Goal: Transaction & Acquisition: Purchase product/service

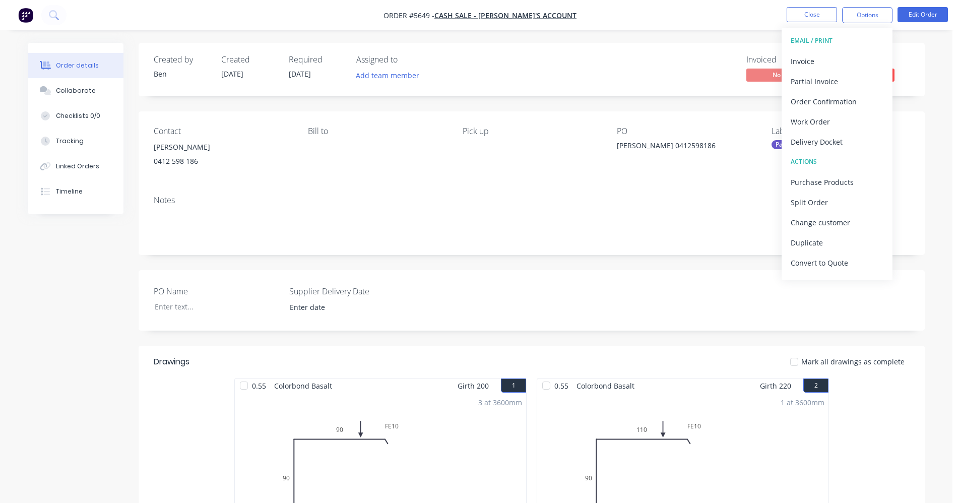
drag, startPoint x: 513, startPoint y: 200, endPoint x: 572, endPoint y: 241, distance: 71.9
click at [513, 200] on div "Notes" at bounding box center [532, 201] width 756 height 10
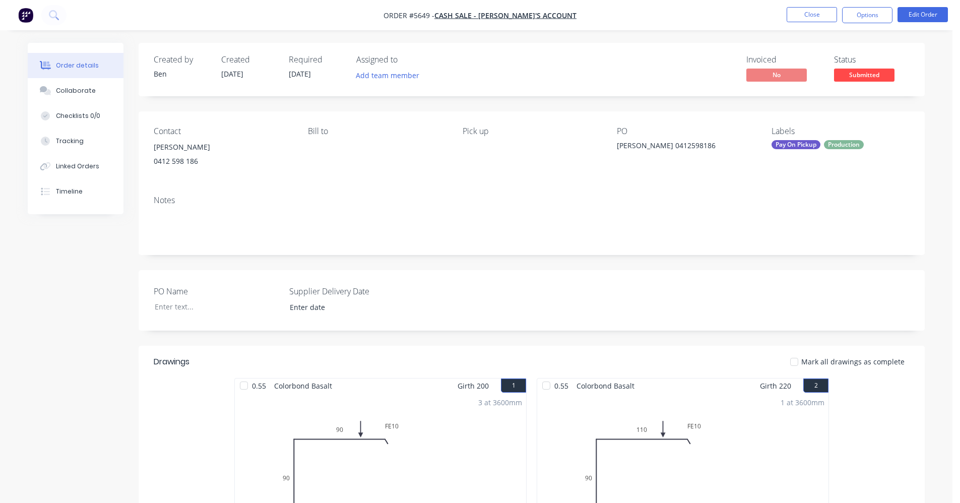
click at [881, 71] on span "Submitted" at bounding box center [864, 75] width 60 height 13
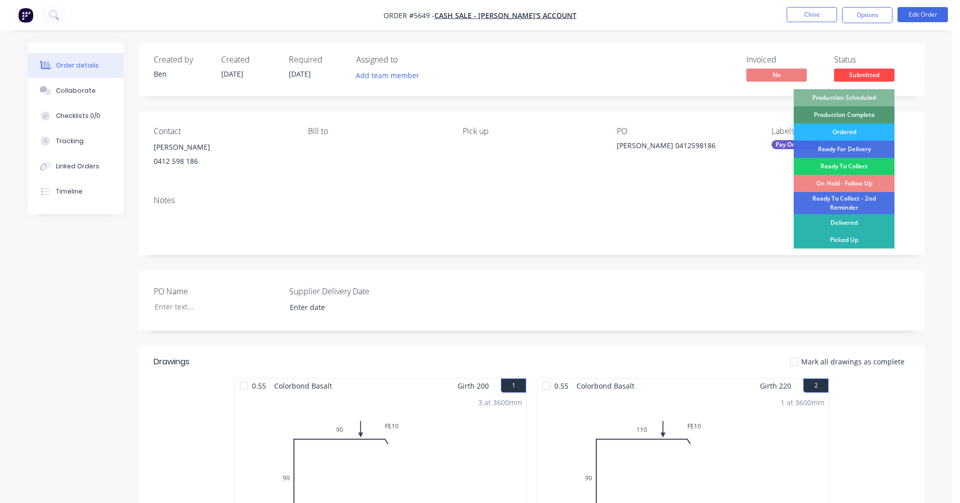
click at [857, 96] on div "Production Scheduled" at bounding box center [844, 97] width 101 height 17
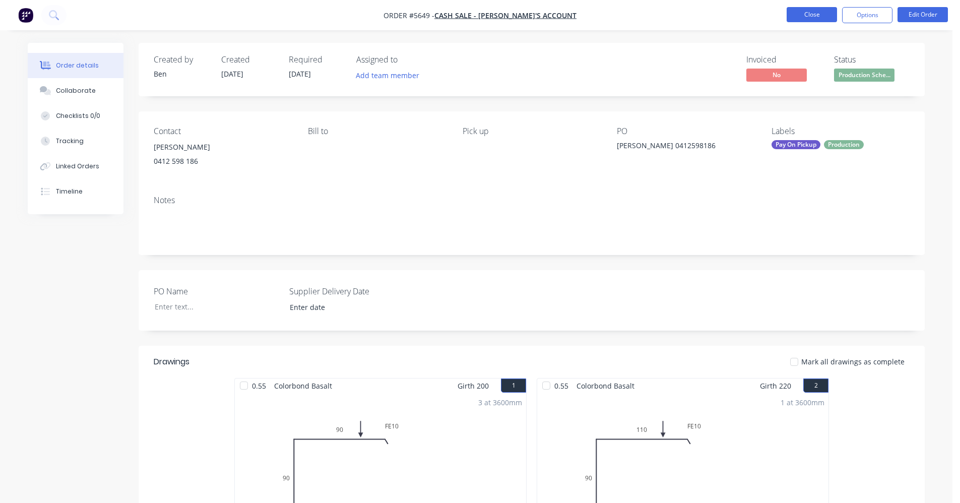
click at [813, 12] on button "Close" at bounding box center [812, 14] width 50 height 15
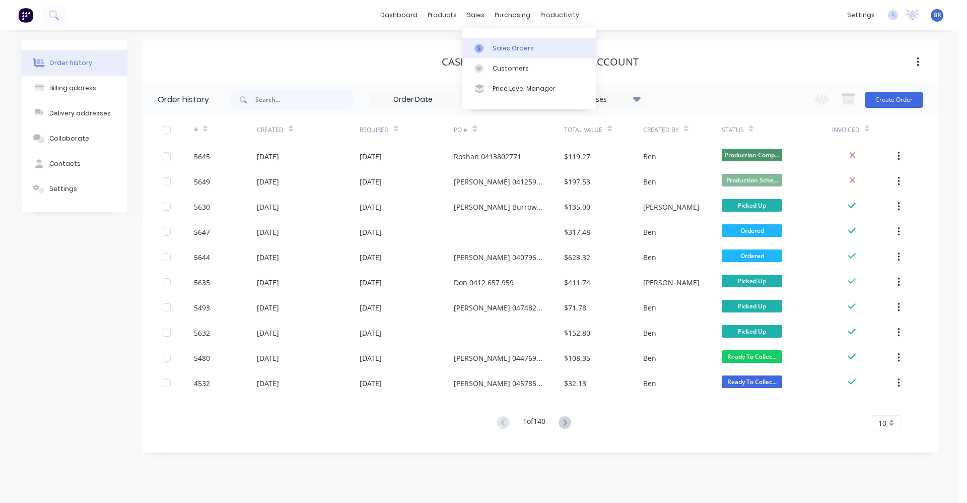
click at [498, 46] on div "Sales Orders" at bounding box center [513, 48] width 41 height 9
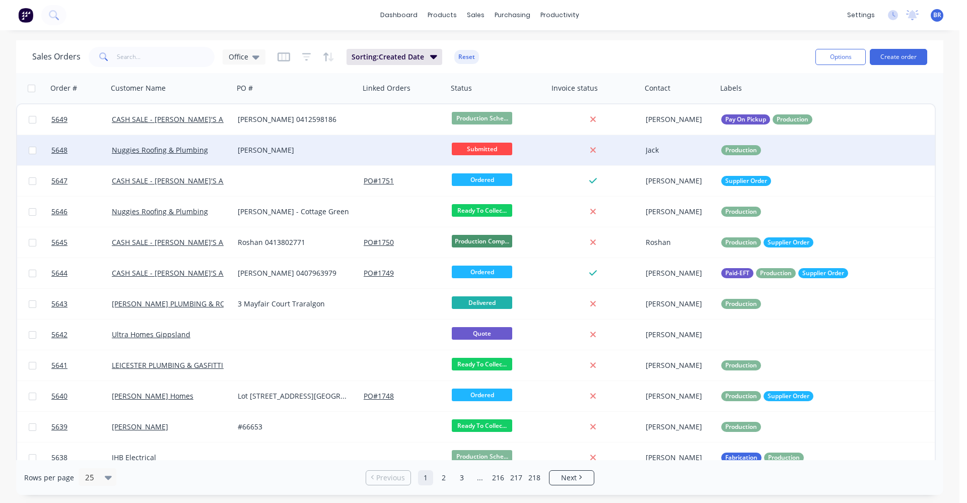
click at [333, 153] on div "Jack Woodland" at bounding box center [294, 150] width 112 height 10
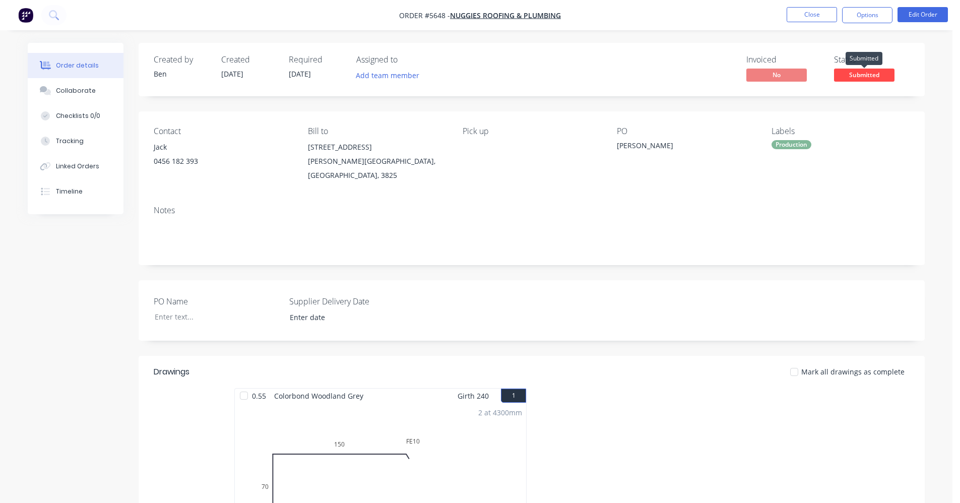
drag, startPoint x: 856, startPoint y: 77, endPoint x: 856, endPoint y: 83, distance: 6.6
click at [855, 77] on span "Submitted" at bounding box center [864, 75] width 60 height 13
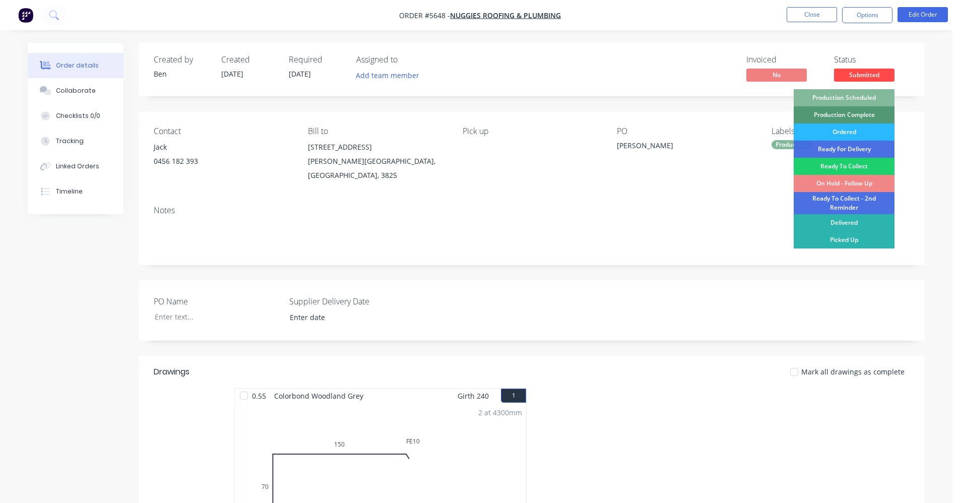
click at [860, 100] on div "Production Scheduled" at bounding box center [844, 97] width 101 height 17
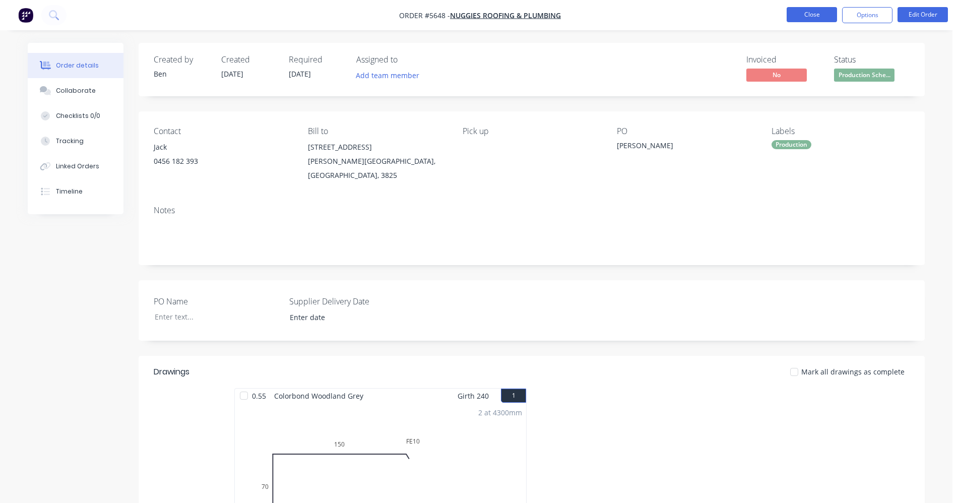
click at [822, 15] on button "Close" at bounding box center [812, 14] width 50 height 15
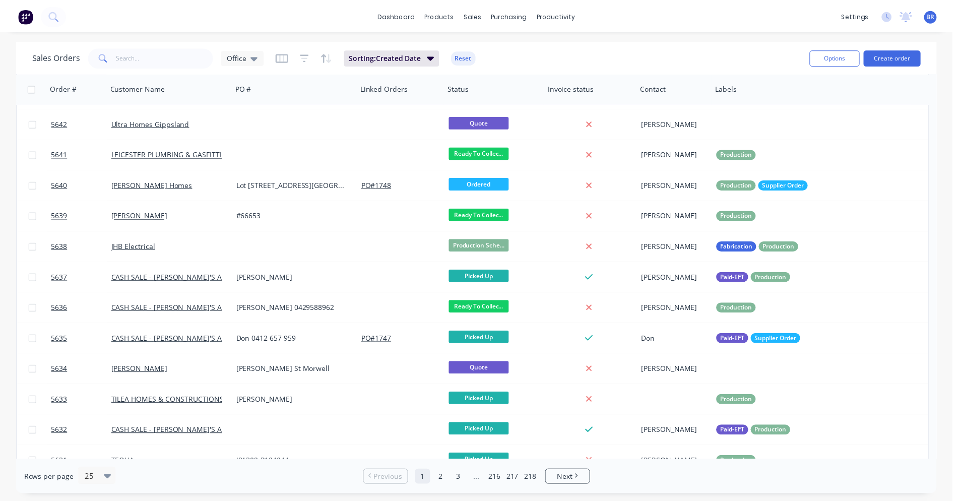
scroll to position [151, 0]
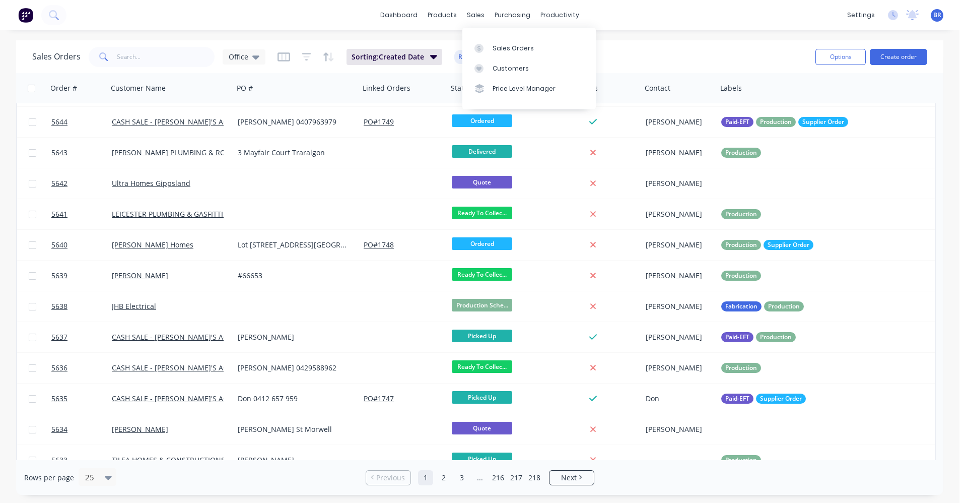
drag, startPoint x: 469, startPoint y: 13, endPoint x: 484, endPoint y: 27, distance: 21.0
click at [470, 14] on div "sales" at bounding box center [476, 15] width 28 height 15
copy div "s"
click at [466, 18] on div "sales" at bounding box center [476, 15] width 28 height 15
click at [509, 55] on link "Sales Orders" at bounding box center [530, 48] width 134 height 20
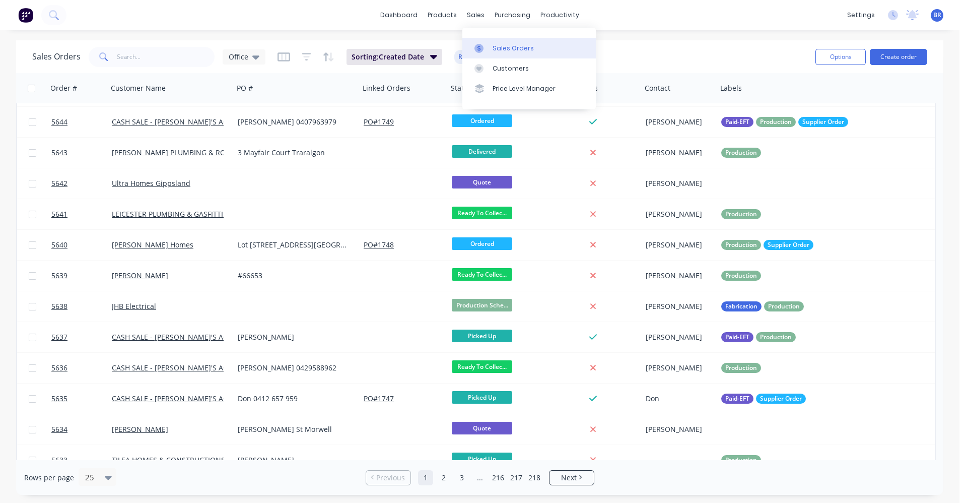
drag, startPoint x: 508, startPoint y: 47, endPoint x: 539, endPoint y: 53, distance: 31.7
click at [508, 47] on div "Sales Orders" at bounding box center [513, 48] width 41 height 9
click at [897, 57] on button "Create order" at bounding box center [898, 57] width 57 height 16
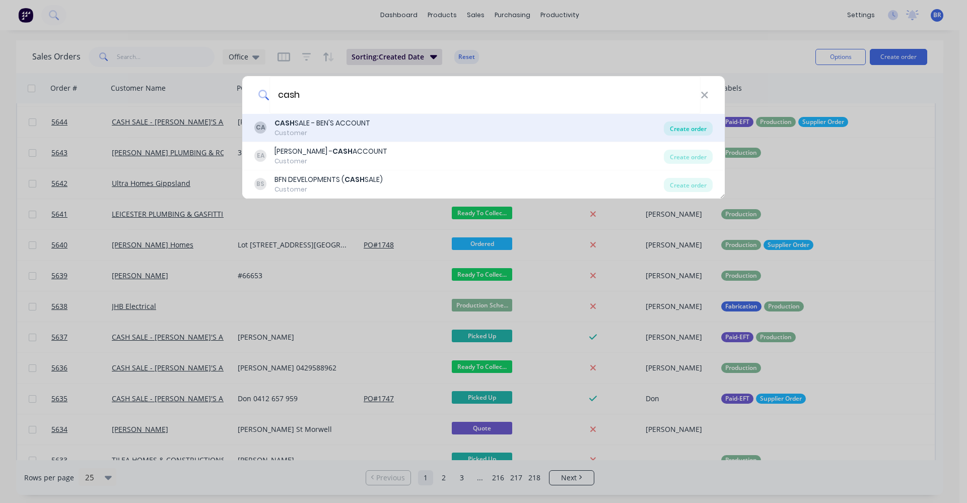
type input "cash"
click at [682, 132] on div "Create order" at bounding box center [688, 128] width 49 height 14
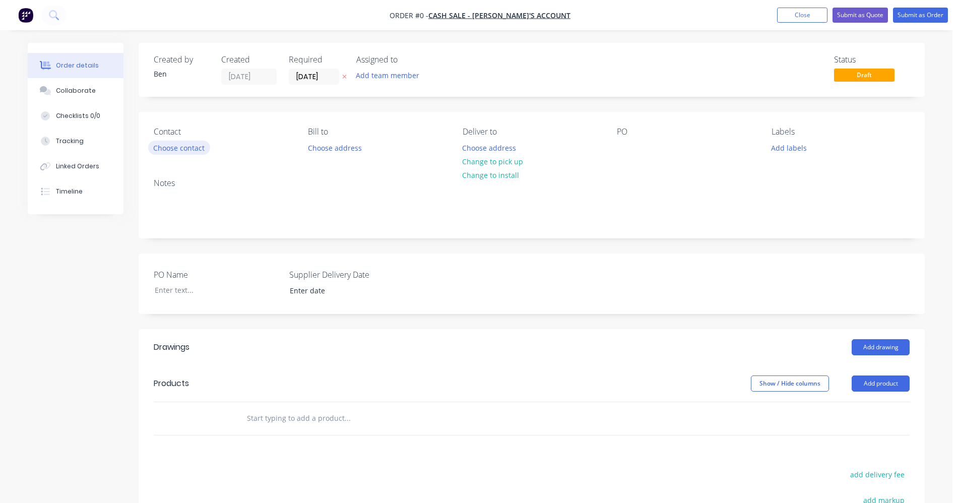
click at [172, 146] on button "Choose contact" at bounding box center [179, 148] width 62 height 14
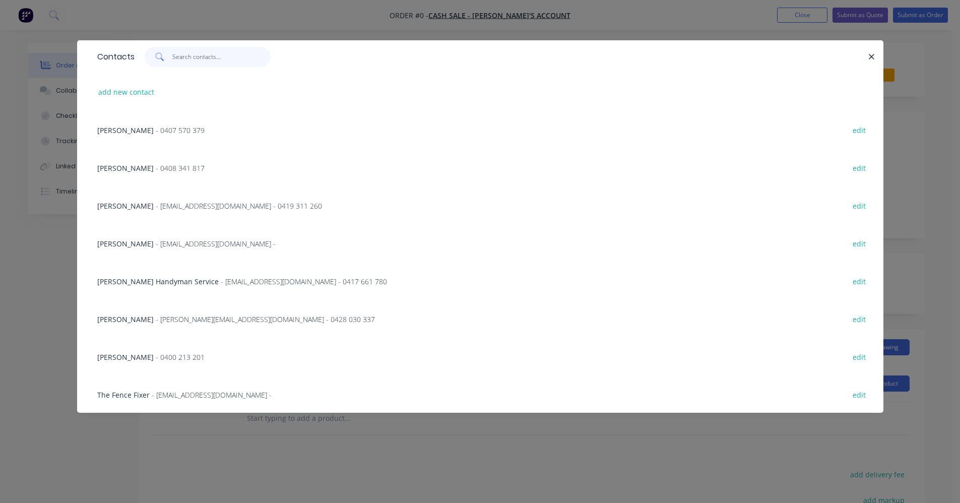
click at [189, 61] on input "text" at bounding box center [221, 57] width 98 height 20
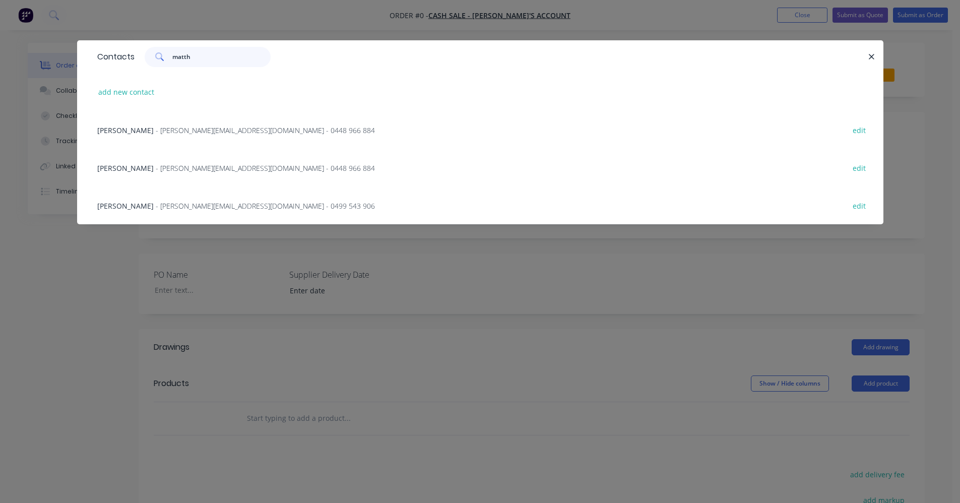
type input "matth"
click at [250, 204] on span "- matthew.dent941@gmail.com - 0499 543 906" at bounding box center [265, 206] width 219 height 10
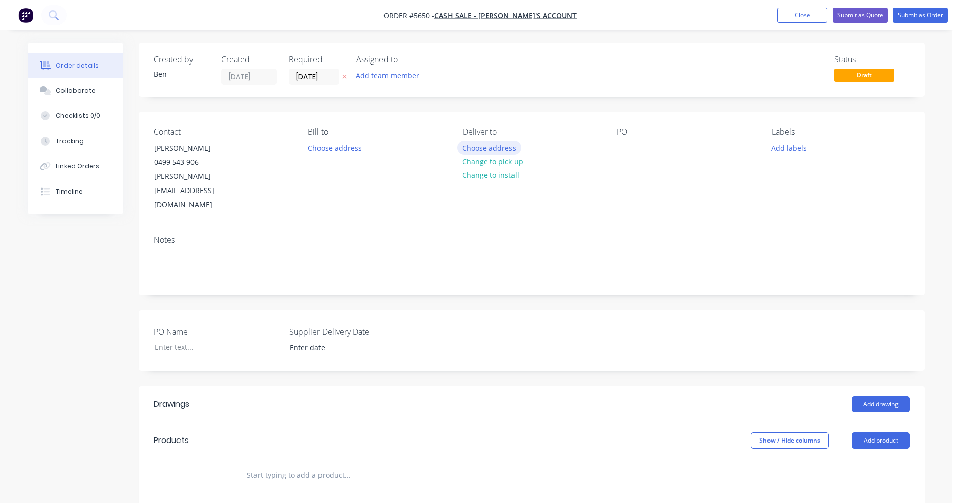
click at [493, 150] on button "Choose address" at bounding box center [489, 148] width 64 height 14
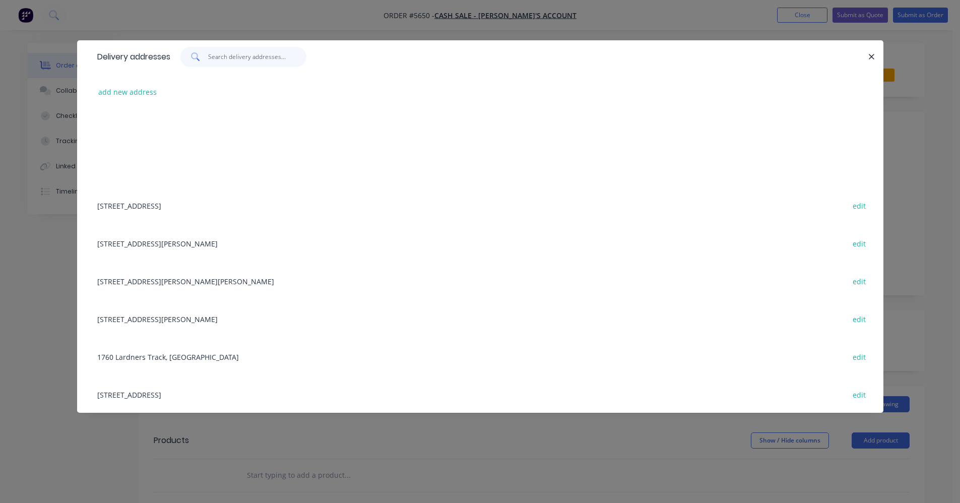
click at [232, 59] on input "text" at bounding box center [257, 57] width 98 height 20
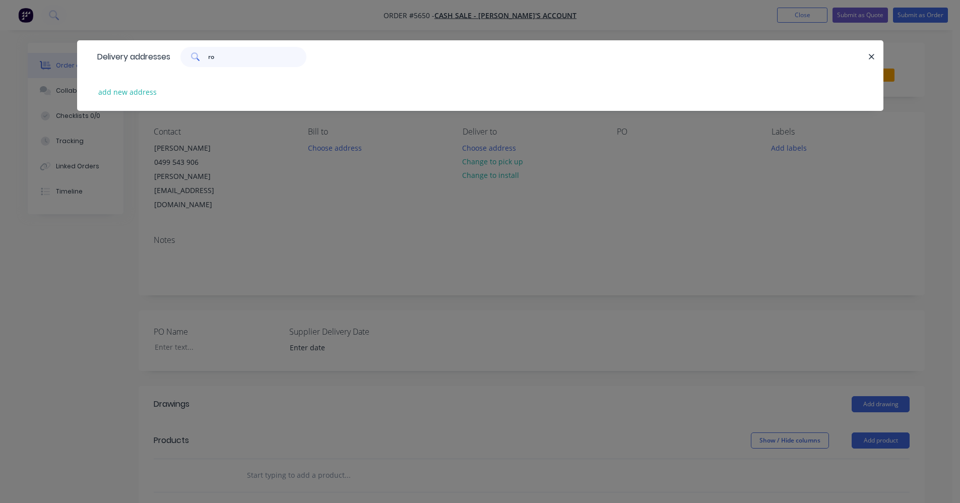
type input "r"
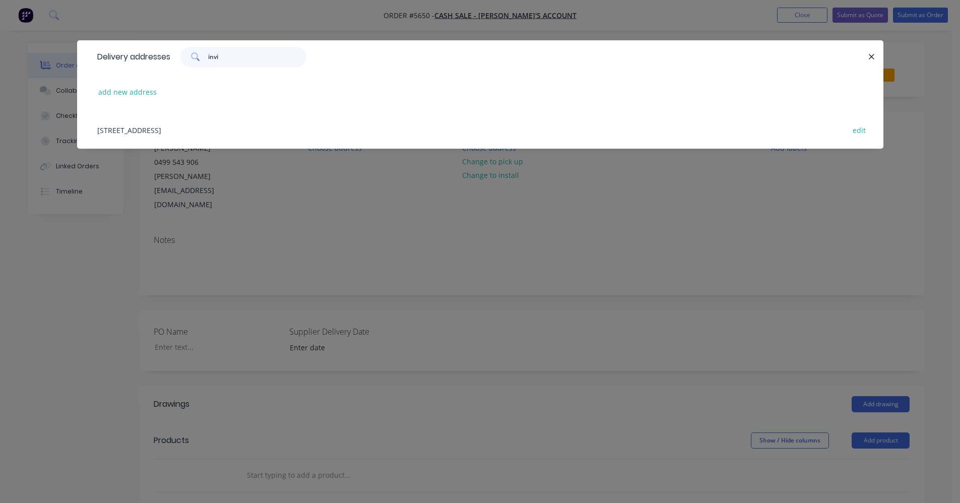
type input "invi"
click at [157, 130] on div "5 Invictus Court, Sale, 3850 edit" at bounding box center [480, 130] width 776 height 38
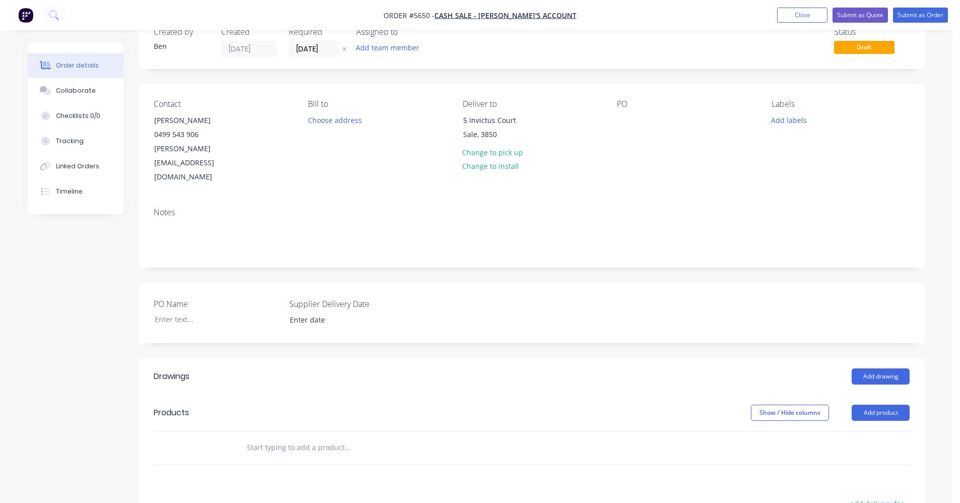
scroll to position [151, 0]
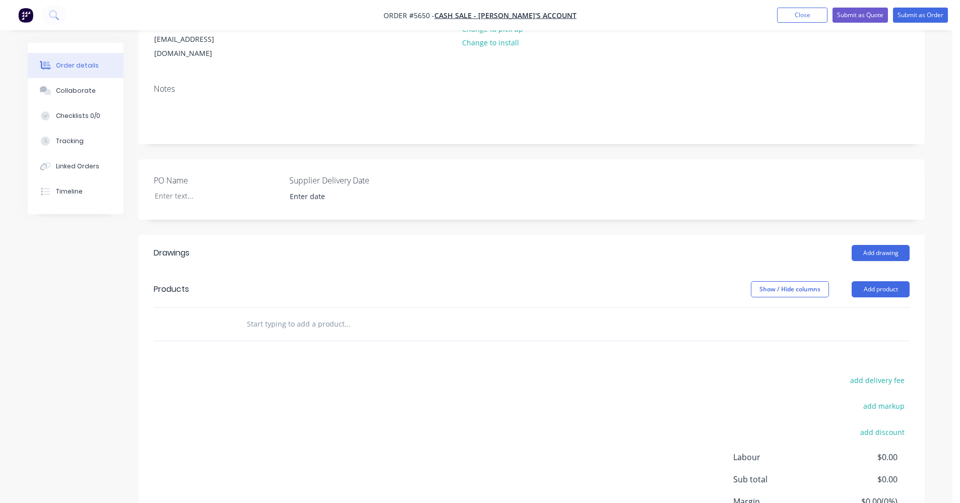
click at [291, 314] on input "text" at bounding box center [347, 324] width 202 height 20
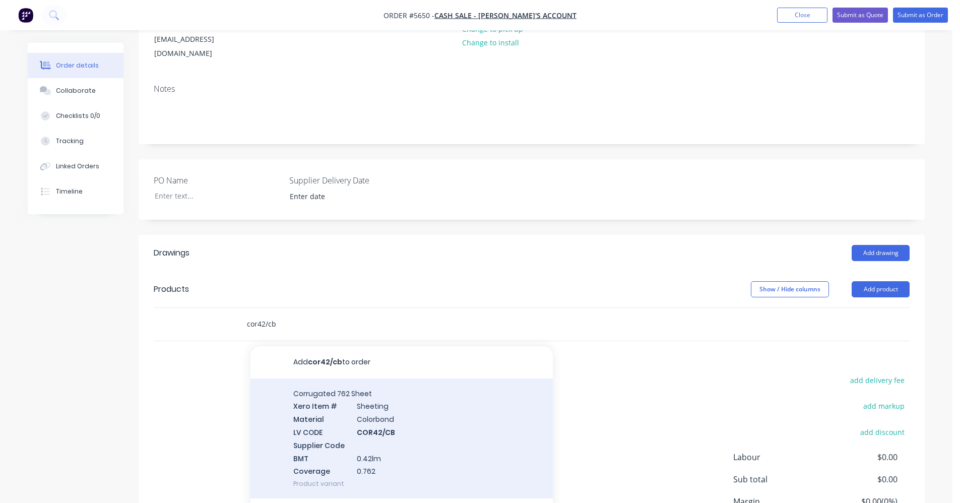
type input "cor42/cb"
click at [405, 408] on div "Corrugated 762 Sheet Xero Item # Sheeting Material Colorbond LV CODE COR42/CB S…" at bounding box center [401, 438] width 302 height 120
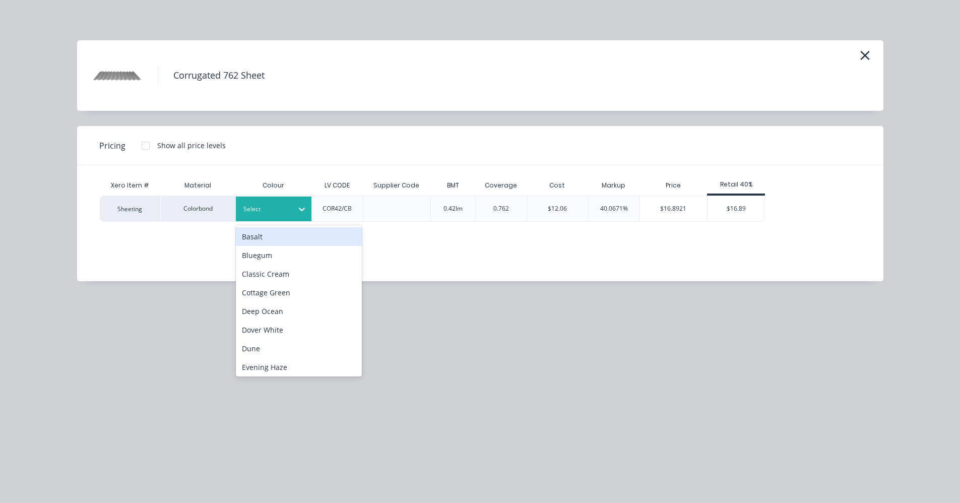
click at [266, 213] on div at bounding box center [265, 209] width 45 height 11
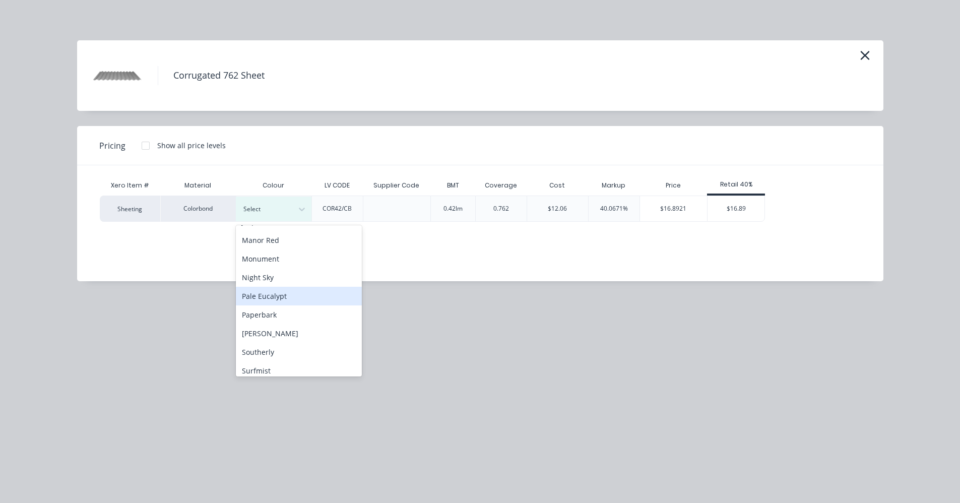
scroll to position [282, 0]
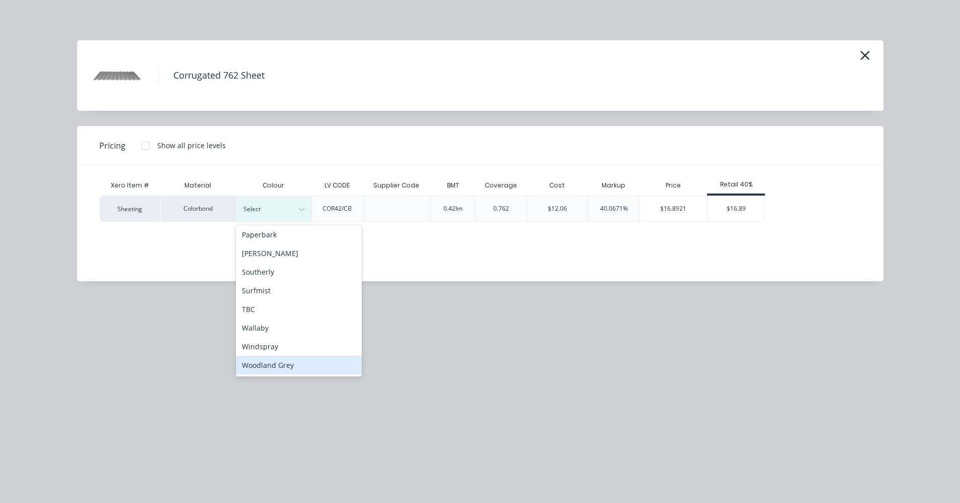
drag, startPoint x: 284, startPoint y: 365, endPoint x: 288, endPoint y: 360, distance: 6.1
click at [284, 364] on div "Woodland Grey" at bounding box center [299, 365] width 126 height 19
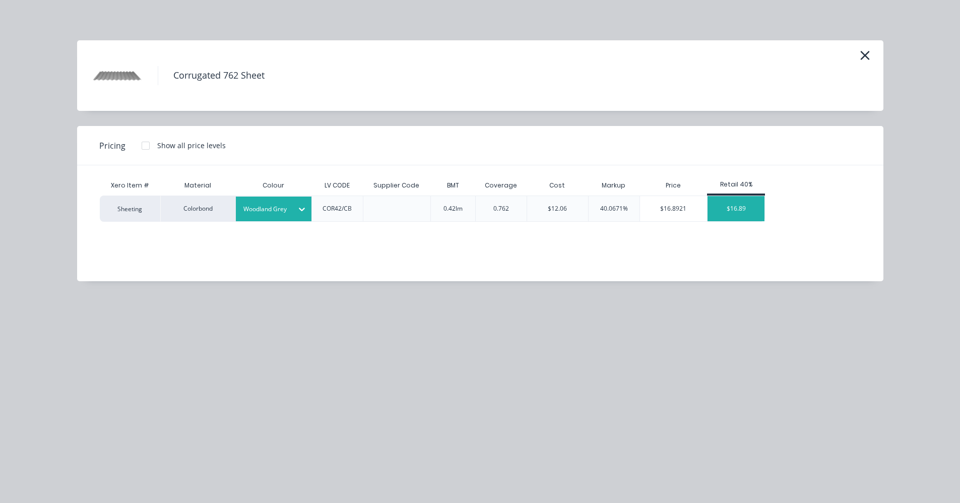
click at [729, 211] on div "$16.89" at bounding box center [735, 208] width 57 height 25
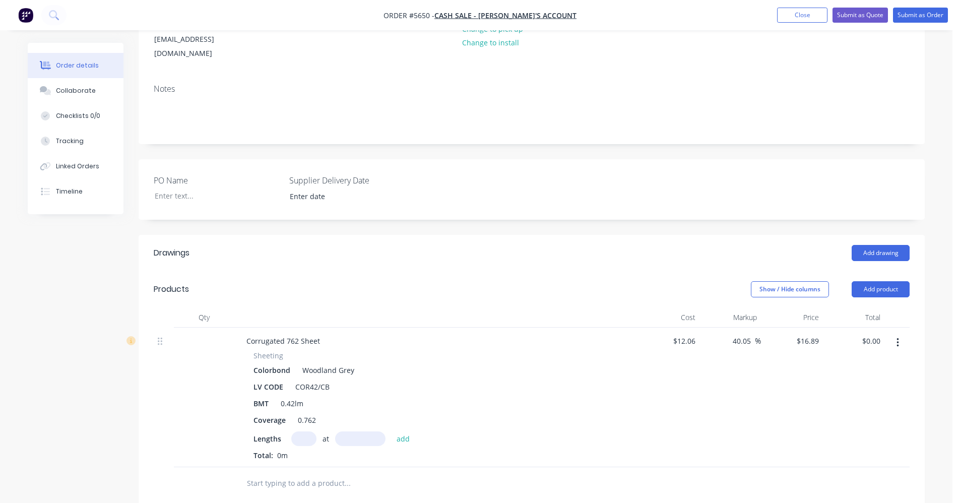
click at [303, 431] on input "text" at bounding box center [303, 438] width 25 height 15
type input "11"
type input "2650"
click at [392, 431] on button "add" at bounding box center [404, 438] width 24 height 14
type input "$492.34"
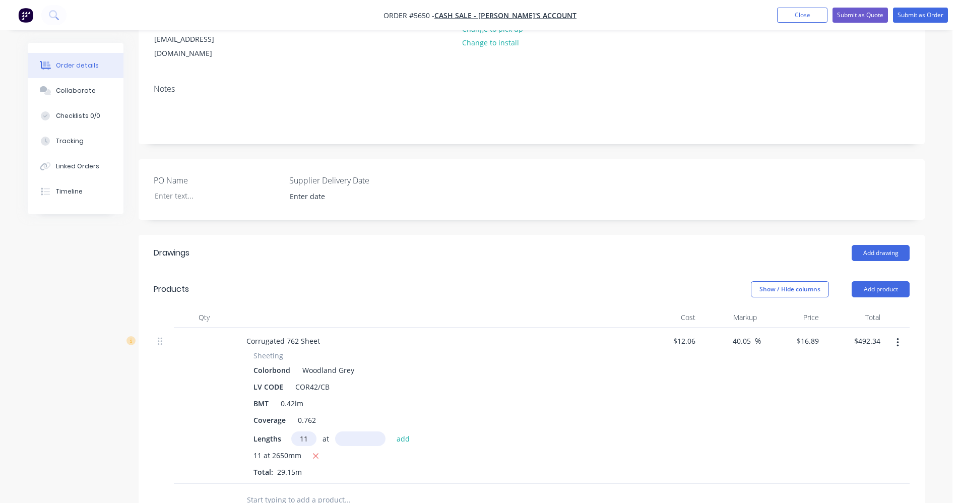
type input "11"
type input "3170"
click at [392, 431] on button "add" at bounding box center [404, 438] width 24 height 14
type input "$1,081.30"
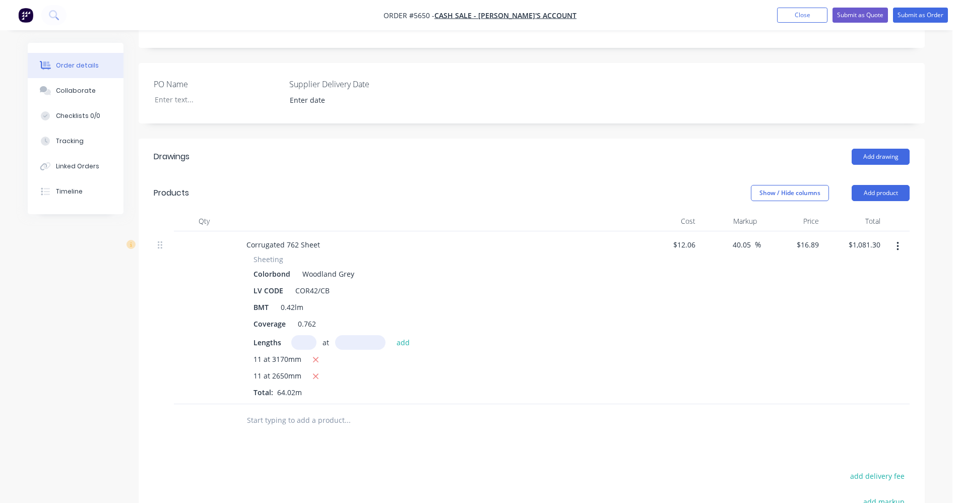
scroll to position [252, 0]
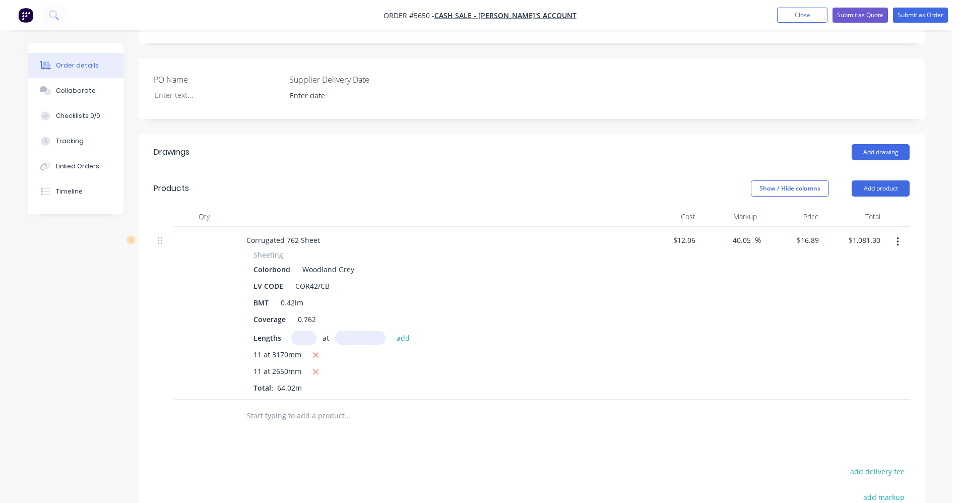
click at [255, 406] on input "text" at bounding box center [347, 416] width 202 height 20
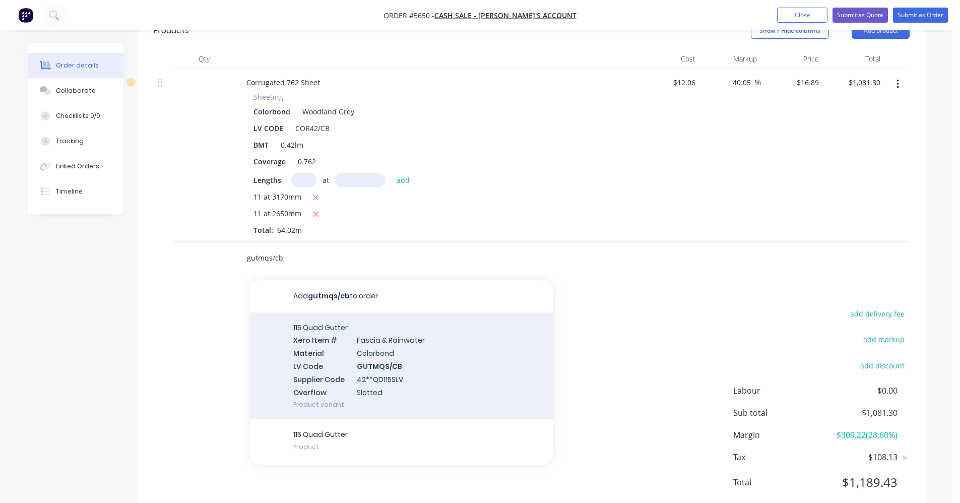
scroll to position [410, 0]
type input "gutmqs/cb"
click at [395, 327] on div "115 Quad Gutter Xero Item # Fascia & Rainwater Material Colorbond LV Code GUTMQ…" at bounding box center [401, 365] width 302 height 107
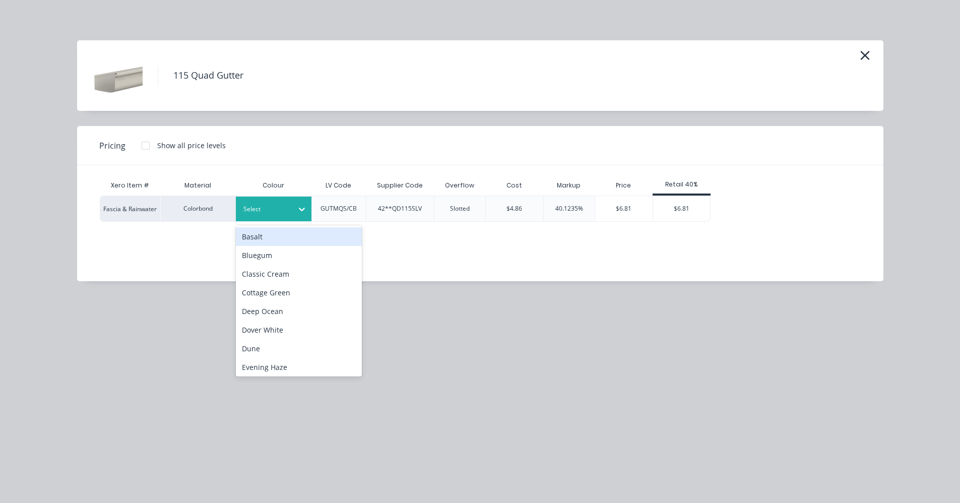
click at [263, 209] on div at bounding box center [265, 209] width 45 height 11
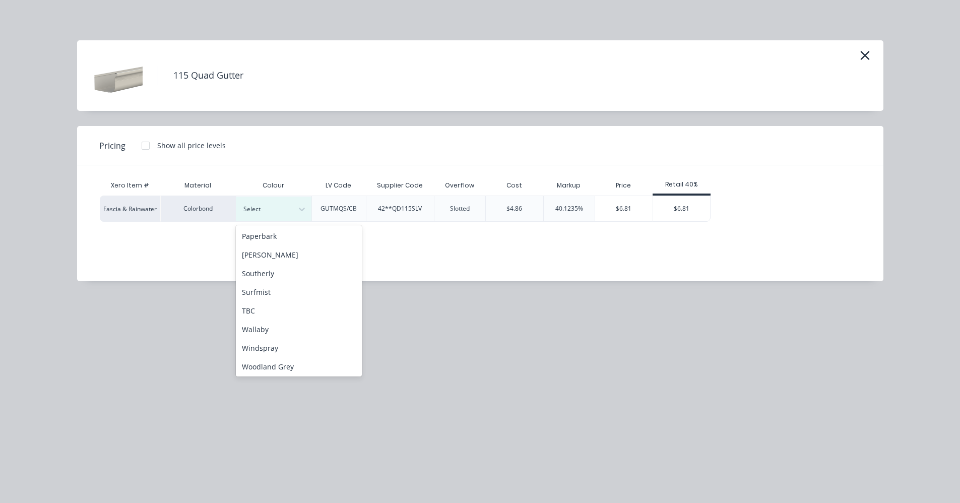
scroll to position [282, 0]
click at [281, 362] on div "Woodland Grey" at bounding box center [299, 365] width 126 height 19
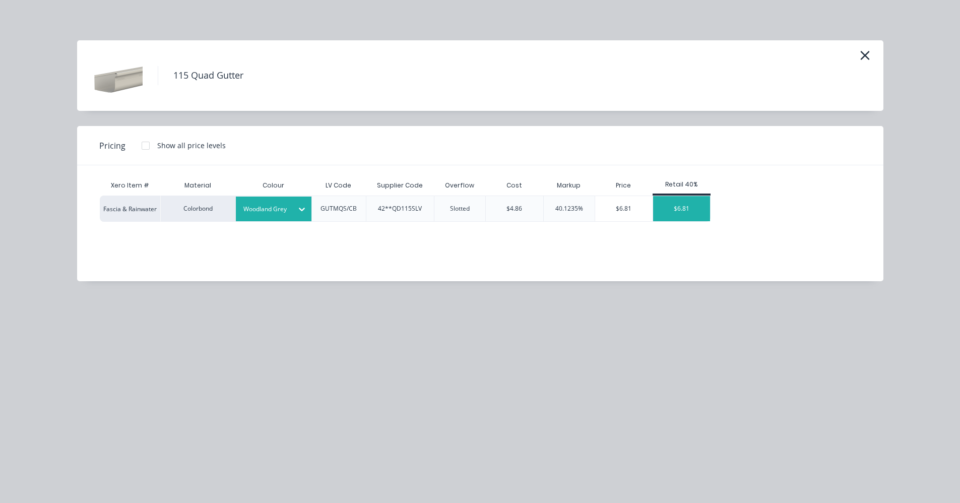
click at [673, 211] on div "$6.81" at bounding box center [681, 208] width 57 height 25
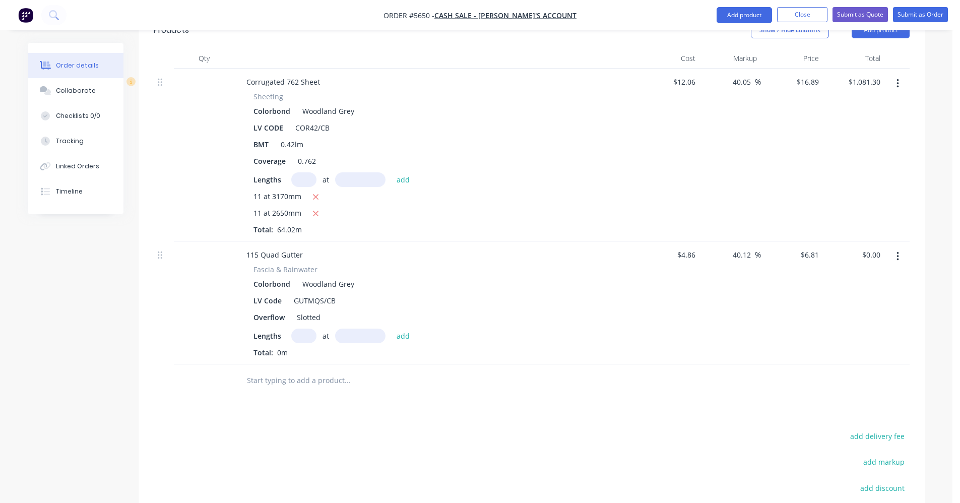
click at [302, 329] on input "text" at bounding box center [303, 336] width 25 height 15
type input "1"
type input "6200"
click at [392, 329] on button "add" at bounding box center [404, 336] width 24 height 14
type input "$42.22"
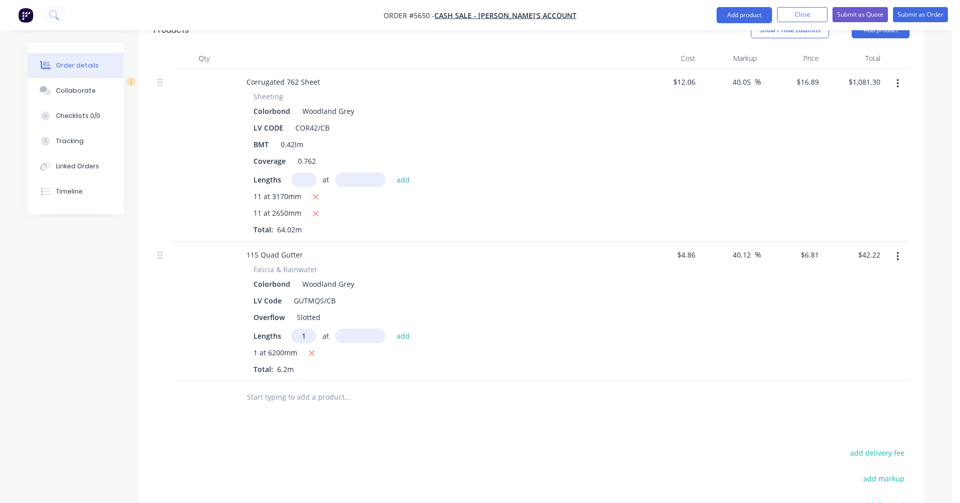
type input "1"
type input "2700"
click at [392, 329] on button "add" at bounding box center [404, 336] width 24 height 14
type input "$60.61"
type input "1"
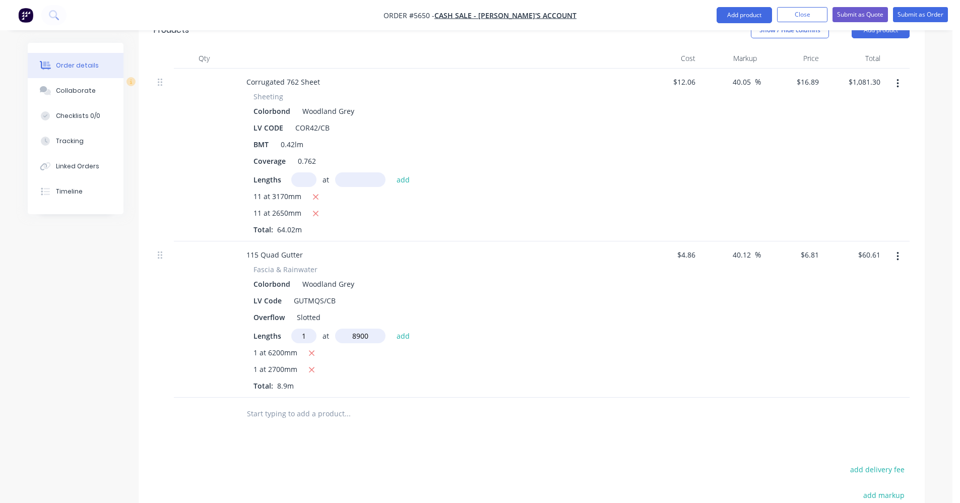
type input "8900"
click at [392, 329] on button "add" at bounding box center [404, 336] width 24 height 14
type input "$121.22"
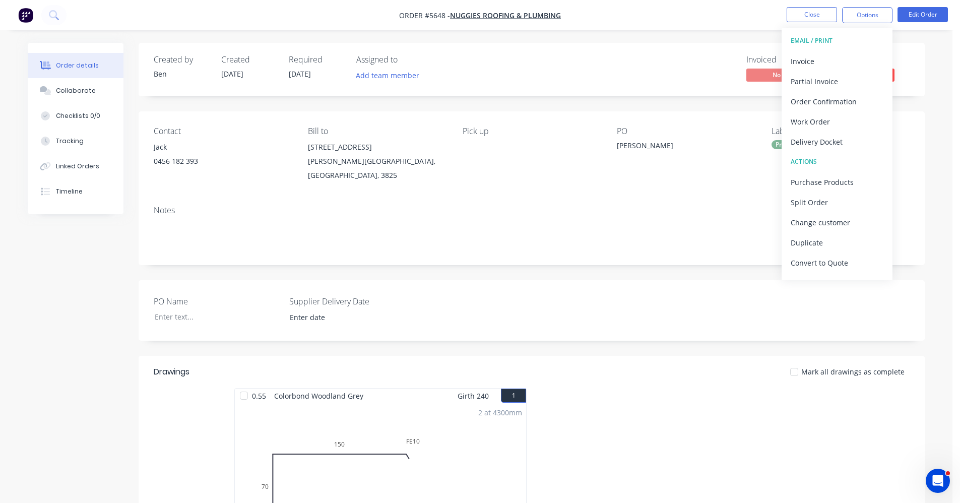
click at [670, 65] on div "Invoiced No Status Submitted" at bounding box center [683, 69] width 453 height 29
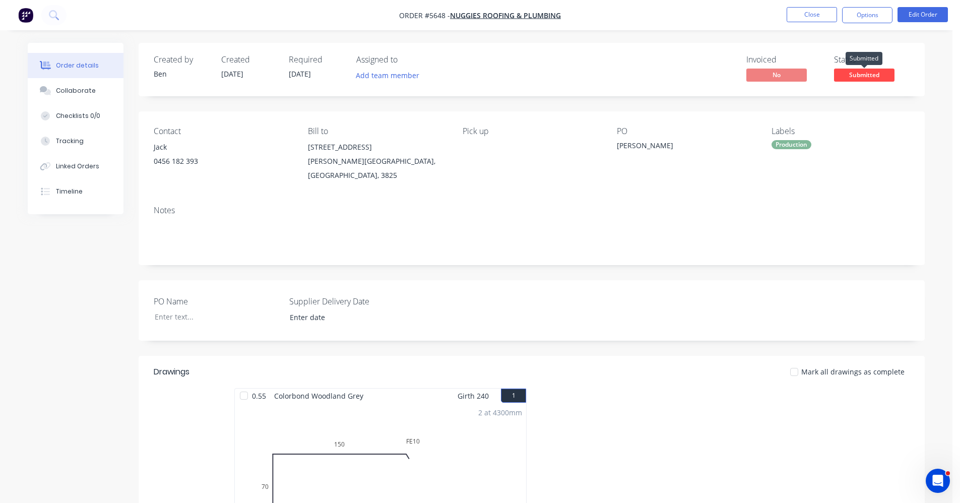
click at [845, 73] on span "Submitted" at bounding box center [864, 75] width 60 height 13
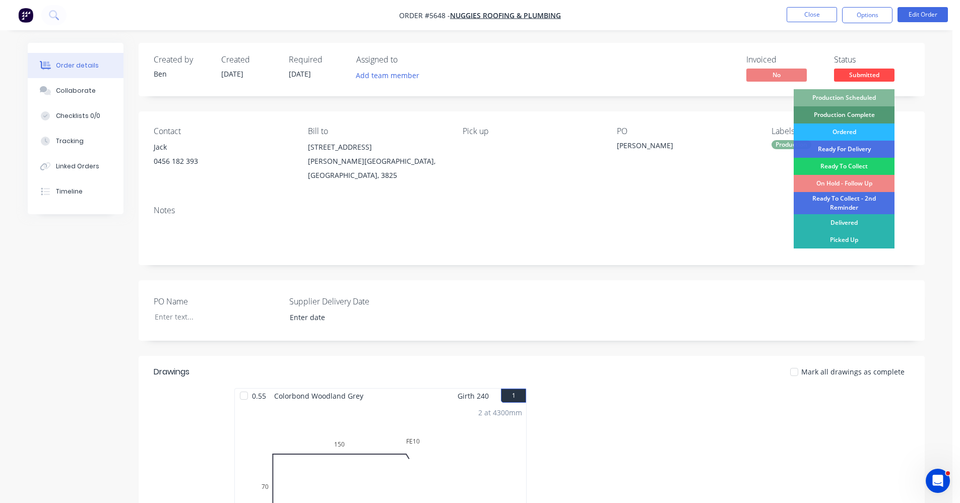
click at [858, 92] on div "Production Scheduled" at bounding box center [844, 97] width 101 height 17
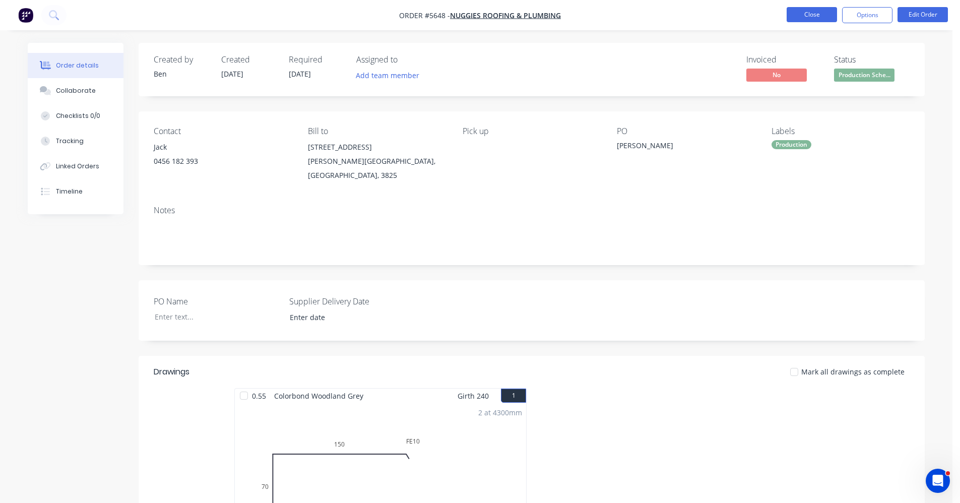
click at [825, 9] on button "Close" at bounding box center [812, 14] width 50 height 15
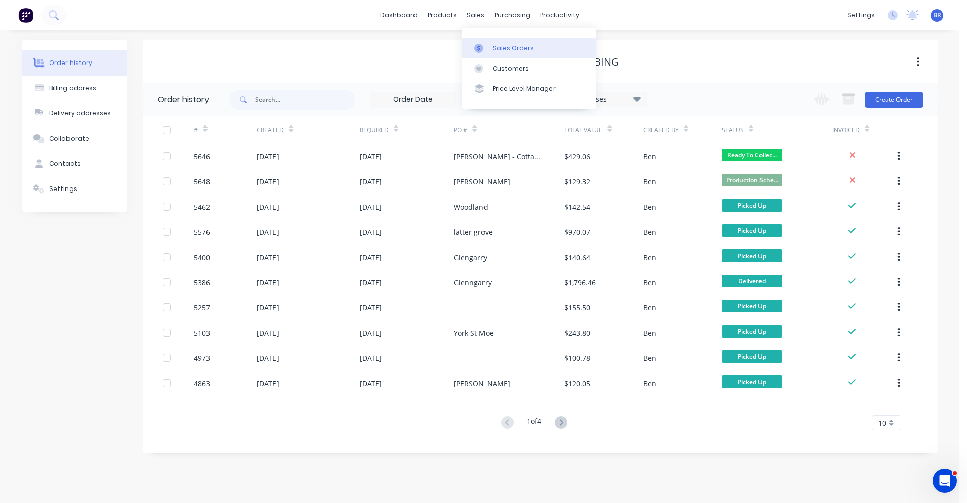
click at [502, 49] on div "Sales Orders" at bounding box center [513, 48] width 41 height 9
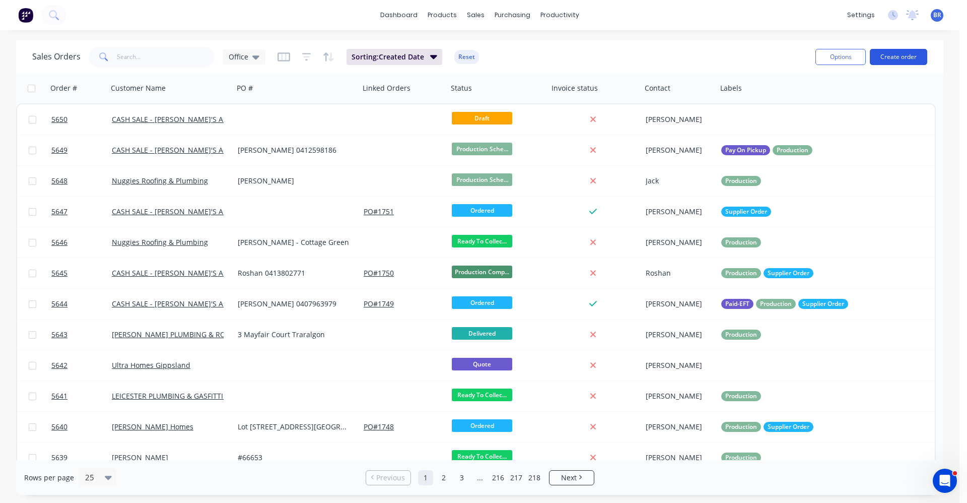
click at [893, 59] on button "Create order" at bounding box center [898, 57] width 57 height 16
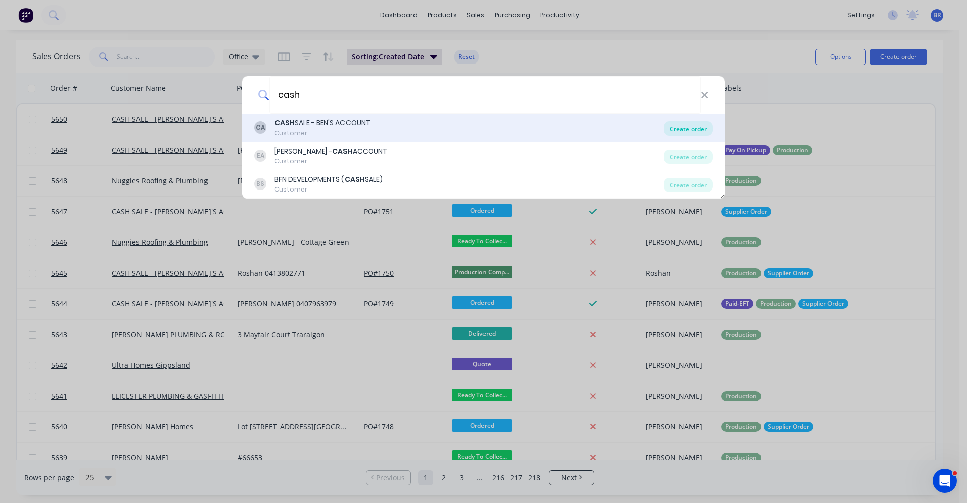
type input "cash"
click at [690, 127] on div "Create order" at bounding box center [688, 128] width 49 height 14
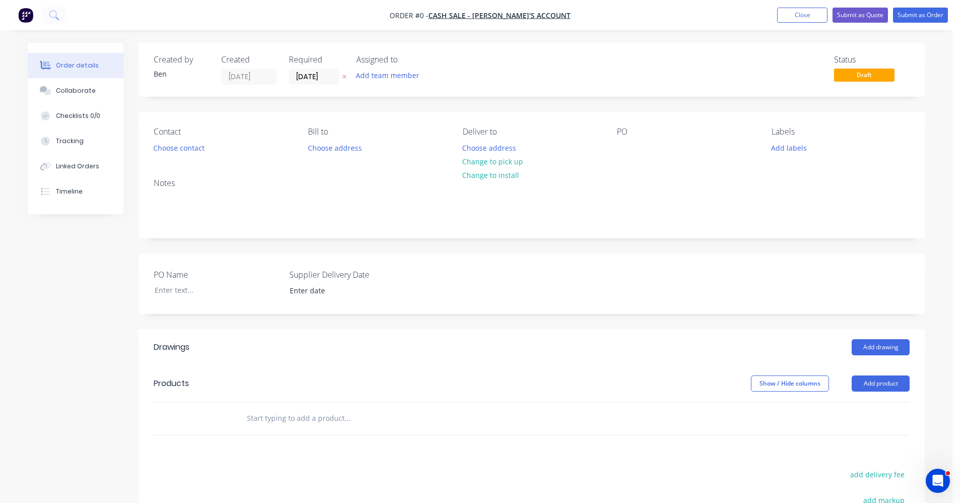
click at [276, 420] on input "text" at bounding box center [347, 418] width 202 height 20
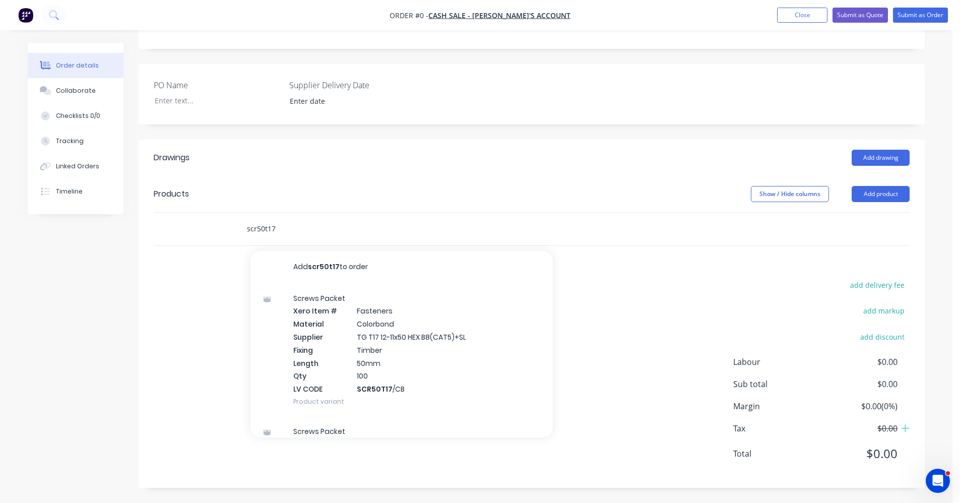
drag, startPoint x: 298, startPoint y: 228, endPoint x: 227, endPoint y: 218, distance: 72.3
click at [227, 218] on div "scr50t17 Add scr50t17 to order Screws Packet Xero Item # Fasteners Material Col…" at bounding box center [532, 229] width 756 height 33
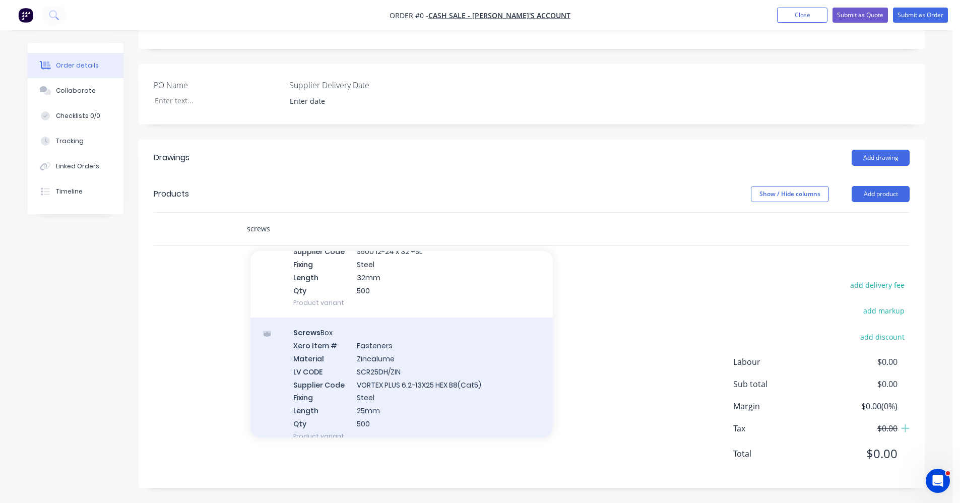
scroll to position [4593, 0]
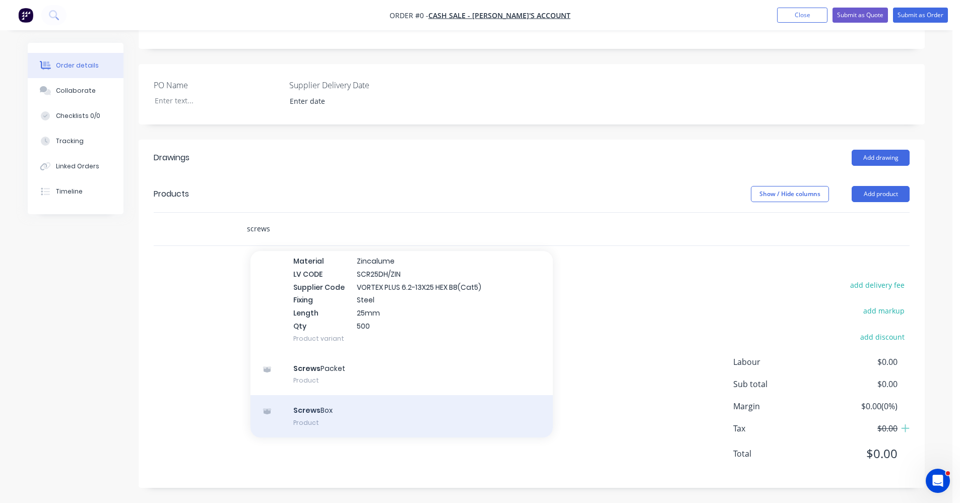
type input "screws"
click at [333, 420] on div "Screws Box Product" at bounding box center [401, 416] width 302 height 42
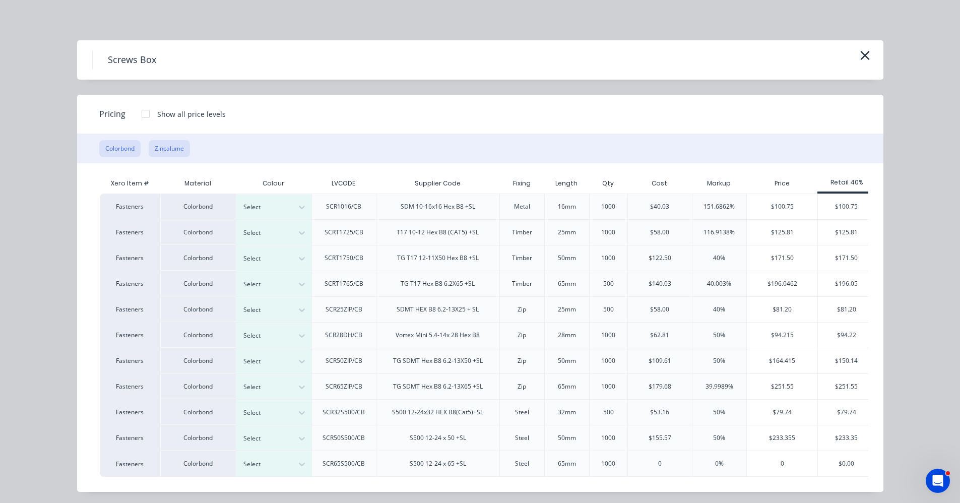
drag, startPoint x: 169, startPoint y: 145, endPoint x: 194, endPoint y: 162, distance: 29.8
click at [169, 146] on button "Zincalume" at bounding box center [169, 148] width 41 height 17
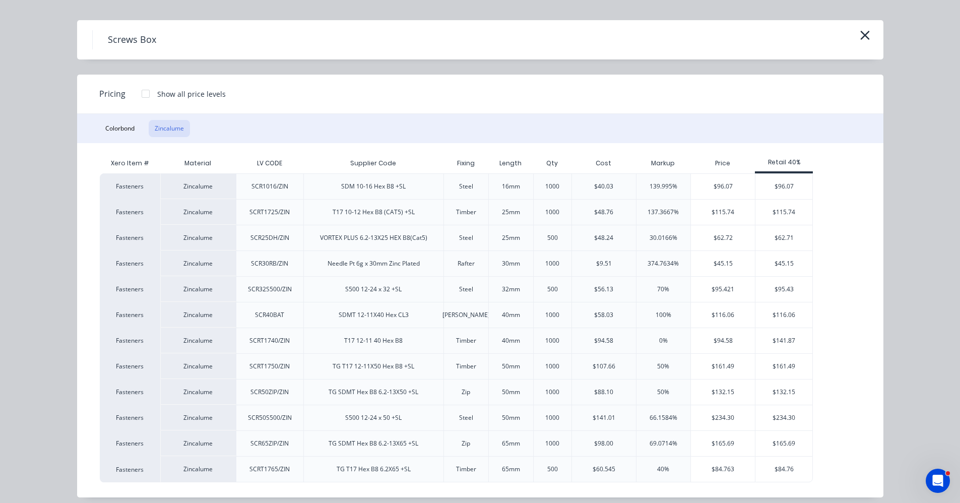
scroll to position [29, 0]
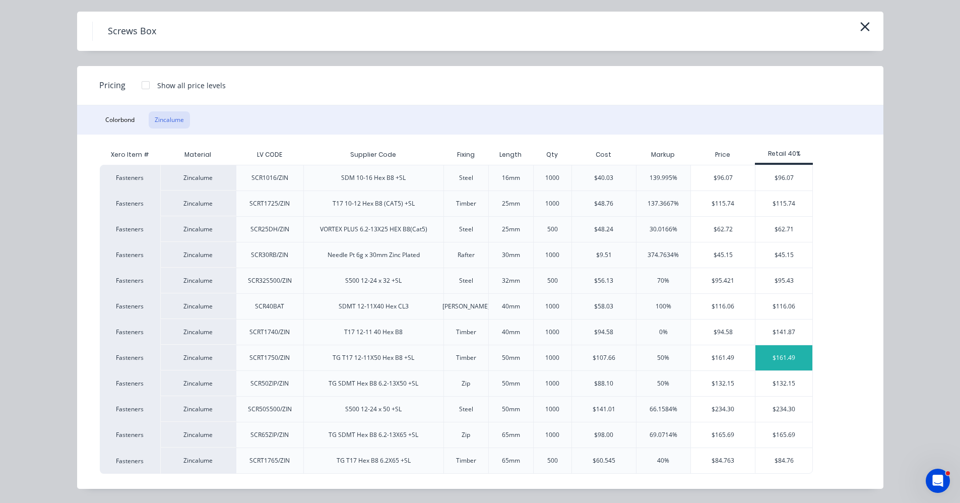
click at [775, 357] on div "$161.49" at bounding box center [783, 357] width 57 height 25
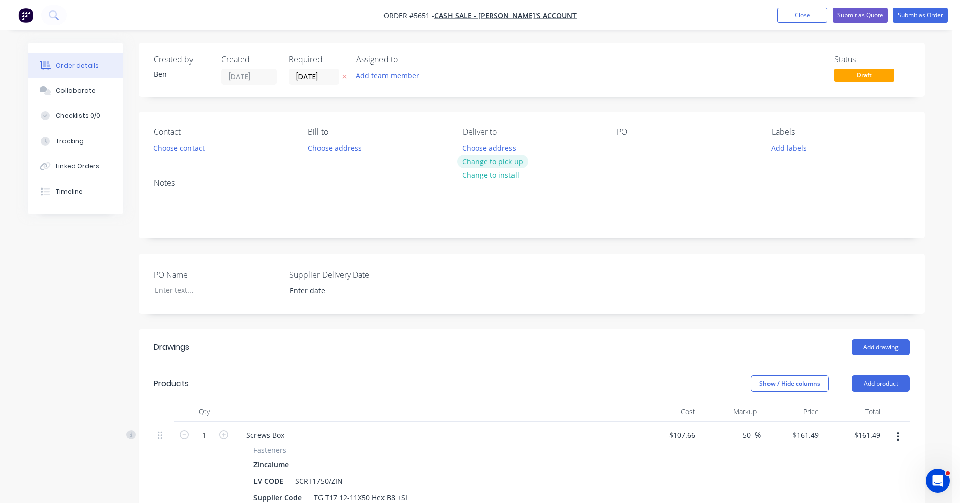
click at [495, 159] on button "Change to pick up" at bounding box center [493, 162] width 72 height 14
click at [930, 14] on button "Submit as Order" at bounding box center [920, 15] width 55 height 15
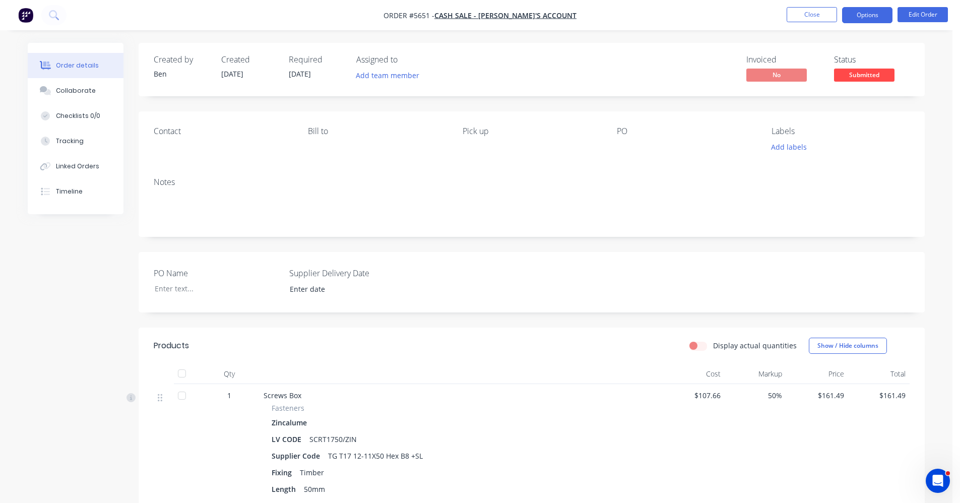
click at [887, 17] on button "Options" at bounding box center [867, 15] width 50 height 16
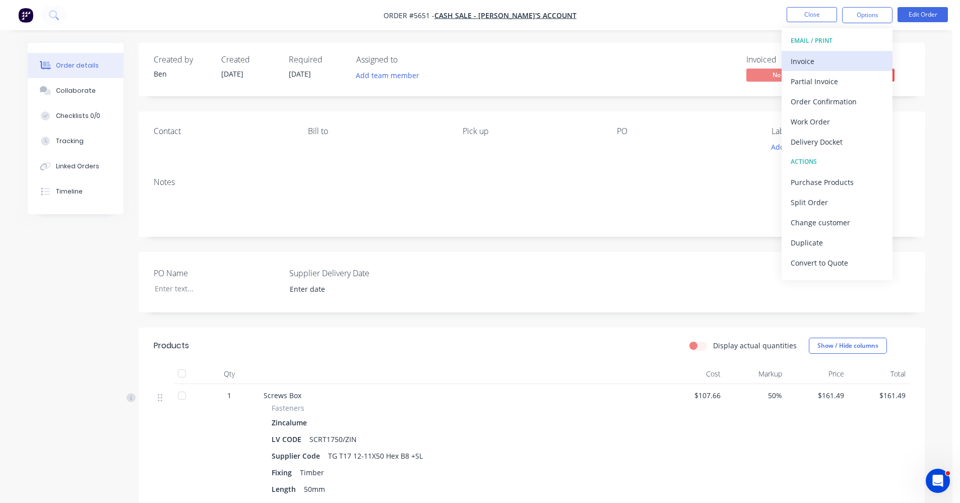
click at [823, 56] on div "Invoice" at bounding box center [837, 61] width 93 height 15
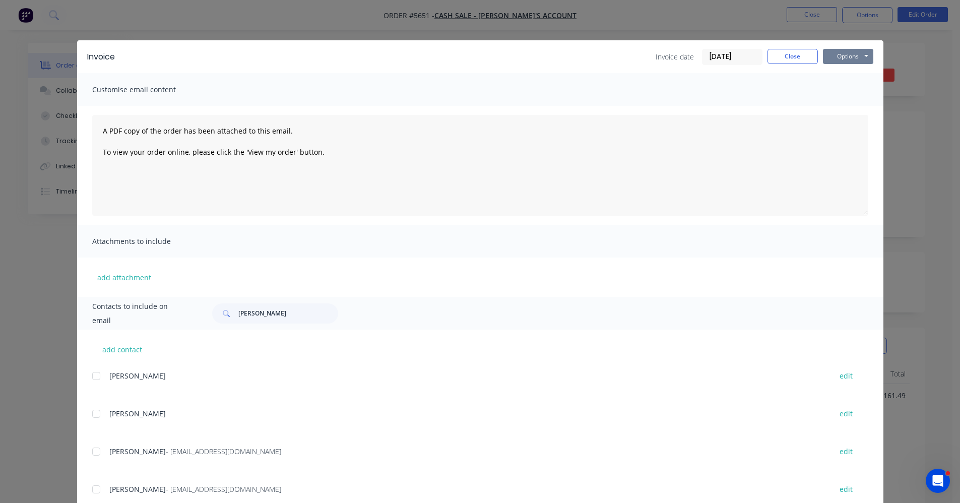
click at [850, 55] on button "Options" at bounding box center [848, 56] width 50 height 15
click at [848, 88] on button "Print" at bounding box center [855, 91] width 64 height 17
click at [781, 53] on button "Close" at bounding box center [792, 56] width 50 height 15
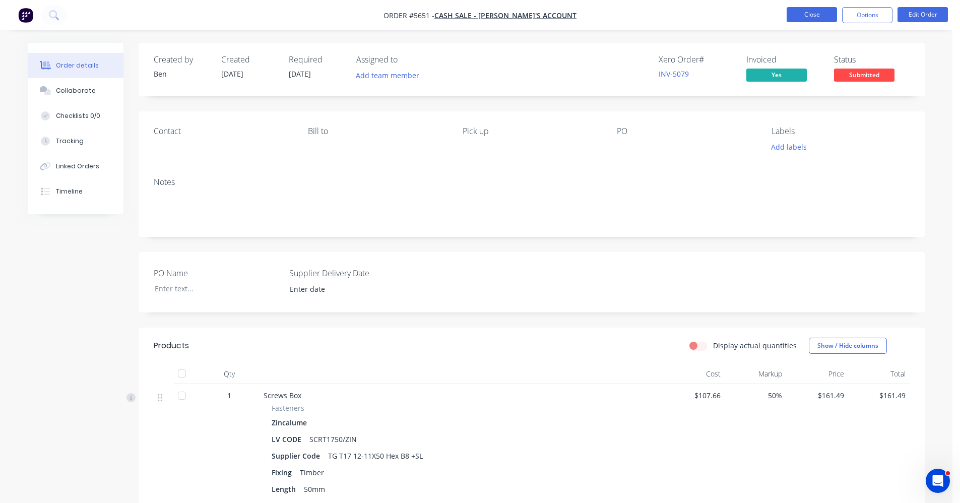
click at [801, 15] on button "Close" at bounding box center [812, 14] width 50 height 15
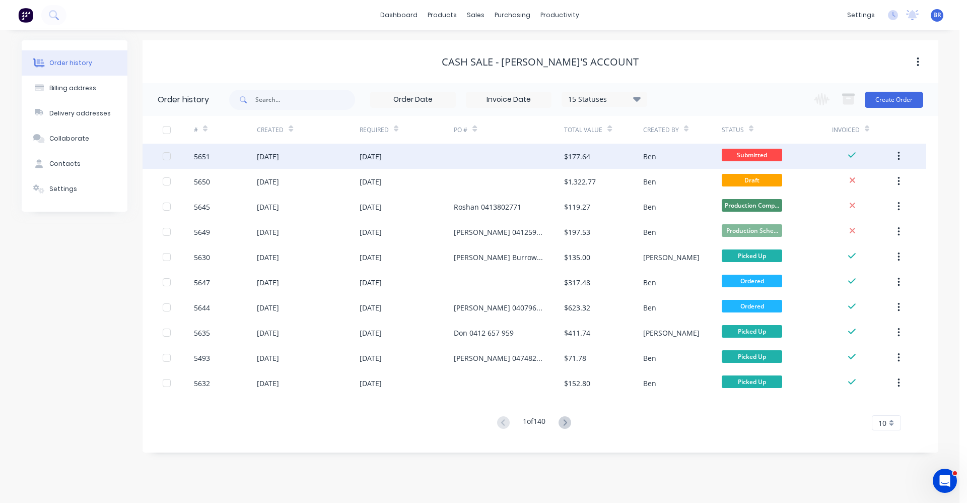
click at [436, 151] on div "[DATE]" at bounding box center [407, 156] width 95 height 25
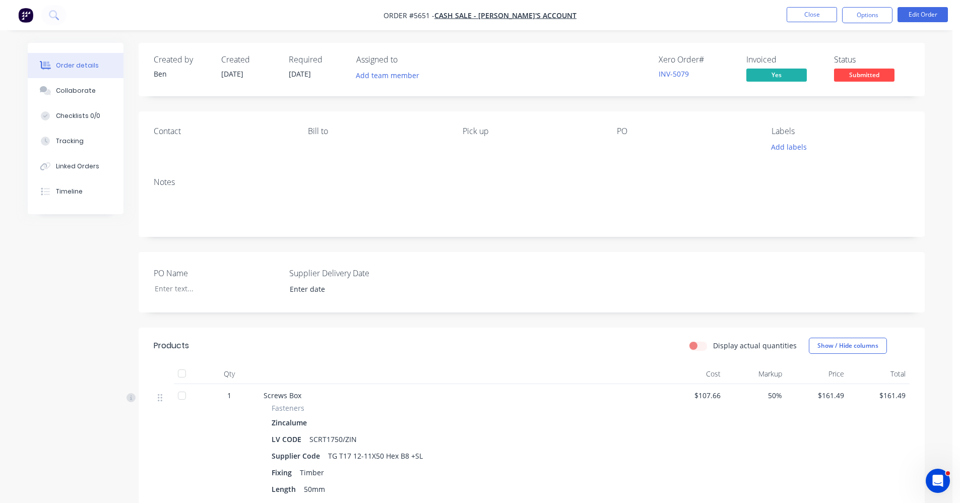
click at [868, 79] on span "Submitted" at bounding box center [864, 75] width 60 height 13
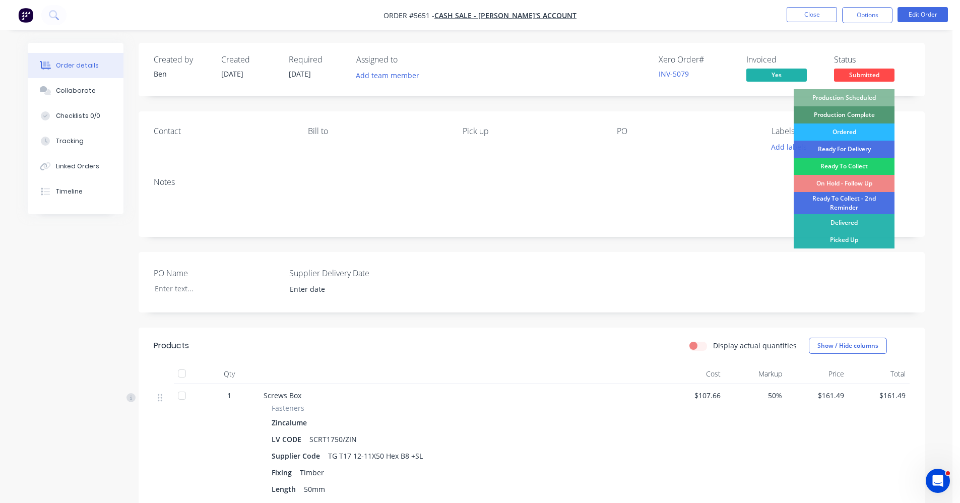
click at [845, 234] on div "Picked Up" at bounding box center [844, 239] width 101 height 17
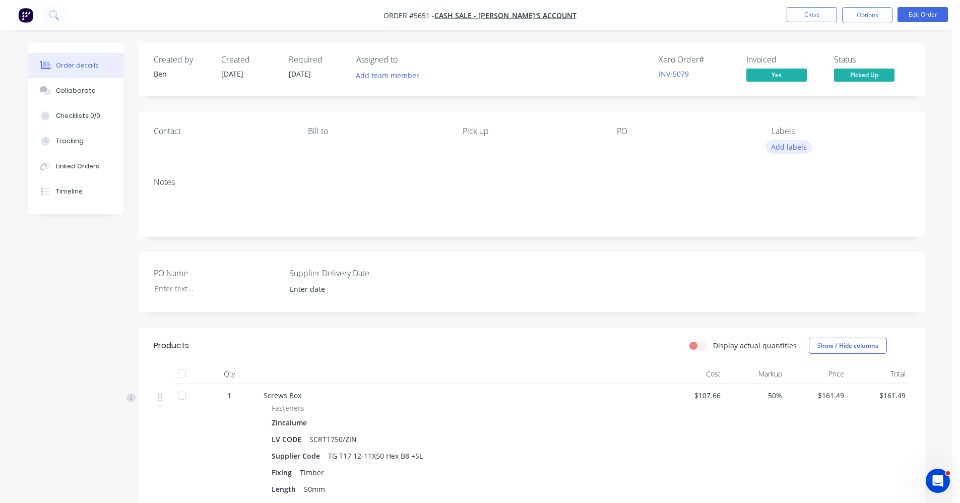
drag, startPoint x: 787, startPoint y: 144, endPoint x: 791, endPoint y: 153, distance: 9.5
click at [787, 145] on button "Add labels" at bounding box center [788, 147] width 46 height 14
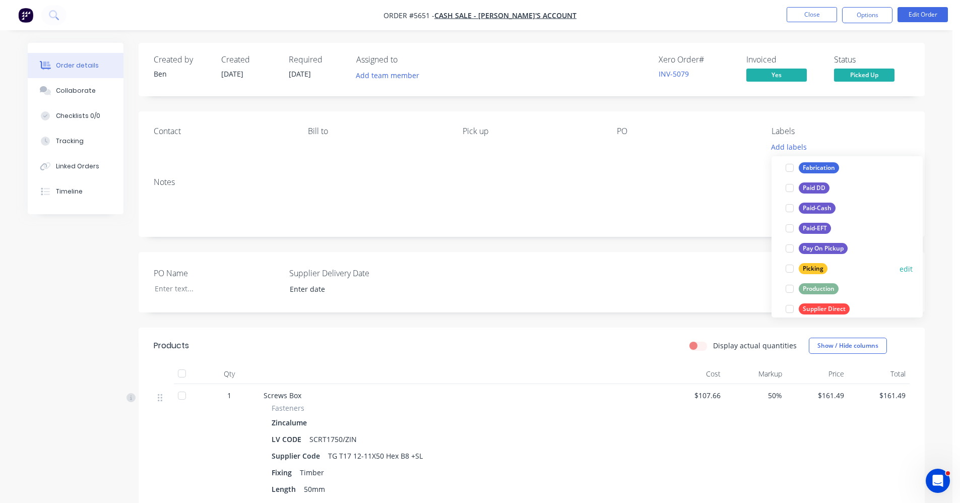
scroll to position [151, 0]
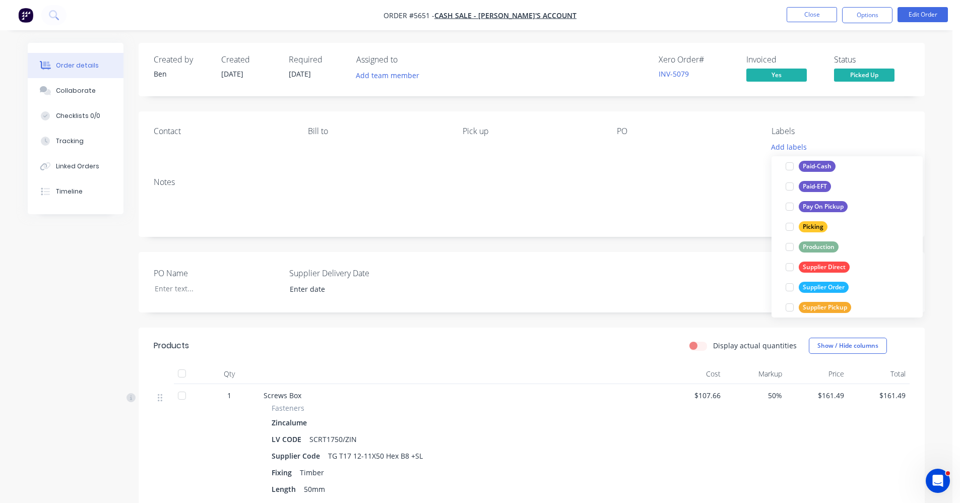
drag, startPoint x: 822, startPoint y: 189, endPoint x: 736, endPoint y: 176, distance: 87.1
click at [815, 187] on div "Paid-EFT" at bounding box center [815, 186] width 32 height 11
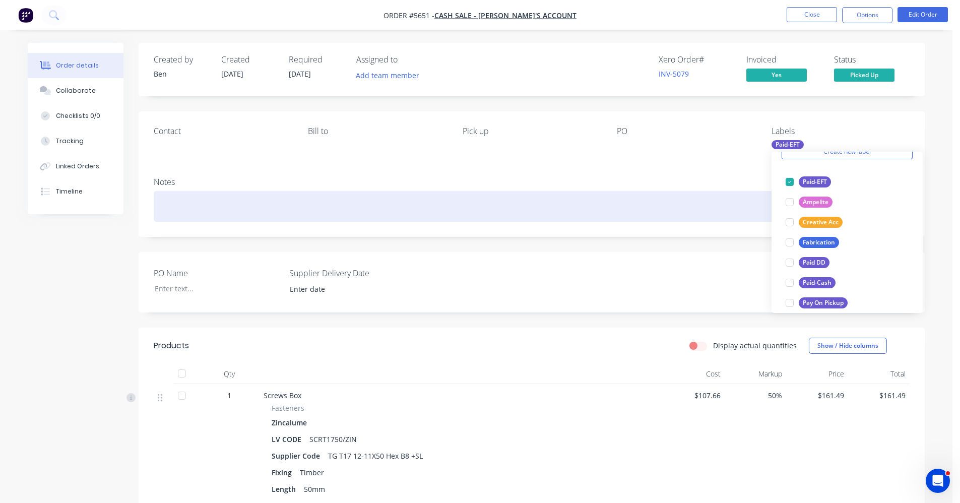
drag, startPoint x: 696, startPoint y: 187, endPoint x: 731, endPoint y: 145, distance: 54.9
click at [705, 181] on div "Notes" at bounding box center [532, 203] width 786 height 68
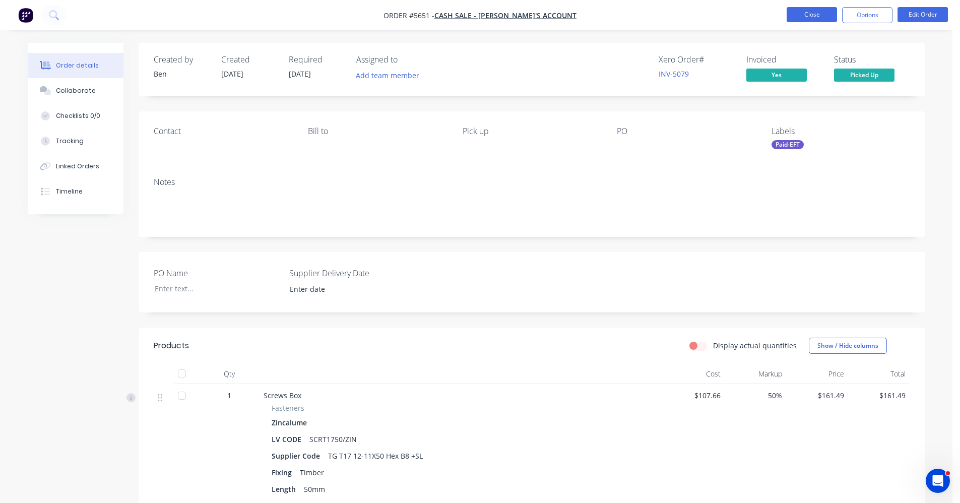
click at [811, 15] on button "Close" at bounding box center [812, 14] width 50 height 15
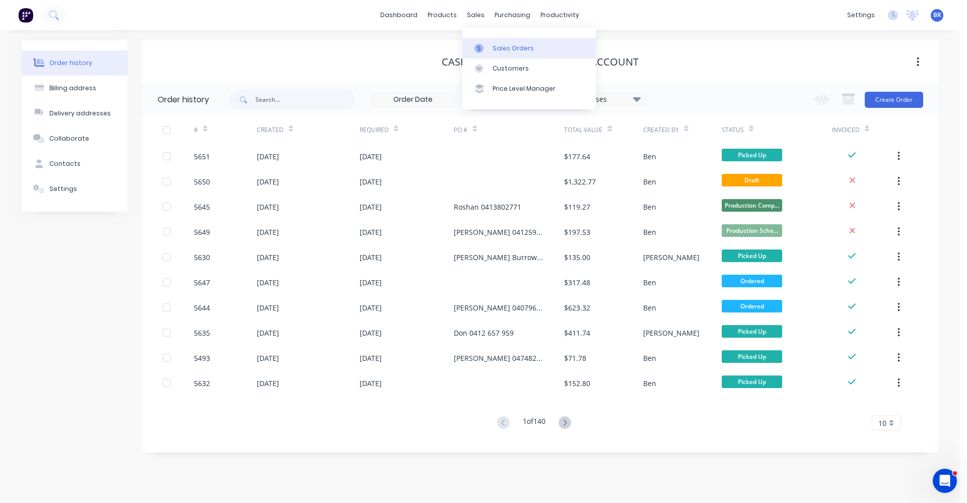
click at [500, 51] on div "Sales Orders" at bounding box center [513, 48] width 41 height 9
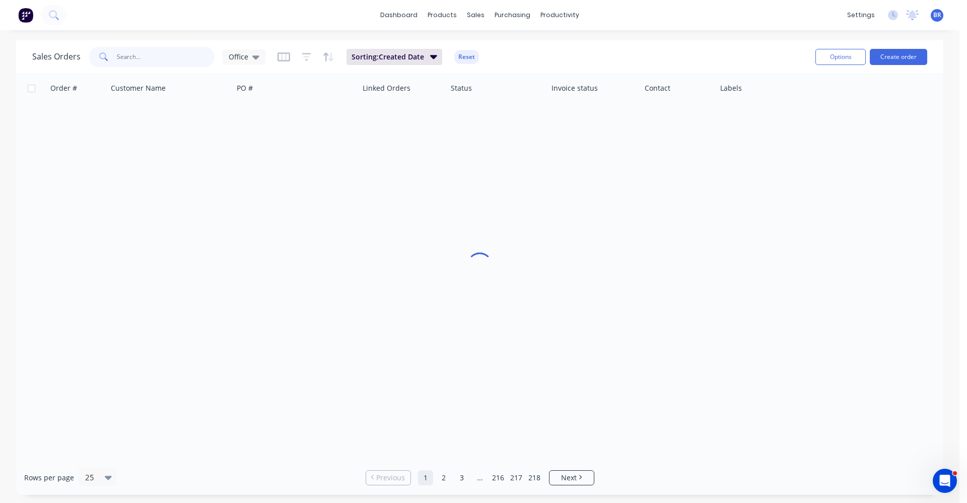
click at [196, 52] on input "text" at bounding box center [166, 57] width 98 height 20
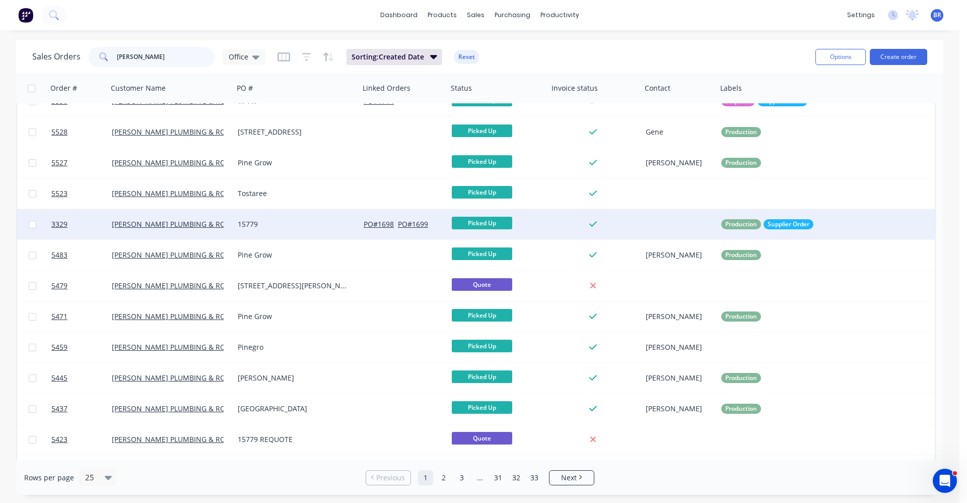
scroll to position [412, 0]
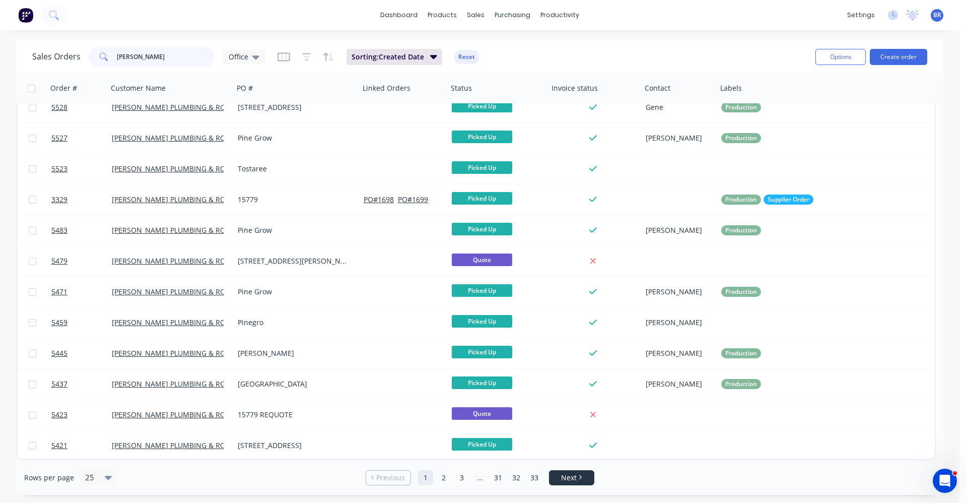
type input "bosse"
click at [565, 476] on span "Next" at bounding box center [569, 478] width 16 height 10
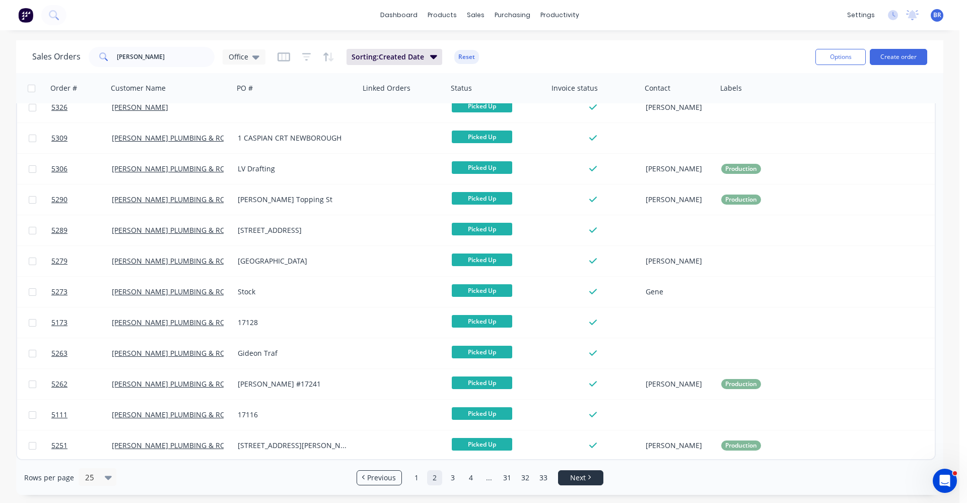
click at [588, 477] on icon "Next page" at bounding box center [589, 477] width 3 height 5
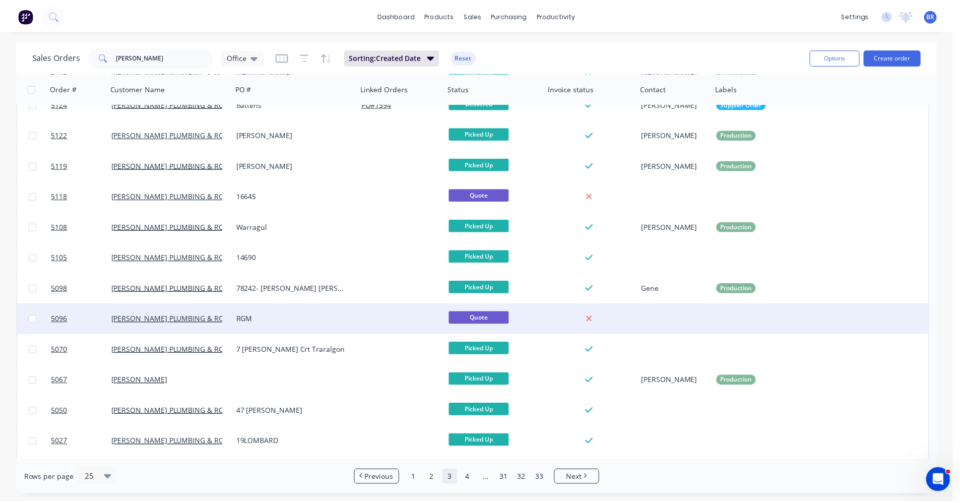
scroll to position [361, 0]
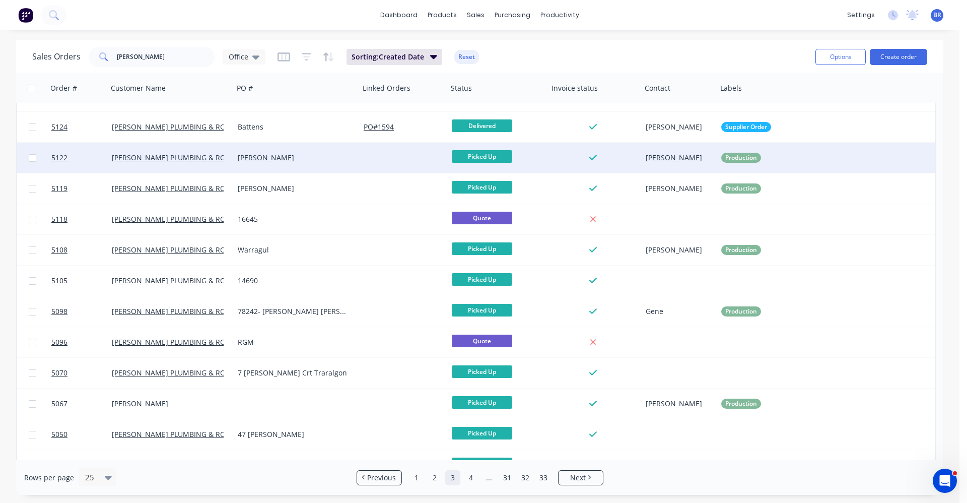
click at [309, 163] on div "Dillon Moe" at bounding box center [297, 158] width 126 height 30
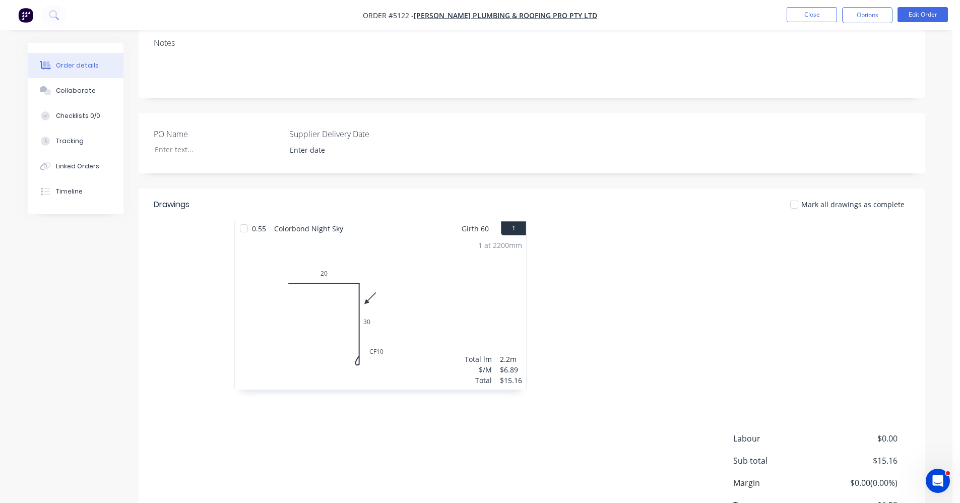
scroll to position [32, 0]
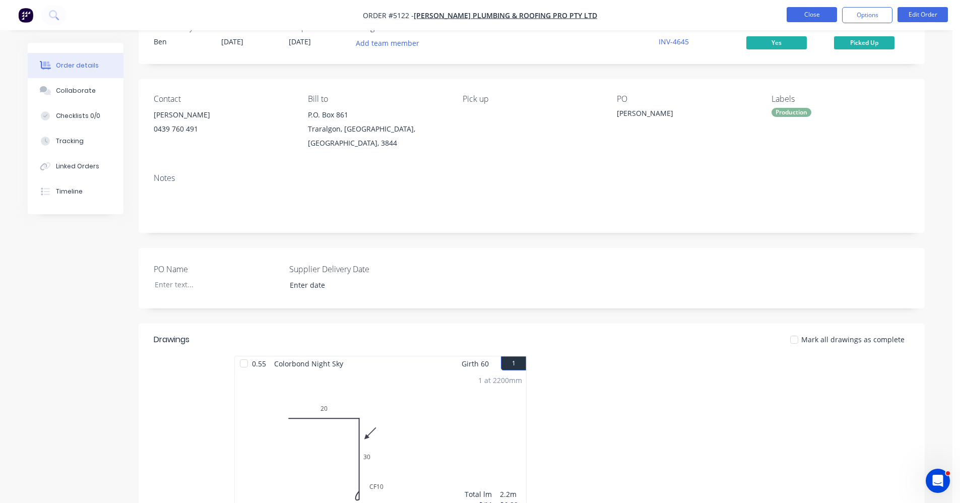
click at [805, 15] on button "Close" at bounding box center [812, 14] width 50 height 15
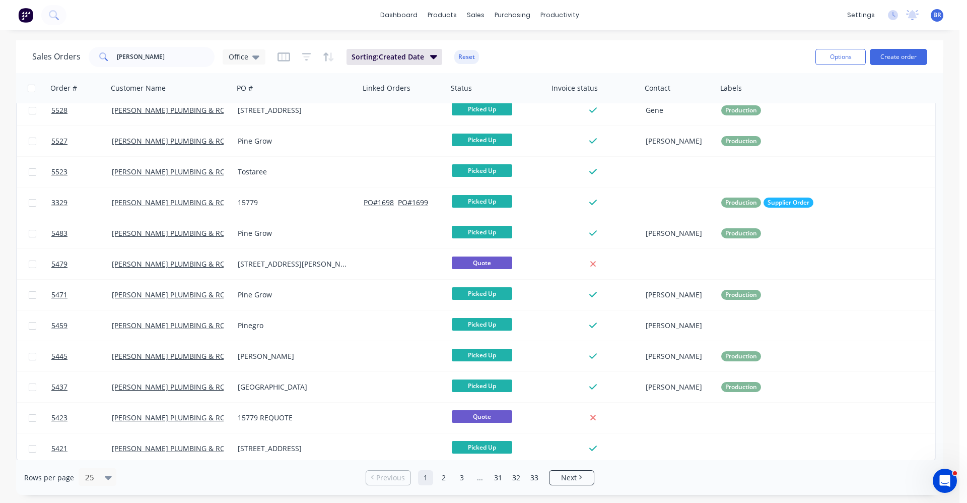
scroll to position [412, 0]
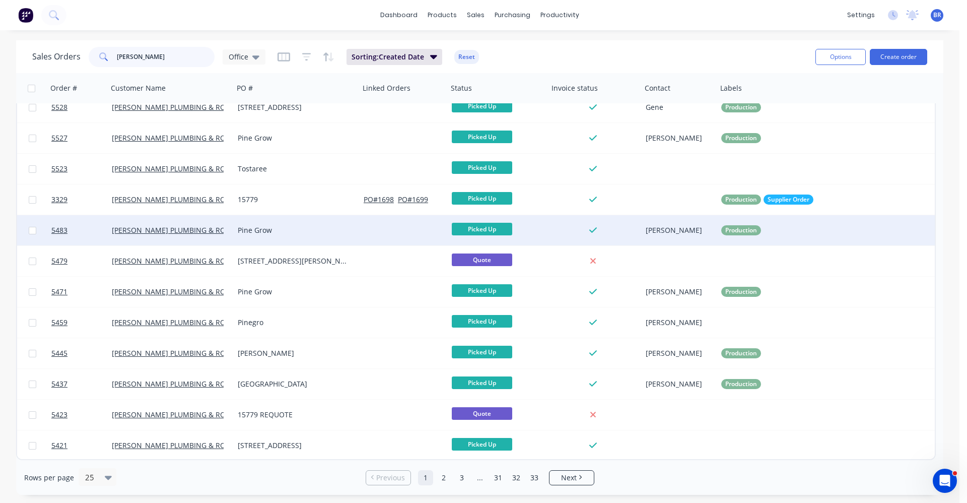
drag, startPoint x: 146, startPoint y: 53, endPoint x: 199, endPoint y: 239, distance: 193.3
click at [206, 77] on div "Sales Orders bosse Office Sorting: Created Date Reset Options Create order Orde…" at bounding box center [480, 267] width 928 height 455
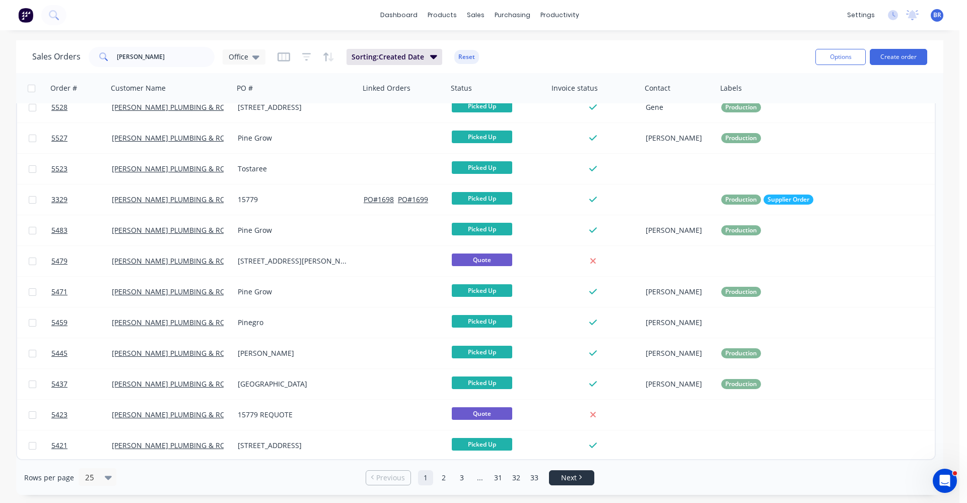
click at [574, 481] on span "Next" at bounding box center [569, 478] width 16 height 10
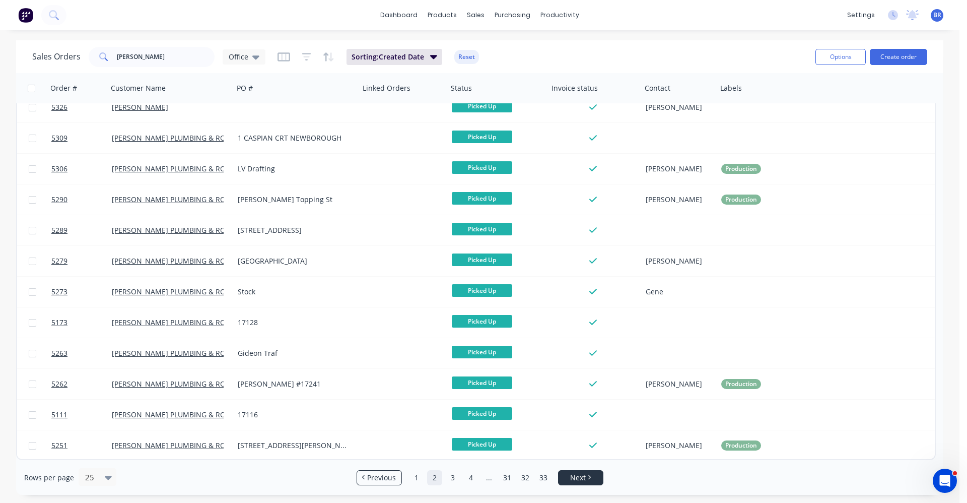
click at [582, 483] on li "Next" at bounding box center [580, 477] width 45 height 15
click at [591, 478] on icon "Next page" at bounding box center [589, 477] width 3 height 5
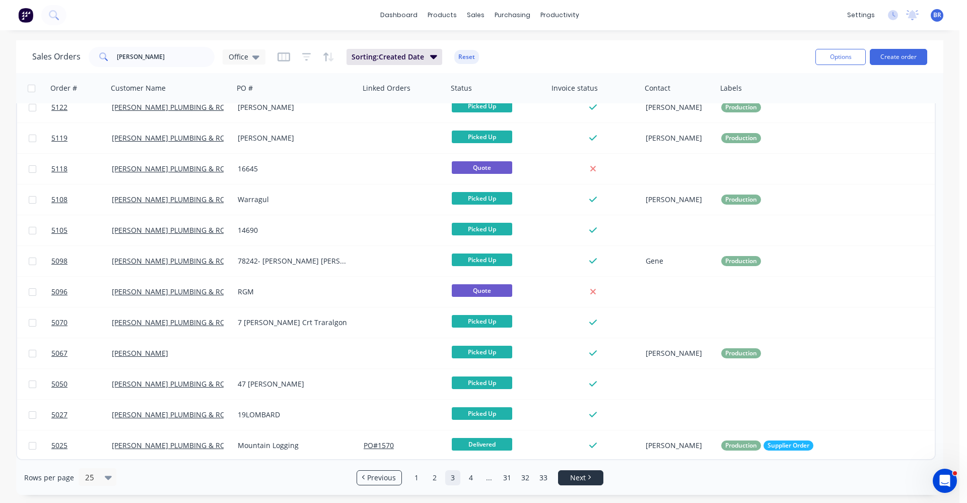
click at [591, 481] on link "Next" at bounding box center [581, 478] width 44 height 10
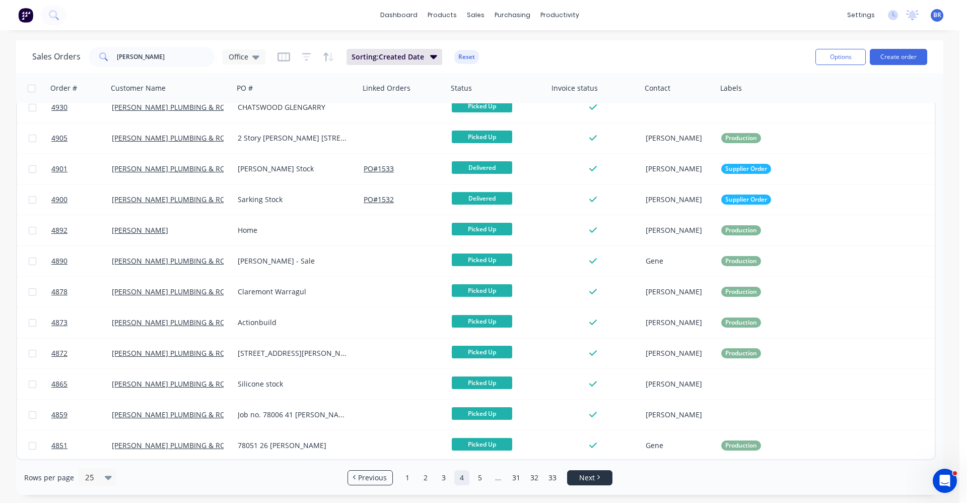
click at [590, 478] on span "Next" at bounding box center [587, 478] width 16 height 10
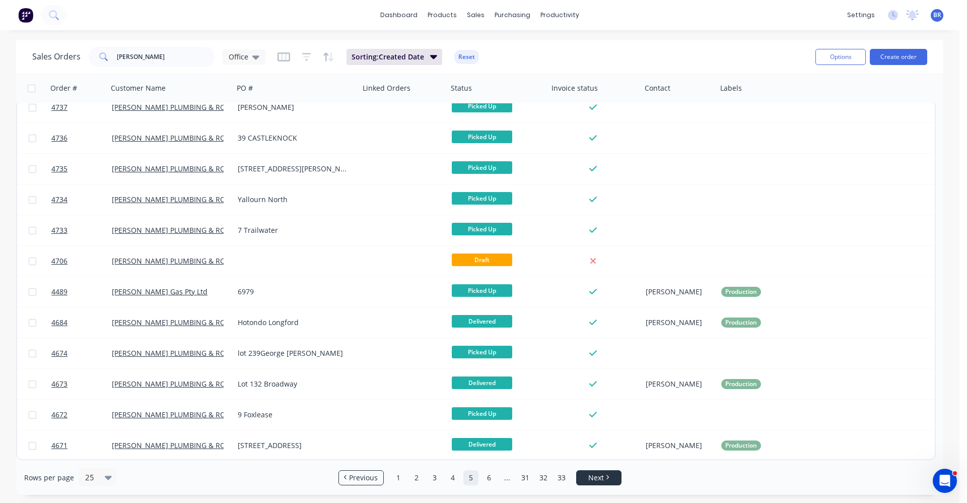
drag, startPoint x: 606, startPoint y: 477, endPoint x: 600, endPoint y: 475, distance: 6.2
click at [605, 477] on link "Next" at bounding box center [599, 478] width 44 height 10
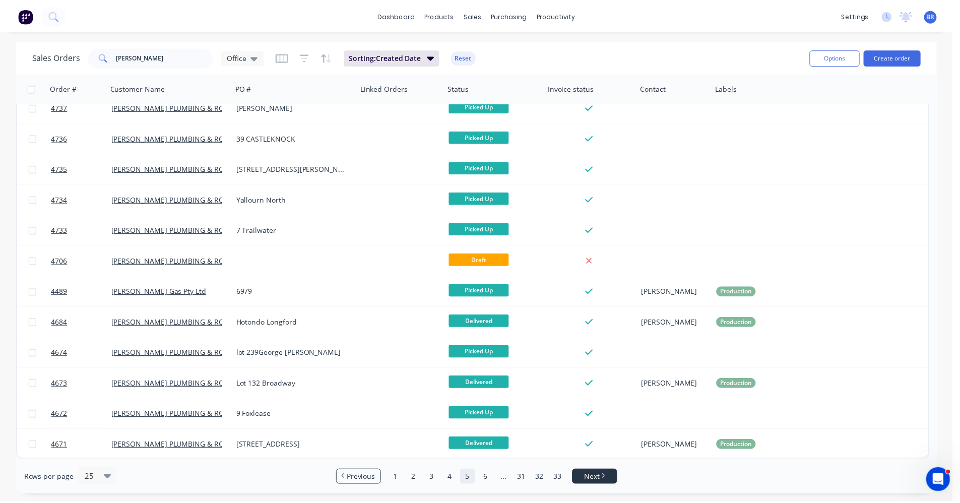
scroll to position [0, 0]
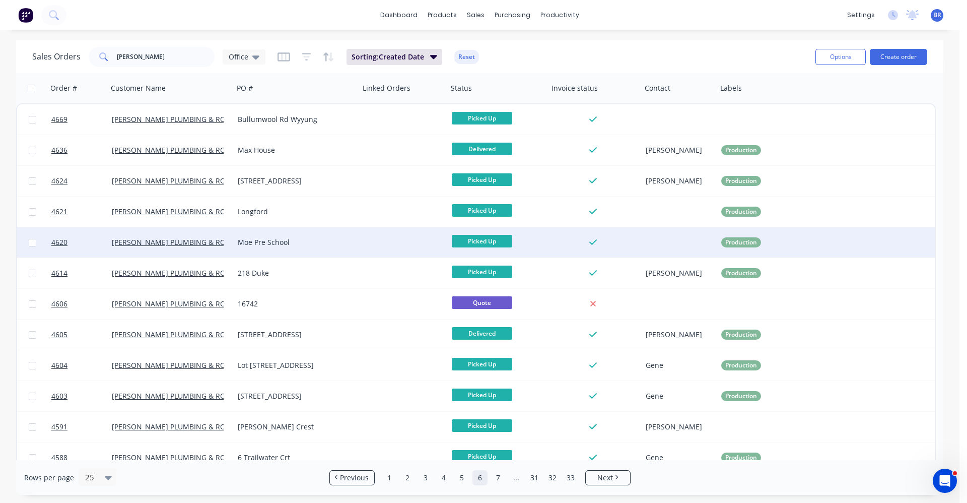
click at [309, 240] on div "Moe Pre School" at bounding box center [294, 242] width 112 height 10
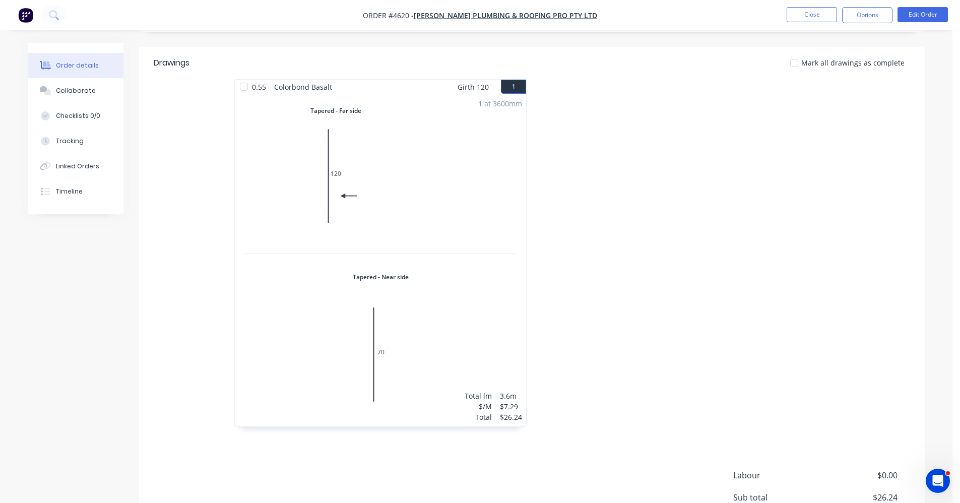
scroll to position [202, 0]
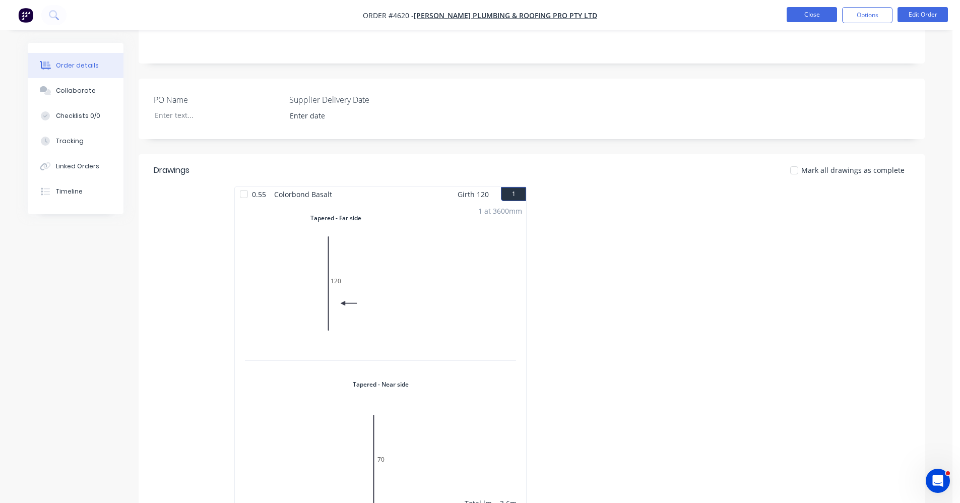
click at [816, 13] on button "Close" at bounding box center [812, 14] width 50 height 15
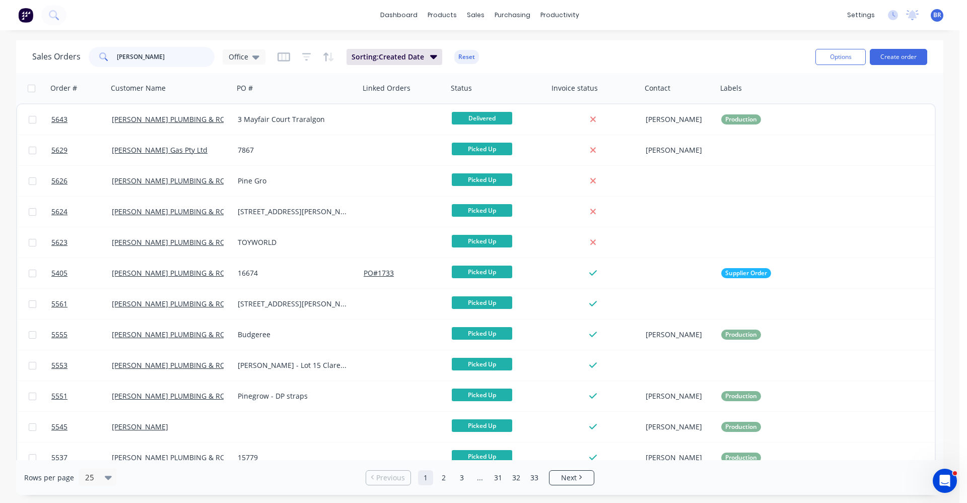
drag, startPoint x: 151, startPoint y: 55, endPoint x: 79, endPoint y: 52, distance: 72.6
click at [79, 52] on div "Sales Orders bosse Office" at bounding box center [148, 57] width 233 height 20
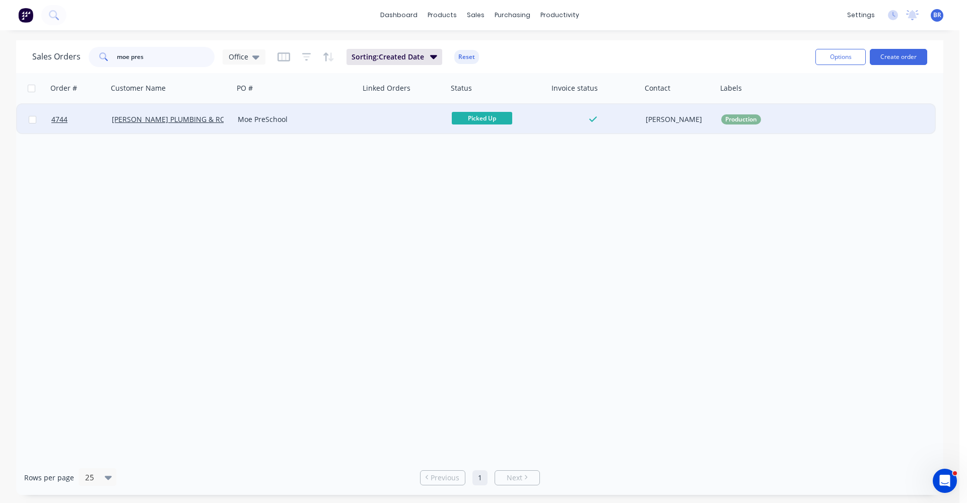
type input "moe pres"
click at [305, 123] on div "Moe PreSchool" at bounding box center [294, 119] width 112 height 10
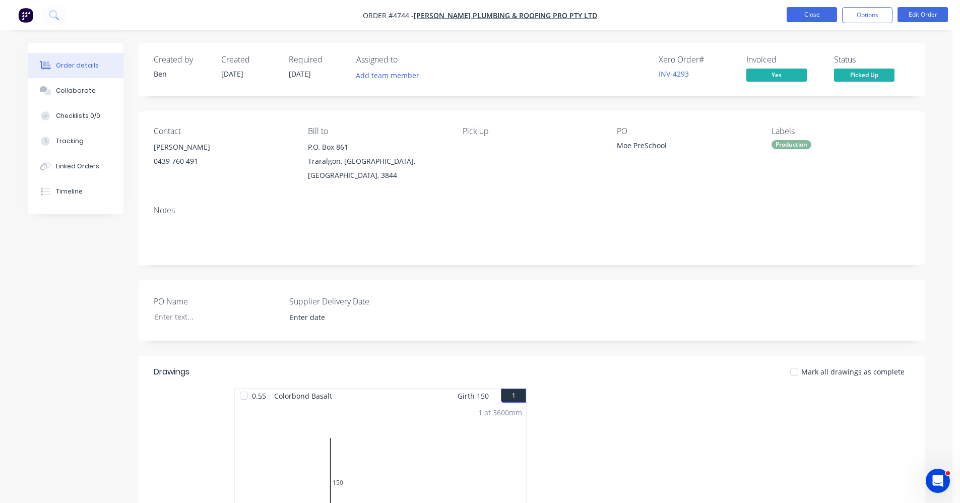
click at [811, 16] on button "Close" at bounding box center [812, 14] width 50 height 15
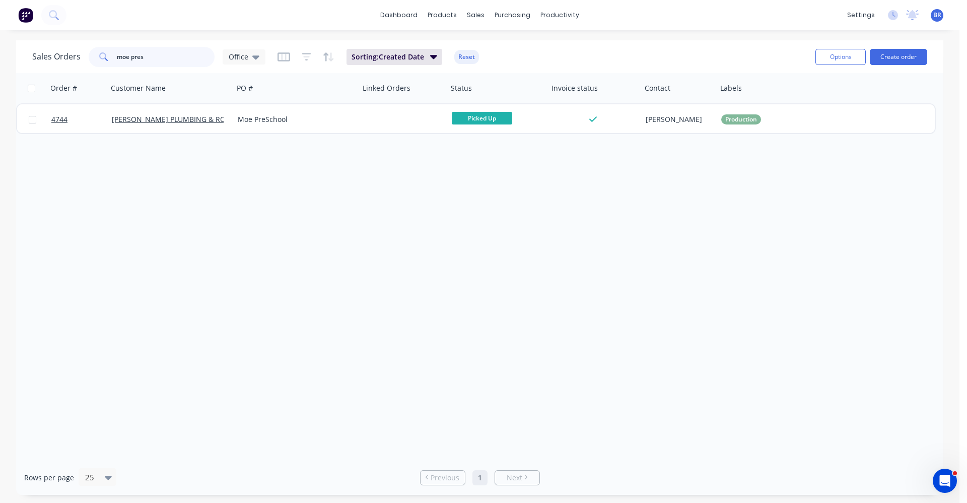
drag, startPoint x: 163, startPoint y: 55, endPoint x: 111, endPoint y: 54, distance: 51.9
click at [112, 54] on div "moe pres" at bounding box center [152, 57] width 126 height 20
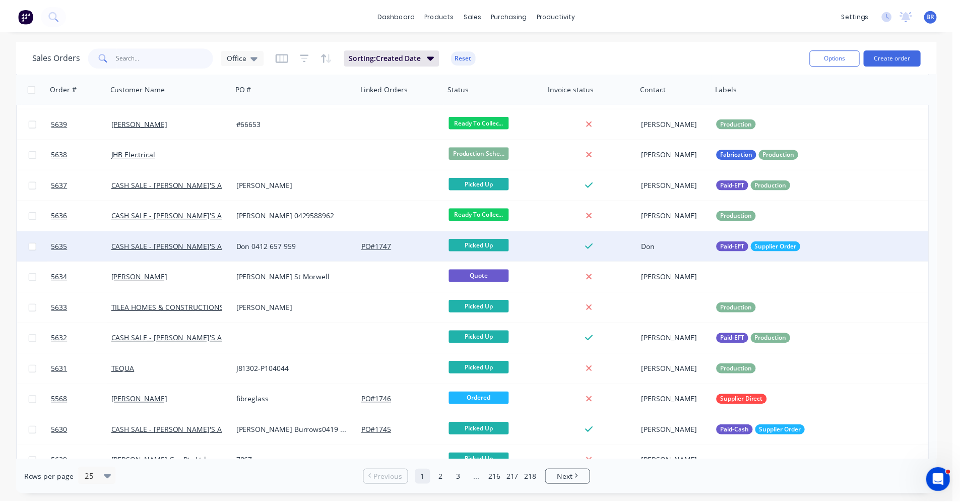
scroll to position [412, 0]
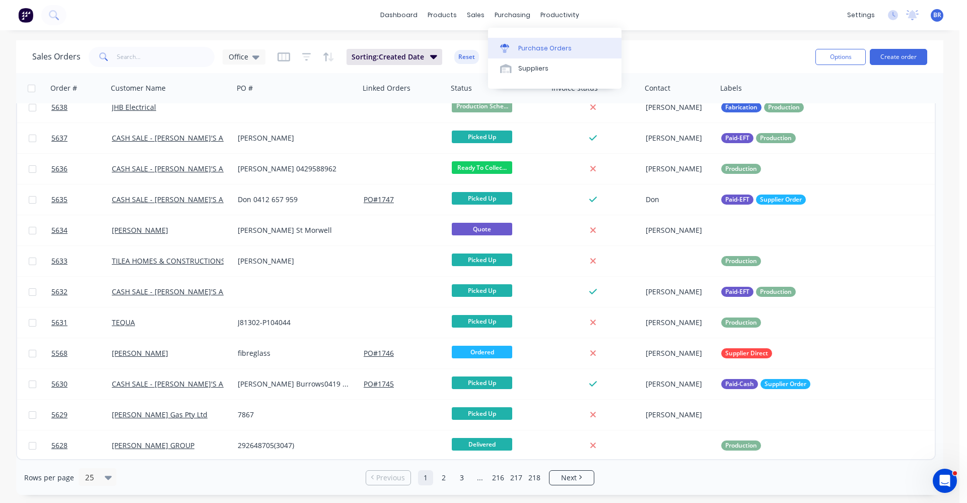
click at [527, 47] on div "Purchase Orders" at bounding box center [545, 48] width 53 height 9
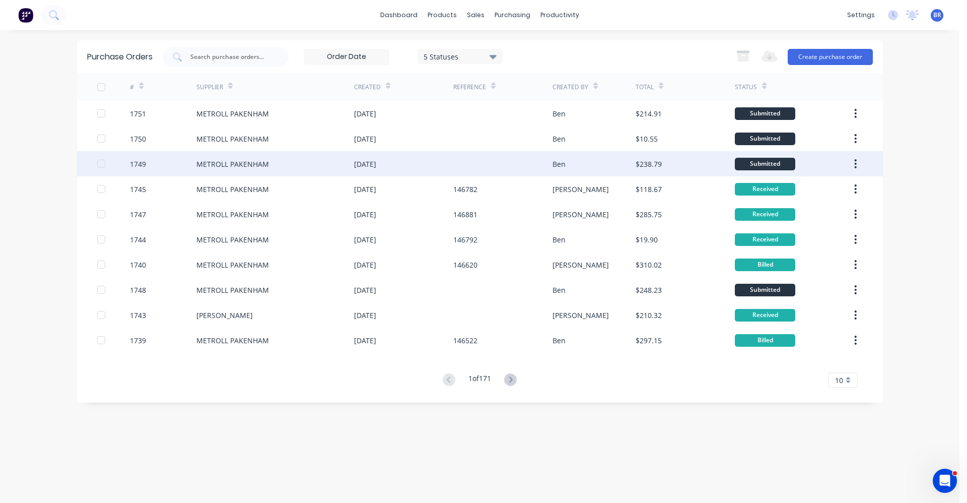
click at [294, 158] on div "METROLL PAKENHAM" at bounding box center [276, 163] width 158 height 25
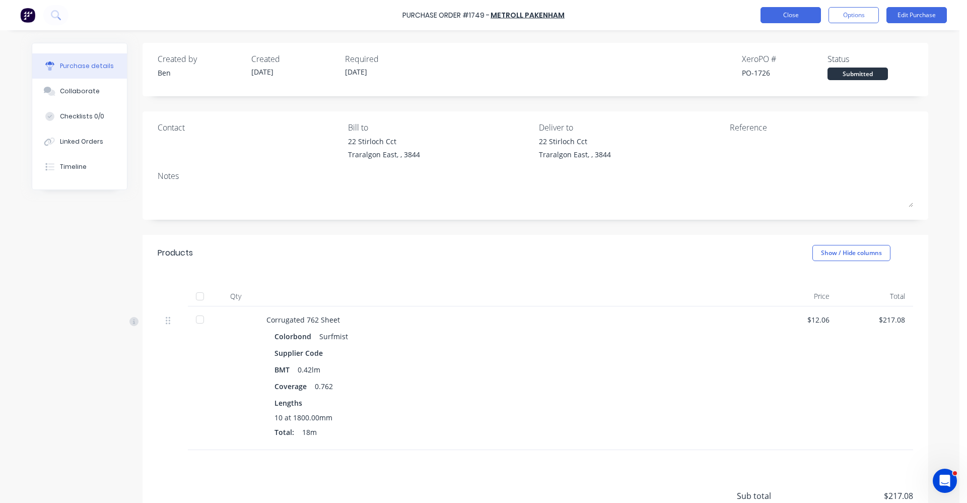
click at [777, 17] on button "Close" at bounding box center [791, 15] width 60 height 16
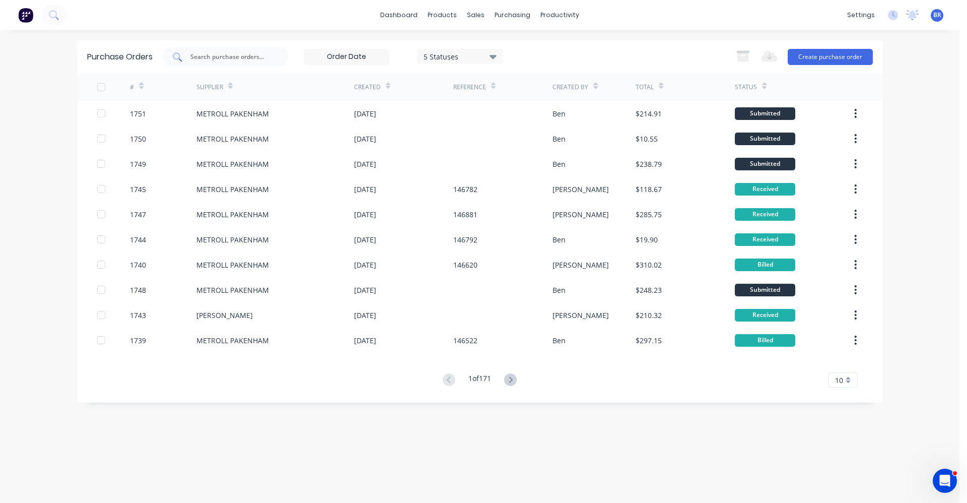
click at [220, 57] on input "text" at bounding box center [231, 57] width 84 height 10
click at [511, 47] on div "Sales Orders" at bounding box center [513, 48] width 41 height 9
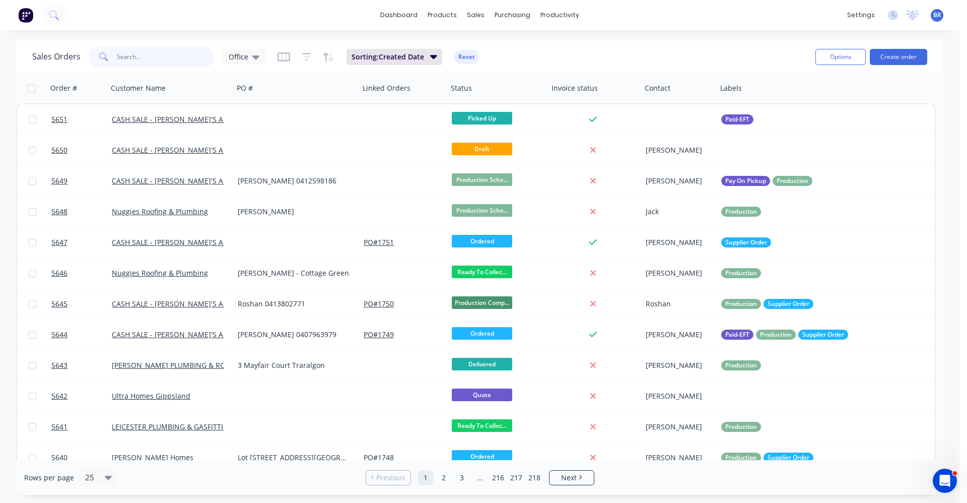
click at [146, 53] on input "text" at bounding box center [166, 57] width 98 height 20
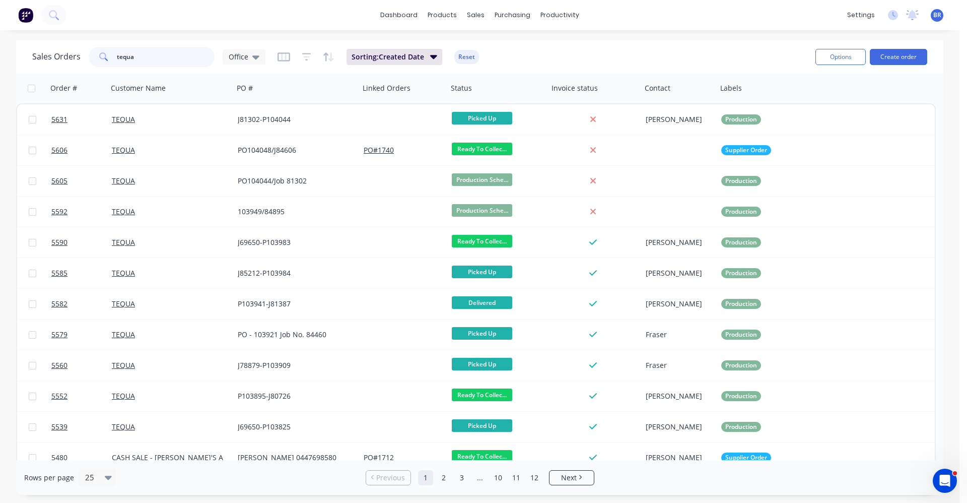
drag, startPoint x: 152, startPoint y: 59, endPoint x: 93, endPoint y: 58, distance: 59.0
click at [93, 58] on div "tequa" at bounding box center [152, 57] width 126 height 20
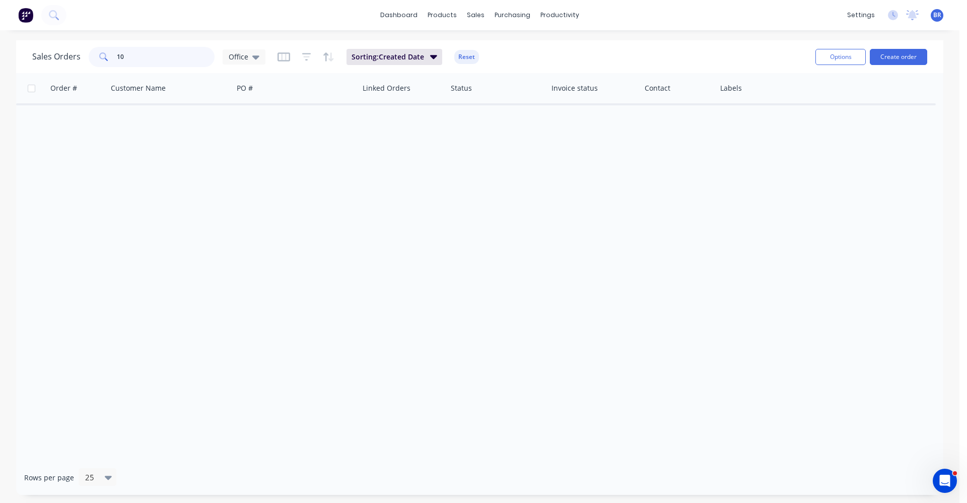
type input "1"
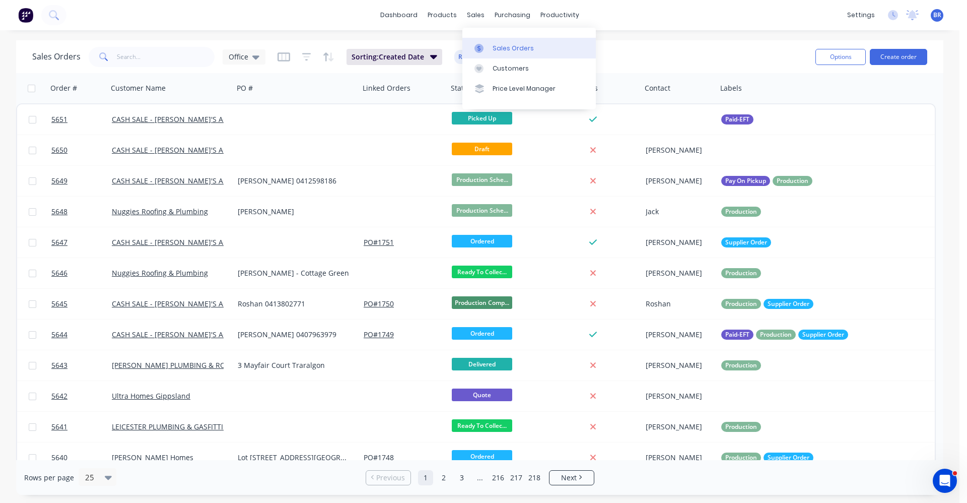
click at [505, 50] on div "Sales Orders" at bounding box center [513, 48] width 41 height 9
click at [895, 58] on button "Create order" at bounding box center [898, 57] width 57 height 16
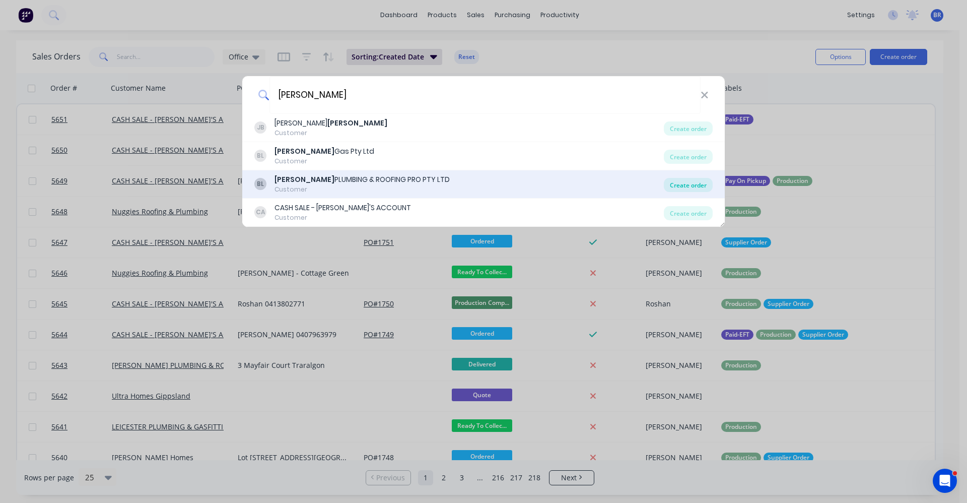
type input "bosse"
click at [681, 187] on div "Create order" at bounding box center [688, 185] width 49 height 14
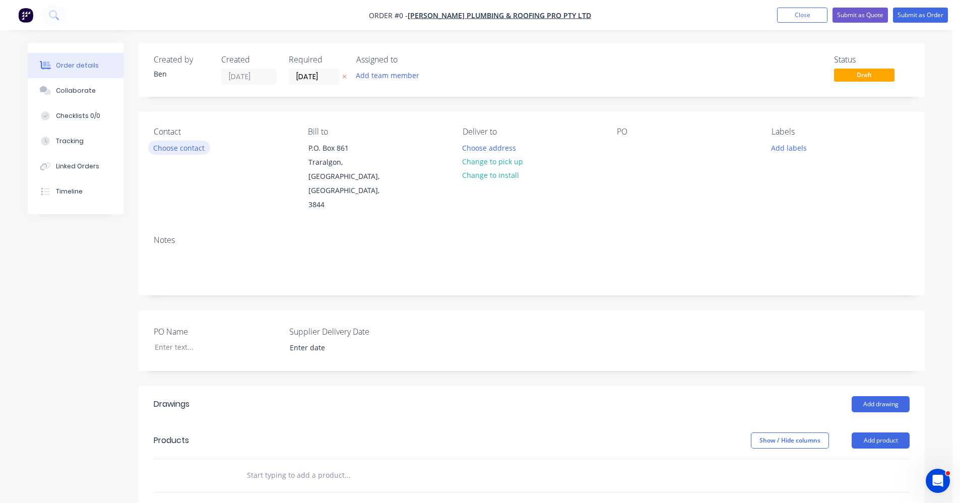
click at [165, 150] on button "Choose contact" at bounding box center [179, 148] width 62 height 14
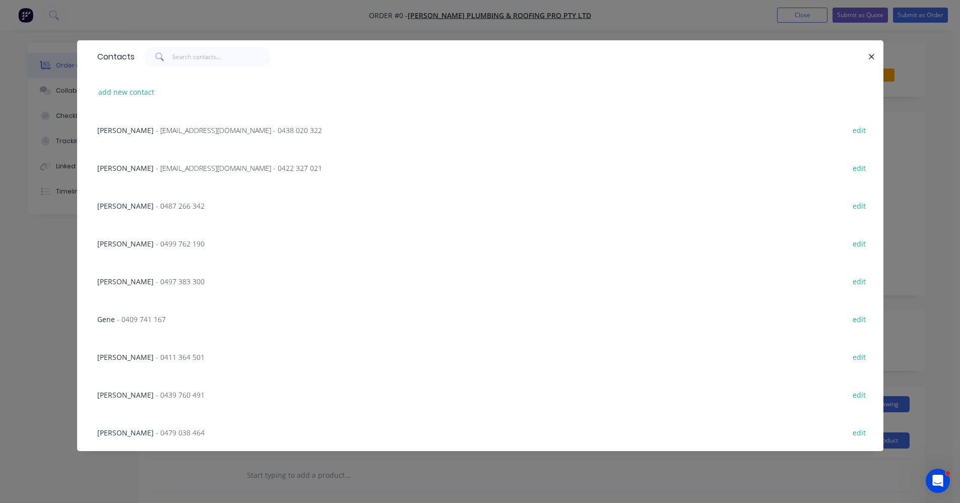
click at [156, 396] on span "- 0439 760 491" at bounding box center [180, 395] width 49 height 10
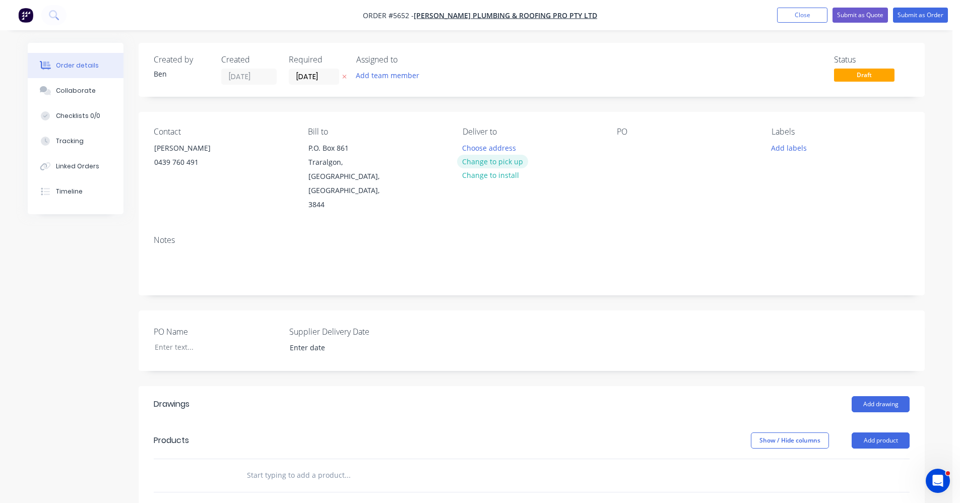
click at [501, 162] on button "Change to pick up" at bounding box center [493, 162] width 72 height 14
click at [624, 148] on div at bounding box center [625, 148] width 16 height 15
click at [790, 148] on button "Add labels" at bounding box center [788, 148] width 46 height 14
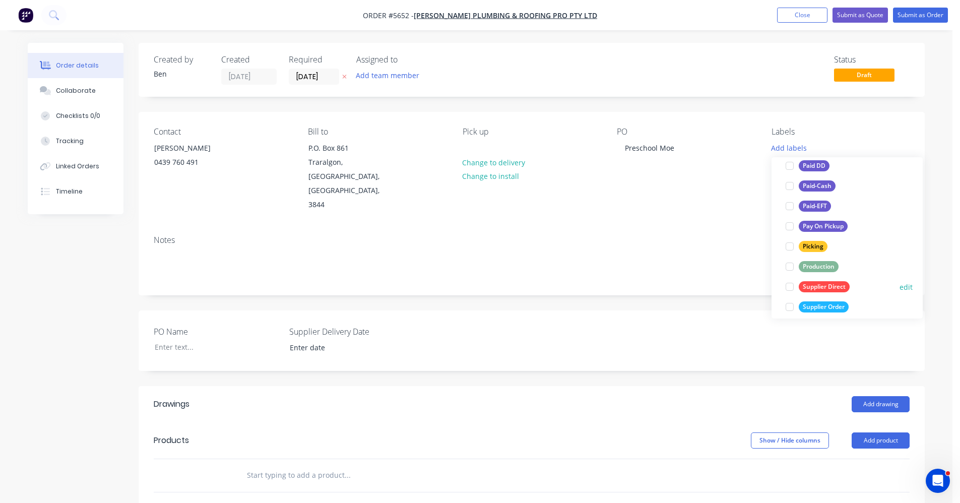
scroll to position [151, 0]
drag, startPoint x: 822, startPoint y: 249, endPoint x: 788, endPoint y: 250, distance: 34.3
click at [817, 250] on div "Production" at bounding box center [819, 247] width 40 height 11
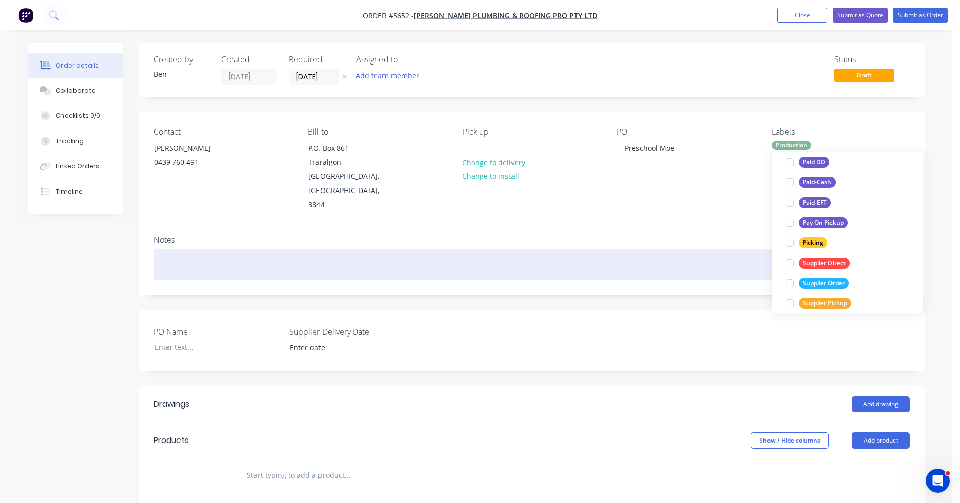
scroll to position [0, 0]
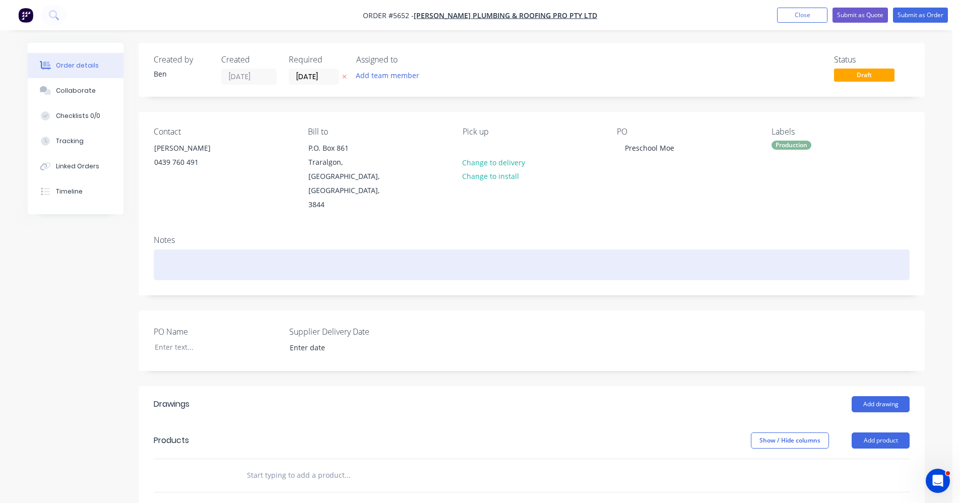
drag, startPoint x: 660, startPoint y: 248, endPoint x: 712, endPoint y: 294, distance: 70.0
click at [661, 249] on div at bounding box center [532, 264] width 756 height 31
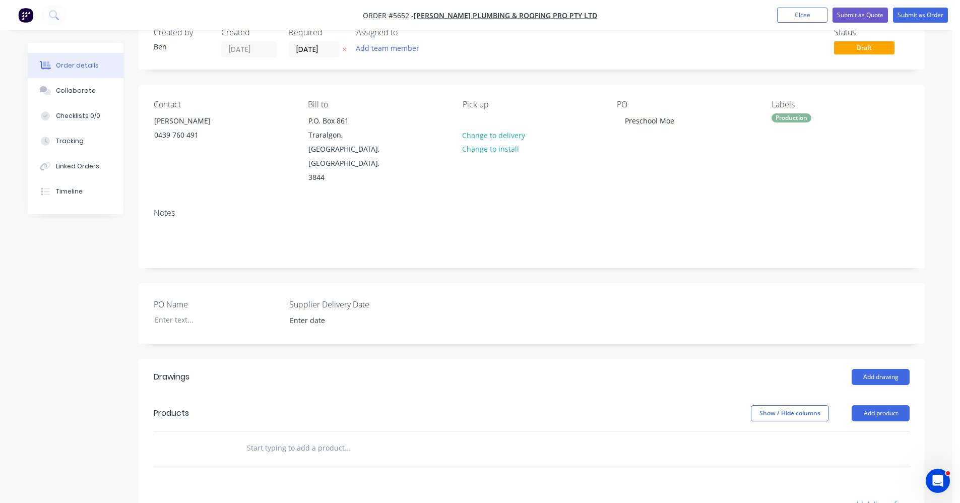
scroll to position [50, 0]
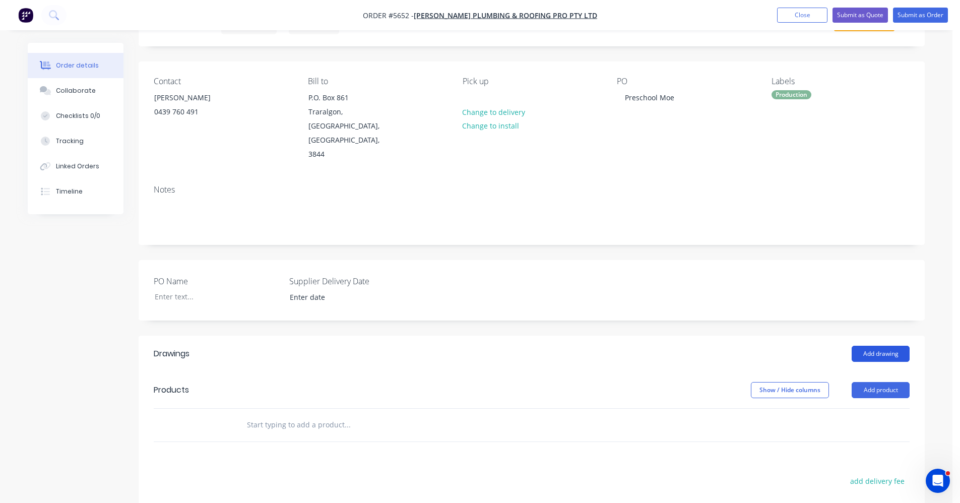
click at [886, 346] on button "Add drawing" at bounding box center [881, 354] width 58 height 16
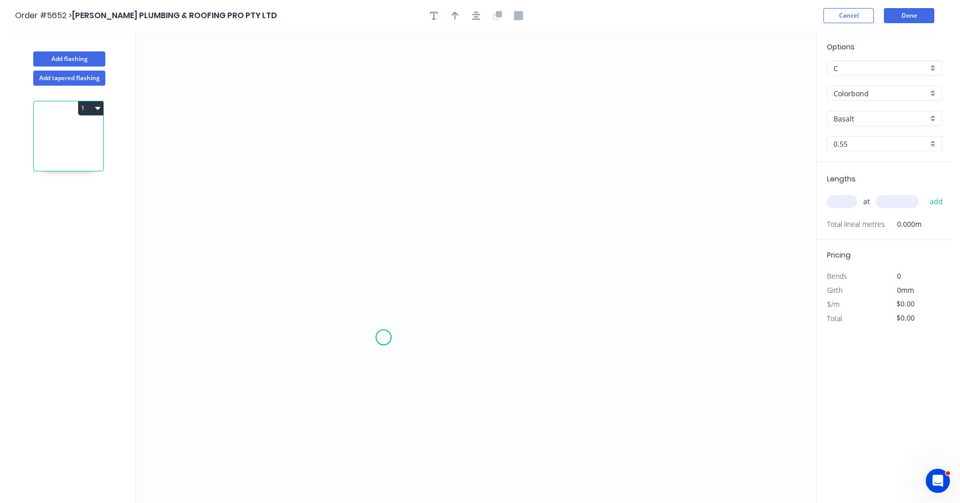
click at [384, 338] on icon "0" at bounding box center [476, 267] width 680 height 472
click at [384, 236] on icon at bounding box center [384, 287] width 0 height 102
click at [432, 235] on icon "0 ?" at bounding box center [476, 267] width 680 height 472
click at [475, 21] on button "button" at bounding box center [476, 15] width 15 height 15
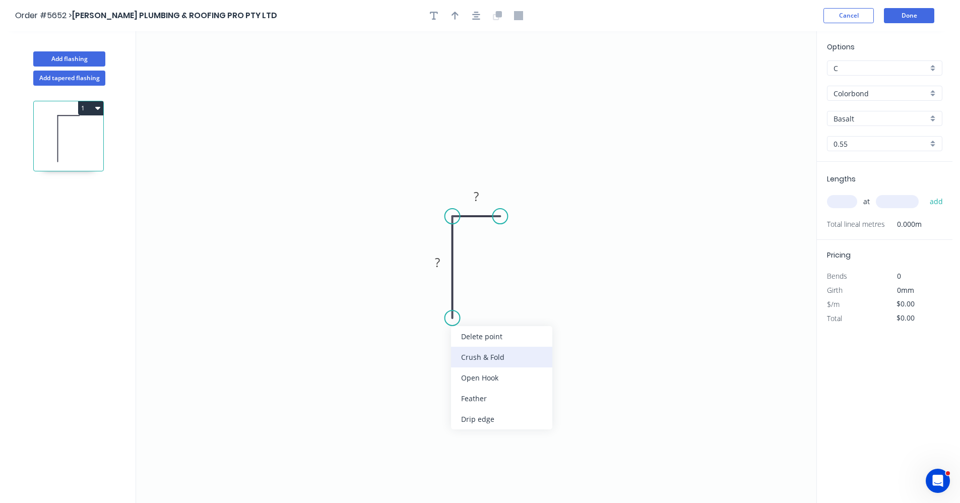
click at [483, 360] on div "Crush & Fold" at bounding box center [501, 357] width 101 height 21
click at [441, 263] on rect at bounding box center [437, 263] width 20 height 14
type input "$6.89"
click at [479, 14] on icon "button" at bounding box center [476, 16] width 8 height 8
click at [457, 15] on icon "button" at bounding box center [454, 15] width 7 height 9
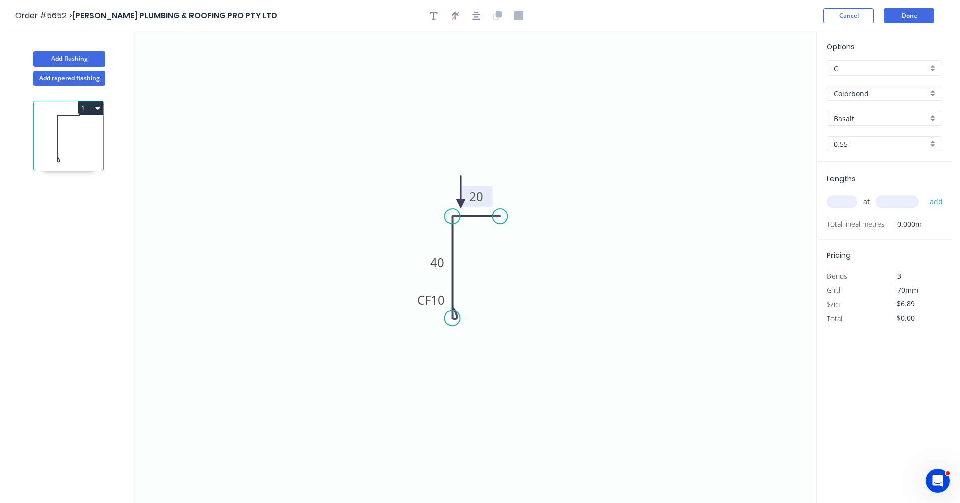
drag, startPoint x: 765, startPoint y: 82, endPoint x: 461, endPoint y: 204, distance: 328.1
click at [461, 204] on icon "0 CF 10 40 20" at bounding box center [476, 267] width 680 height 472
click at [926, 122] on input "Basalt" at bounding box center [880, 118] width 94 height 11
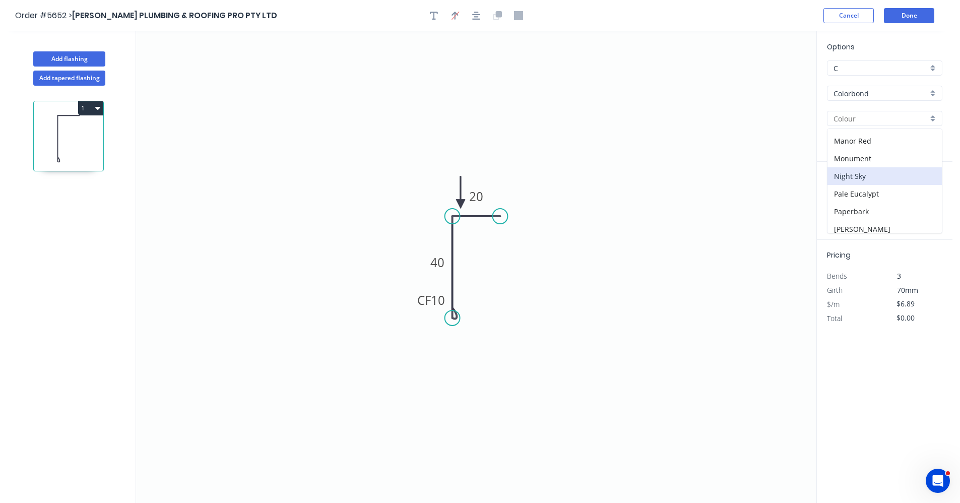
scroll to position [202, 0]
click at [856, 150] on div "Monument" at bounding box center [884, 148] width 114 height 18
type input "Monument"
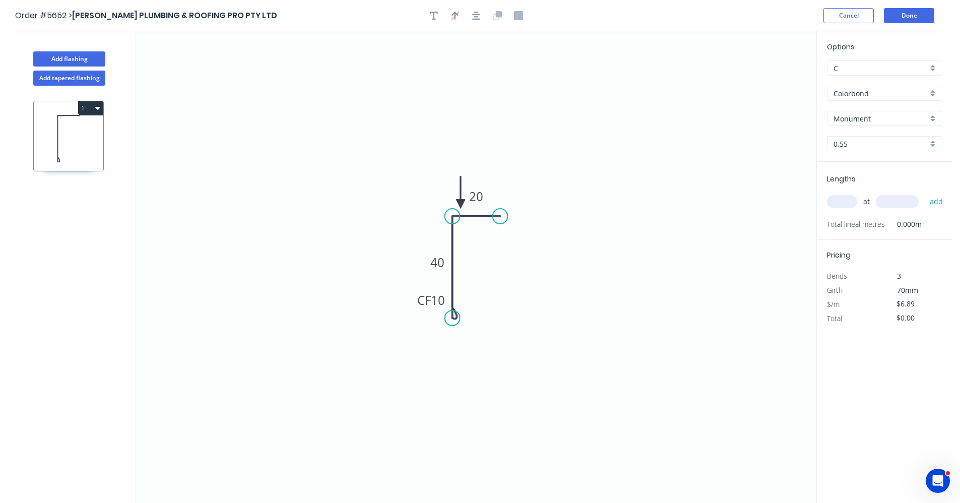
click at [846, 203] on input "text" at bounding box center [842, 201] width 30 height 13
type input "2"
type input "1000"
click at [925, 193] on button "add" at bounding box center [937, 201] width 24 height 17
type input "$13.78"
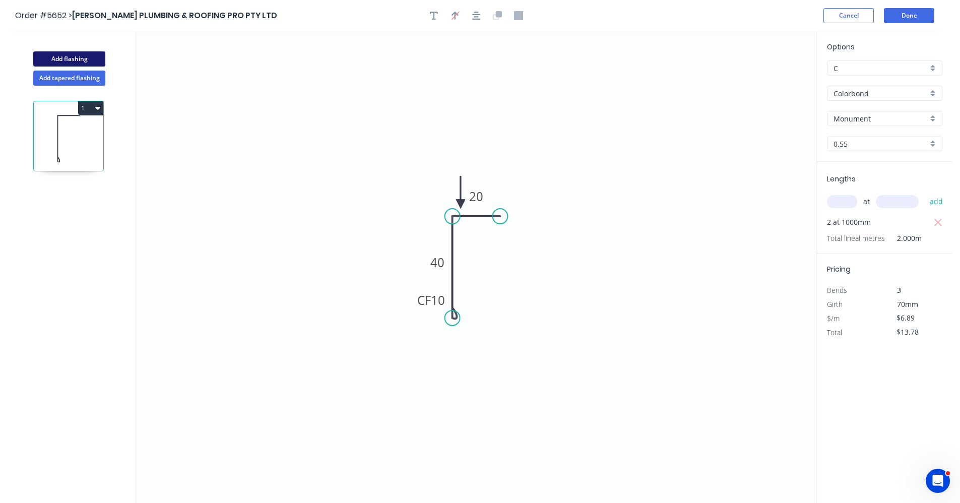
click at [73, 58] on button "Add flashing" at bounding box center [69, 58] width 72 height 15
type input "$0.00"
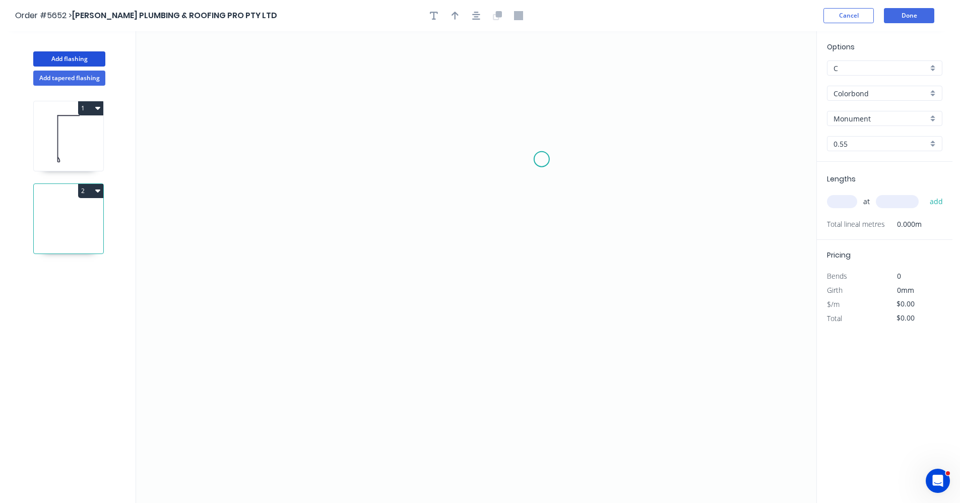
click at [541, 163] on icon "0" at bounding box center [476, 267] width 680 height 472
click at [544, 259] on icon "0" at bounding box center [476, 267] width 680 height 472
click at [453, 271] on icon "0 ?" at bounding box center [476, 267] width 680 height 472
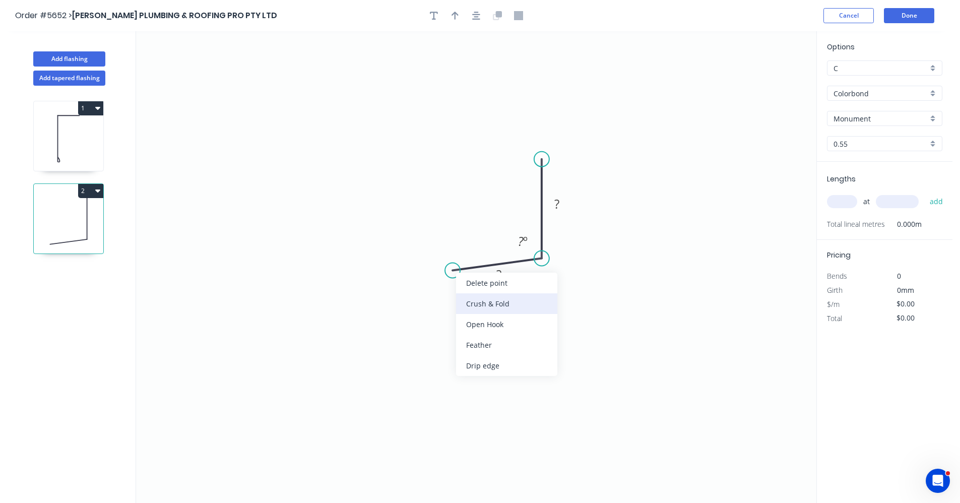
click at [489, 306] on div "Crush & Fold" at bounding box center [506, 303] width 101 height 21
click at [504, 278] on rect at bounding box center [499, 275] width 20 height 14
type input "$6.89"
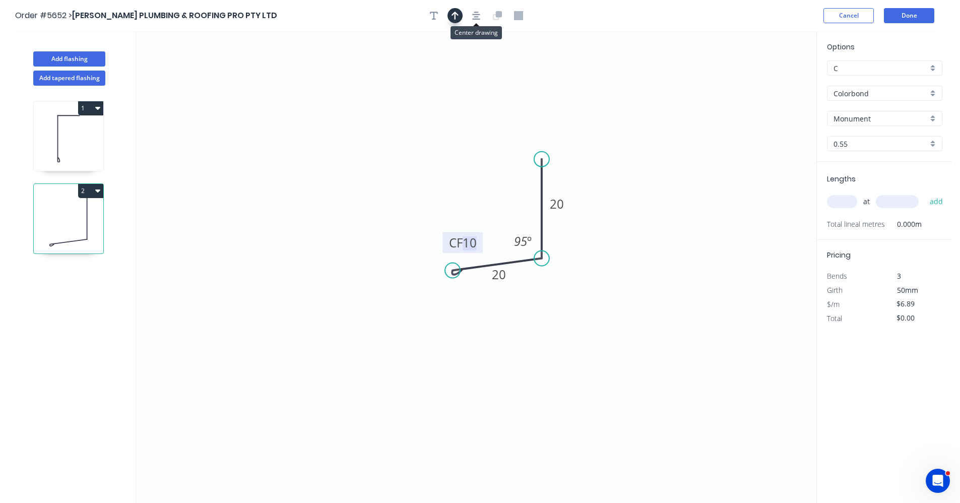
click at [475, 18] on icon "button" at bounding box center [476, 15] width 8 height 9
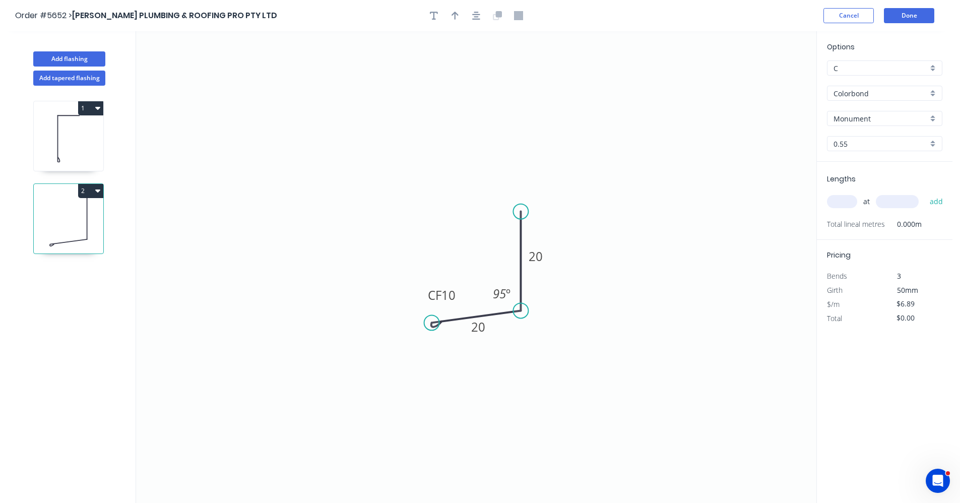
drag, startPoint x: 454, startPoint y: 18, endPoint x: 621, endPoint y: 99, distance: 185.9
click at [456, 20] on icon "button" at bounding box center [454, 15] width 7 height 9
drag, startPoint x: 766, startPoint y: 81, endPoint x: 436, endPoint y: 247, distance: 369.1
click at [436, 247] on icon at bounding box center [434, 237] width 9 height 32
click at [436, 247] on icon at bounding box center [436, 236] width 9 height 32
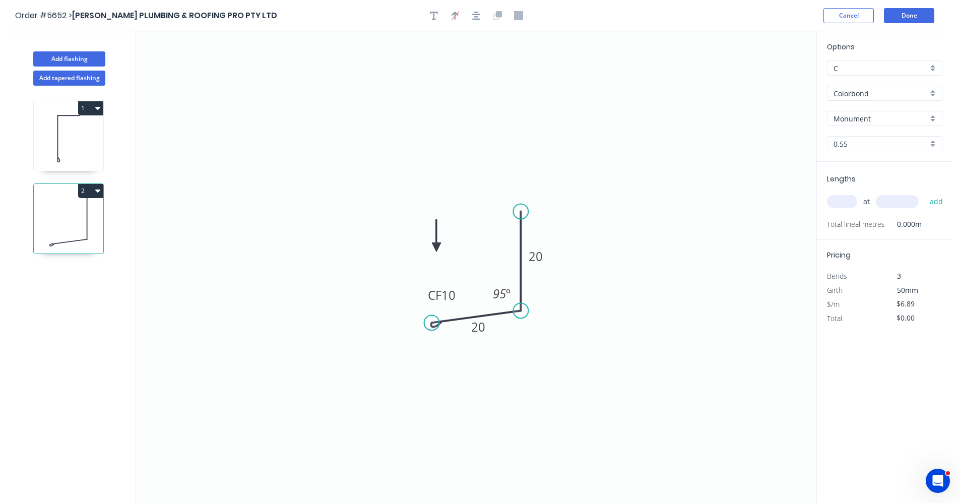
click at [436, 247] on icon at bounding box center [436, 236] width 9 height 32
click at [436, 247] on icon at bounding box center [448, 247] width 32 height 9
click at [436, 247] on icon at bounding box center [444, 255] width 29 height 29
click at [436, 247] on icon at bounding box center [428, 255] width 29 height 29
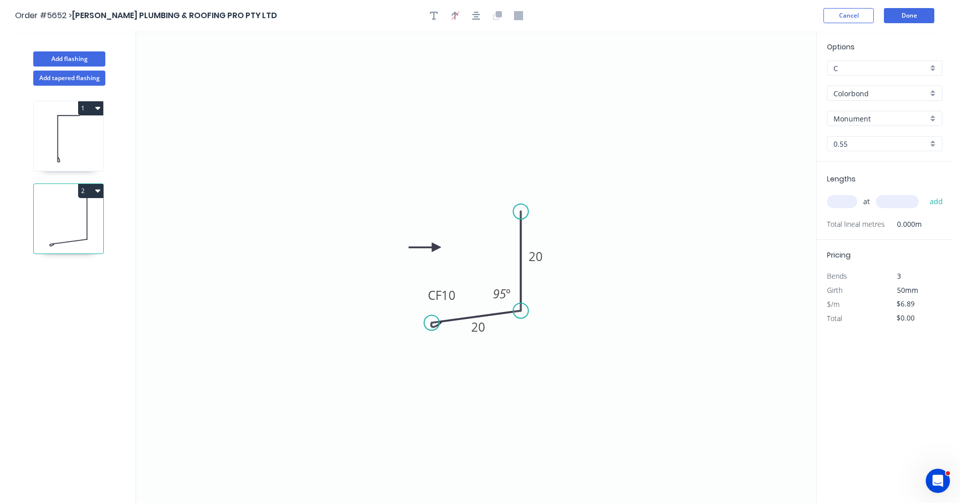
click at [436, 247] on icon at bounding box center [425, 247] width 32 height 9
drag, startPoint x: 436, startPoint y: 247, endPoint x: 505, endPoint y: 251, distance: 69.1
click at [505, 251] on icon at bounding box center [497, 242] width 29 height 29
click at [846, 202] on input "text" at bounding box center [842, 201] width 30 height 13
type input "4"
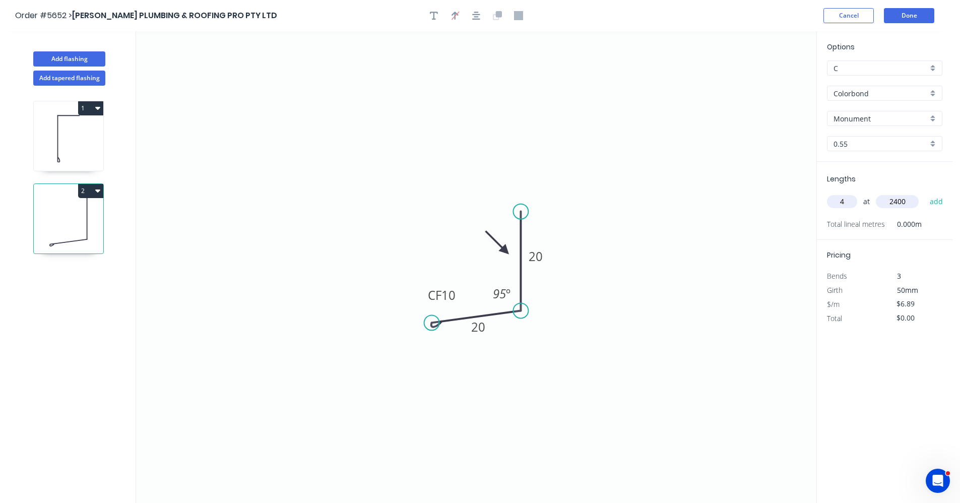
type input "2400"
click at [925, 193] on button "add" at bounding box center [937, 201] width 24 height 17
drag, startPoint x: 97, startPoint y: 109, endPoint x: 95, endPoint y: 119, distance: 9.8
click at [97, 110] on icon "button" at bounding box center [97, 108] width 5 height 8
click at [82, 126] on div "Duplicate" at bounding box center [56, 133] width 78 height 15
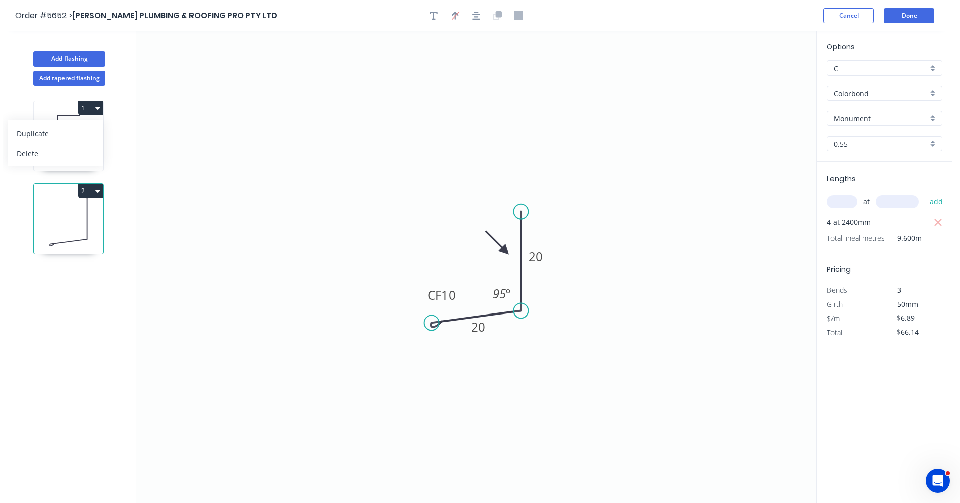
type input "$0.00"
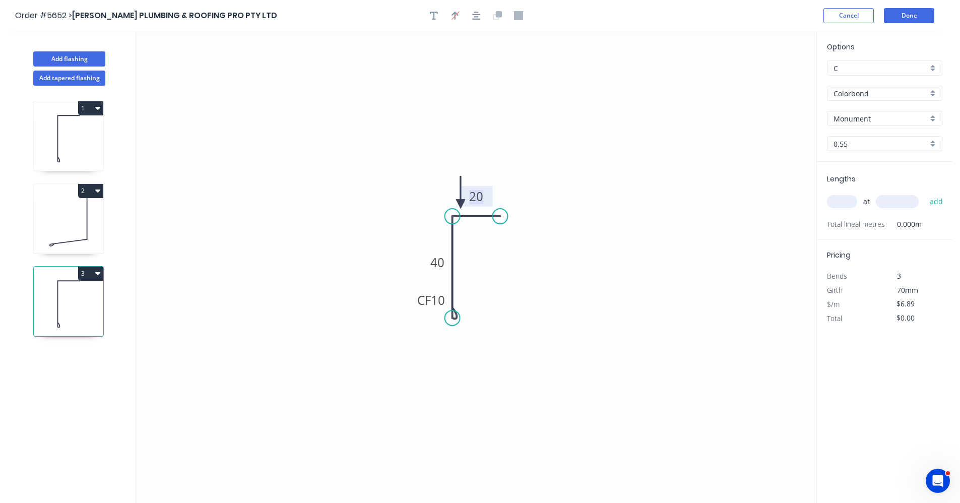
click at [478, 192] on tspan "20" at bounding box center [476, 196] width 14 height 17
click at [837, 199] on input "text" at bounding box center [842, 201] width 30 height 13
type input "3"
type input "2400"
click at [925, 193] on button "add" at bounding box center [937, 201] width 24 height 17
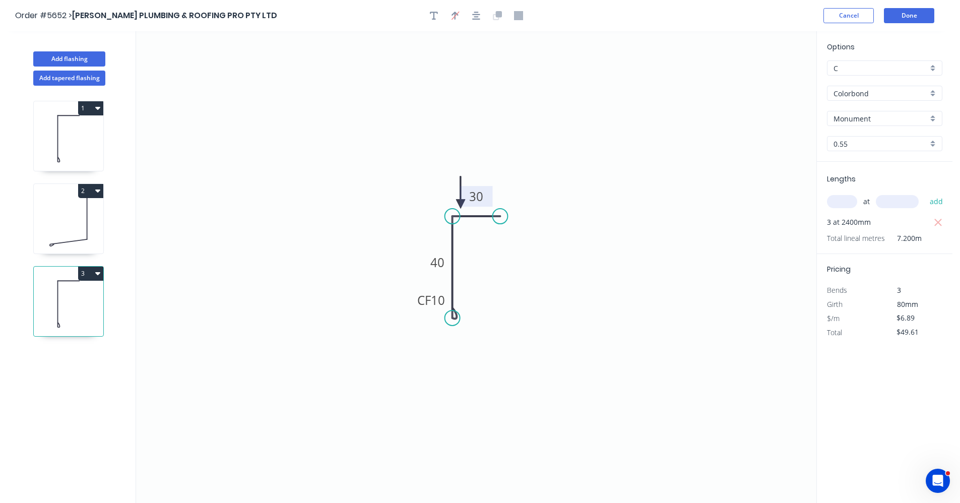
click at [96, 276] on icon "button" at bounding box center [97, 273] width 5 height 8
click at [66, 293] on div "Duplicate" at bounding box center [56, 298] width 78 height 15
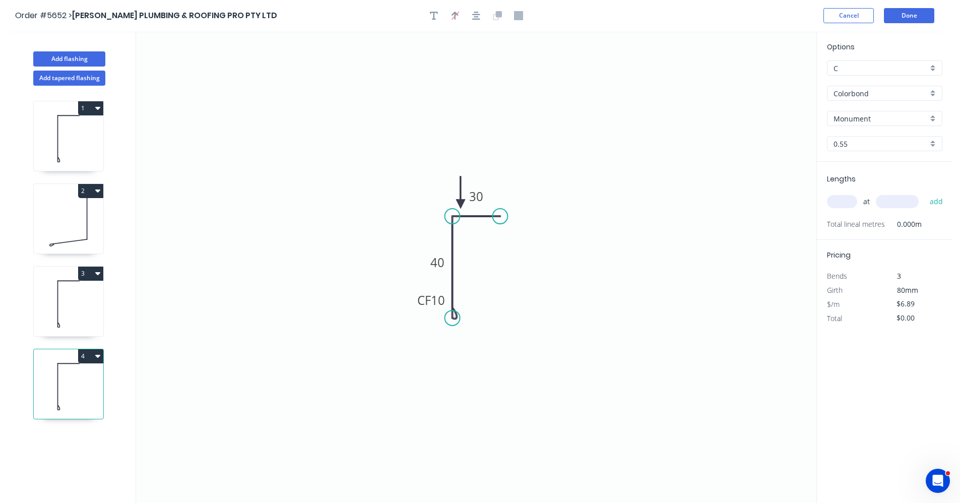
click at [99, 354] on icon "button" at bounding box center [97, 356] width 5 height 8
click at [36, 400] on div "Delete" at bounding box center [56, 401] width 78 height 15
type input "$49.61"
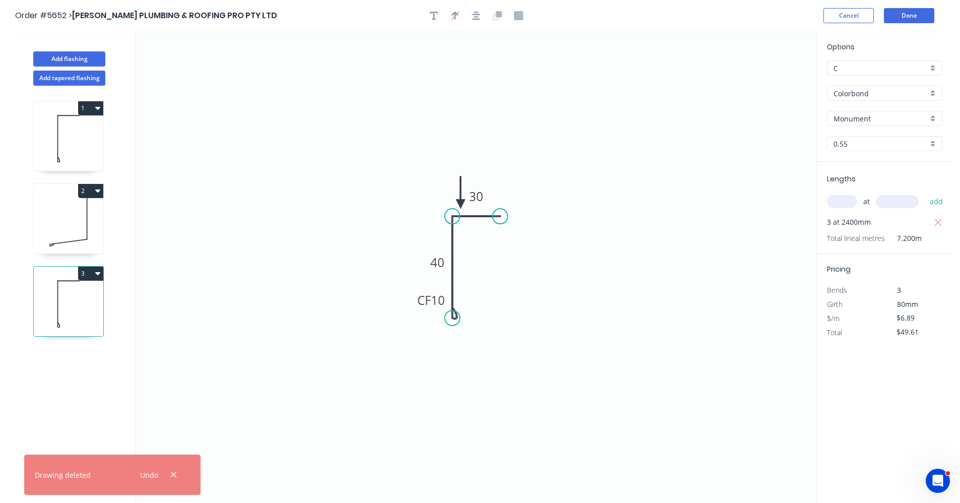
drag, startPoint x: 81, startPoint y: 361, endPoint x: 85, endPoint y: 329, distance: 32.6
click at [81, 359] on div "1 2 3" at bounding box center [69, 304] width 133 height 436
click at [70, 55] on button "Add flashing" at bounding box center [69, 58] width 72 height 15
type input "$0.00"
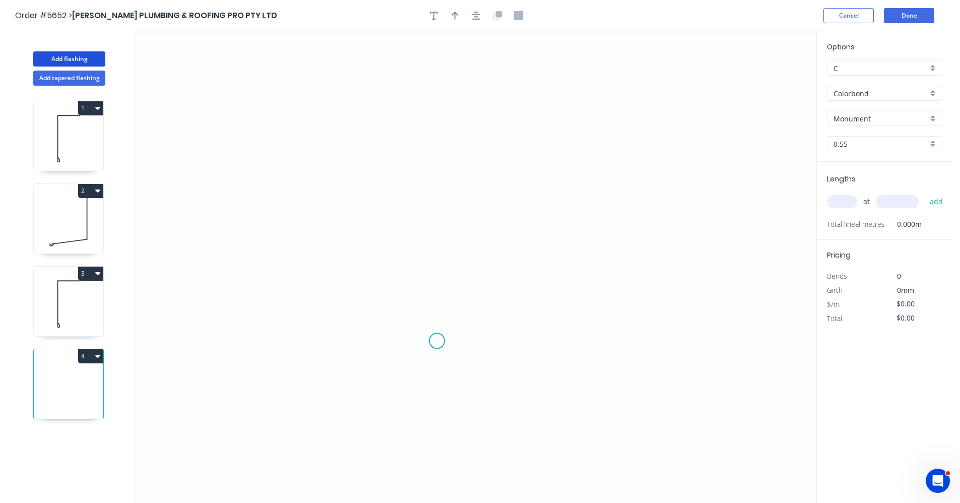
click at [437, 339] on icon "0" at bounding box center [476, 267] width 680 height 472
click at [431, 152] on icon "0" at bounding box center [476, 267] width 680 height 472
click at [500, 151] on icon "0 ?" at bounding box center [476, 267] width 680 height 472
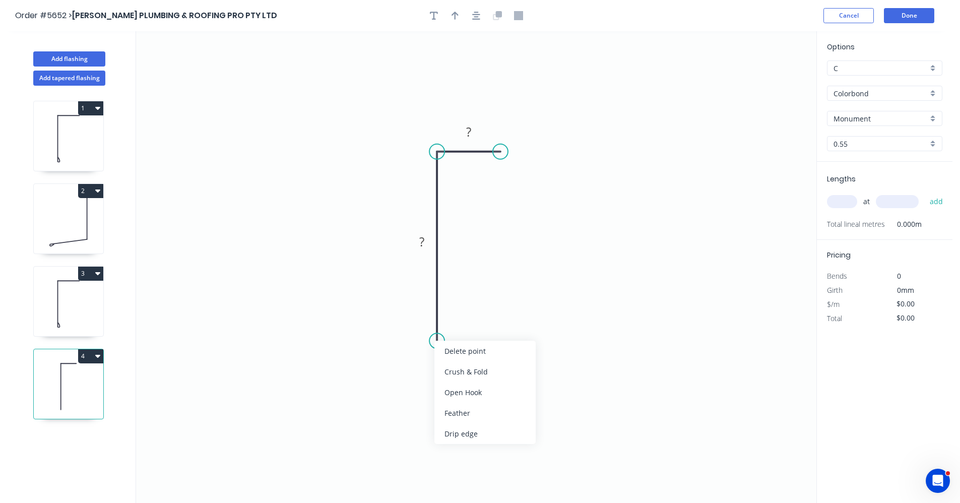
drag, startPoint x: 467, startPoint y: 433, endPoint x: 457, endPoint y: 372, distance: 61.8
click at [467, 433] on div "Drip edge" at bounding box center [484, 433] width 101 height 21
click at [420, 243] on tspan "?" at bounding box center [421, 241] width 5 height 17
click at [470, 135] on tspan "?" at bounding box center [468, 131] width 5 height 17
click at [676, 235] on icon "0 DE 10 100 20" at bounding box center [476, 267] width 680 height 472
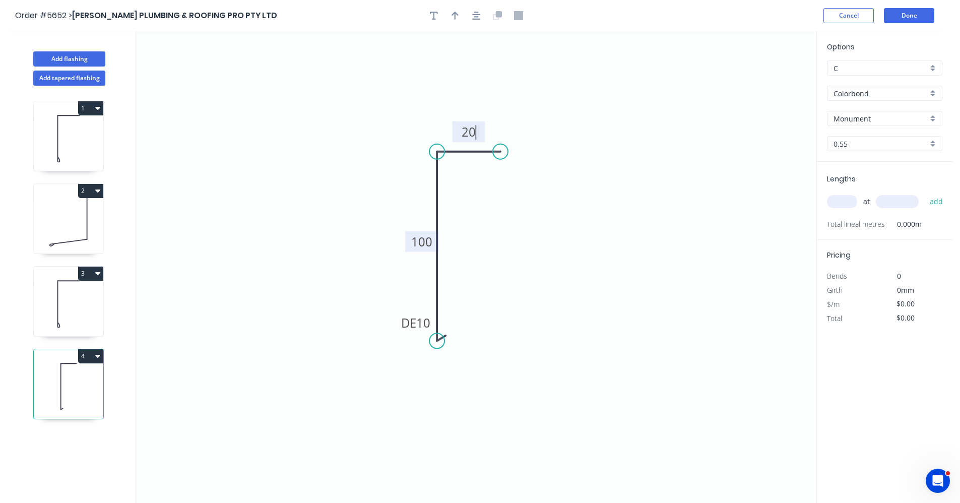
type input "$7.40"
click at [836, 200] on input "text" at bounding box center [842, 201] width 30 height 13
type input "1"
type input "200"
click at [925, 193] on button "add" at bounding box center [937, 201] width 24 height 17
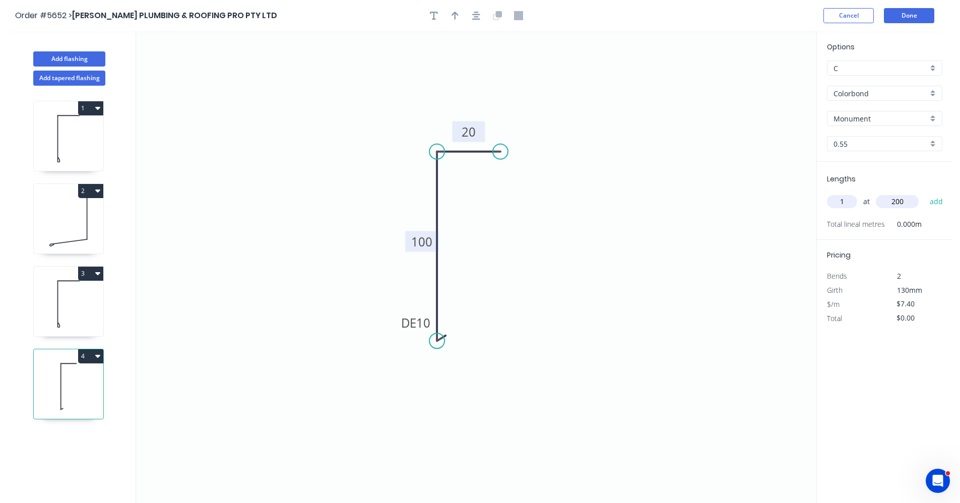
type input "$7.40"
click at [100, 277] on button "3" at bounding box center [90, 274] width 25 height 14
drag, startPoint x: 72, startPoint y: 299, endPoint x: 129, endPoint y: 306, distance: 57.4
click at [73, 299] on div "Duplicate" at bounding box center [56, 298] width 78 height 15
type input "$6.89"
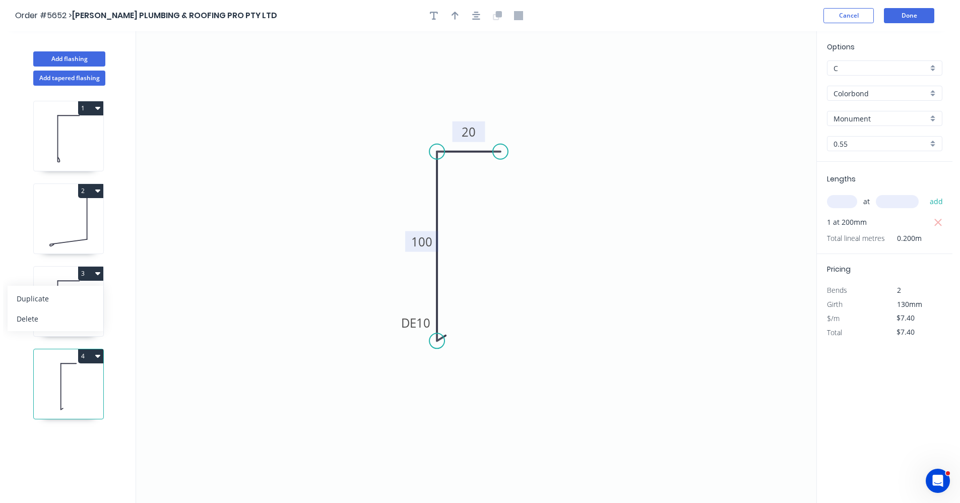
type input "$0.00"
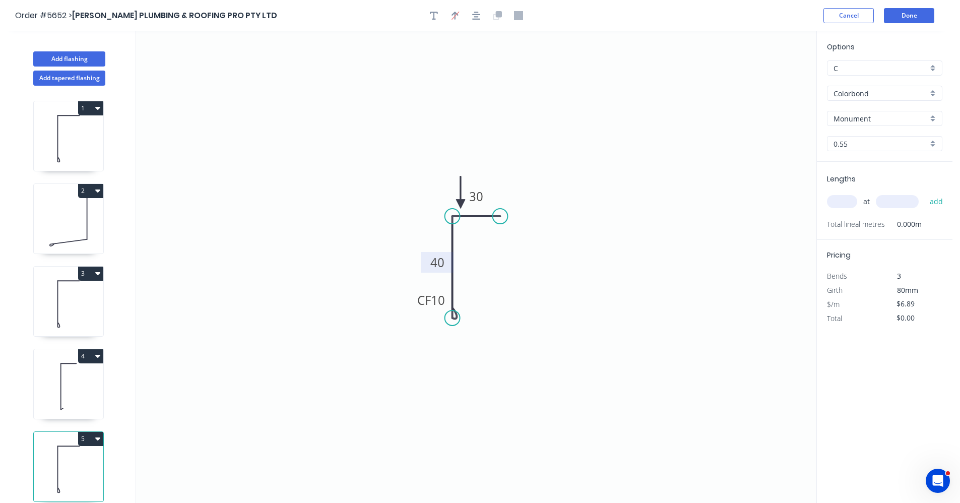
click at [442, 264] on tspan "40" at bounding box center [437, 262] width 14 height 17
click at [852, 204] on input "text" at bounding box center [842, 201] width 30 height 13
type input "1"
type input "1300"
click at [925, 193] on button "add" at bounding box center [937, 201] width 24 height 17
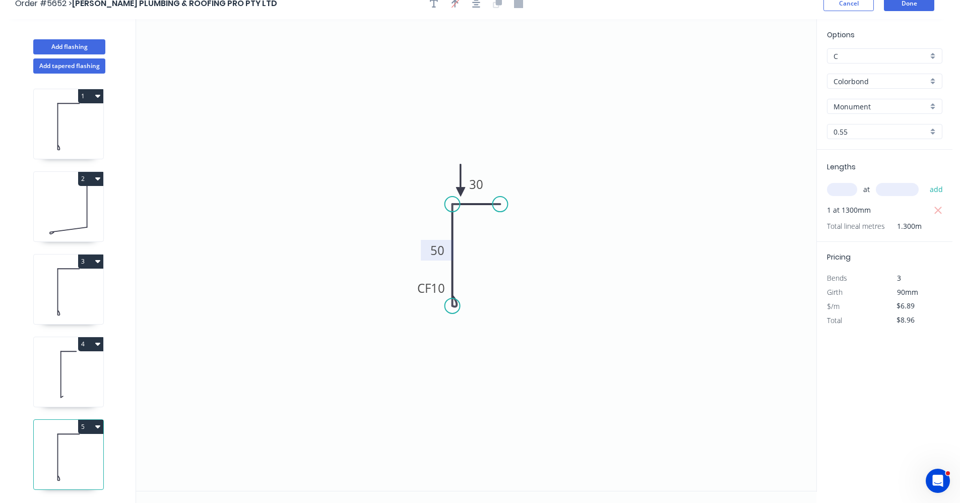
scroll to position [19, 0]
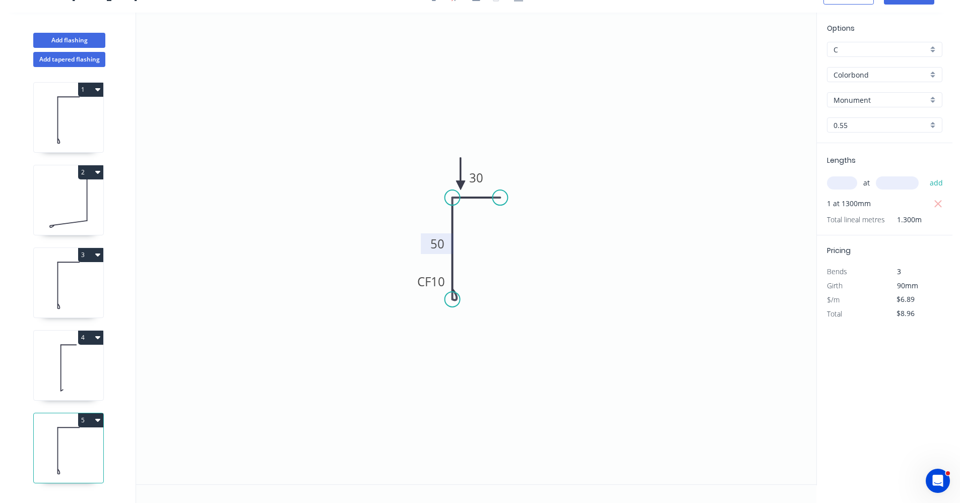
click at [97, 419] on icon "button" at bounding box center [97, 420] width 5 height 3
click at [61, 440] on div "Duplicate" at bounding box center [56, 445] width 78 height 15
type input "$0.00"
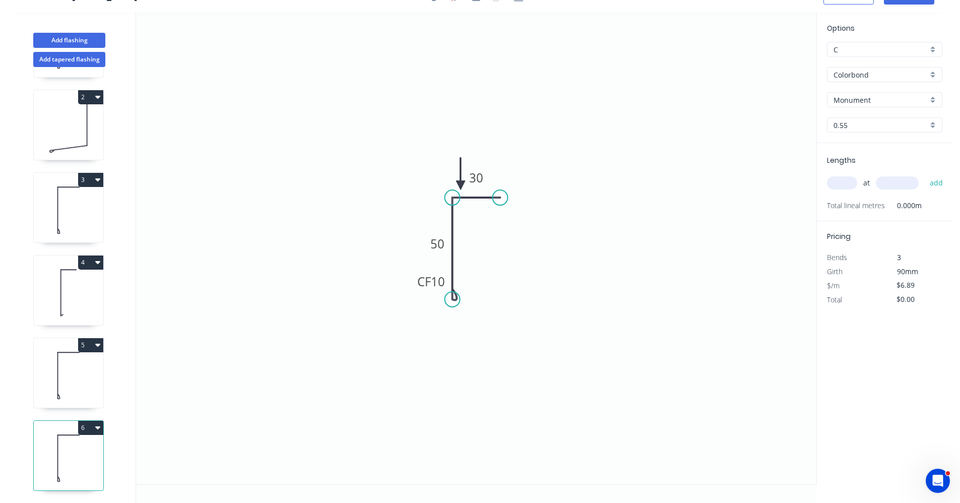
scroll to position [83, 0]
click at [441, 238] on tspan "50" at bounding box center [437, 243] width 14 height 17
click at [839, 183] on input "text" at bounding box center [842, 182] width 30 height 13
type input "1"
type input "2400"
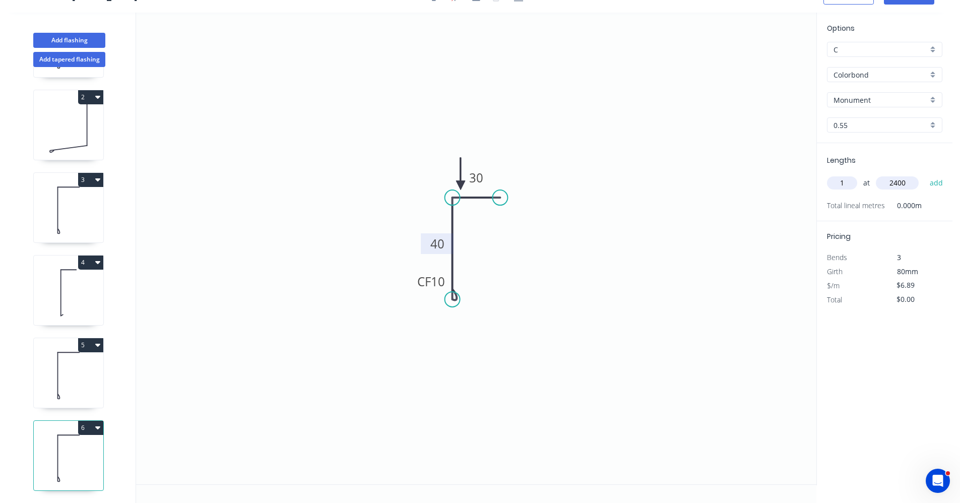
click at [925, 174] on button "add" at bounding box center [937, 182] width 24 height 17
click at [87, 376] on icon at bounding box center [69, 375] width 70 height 64
click at [69, 441] on icon at bounding box center [69, 458] width 70 height 64
click at [100, 422] on button "6" at bounding box center [90, 428] width 25 height 14
click at [68, 445] on div "Duplicate" at bounding box center [56, 452] width 78 height 15
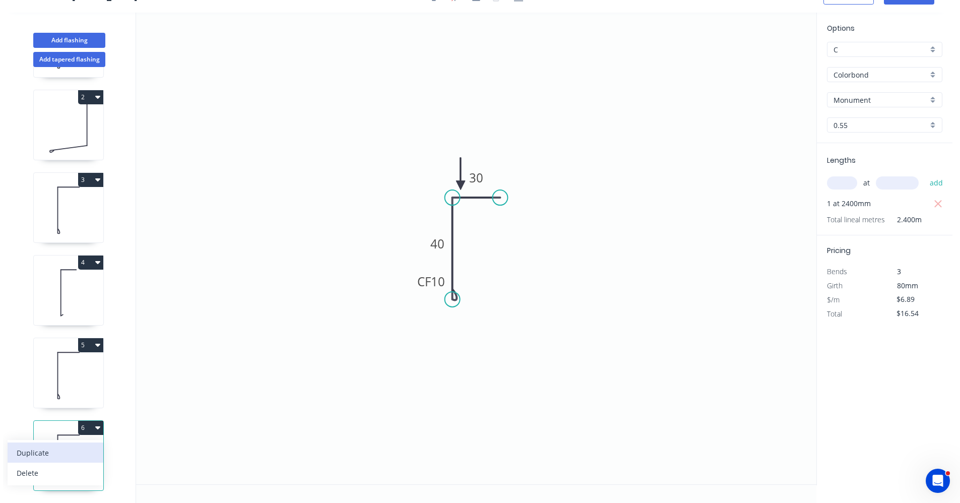
type input "$0.00"
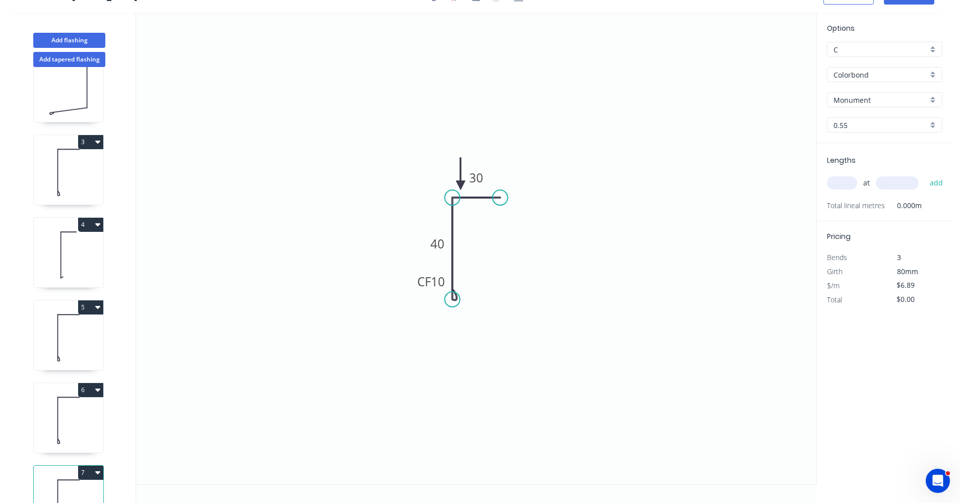
scroll to position [165, 0]
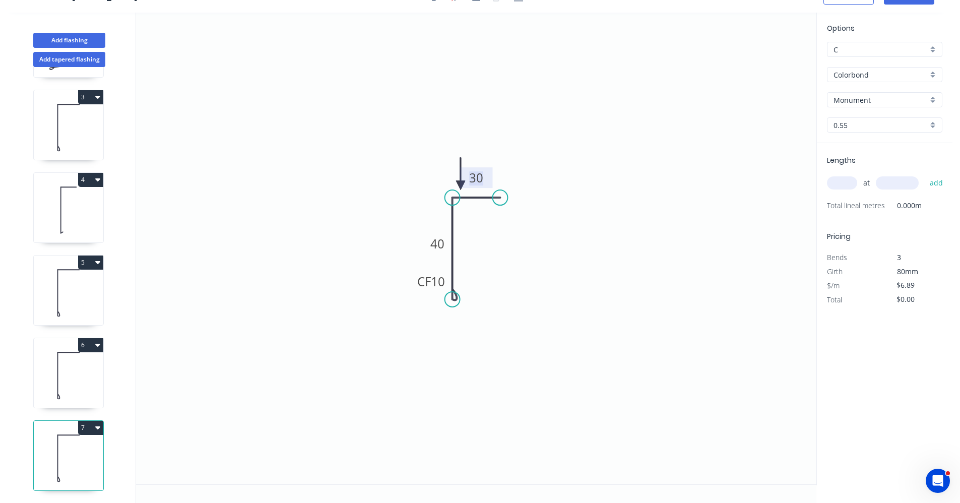
click at [479, 171] on tspan "30" at bounding box center [476, 177] width 14 height 17
click at [847, 182] on input "text" at bounding box center [842, 182] width 30 height 13
type input "1"
type input "1000"
click at [925, 174] on button "add" at bounding box center [937, 182] width 24 height 17
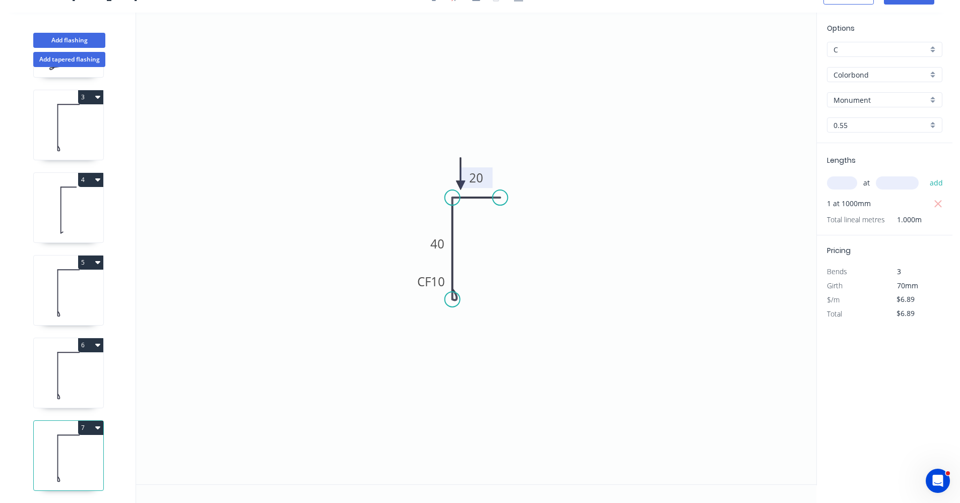
click at [94, 421] on button "7" at bounding box center [90, 428] width 25 height 14
click at [73, 445] on div "Duplicate" at bounding box center [56, 452] width 78 height 15
type input "$0.00"
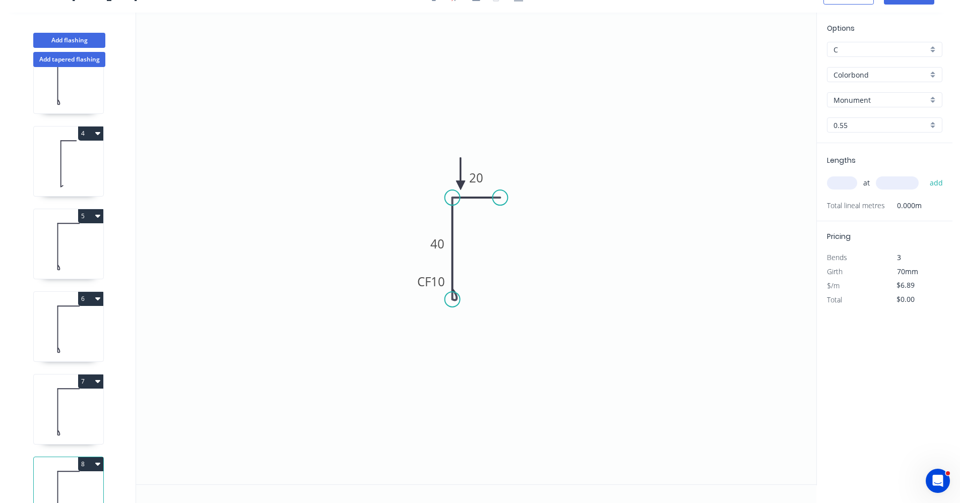
scroll to position [248, 0]
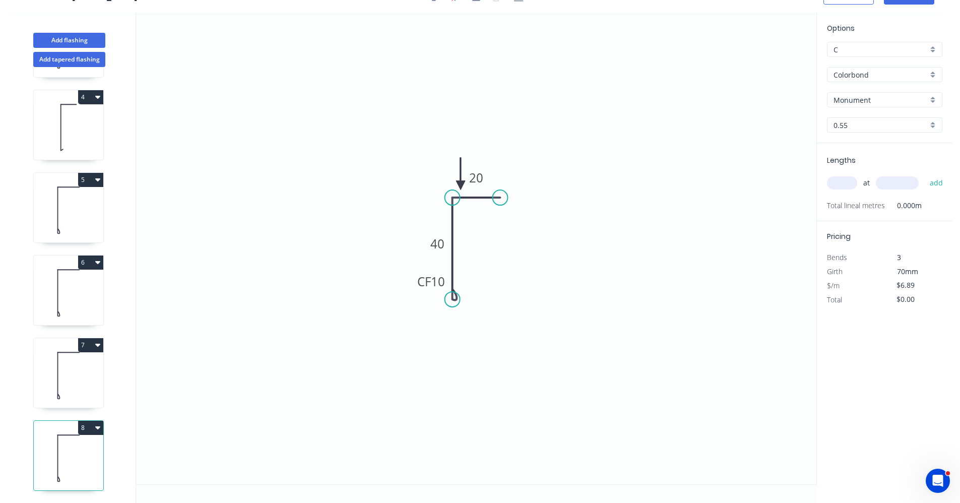
drag, startPoint x: 50, startPoint y: 449, endPoint x: 66, endPoint y: 452, distance: 15.9
click at [53, 449] on icon at bounding box center [69, 458] width 70 height 64
click at [441, 245] on tspan "40" at bounding box center [437, 243] width 14 height 17
type input "$8.28"
click at [842, 182] on input "text" at bounding box center [842, 182] width 30 height 13
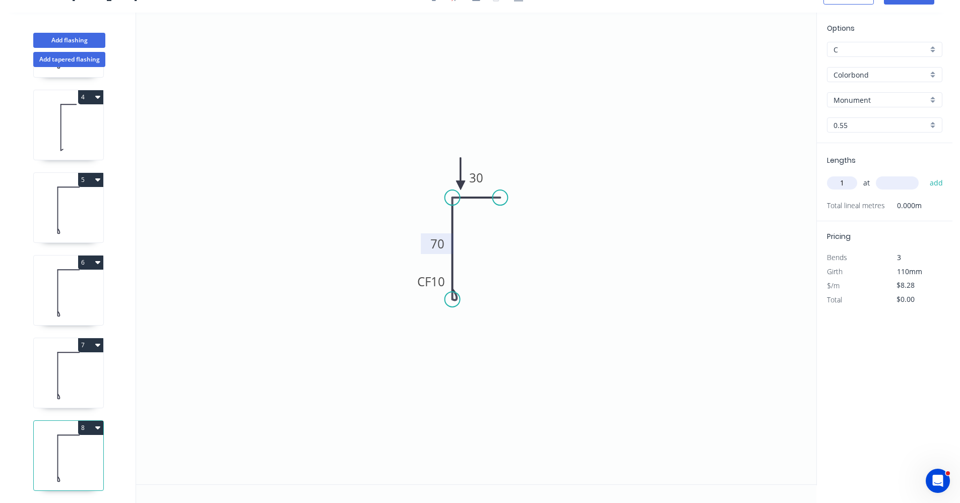
type input "1"
type input "1000"
click at [925, 174] on button "add" at bounding box center [937, 182] width 24 height 17
type input "$8.28"
click at [75, 41] on button "Add flashing" at bounding box center [69, 40] width 72 height 15
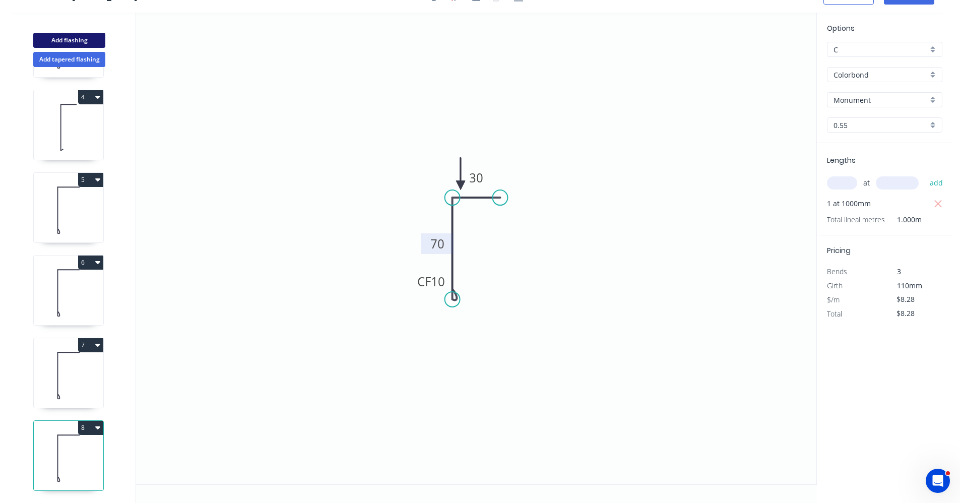
type input "$0.00"
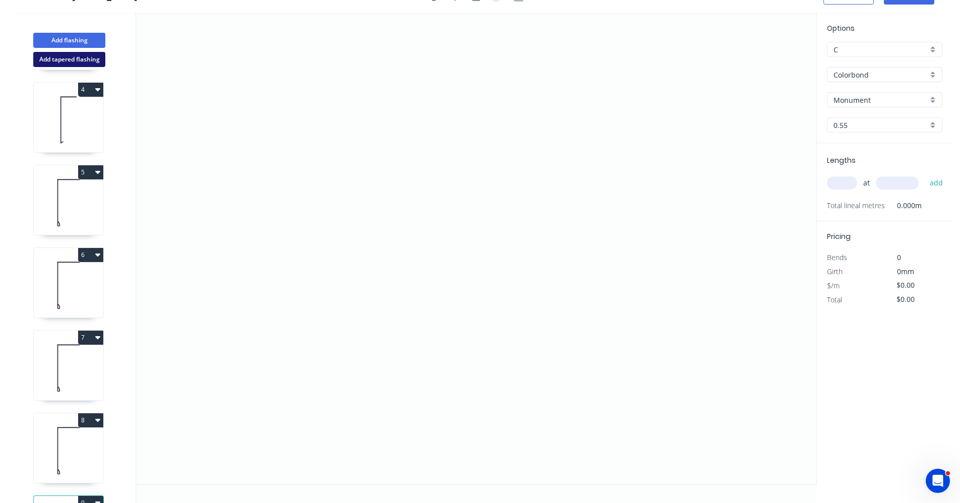
click at [69, 54] on button "Add tapered flashing" at bounding box center [69, 59] width 72 height 15
type input "Basalt"
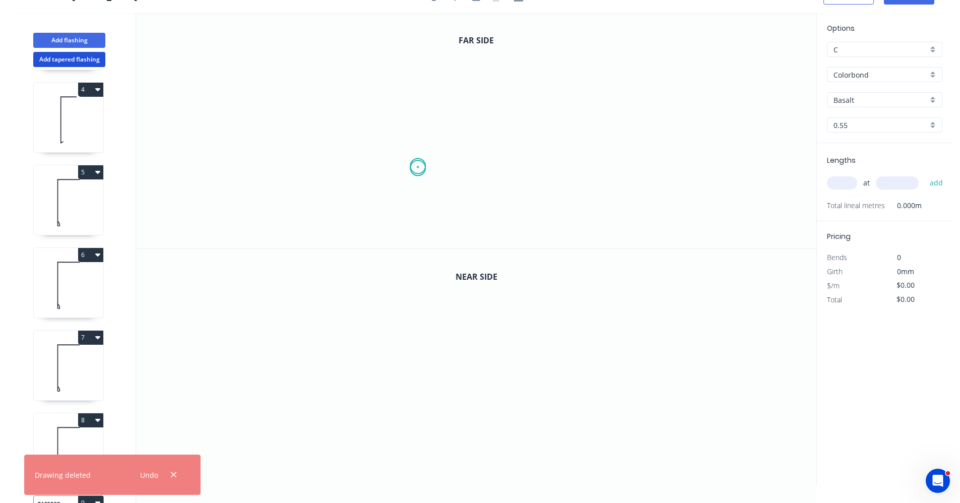
drag, startPoint x: 418, startPoint y: 168, endPoint x: 422, endPoint y: 138, distance: 30.5
click at [417, 165] on icon "0" at bounding box center [476, 131] width 680 height 236
drag, startPoint x: 419, startPoint y: 80, endPoint x: 451, endPoint y: 82, distance: 32.3
click at [419, 79] on icon "0" at bounding box center [476, 131] width 680 height 236
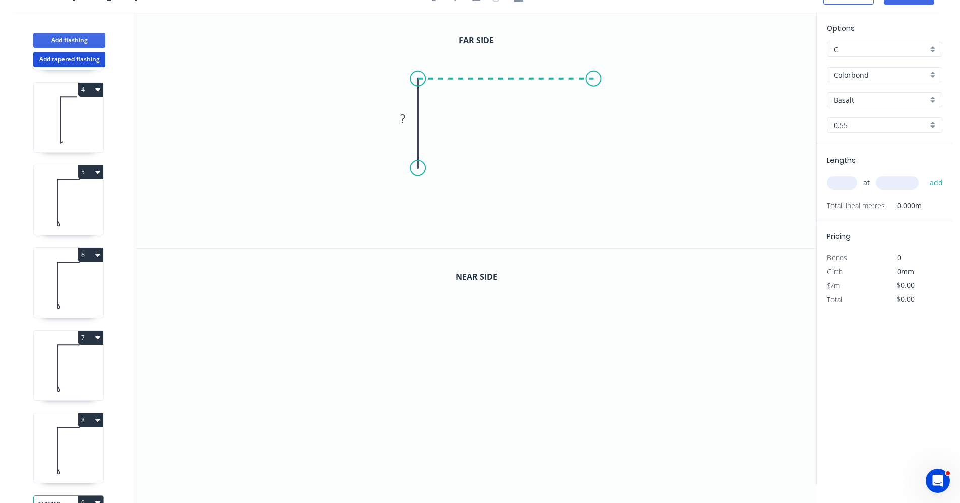
click at [594, 80] on icon "0 ?" at bounding box center [476, 131] width 680 height 236
click at [594, 167] on icon "0 ? ?" at bounding box center [476, 131] width 680 height 236
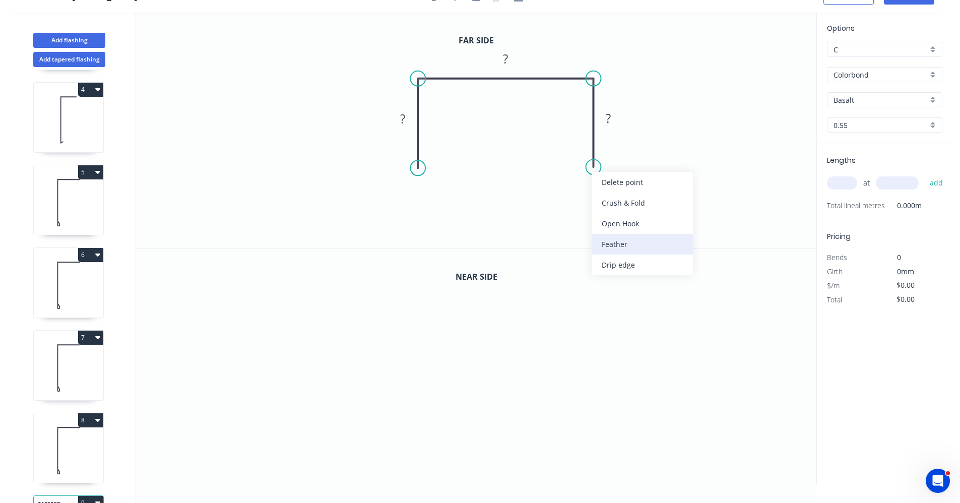
click at [624, 242] on div "Feather" at bounding box center [642, 244] width 101 height 21
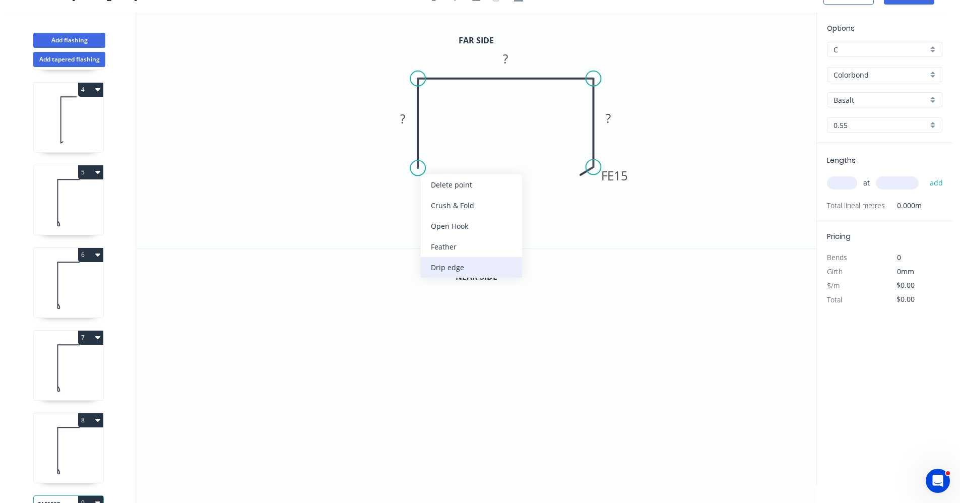
drag, startPoint x: 456, startPoint y: 266, endPoint x: 446, endPoint y: 227, distance: 40.5
click at [456, 265] on div "Drip edge" at bounding box center [471, 267] width 101 height 21
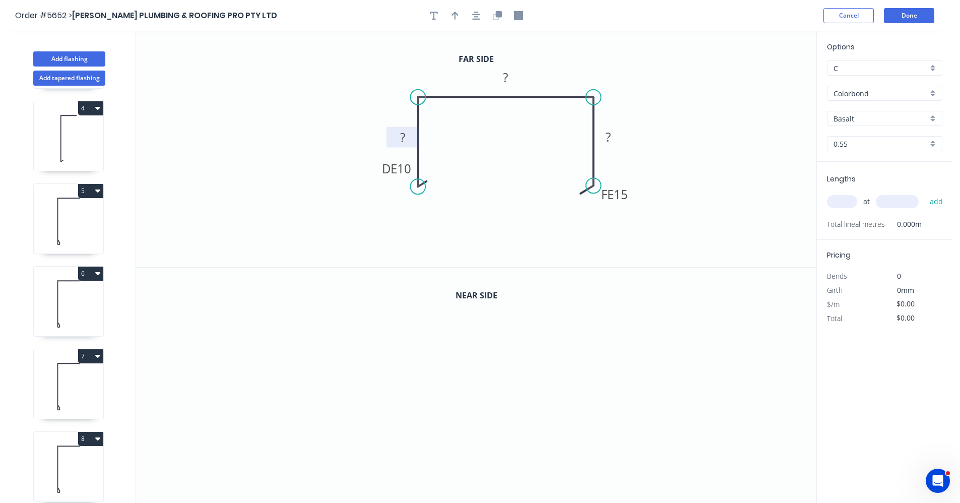
click at [410, 143] on rect at bounding box center [403, 138] width 20 height 14
drag, startPoint x: 474, startPoint y: 16, endPoint x: 448, endPoint y: 18, distance: 25.8
click at [474, 17] on icon "button" at bounding box center [476, 15] width 8 height 9
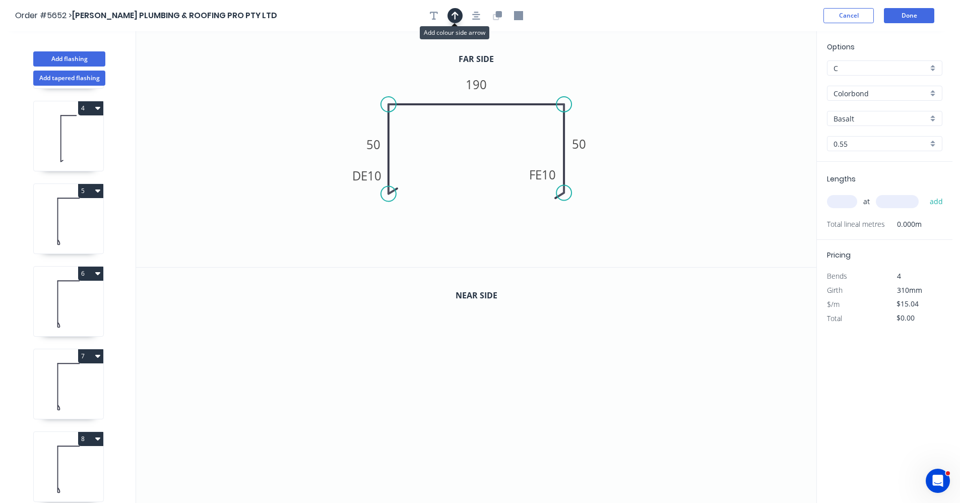
click at [459, 18] on button "button" at bounding box center [454, 15] width 15 height 15
drag, startPoint x: 764, startPoint y: 80, endPoint x: 526, endPoint y: 96, distance: 238.4
click at [526, 96] on icon at bounding box center [526, 85] width 9 height 32
drag, startPoint x: 500, startPoint y: 13, endPoint x: 494, endPoint y: 22, distance: 10.6
click at [499, 15] on icon "button" at bounding box center [499, 14] width 6 height 6
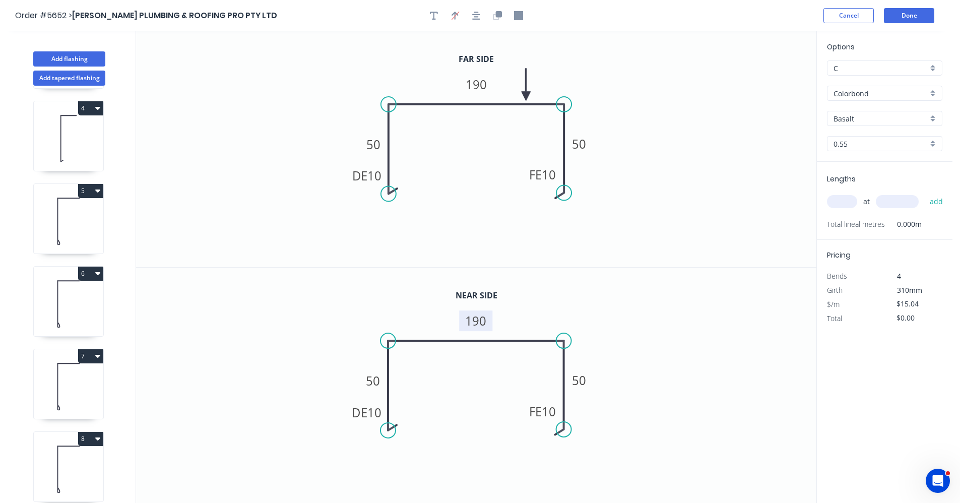
click at [480, 322] on tspan "190" at bounding box center [476, 320] width 21 height 17
type input "$16.04"
click at [846, 203] on input "text" at bounding box center [842, 201] width 30 height 13
type input "1"
type input "2800"
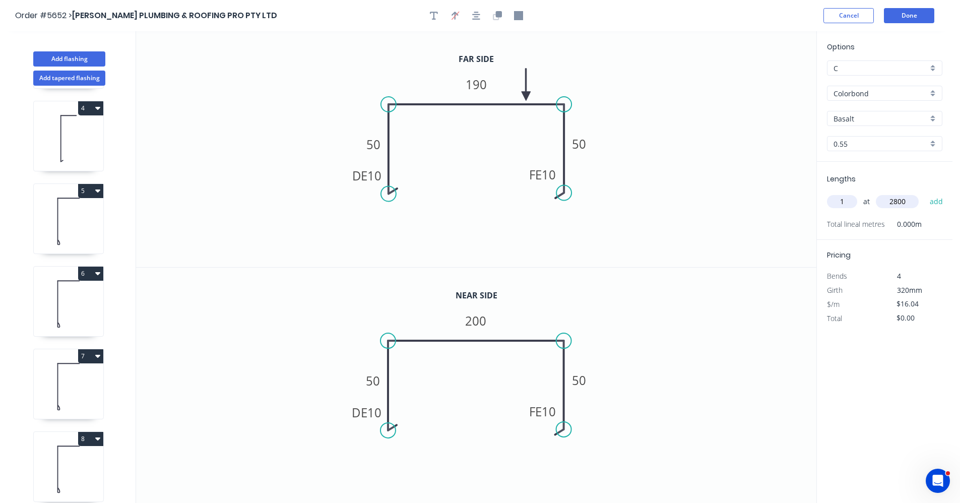
click at [925, 193] on button "add" at bounding box center [937, 201] width 24 height 17
type input "$44.91"
click at [89, 59] on button "Add flashing" at bounding box center [69, 58] width 72 height 15
type input "$0.00"
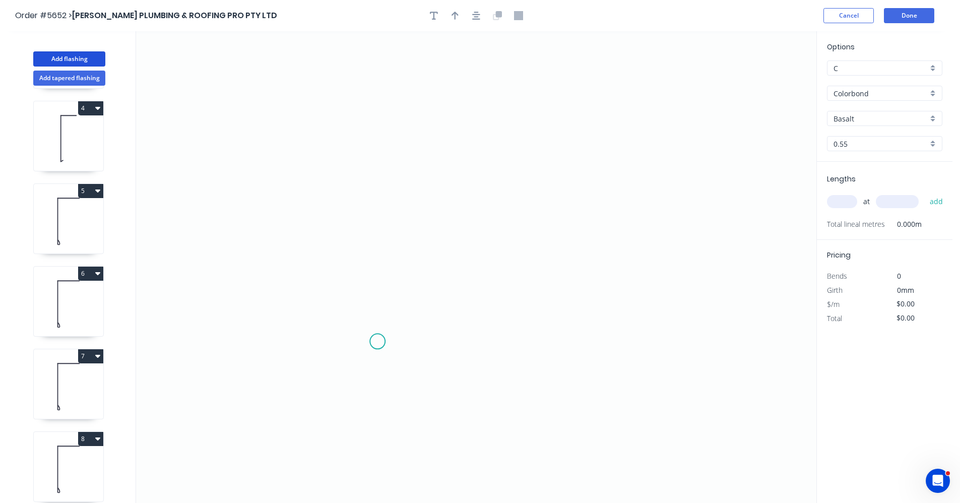
click at [379, 341] on icon "0" at bounding box center [476, 267] width 680 height 472
drag, startPoint x: 378, startPoint y: 215, endPoint x: 475, endPoint y: 214, distance: 96.8
click at [380, 215] on icon "0" at bounding box center [476, 267] width 680 height 472
click at [615, 221] on icon "0 ?" at bounding box center [476, 267] width 680 height 472
click at [615, 337] on icon "0 ? ?" at bounding box center [476, 267] width 680 height 472
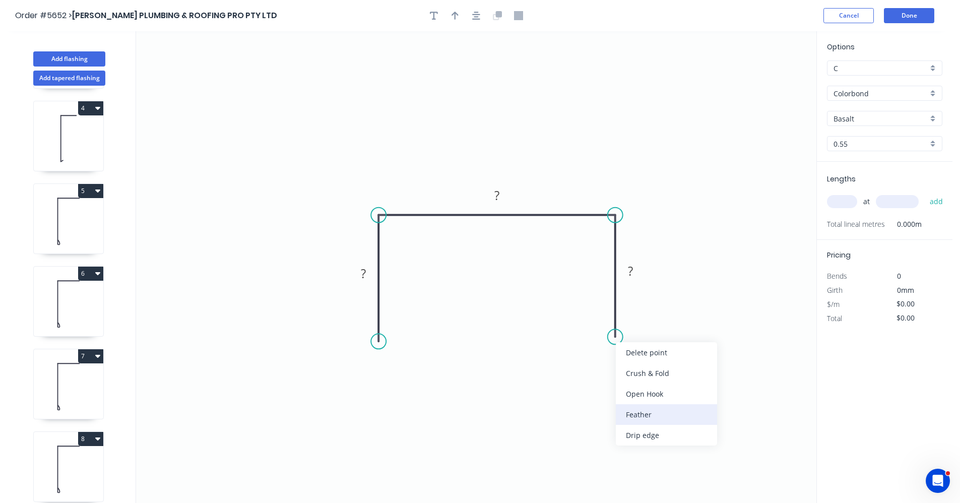
click at [636, 416] on div "Feather" at bounding box center [666, 414] width 101 height 21
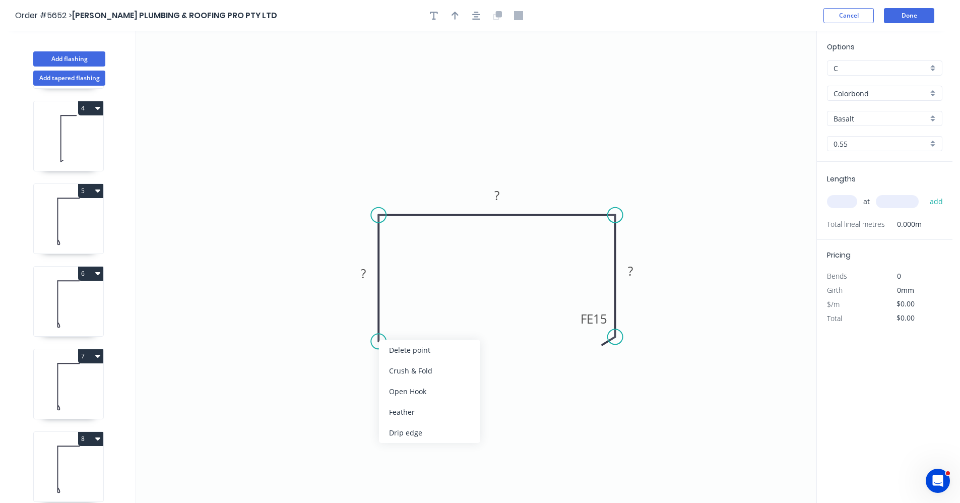
click at [409, 428] on div "Drip edge" at bounding box center [429, 432] width 101 height 21
click at [362, 276] on tspan "?" at bounding box center [363, 273] width 5 height 17
type input "$15.04"
click at [849, 198] on input "text" at bounding box center [842, 201] width 30 height 13
type input "1"
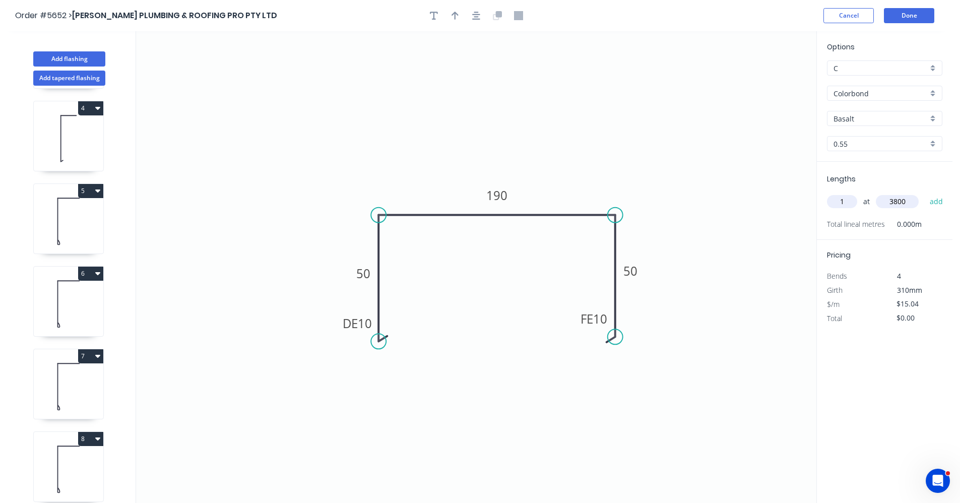
type input "3800"
click at [925, 193] on button "add" at bounding box center [937, 201] width 24 height 17
type input "$57.15"
type input "1"
type input "4100"
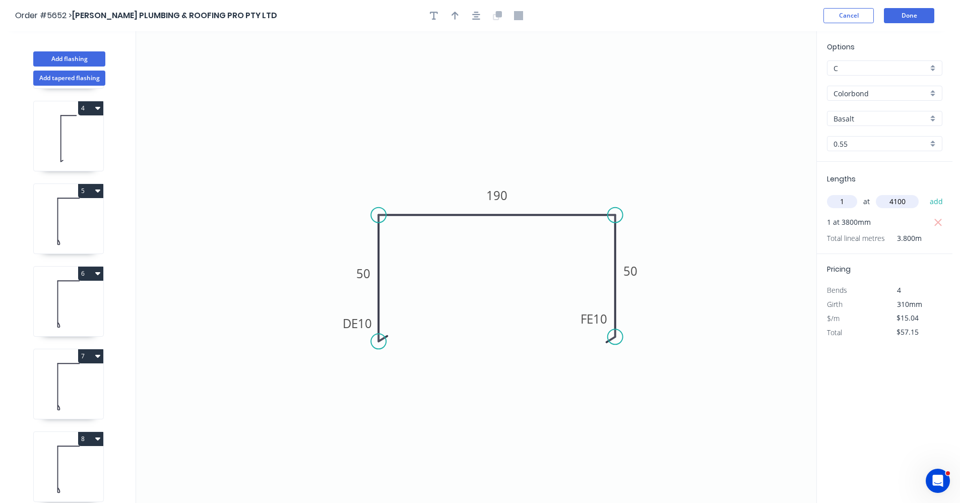
click at [925, 193] on button "add" at bounding box center [937, 201] width 24 height 17
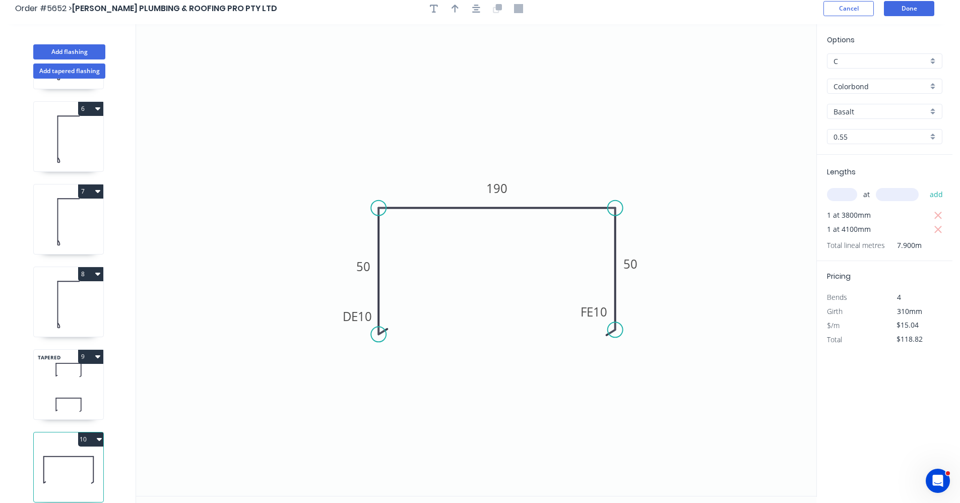
scroll to position [19, 0]
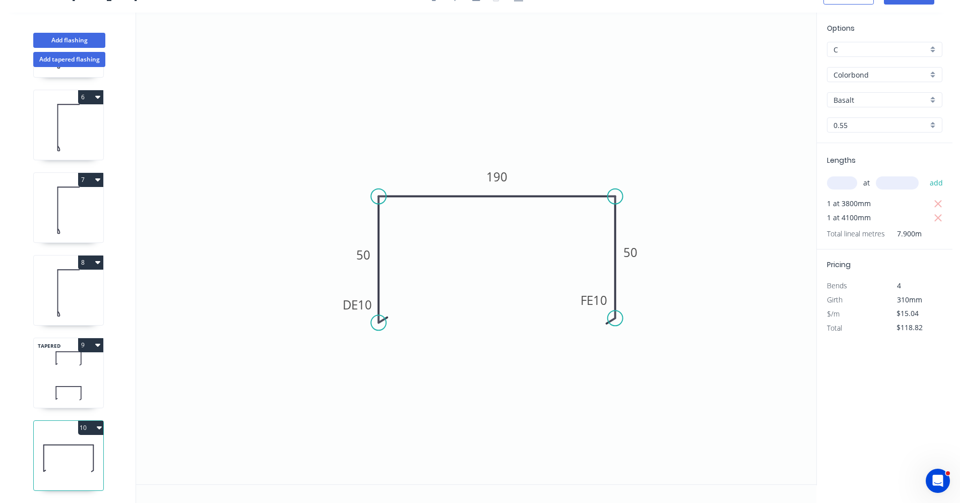
click at [99, 426] on icon "button" at bounding box center [99, 427] width 5 height 3
click at [61, 445] on div "Duplicate" at bounding box center [56, 452] width 78 height 15
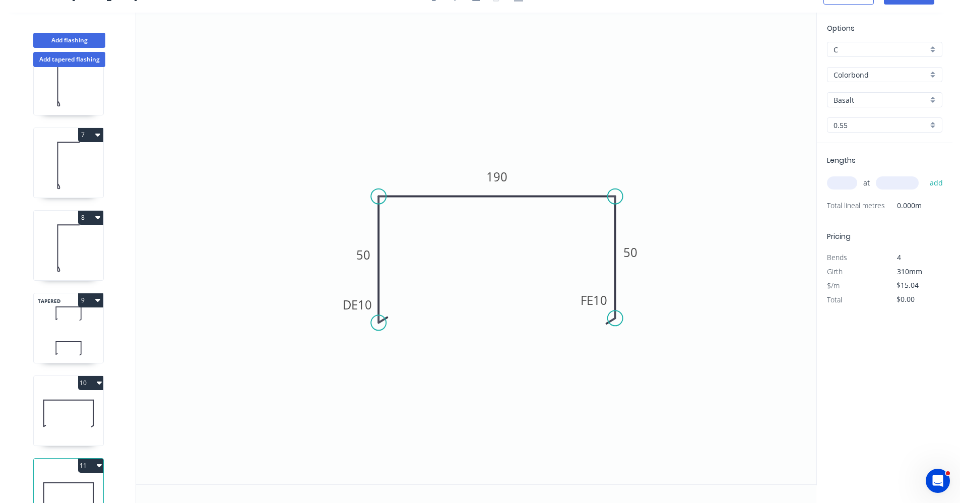
scroll to position [496, 0]
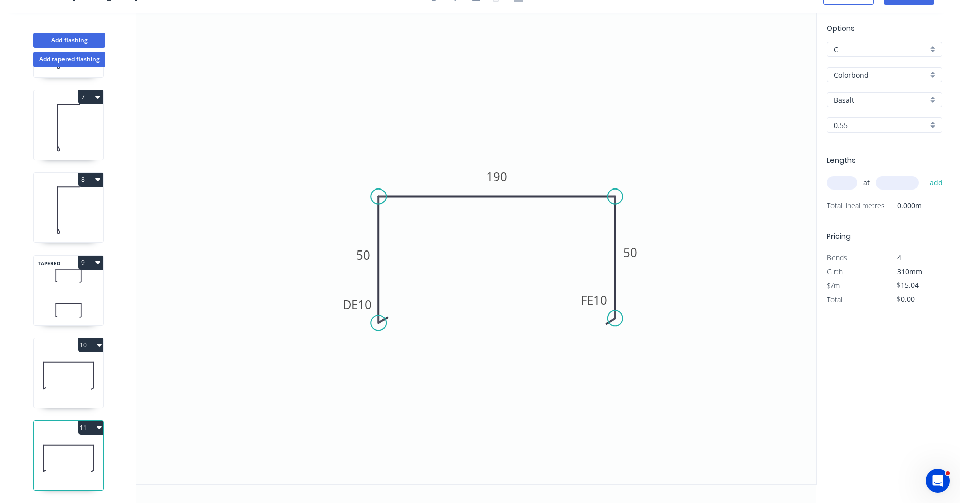
click at [57, 358] on icon at bounding box center [69, 375] width 70 height 64
drag, startPoint x: 73, startPoint y: 442, endPoint x: 94, endPoint y: 437, distance: 21.3
click at [73, 443] on icon at bounding box center [69, 458] width 70 height 64
type input "$0.00"
click at [501, 174] on tspan "190" at bounding box center [496, 176] width 21 height 17
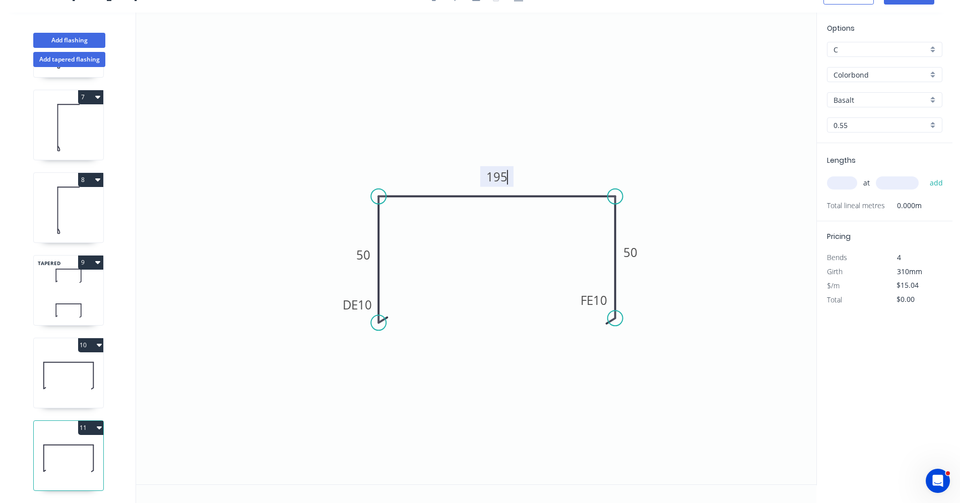
click at [831, 185] on input "text" at bounding box center [842, 182] width 30 height 13
type input "1"
type input "4300"
click at [925, 174] on button "add" at bounding box center [937, 182] width 24 height 17
type input "$64.67"
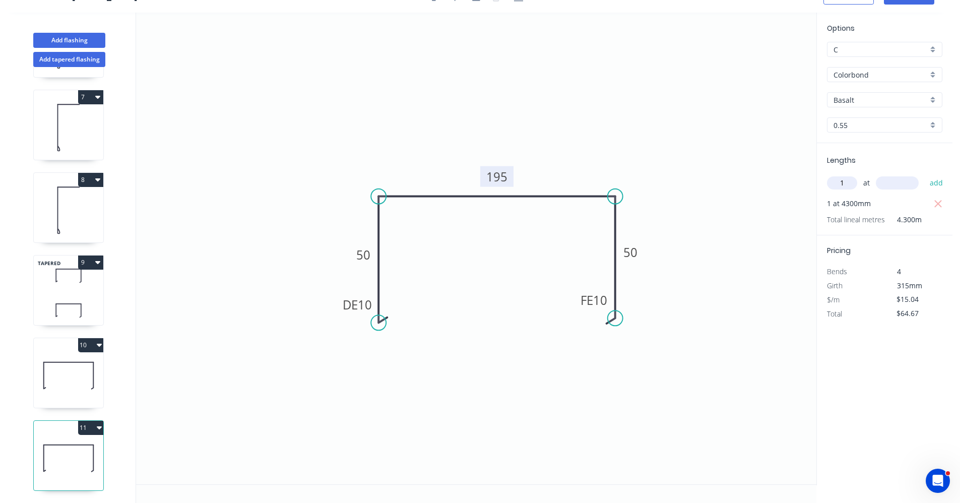
type input "1"
type input "2600"
click at [925, 174] on button "add" at bounding box center [937, 182] width 24 height 17
click at [102, 421] on button "11" at bounding box center [90, 428] width 25 height 14
click at [62, 445] on div "Duplicate" at bounding box center [56, 452] width 78 height 15
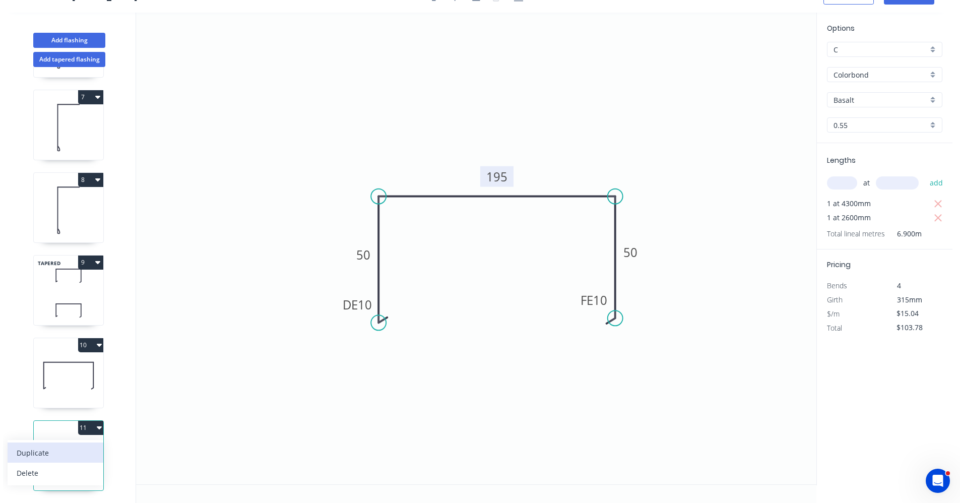
type input "$0.00"
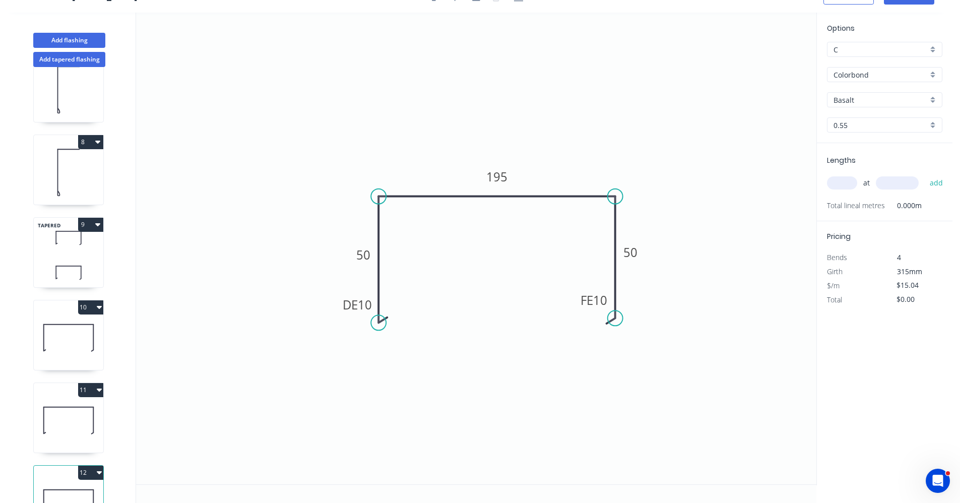
scroll to position [578, 0]
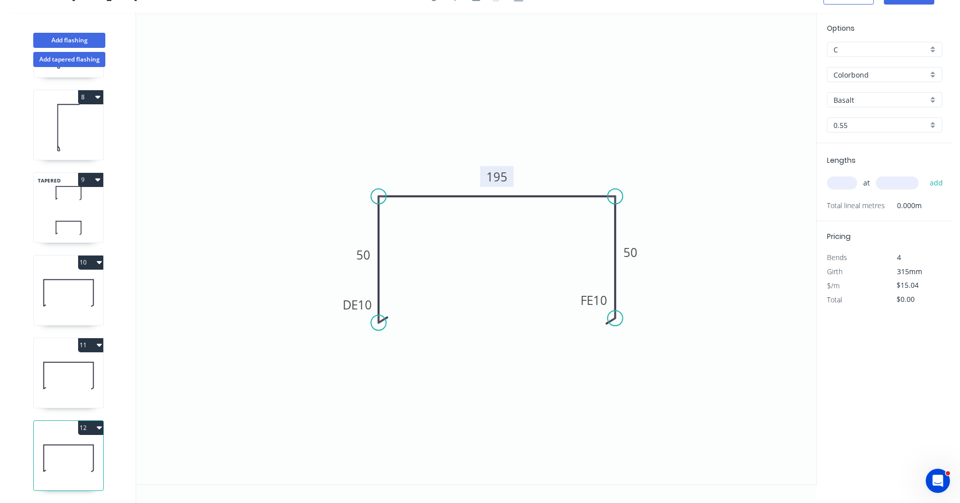
click at [505, 179] on tspan "195" at bounding box center [496, 176] width 21 height 17
type input "$13.82"
click at [848, 185] on input "text" at bounding box center [842, 182] width 30 height 13
type input "1"
type input "1300"
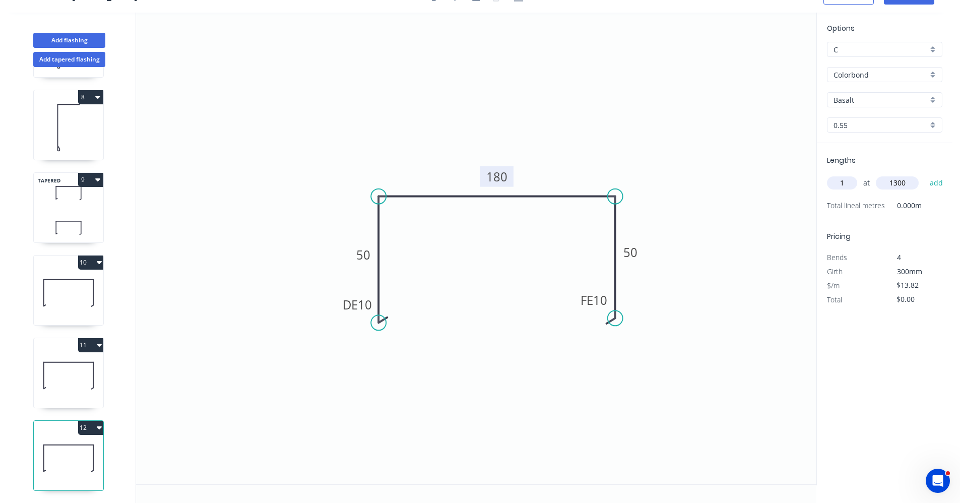
click at [925, 174] on button "add" at bounding box center [937, 182] width 24 height 17
type input "$17.97"
click at [70, 38] on button "Add flashing" at bounding box center [69, 40] width 72 height 15
type input "$0.00"
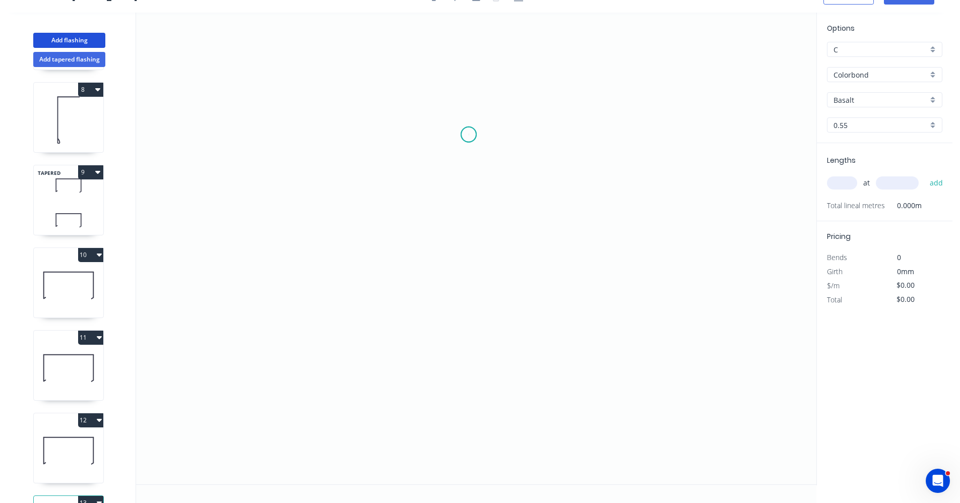
click at [469, 135] on icon "0" at bounding box center [476, 249] width 680 height 472
click at [473, 275] on icon "0" at bounding box center [476, 249] width 680 height 472
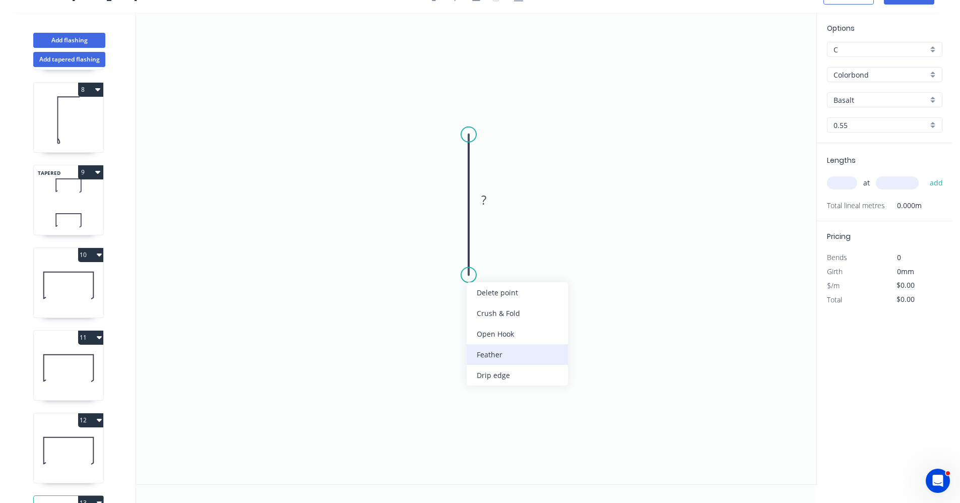
click at [495, 347] on div "Feather" at bounding box center [517, 354] width 101 height 21
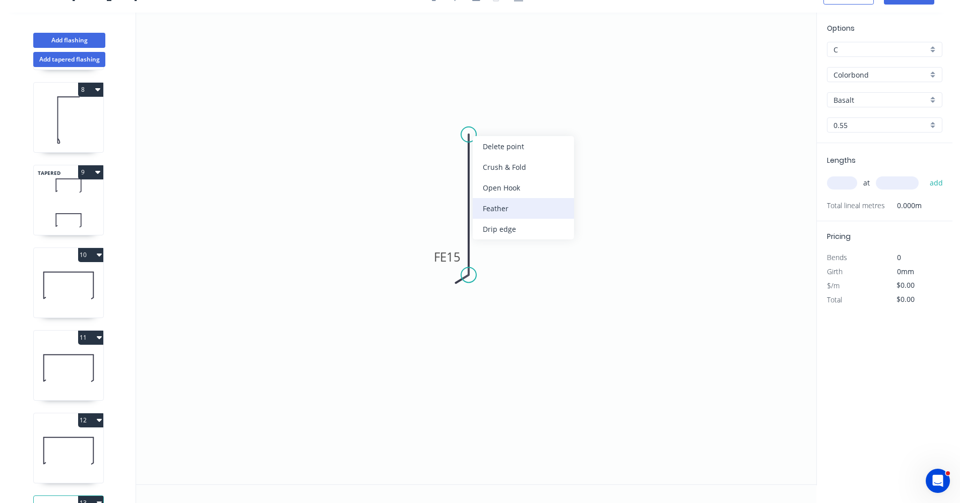
click at [514, 206] on div "Feather" at bounding box center [523, 208] width 101 height 21
click at [496, 141] on tspan "15" at bounding box center [496, 143] width 14 height 17
type input "$6.00"
click at [603, 308] on icon "0 FE 10 FE 10 50" at bounding box center [476, 249] width 680 height 472
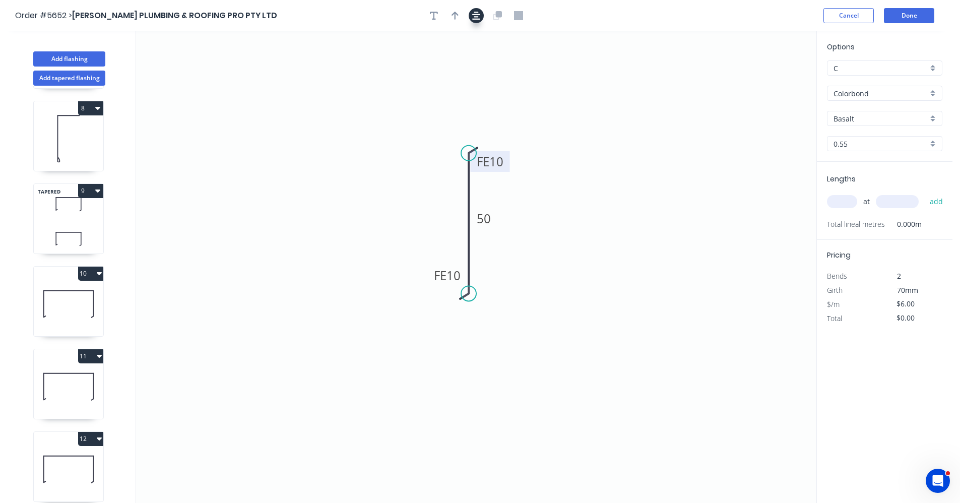
click at [475, 16] on icon "button" at bounding box center [476, 16] width 8 height 8
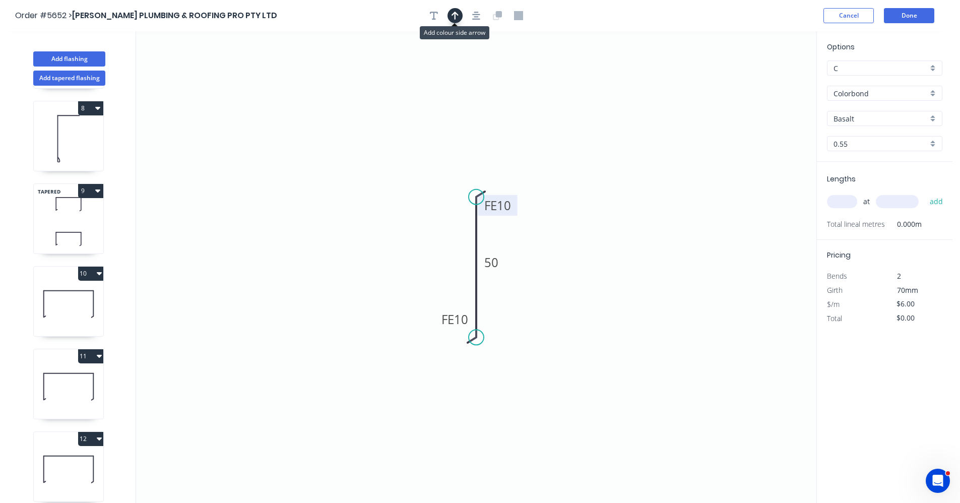
click at [457, 17] on icon "button" at bounding box center [454, 15] width 7 height 9
click at [763, 81] on icon at bounding box center [765, 70] width 9 height 32
click at [768, 82] on icon at bounding box center [773, 73] width 29 height 29
drag, startPoint x: 768, startPoint y: 82, endPoint x: 490, endPoint y: 240, distance: 320.2
click at [490, 240] on icon at bounding box center [501, 239] width 32 height 9
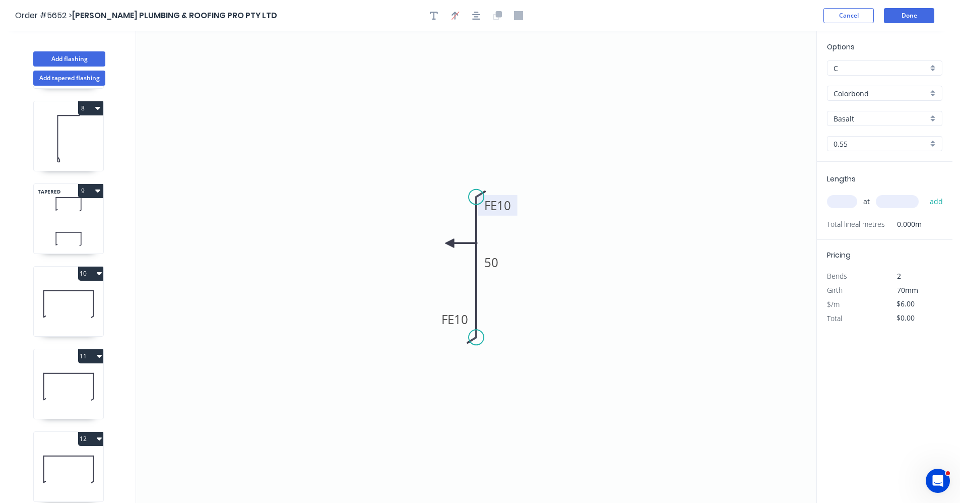
drag, startPoint x: 490, startPoint y: 240, endPoint x: 447, endPoint y: 243, distance: 42.9
click at [447, 243] on icon at bounding box center [461, 243] width 32 height 9
click at [446, 243] on icon at bounding box center [459, 243] width 32 height 9
click at [446, 243] on icon at bounding box center [455, 251] width 29 height 29
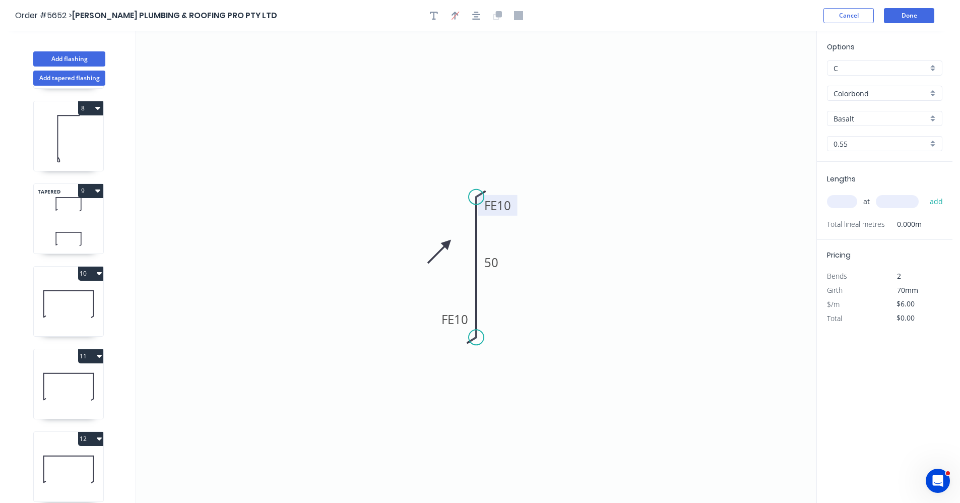
click at [446, 243] on icon at bounding box center [439, 251] width 29 height 29
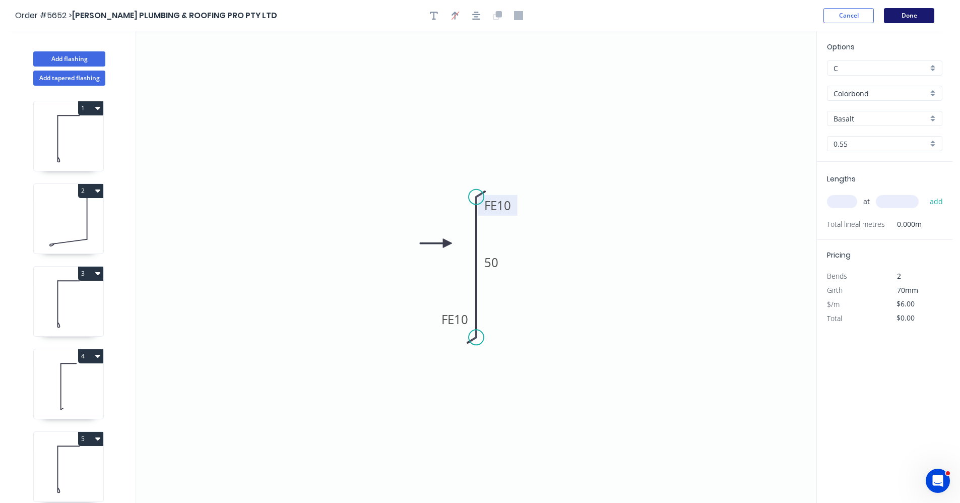
click at [906, 17] on button "Done" at bounding box center [909, 15] width 50 height 15
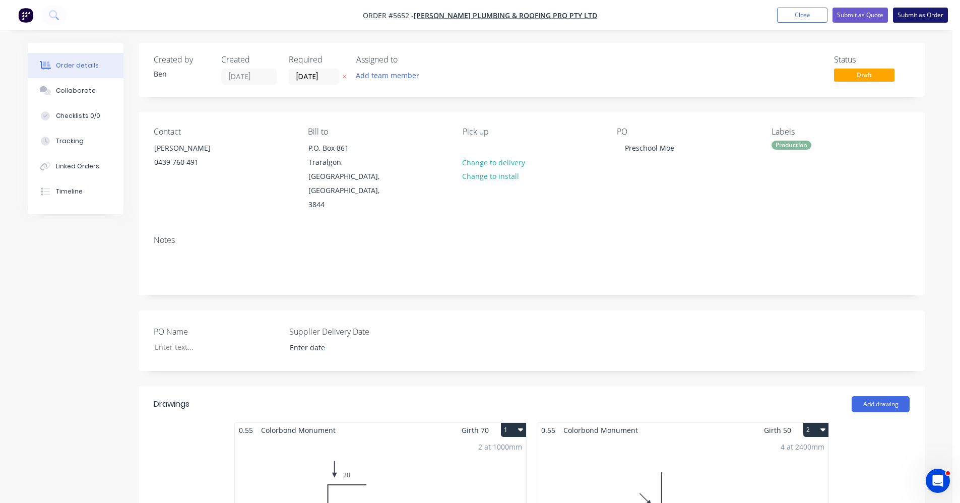
click at [925, 15] on button "Submit as Order" at bounding box center [920, 15] width 55 height 15
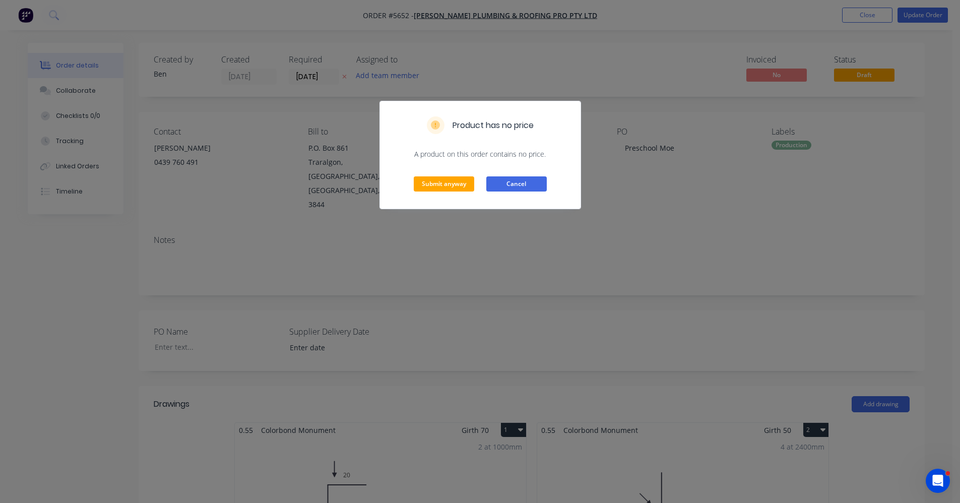
click at [518, 186] on button "Cancel" at bounding box center [516, 183] width 60 height 15
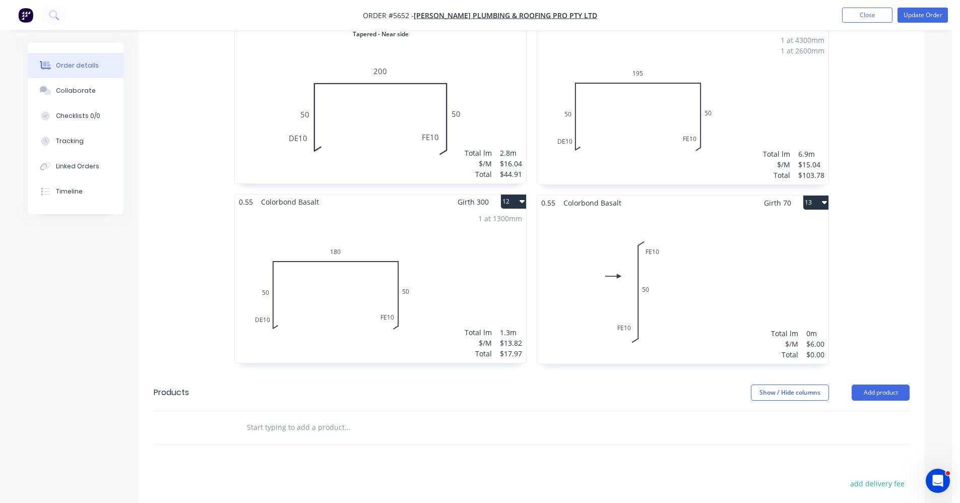
scroll to position [1310, 0]
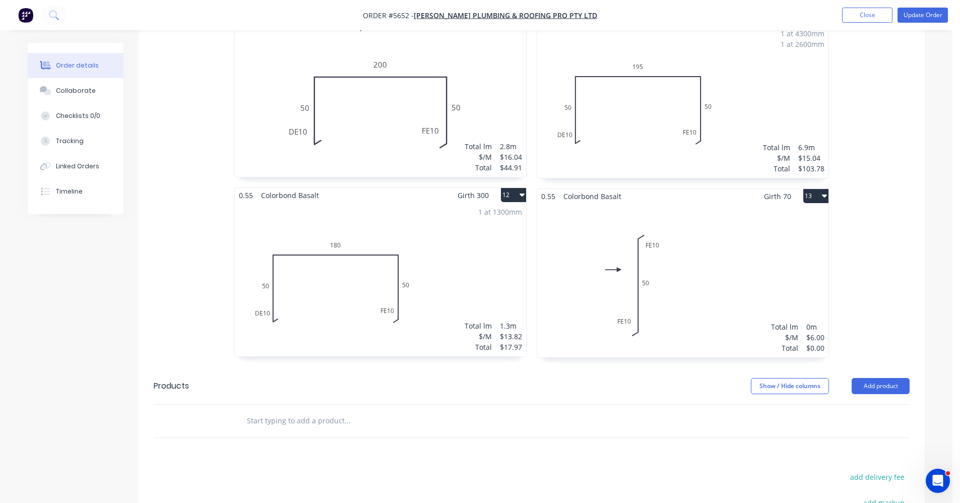
click at [695, 257] on div "Total lm $/M Total 0m $6.00 $0.00" at bounding box center [682, 281] width 291 height 154
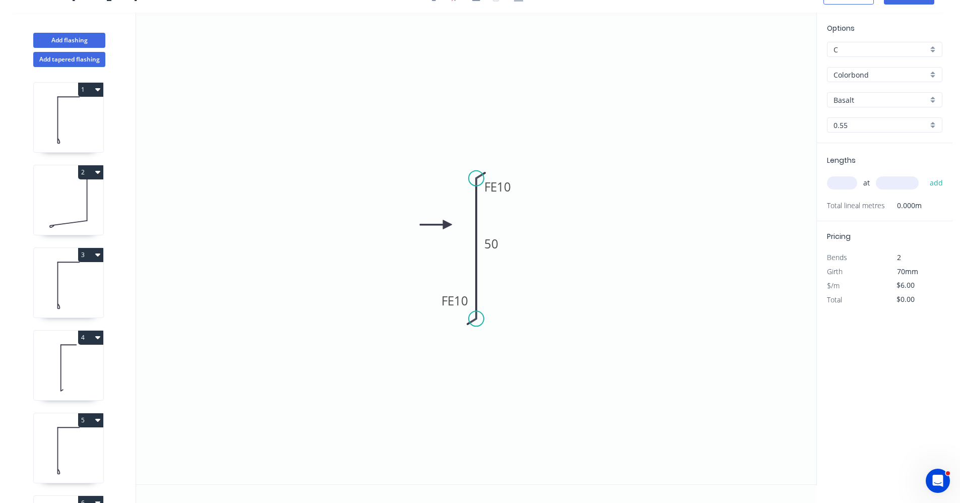
scroll to position [19, 0]
click at [836, 188] on input "text" at bounding box center [842, 182] width 30 height 13
type input "5"
type input "300"
click at [925, 174] on button "add" at bounding box center [937, 182] width 24 height 17
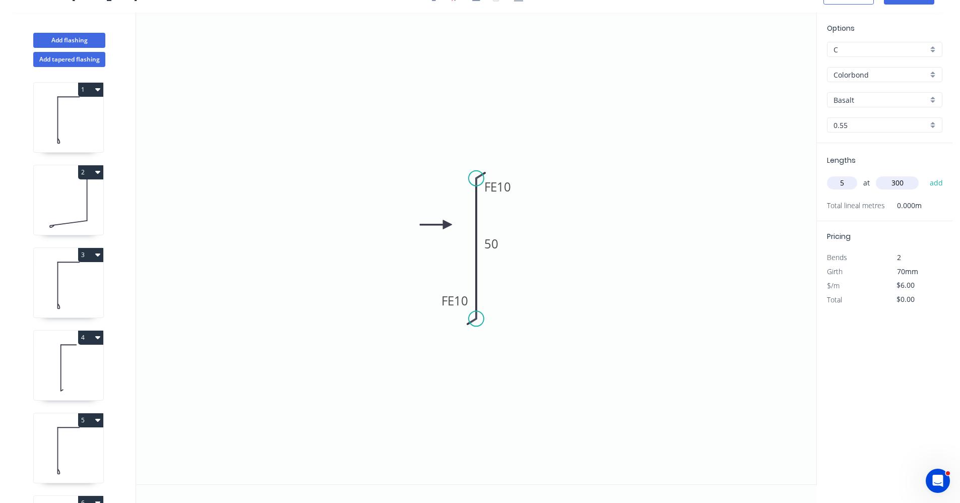
type input "$30.00"
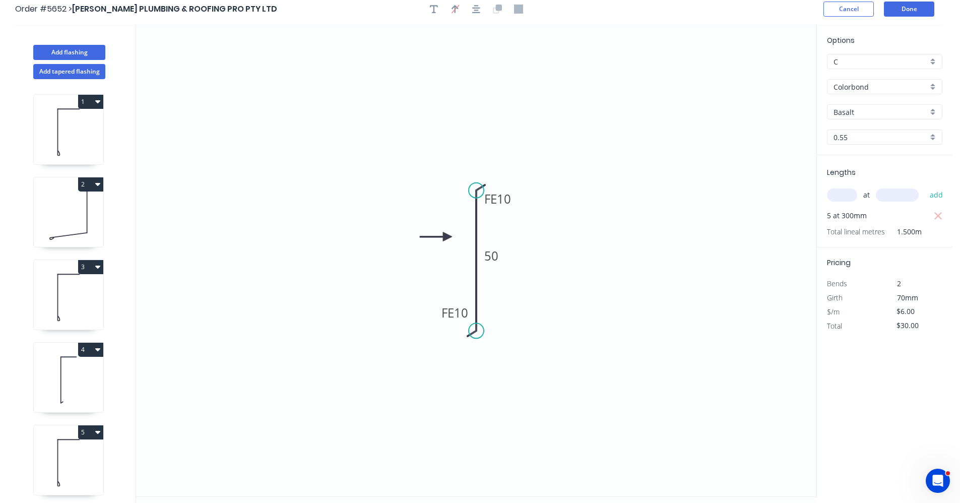
scroll to position [0, 0]
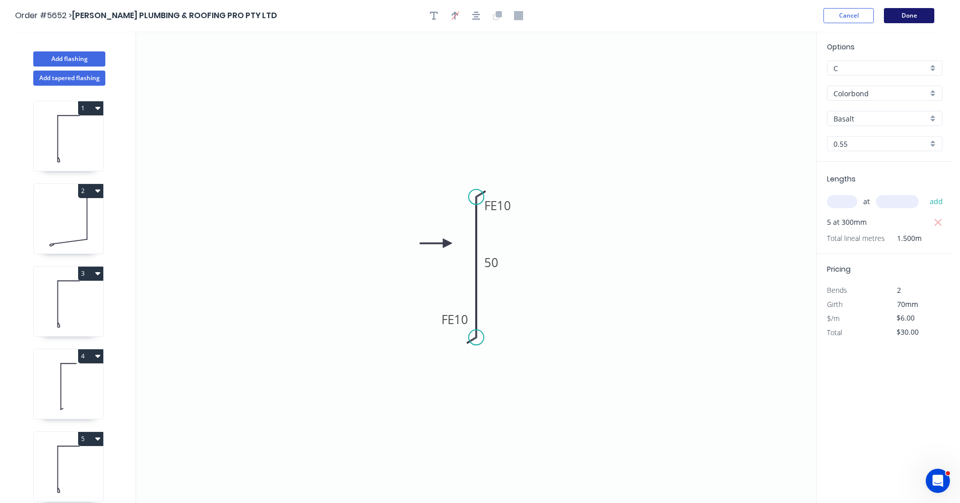
click at [911, 15] on button "Done" at bounding box center [909, 15] width 50 height 15
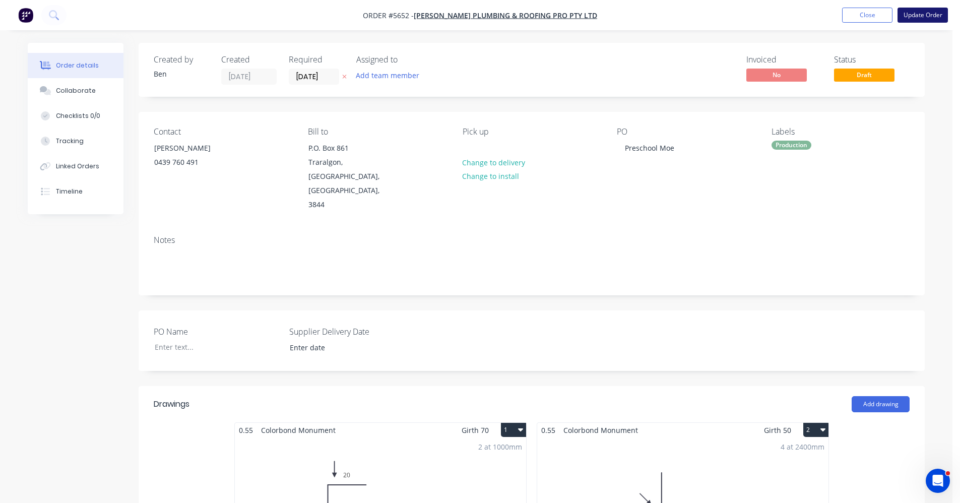
click at [935, 14] on button "Update Order" at bounding box center [922, 15] width 50 height 15
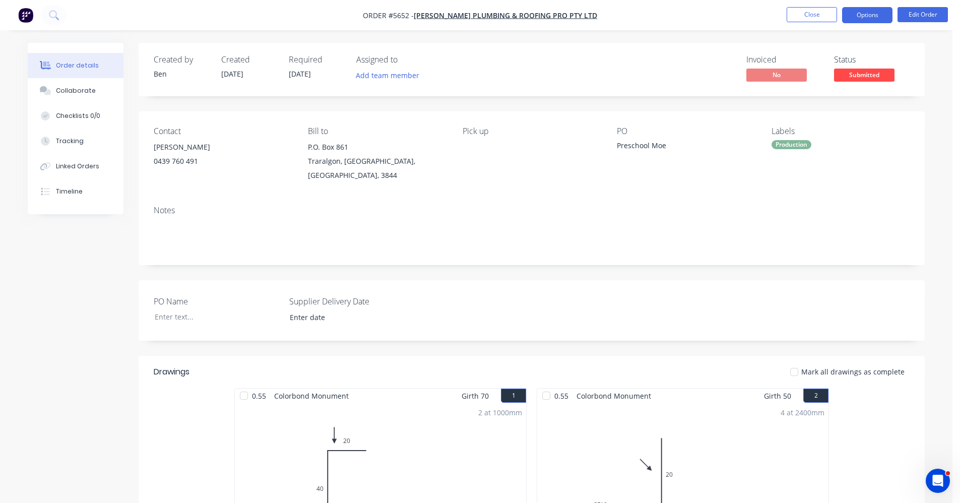
click at [871, 16] on button "Options" at bounding box center [867, 15] width 50 height 16
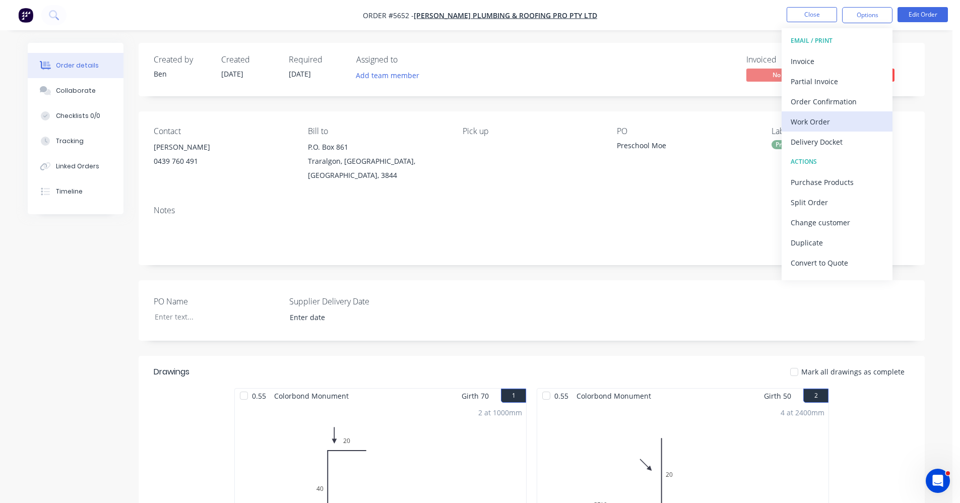
click at [835, 125] on div "Work Order" at bounding box center [837, 121] width 93 height 15
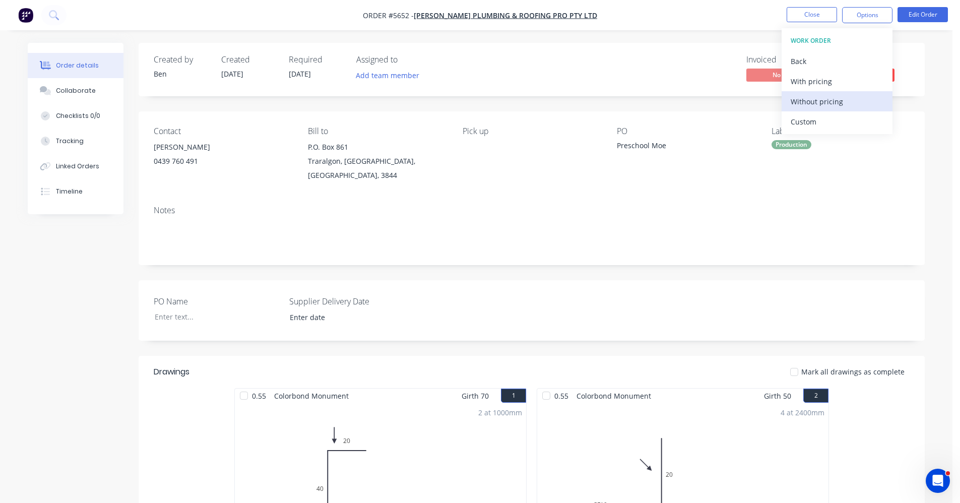
click at [820, 103] on div "Without pricing" at bounding box center [837, 101] width 93 height 15
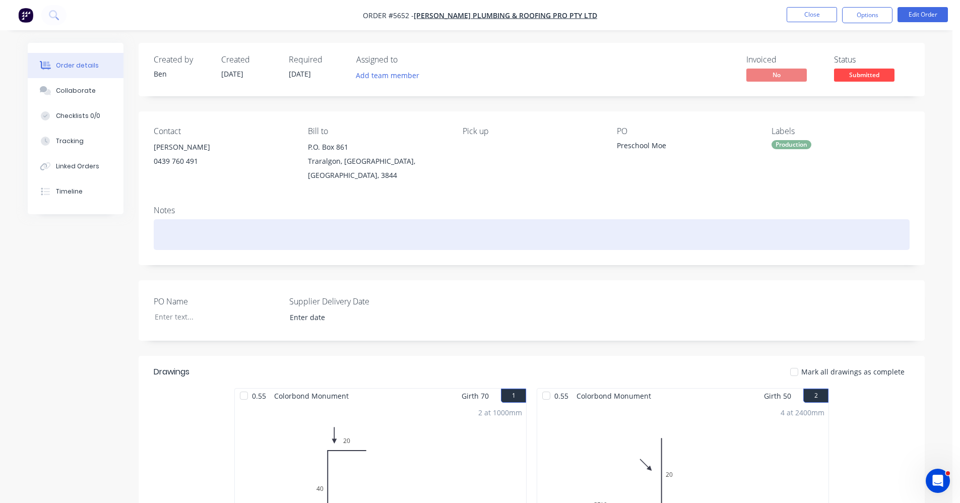
drag, startPoint x: 591, startPoint y: 238, endPoint x: 660, endPoint y: 181, distance: 89.2
click at [592, 236] on div at bounding box center [532, 234] width 756 height 31
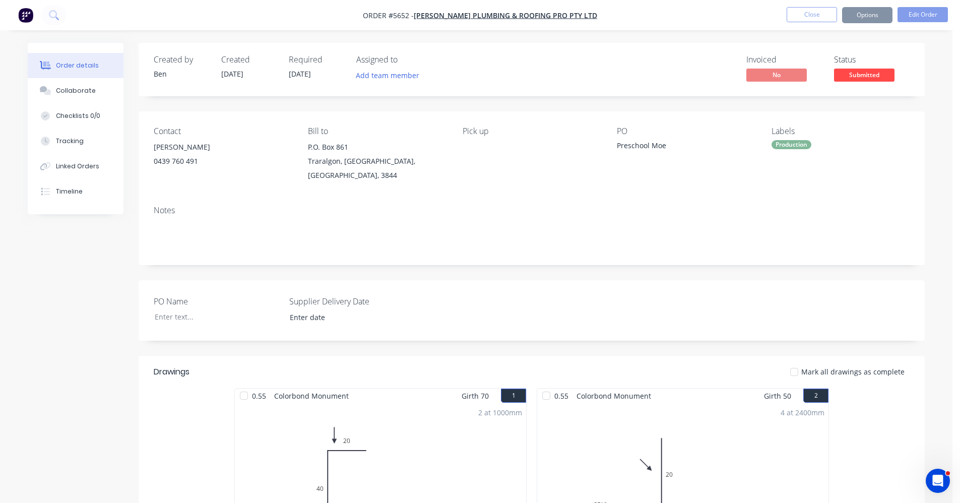
click at [870, 80] on span "Submitted" at bounding box center [864, 75] width 60 height 13
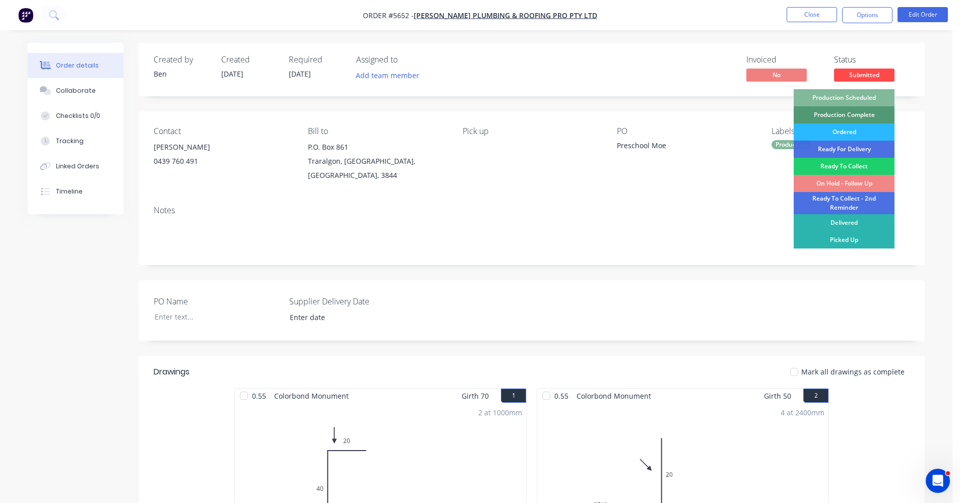
click at [857, 94] on div "Production Scheduled" at bounding box center [844, 97] width 101 height 17
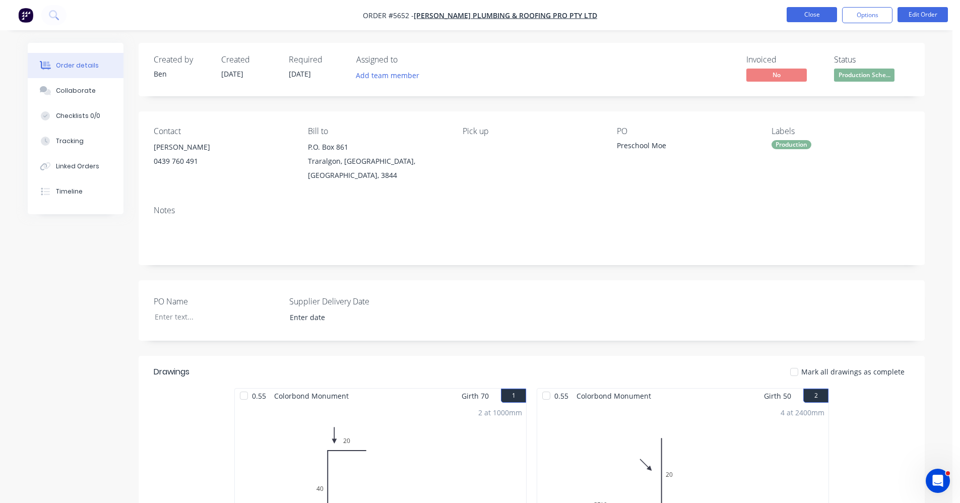
click at [805, 15] on button "Close" at bounding box center [812, 14] width 50 height 15
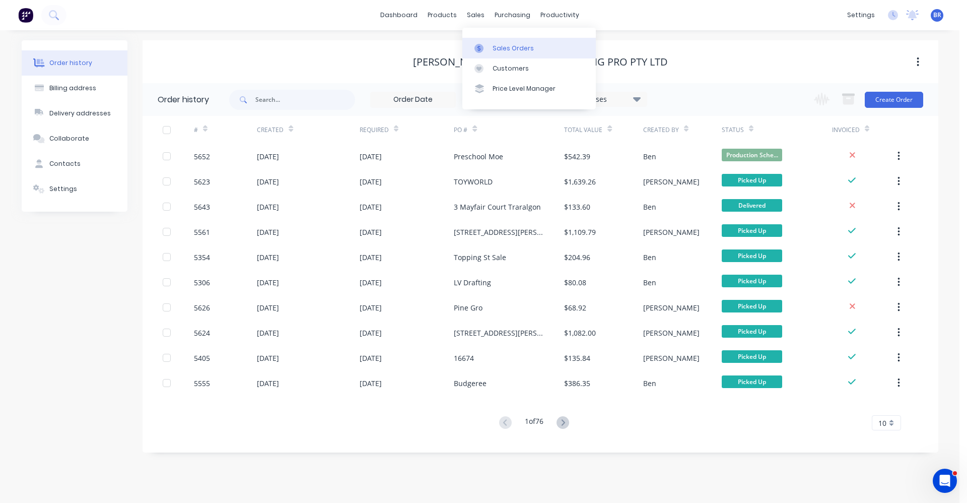
click at [488, 44] on div at bounding box center [482, 48] width 15 height 9
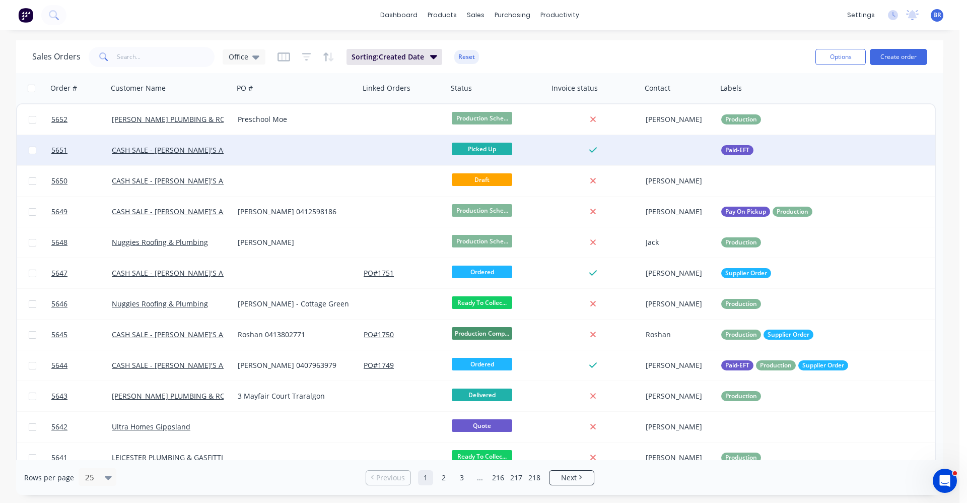
click at [246, 143] on div at bounding box center [297, 150] width 126 height 30
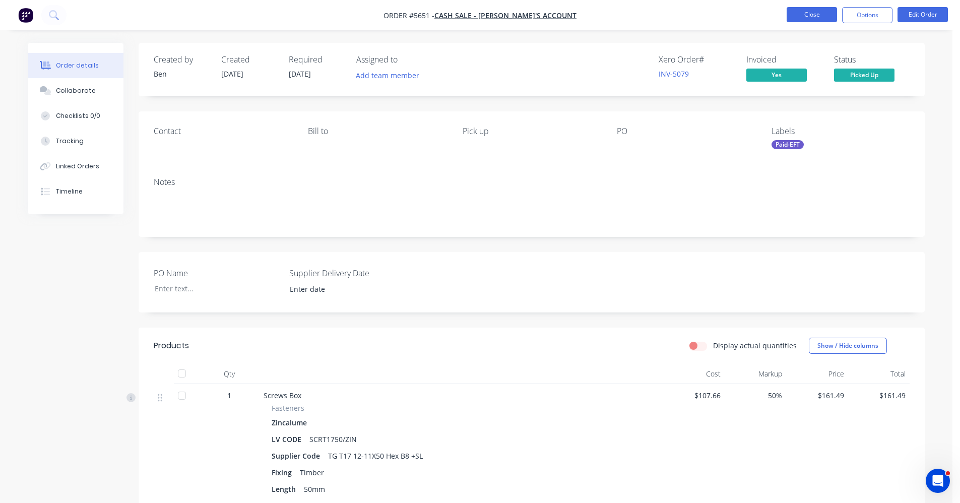
click at [808, 14] on button "Close" at bounding box center [812, 14] width 50 height 15
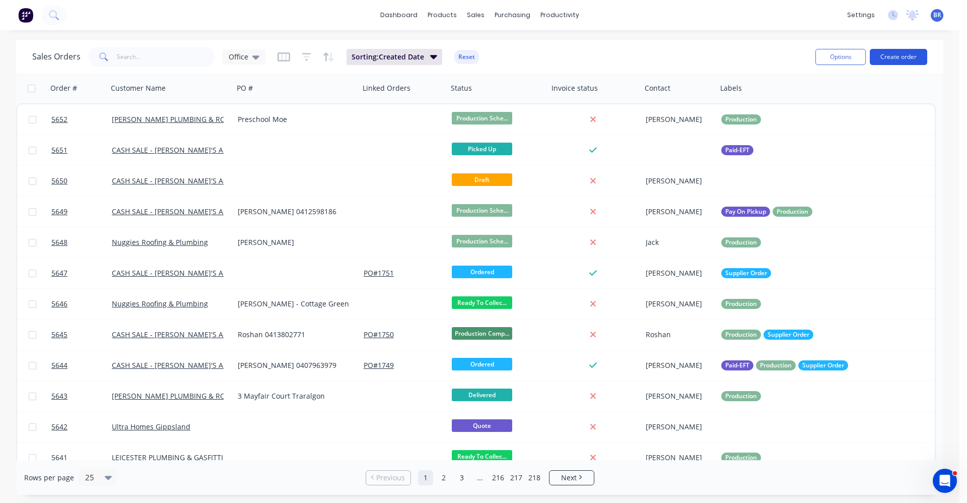
click at [900, 57] on button "Create order" at bounding box center [898, 57] width 57 height 16
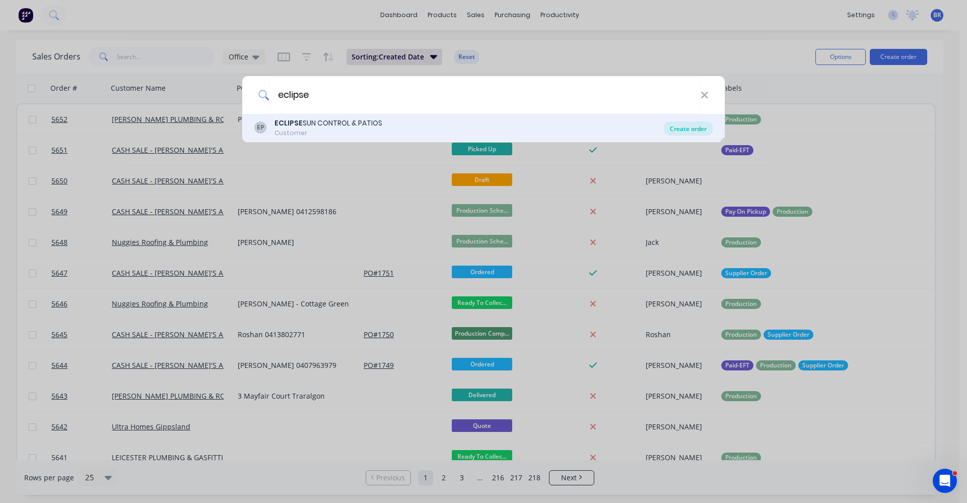
type input "eclipse"
click at [681, 127] on div "Create order" at bounding box center [688, 128] width 49 height 14
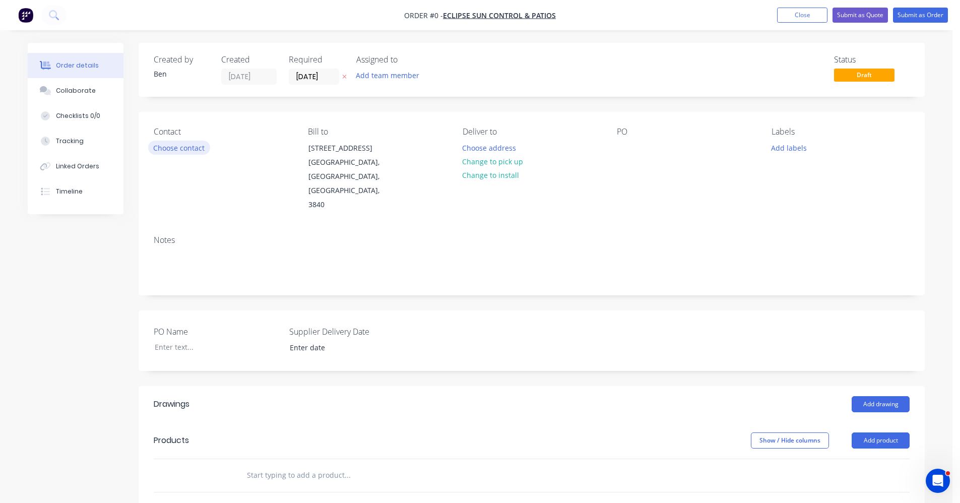
click at [172, 151] on button "Choose contact" at bounding box center [179, 148] width 62 height 14
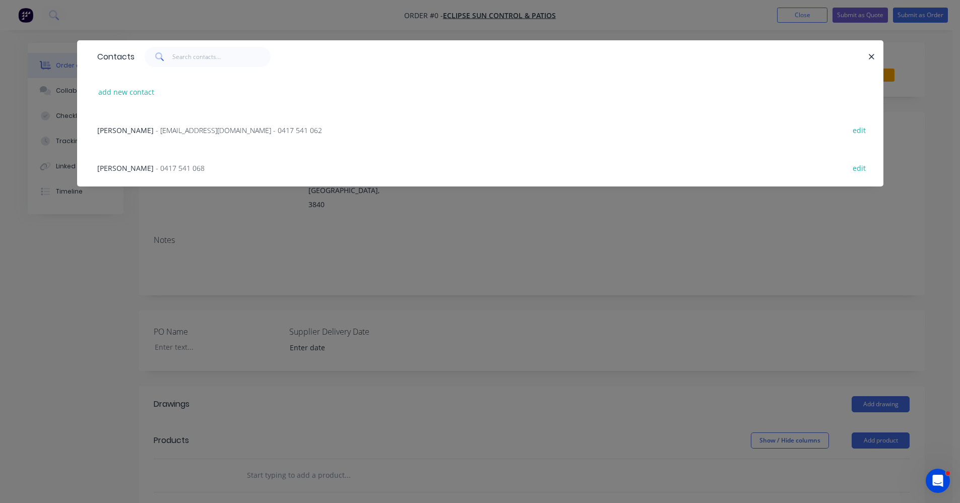
click at [203, 134] on span "- info@eclipsesuncontrol.com.au - 0417 541 062" at bounding box center [239, 130] width 166 height 10
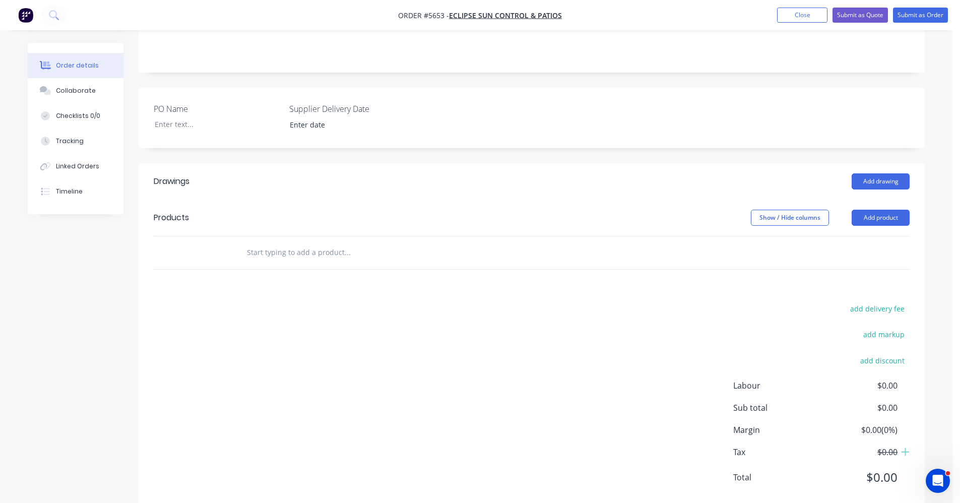
scroll to position [232, 0]
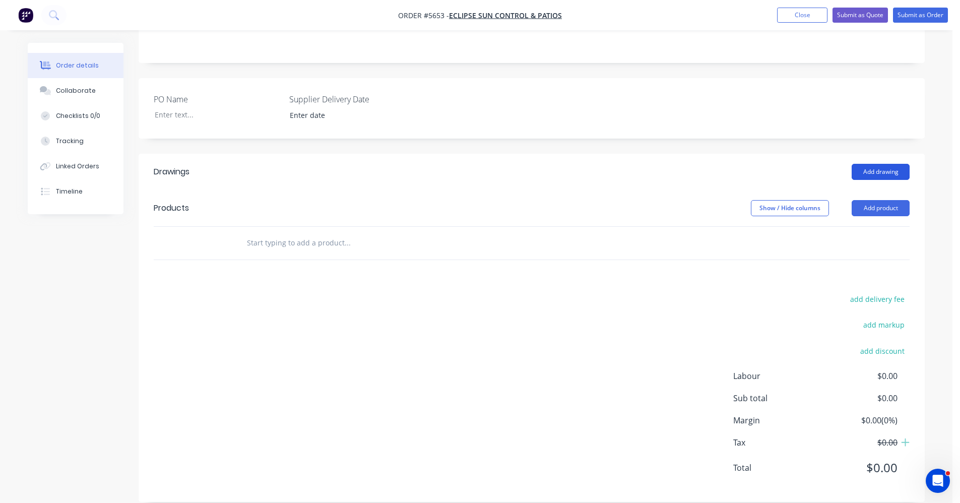
click at [885, 164] on button "Add drawing" at bounding box center [881, 172] width 58 height 16
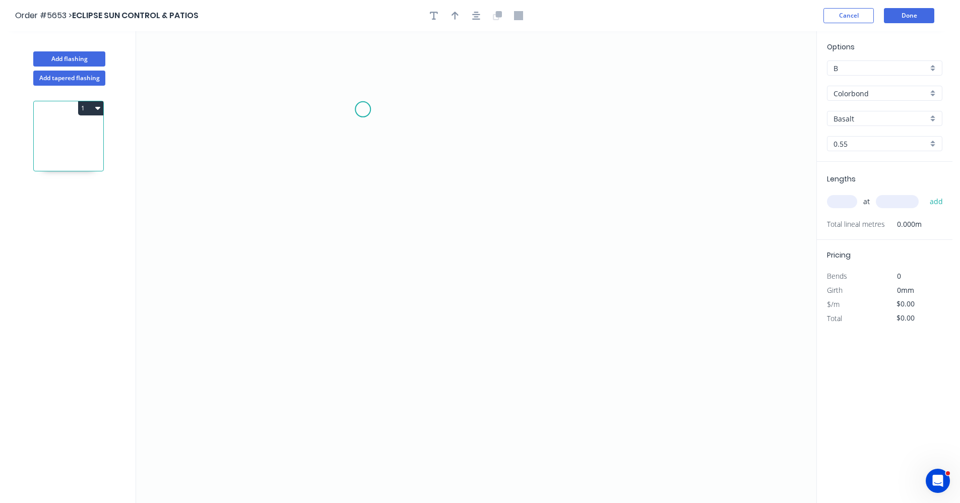
click at [363, 109] on icon "0" at bounding box center [476, 267] width 680 height 472
click at [366, 342] on icon "0" at bounding box center [476, 267] width 680 height 472
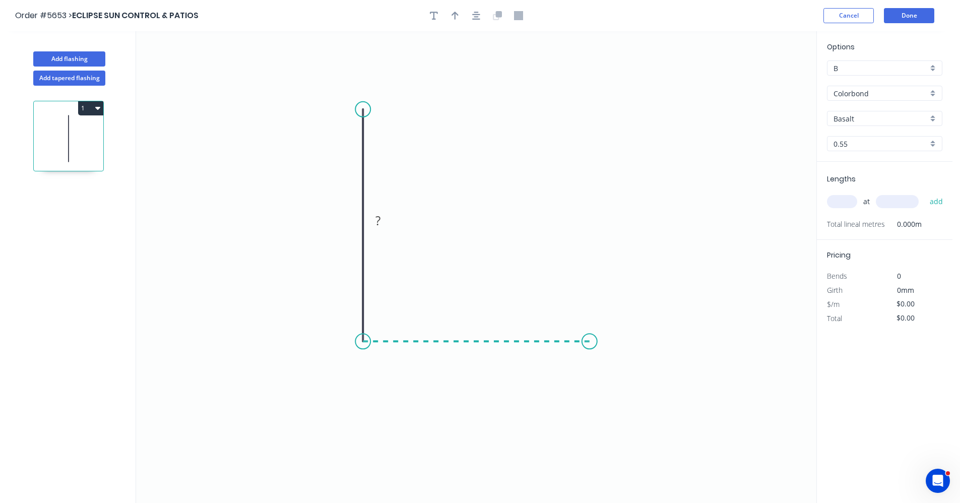
click at [590, 337] on icon "0 ?" at bounding box center [476, 267] width 680 height 472
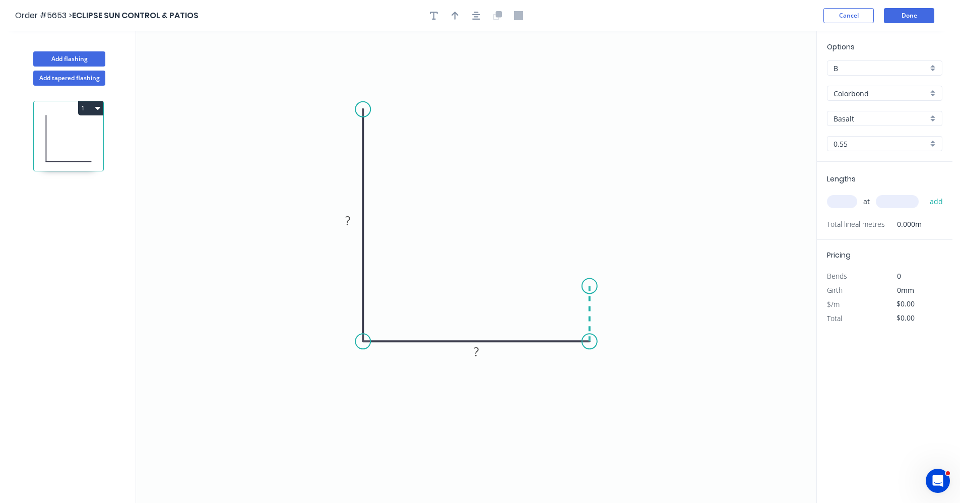
click at [592, 286] on icon "0 ? ?" at bounding box center [476, 267] width 680 height 472
click at [625, 379] on div "Drip edge" at bounding box center [638, 384] width 101 height 21
click at [348, 222] on tspan "?" at bounding box center [347, 220] width 5 height 17
type input "$18.47"
click at [475, 19] on icon "button" at bounding box center [476, 16] width 8 height 8
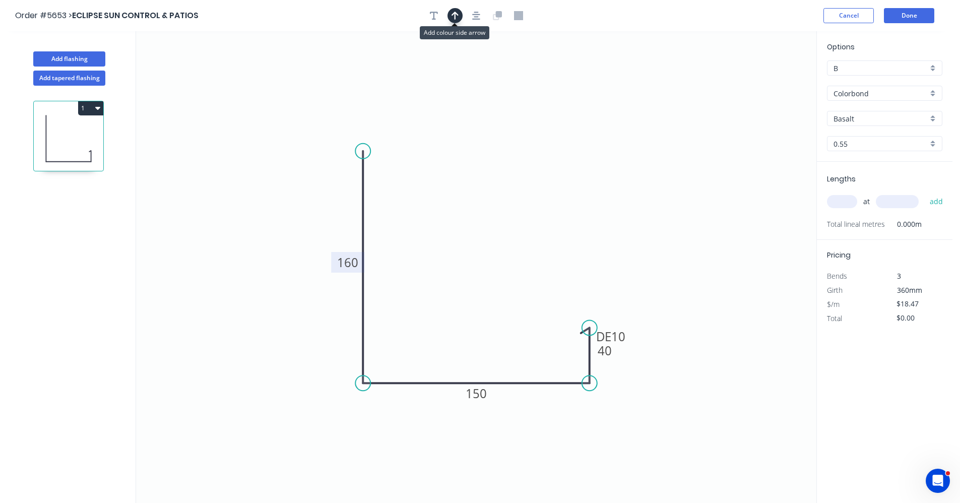
click at [460, 17] on button "button" at bounding box center [454, 15] width 15 height 15
drag, startPoint x: 768, startPoint y: 80, endPoint x: 300, endPoint y: 223, distance: 489.7
click at [300, 223] on icon at bounding box center [299, 212] width 9 height 32
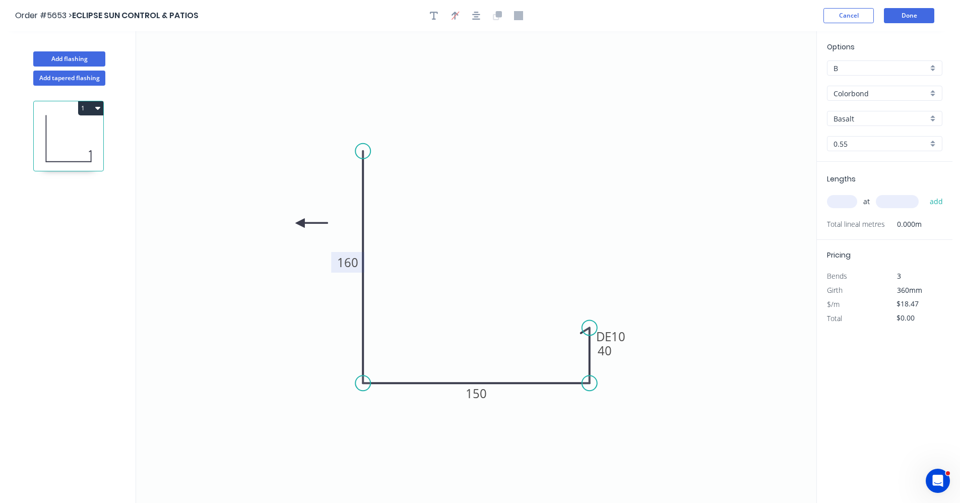
click at [300, 223] on icon at bounding box center [311, 223] width 32 height 9
click at [300, 223] on icon at bounding box center [308, 231] width 29 height 29
click at [300, 223] on icon at bounding box center [299, 235] width 9 height 32
click at [300, 223] on icon at bounding box center [291, 231] width 29 height 29
click at [300, 223] on icon at bounding box center [288, 223] width 32 height 9
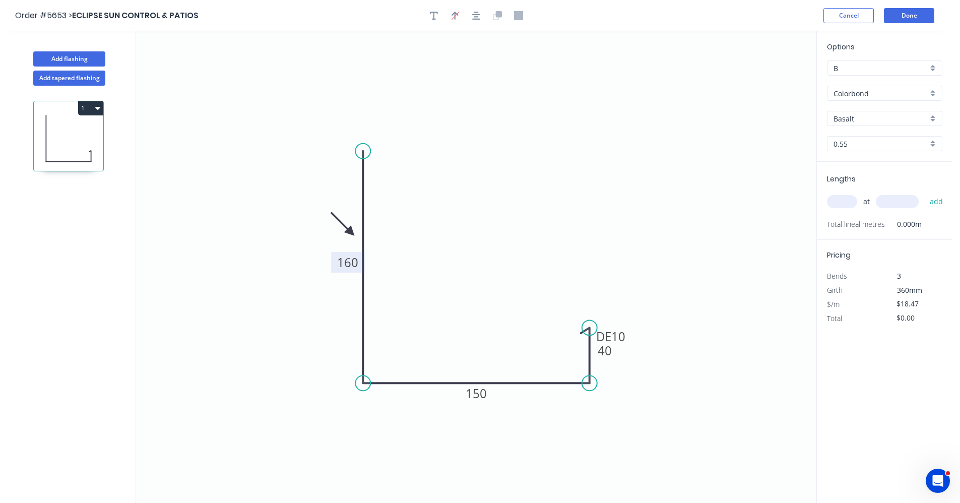
drag, startPoint x: 300, startPoint y: 223, endPoint x: 351, endPoint y: 233, distance: 52.4
click at [351, 233] on icon at bounding box center [342, 223] width 29 height 29
click at [897, 115] on input "Basalt" at bounding box center [880, 118] width 94 height 11
click at [859, 195] on div "Dune" at bounding box center [884, 193] width 114 height 18
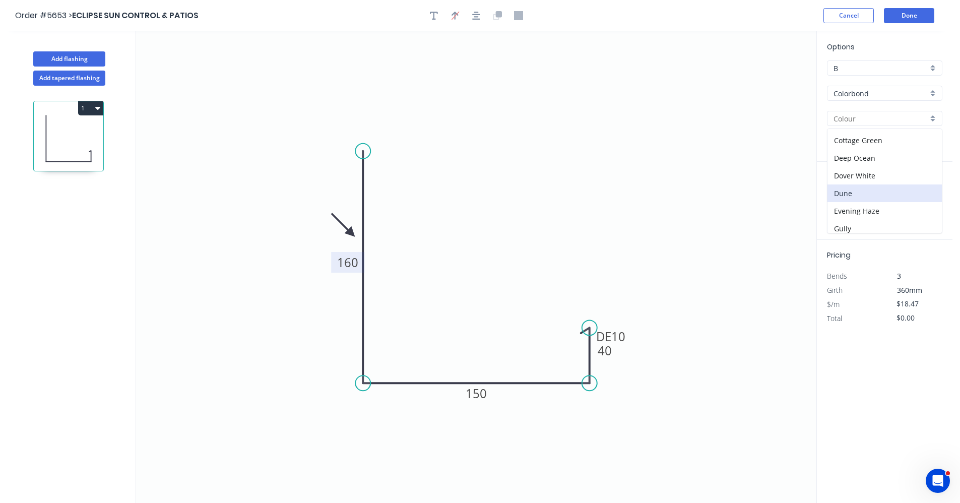
type input "Dune"
click at [832, 201] on input "text" at bounding box center [842, 201] width 30 height 13
type input "2"
type input "3100"
click at [925, 193] on button "add" at bounding box center [937, 201] width 24 height 17
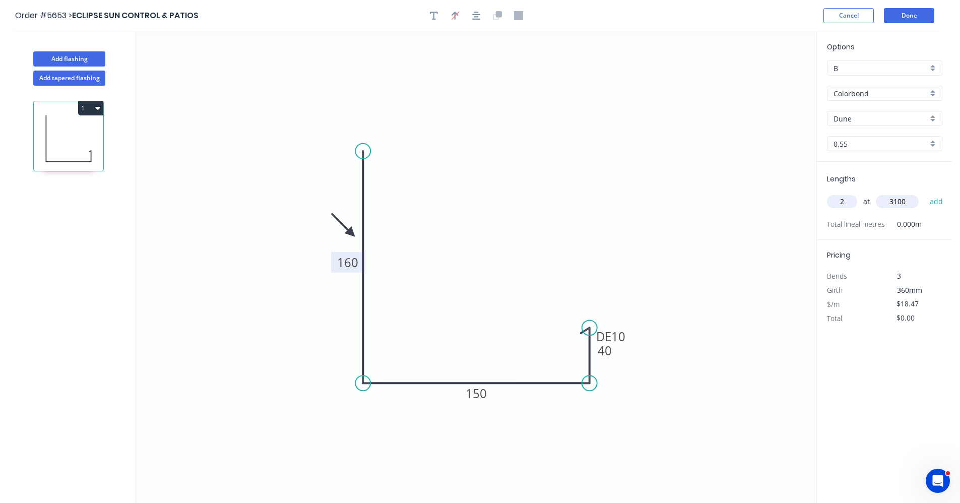
type input "$114.51"
type input "2"
type input "2800"
click at [925, 193] on button "add" at bounding box center [937, 201] width 24 height 17
type input "$217.95"
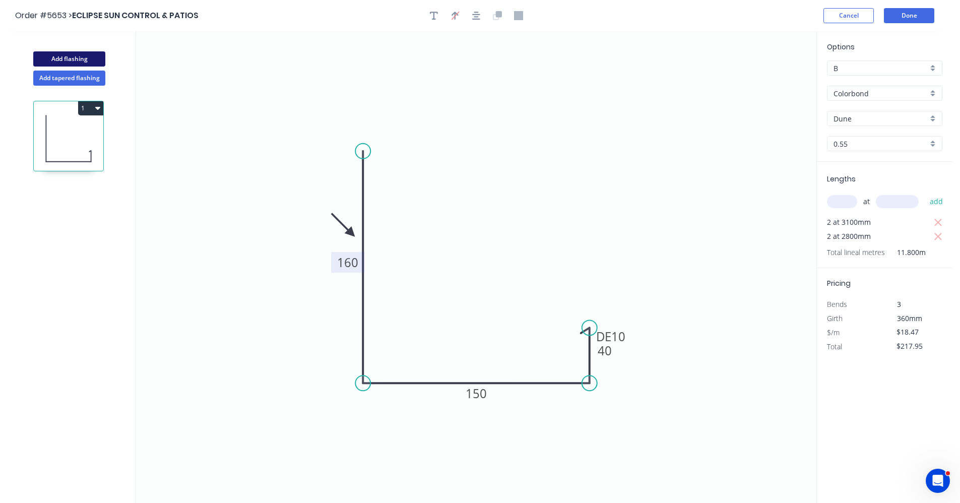
click at [62, 56] on button "Add flashing" at bounding box center [69, 58] width 72 height 15
type input "$0.00"
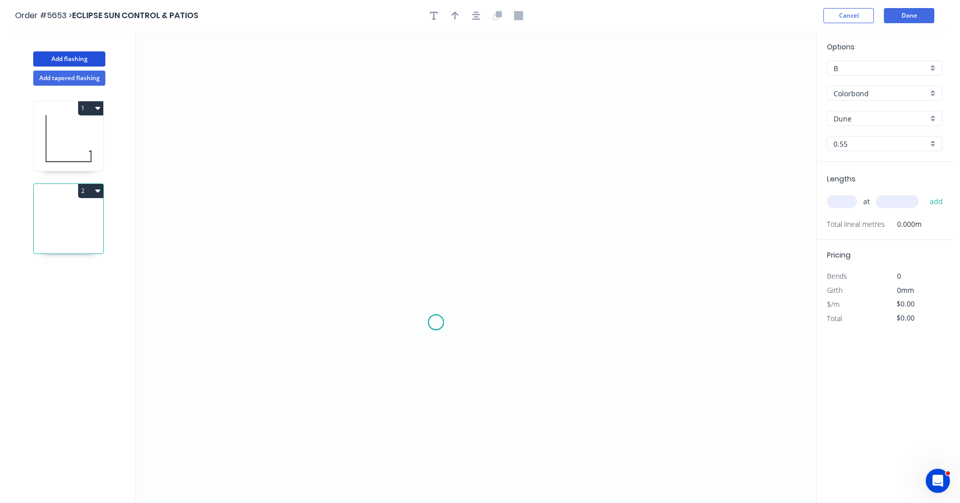
drag, startPoint x: 436, startPoint y: 322, endPoint x: 453, endPoint y: 252, distance: 72.6
click at [437, 316] on icon "0" at bounding box center [476, 267] width 680 height 472
drag, startPoint x: 438, startPoint y: 129, endPoint x: 451, endPoint y: 125, distance: 13.6
click at [439, 128] on icon "0" at bounding box center [476, 267] width 680 height 472
click at [501, 127] on icon "0 ?" at bounding box center [476, 267] width 680 height 472
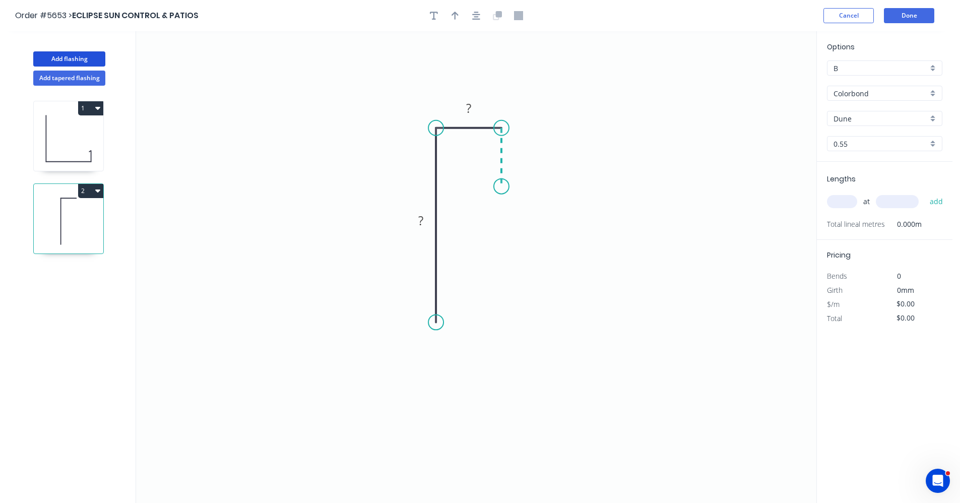
click at [501, 186] on icon "0 ? ?" at bounding box center [476, 267] width 680 height 472
drag, startPoint x: 501, startPoint y: 139, endPoint x: 547, endPoint y: 139, distance: 45.9
click at [547, 139] on icon at bounding box center [547, 157] width 0 height 58
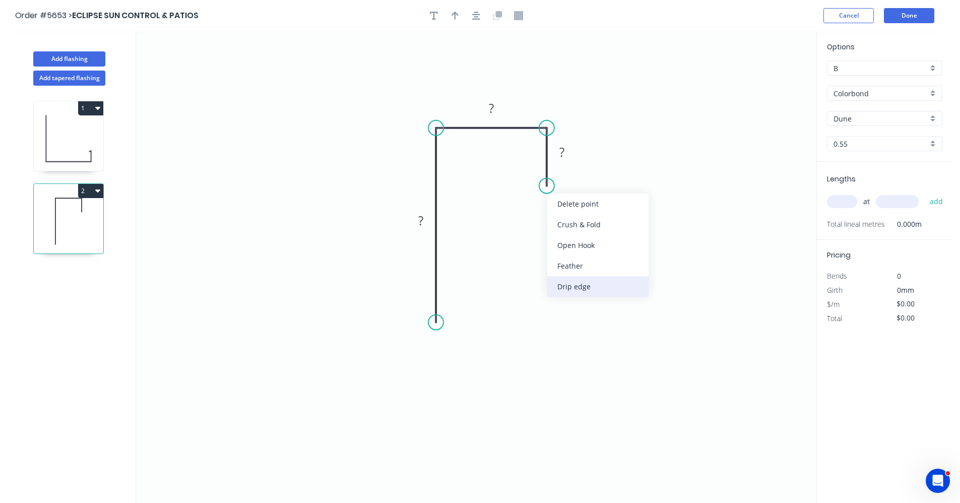
click at [577, 284] on div "Drip edge" at bounding box center [597, 286] width 101 height 21
click at [561, 218] on div "Flip bend" at bounding box center [598, 219] width 101 height 21
click at [429, 216] on rect at bounding box center [421, 221] width 20 height 14
type input "$15.27"
click at [474, 15] on icon "button" at bounding box center [476, 16] width 8 height 8
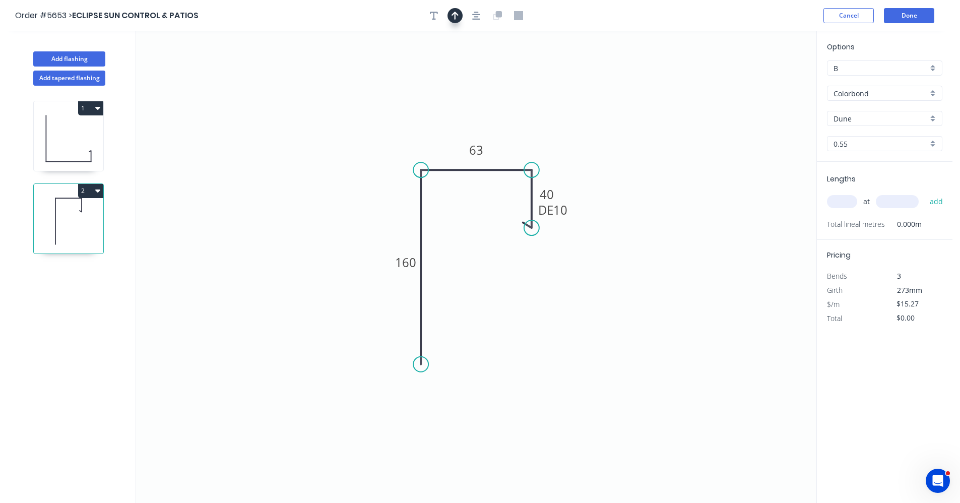
click at [460, 16] on button "button" at bounding box center [454, 15] width 15 height 15
click at [765, 79] on icon at bounding box center [765, 70] width 9 height 32
drag, startPoint x: 765, startPoint y: 79, endPoint x: 611, endPoint y: 198, distance: 194.7
click at [511, 156] on icon at bounding box center [518, 146] width 29 height 29
click at [855, 202] on input "text" at bounding box center [842, 201] width 30 height 13
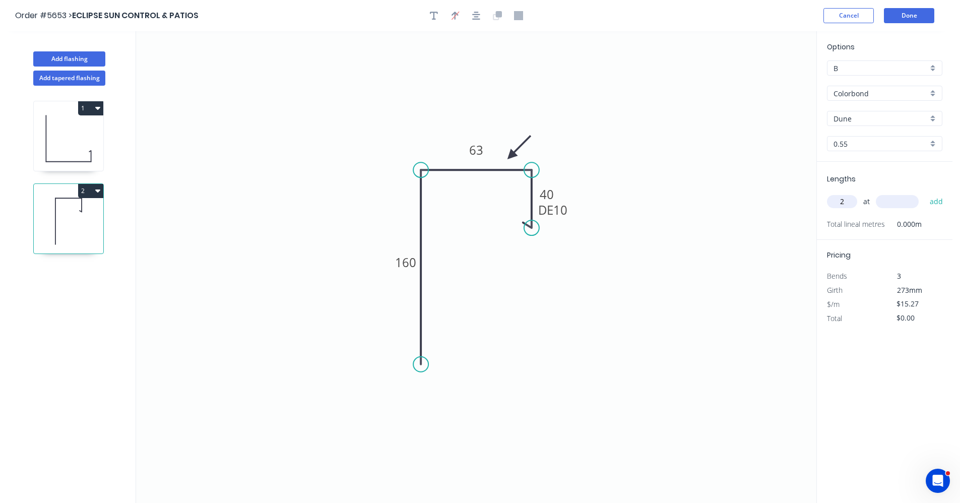
type input "2"
type input "2800"
click at [925, 193] on button "add" at bounding box center [937, 201] width 24 height 17
type input "$85.51"
click at [912, 15] on button "Done" at bounding box center [909, 15] width 50 height 15
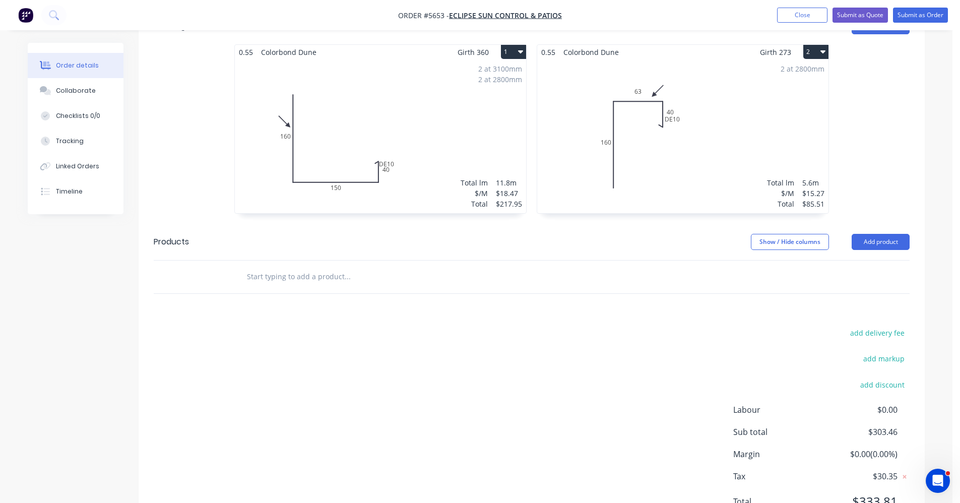
scroll to position [412, 0]
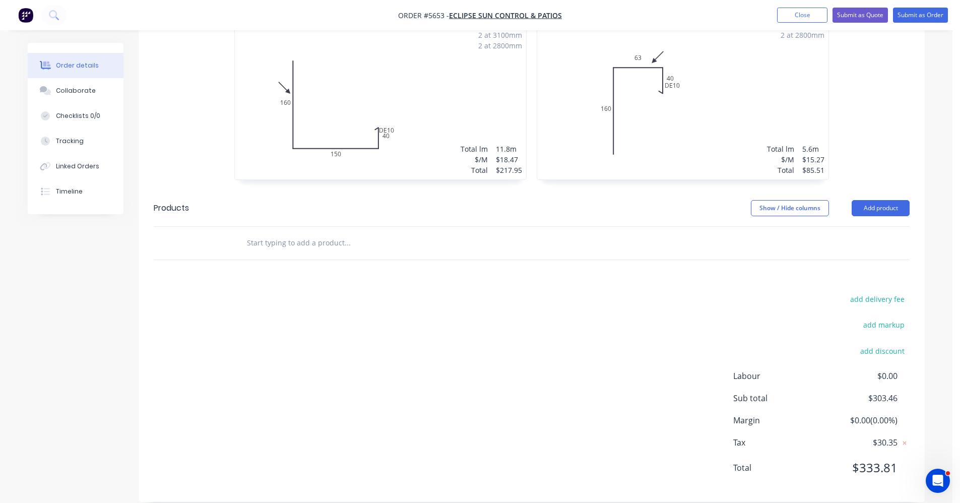
click at [375, 236] on input "text" at bounding box center [347, 243] width 202 height 20
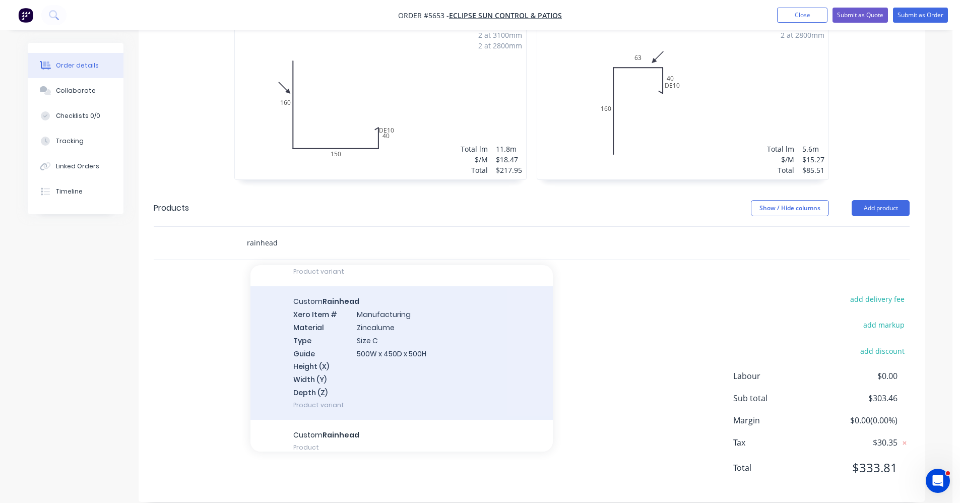
scroll to position [1655, 0]
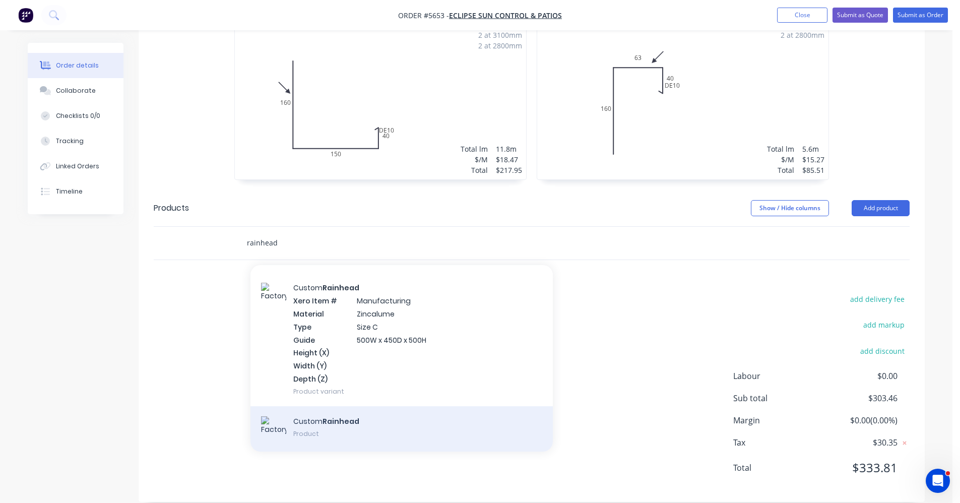
type input "rainhead"
click at [350, 419] on div "Custom Rainhead Product" at bounding box center [401, 428] width 302 height 45
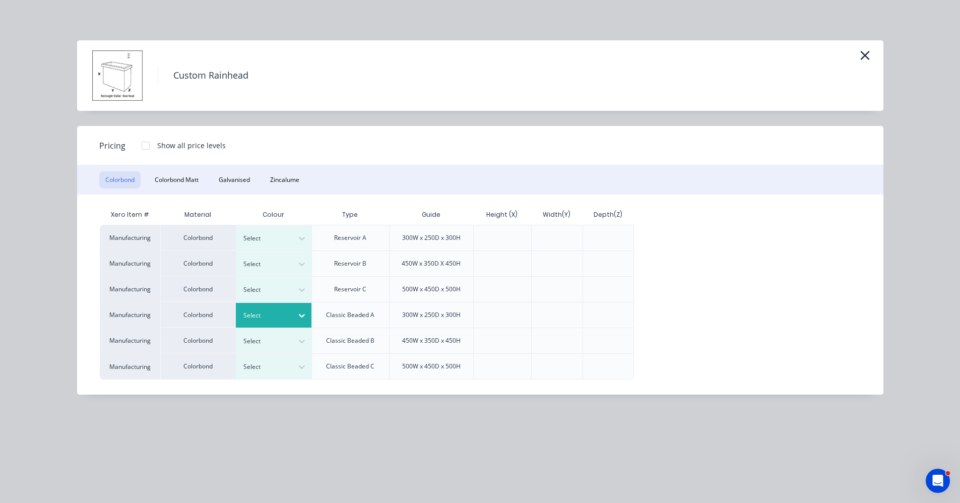
click at [305, 313] on icon at bounding box center [302, 315] width 10 height 10
click at [126, 127] on div "Dune" at bounding box center [63, 117] width 126 height 19
drag, startPoint x: 143, startPoint y: 148, endPoint x: 150, endPoint y: 149, distance: 6.7
click at [144, 148] on div at bounding box center [146, 146] width 20 height 20
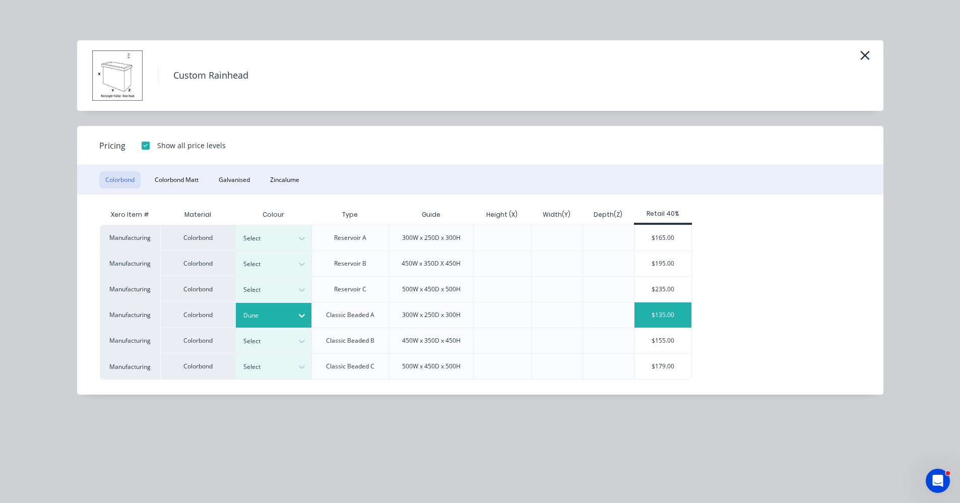
click at [668, 318] on div "$135.00" at bounding box center [662, 314] width 57 height 25
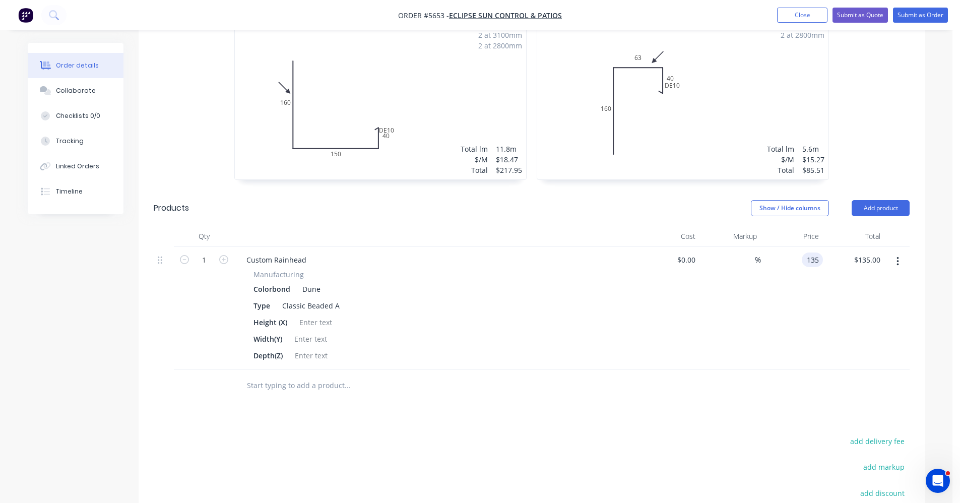
click at [808, 252] on input "135" at bounding box center [814, 259] width 17 height 15
type input "$145.00"
click at [773, 306] on div "$145.00 $145.00" at bounding box center [792, 307] width 62 height 123
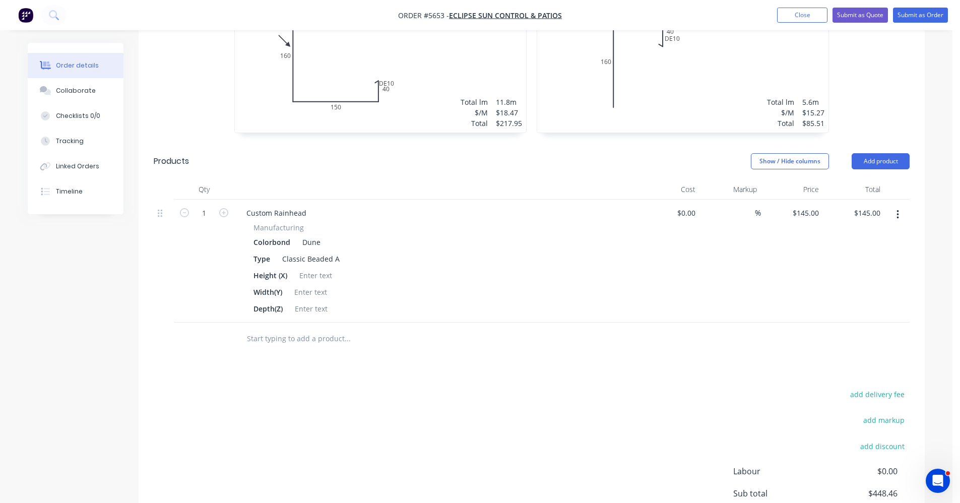
scroll to position [554, 0]
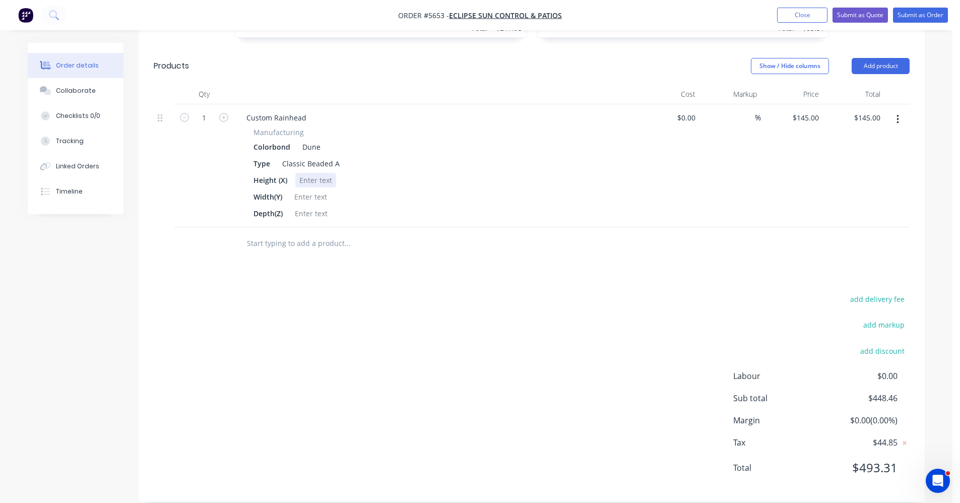
click at [309, 173] on div at bounding box center [315, 180] width 41 height 15
click at [307, 189] on div "300" at bounding box center [300, 196] width 20 height 15
click at [308, 206] on div "230" at bounding box center [301, 213] width 20 height 15
drag, startPoint x: 526, startPoint y: 192, endPoint x: 582, endPoint y: 197, distance: 56.6
click at [526, 206] on div "Depth(Z) 230mm" at bounding box center [433, 213] width 369 height 15
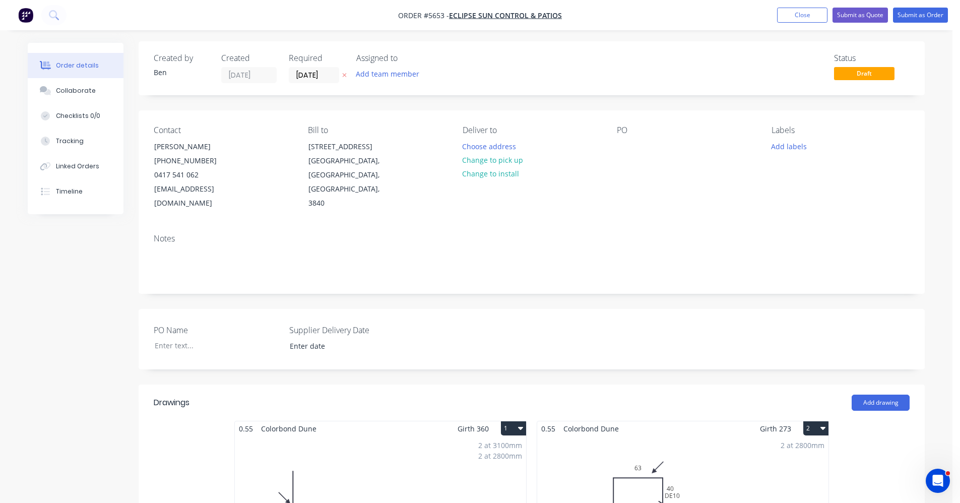
scroll to position [0, 0]
click at [489, 164] on button "Change to pick up" at bounding box center [493, 162] width 72 height 14
click at [624, 150] on div at bounding box center [625, 148] width 16 height 15
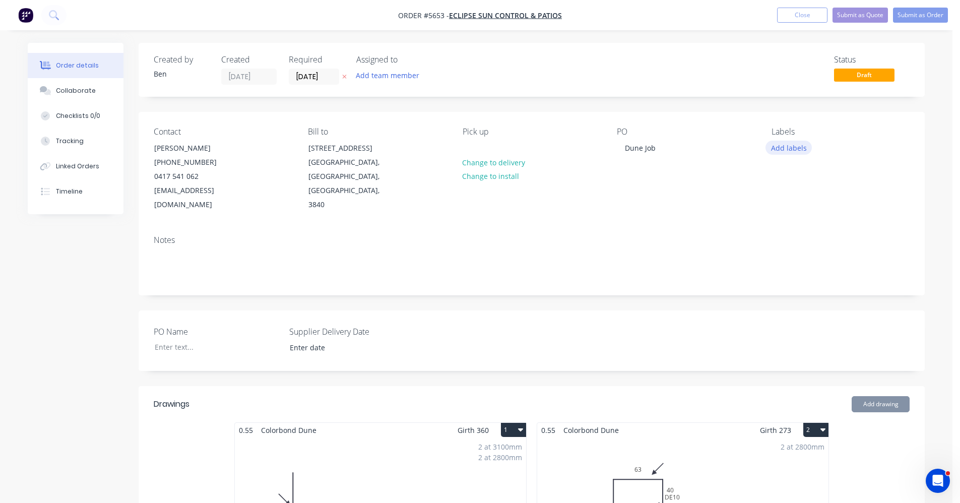
click at [794, 145] on button "Add labels" at bounding box center [788, 148] width 46 height 14
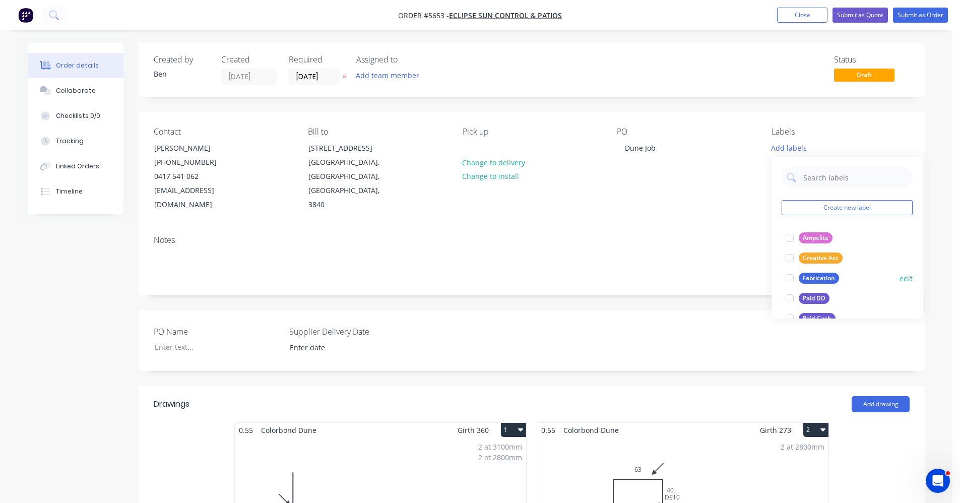
scroll to position [50, 0]
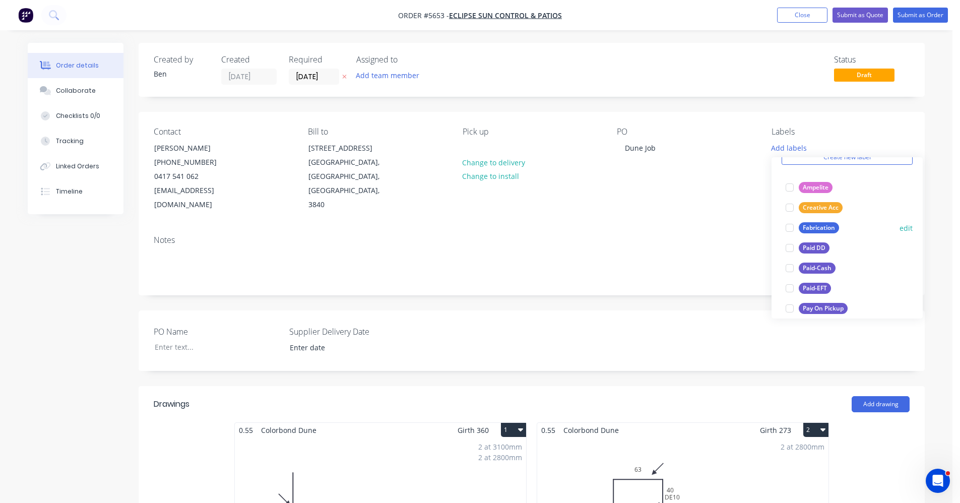
click at [825, 230] on div "Fabrication" at bounding box center [819, 227] width 40 height 11
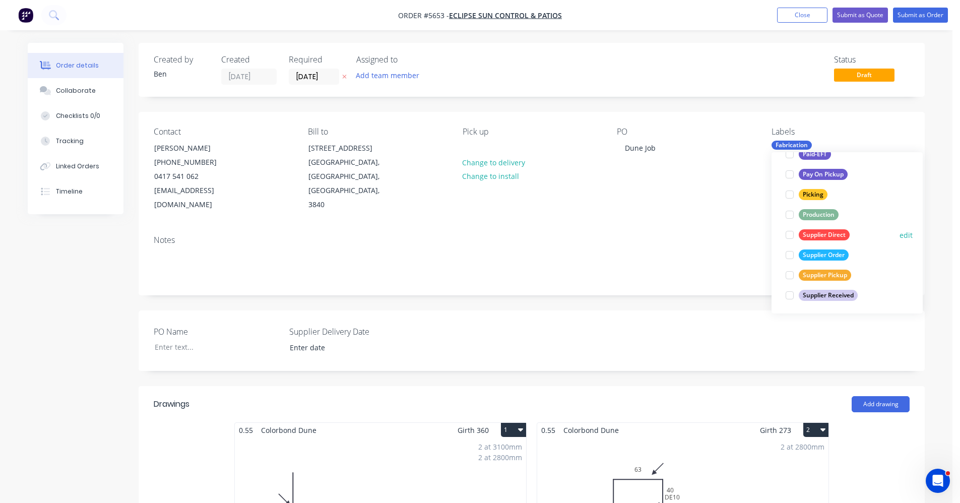
scroll to position [181, 0]
drag, startPoint x: 821, startPoint y: 216, endPoint x: 749, endPoint y: 219, distance: 71.6
click at [820, 216] on div "Production" at bounding box center [819, 212] width 40 height 11
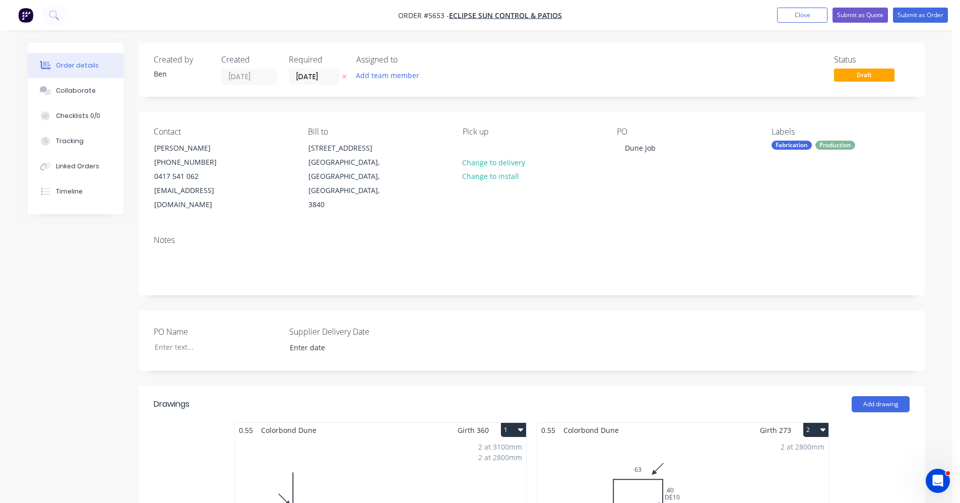
drag, startPoint x: 691, startPoint y: 228, endPoint x: 815, endPoint y: 188, distance: 130.8
click at [700, 235] on div "Notes" at bounding box center [532, 240] width 756 height 10
click at [919, 13] on button "Submit as Order" at bounding box center [920, 15] width 55 height 15
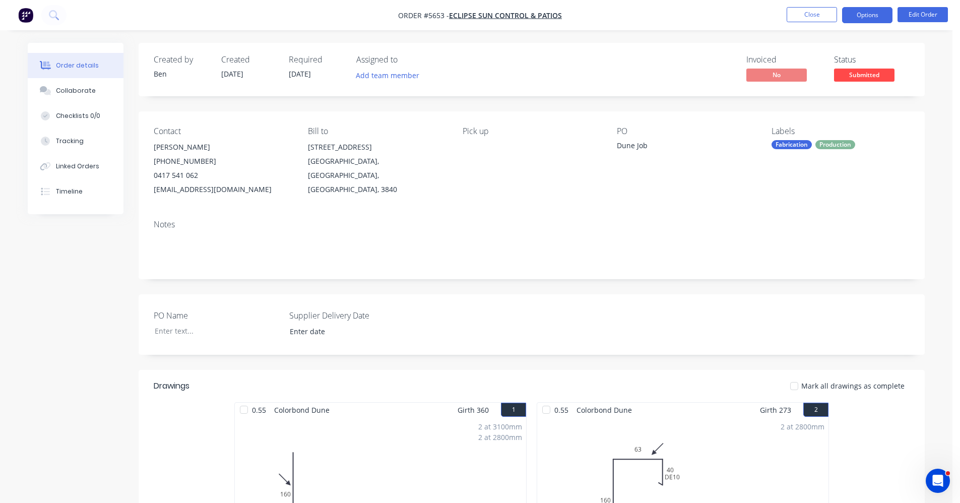
click at [869, 16] on button "Options" at bounding box center [867, 15] width 50 height 16
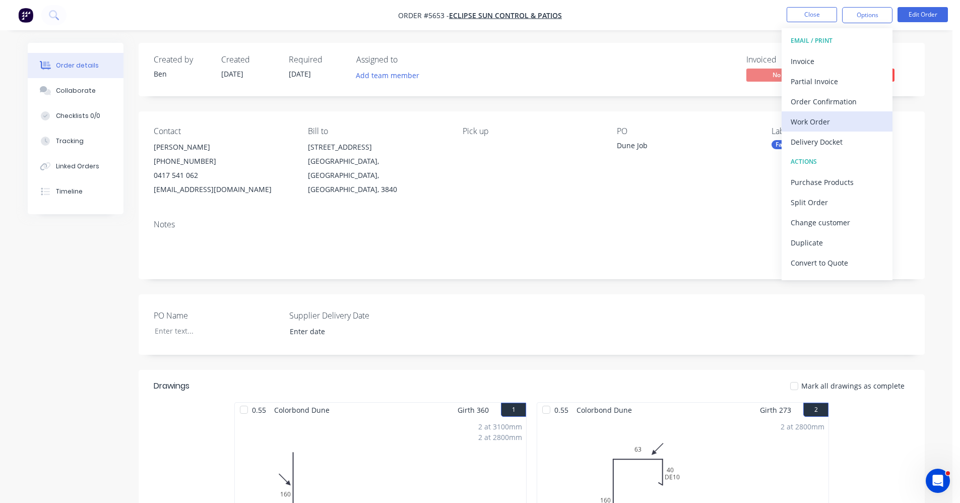
click at [810, 118] on div "Work Order" at bounding box center [837, 121] width 93 height 15
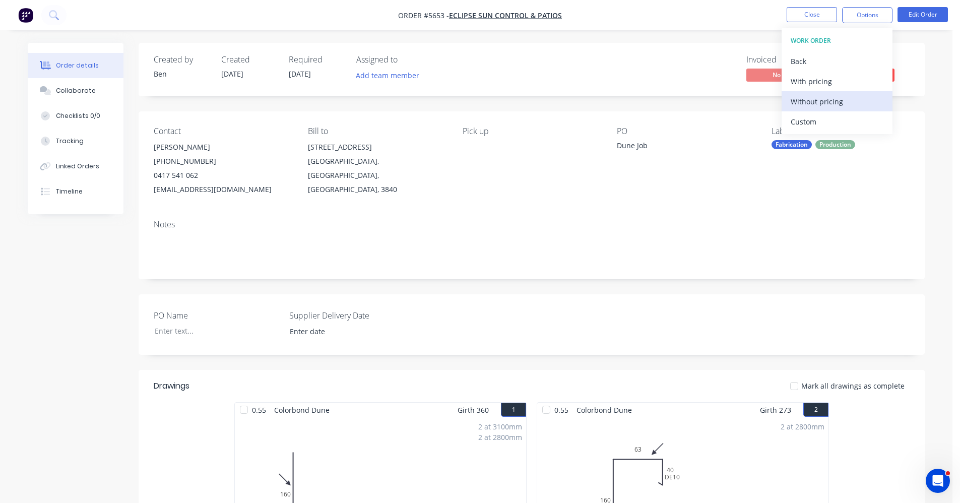
click at [825, 102] on div "Without pricing" at bounding box center [837, 101] width 93 height 15
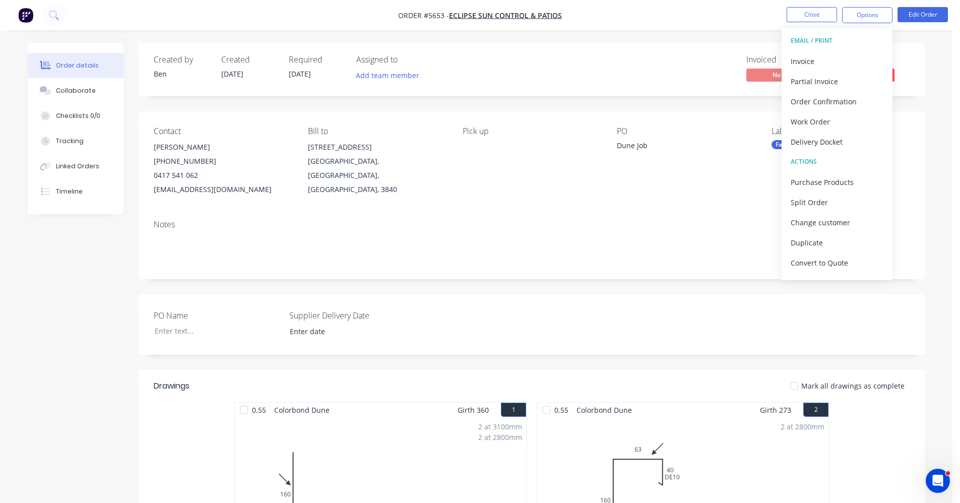
click at [658, 205] on div "Contact Craig Lawrence (03) 5134 2422 0417 541 062 info@eclipsesuncontrol.com.a…" at bounding box center [532, 161] width 786 height 100
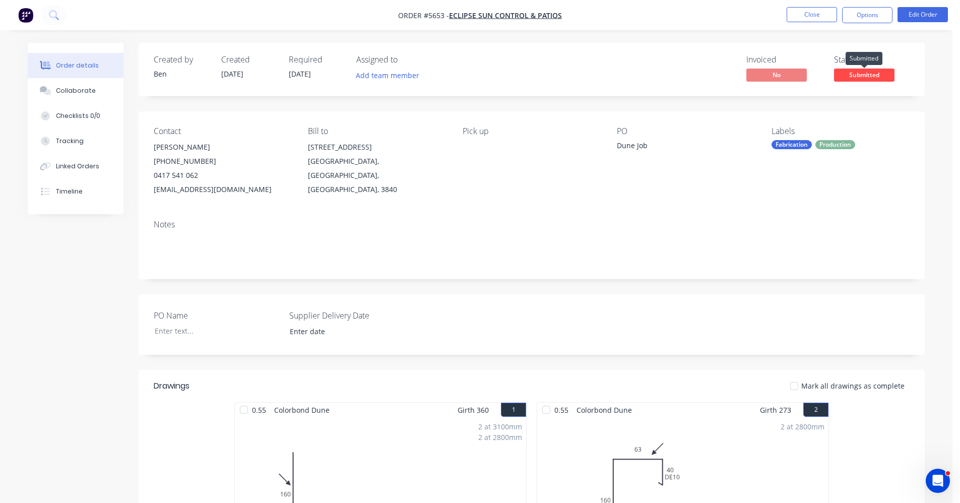
click at [853, 78] on span "Submitted" at bounding box center [864, 75] width 60 height 13
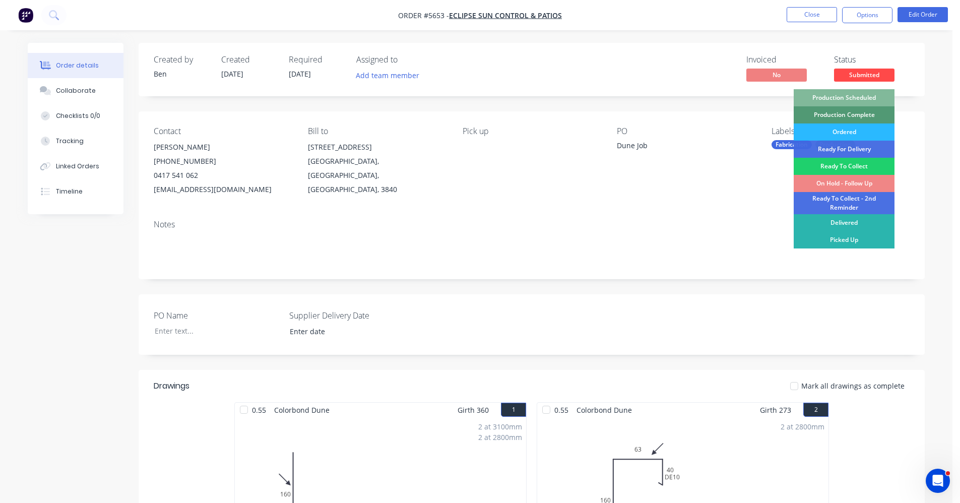
click at [869, 97] on div "Production Scheduled" at bounding box center [844, 97] width 101 height 17
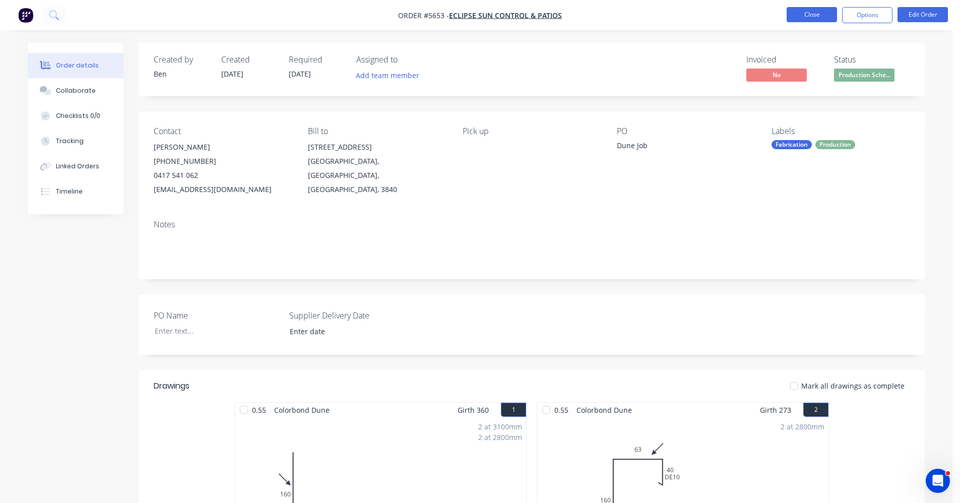
click at [802, 12] on button "Close" at bounding box center [812, 14] width 50 height 15
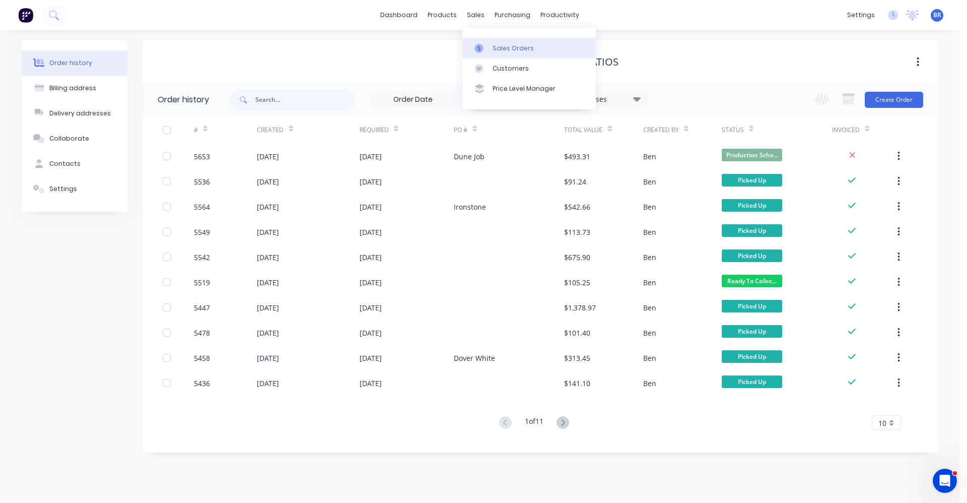
click at [503, 57] on link "Sales Orders" at bounding box center [530, 48] width 134 height 20
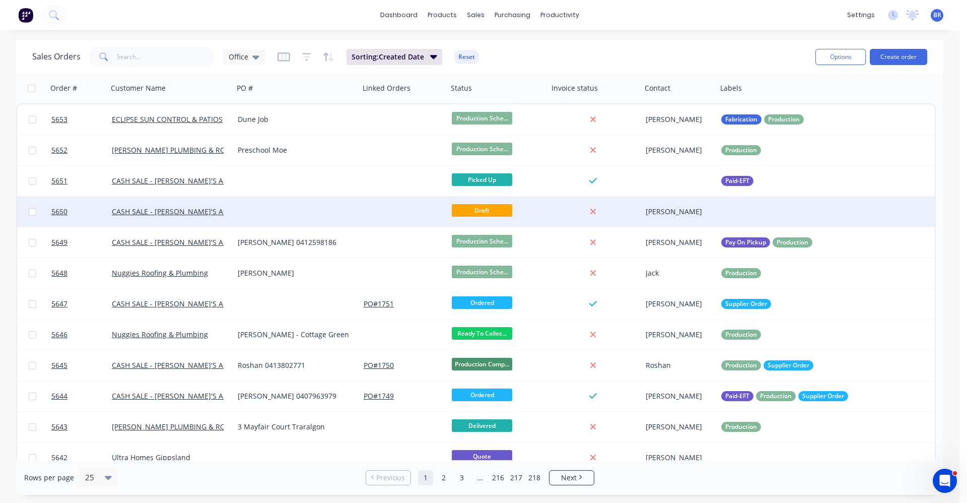
click at [340, 216] on div at bounding box center [297, 212] width 126 height 30
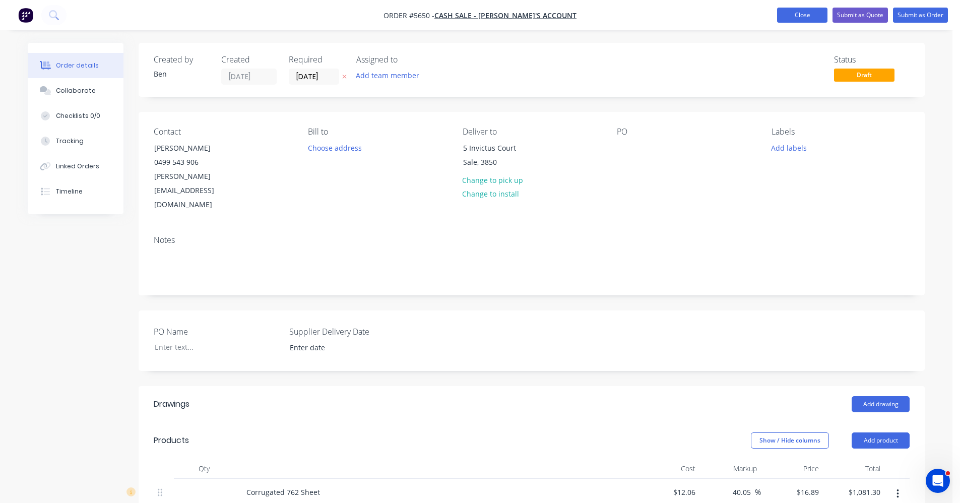
click at [810, 16] on button "Close" at bounding box center [802, 15] width 50 height 15
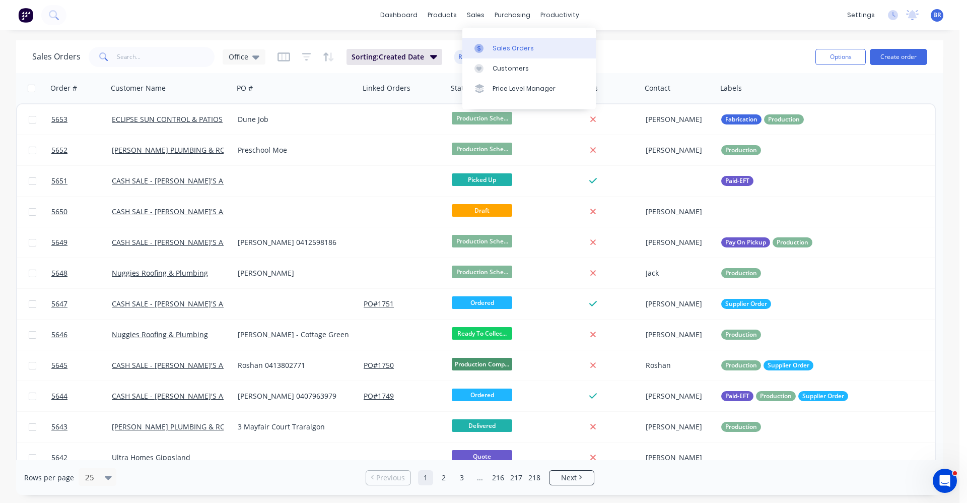
click at [510, 47] on div "Sales Orders" at bounding box center [513, 48] width 41 height 9
click at [151, 57] on input "text" at bounding box center [166, 57] width 98 height 20
click at [884, 51] on button "Create order" at bounding box center [898, 57] width 57 height 16
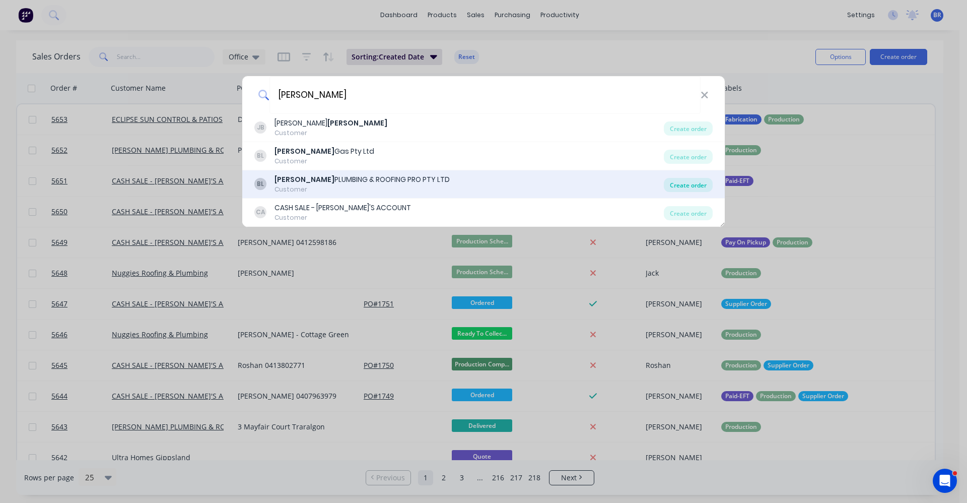
type input "bosse"
click at [693, 184] on div "Create order" at bounding box center [688, 185] width 49 height 14
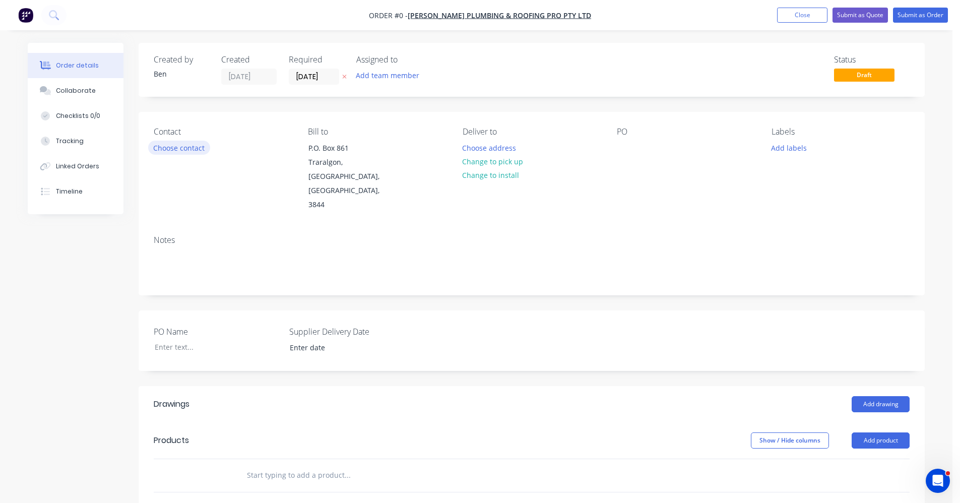
click at [173, 152] on button "Choose contact" at bounding box center [179, 148] width 62 height 14
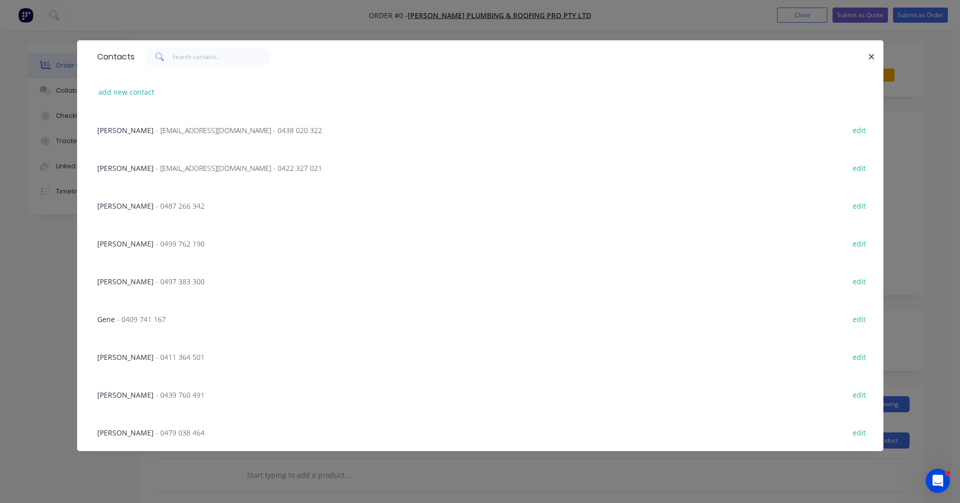
click at [156, 393] on span "- 0439 760 491" at bounding box center [180, 395] width 49 height 10
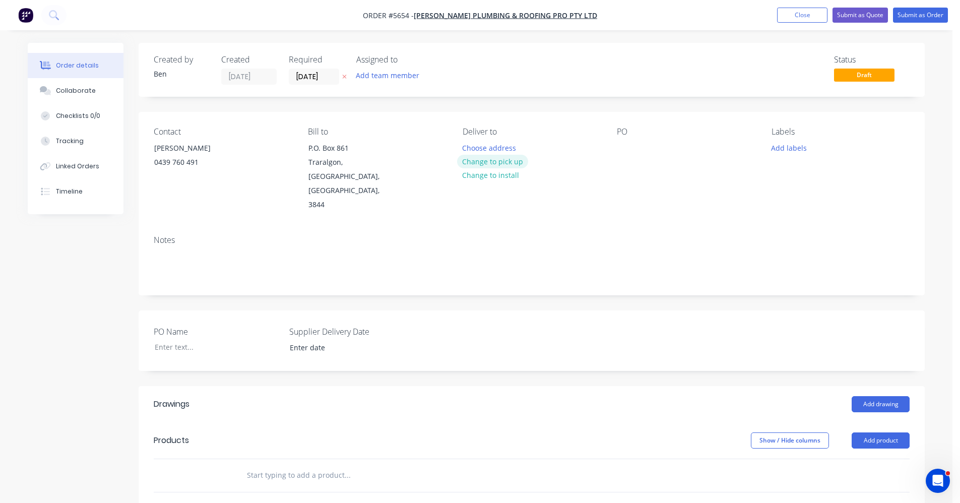
click at [478, 163] on button "Change to pick up" at bounding box center [493, 162] width 72 height 14
click at [621, 148] on div at bounding box center [625, 148] width 16 height 15
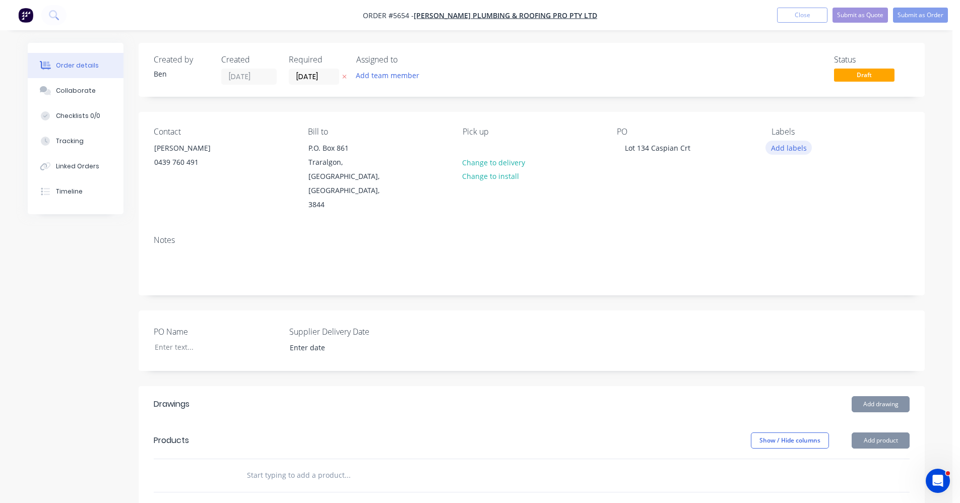
click at [784, 151] on button "Add labels" at bounding box center [788, 148] width 46 height 14
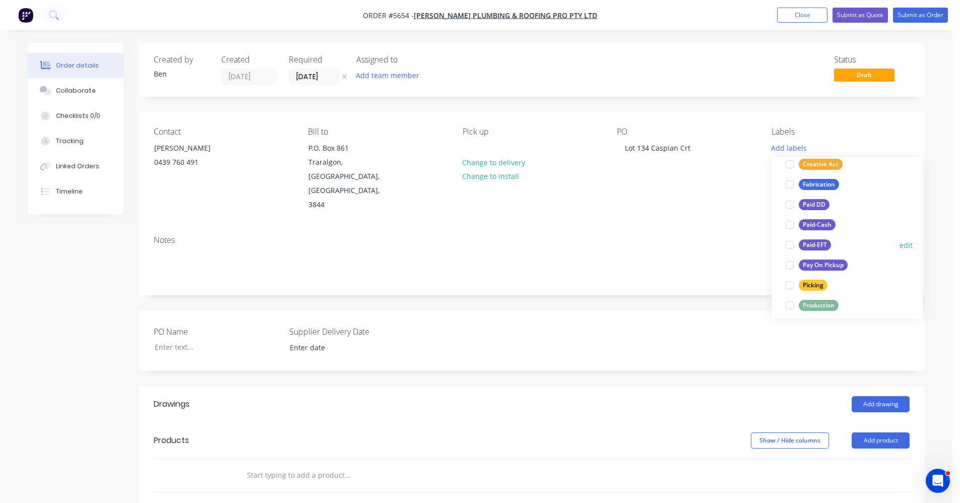
scroll to position [101, 0]
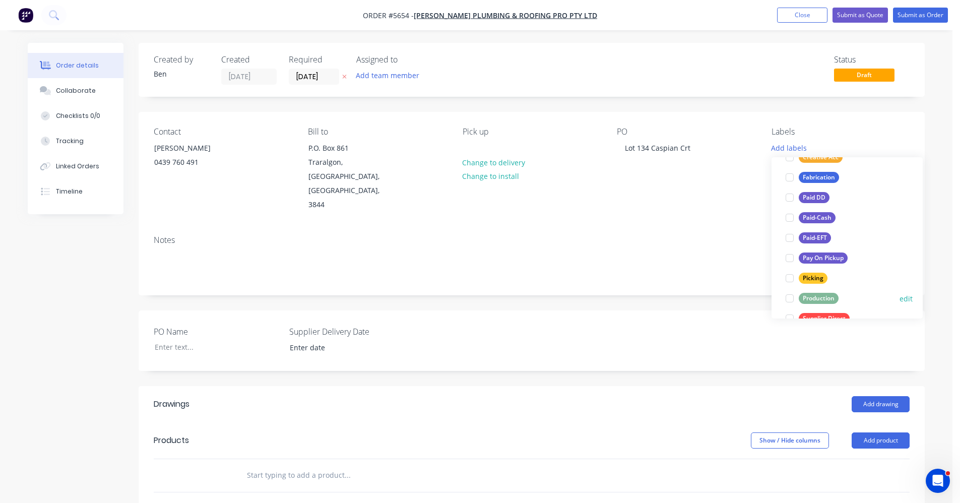
click at [806, 298] on div "Production" at bounding box center [819, 298] width 40 height 11
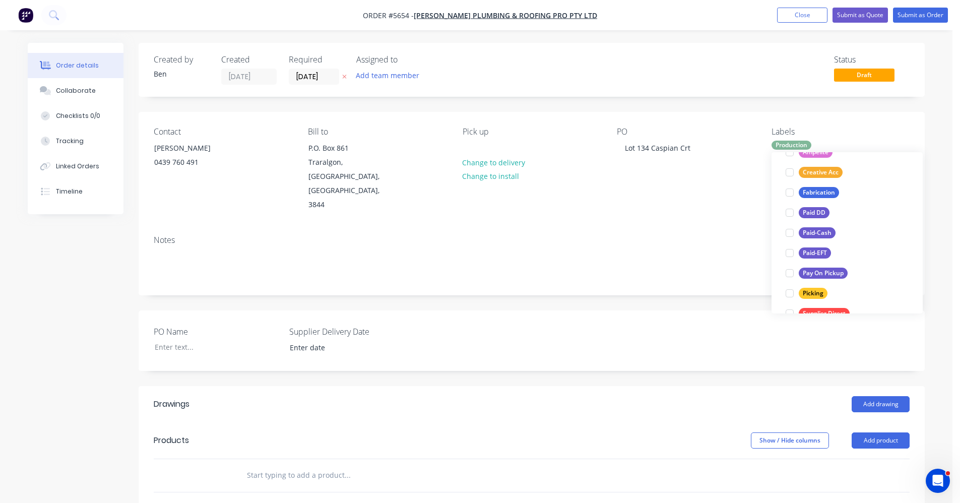
scroll to position [0, 0]
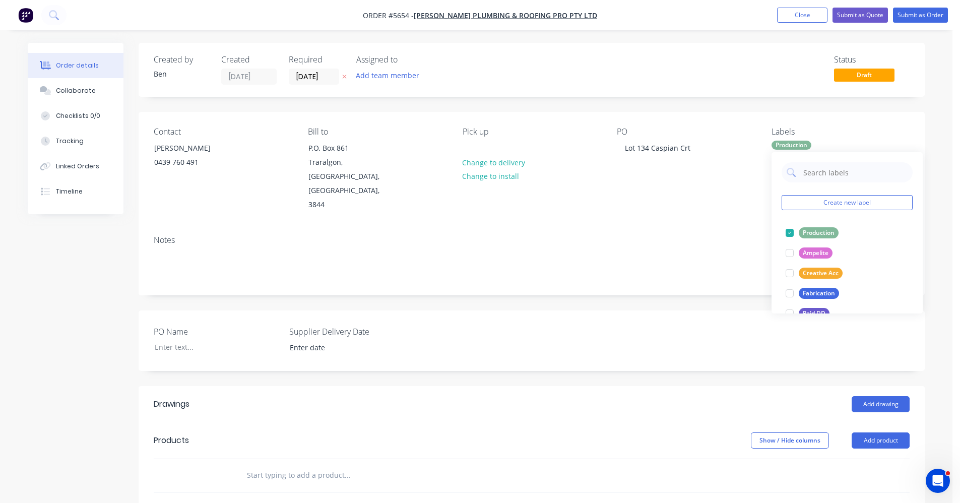
click at [599, 254] on div "Notes" at bounding box center [532, 261] width 786 height 68
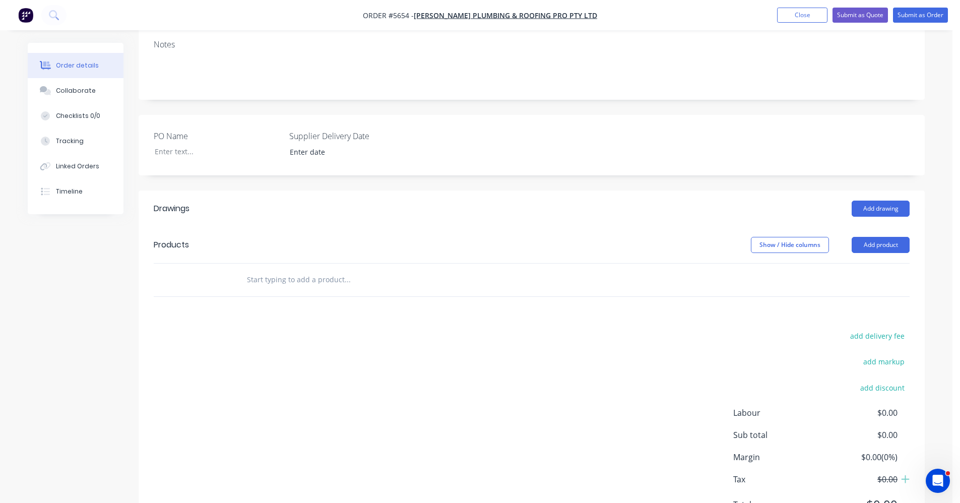
scroll to position [202, 0]
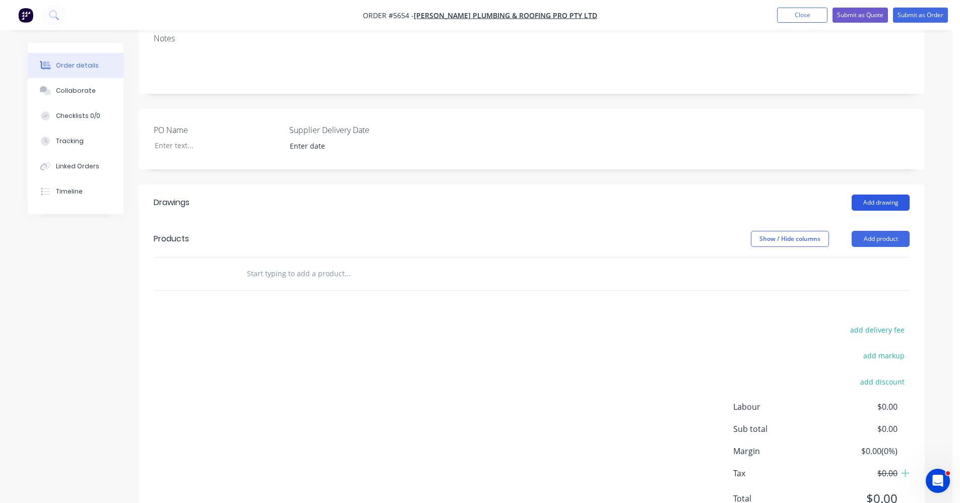
click at [884, 195] on button "Add drawing" at bounding box center [881, 203] width 58 height 16
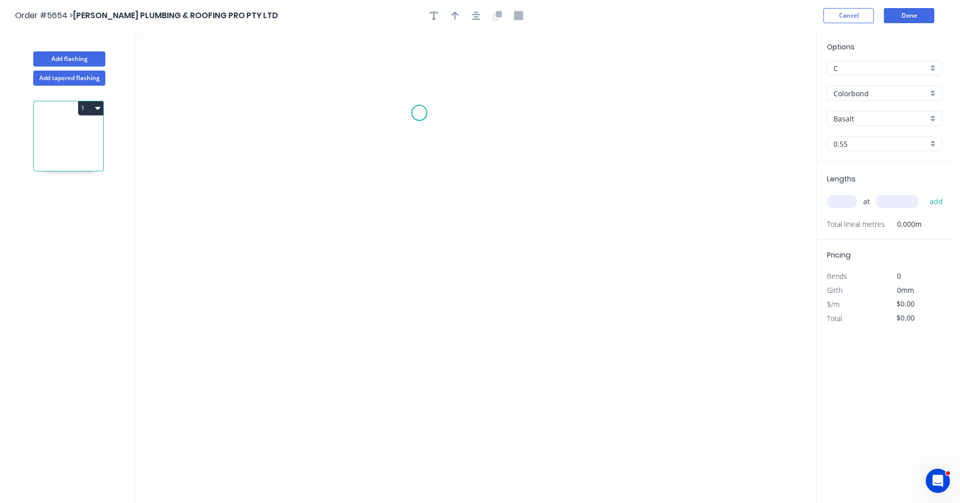
click at [418, 117] on icon "0" at bounding box center [476, 267] width 680 height 472
click at [417, 229] on icon "0" at bounding box center [476, 267] width 680 height 472
click at [612, 228] on icon "0 ?" at bounding box center [476, 267] width 680 height 472
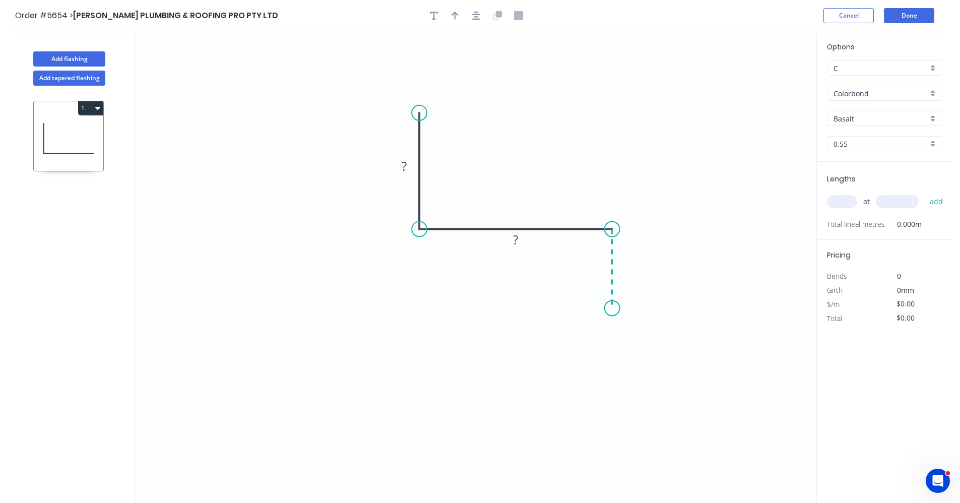
click at [614, 308] on icon "0 ? ?" at bounding box center [476, 267] width 680 height 472
click at [638, 407] on div "Drip edge" at bounding box center [660, 406] width 101 height 21
click at [634, 342] on div "Flip bend" at bounding box center [663, 341] width 101 height 21
click at [405, 162] on tspan "?" at bounding box center [404, 166] width 5 height 17
type input "$14.31"
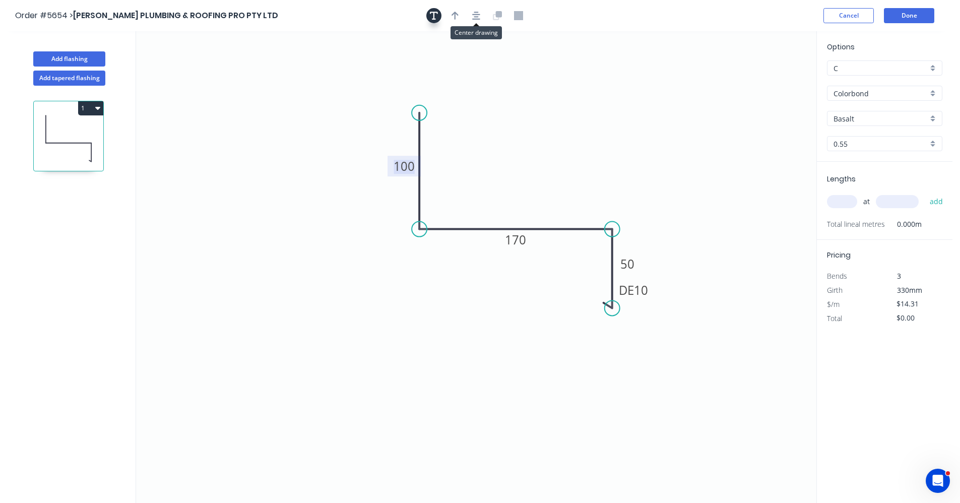
drag, startPoint x: 471, startPoint y: 13, endPoint x: 438, endPoint y: 18, distance: 33.1
click at [469, 15] on button "button" at bounding box center [476, 15] width 15 height 15
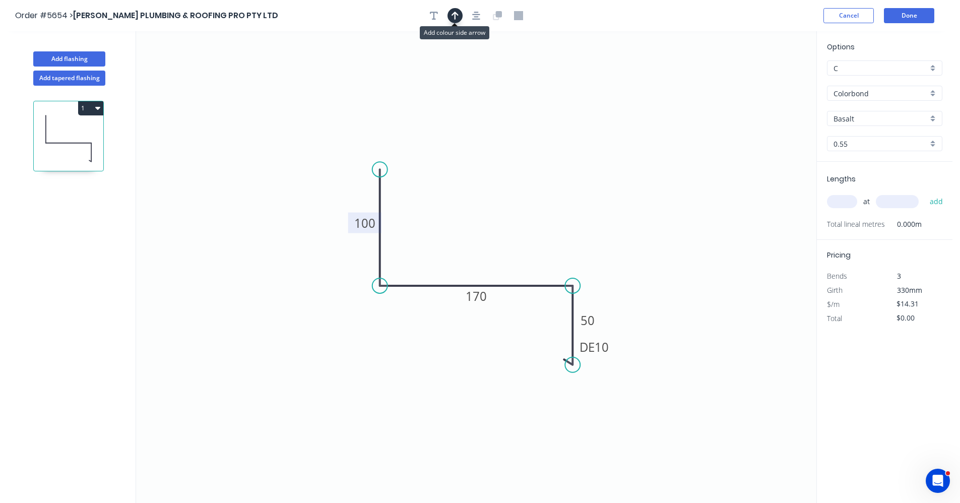
click at [457, 21] on button "button" at bounding box center [454, 15] width 15 height 15
click at [765, 82] on icon at bounding box center [765, 70] width 9 height 32
drag, startPoint x: 765, startPoint y: 82, endPoint x: 521, endPoint y: 275, distance: 311.4
click at [518, 276] on icon at bounding box center [525, 266] width 29 height 29
click at [930, 117] on div "Basalt" at bounding box center [884, 118] width 115 height 15
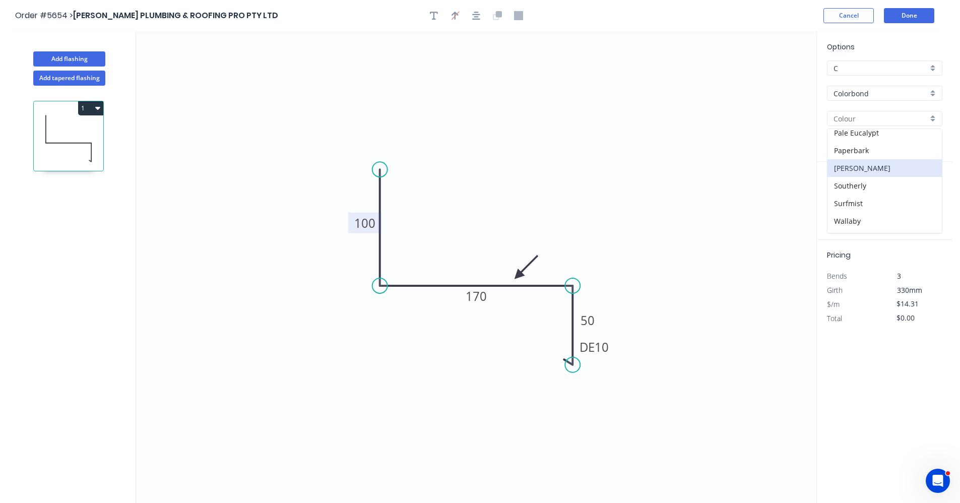
scroll to position [202, 0]
click at [856, 153] on div "Monument" at bounding box center [884, 148] width 114 height 18
type input "Monument"
click at [836, 199] on input "text" at bounding box center [842, 201] width 30 height 13
type input "1"
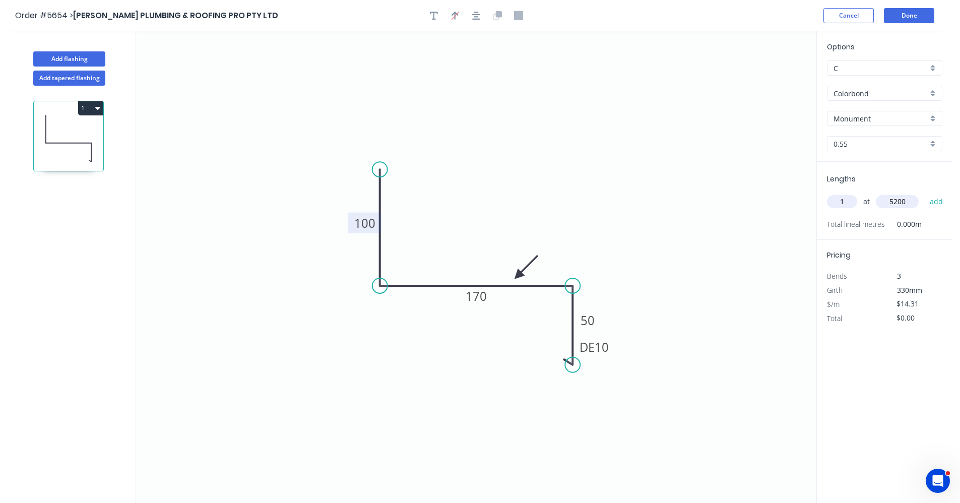
type input "5200"
click at [925, 193] on button "add" at bounding box center [937, 201] width 24 height 17
drag, startPoint x: 101, startPoint y: 105, endPoint x: 102, endPoint y: 113, distance: 8.6
click at [101, 106] on button "1" at bounding box center [90, 108] width 25 height 14
drag, startPoint x: 64, startPoint y: 134, endPoint x: 82, endPoint y: 154, distance: 26.7
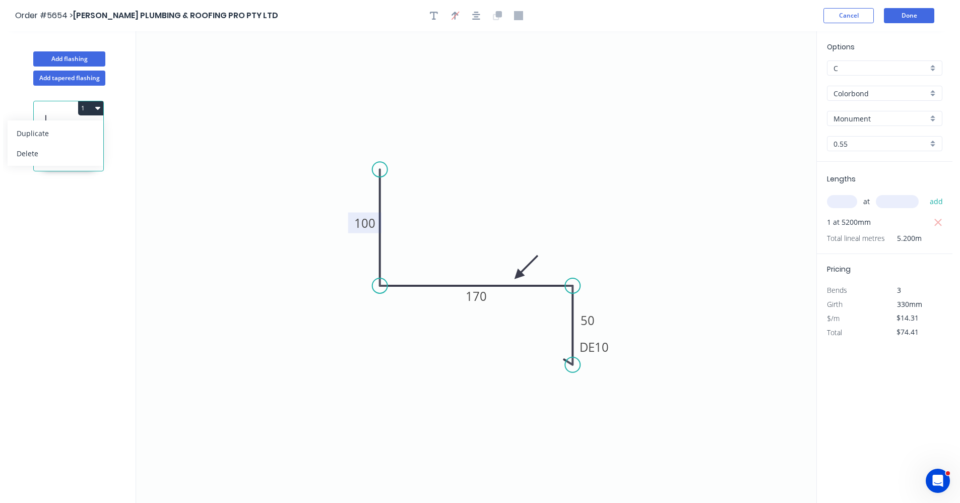
click at [64, 134] on div "Duplicate" at bounding box center [56, 133] width 78 height 15
type input "$0.00"
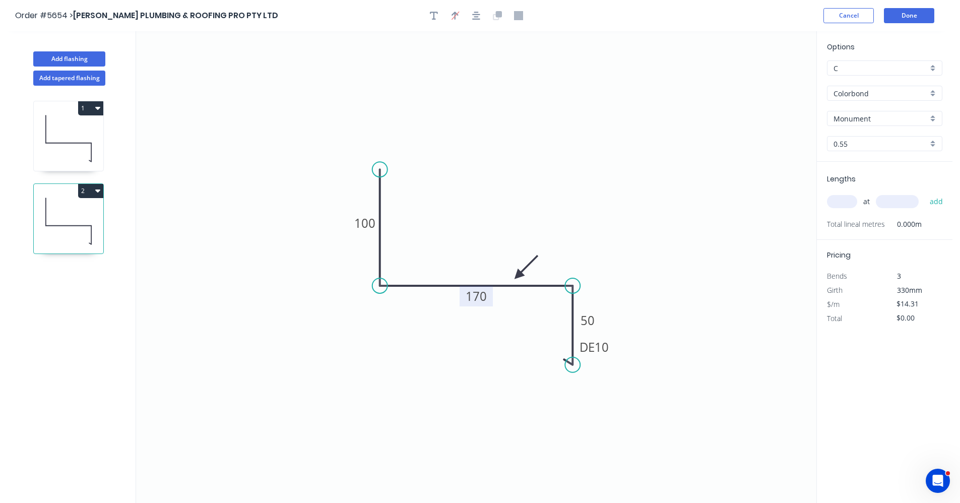
click at [489, 298] on rect at bounding box center [476, 296] width 33 height 21
click at [480, 296] on tspan "170" at bounding box center [476, 296] width 21 height 17
click at [844, 200] on input "text" at bounding box center [842, 201] width 30 height 13
type input "1"
type input "5200"
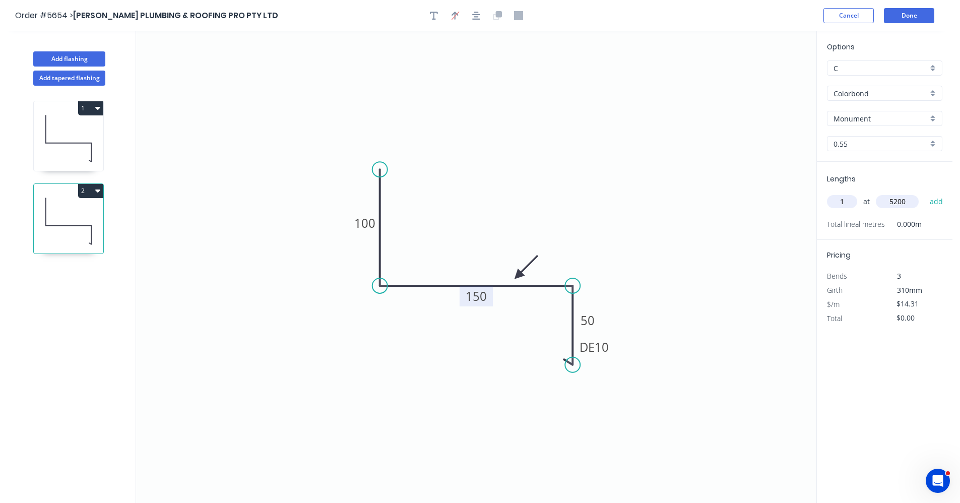
click at [925, 193] on button "add" at bounding box center [937, 201] width 24 height 17
click at [100, 191] on icon "button" at bounding box center [97, 190] width 5 height 8
click at [47, 215] on div "Duplicate" at bounding box center [56, 216] width 78 height 15
type input "$0.00"
click at [480, 301] on tspan "150" at bounding box center [476, 296] width 21 height 17
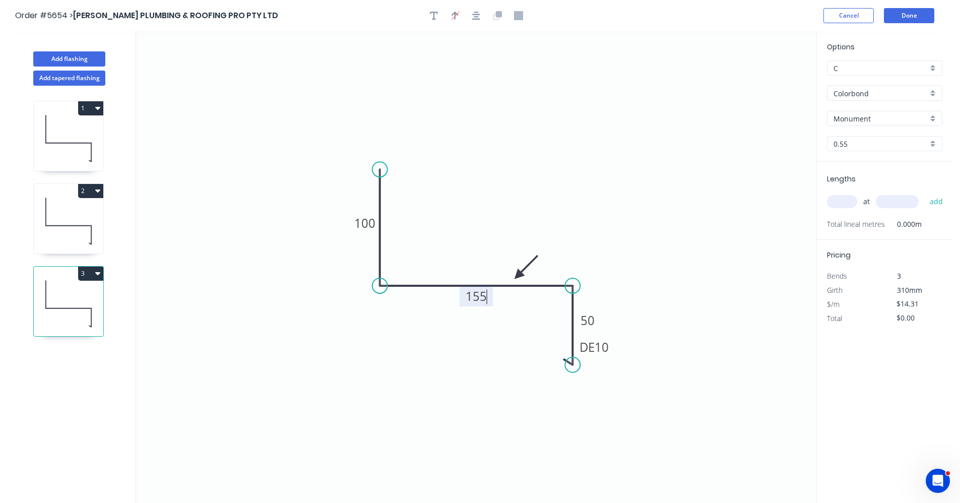
click at [451, 397] on icon "0 100 155 DE 10 50" at bounding box center [476, 267] width 680 height 472
click at [846, 201] on input "text" at bounding box center [842, 201] width 30 height 13
type input "1"
type input "1700"
click at [925, 193] on button "add" at bounding box center [937, 201] width 24 height 17
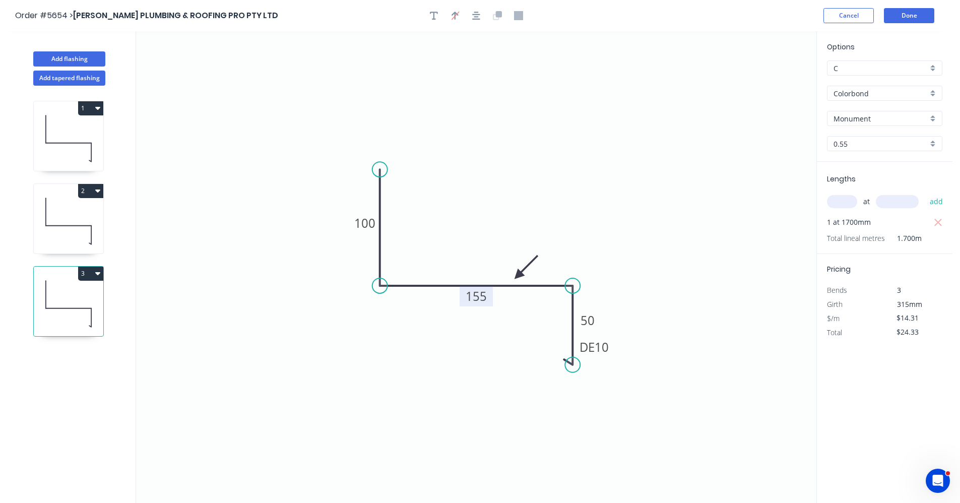
click at [101, 275] on button "3" at bounding box center [90, 274] width 25 height 14
drag, startPoint x: 53, startPoint y: 301, endPoint x: 98, endPoint y: 306, distance: 45.1
click at [54, 301] on div "Duplicate" at bounding box center [56, 298] width 78 height 15
type input "$0.00"
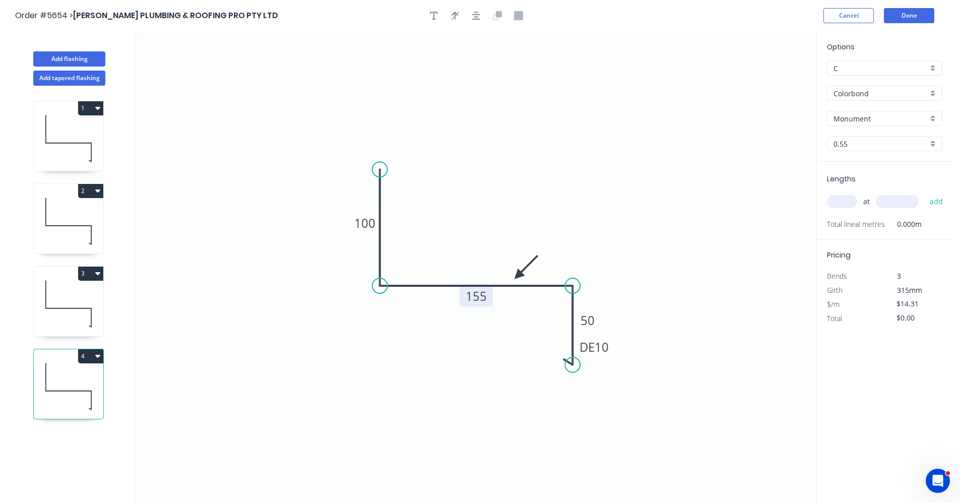
click at [477, 299] on tspan "155" at bounding box center [476, 296] width 21 height 17
click at [843, 200] on input "text" at bounding box center [842, 201] width 30 height 13
type input "1"
type input "4100"
click at [925, 193] on button "add" at bounding box center [937, 201] width 24 height 17
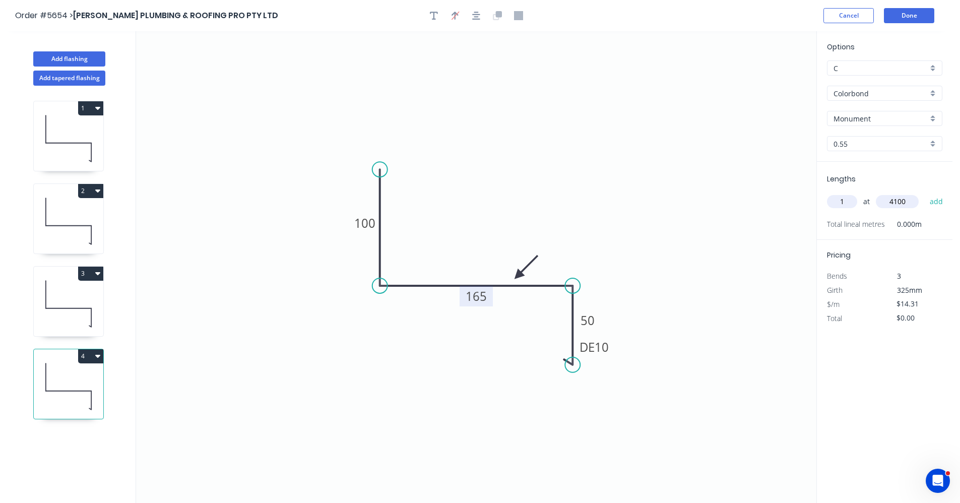
type input "$58.67"
click at [49, 79] on button "Add tapered flashing" at bounding box center [69, 78] width 72 height 15
type input "$0.00"
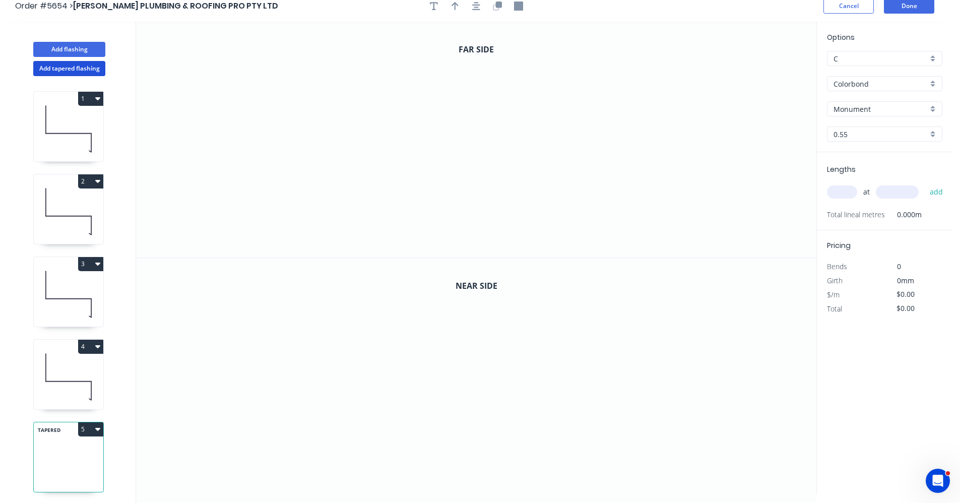
scroll to position [19, 0]
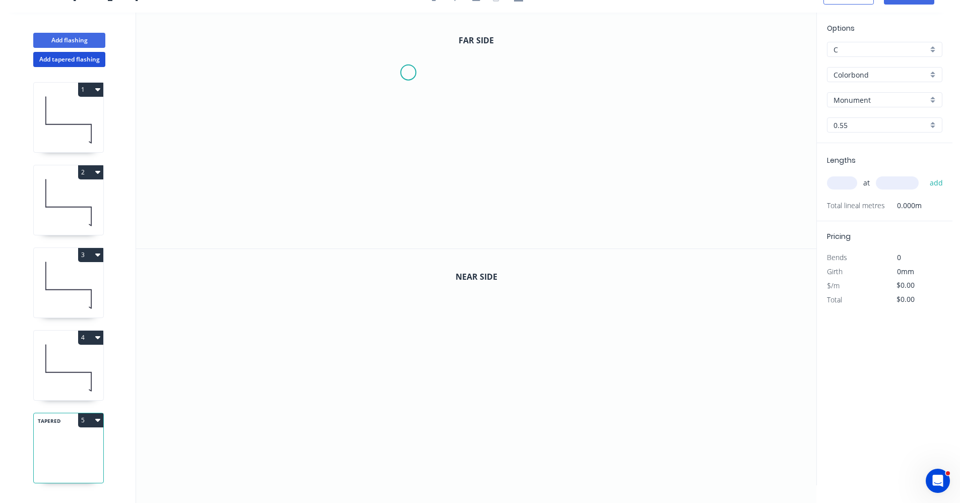
click at [409, 73] on icon "0" at bounding box center [476, 131] width 680 height 236
click at [405, 135] on icon "0" at bounding box center [476, 131] width 680 height 236
click at [537, 136] on icon "0 ?" at bounding box center [476, 131] width 680 height 236
click at [535, 176] on icon "0 ? ?" at bounding box center [476, 131] width 680 height 236
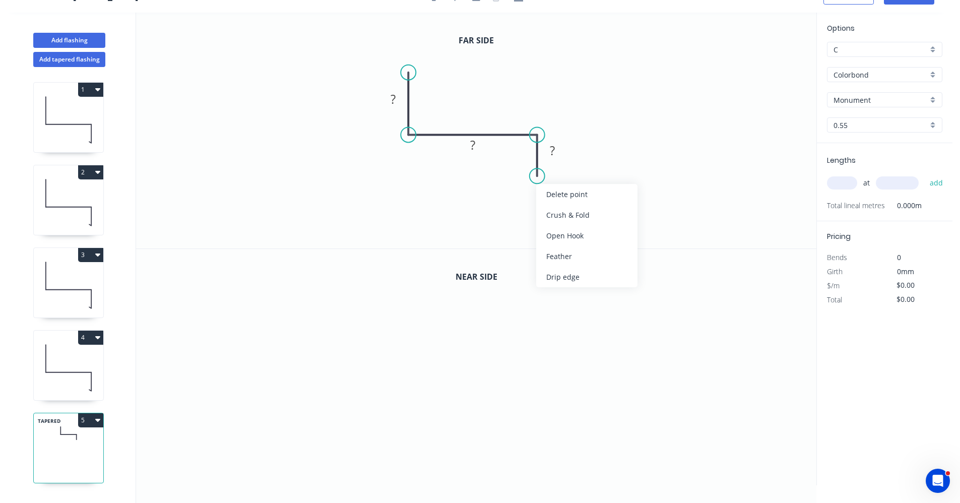
click at [555, 274] on div "Drip edge" at bounding box center [586, 277] width 101 height 21
click at [554, 216] on div "Flip bend" at bounding box center [591, 210] width 101 height 21
drag, startPoint x: 404, startPoint y: 69, endPoint x: 407, endPoint y: 50, distance: 18.8
click at [407, 50] on circle at bounding box center [408, 53] width 15 height 15
click at [393, 98] on rect at bounding box center [393, 88] width 33 height 21
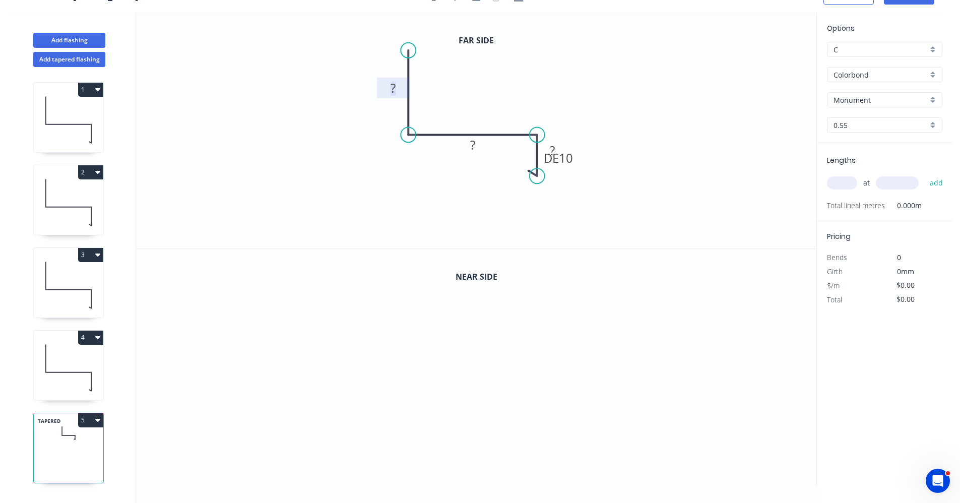
click at [400, 92] on rect at bounding box center [393, 89] width 20 height 14
drag, startPoint x: 575, startPoint y: 167, endPoint x: 581, endPoint y: 191, distance: 25.4
click at [581, 191] on rect at bounding box center [565, 182] width 42 height 21
click at [398, 88] on rect at bounding box center [393, 89] width 20 height 14
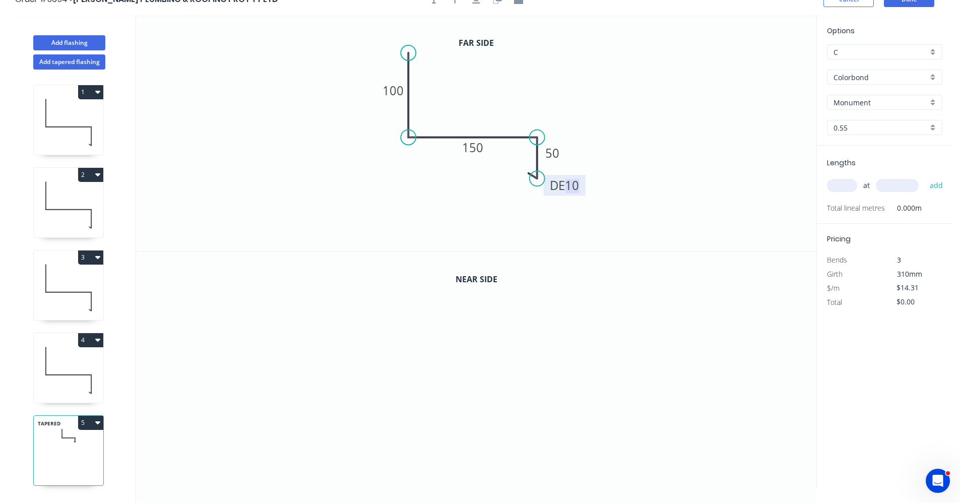
scroll to position [0, 0]
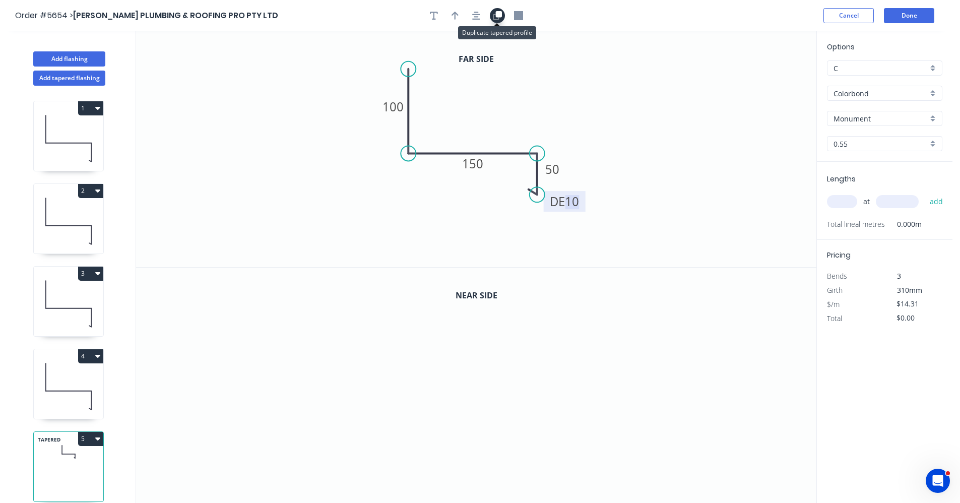
click at [495, 17] on icon "button" at bounding box center [497, 15] width 9 height 9
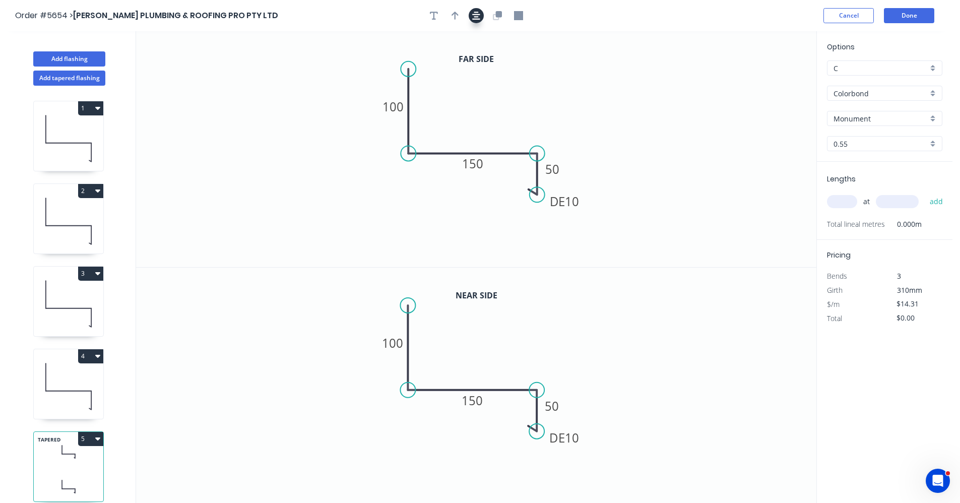
click at [481, 18] on button "button" at bounding box center [476, 15] width 15 height 15
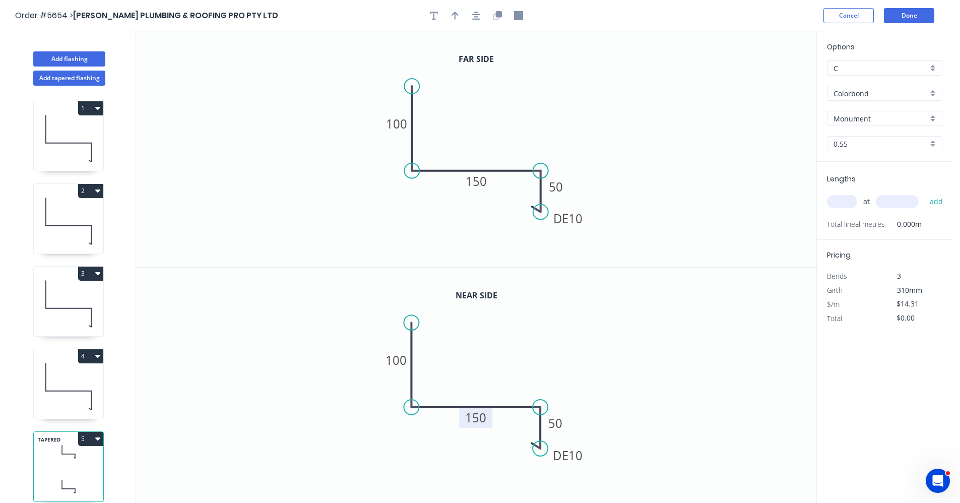
click at [478, 419] on tspan "150" at bounding box center [476, 417] width 21 height 17
click at [848, 201] on input "text" at bounding box center [842, 201] width 30 height 13
type input "$15.31"
type input "1"
type input "5200"
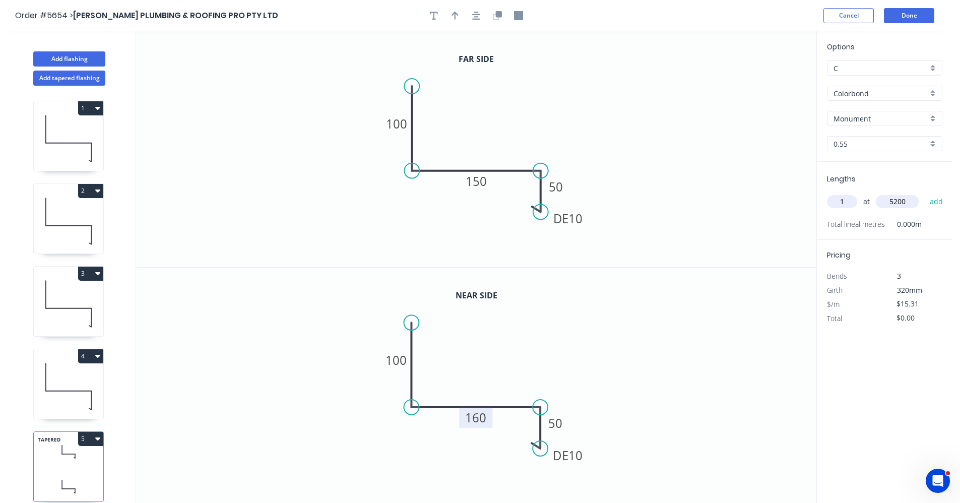
click at [925, 193] on button "add" at bounding box center [937, 201] width 24 height 17
type input "$79.61"
click at [90, 59] on button "Add flashing" at bounding box center [69, 58] width 72 height 15
type input "$0.00"
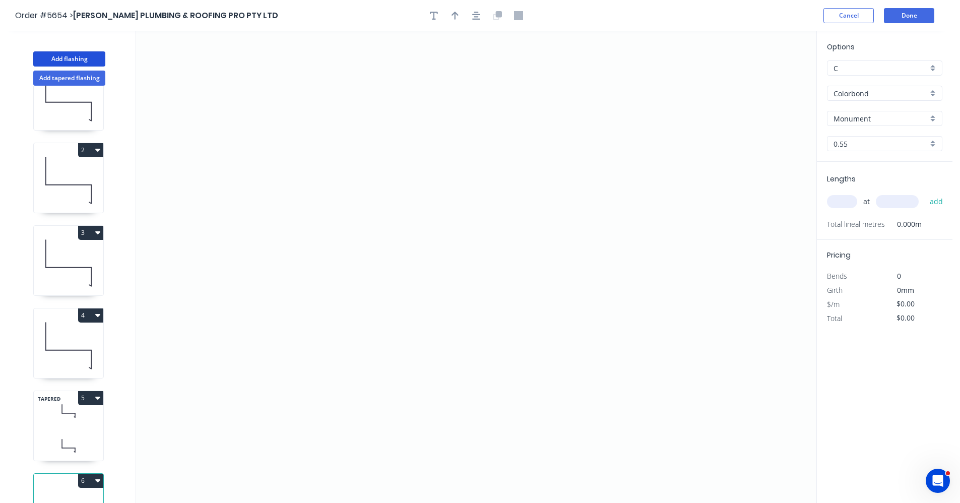
scroll to position [83, 0]
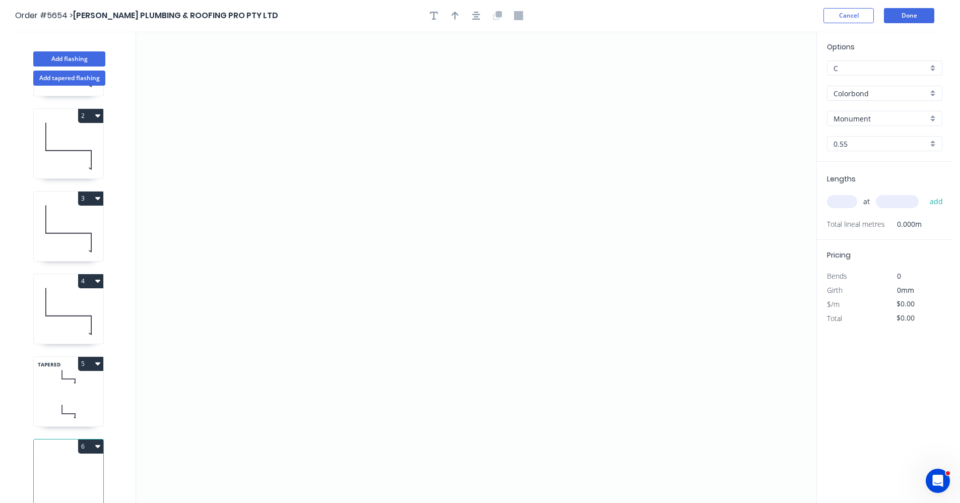
click at [98, 445] on icon "button" at bounding box center [97, 446] width 5 height 3
click at [54, 484] on div "Delete" at bounding box center [56, 491] width 78 height 15
type input "$15.31"
type input "$79.61"
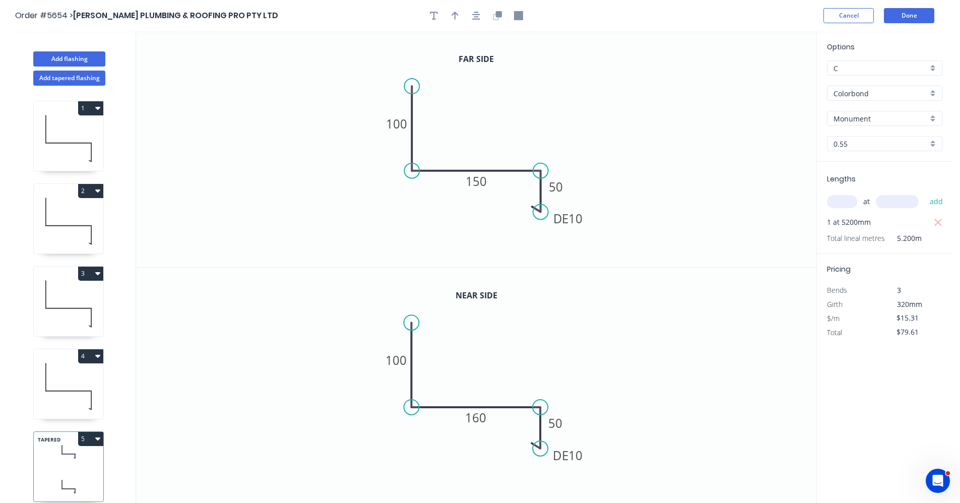
scroll to position [0, 0]
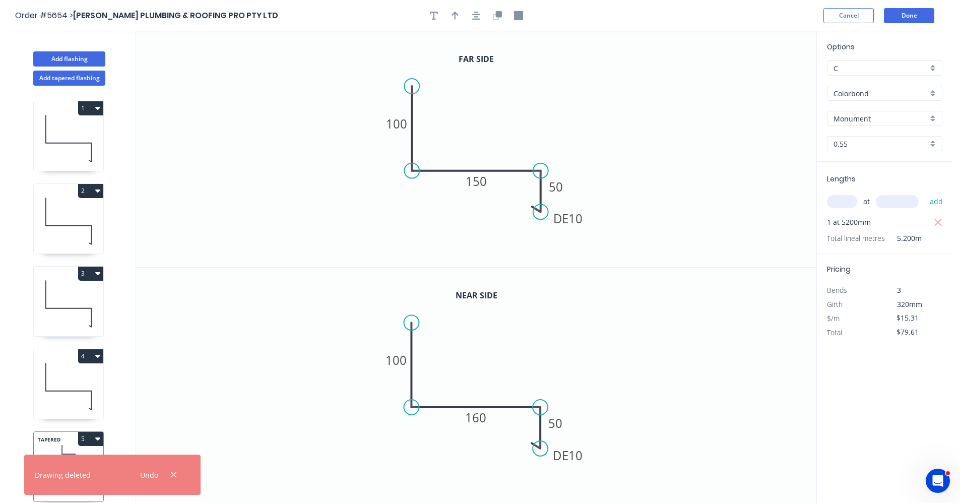
click at [99, 357] on icon "button" at bounding box center [97, 356] width 5 height 8
click at [56, 376] on div "Duplicate" at bounding box center [56, 381] width 78 height 15
type input "$14.31"
type input "$0.00"
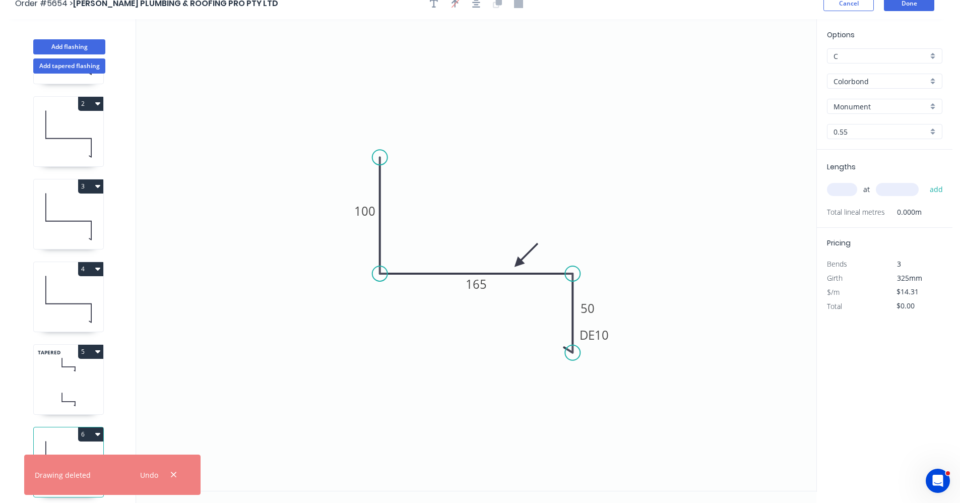
scroll to position [19, 0]
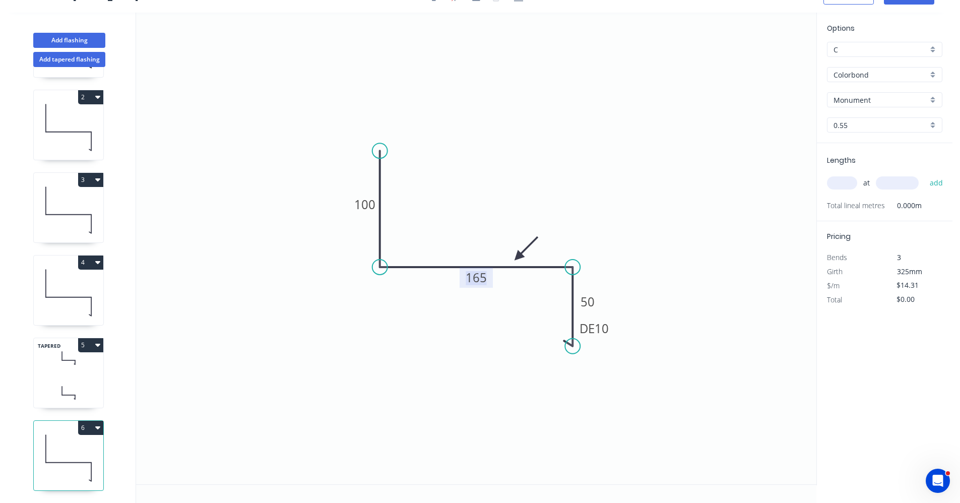
click at [480, 280] on tspan "165" at bounding box center [476, 277] width 21 height 17
drag, startPoint x: 845, startPoint y: 178, endPoint x: 860, endPoint y: 179, distance: 15.2
click at [847, 178] on input "text" at bounding box center [842, 182] width 30 height 13
type input "1"
type input "6000"
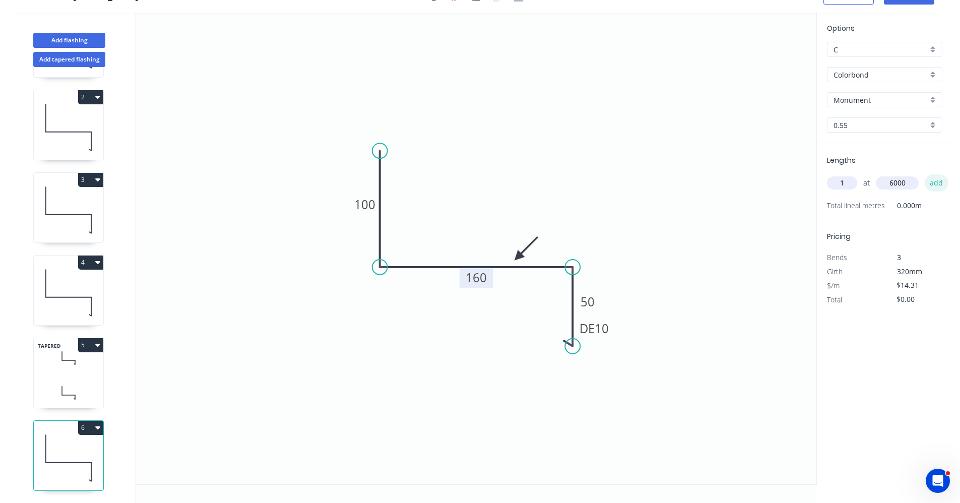
click at [925, 174] on button "add" at bounding box center [937, 182] width 24 height 17
type input "$85.86"
drag, startPoint x: 105, startPoint y: 337, endPoint x: 98, endPoint y: 338, distance: 6.6
click at [102, 337] on div "1 2 3 4 TAPERED 5 6" at bounding box center [69, 285] width 133 height 436
click at [97, 344] on icon "button" at bounding box center [97, 345] width 5 height 3
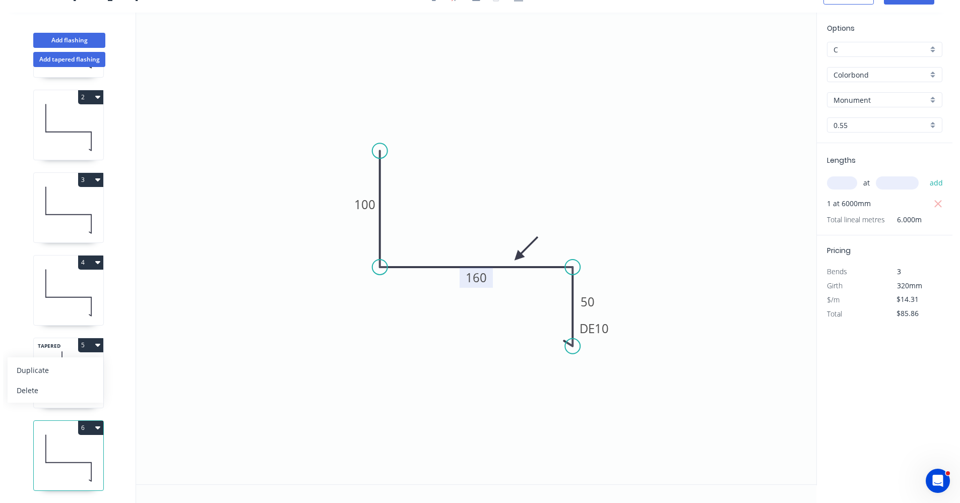
click at [64, 364] on div "Duplicate" at bounding box center [56, 370] width 78 height 15
type input "$15.31"
type input "$0.00"
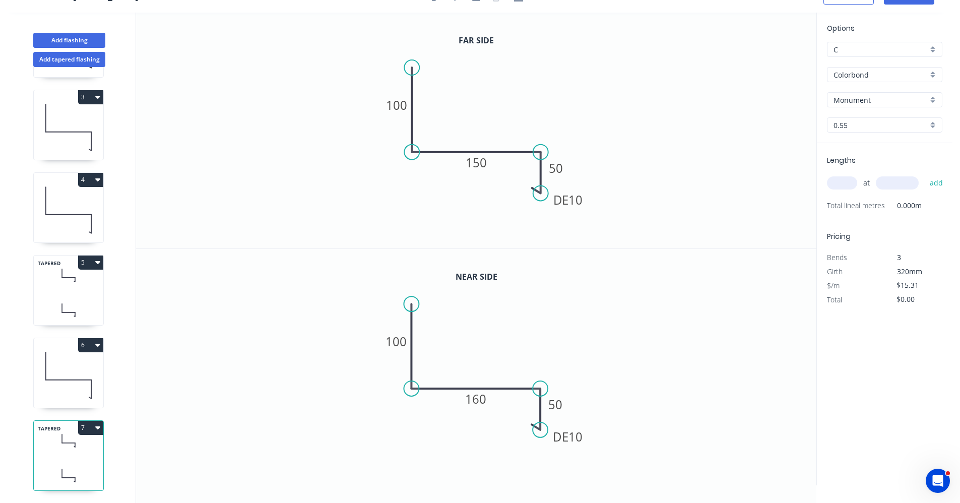
scroll to position [165, 0]
click at [477, 158] on tspan "150" at bounding box center [476, 162] width 21 height 17
click at [484, 399] on tspan "160" at bounding box center [476, 399] width 21 height 17
type input "$15.31"
click at [845, 183] on input "text" at bounding box center [842, 182] width 30 height 13
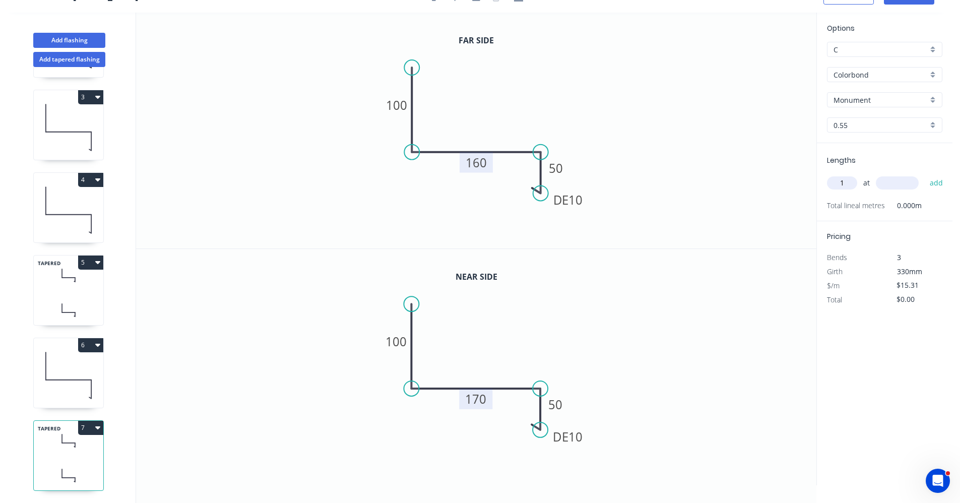
type input "1"
type input "5500"
click at [925, 174] on button "add" at bounding box center [937, 182] width 24 height 17
type input "$84.21"
click at [72, 374] on icon at bounding box center [69, 375] width 70 height 64
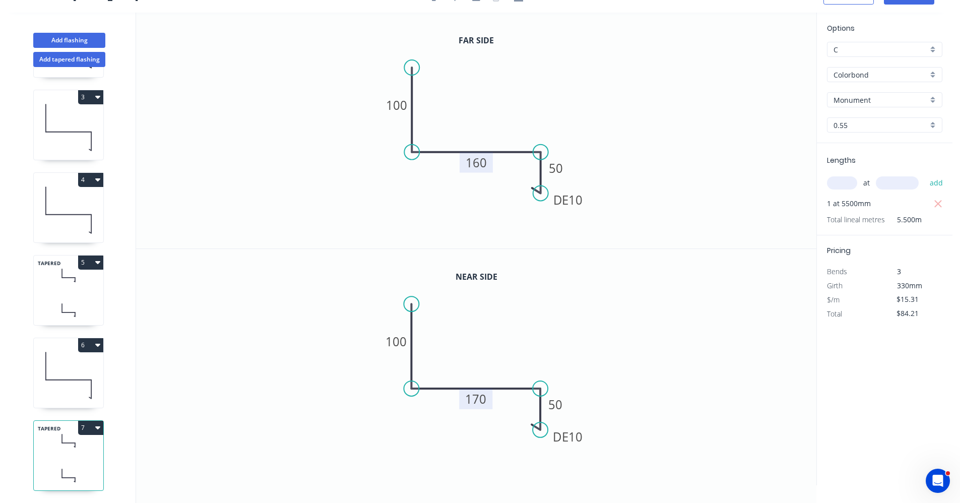
type input "$14.31"
type input "$85.86"
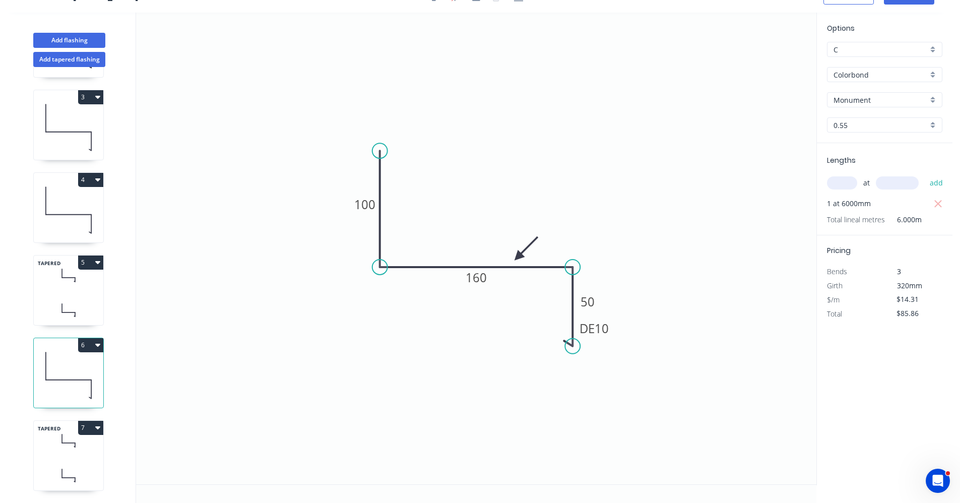
click at [78, 298] on icon at bounding box center [69, 310] width 70 height 30
type input "$15.31"
type input "$79.61"
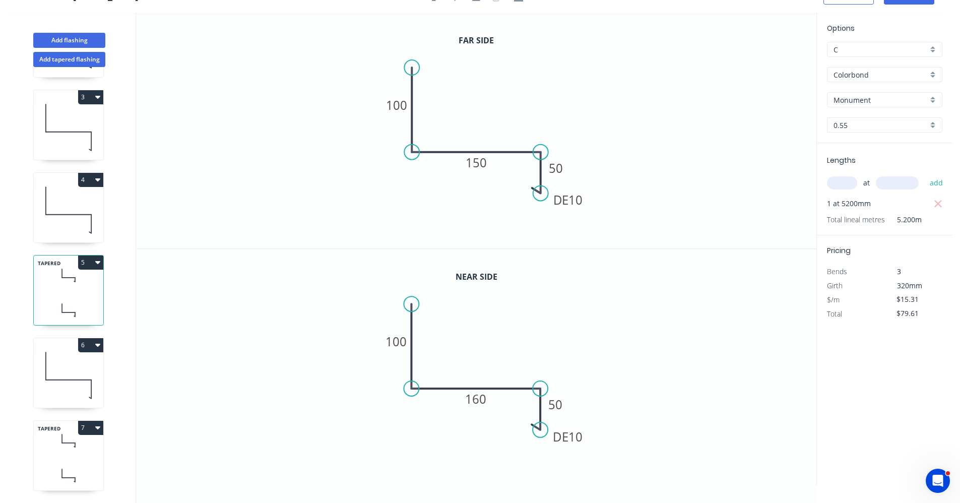
click at [85, 196] on icon at bounding box center [69, 210] width 70 height 64
type input "$14.31"
type input "$58.67"
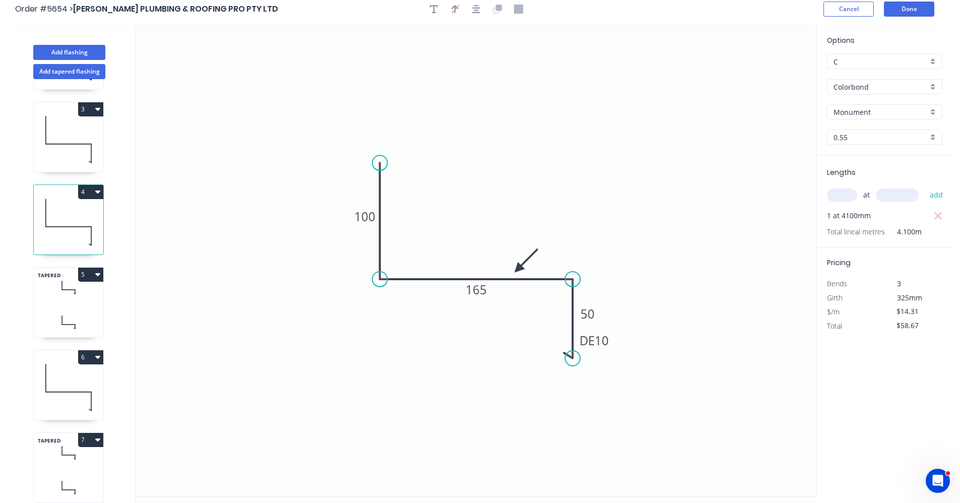
scroll to position [0, 0]
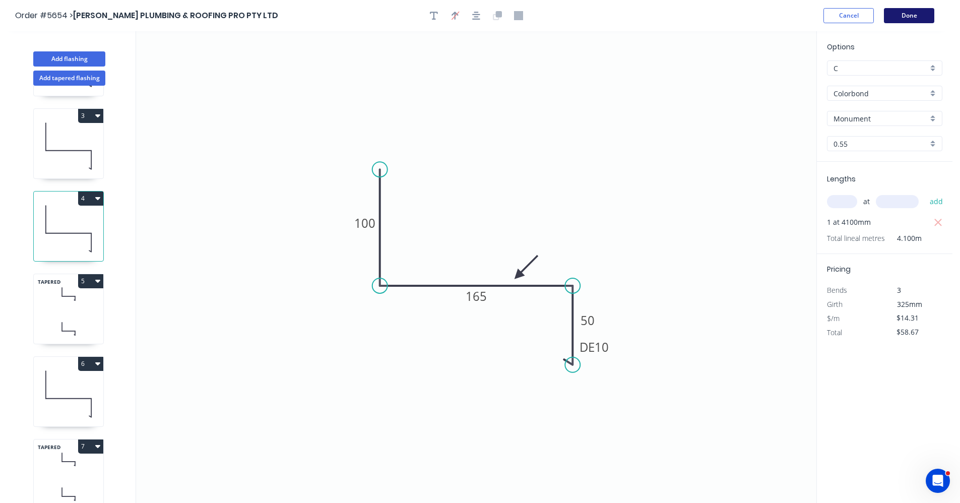
click at [910, 19] on button "Done" at bounding box center [909, 15] width 50 height 15
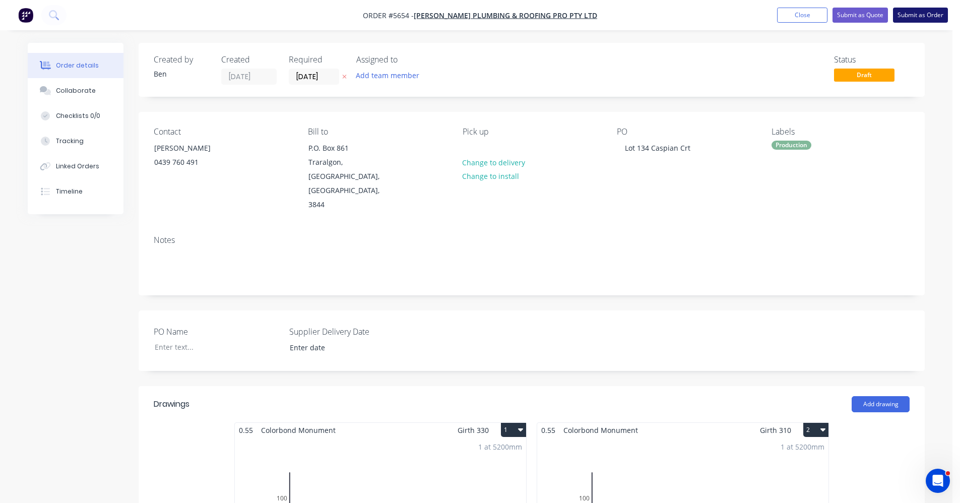
click at [919, 17] on button "Submit as Order" at bounding box center [920, 15] width 55 height 15
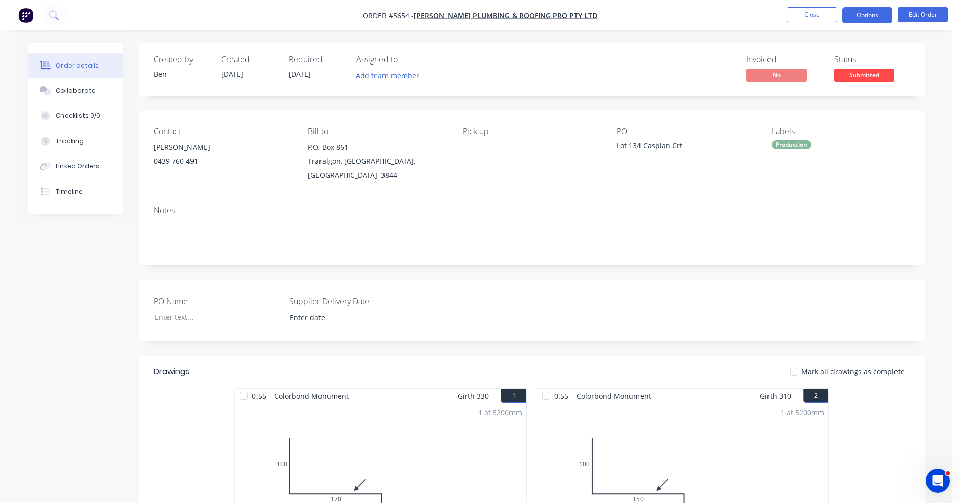
click at [874, 18] on button "Options" at bounding box center [867, 15] width 50 height 16
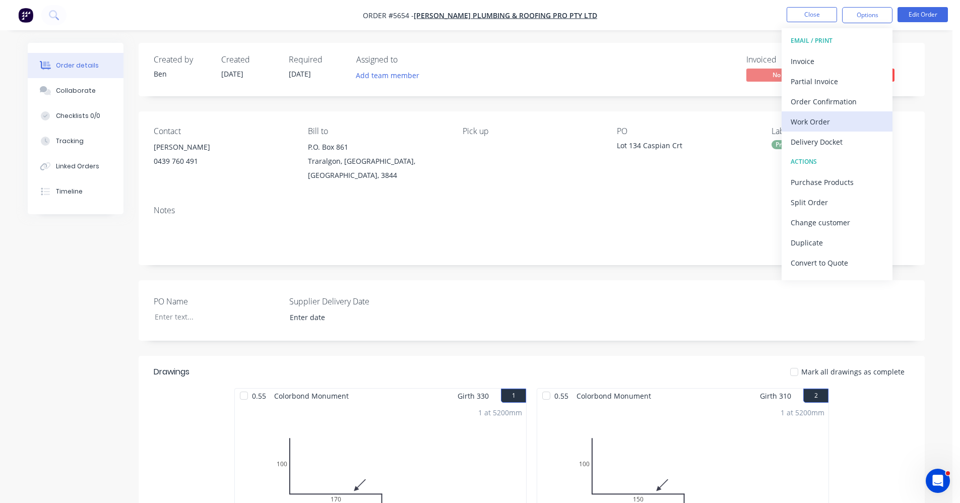
click at [810, 122] on div "Work Order" at bounding box center [837, 121] width 93 height 15
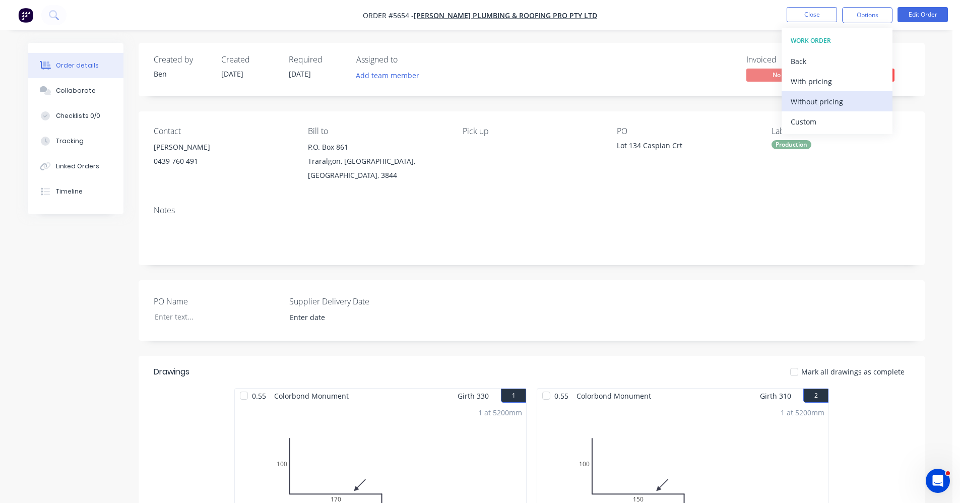
click at [808, 103] on div "Without pricing" at bounding box center [837, 101] width 93 height 15
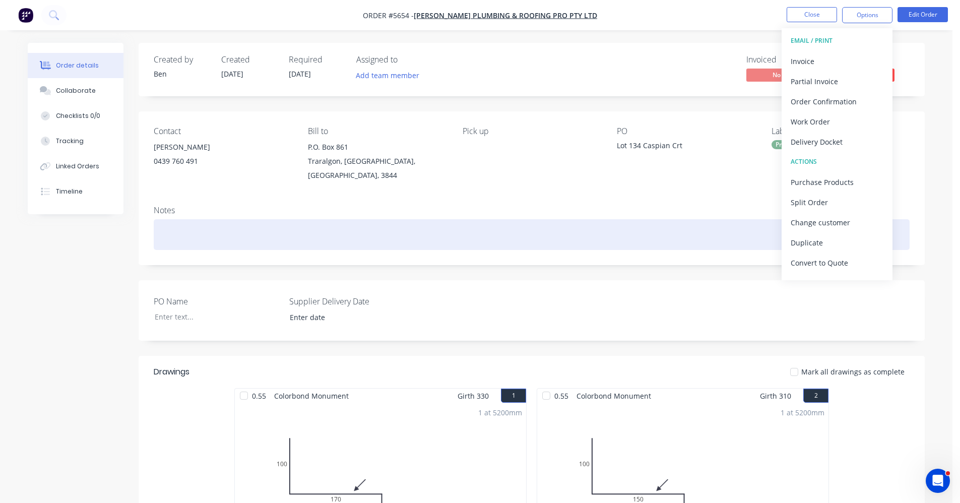
drag, startPoint x: 664, startPoint y: 218, endPoint x: 676, endPoint y: 213, distance: 13.1
click at [670, 219] on div at bounding box center [532, 234] width 756 height 31
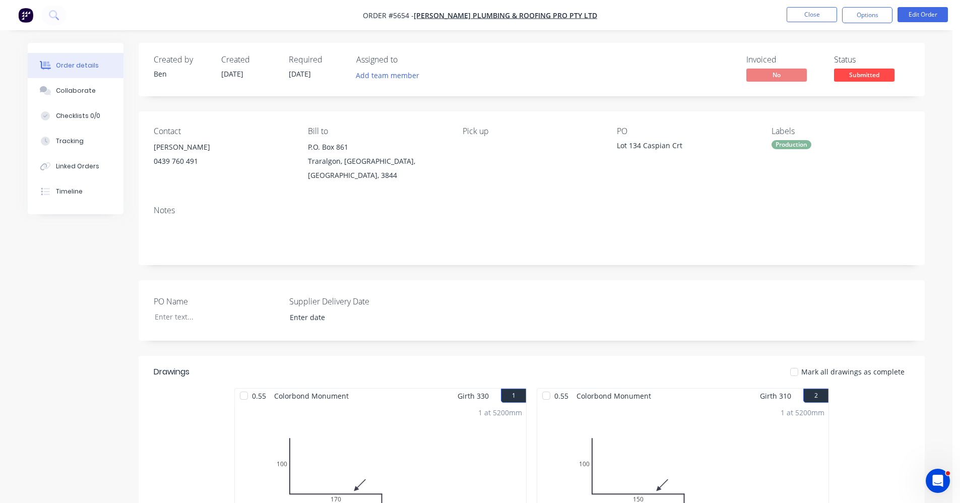
click at [873, 72] on span "Submitted" at bounding box center [864, 75] width 60 height 13
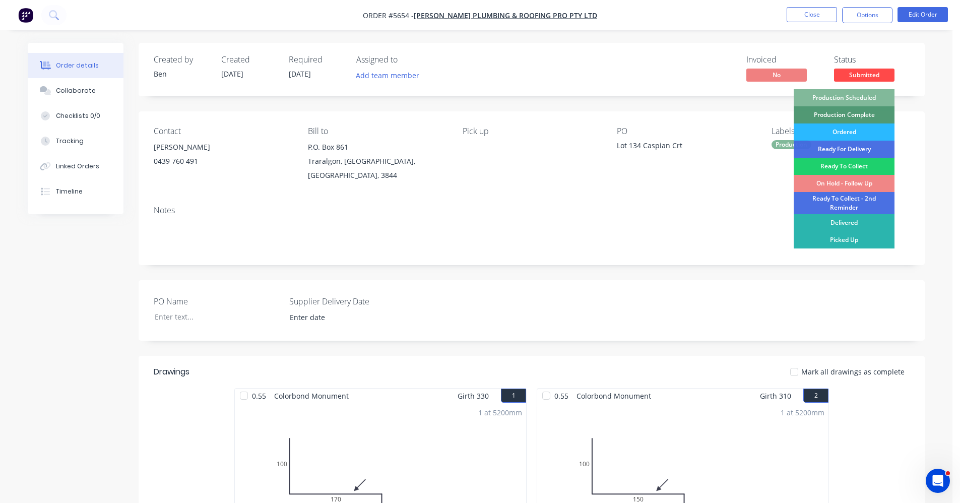
click at [852, 97] on div "Production Scheduled" at bounding box center [844, 97] width 101 height 17
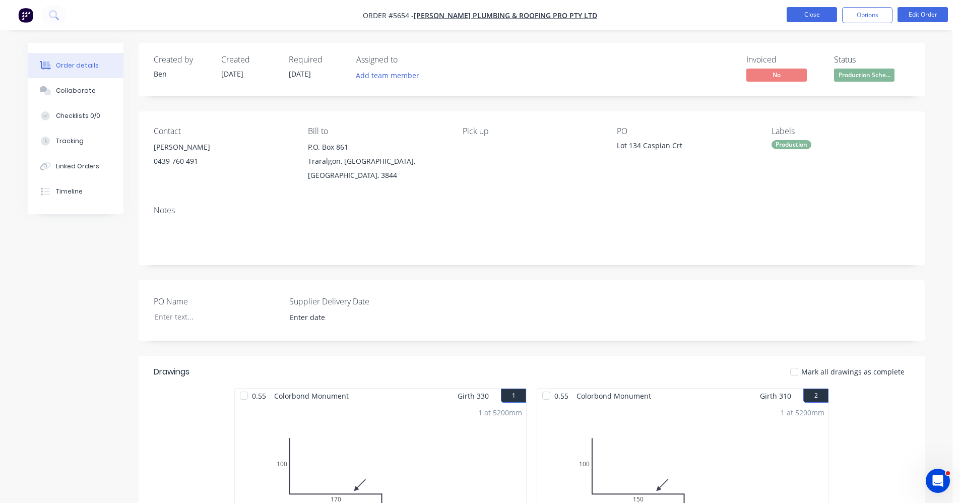
click at [815, 13] on button "Close" at bounding box center [812, 14] width 50 height 15
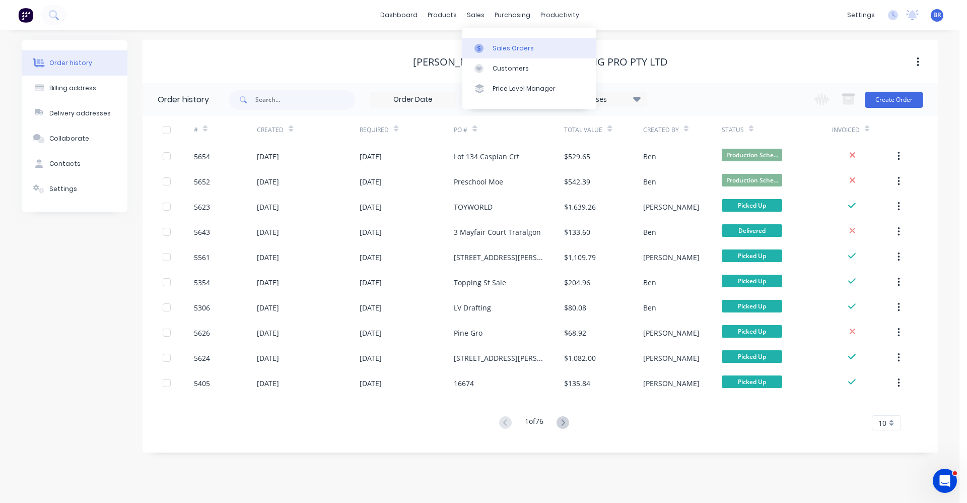
click at [502, 47] on div "Sales Orders" at bounding box center [513, 48] width 41 height 9
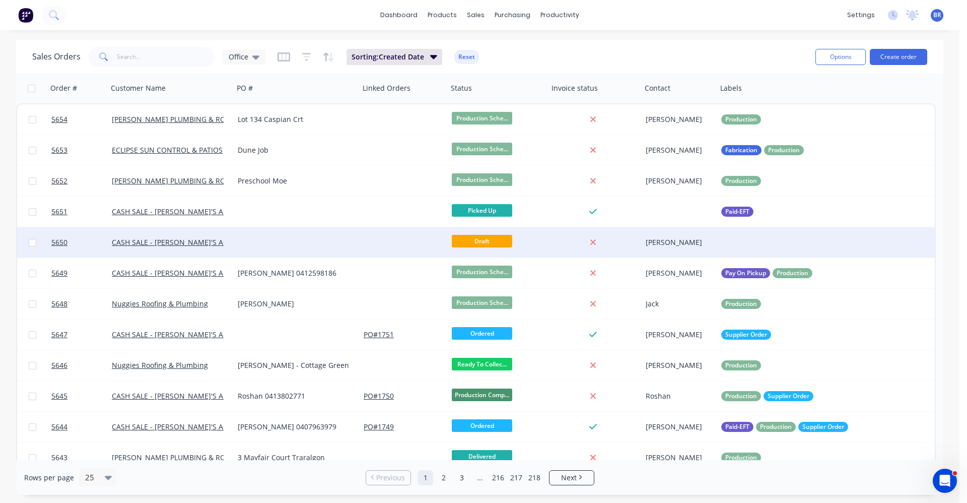
click at [290, 242] on div at bounding box center [297, 242] width 126 height 30
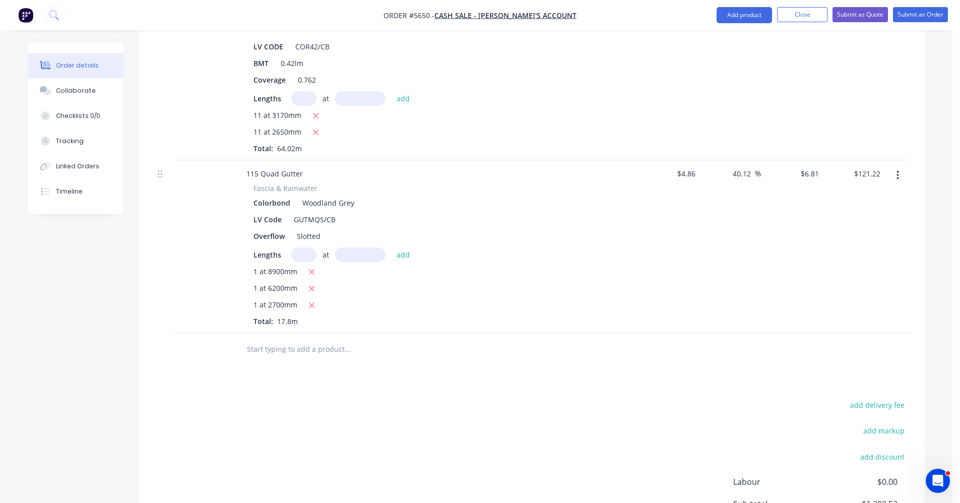
scroll to position [482, 0]
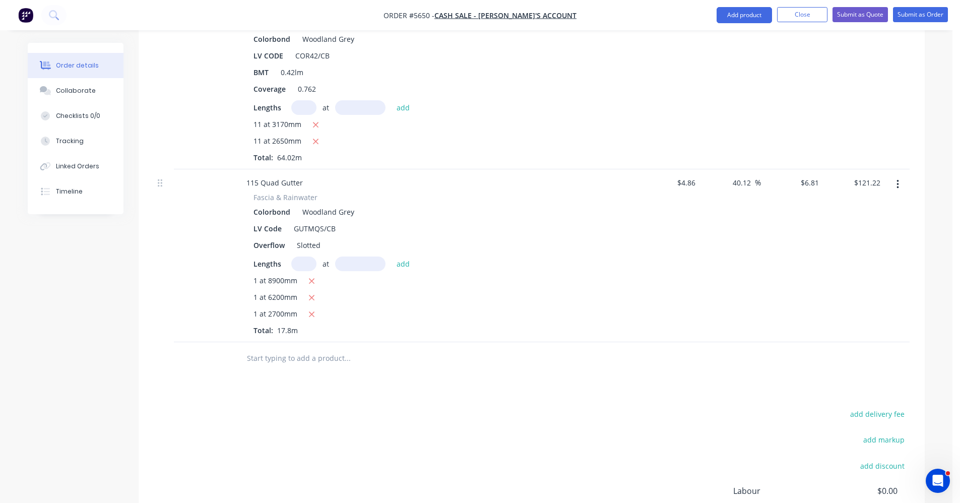
click at [264, 348] on input "text" at bounding box center [347, 358] width 202 height 20
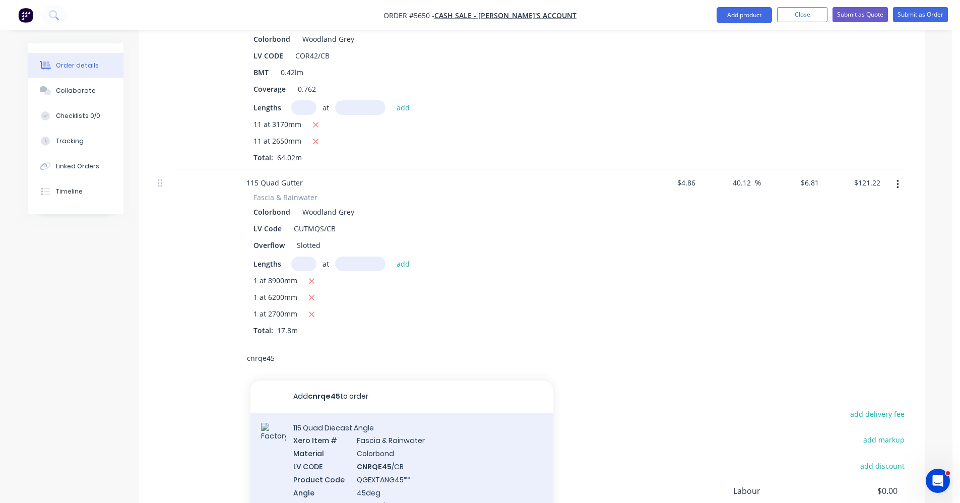
type input "cnrqe45"
click at [372, 430] on div "115 Quad Diecast Angle Xero Item # Fascia & Rainwater Material Colorbond LV COD…" at bounding box center [401, 473] width 302 height 120
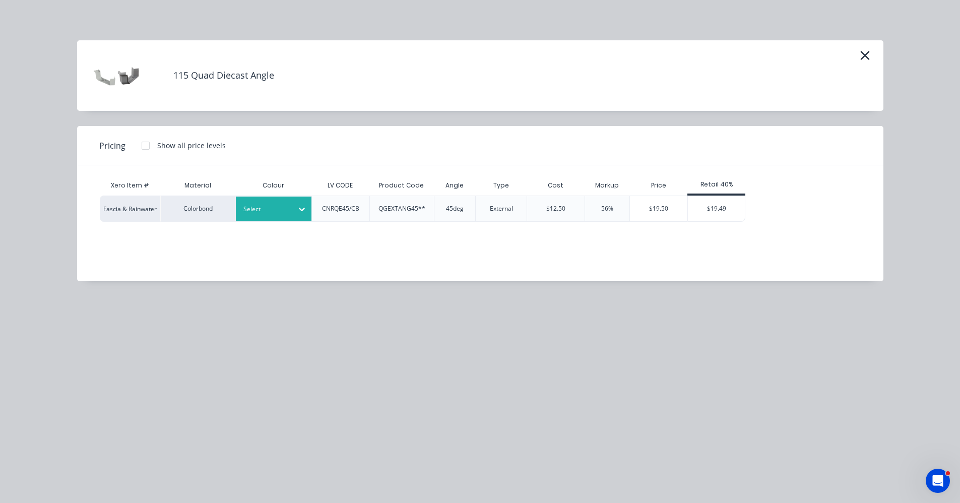
click at [272, 208] on div at bounding box center [265, 209] width 45 height 11
drag, startPoint x: 294, startPoint y: 369, endPoint x: 414, endPoint y: 358, distance: 119.9
click at [126, 59] on div "Woodland Grey" at bounding box center [63, 49] width 126 height 19
click at [725, 219] on div "$19.49" at bounding box center [716, 208] width 57 height 25
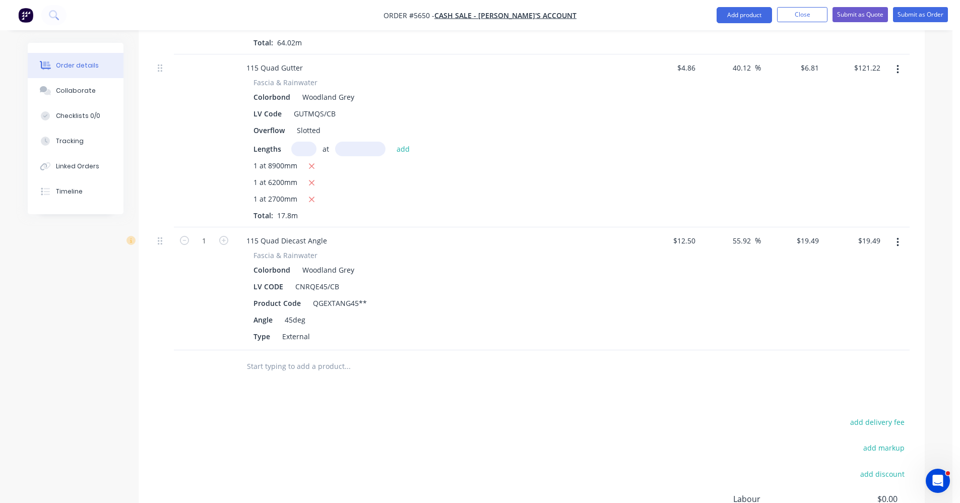
click at [278, 356] on input "text" at bounding box center [347, 366] width 202 height 20
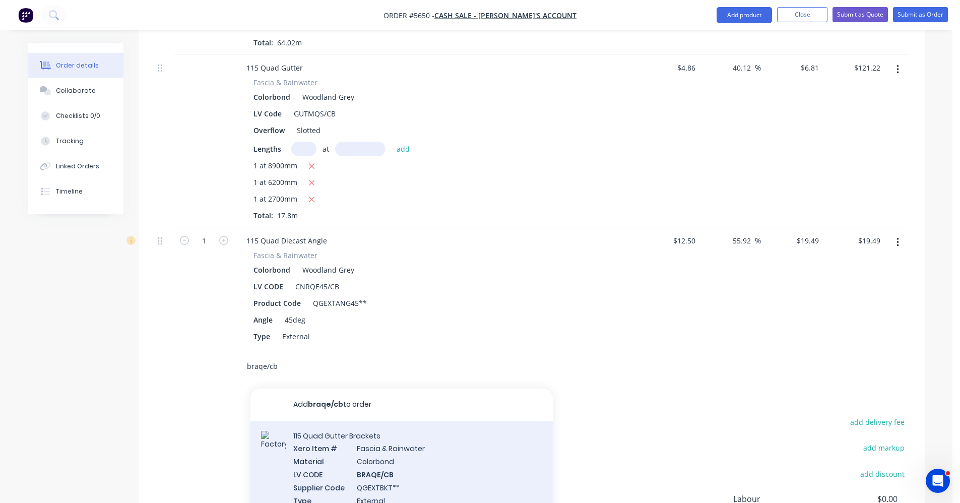
type input "braqe/cb"
click at [363, 442] on div "115 Quad Gutter Brackets Xero Item # Fascia & Rainwater Material Colorbond LV C…" at bounding box center [401, 474] width 302 height 107
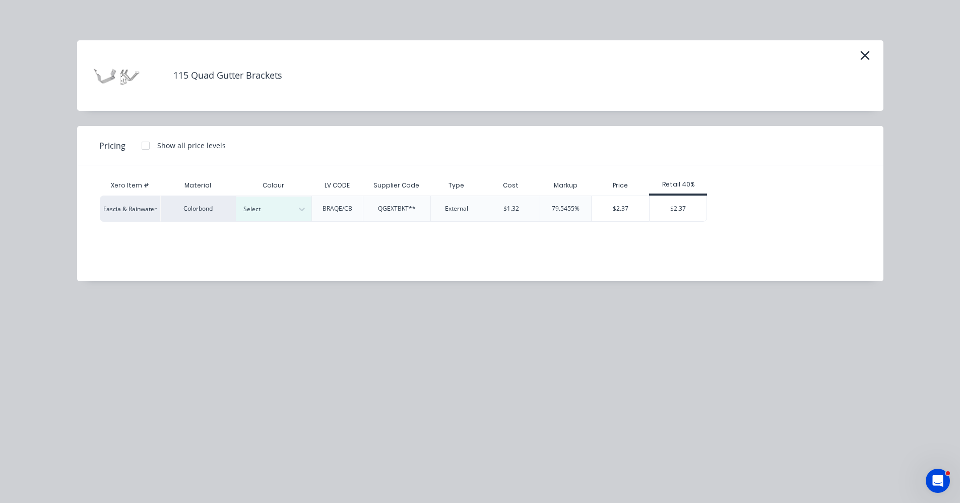
drag, startPoint x: 261, startPoint y: 205, endPoint x: 270, endPoint y: 253, distance: 49.2
click at [263, 208] on div at bounding box center [265, 209] width 45 height 11
click at [678, 206] on div "$2.37" at bounding box center [678, 208] width 57 height 25
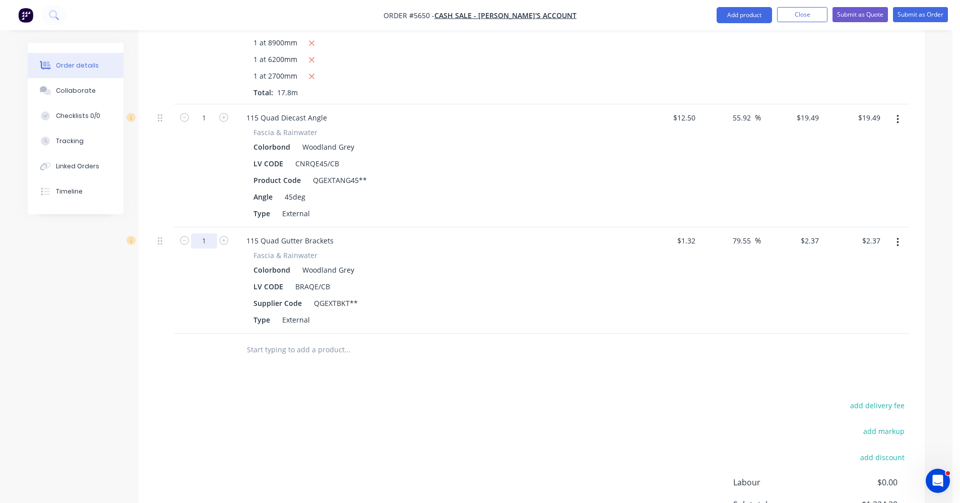
click at [210, 125] on input "1" at bounding box center [204, 117] width 26 height 15
type input "23"
type input "$54.51"
click at [536, 399] on div "add delivery fee add markup add discount Labour $0.00 Sub total $1,224.38 Margi…" at bounding box center [532, 496] width 756 height 195
click at [274, 340] on input "text" at bounding box center [347, 350] width 202 height 20
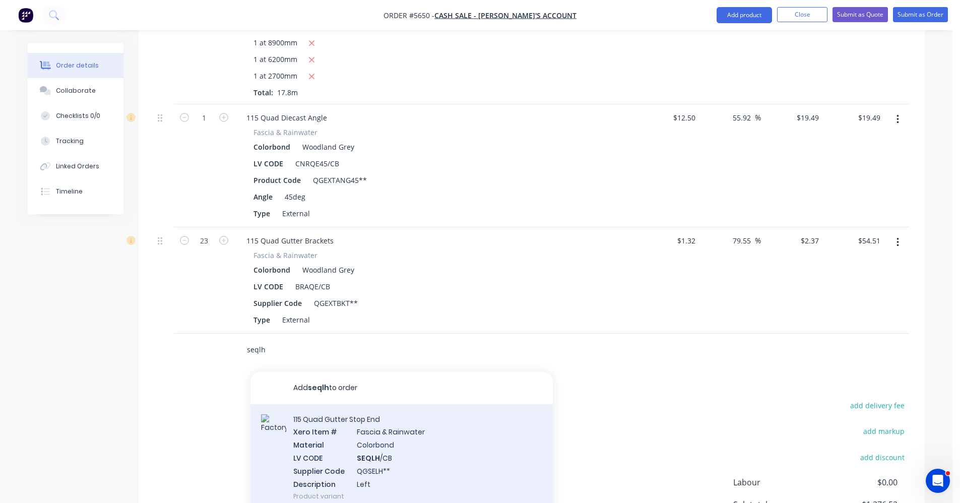
type input "seqlh"
click at [379, 436] on div "115 Quad Gutter Stop End Xero Item # Fascia & Rainwater Material Colorbond LV C…" at bounding box center [401, 457] width 302 height 107
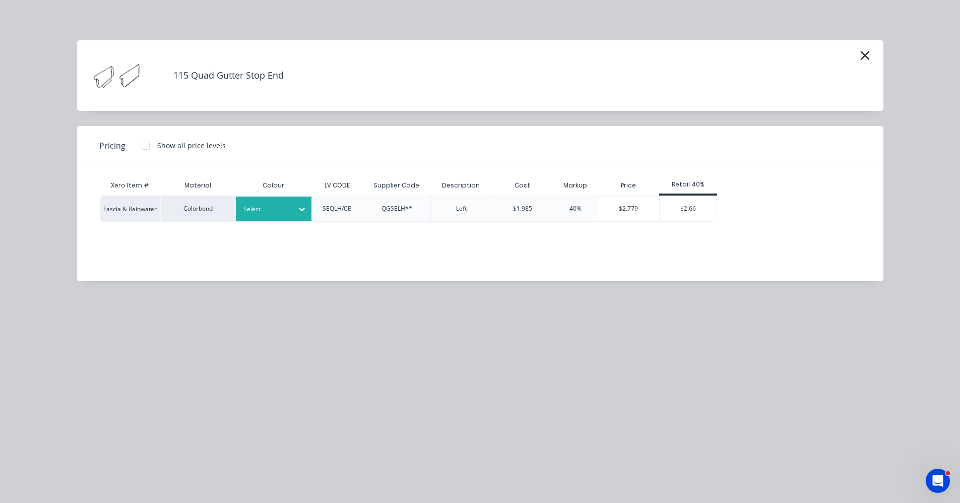
click at [280, 213] on div at bounding box center [265, 209] width 45 height 11
drag, startPoint x: 292, startPoint y: 369, endPoint x: 420, endPoint y: 336, distance: 132.7
click at [685, 209] on div "$2.66" at bounding box center [688, 208] width 57 height 25
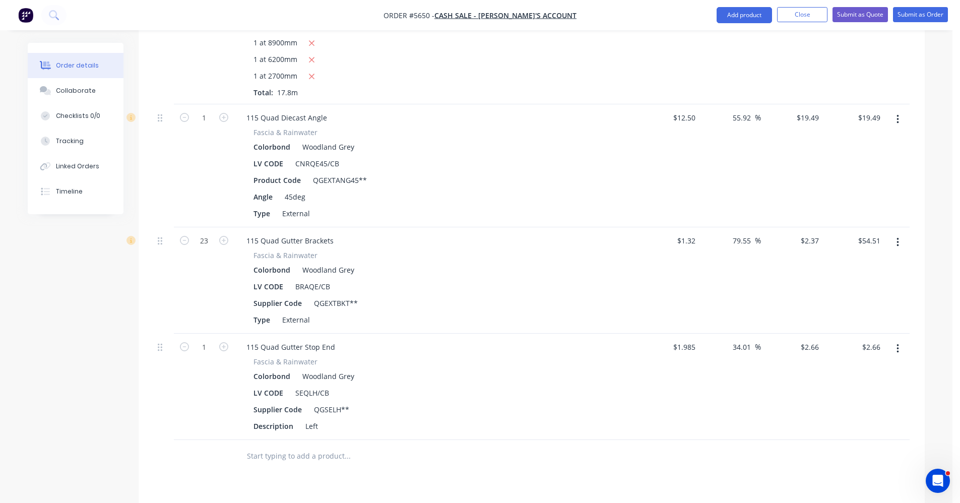
drag, startPoint x: 309, startPoint y: 419, endPoint x: 303, endPoint y: 427, distance: 9.7
click at [306, 446] on input "text" at bounding box center [347, 456] width 202 height 20
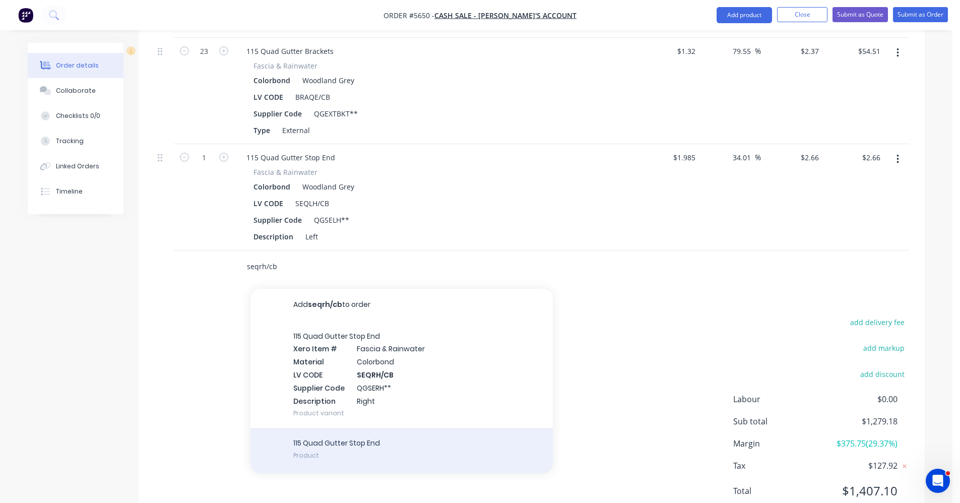
scroll to position [919, 0]
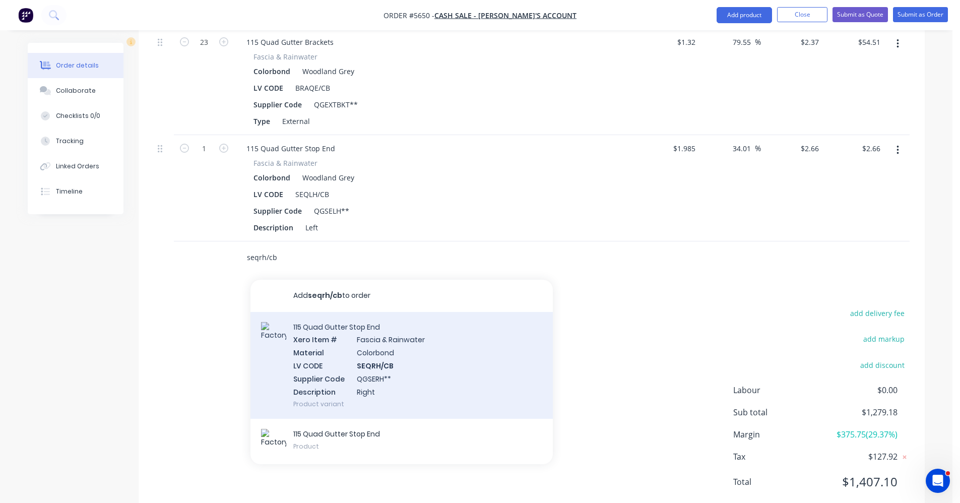
type input "seqrh/cb"
click at [399, 337] on div "115 Quad Gutter Stop End Xero Item # Fascia & Rainwater Material Colorbond LV C…" at bounding box center [401, 365] width 302 height 107
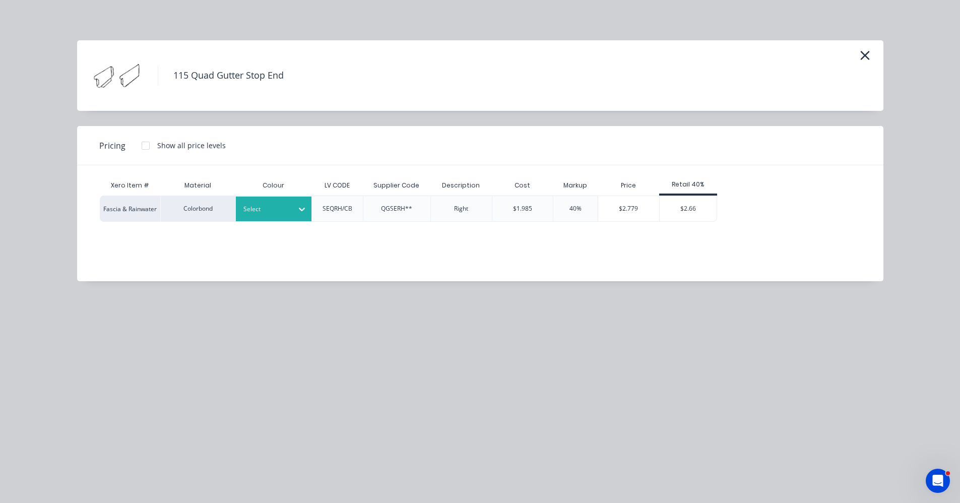
click at [287, 211] on div at bounding box center [265, 209] width 45 height 11
click at [686, 214] on div "$2.66" at bounding box center [688, 208] width 57 height 25
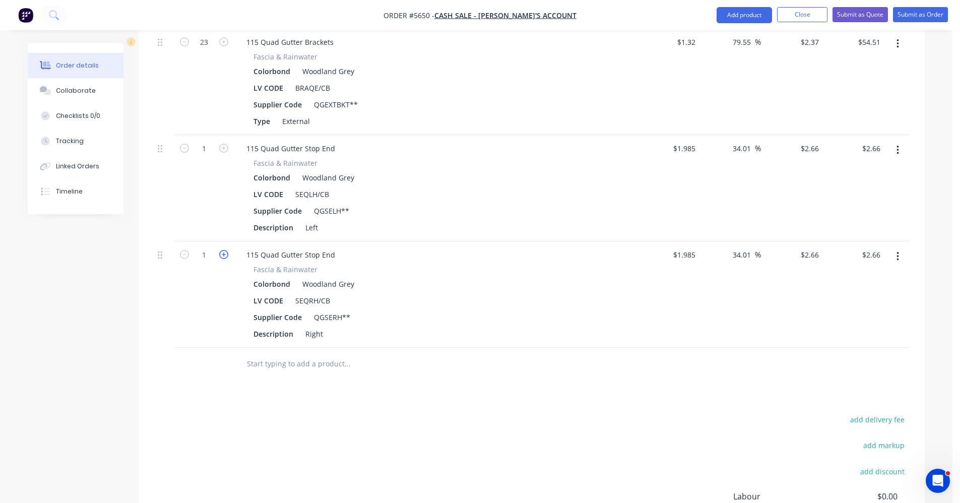
click at [225, 250] on icon "button" at bounding box center [223, 254] width 9 height 9
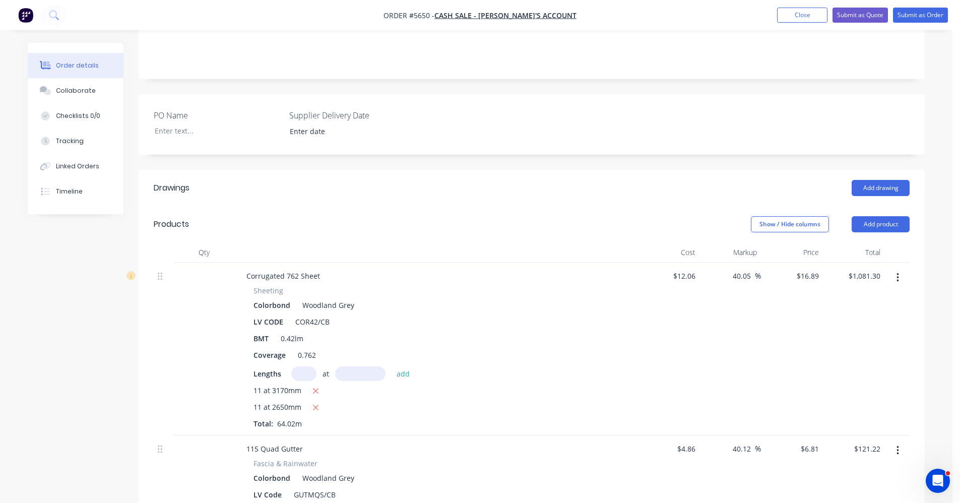
scroll to position [112, 0]
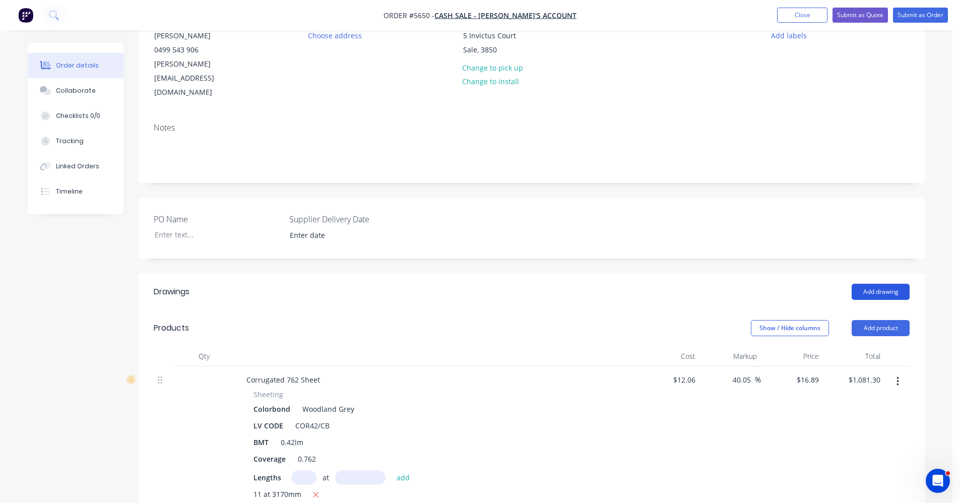
click at [885, 284] on button "Add drawing" at bounding box center [881, 292] width 58 height 16
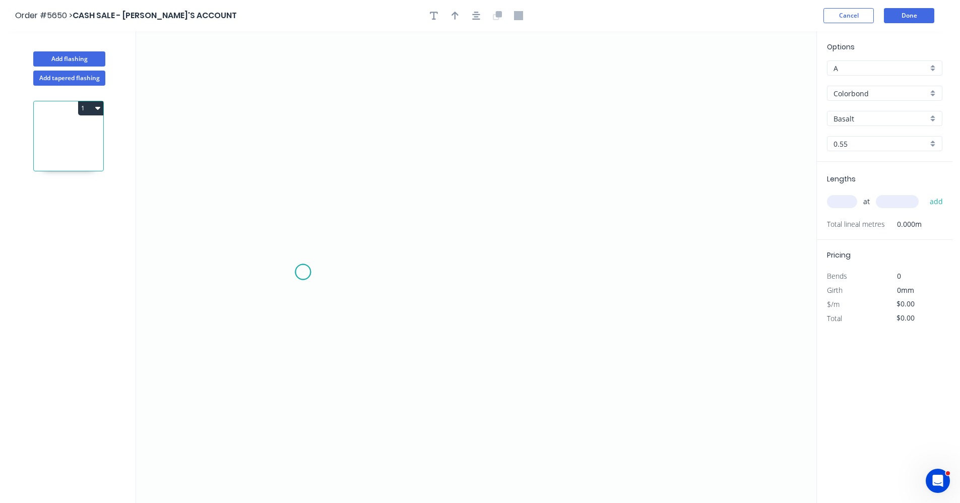
drag, startPoint x: 303, startPoint y: 272, endPoint x: 334, endPoint y: 228, distance: 53.8
click at [305, 271] on icon "0" at bounding box center [476, 267] width 680 height 472
click at [512, 176] on icon "0" at bounding box center [476, 267] width 680 height 472
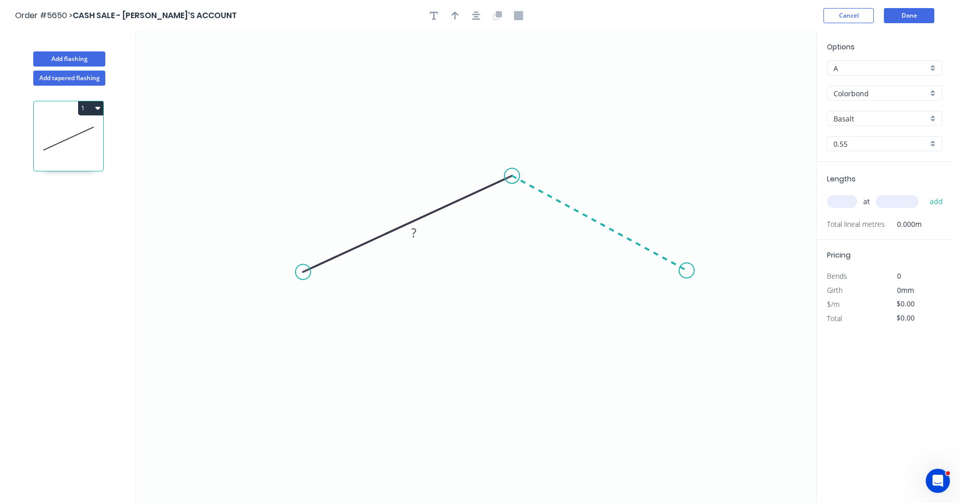
click at [687, 271] on icon "0 ?" at bounding box center [476, 267] width 680 height 472
drag, startPoint x: 296, startPoint y: 276, endPoint x: 281, endPoint y: 278, distance: 14.8
click at [285, 279] on circle at bounding box center [285, 278] width 15 height 15
drag, startPoint x: 318, startPoint y: 354, endPoint x: 331, endPoint y: 344, distance: 16.1
click at [319, 349] on div "Feather" at bounding box center [334, 354] width 101 height 21
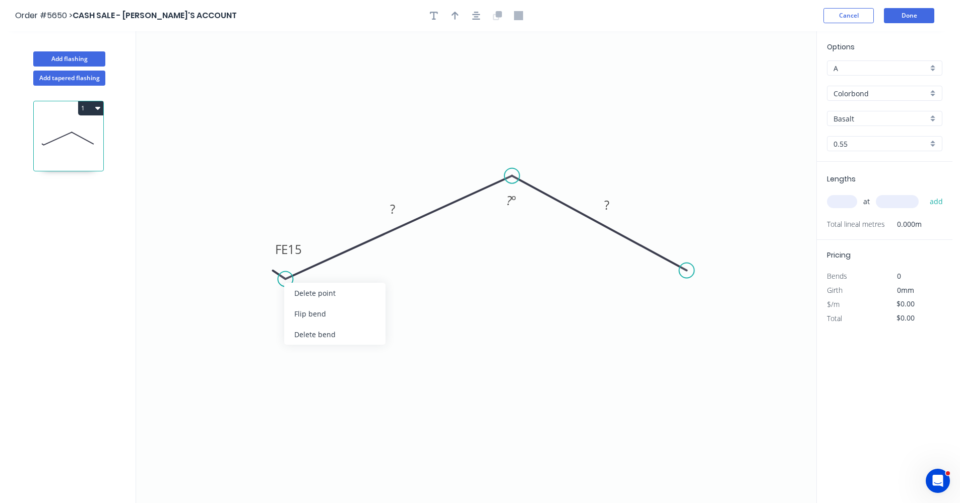
drag, startPoint x: 301, startPoint y: 313, endPoint x: 312, endPoint y: 312, distance: 10.6
click at [305, 313] on div "Flip bend" at bounding box center [334, 313] width 101 height 21
click at [723, 348] on div "Feather" at bounding box center [741, 346] width 101 height 21
drag, startPoint x: 688, startPoint y: 270, endPoint x: 675, endPoint y: 275, distance: 13.9
click at [705, 279] on circle at bounding box center [703, 278] width 15 height 15
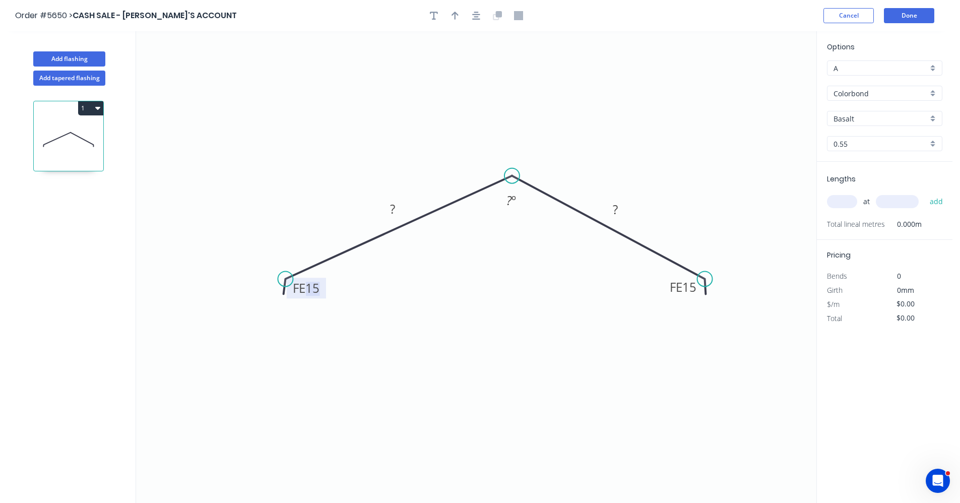
drag, startPoint x: 319, startPoint y: 294, endPoint x: 316, endPoint y: 290, distance: 5.4
click at [319, 293] on tspan "15" at bounding box center [312, 288] width 14 height 17
click at [931, 121] on div "Basalt" at bounding box center [884, 118] width 115 height 15
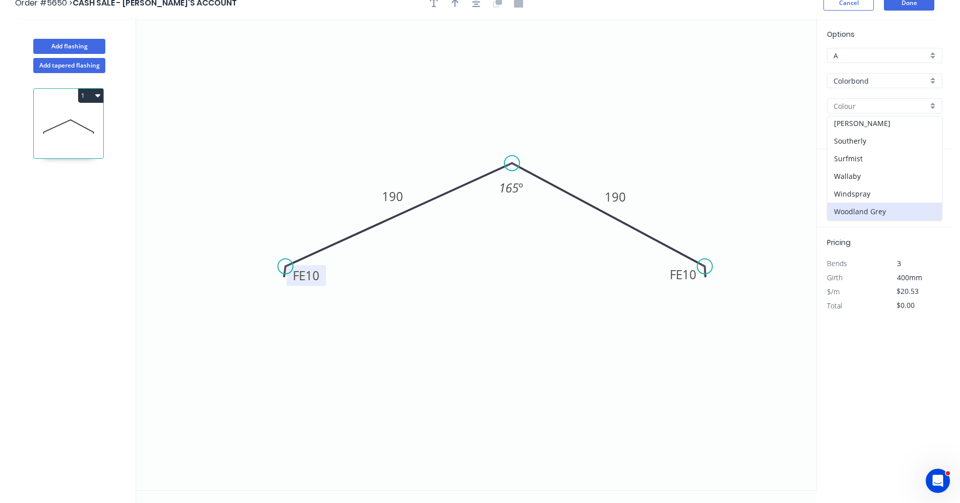
scroll to position [19, 0]
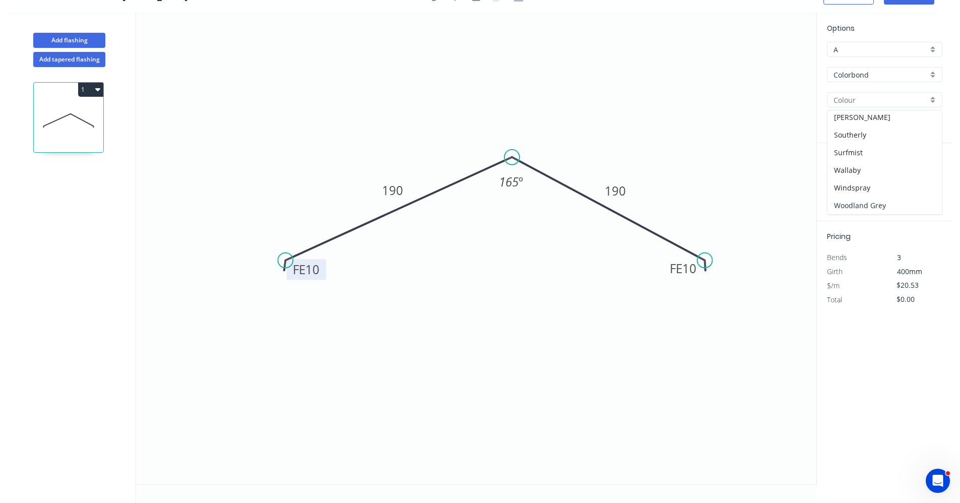
click at [871, 205] on div "Woodland Grey" at bounding box center [884, 206] width 114 height 18
click at [847, 186] on input "text" at bounding box center [842, 182] width 30 height 13
click at [925, 174] on button "add" at bounding box center [937, 182] width 24 height 17
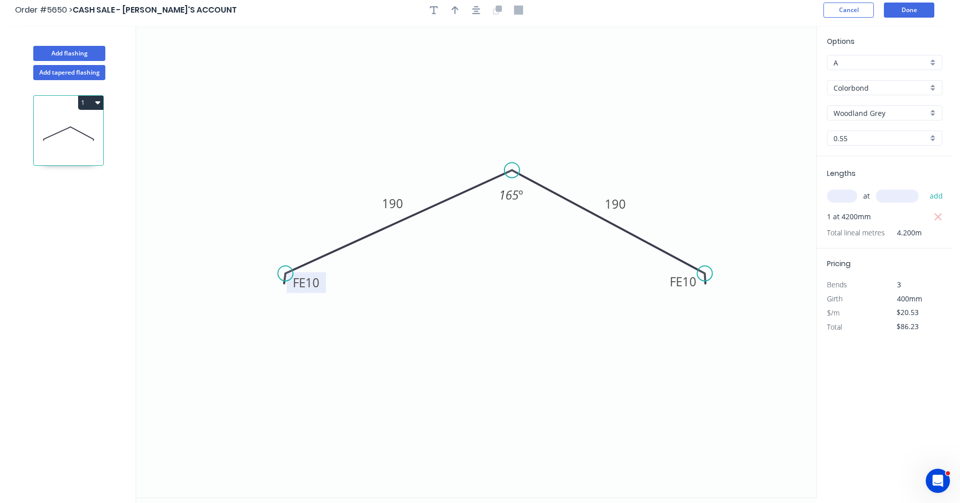
scroll to position [0, 0]
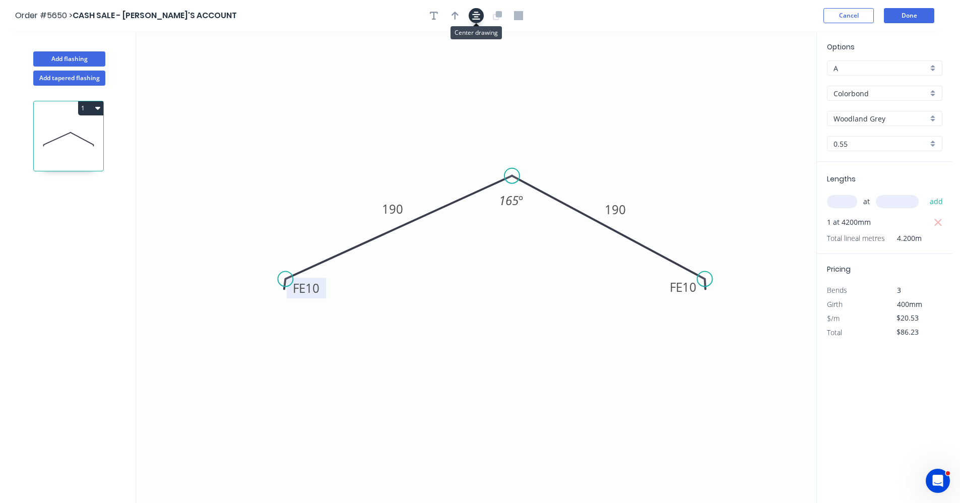
click at [480, 20] on button "button" at bounding box center [476, 15] width 15 height 15
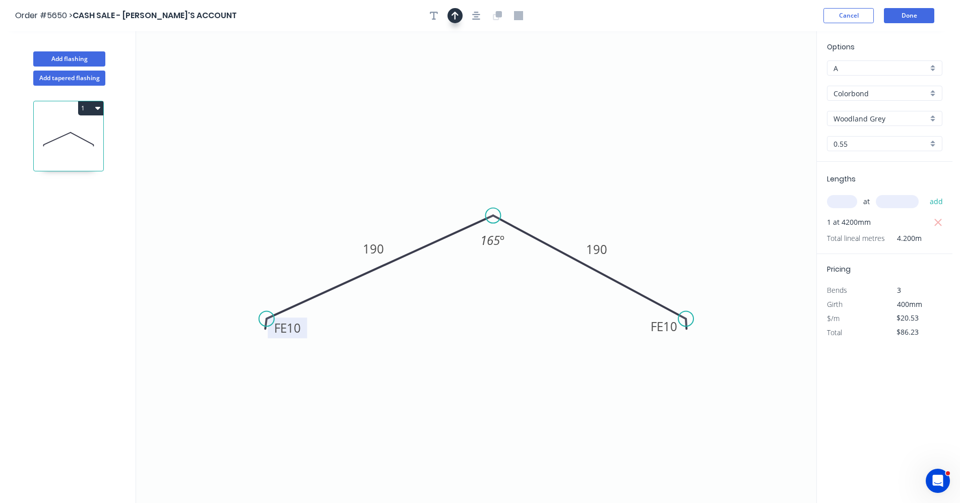
click at [456, 20] on button "button" at bounding box center [454, 15] width 15 height 15
drag, startPoint x: 763, startPoint y: 82, endPoint x: 560, endPoint y: 231, distance: 252.4
click at [555, 235] on icon at bounding box center [554, 224] width 9 height 32
click at [673, 204] on icon "0 FE 10 190 FE 10 190 165 º" at bounding box center [476, 267] width 680 height 472
click at [69, 55] on button "Add flashing" at bounding box center [69, 58] width 72 height 15
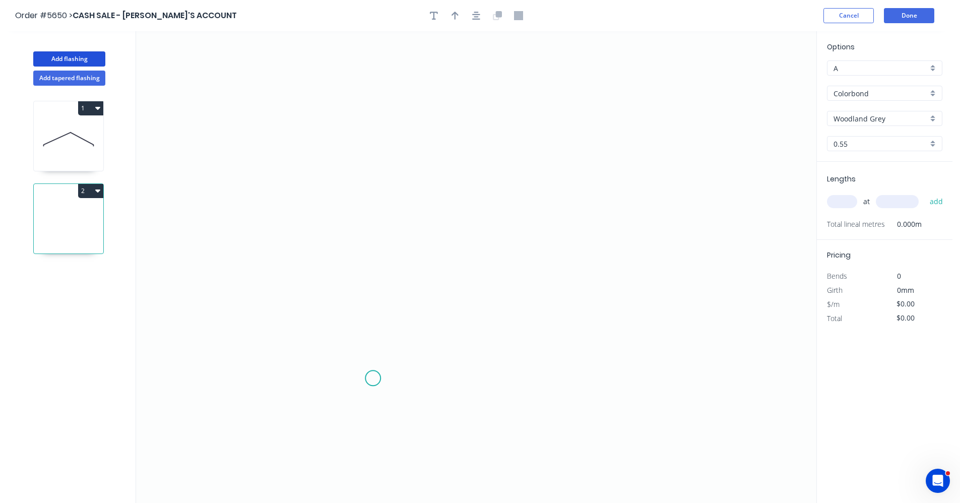
click at [372, 376] on icon "0" at bounding box center [476, 267] width 680 height 472
click at [365, 216] on icon "0" at bounding box center [476, 267] width 680 height 472
click at [660, 217] on icon "0 ?" at bounding box center [476, 267] width 680 height 472
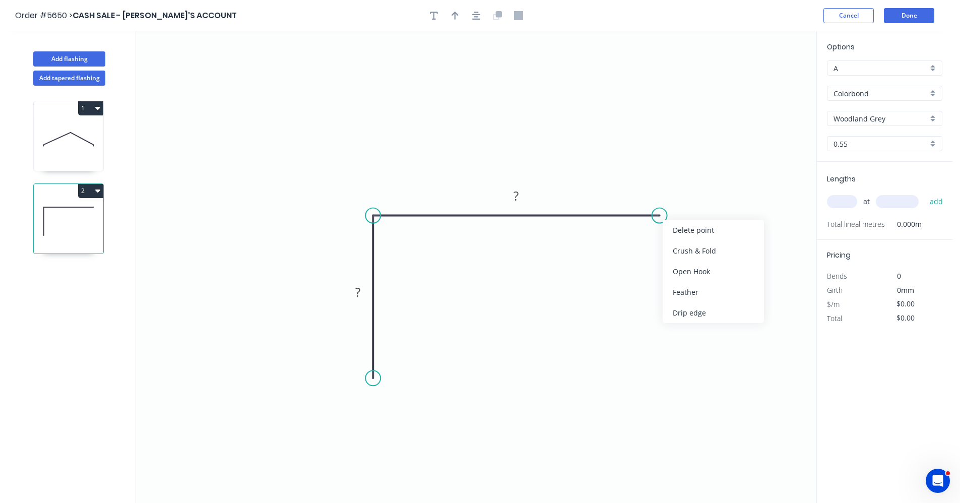
drag, startPoint x: 693, startPoint y: 295, endPoint x: 612, endPoint y: 325, distance: 86.4
click at [691, 296] on div "Feather" at bounding box center [713, 292] width 101 height 21
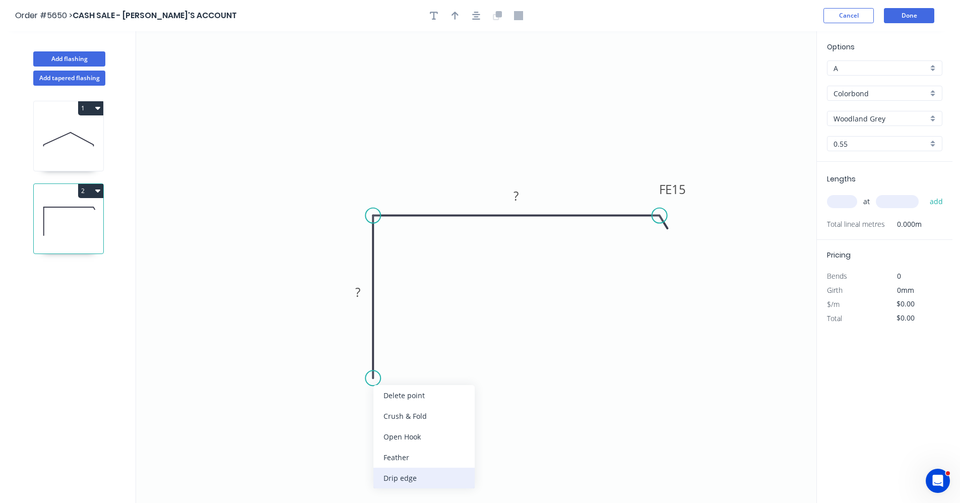
click at [408, 476] on div "Drip edge" at bounding box center [423, 478] width 101 height 21
click at [361, 298] on rect at bounding box center [358, 293] width 20 height 14
click at [846, 200] on input "text" at bounding box center [842, 201] width 30 height 13
click at [925, 193] on button "add" at bounding box center [937, 201] width 24 height 17
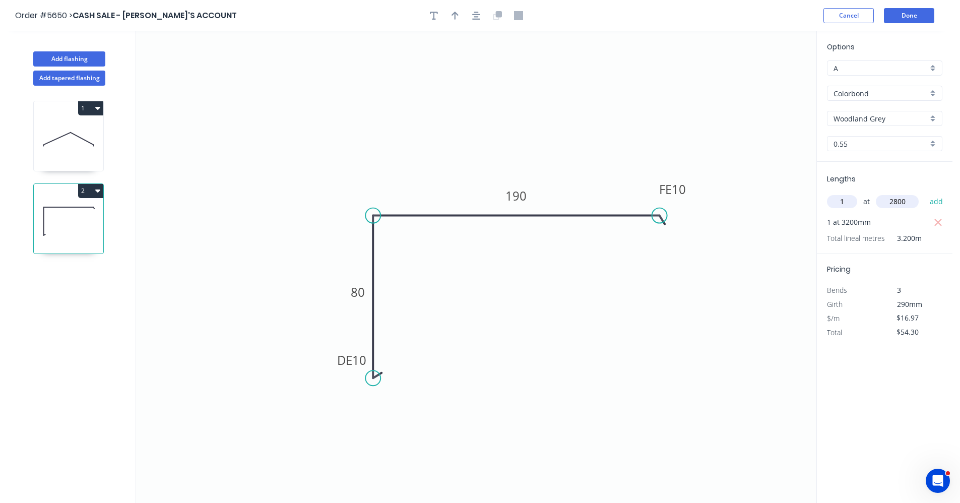
click at [925, 193] on button "add" at bounding box center [937, 201] width 24 height 17
click at [481, 14] on button "button" at bounding box center [476, 15] width 15 height 15
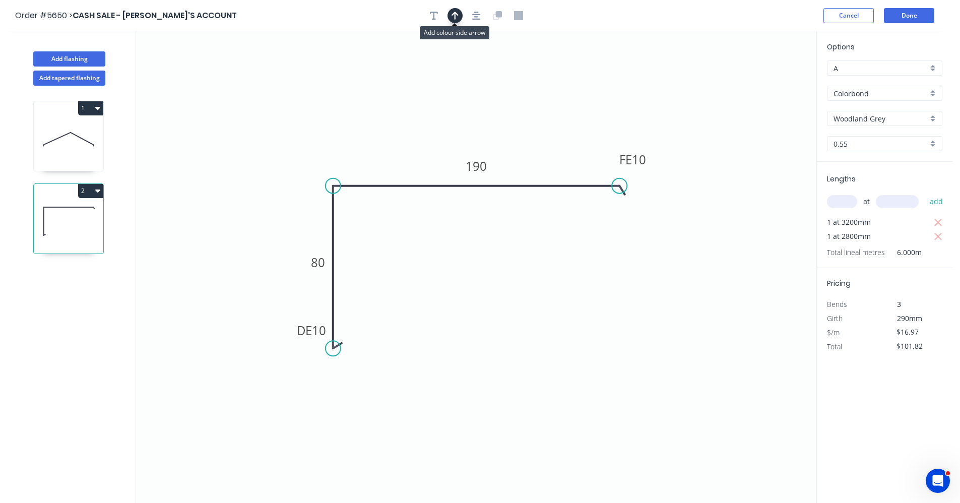
click at [458, 15] on icon "button" at bounding box center [454, 16] width 7 height 8
drag, startPoint x: 765, startPoint y: 82, endPoint x: 535, endPoint y: 174, distance: 247.9
click at [538, 176] on icon at bounding box center [538, 164] width 9 height 32
click at [75, 54] on button "Add flashing" at bounding box center [69, 58] width 72 height 15
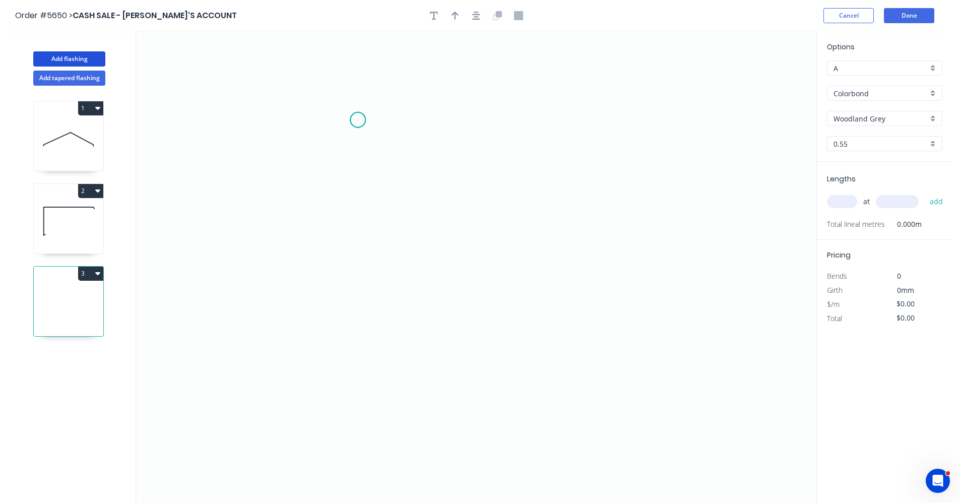
drag, startPoint x: 358, startPoint y: 120, endPoint x: 347, endPoint y: 187, distance: 67.8
click at [358, 122] on icon "0" at bounding box center [476, 267] width 680 height 472
click at [352, 271] on icon "0" at bounding box center [476, 267] width 680 height 472
drag, startPoint x: 591, startPoint y: 271, endPoint x: 601, endPoint y: 272, distance: 10.6
click at [593, 271] on icon "0 ?" at bounding box center [476, 267] width 680 height 472
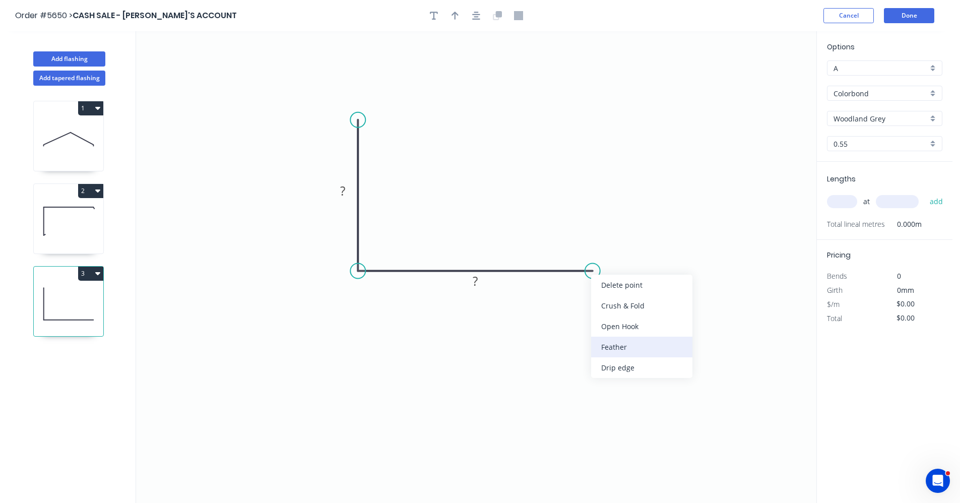
click at [620, 345] on div "Feather" at bounding box center [641, 347] width 101 height 21
click at [347, 186] on rect at bounding box center [343, 191] width 20 height 14
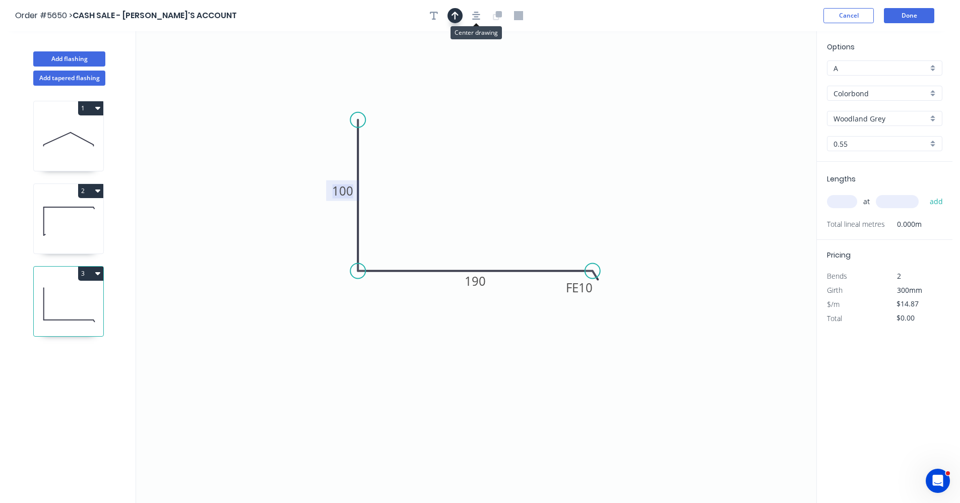
drag, startPoint x: 476, startPoint y: 15, endPoint x: 461, endPoint y: 17, distance: 15.3
click at [475, 17] on icon "button" at bounding box center [476, 16] width 8 height 8
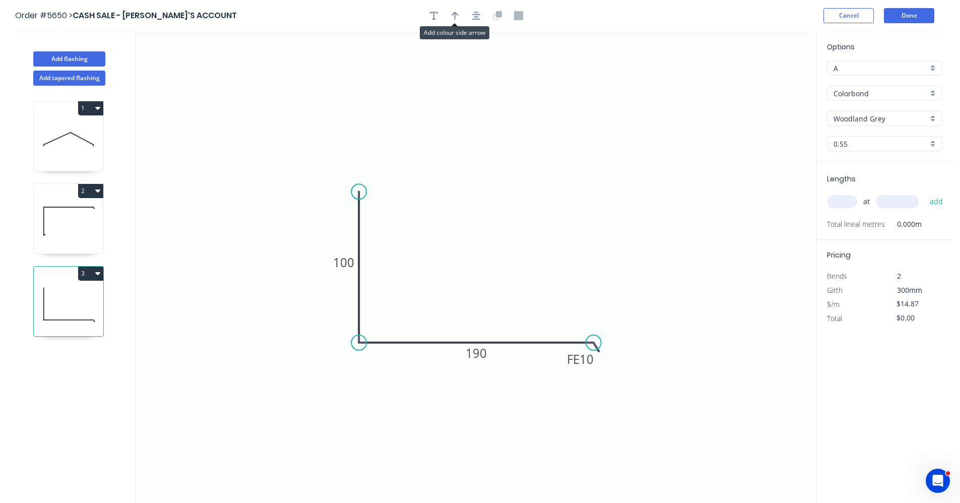
click at [461, 16] on button "button" at bounding box center [454, 15] width 15 height 15
click at [766, 82] on icon at bounding box center [765, 70] width 9 height 32
drag, startPoint x: 766, startPoint y: 82, endPoint x: 522, endPoint y: 328, distance: 346.7
click at [519, 333] on icon at bounding box center [527, 325] width 29 height 29
click at [841, 199] on input "text" at bounding box center [842, 201] width 30 height 13
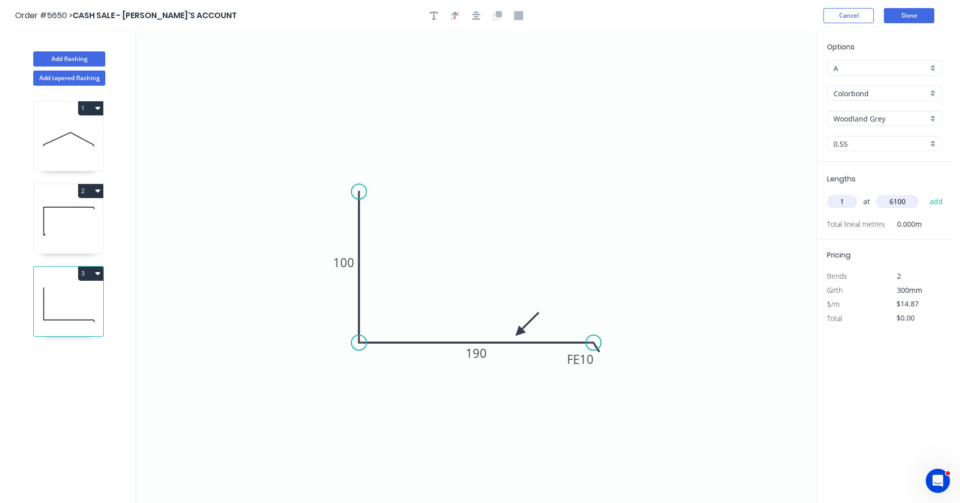
click at [925, 193] on button "add" at bounding box center [937, 201] width 24 height 17
click at [918, 17] on button "Done" at bounding box center [909, 15] width 50 height 15
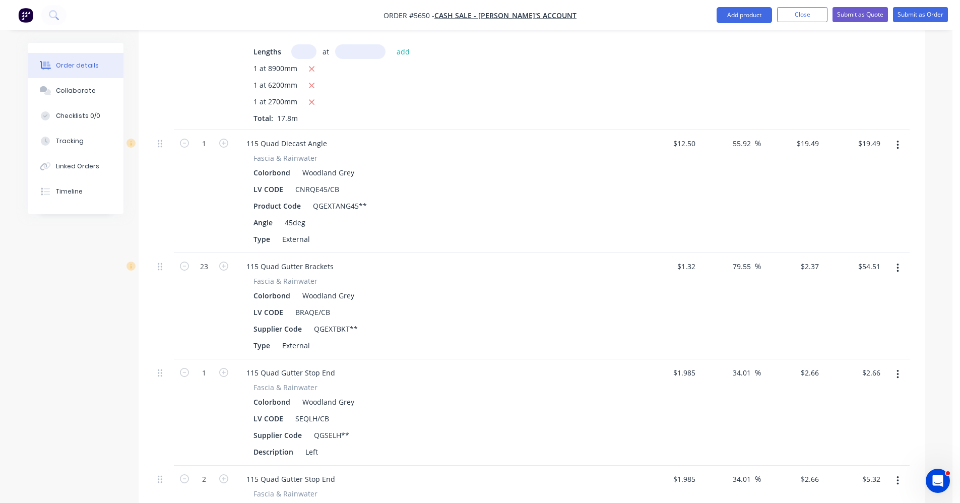
scroll to position [1260, 0]
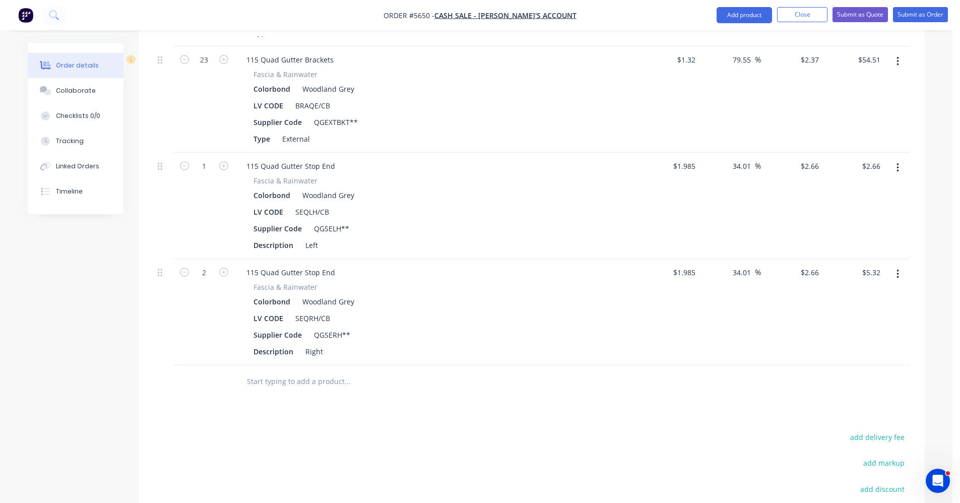
click at [274, 371] on input "text" at bounding box center [347, 381] width 202 height 20
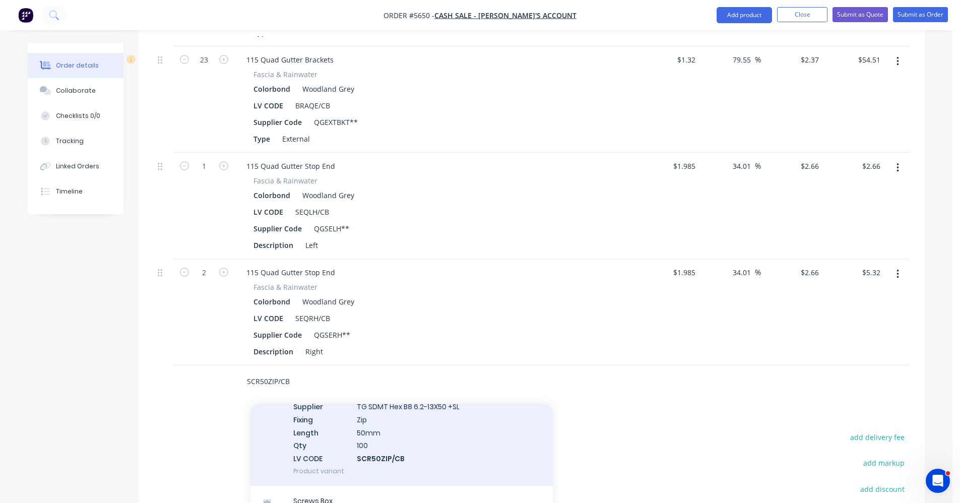
scroll to position [101, 0]
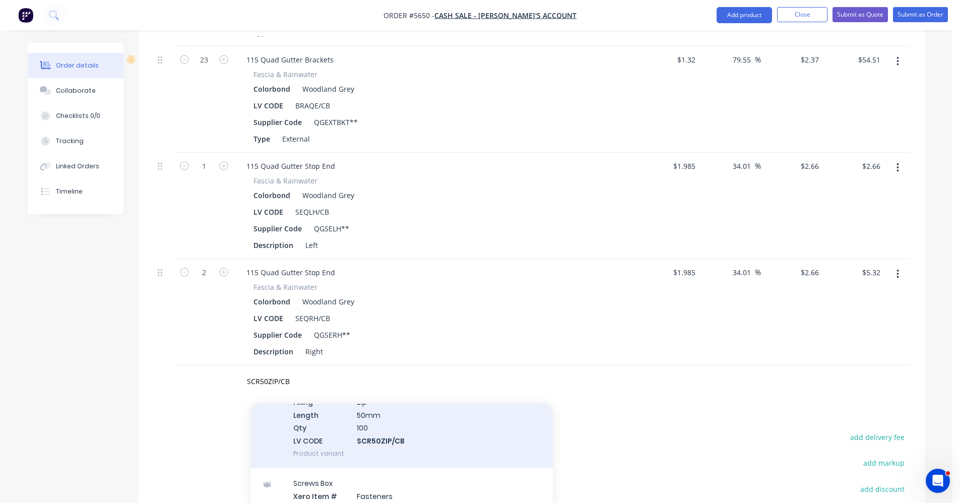
click at [393, 394] on div "Screws Packet Xero Item # Fasteners Material Colorbond Supplier TG SDMT Hex B8 …" at bounding box center [401, 401] width 302 height 133
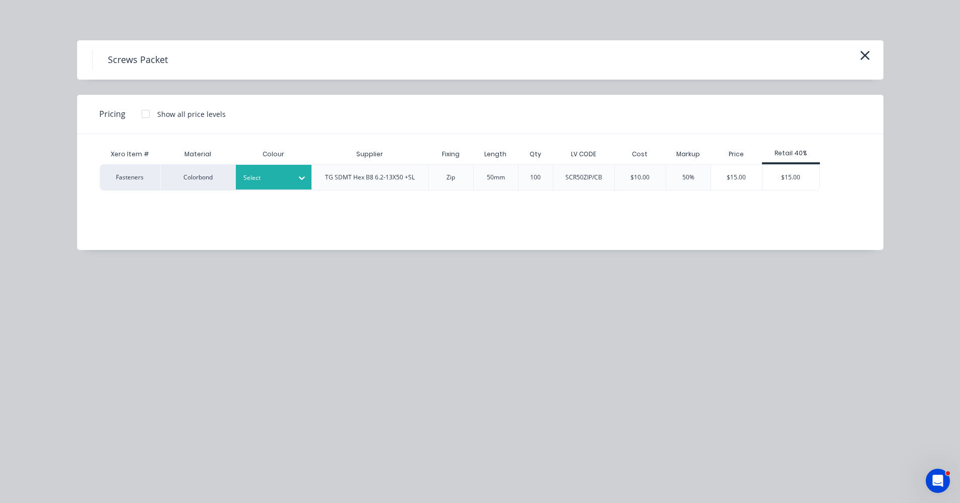
drag, startPoint x: 276, startPoint y: 178, endPoint x: 284, endPoint y: 188, distance: 12.9
click at [280, 183] on div "Select" at bounding box center [264, 177] width 56 height 13
click at [784, 181] on div "$15.00" at bounding box center [790, 177] width 57 height 25
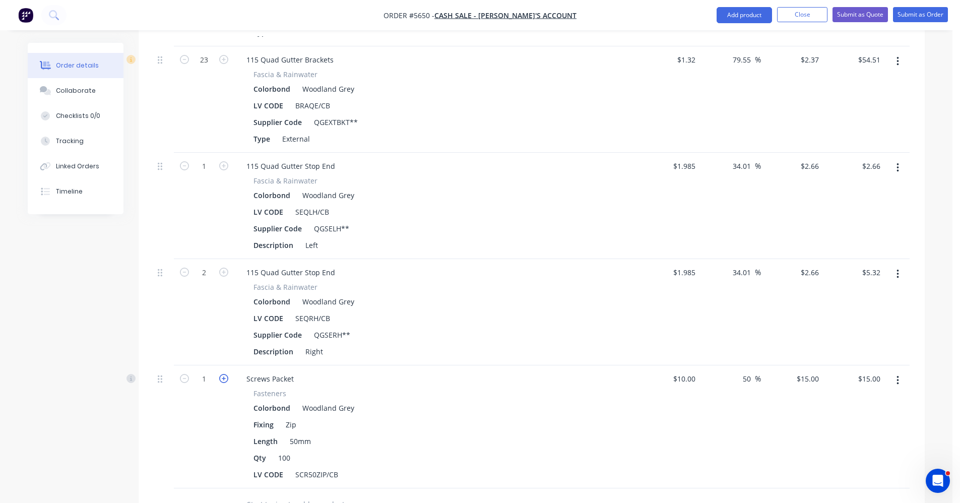
click at [226, 374] on icon "button" at bounding box center [223, 378] width 9 height 9
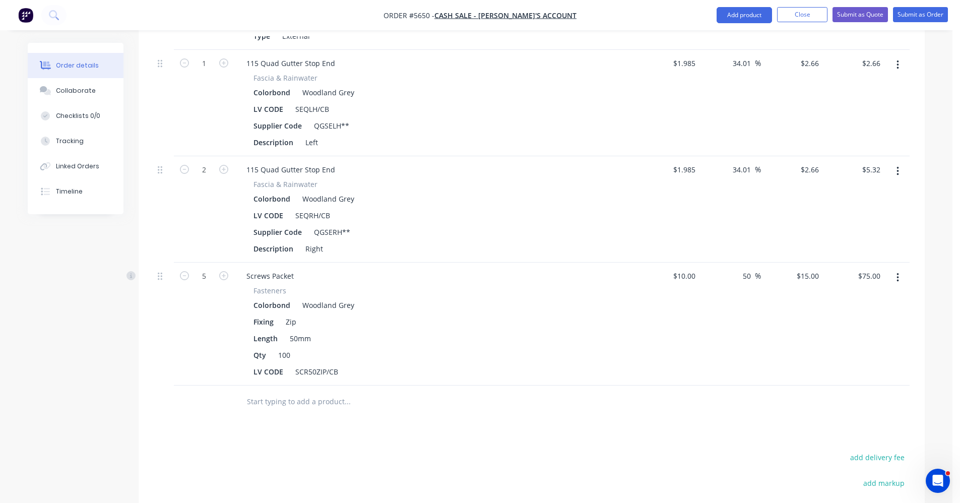
scroll to position [1507, 0]
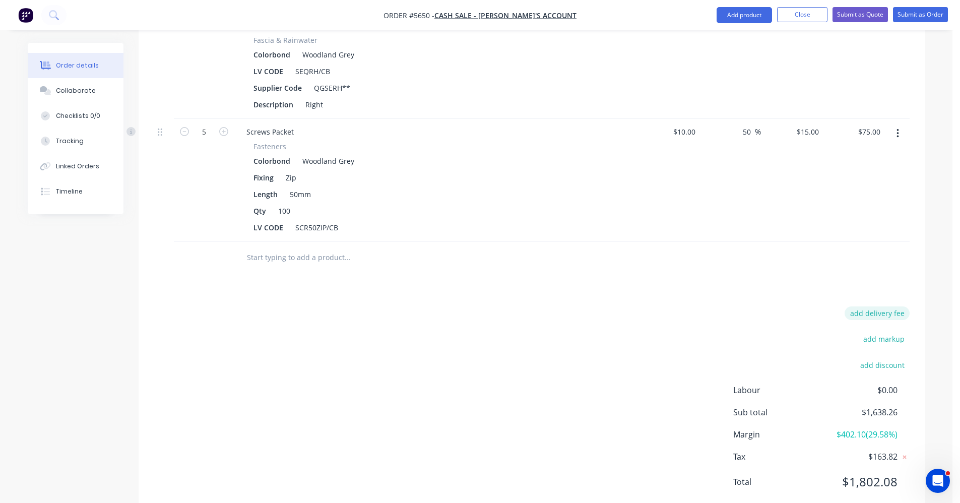
click at [886, 306] on button "add delivery fee" at bounding box center [877, 313] width 65 height 14
click input "submit" at bounding box center [0, 0] width 0 height 0
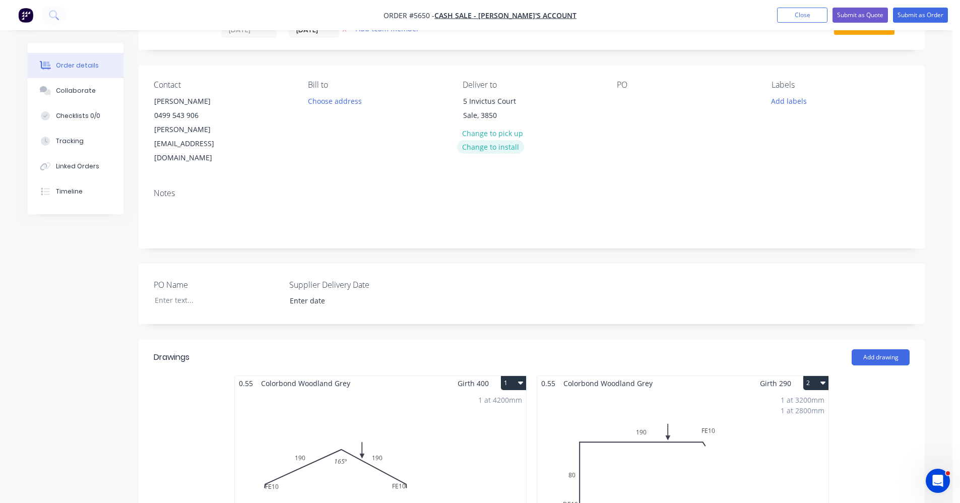
scroll to position [0, 0]
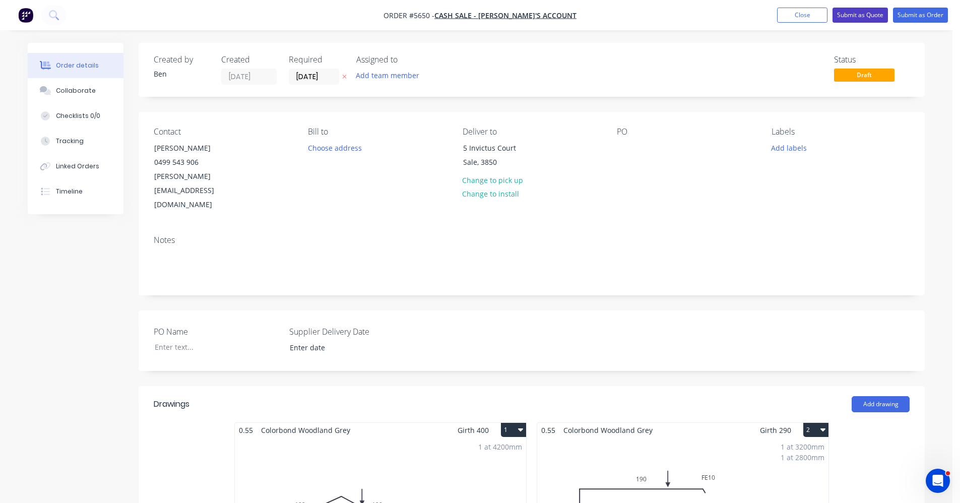
click at [858, 18] on button "Submit as Quote" at bounding box center [859, 15] width 55 height 15
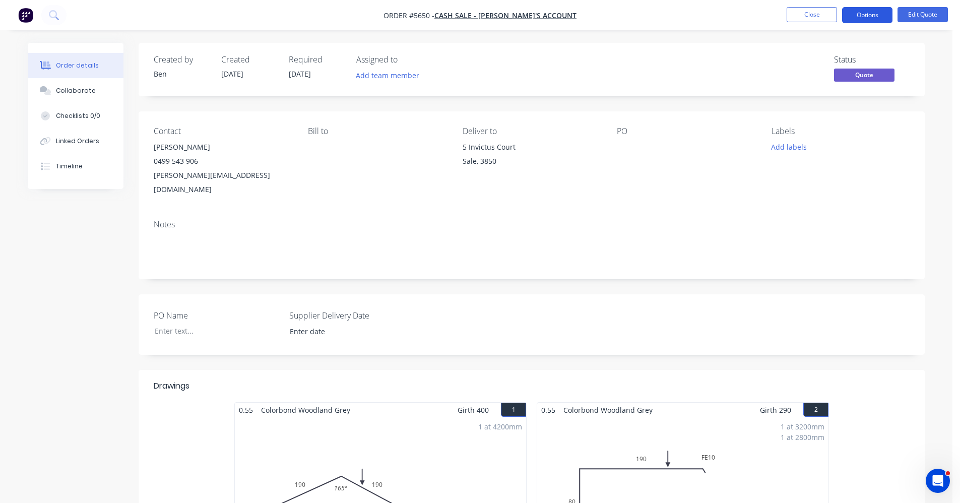
click at [865, 16] on button "Options" at bounding box center [867, 15] width 50 height 16
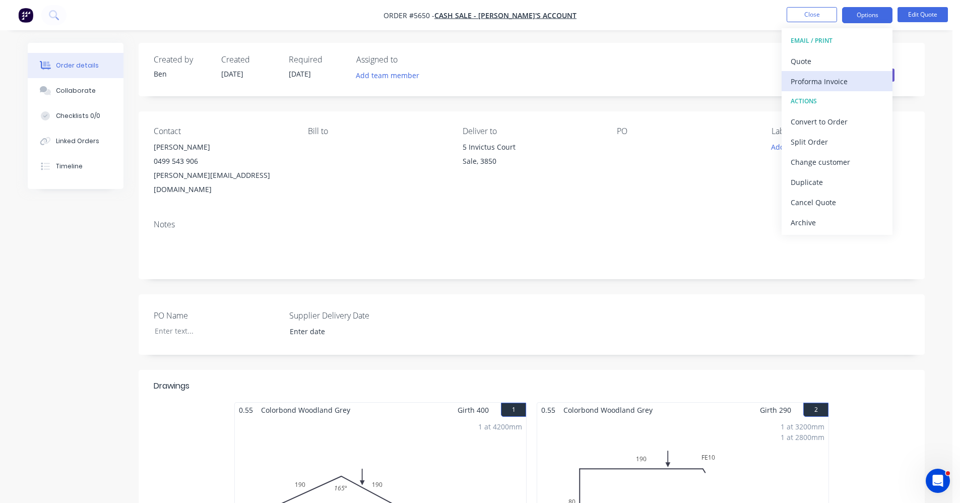
click at [816, 78] on div "Proforma Invoice" at bounding box center [837, 81] width 93 height 15
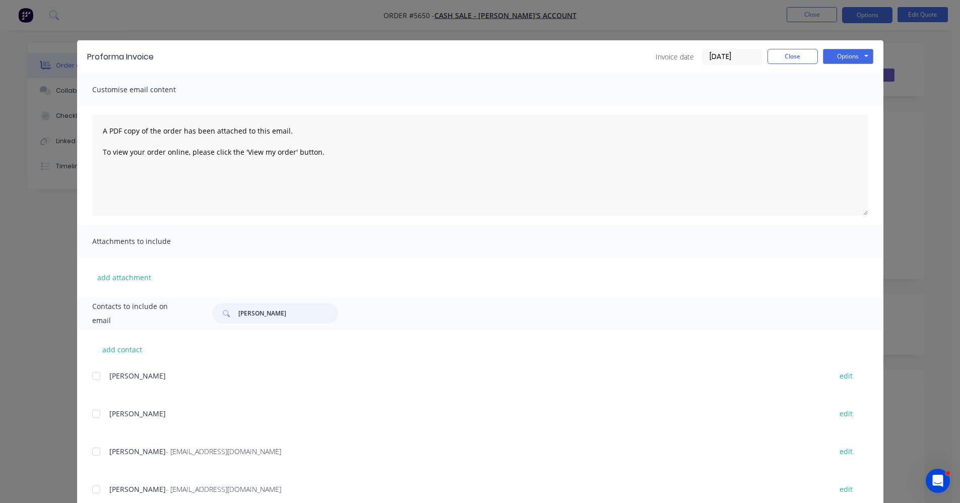
drag, startPoint x: 268, startPoint y: 313, endPoint x: 17, endPoint y: 279, distance: 253.3
click at [17, 279] on div "Proforma Invoice Invoice date 26/08/25 Close Options Preview Print Email Custom…" at bounding box center [480, 251] width 960 height 503
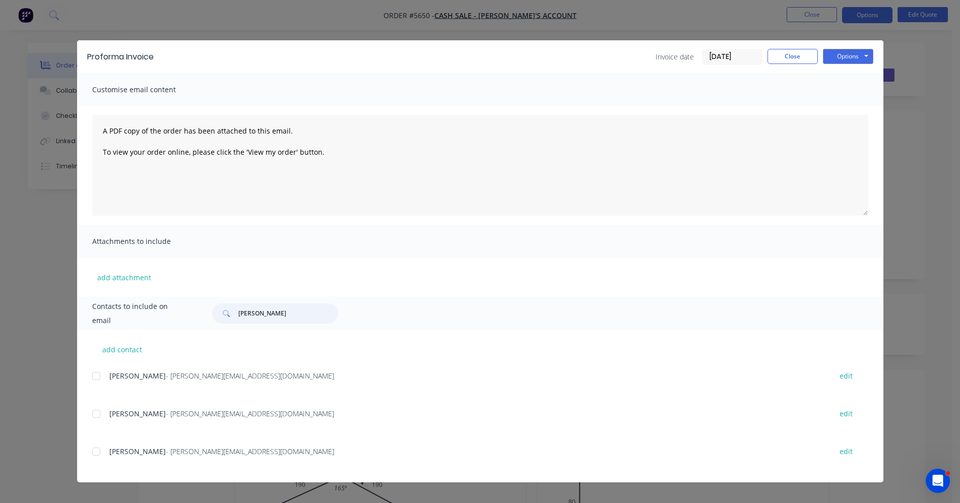
click at [99, 451] on div at bounding box center [96, 451] width 20 height 20
click at [855, 57] on button "Options" at bounding box center [848, 56] width 50 height 15
click at [857, 103] on button "Email" at bounding box center [855, 107] width 64 height 17
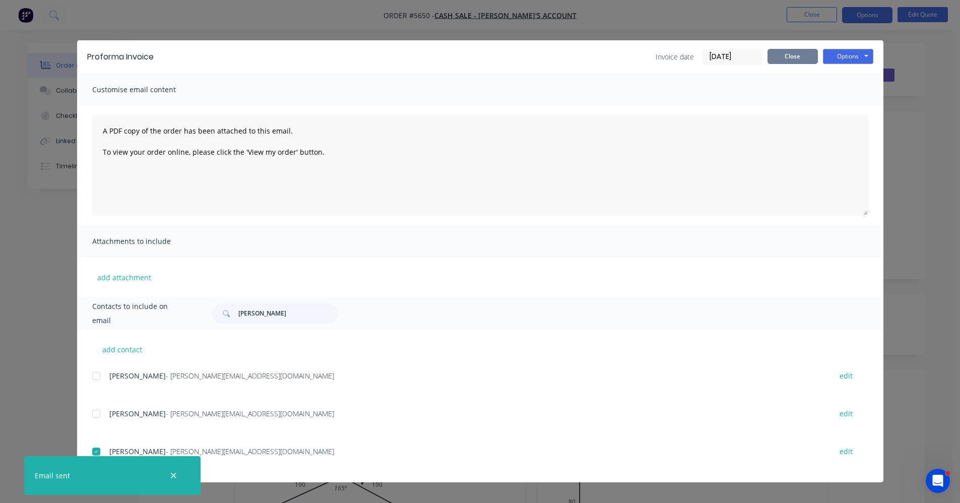
click at [793, 57] on button "Close" at bounding box center [792, 56] width 50 height 15
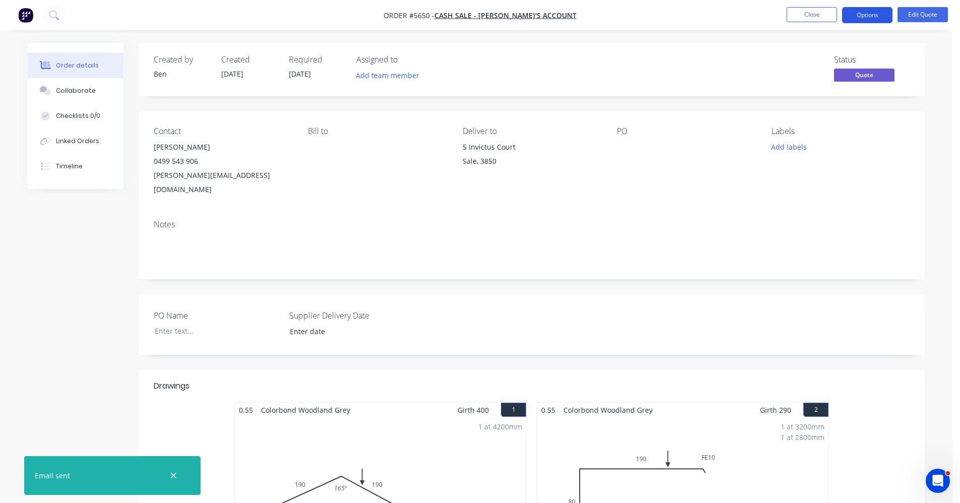
click at [876, 15] on button "Options" at bounding box center [867, 15] width 50 height 16
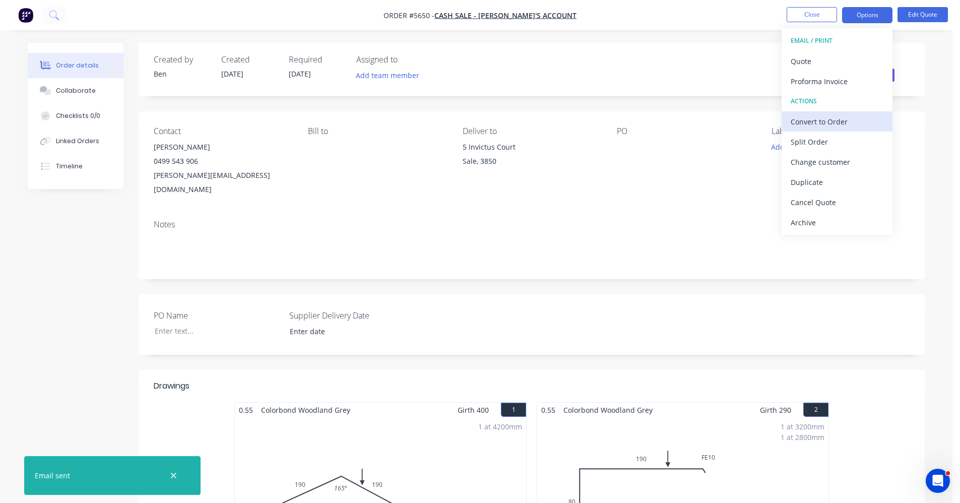
click at [819, 124] on div "Convert to Order" at bounding box center [837, 121] width 93 height 15
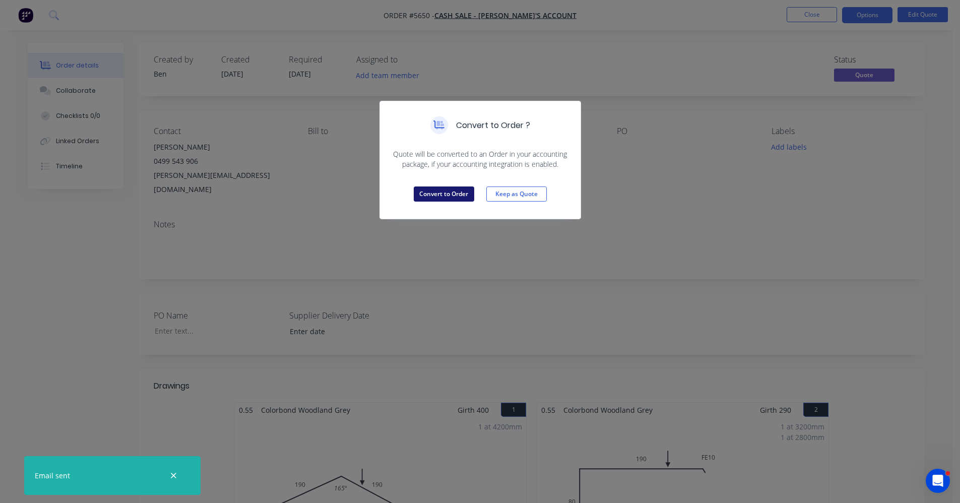
click at [448, 187] on button "Convert to Order" at bounding box center [444, 193] width 60 height 15
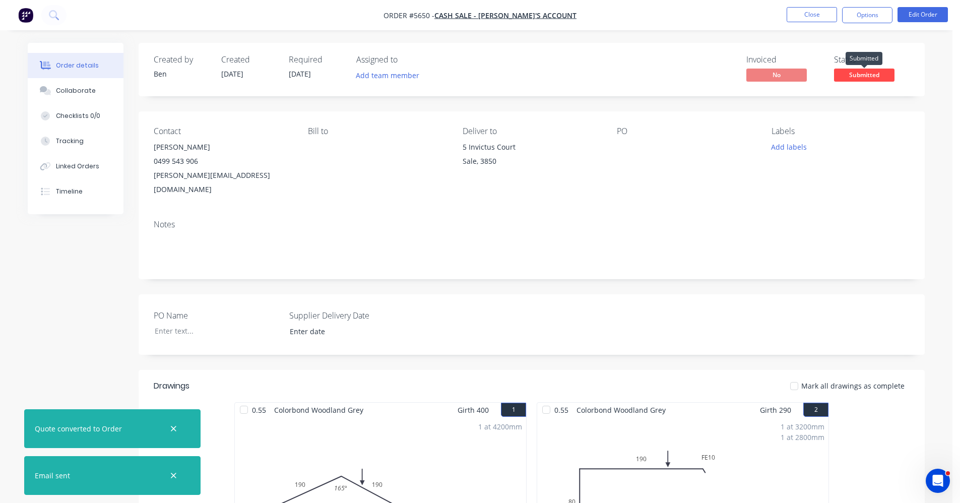
click at [849, 77] on span "Submitted" at bounding box center [864, 75] width 60 height 13
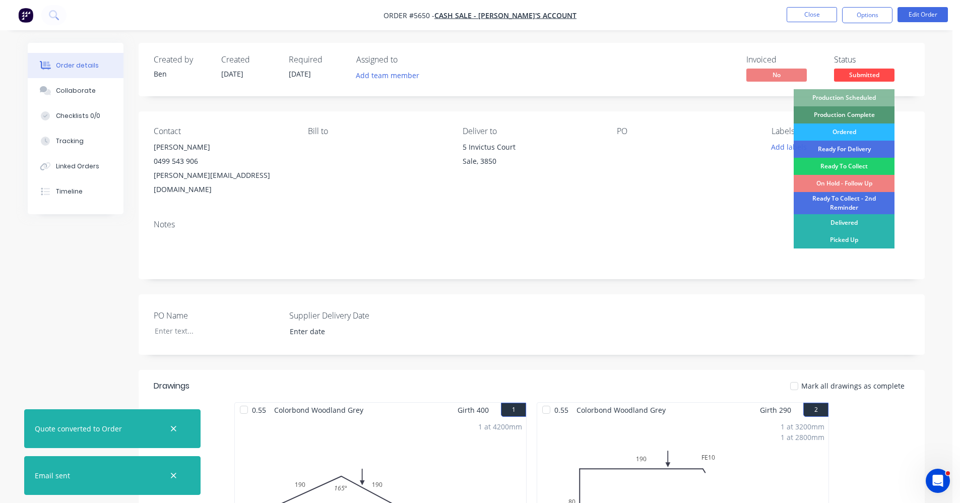
click at [834, 185] on div "On Hold - Follow Up" at bounding box center [844, 183] width 101 height 17
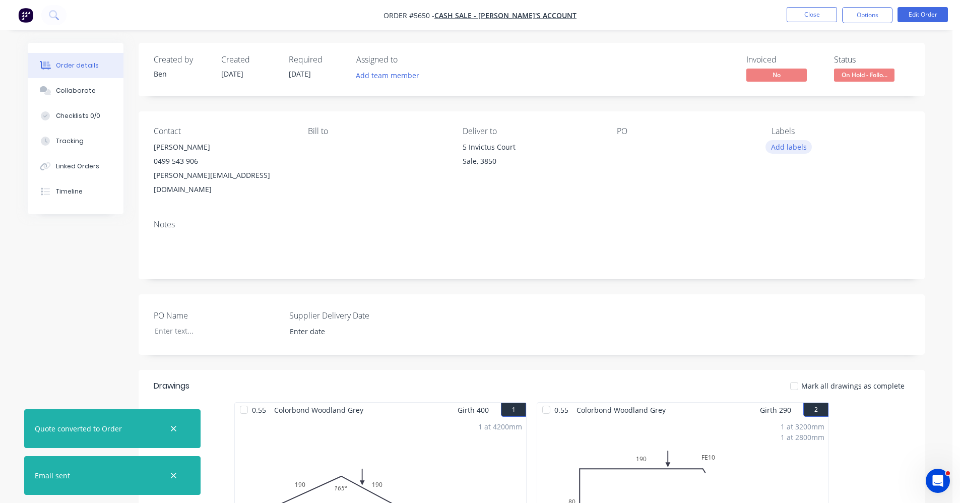
click at [798, 149] on button "Add labels" at bounding box center [788, 147] width 46 height 14
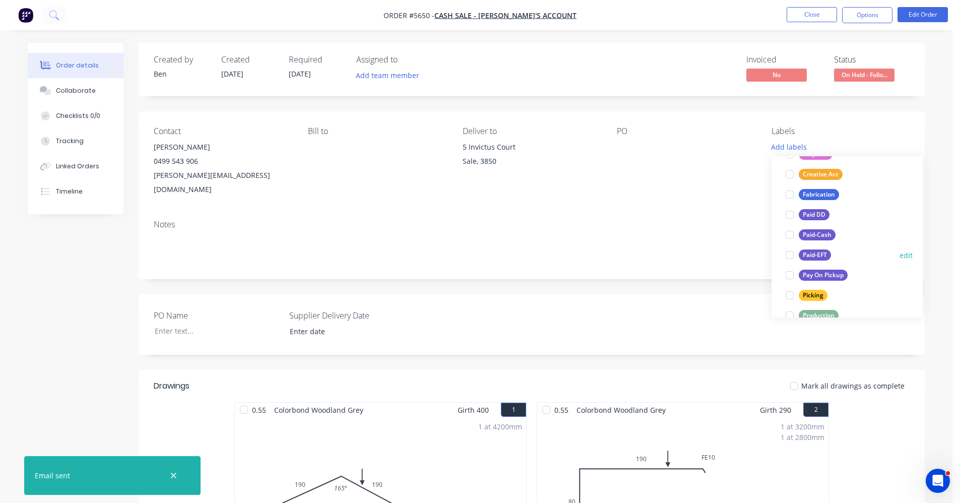
scroll to position [101, 0]
click at [817, 296] on div "Production" at bounding box center [819, 297] width 40 height 11
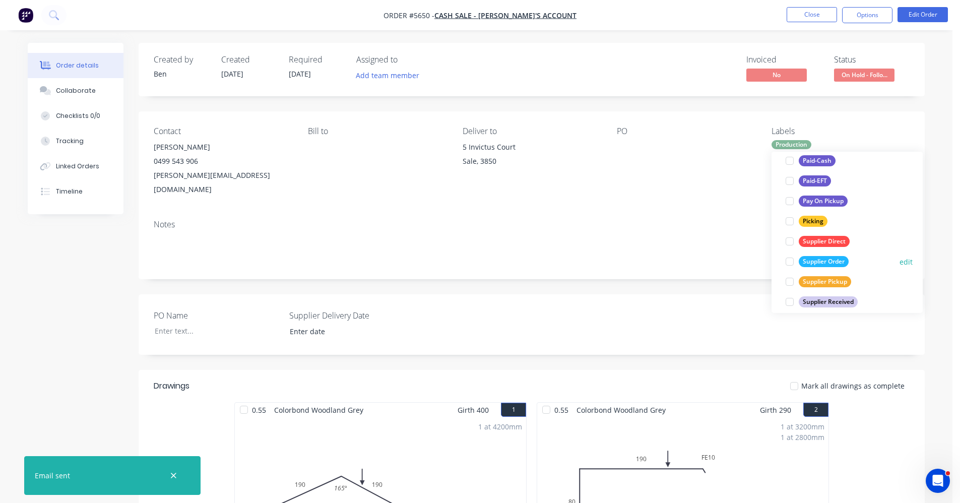
scroll to position [181, 0]
click at [816, 236] on div "Supplier Direct" at bounding box center [824, 232] width 51 height 11
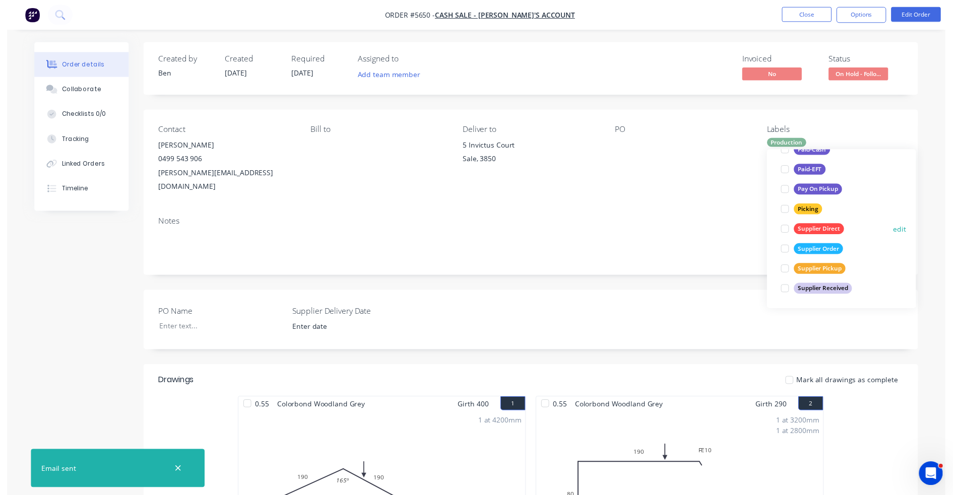
scroll to position [20, 0]
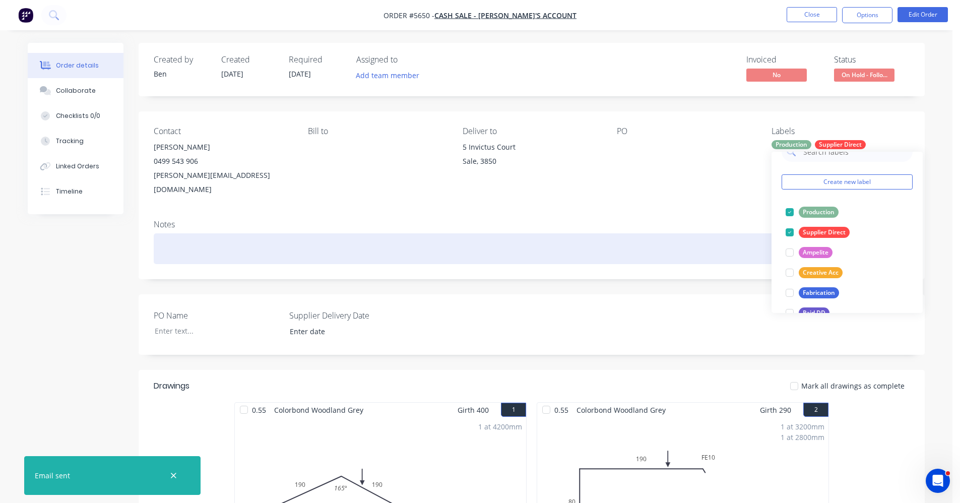
click at [685, 233] on div at bounding box center [532, 248] width 756 height 31
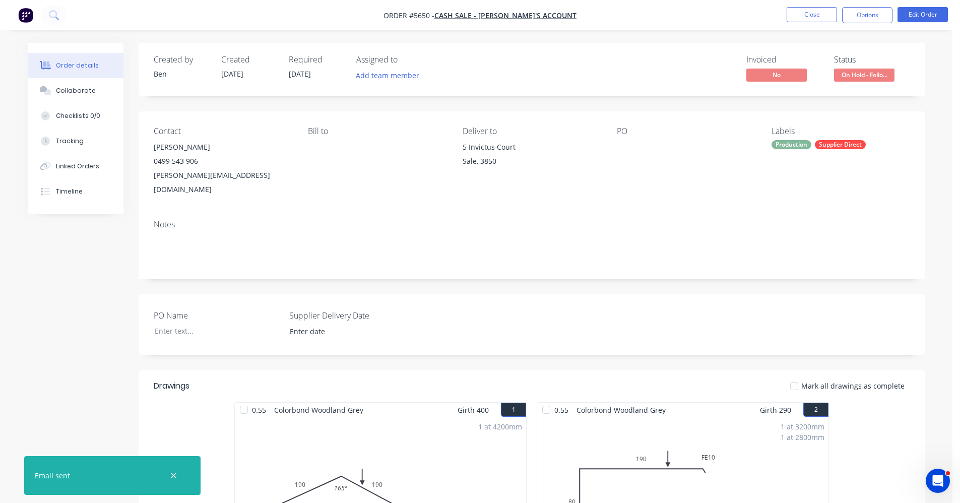
drag, startPoint x: 820, startPoint y: 18, endPoint x: 709, endPoint y: 74, distance: 124.2
drag, startPoint x: 654, startPoint y: 60, endPoint x: 755, endPoint y: 47, distance: 102.6
click at [673, 60] on div "Invoiced No Status On Hold - Follo..." at bounding box center [683, 69] width 453 height 29
click at [853, 17] on button "Options" at bounding box center [867, 15] width 50 height 16
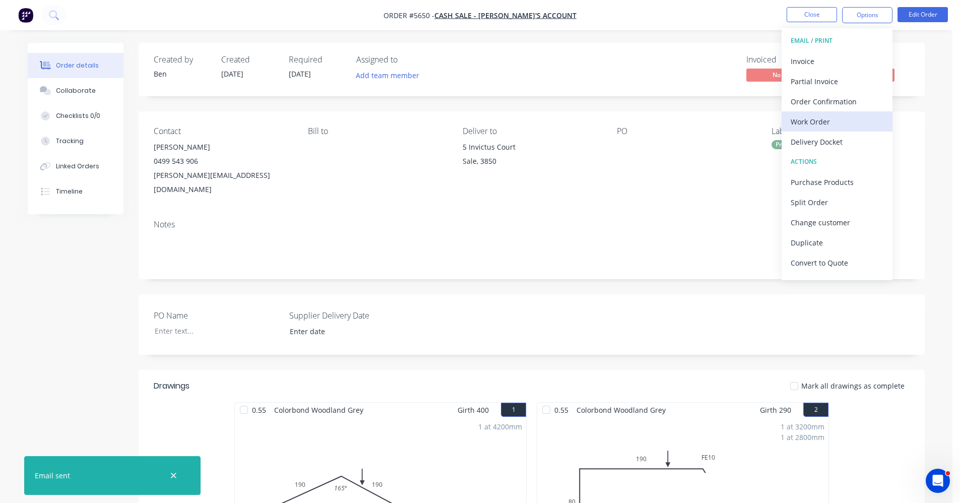
click at [803, 125] on div "Work Order" at bounding box center [837, 121] width 93 height 15
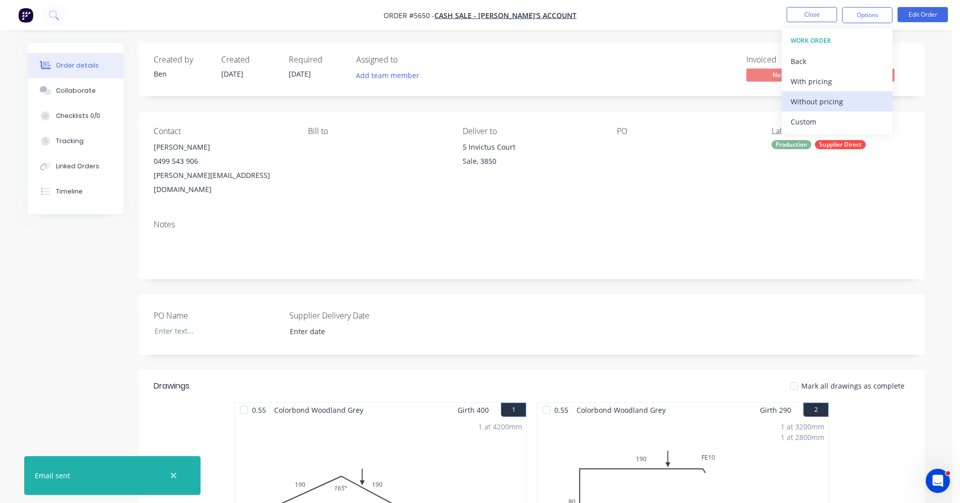
click at [810, 103] on div "Without pricing" at bounding box center [837, 101] width 93 height 15
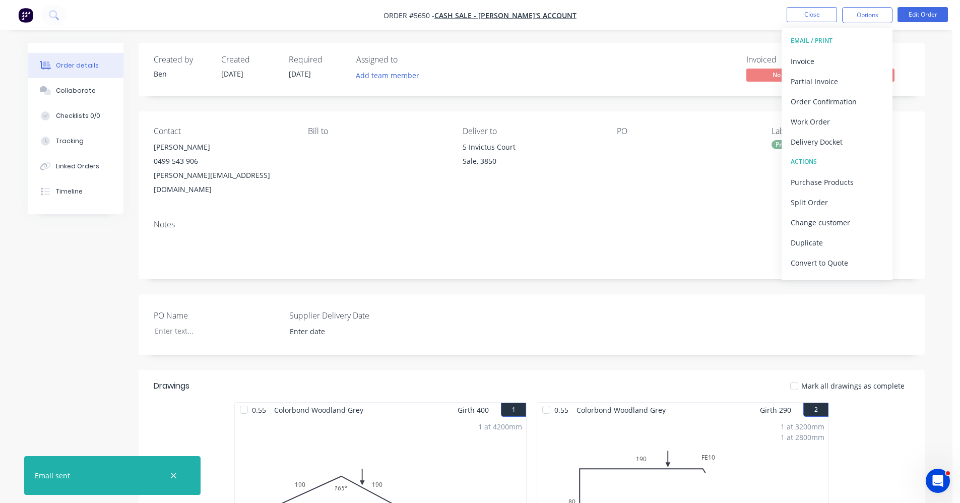
drag, startPoint x: 664, startPoint y: 5, endPoint x: 699, endPoint y: 42, distance: 51.3
click at [664, 8] on nav "Order #5650 - CASH SALE - BEN'S ACCOUNT Close Options EMAIL / PRINT Invoice Par…" at bounding box center [480, 15] width 960 height 30
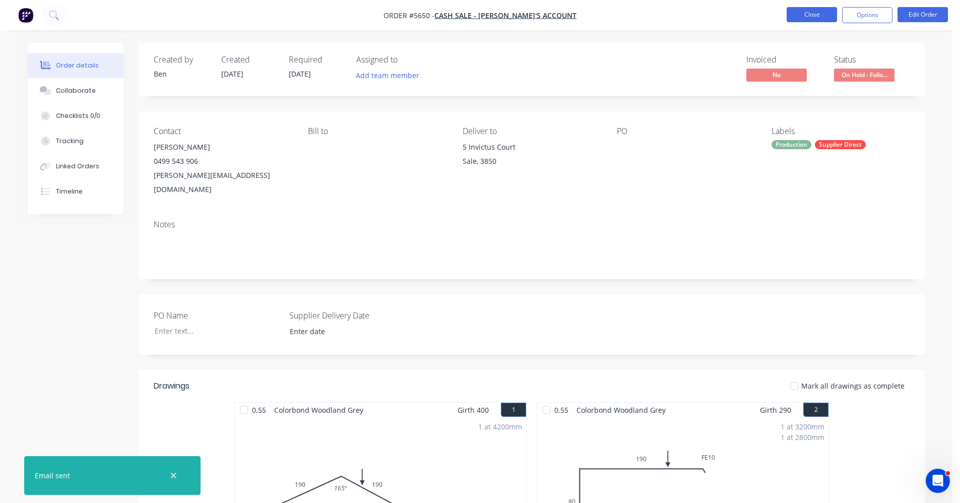
click at [799, 7] on nav "Order #5650 - CASH SALE - BEN'S ACCOUNT Close Options Edit Order" at bounding box center [480, 15] width 960 height 30
click at [802, 16] on button "Close" at bounding box center [812, 14] width 50 height 15
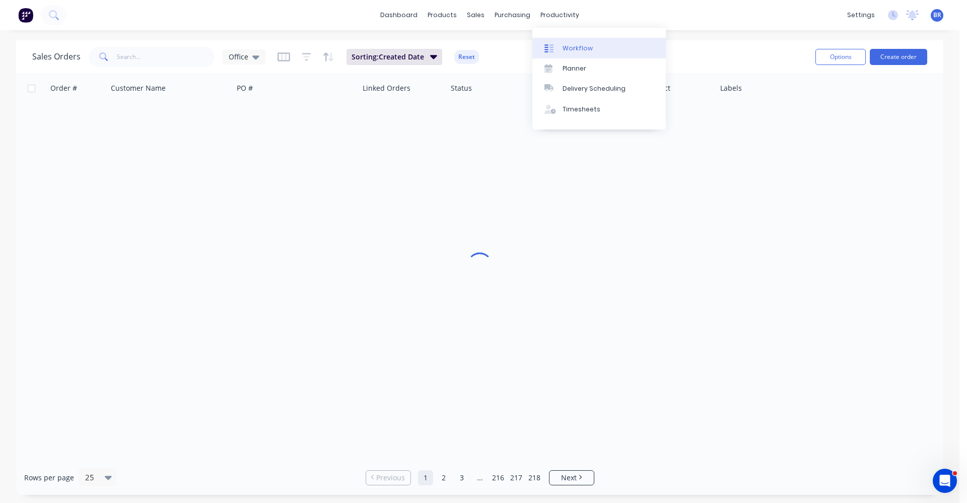
click at [576, 43] on link "Workflow" at bounding box center [600, 48] width 134 height 20
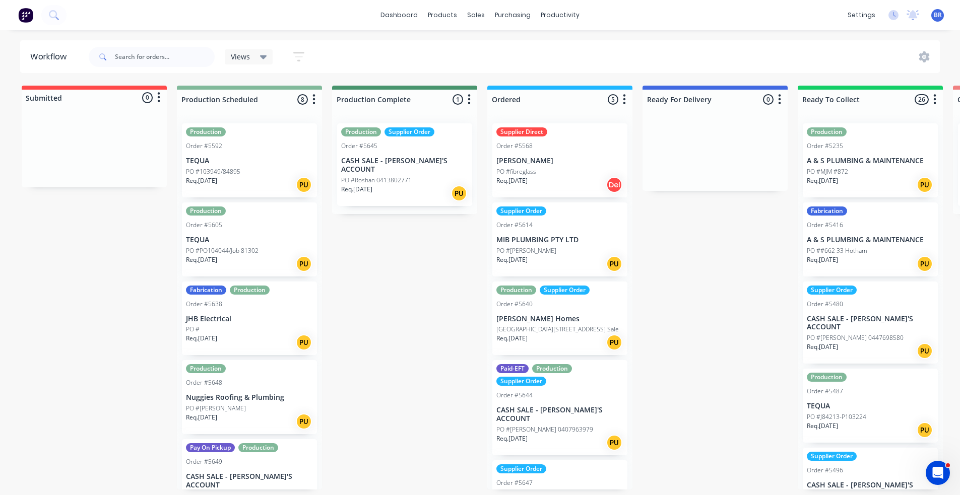
click at [379, 161] on p "CASH SALE - [PERSON_NAME]'S ACCOUNT" at bounding box center [404, 165] width 127 height 17
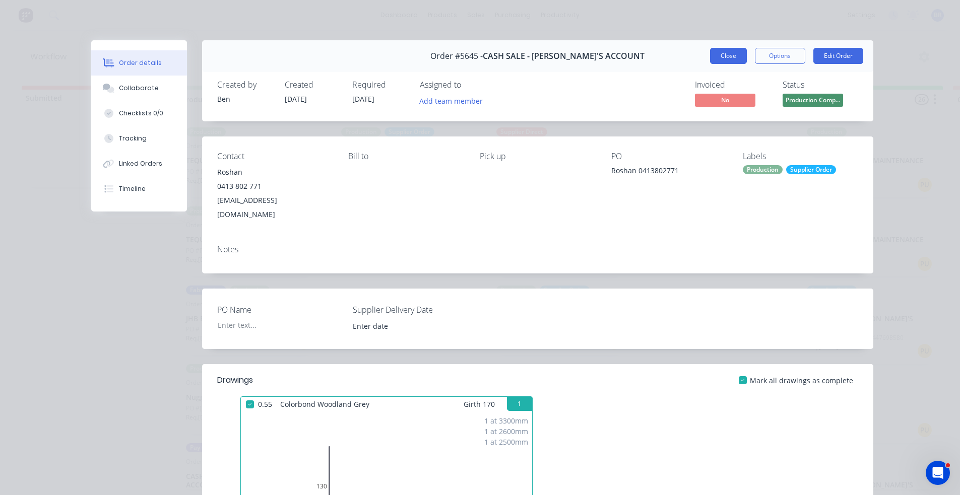
click at [727, 55] on button "Close" at bounding box center [728, 56] width 37 height 16
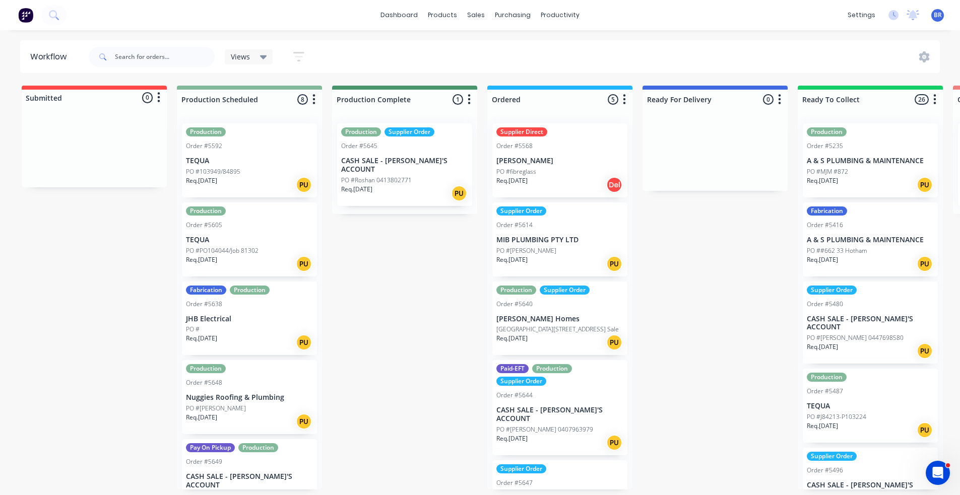
click at [563, 172] on div "PO #fibreglass" at bounding box center [559, 171] width 127 height 9
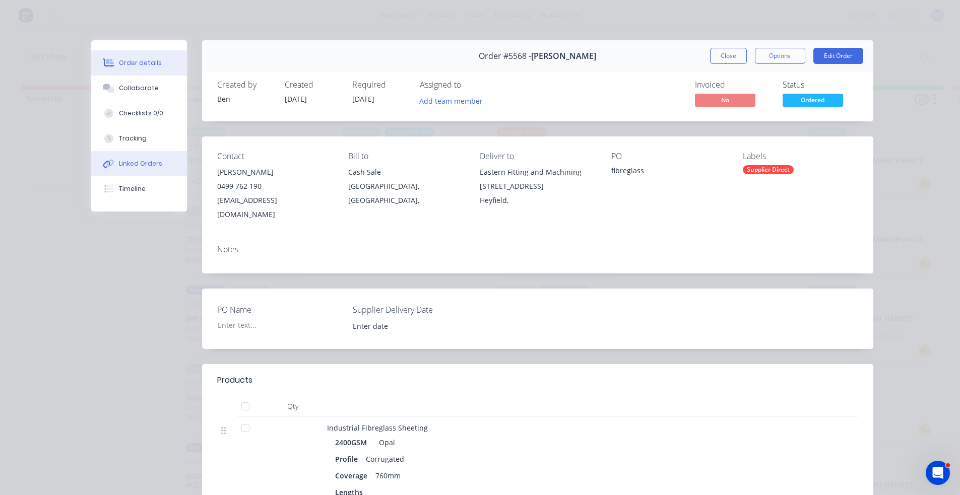
click at [142, 162] on div "Linked Orders" at bounding box center [140, 163] width 43 height 9
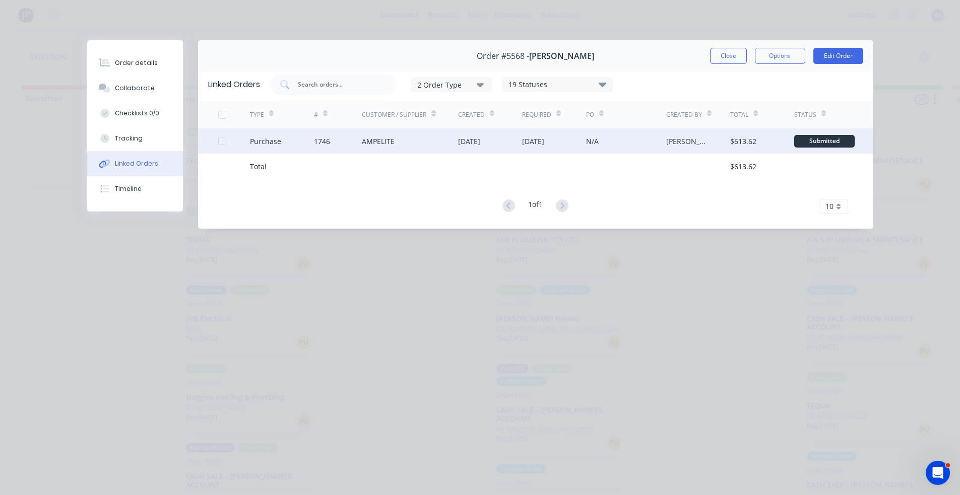
click at [385, 143] on div "AMPELITE" at bounding box center [378, 141] width 33 height 11
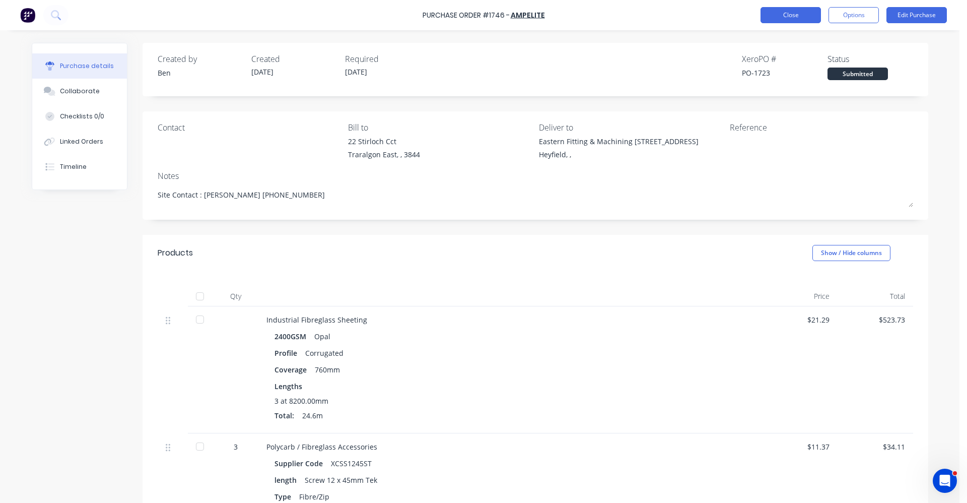
click at [786, 18] on button "Close" at bounding box center [791, 15] width 60 height 16
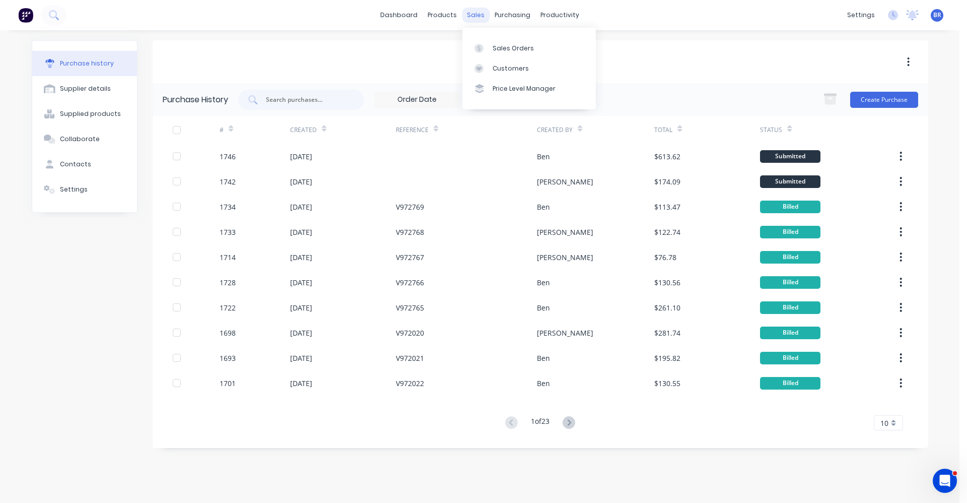
click at [478, 18] on div "sales" at bounding box center [476, 15] width 28 height 15
click at [506, 54] on link "Sales Orders" at bounding box center [530, 48] width 134 height 20
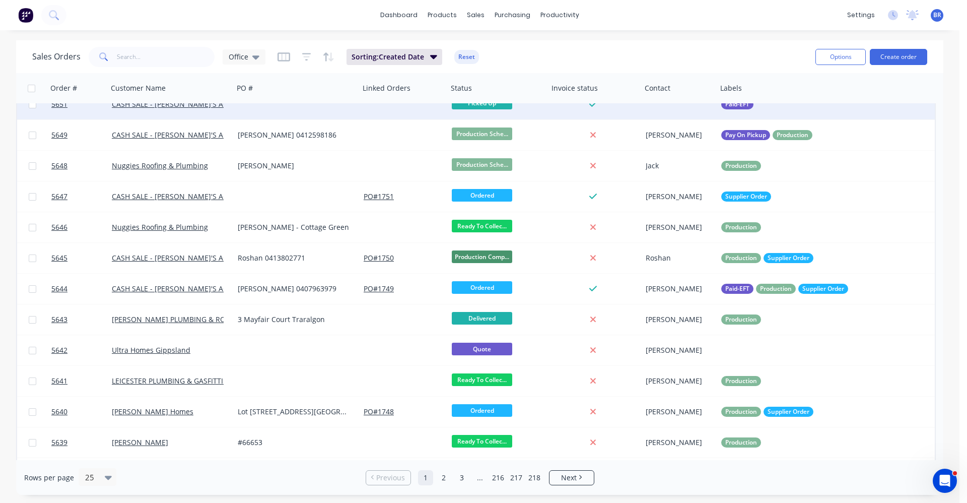
scroll to position [151, 0]
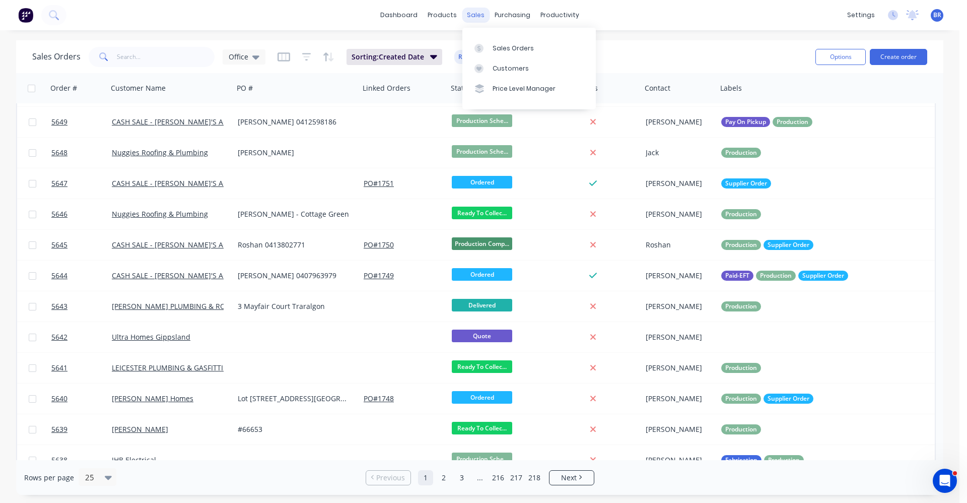
drag, startPoint x: 476, startPoint y: 14, endPoint x: 497, endPoint y: 32, distance: 27.9
click at [478, 16] on div "sales" at bounding box center [476, 15] width 28 height 15
click at [503, 47] on div "Sales Orders" at bounding box center [513, 48] width 41 height 9
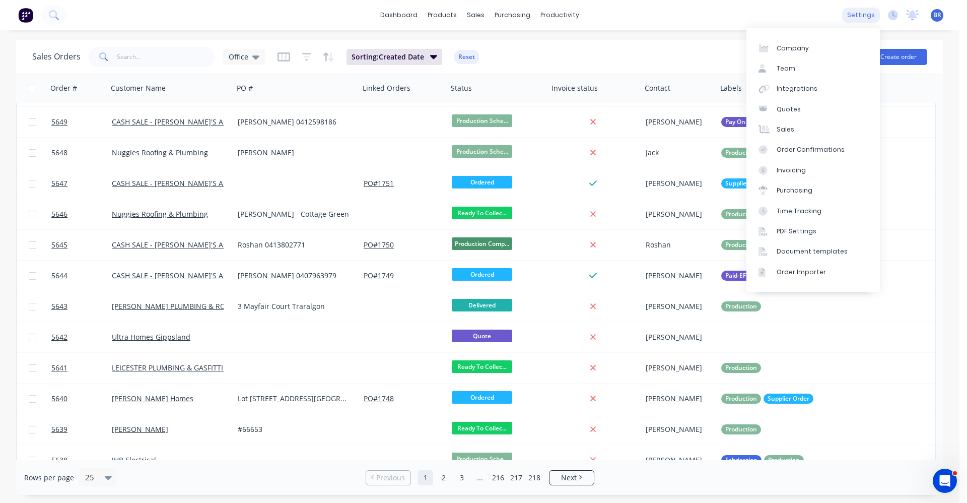
click at [863, 10] on div "settings" at bounding box center [862, 15] width 38 height 15
drag, startPoint x: 788, startPoint y: 254, endPoint x: 797, endPoint y: 265, distance: 13.9
click at [788, 254] on div "Document templates" at bounding box center [812, 251] width 71 height 9
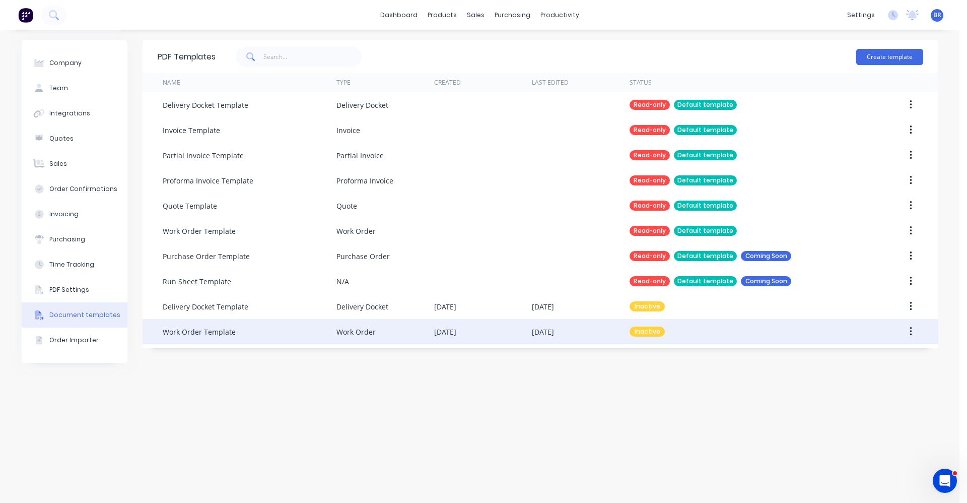
click at [253, 332] on div "Work Order Template" at bounding box center [250, 331] width 174 height 25
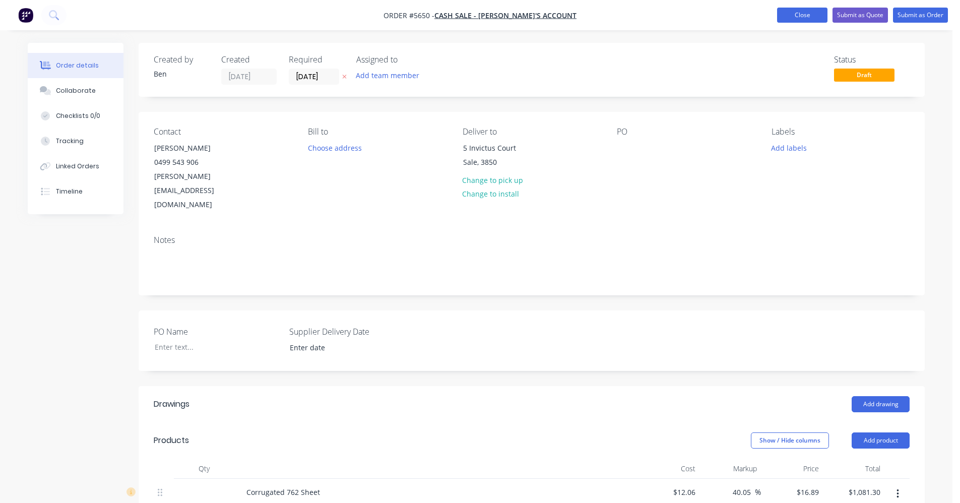
click at [795, 16] on button "Close" at bounding box center [802, 15] width 50 height 15
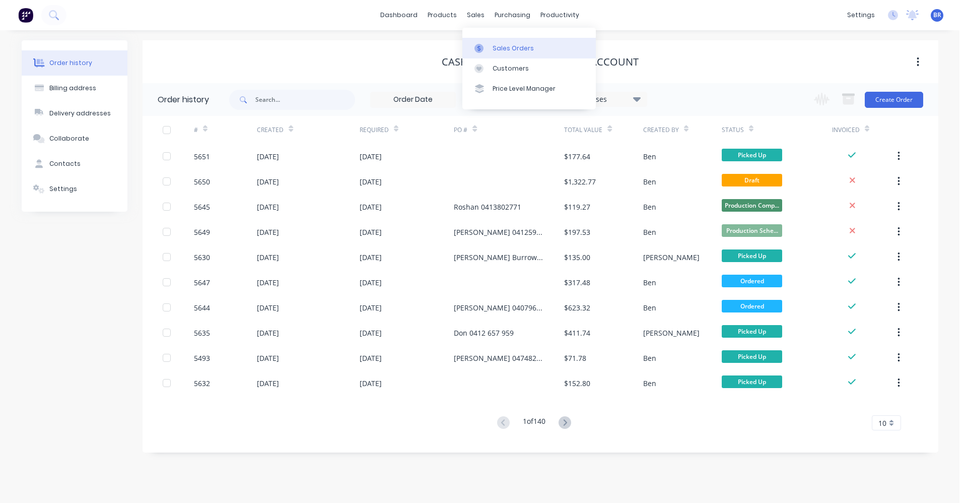
click at [496, 48] on div "Sales Orders" at bounding box center [513, 48] width 41 height 9
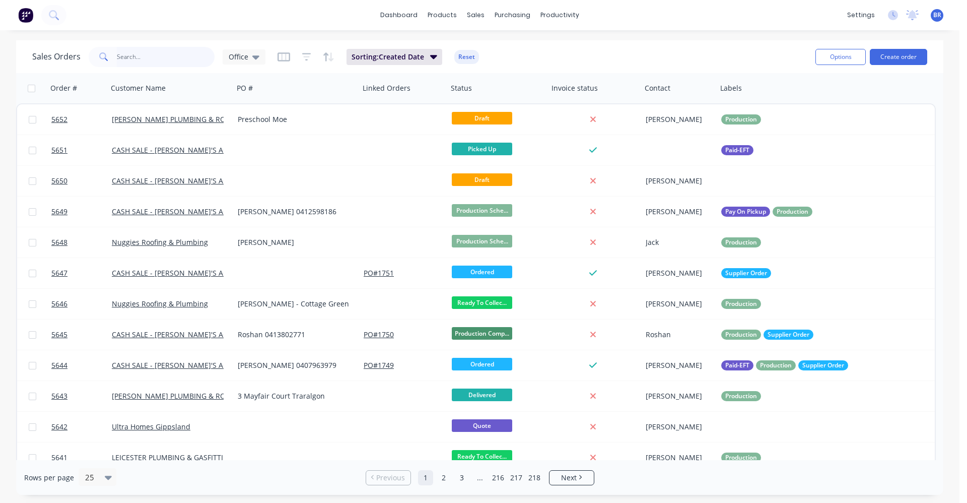
click at [133, 56] on input "text" at bounding box center [166, 57] width 98 height 20
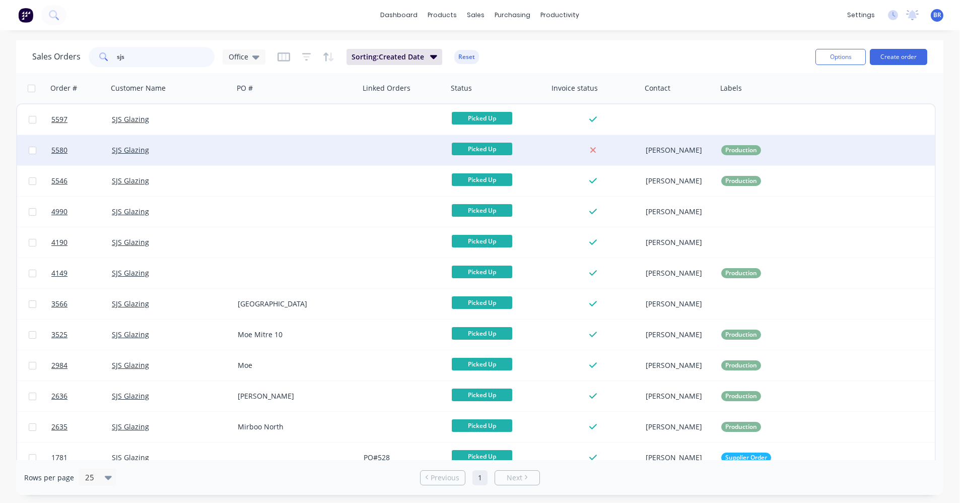
type input "sjs"
click at [203, 139] on div "SJS Glazing" at bounding box center [171, 150] width 126 height 30
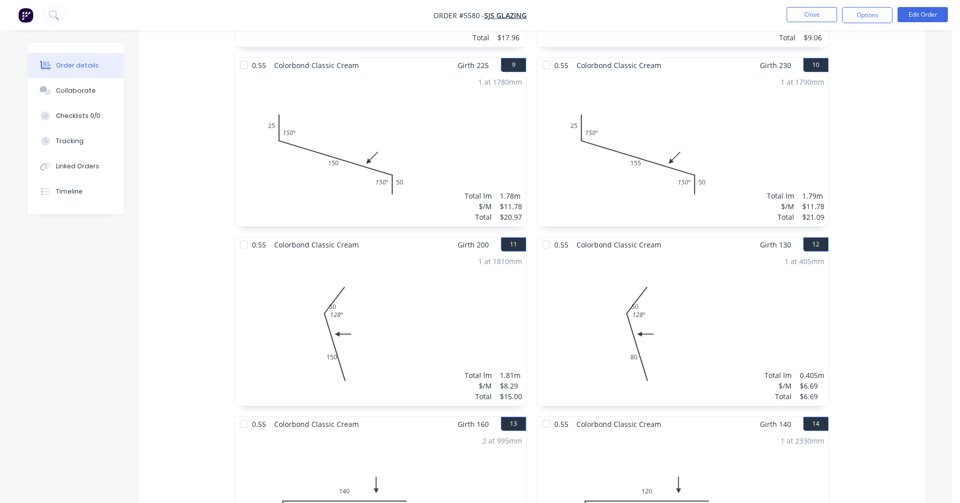
scroll to position [1058, 0]
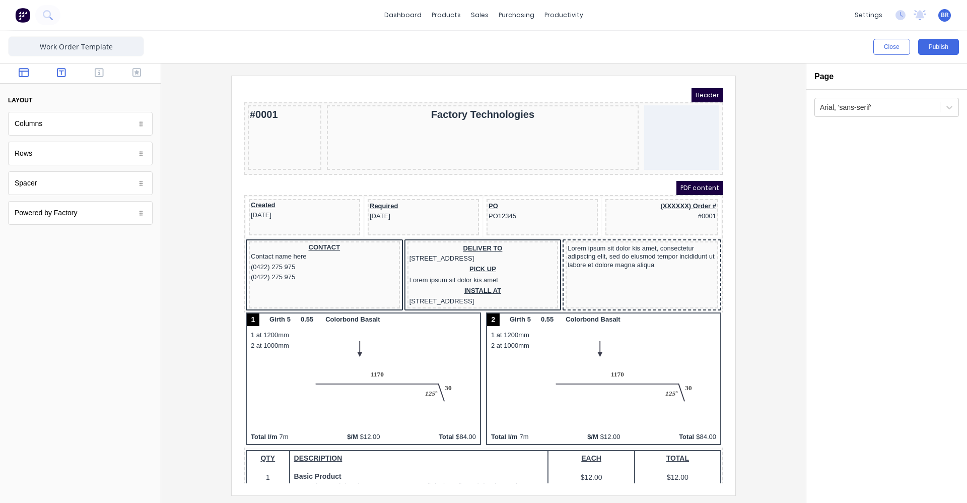
click at [57, 71] on icon "button" at bounding box center [61, 73] width 9 height 10
click at [98, 75] on icon "button" at bounding box center [99, 72] width 9 height 9
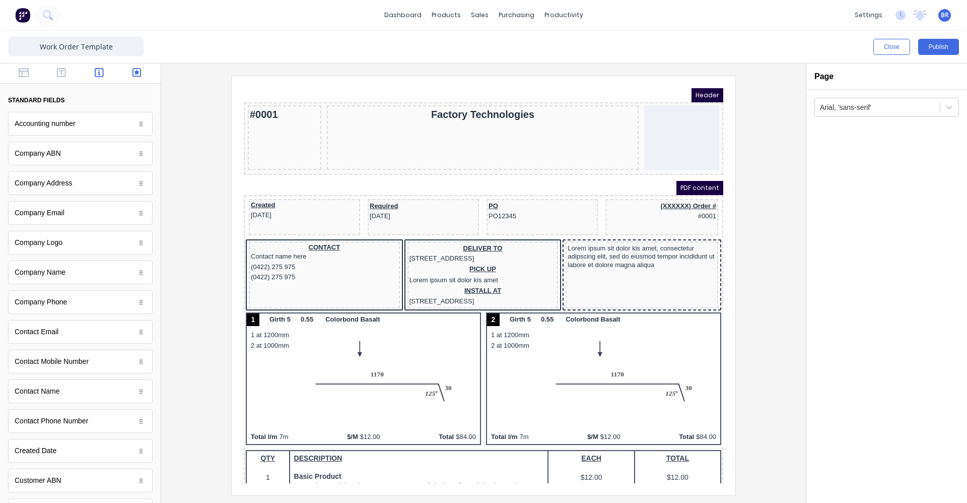
click at [141, 72] on button "button" at bounding box center [137, 74] width 32 height 12
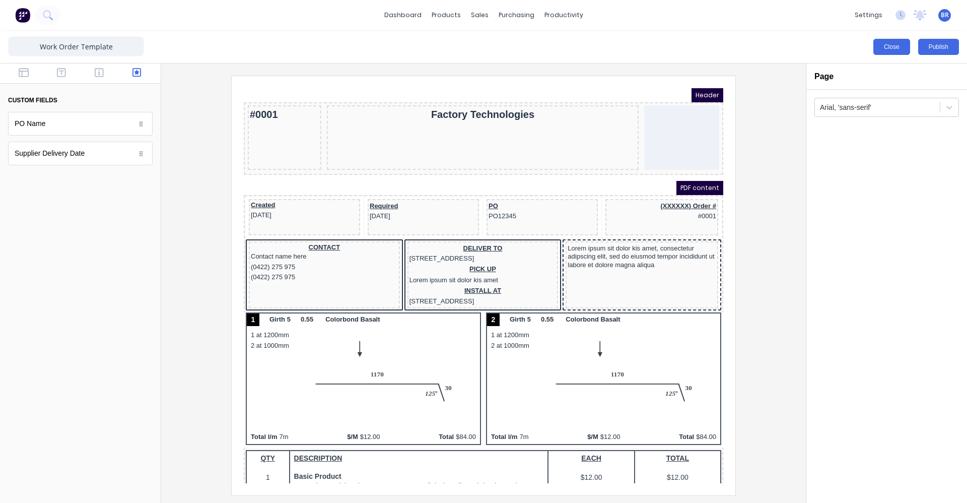
click at [893, 45] on button "Close" at bounding box center [892, 47] width 37 height 16
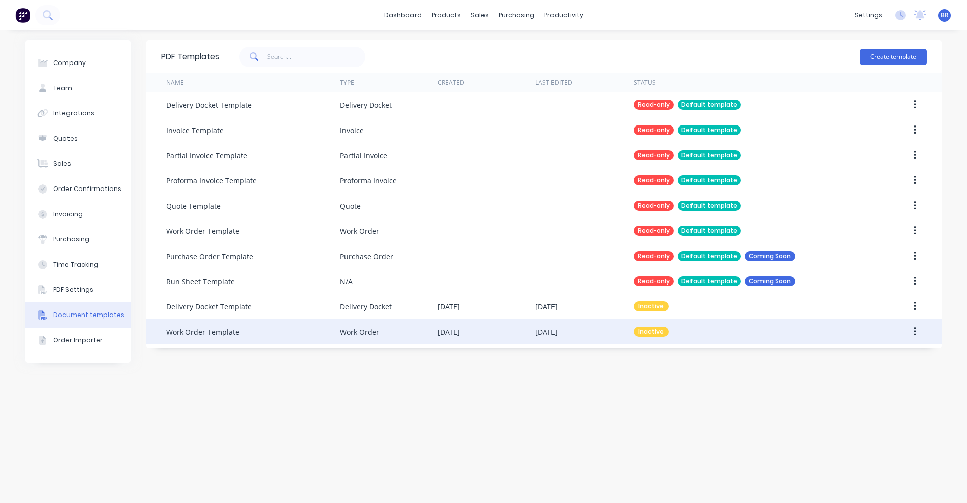
click at [914, 330] on icon "button" at bounding box center [915, 331] width 3 height 11
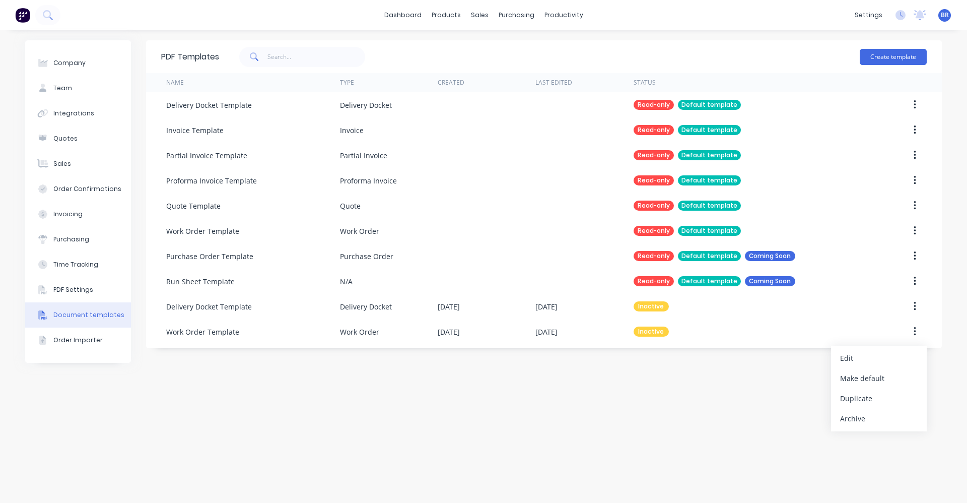
drag, startPoint x: 860, startPoint y: 355, endPoint x: 687, endPoint y: 366, distance: 172.7
click at [687, 366] on div "PDF Templates Create template Name Type Created Last Edited Status Delivery Doc…" at bounding box center [544, 266] width 796 height 453
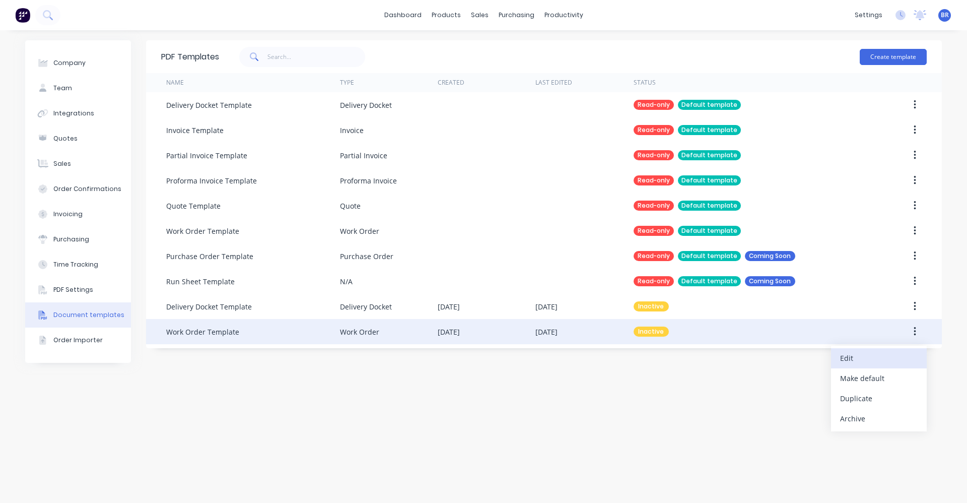
click at [862, 361] on div "Edit" at bounding box center [880, 358] width 78 height 15
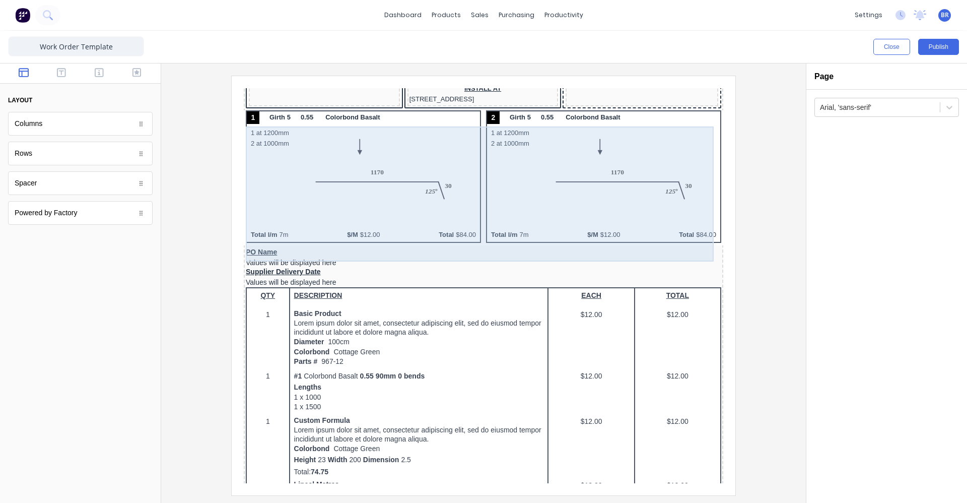
scroll to position [302, 0]
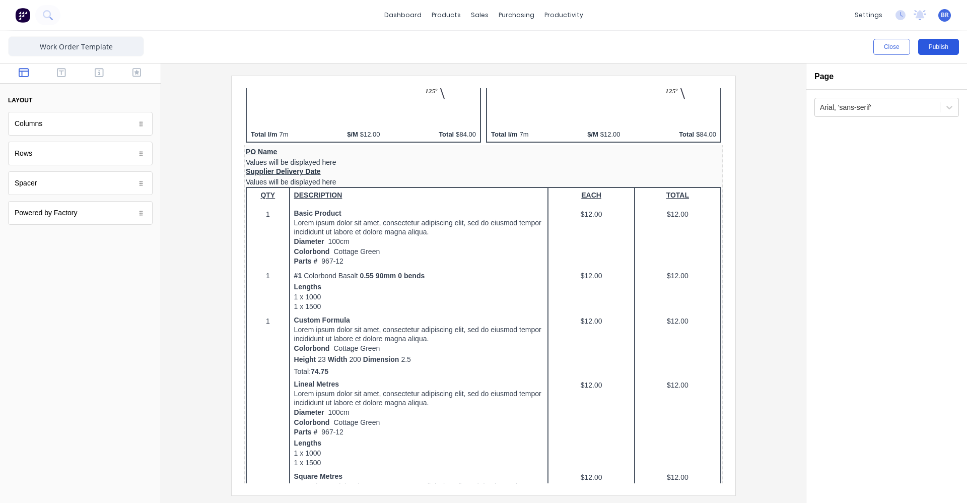
click at [943, 45] on button "Publish" at bounding box center [939, 47] width 41 height 16
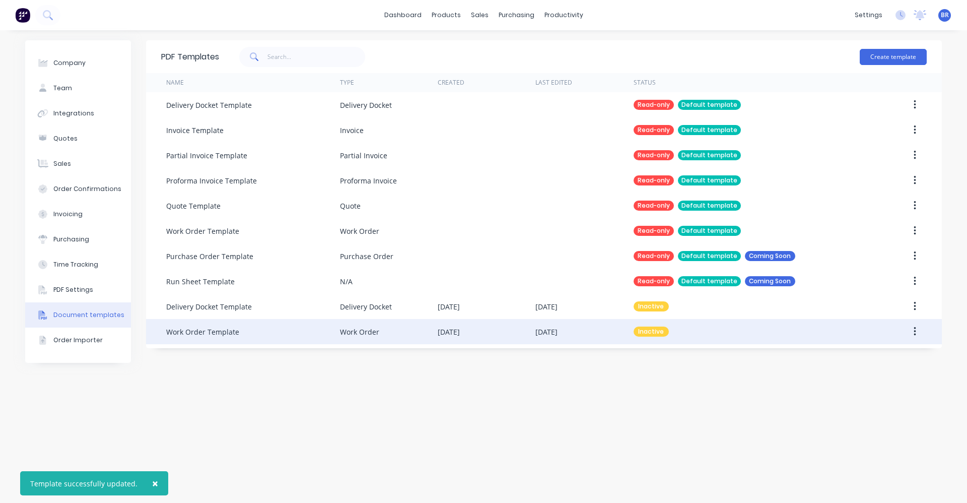
click at [199, 334] on div "Work Order Template" at bounding box center [202, 332] width 73 height 11
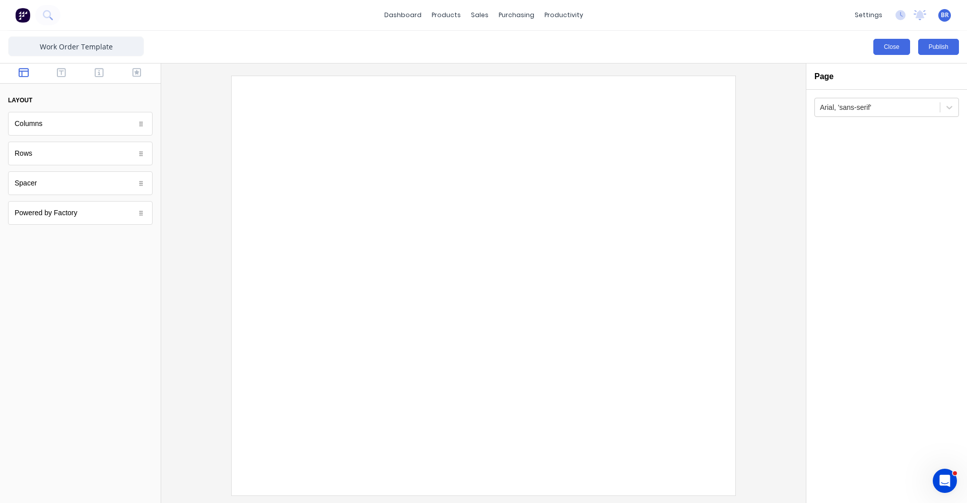
click at [893, 48] on button "Close" at bounding box center [892, 47] width 37 height 16
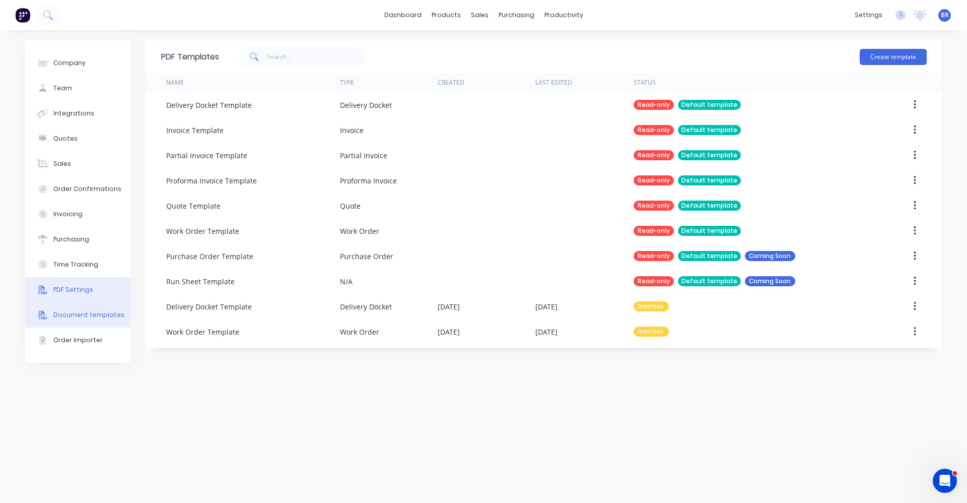
click at [61, 291] on div "PDF Settings" at bounding box center [73, 289] width 40 height 9
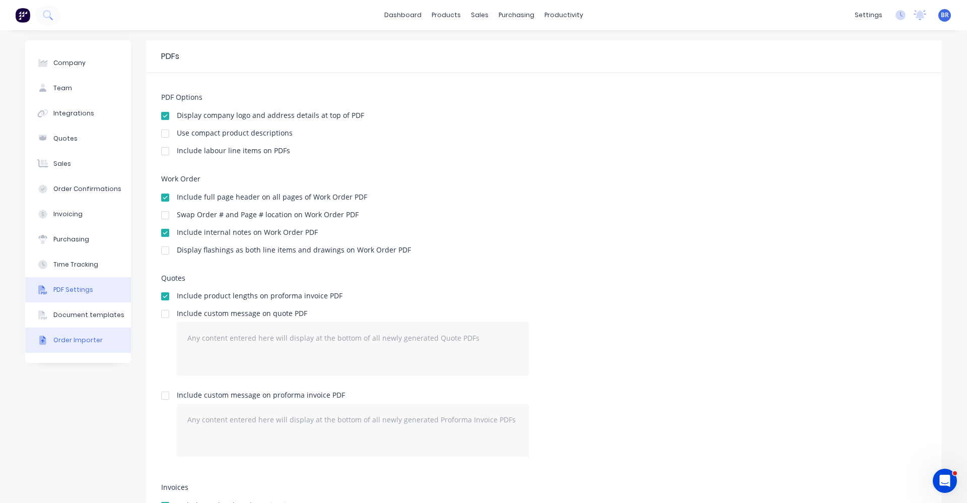
click at [75, 341] on div "Order Importer" at bounding box center [77, 340] width 49 height 9
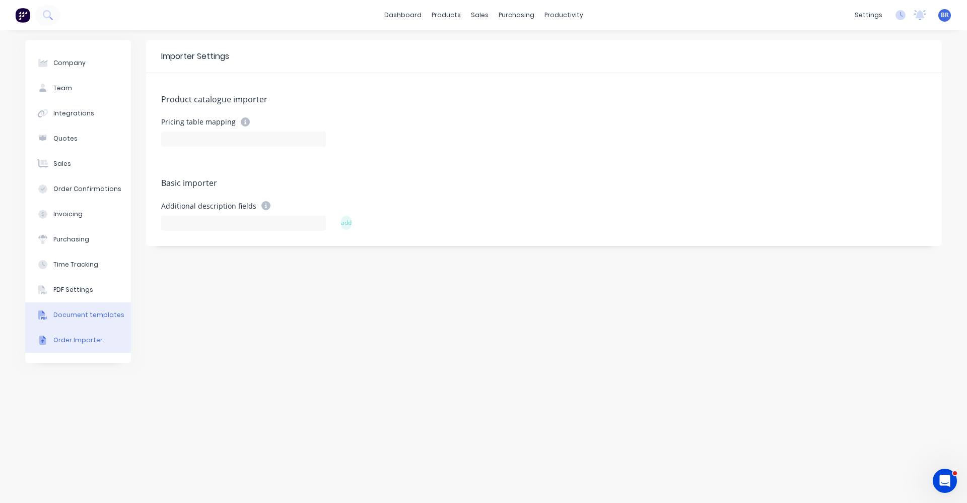
click at [60, 316] on div "Document templates" at bounding box center [88, 314] width 71 height 9
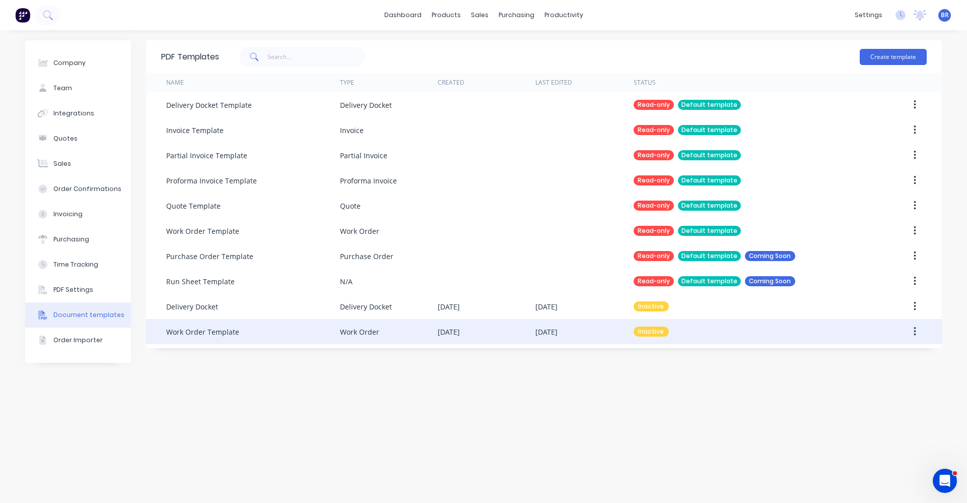
click at [914, 331] on icon "button" at bounding box center [915, 331] width 3 height 11
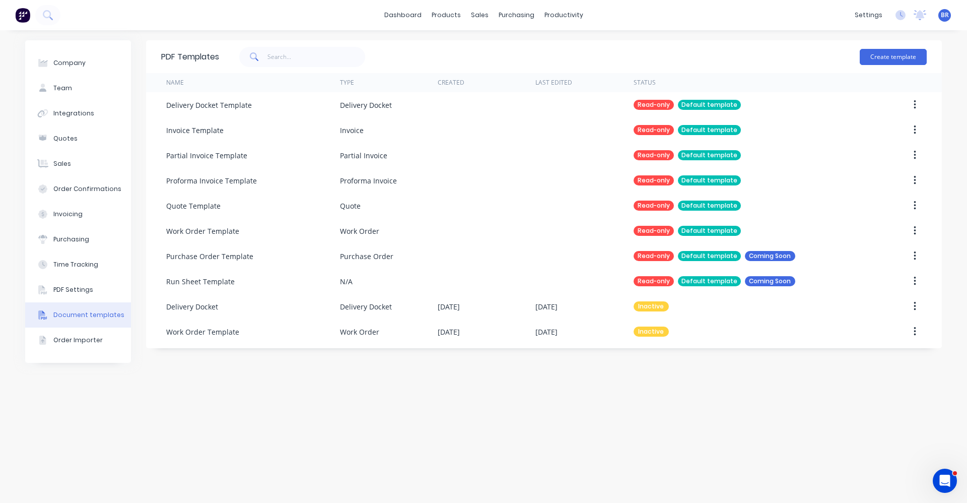
drag, startPoint x: 630, startPoint y: 427, endPoint x: 663, endPoint y: 374, distance: 61.5
click at [631, 425] on div "PDF Templates Create template Name Type Created Last Edited Status Delivery Doc…" at bounding box center [544, 266] width 796 height 453
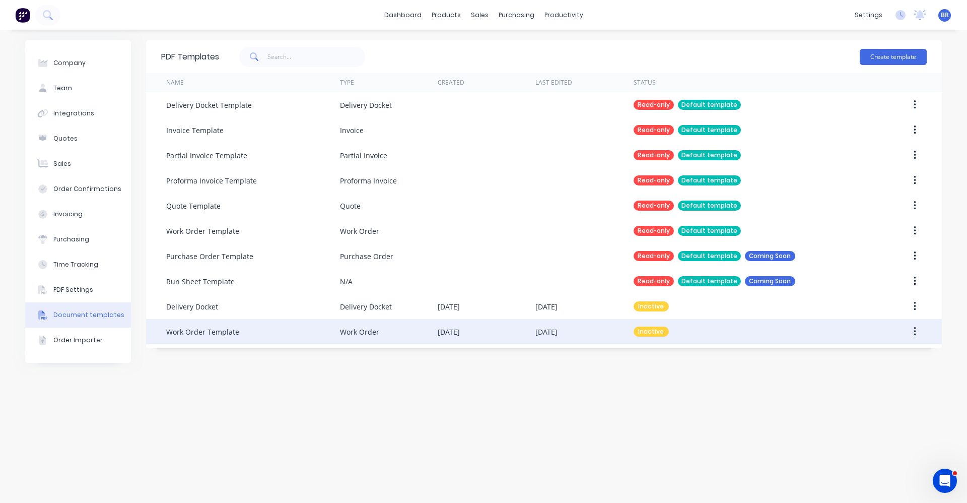
click at [264, 332] on div "Work Order Template" at bounding box center [253, 331] width 174 height 25
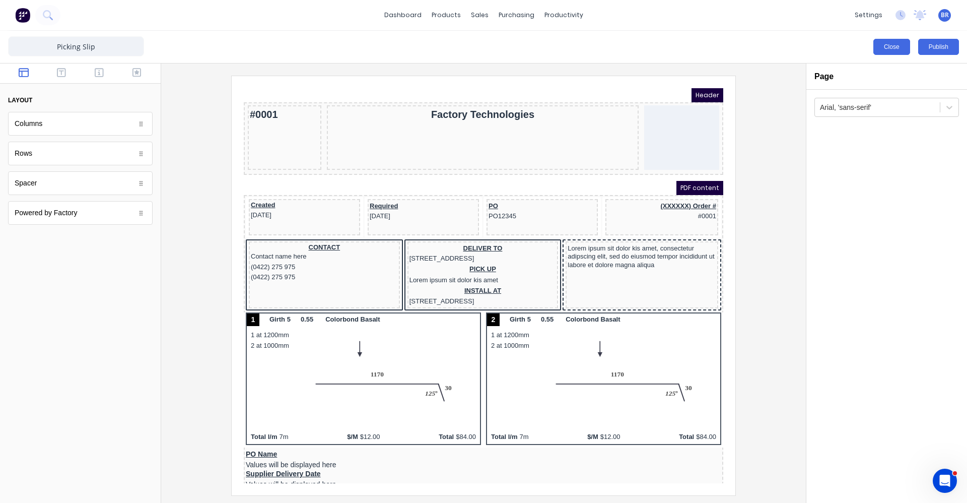
click at [899, 45] on button "Close" at bounding box center [892, 47] width 37 height 16
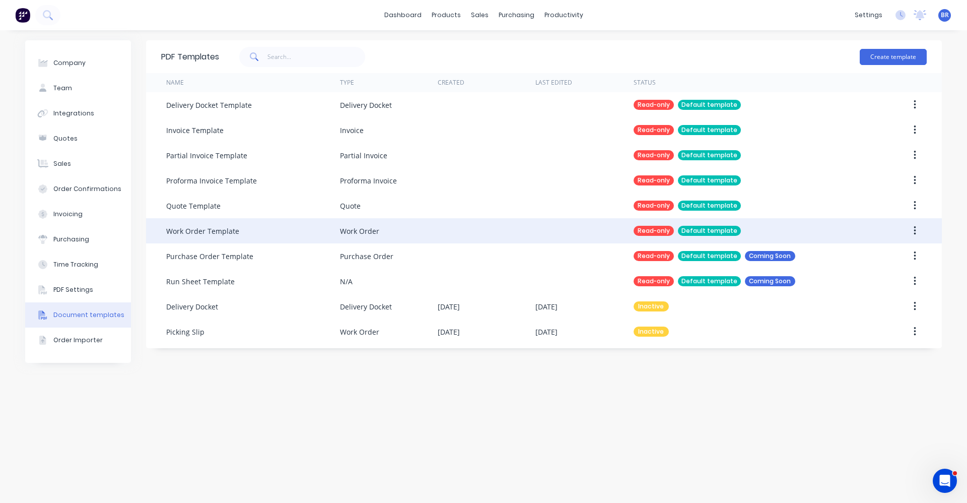
click at [284, 232] on div "Work Order Template" at bounding box center [253, 230] width 174 height 25
click at [913, 230] on button "button" at bounding box center [915, 231] width 24 height 18
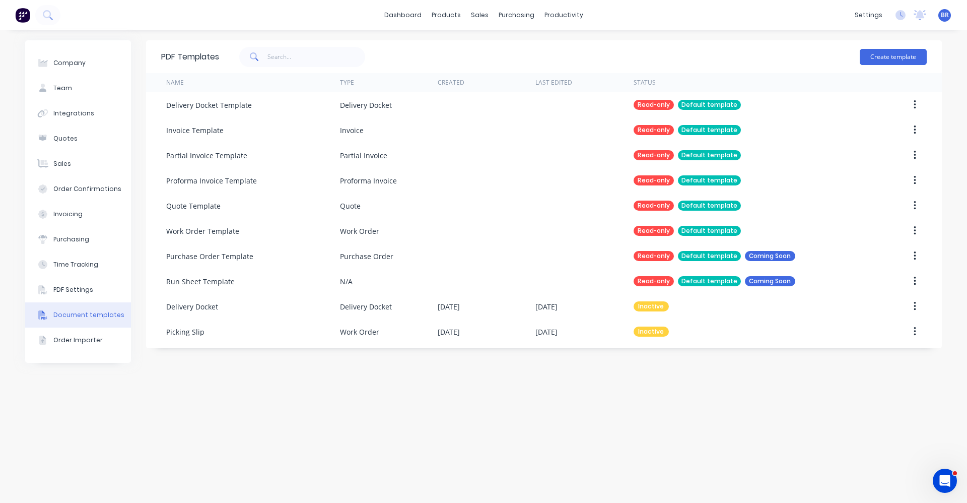
click at [347, 420] on div "PDF Templates Create template Name Type Created Last Edited Status Delivery Doc…" at bounding box center [544, 266] width 796 height 453
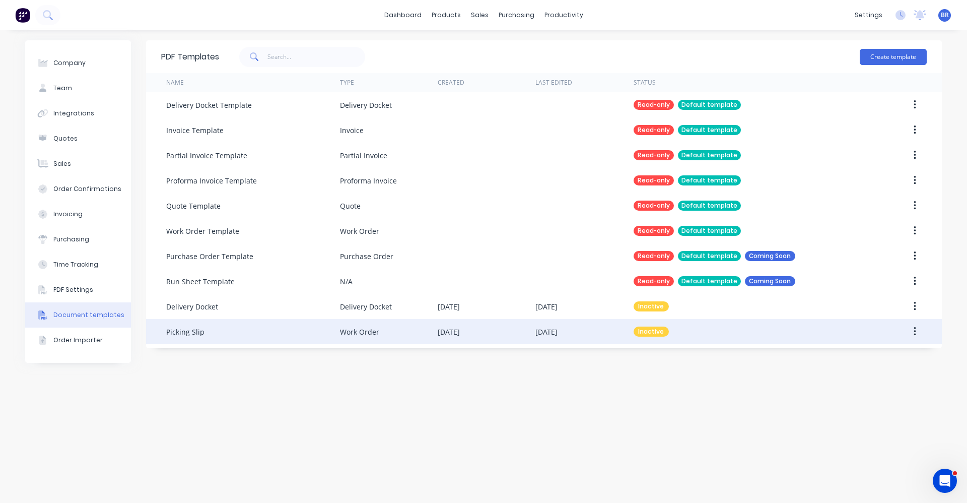
click at [916, 333] on icon "button" at bounding box center [915, 331] width 3 height 11
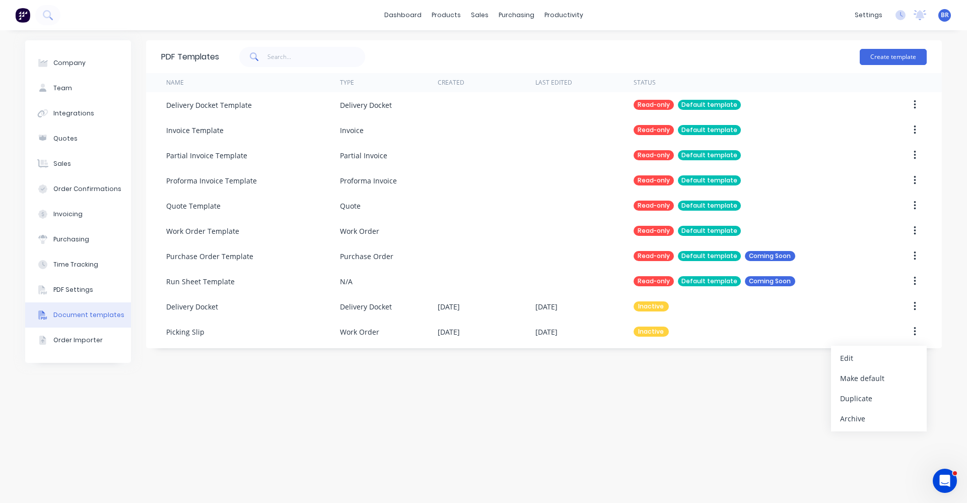
click at [855, 378] on div "Make default" at bounding box center [880, 378] width 78 height 15
click at [612, 428] on div "PDF Templates Create template Name Type Created Last Edited Status Delivery Doc…" at bounding box center [544, 266] width 796 height 453
click at [480, 10] on div "sales" at bounding box center [480, 15] width 28 height 15
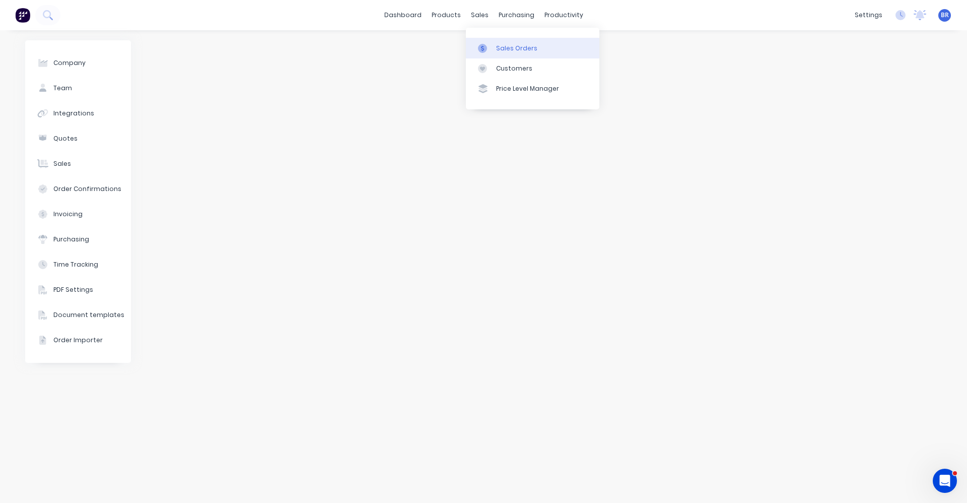
drag, startPoint x: 503, startPoint y: 46, endPoint x: 498, endPoint y: 53, distance: 8.7
click at [503, 46] on div "Sales Orders" at bounding box center [516, 48] width 41 height 9
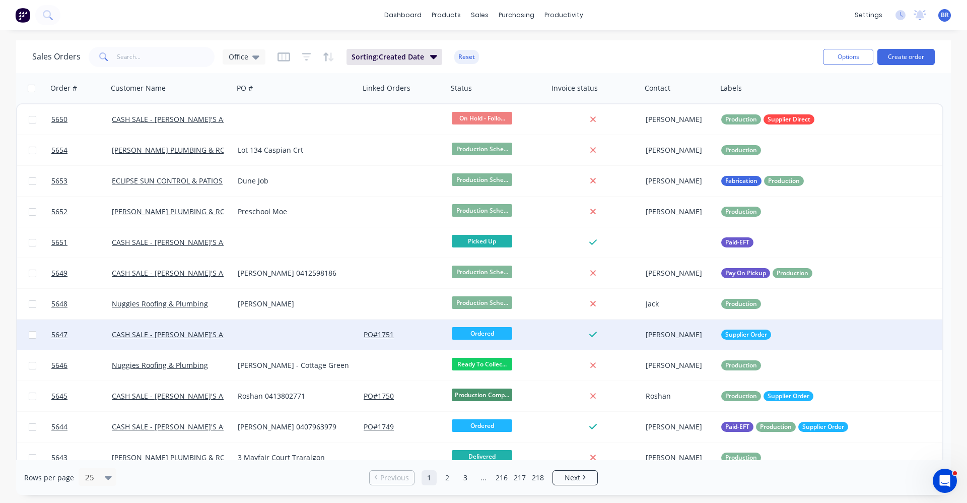
click at [253, 339] on div at bounding box center [297, 334] width 126 height 30
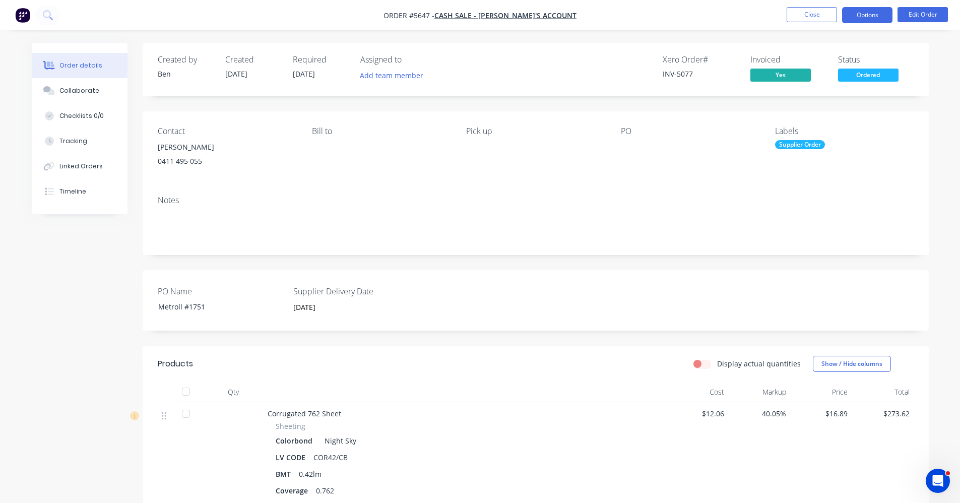
click at [866, 16] on button "Options" at bounding box center [867, 15] width 50 height 16
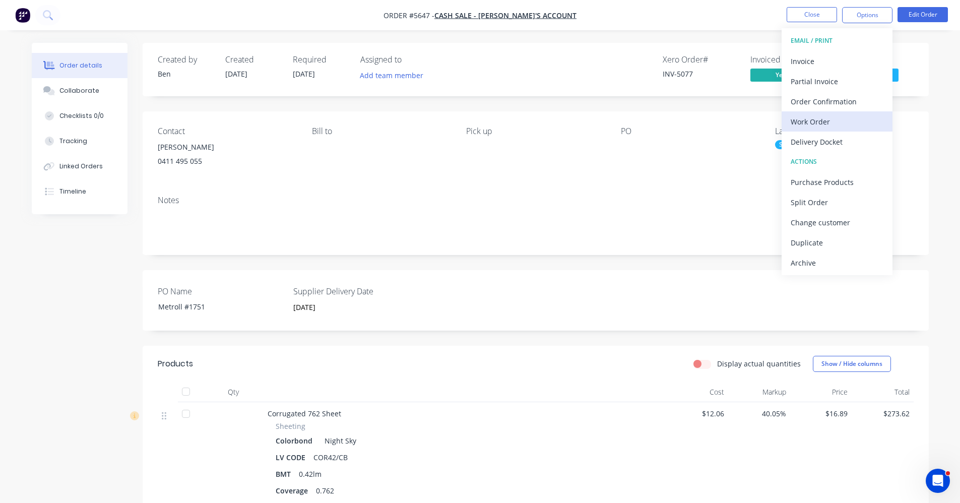
click at [813, 124] on div "Work Order" at bounding box center [837, 121] width 93 height 15
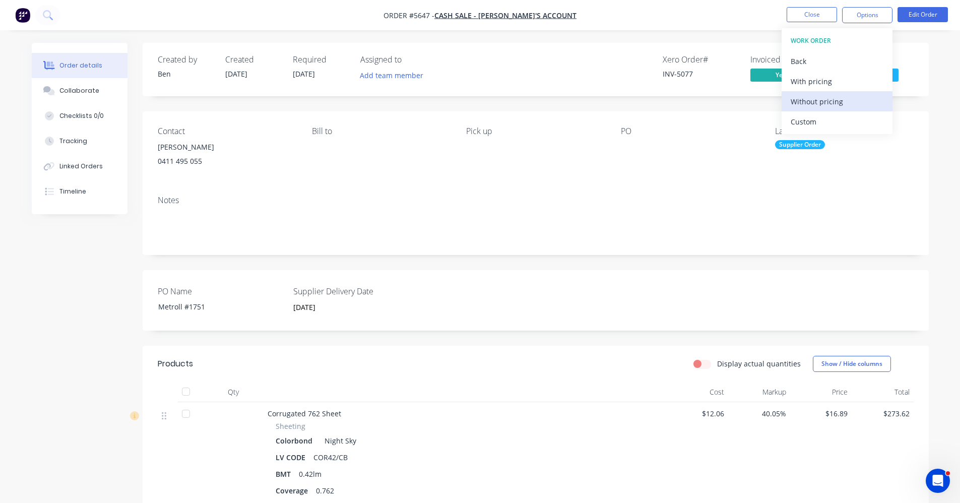
click at [806, 104] on div "Without pricing" at bounding box center [837, 101] width 93 height 15
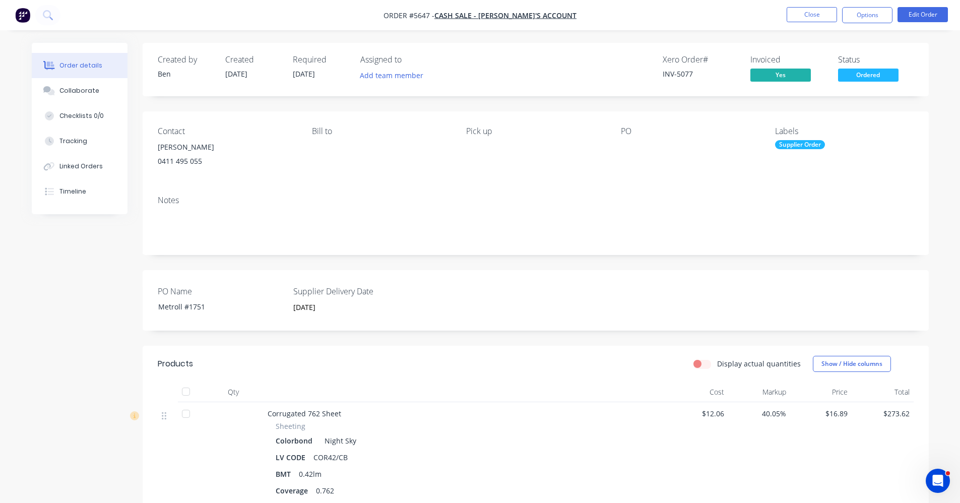
click at [545, 292] on div "PO Name Metroll #1751 Supplier Delivery Date [DATE]" at bounding box center [536, 300] width 786 height 60
click at [809, 10] on button "Close" at bounding box center [812, 14] width 50 height 15
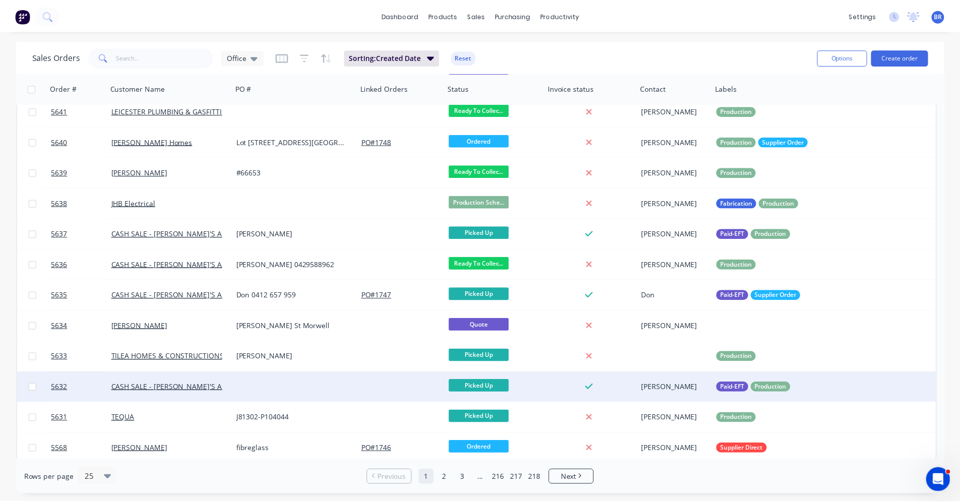
scroll to position [412, 0]
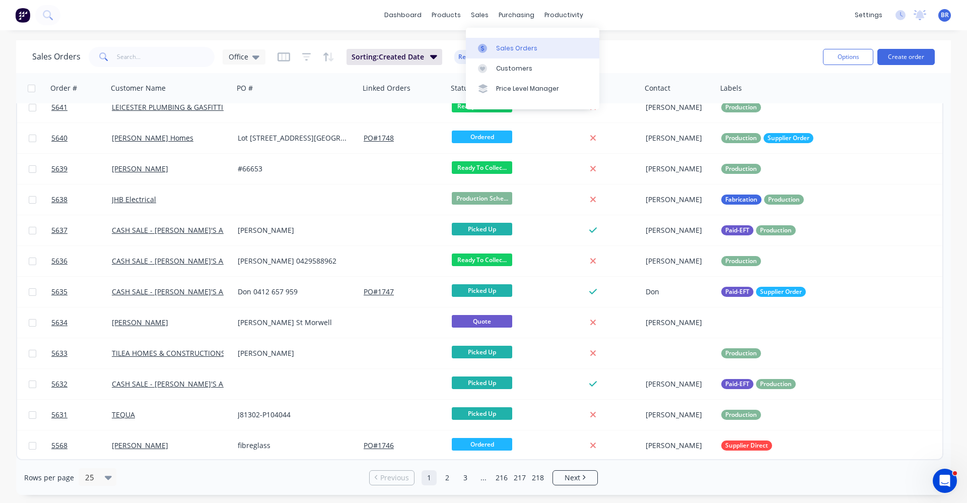
click at [511, 45] on div "Sales Orders" at bounding box center [516, 48] width 41 height 9
click at [486, 15] on div "sales" at bounding box center [480, 15] width 28 height 15
click at [504, 49] on div "Sales Orders" at bounding box center [516, 48] width 41 height 9
drag, startPoint x: 491, startPoint y: 48, endPoint x: 568, endPoint y: 63, distance: 78.0
click at [492, 48] on div at bounding box center [485, 48] width 15 height 9
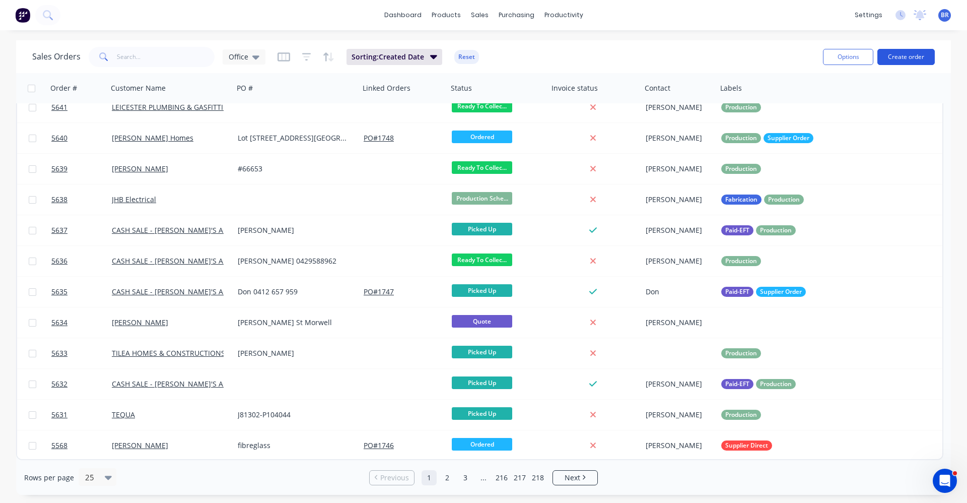
click at [910, 55] on button "Create order" at bounding box center [906, 57] width 57 height 16
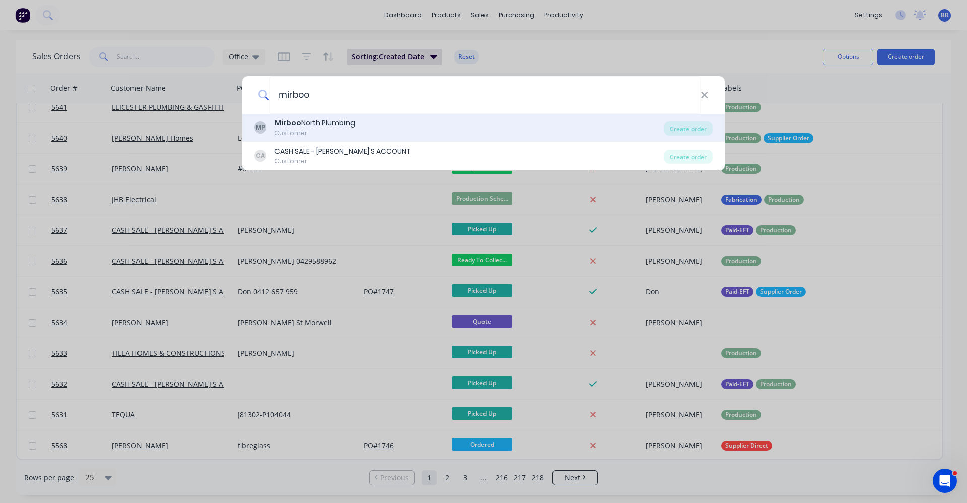
type input "mirboo"
click at [350, 127] on div "Mirboo North Plumbing" at bounding box center [315, 123] width 81 height 11
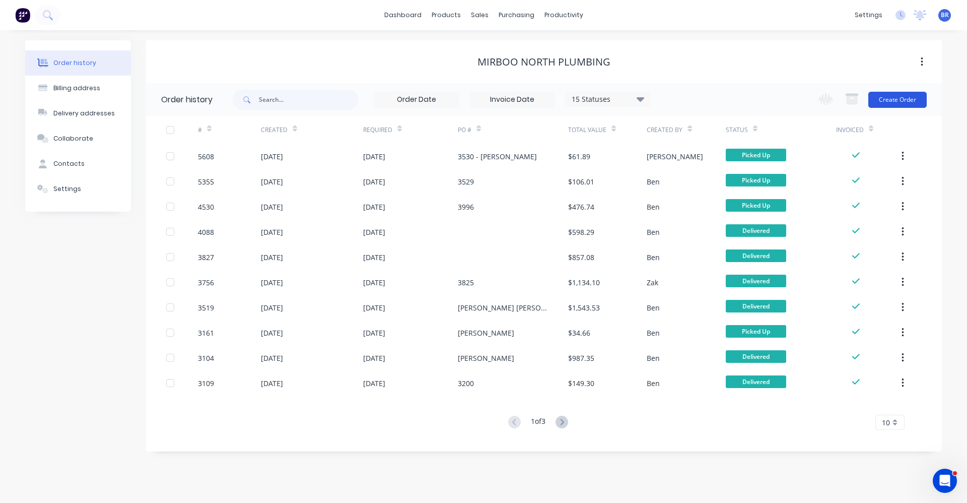
click at [895, 98] on button "Create Order" at bounding box center [898, 100] width 58 height 16
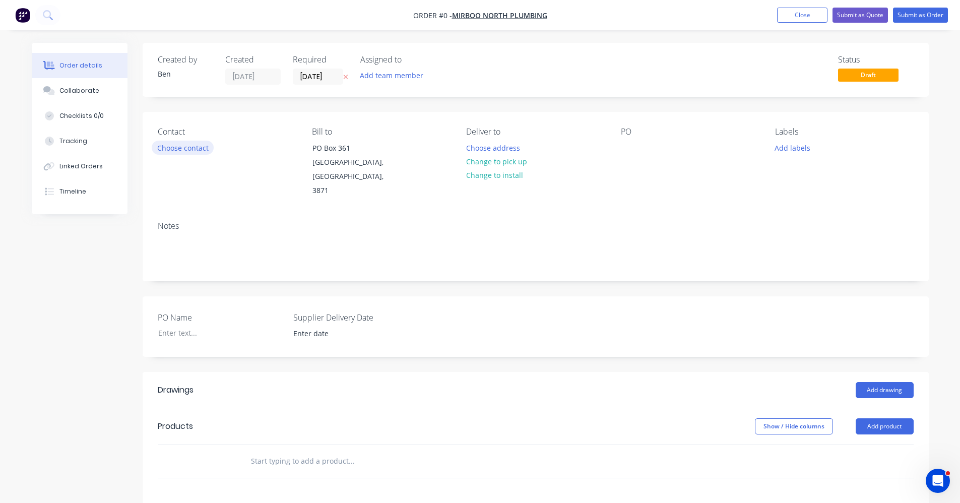
click at [186, 149] on button "Choose contact" at bounding box center [183, 148] width 62 height 14
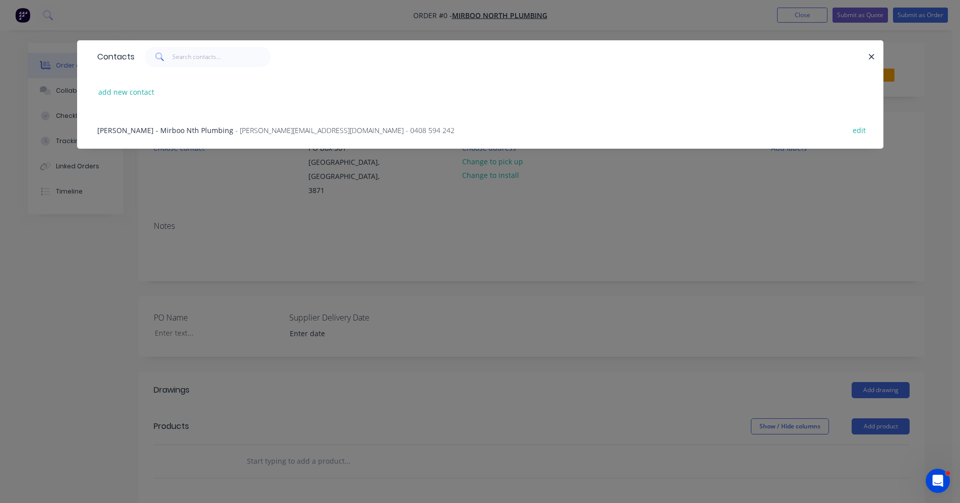
click at [168, 133] on span "[PERSON_NAME] - Mirboo Nth Plumbing" at bounding box center [165, 130] width 136 height 10
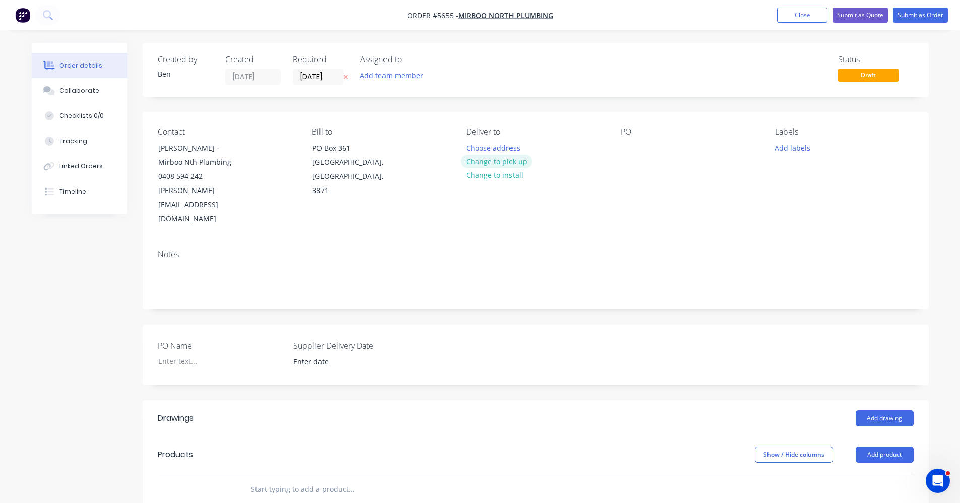
click at [503, 162] on button "Change to pick up" at bounding box center [497, 162] width 72 height 14
click at [881, 410] on button "Add drawing" at bounding box center [885, 418] width 58 height 16
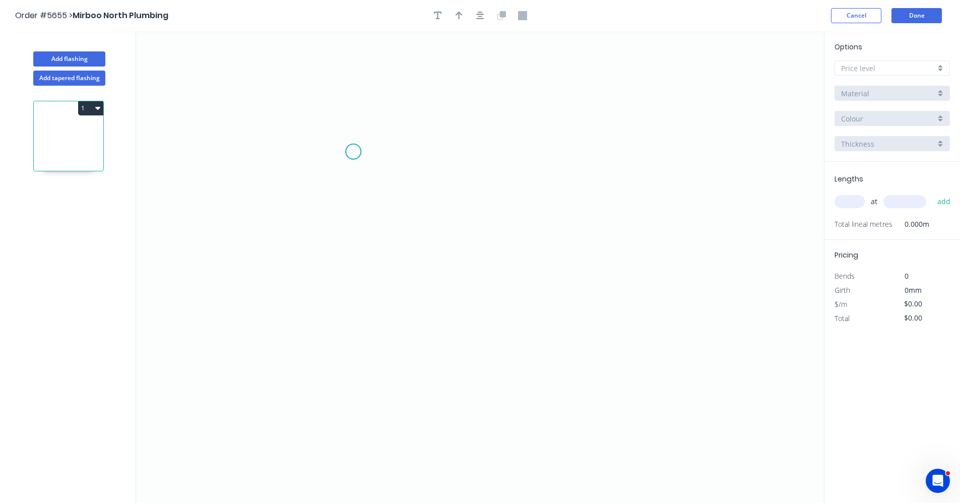
click at [350, 154] on icon "0" at bounding box center [480, 267] width 688 height 472
click at [352, 305] on icon "0" at bounding box center [480, 267] width 688 height 472
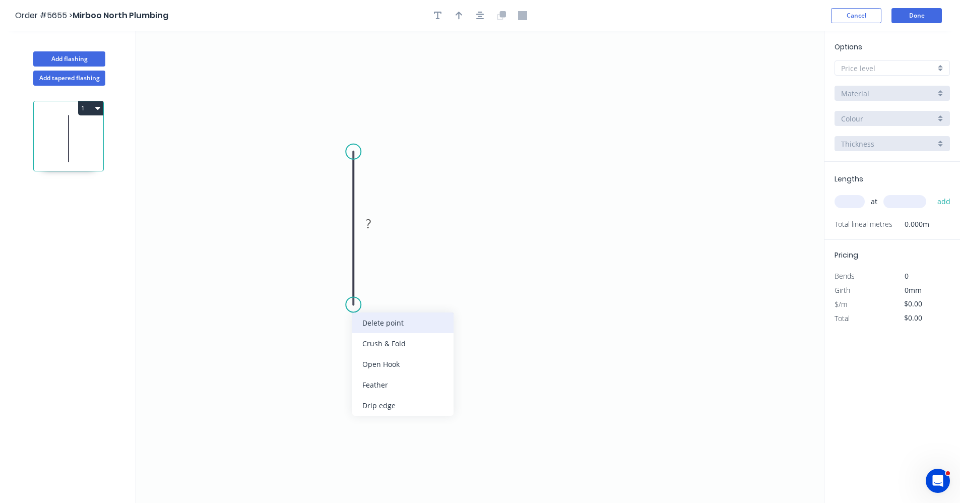
click at [385, 326] on div "Delete point" at bounding box center [402, 322] width 101 height 21
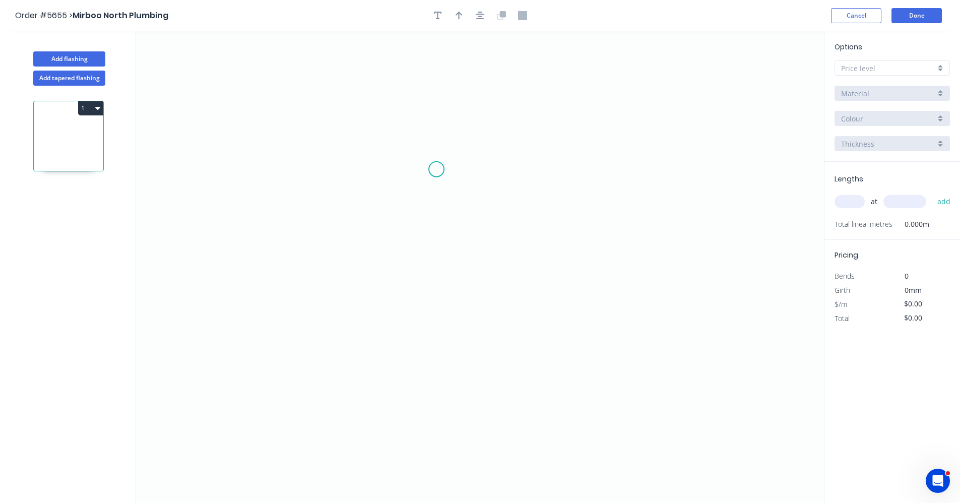
click at [440, 169] on icon "0" at bounding box center [480, 267] width 688 height 472
drag, startPoint x: 505, startPoint y: 170, endPoint x: 502, endPoint y: 179, distance: 8.9
click at [503, 172] on icon "0" at bounding box center [480, 267] width 688 height 472
click at [512, 348] on icon "0 ?" at bounding box center [480, 267] width 688 height 472
click at [529, 426] on div "Feather" at bounding box center [549, 426] width 101 height 21
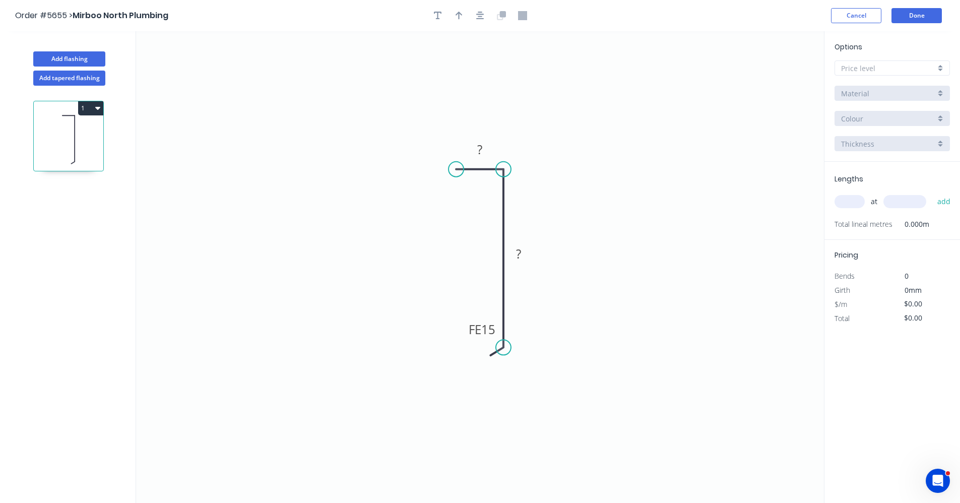
drag, startPoint x: 442, startPoint y: 169, endPoint x: 456, endPoint y: 172, distance: 13.9
click at [456, 172] on circle at bounding box center [455, 169] width 15 height 15
click at [487, 267] on div "Drip edge" at bounding box center [508, 267] width 101 height 21
click at [480, 206] on div "Flip bend" at bounding box center [505, 203] width 101 height 21
click at [487, 151] on rect at bounding box center [480, 150] width 20 height 14
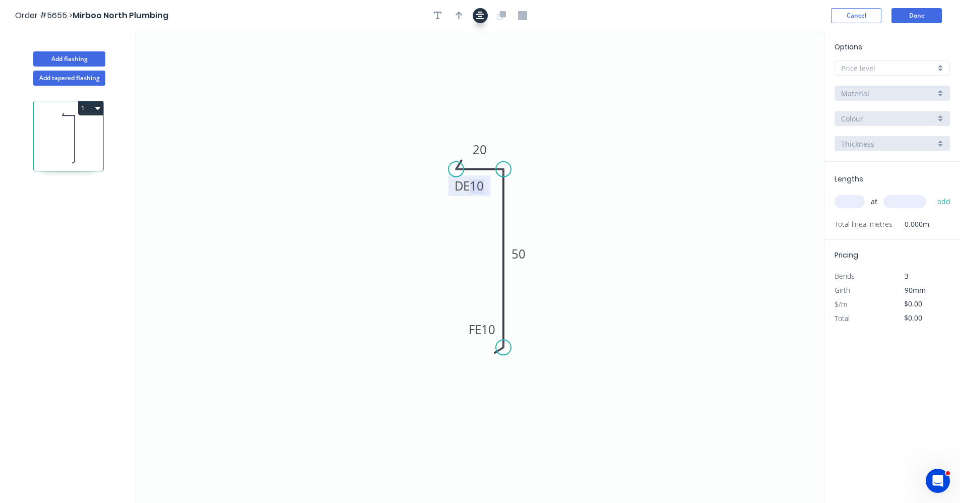
click at [475, 18] on button "button" at bounding box center [480, 15] width 15 height 15
drag, startPoint x: 452, startPoint y: 14, endPoint x: 529, endPoint y: 48, distance: 84.1
click at [454, 14] on button "button" at bounding box center [458, 15] width 15 height 15
click at [773, 82] on icon at bounding box center [772, 70] width 9 height 32
drag, startPoint x: 775, startPoint y: 82, endPoint x: 657, endPoint y: 201, distance: 167.8
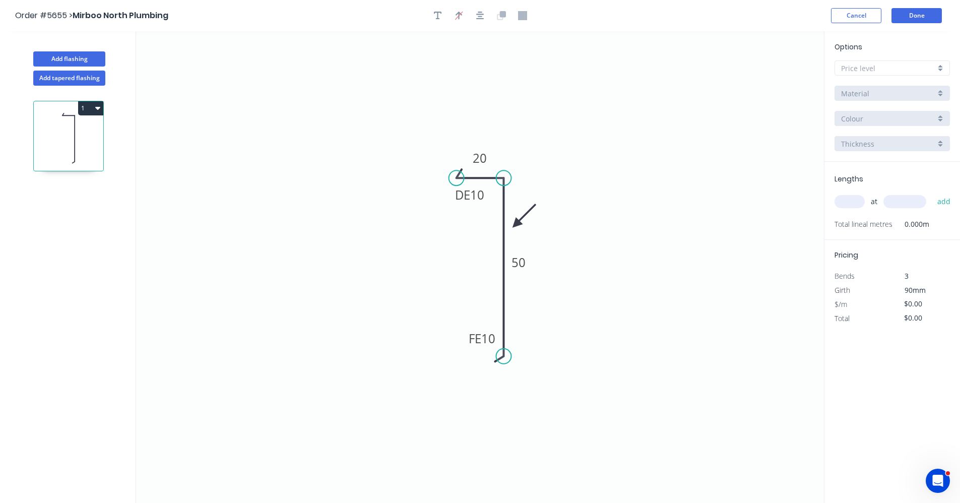
click at [525, 224] on icon at bounding box center [523, 215] width 29 height 29
click at [869, 71] on input "text" at bounding box center [888, 68] width 94 height 11
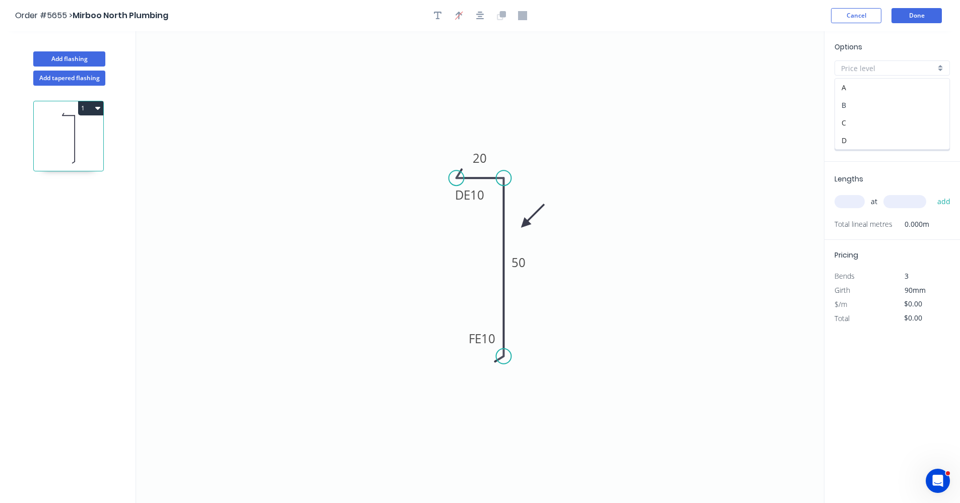
click at [863, 103] on div "B" at bounding box center [892, 105] width 114 height 18
type input "B"
type input "$8.87"
click at [851, 204] on input "text" at bounding box center [849, 201] width 30 height 13
click at [884, 117] on input "Basalt" at bounding box center [888, 118] width 94 height 11
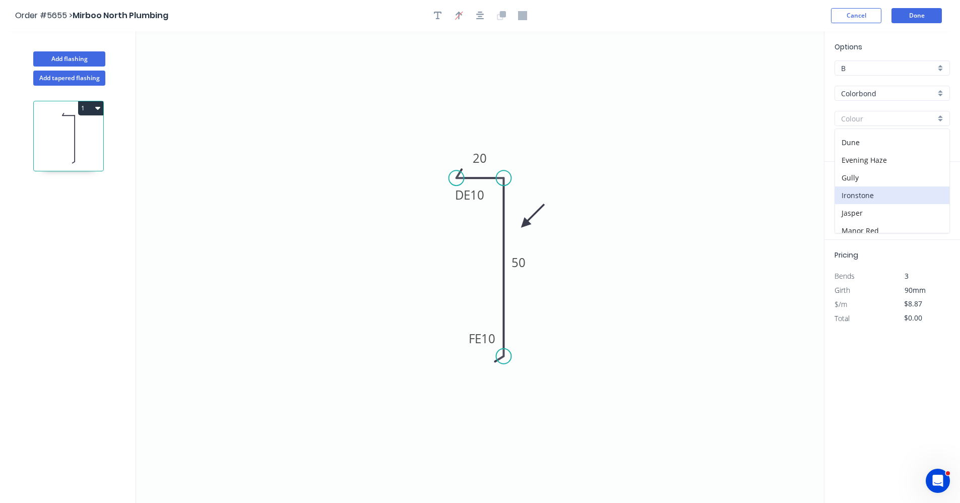
scroll to position [101, 0]
click at [871, 159] on div "Evening Haze" at bounding box center [892, 161] width 114 height 18
type input "Evening Haze"
drag, startPoint x: 851, startPoint y: 207, endPoint x: 856, endPoint y: 201, distance: 8.2
click at [851, 206] on input "text" at bounding box center [849, 201] width 30 height 13
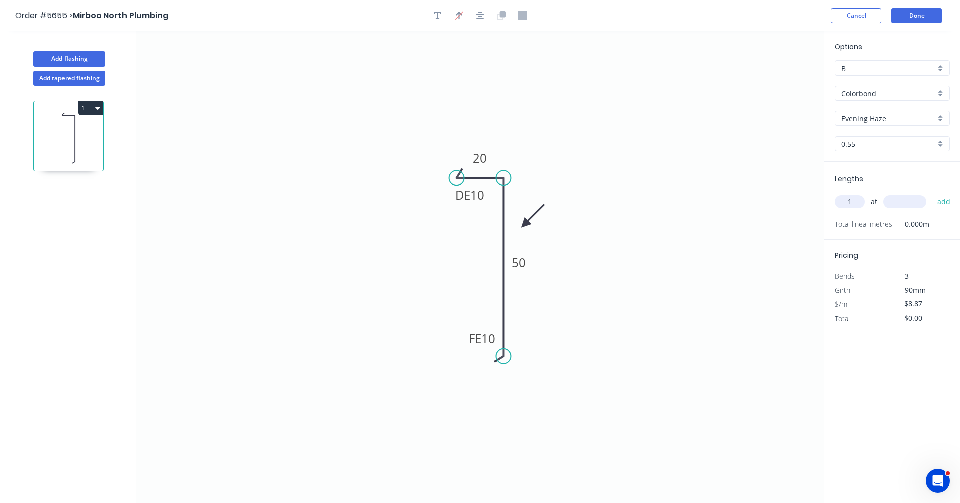
type input "1"
type input "5600"
click at [932, 193] on button "add" at bounding box center [944, 201] width 24 height 17
type input "$49.67"
click at [925, 12] on button "Done" at bounding box center [916, 15] width 50 height 15
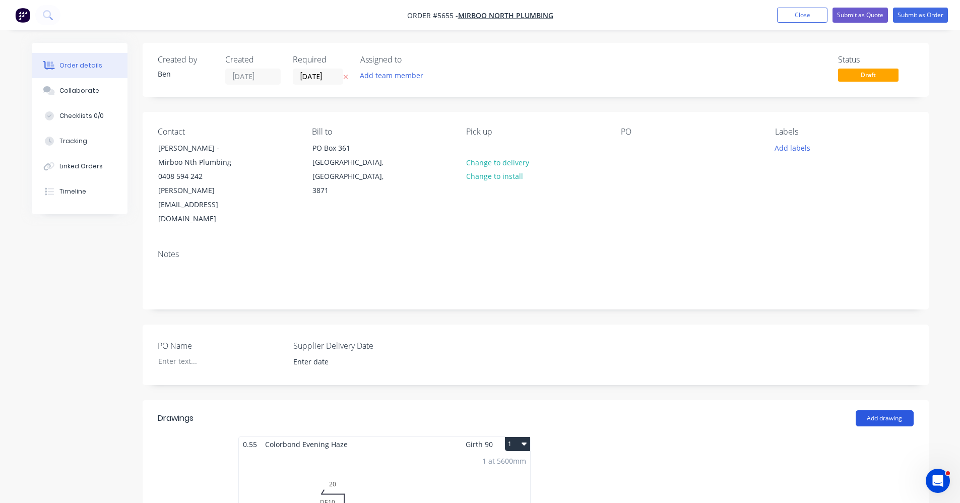
click at [886, 410] on button "Add drawing" at bounding box center [885, 418] width 58 height 16
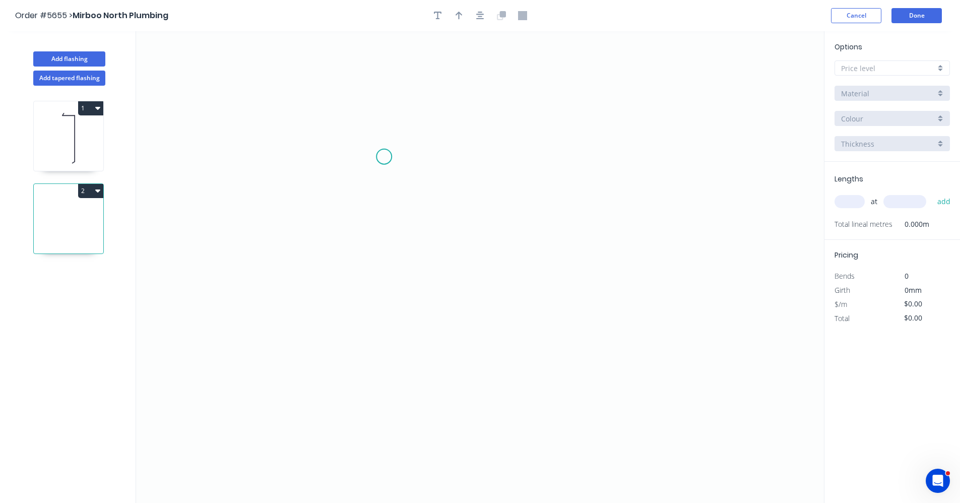
click at [384, 157] on icon "0" at bounding box center [480, 267] width 688 height 472
click at [382, 308] on icon "0" at bounding box center [480, 267] width 688 height 472
click at [619, 307] on icon "0 ?" at bounding box center [480, 267] width 688 height 472
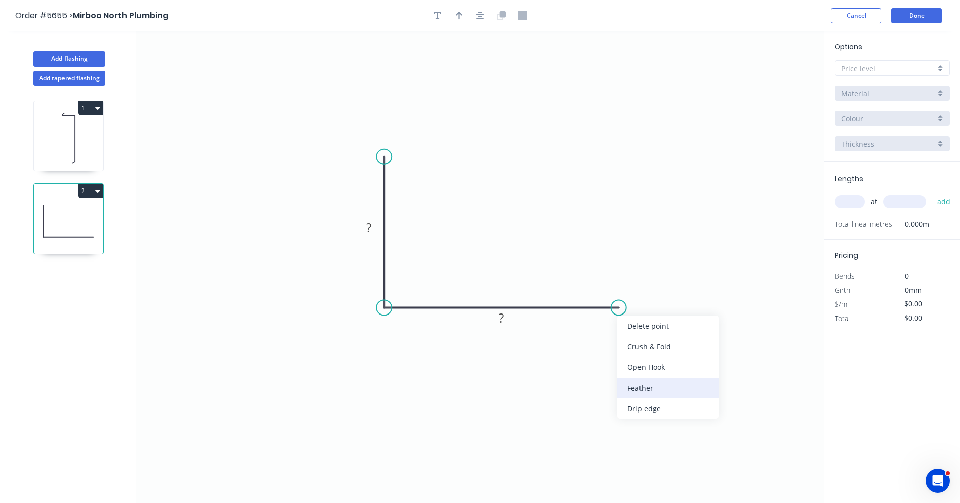
click at [636, 390] on div "Feather" at bounding box center [667, 387] width 101 height 21
click at [374, 229] on rect at bounding box center [369, 228] width 20 height 14
type input "$13.38"
click at [903, 73] on input "text" at bounding box center [888, 68] width 94 height 11
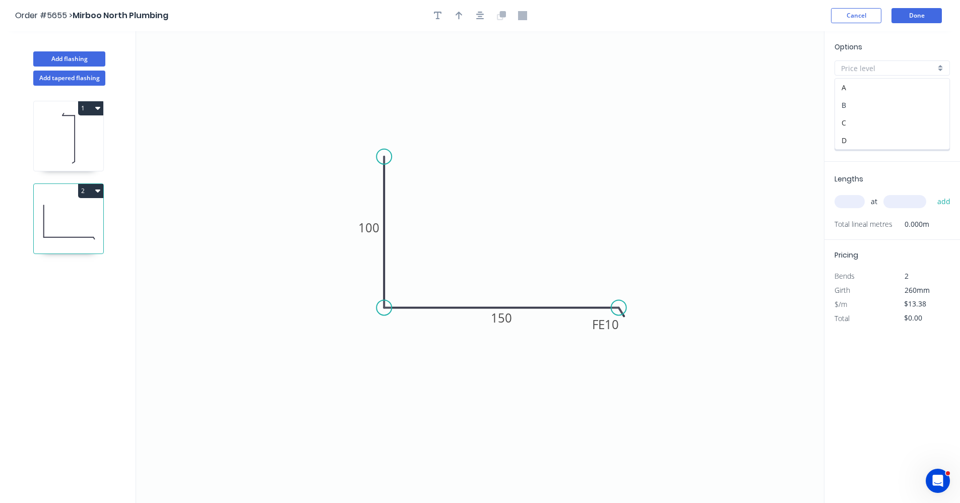
click at [862, 101] on div "B" at bounding box center [892, 105] width 114 height 18
type input "B"
click at [868, 123] on input "Basalt" at bounding box center [888, 118] width 94 height 11
click at [873, 222] on div "Woodland Grey" at bounding box center [892, 224] width 114 height 18
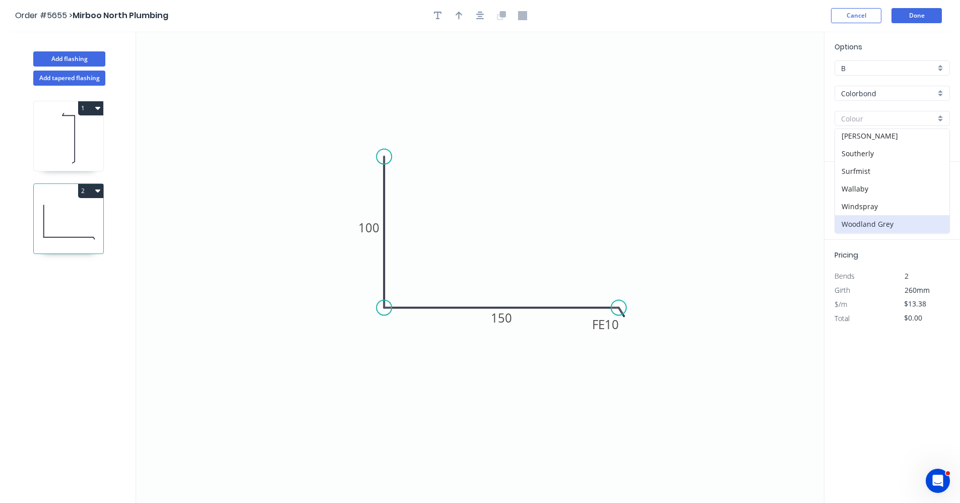
type input "Woodland Grey"
drag, startPoint x: 690, startPoint y: 167, endPoint x: 705, endPoint y: 167, distance: 14.6
click at [695, 167] on icon "0 100 FE 10 150" at bounding box center [480, 267] width 688 height 472
click at [856, 198] on input "text" at bounding box center [849, 201] width 30 height 13
type input "1"
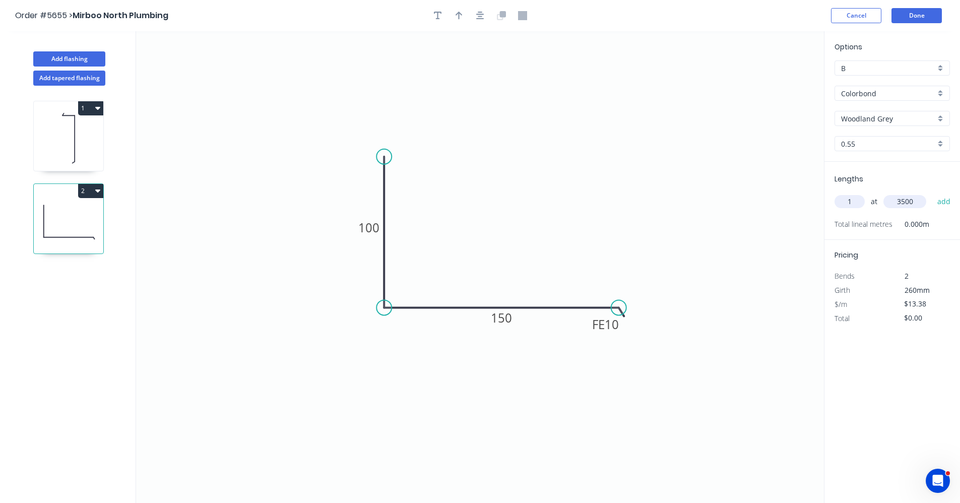
type input "3500"
click at [932, 193] on button "add" at bounding box center [944, 201] width 24 height 17
type input "$46.83"
click at [917, 19] on button "Done" at bounding box center [916, 15] width 50 height 15
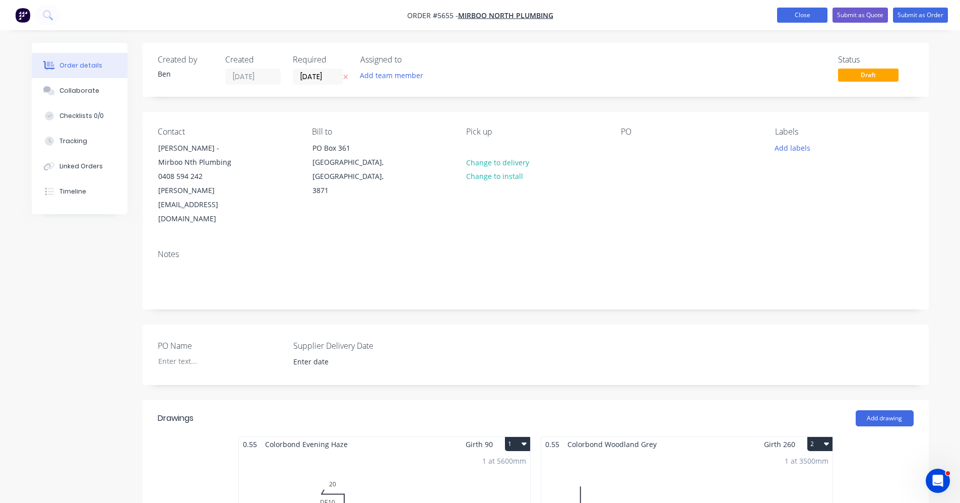
click at [788, 18] on button "Close" at bounding box center [802, 15] width 50 height 15
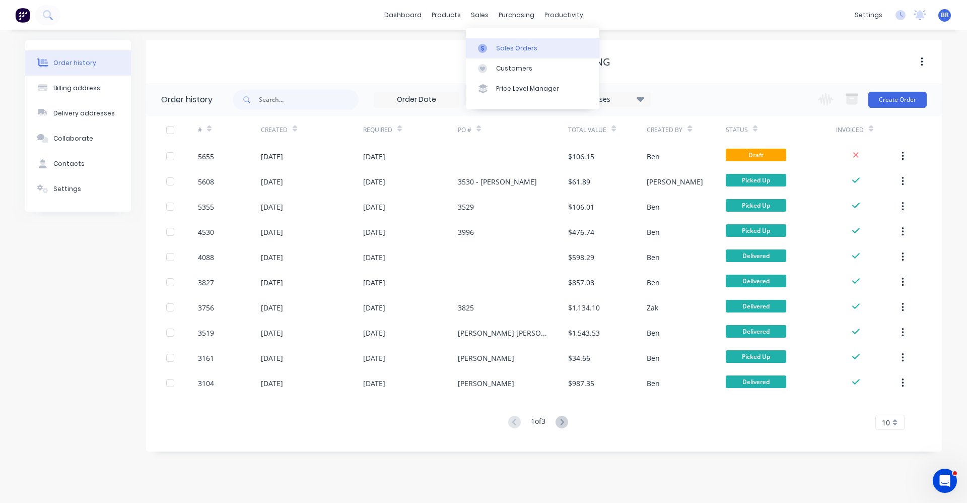
click at [498, 40] on link "Sales Orders" at bounding box center [533, 48] width 134 height 20
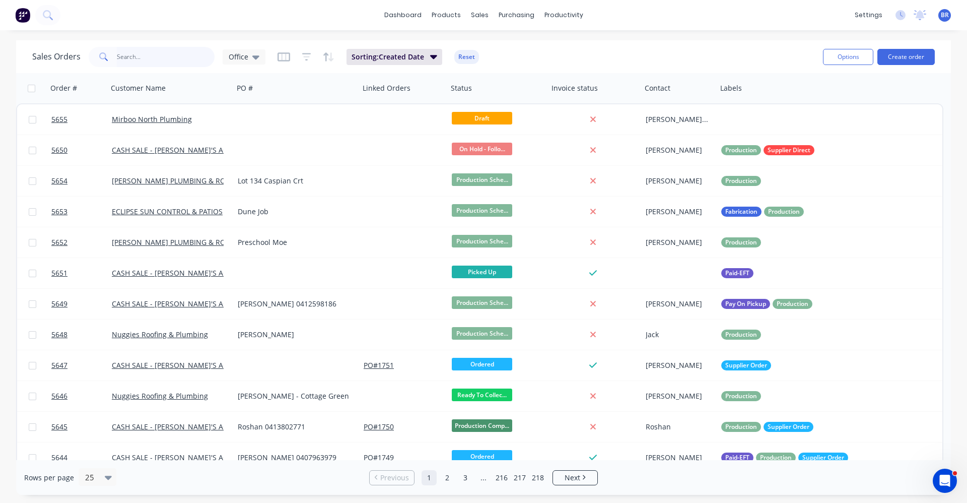
drag, startPoint x: 126, startPoint y: 48, endPoint x: 142, endPoint y: 52, distance: 16.1
click at [128, 50] on input "text" at bounding box center [166, 57] width 98 height 20
click at [532, 47] on div "Purchase Orders" at bounding box center [549, 48] width 53 height 9
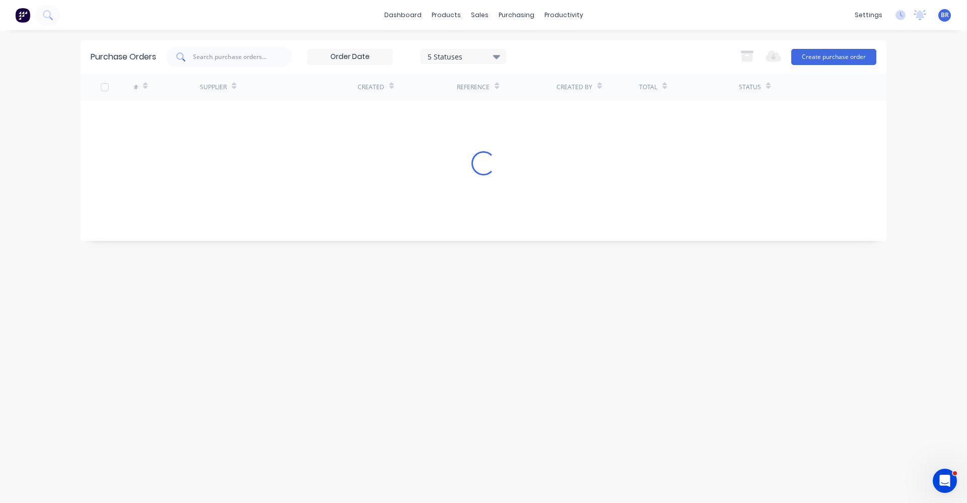
click at [232, 56] on input "text" at bounding box center [234, 56] width 82 height 9
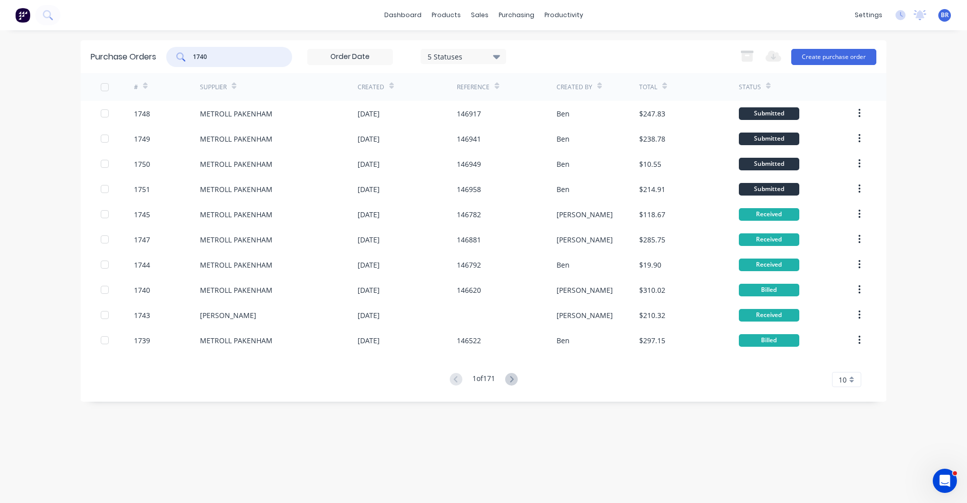
type input "1740"
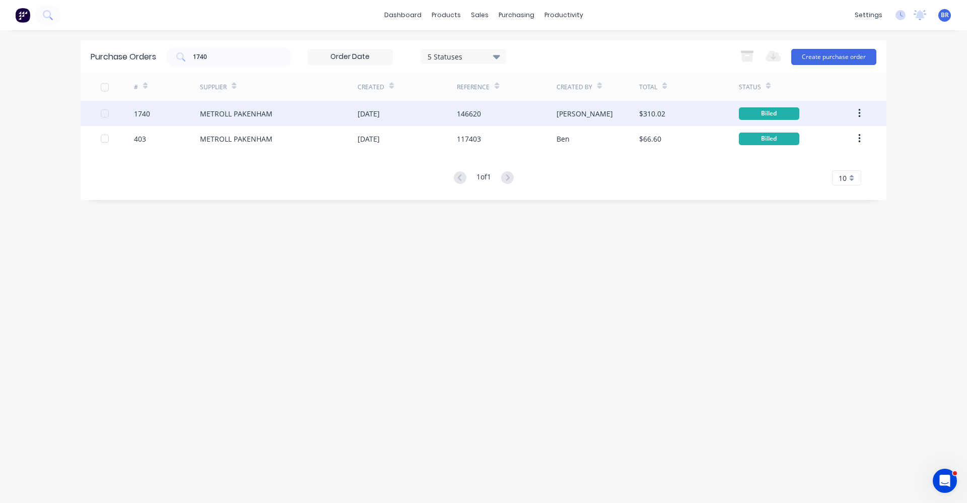
click at [304, 113] on div "METROLL PAKENHAM" at bounding box center [279, 113] width 158 height 25
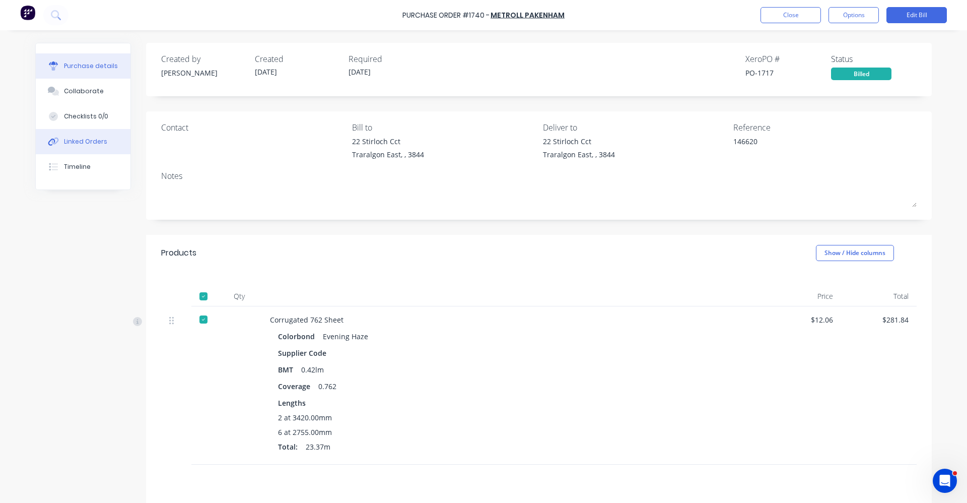
click at [85, 133] on button "Linked Orders" at bounding box center [83, 141] width 95 height 25
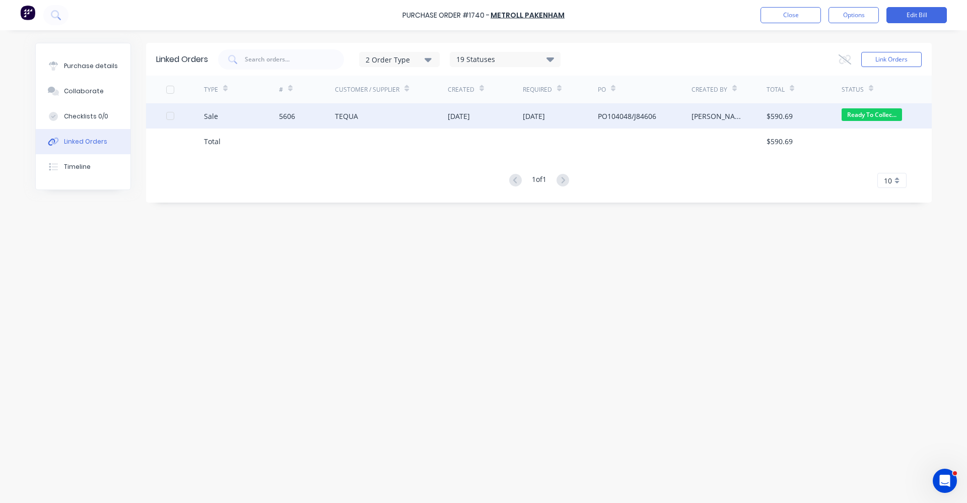
click at [417, 122] on div "TEQUA" at bounding box center [391, 115] width 113 height 25
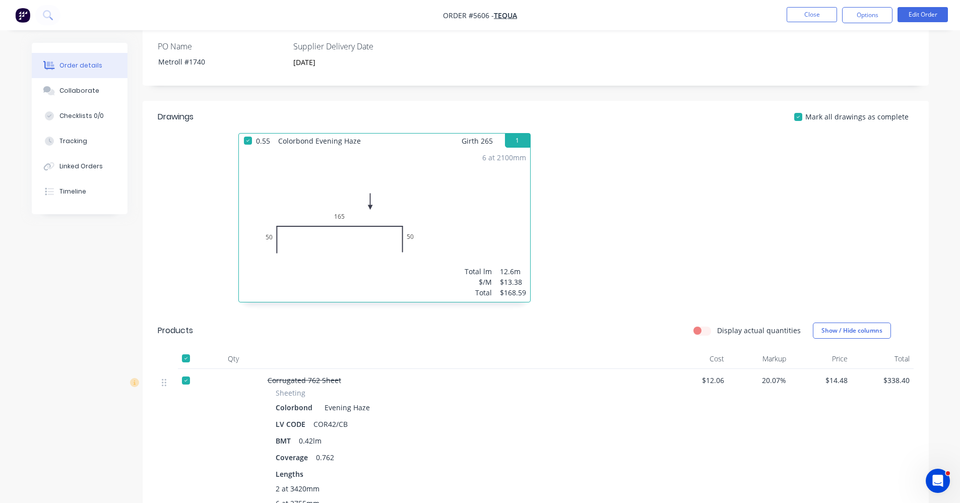
scroll to position [101, 0]
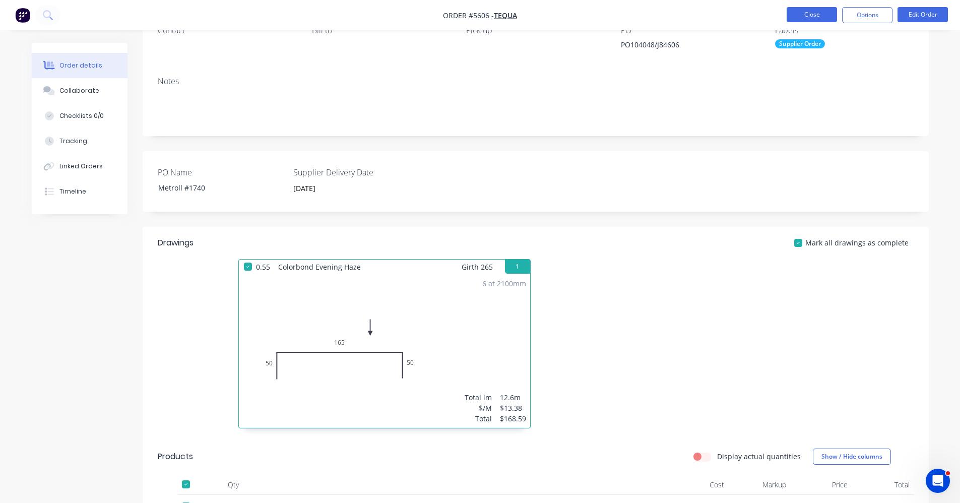
click at [803, 19] on button "Close" at bounding box center [812, 14] width 50 height 15
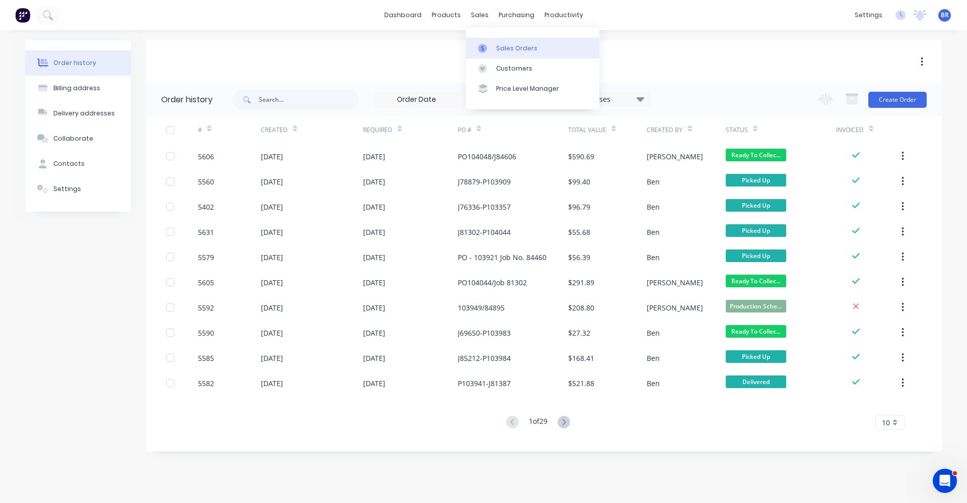
click at [505, 48] on div "Sales Orders" at bounding box center [516, 48] width 41 height 9
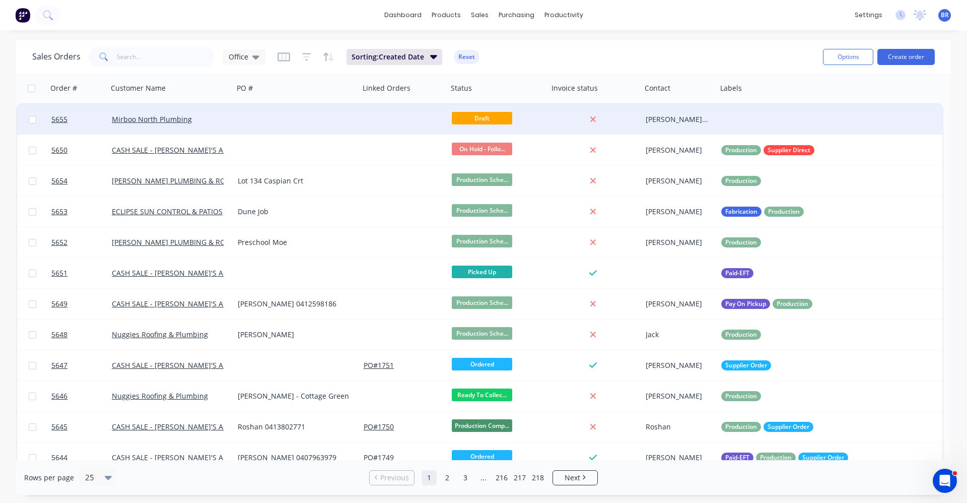
click at [322, 126] on div at bounding box center [297, 119] width 126 height 30
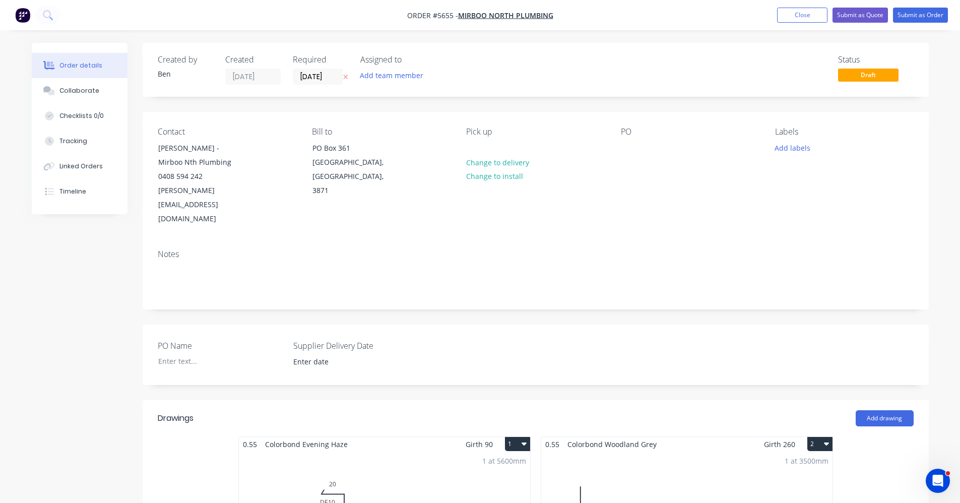
drag, startPoint x: 798, startPoint y: 18, endPoint x: 771, endPoint y: 33, distance: 30.9
click at [798, 18] on button "Close" at bounding box center [802, 15] width 50 height 15
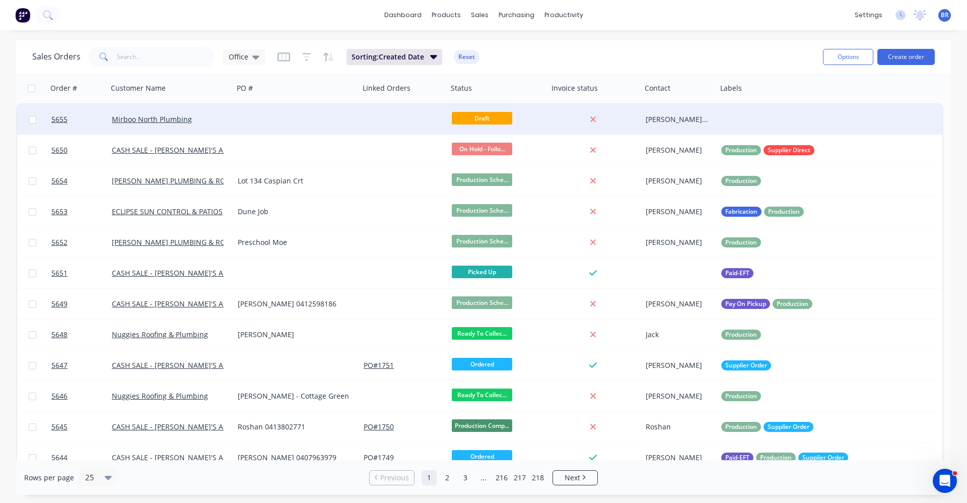
click at [262, 127] on div at bounding box center [297, 119] width 126 height 30
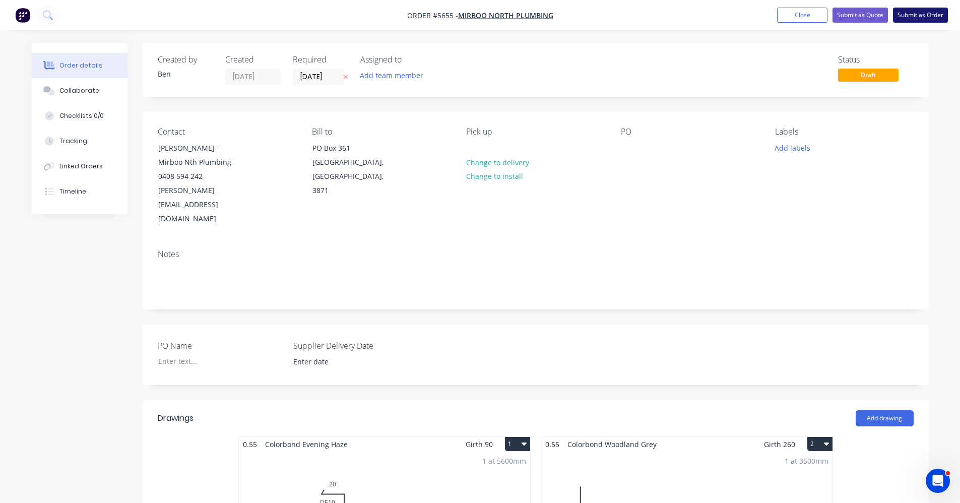
drag, startPoint x: 922, startPoint y: 14, endPoint x: 920, endPoint y: 20, distance: 5.9
click at [922, 15] on button "Submit as Order" at bounding box center [920, 15] width 55 height 15
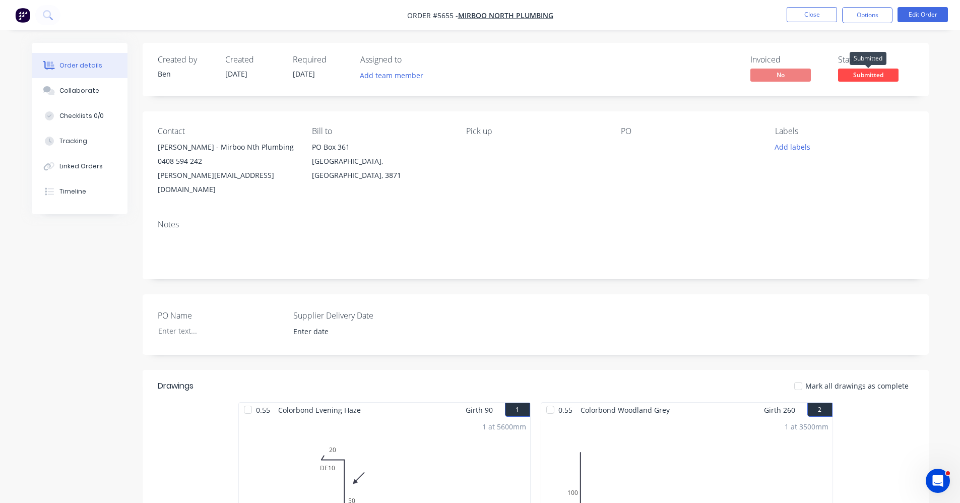
click at [873, 71] on span "Submitted" at bounding box center [868, 75] width 60 height 13
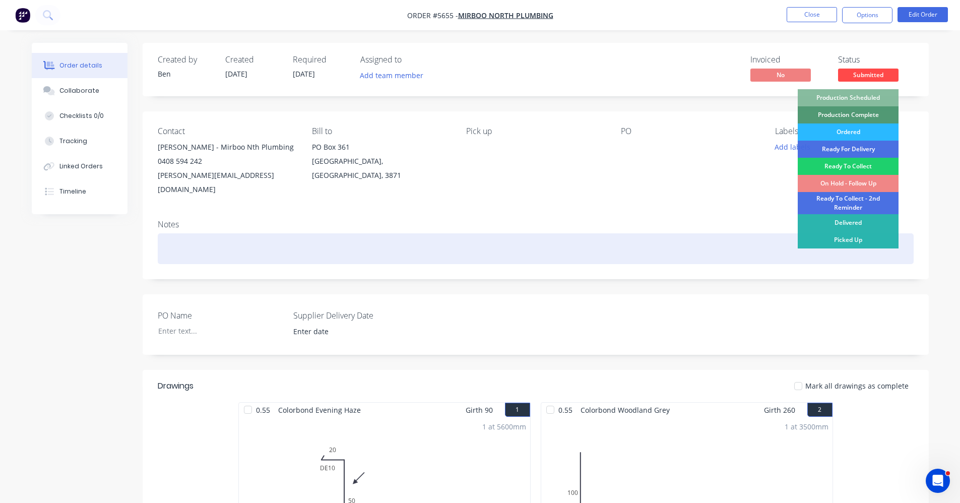
click at [864, 238] on div "Picked Up" at bounding box center [848, 239] width 101 height 17
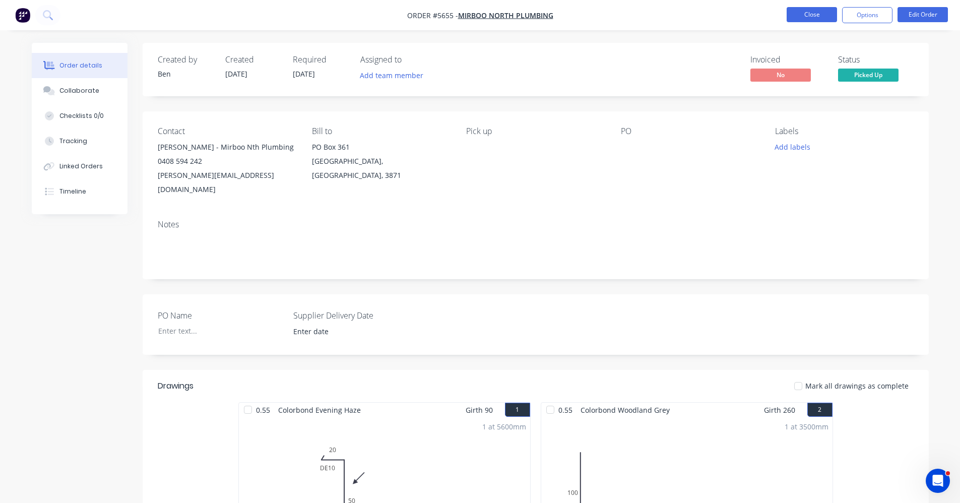
click at [814, 14] on button "Close" at bounding box center [812, 14] width 50 height 15
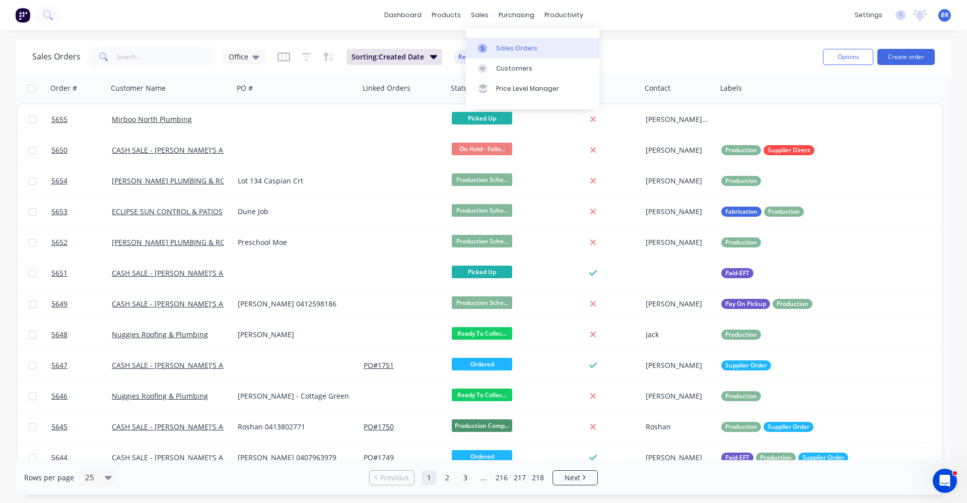
click at [502, 53] on link "Sales Orders" at bounding box center [533, 48] width 134 height 20
click at [278, 6] on div "dashboard products sales purchasing productivity dashboard products Product Cat…" at bounding box center [483, 15] width 967 height 30
click at [501, 45] on div "Sales Orders" at bounding box center [516, 48] width 41 height 9
click at [134, 57] on input "text" at bounding box center [166, 57] width 98 height 20
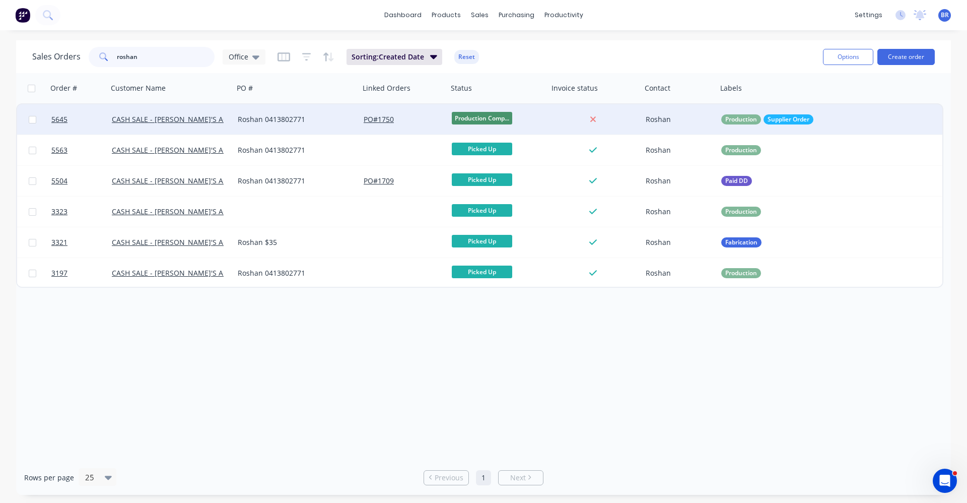
type input "roshan"
click at [326, 122] on div "Roshan 0413802771" at bounding box center [294, 119] width 112 height 10
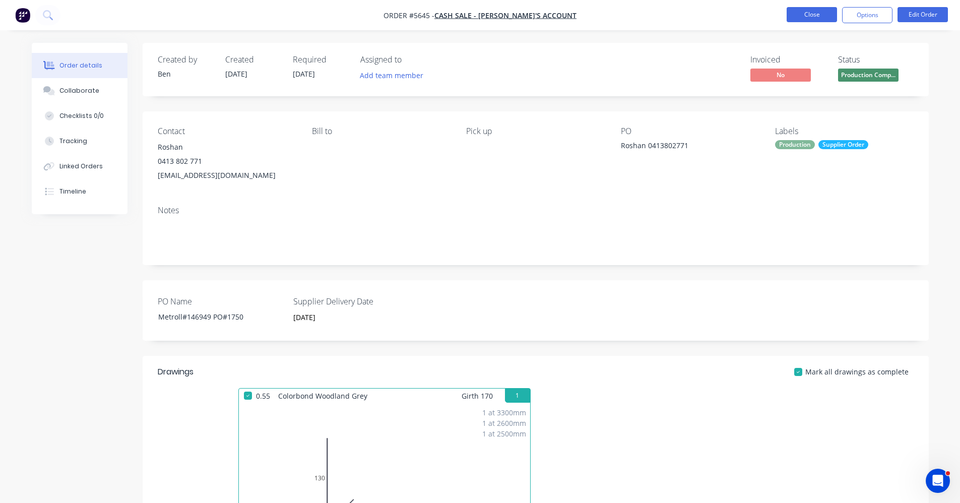
click at [800, 16] on button "Close" at bounding box center [812, 14] width 50 height 15
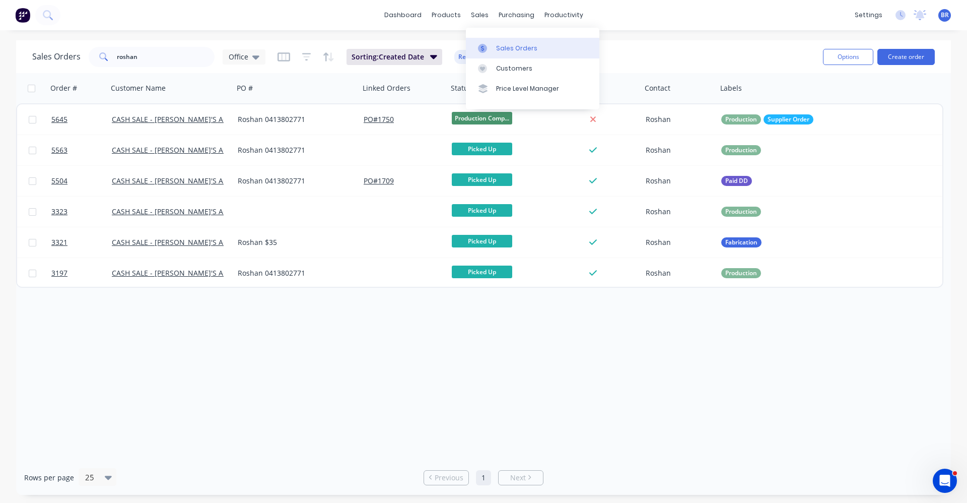
drag, startPoint x: 514, startPoint y: 44, endPoint x: 525, endPoint y: 50, distance: 12.2
click at [514, 45] on div "Sales Orders" at bounding box center [516, 48] width 41 height 9
drag, startPoint x: 99, startPoint y: 58, endPoint x: 52, endPoint y: 59, distance: 47.4
click at [50, 58] on div "Sales Orders roshan Office" at bounding box center [148, 57] width 233 height 20
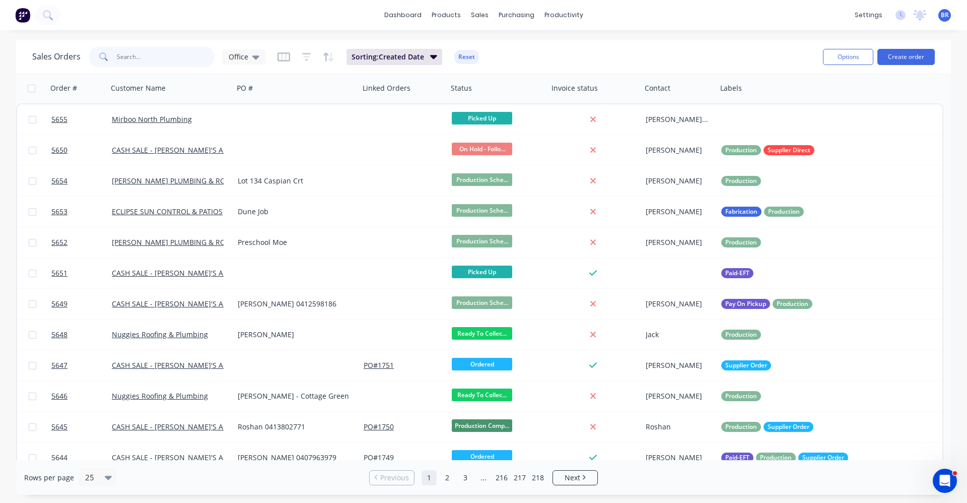
click at [145, 58] on input "text" at bounding box center [166, 57] width 98 height 20
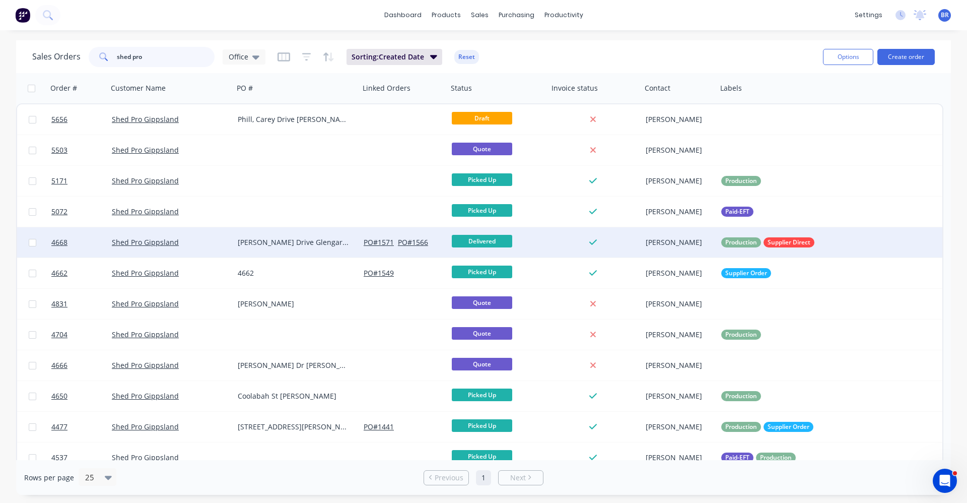
type input "shed pro"
click at [211, 247] on div "Shed Pro Gippsland" at bounding box center [171, 242] width 126 height 30
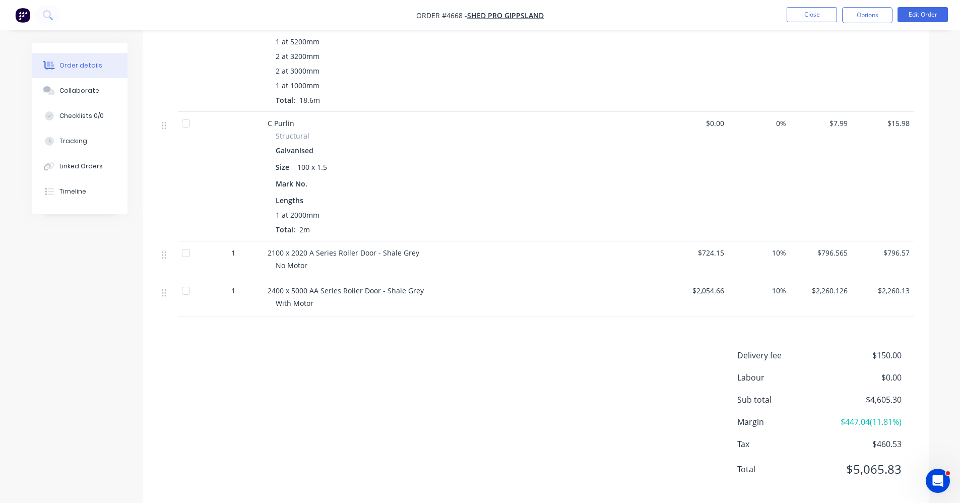
scroll to position [1223, 0]
drag, startPoint x: 416, startPoint y: 236, endPoint x: 264, endPoint y: 235, distance: 151.7
click at [264, 240] on div "2100 x 2020 A Series Roller Door - Shale Grey No Motor" at bounding box center [465, 259] width 403 height 38
copy span "2100 x 2020 A Series Roller Door - Shale Grey"
drag, startPoint x: 306, startPoint y: 250, endPoint x: 273, endPoint y: 252, distance: 33.3
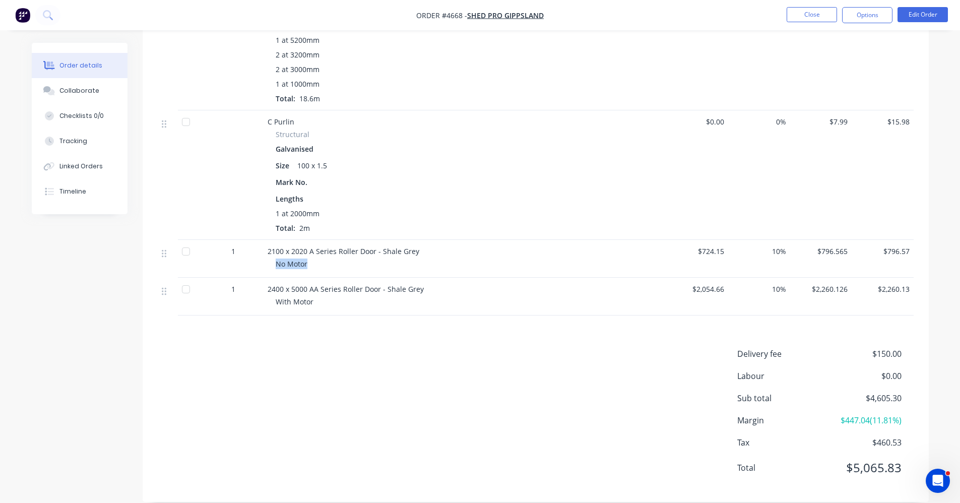
click at [273, 252] on div "2100 x 2020 A Series Roller Door - Shale Grey No Motor" at bounding box center [465, 259] width 403 height 38
copy span "No Motor"
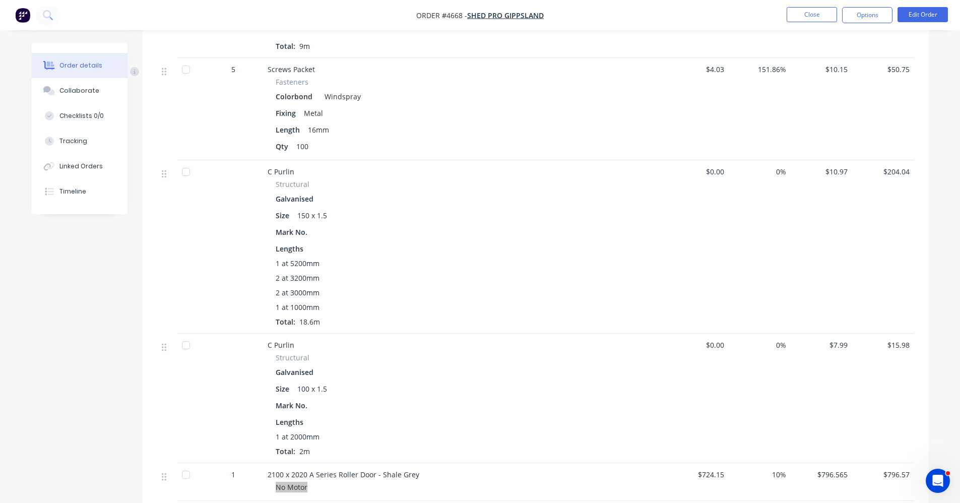
scroll to position [921, 0]
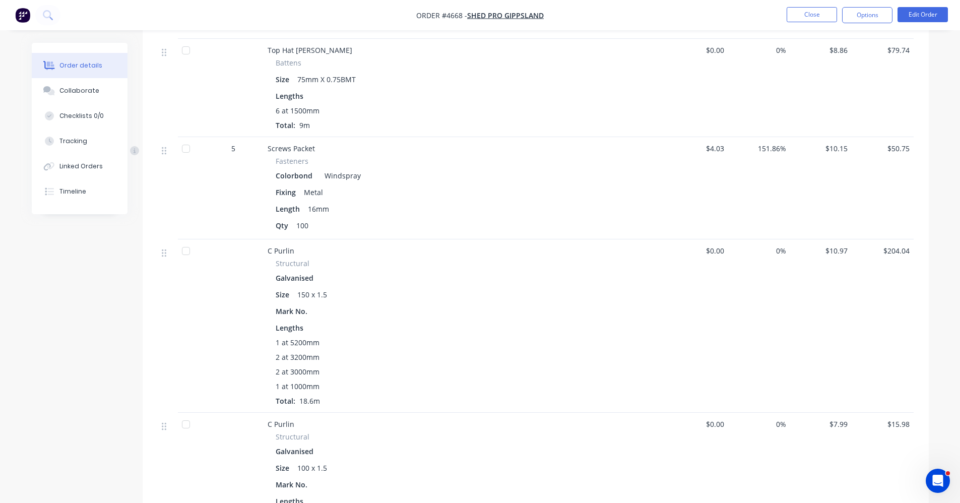
drag, startPoint x: 571, startPoint y: 135, endPoint x: 577, endPoint y: 136, distance: 6.1
click at [571, 143] on div "Screws Packet" at bounding box center [465, 148] width 395 height 11
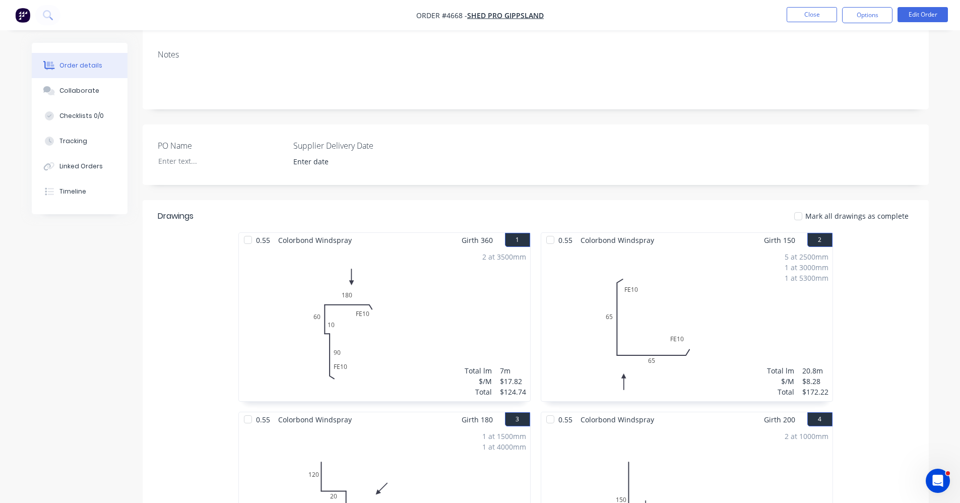
scroll to position [14, 0]
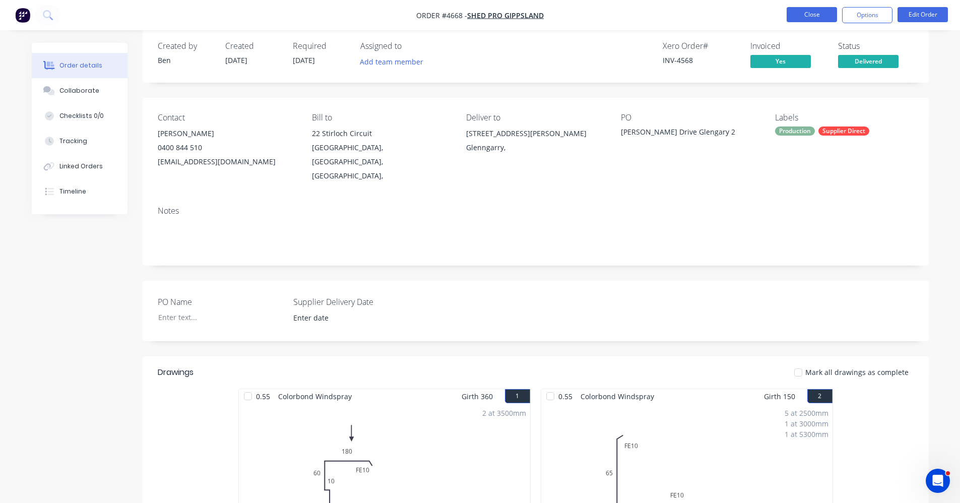
click at [803, 14] on button "Close" at bounding box center [812, 14] width 50 height 15
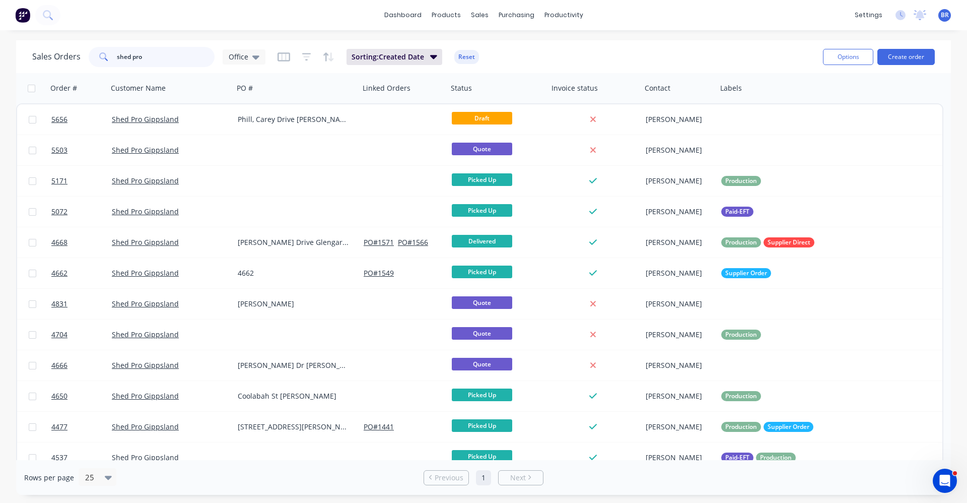
click at [148, 59] on input "shed pro" at bounding box center [166, 57] width 98 height 20
drag, startPoint x: 154, startPoint y: 58, endPoint x: 167, endPoint y: 56, distance: 13.3
click at [156, 58] on input "shed pro" at bounding box center [166, 57] width 98 height 20
click at [466, 45] on div "Product Catalogue" at bounding box center [491, 48] width 62 height 9
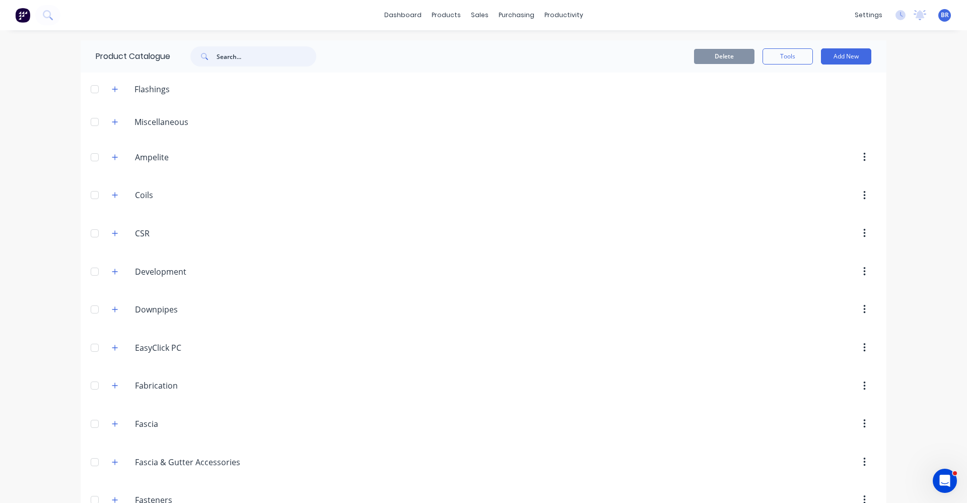
click at [240, 57] on input "text" at bounding box center [267, 56] width 100 height 20
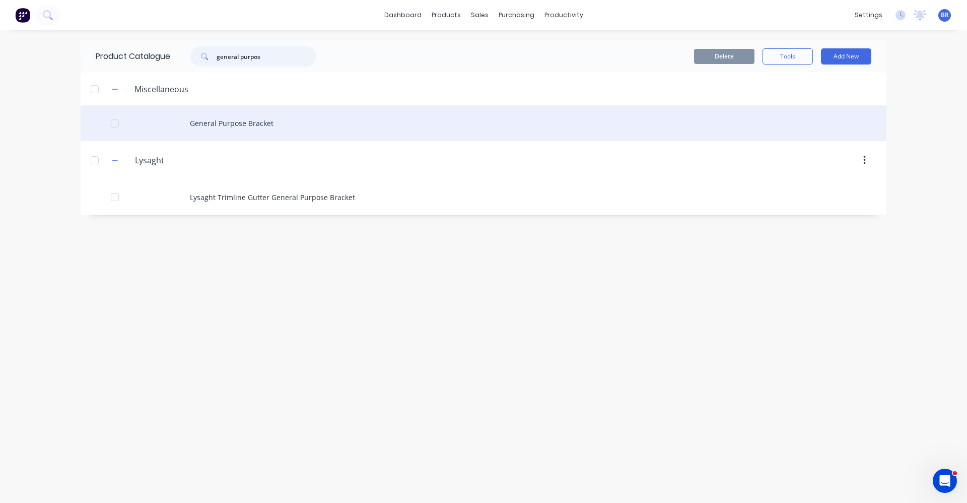
type input "general purpos"
click at [243, 126] on div "General Purpose Bracket" at bounding box center [484, 123] width 806 height 36
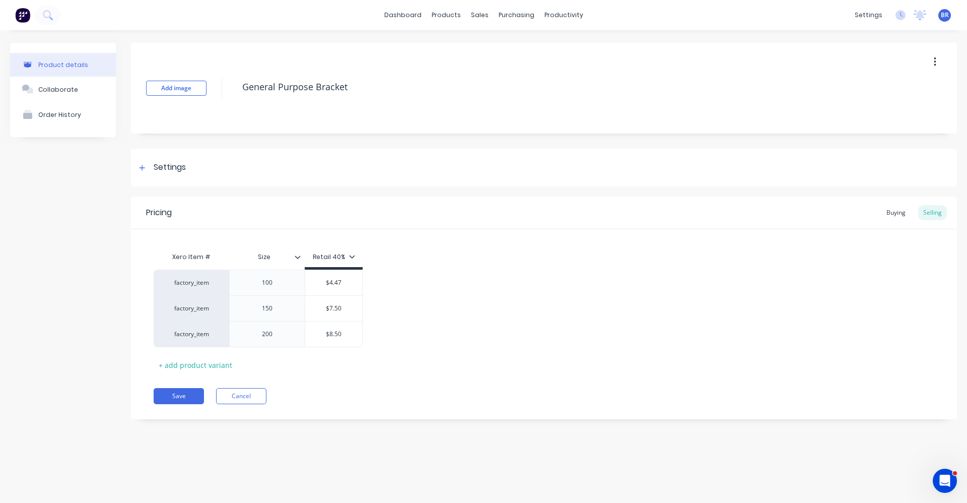
type textarea "x"
click at [895, 215] on div "Buying" at bounding box center [896, 212] width 29 height 15
click at [935, 213] on div "Selling" at bounding box center [933, 212] width 29 height 15
click at [579, 51] on div "Workflow" at bounding box center [581, 48] width 30 height 9
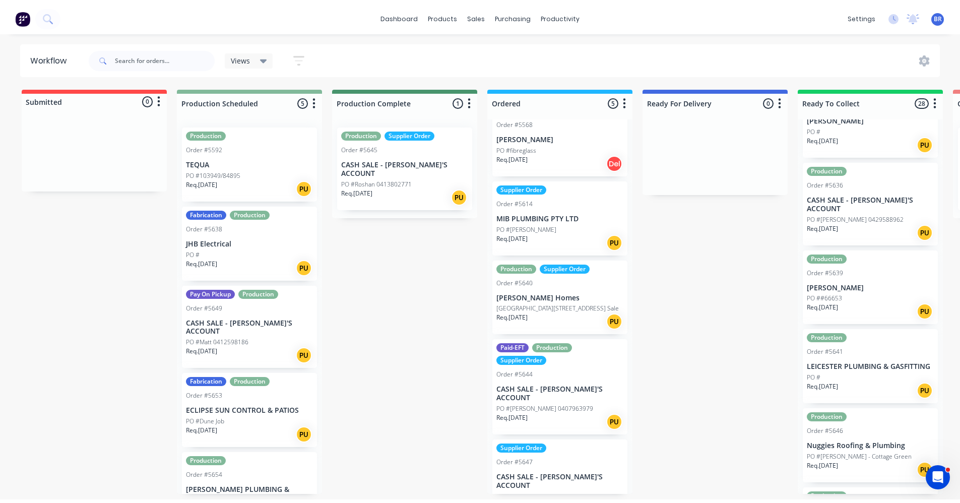
scroll to position [37, 0]
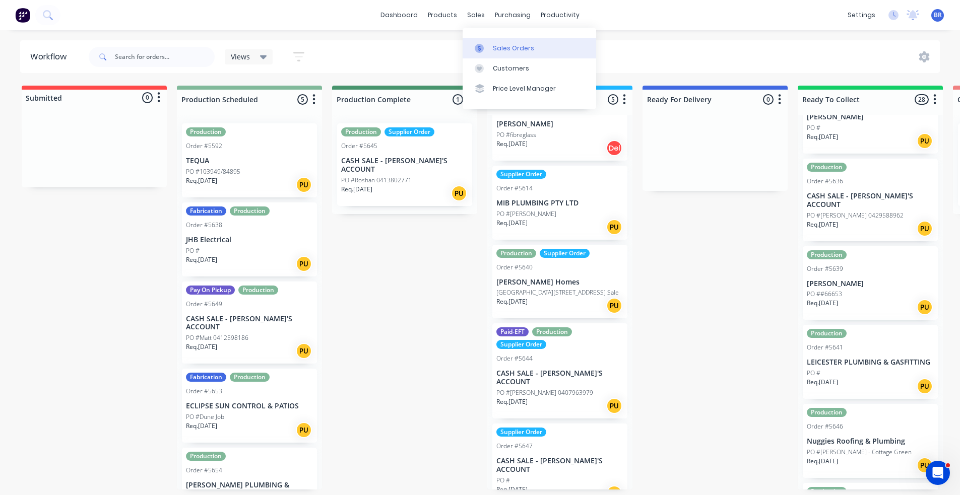
click at [512, 46] on div "Sales Orders" at bounding box center [513, 48] width 41 height 9
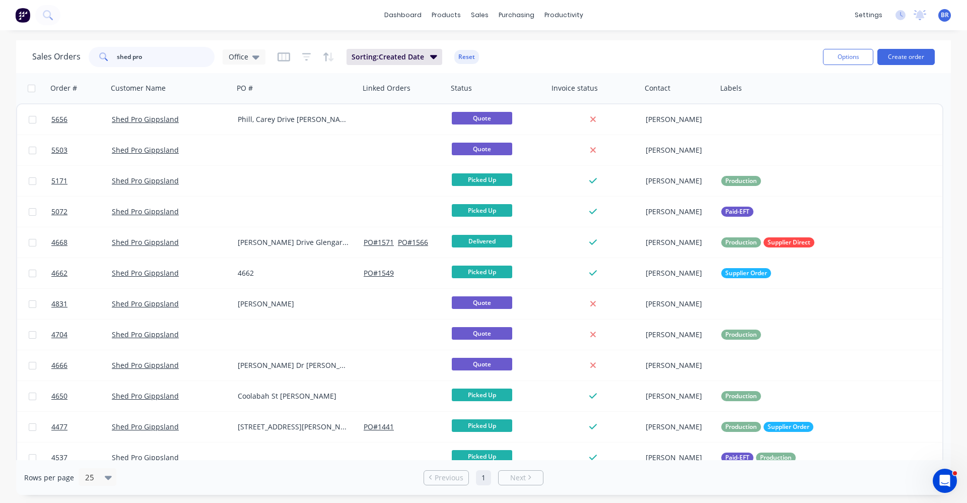
drag, startPoint x: 158, startPoint y: 61, endPoint x: 34, endPoint y: 35, distance: 127.2
click at [34, 35] on div "dashboard products sales purchasing productivity dashboard products Product Cat…" at bounding box center [483, 251] width 967 height 503
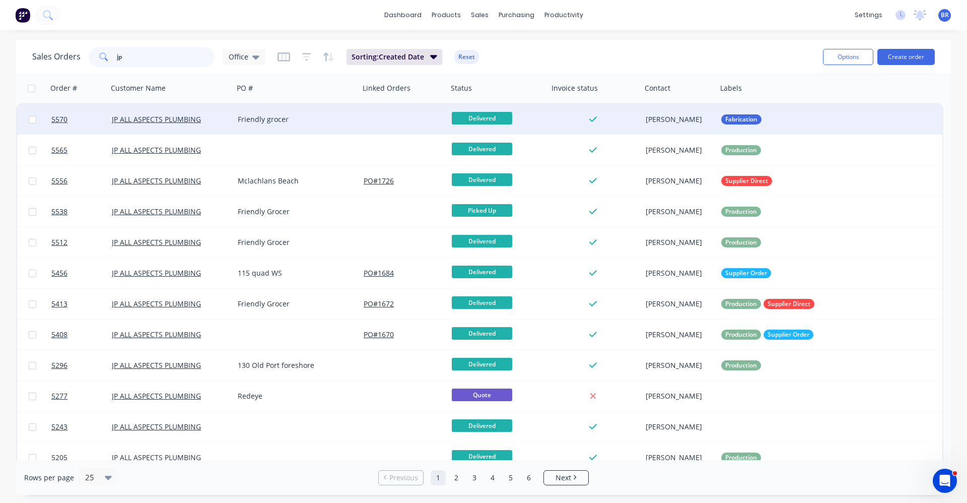
type input "jp"
click at [338, 121] on div "Friendly grocer" at bounding box center [294, 119] width 112 height 10
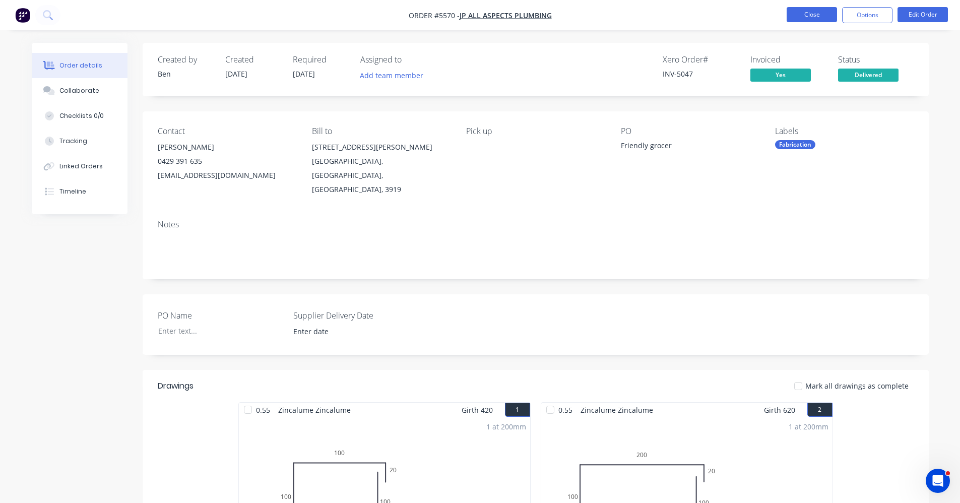
click at [823, 17] on button "Close" at bounding box center [812, 14] width 50 height 15
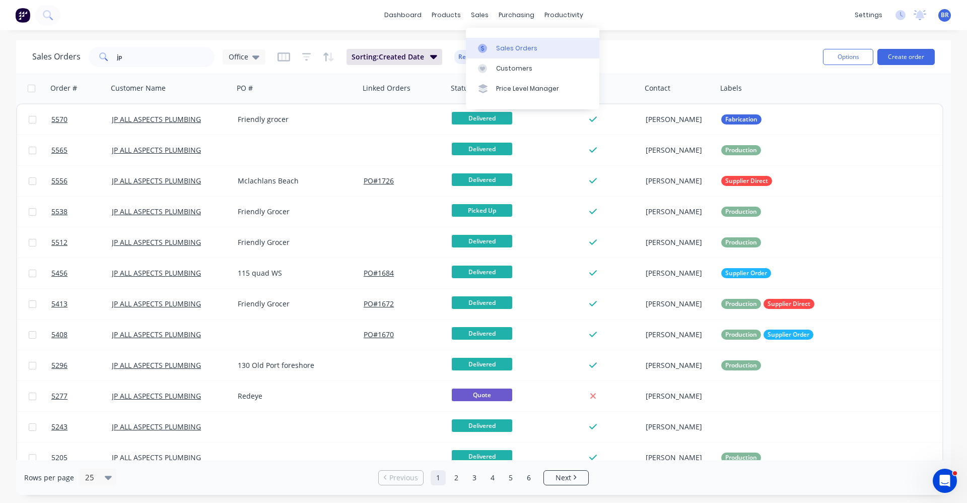
click at [511, 49] on div "Sales Orders" at bounding box center [516, 48] width 41 height 9
drag, startPoint x: 158, startPoint y: 62, endPoint x: 27, endPoint y: 59, distance: 131.0
click at [27, 59] on div "Sales Orders jp Office Sorting: Created Date Reset Options Create order" at bounding box center [483, 56] width 935 height 33
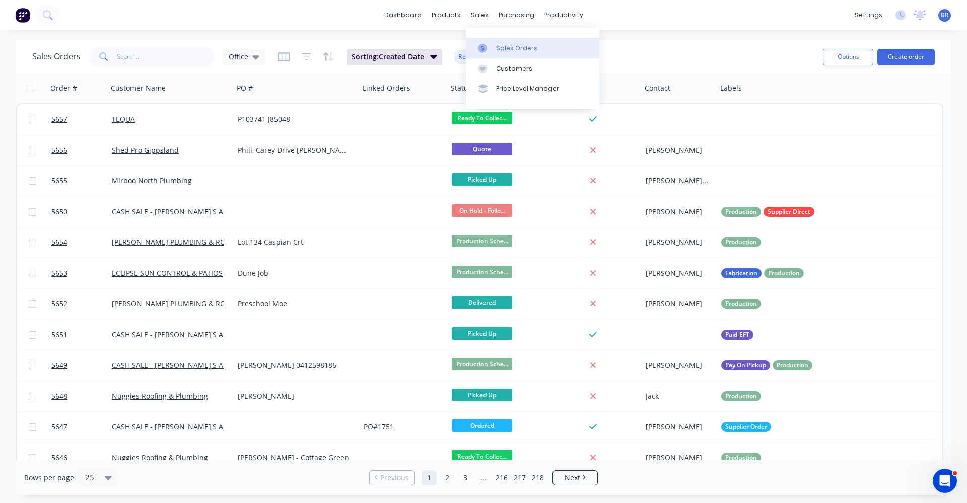
click at [509, 44] on div "Sales Orders" at bounding box center [516, 48] width 41 height 9
click at [898, 52] on button "Create order" at bounding box center [906, 57] width 57 height 16
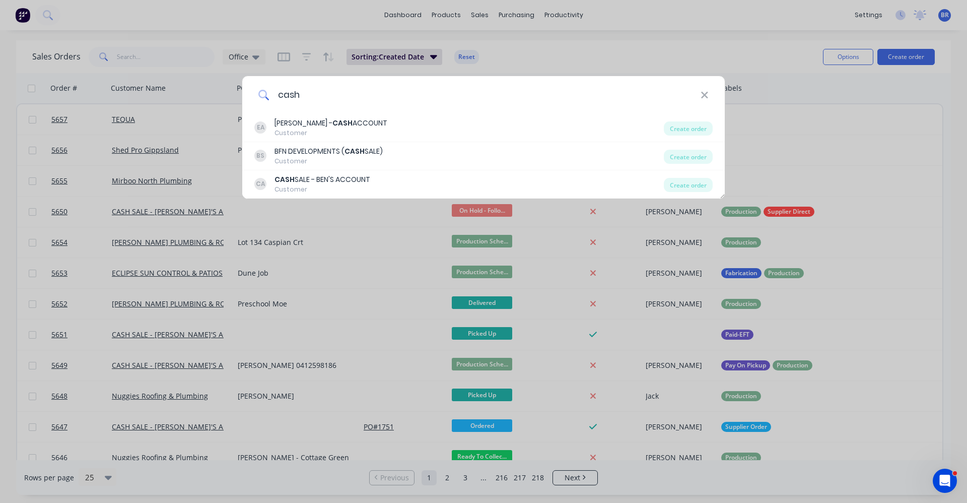
type input "cash"
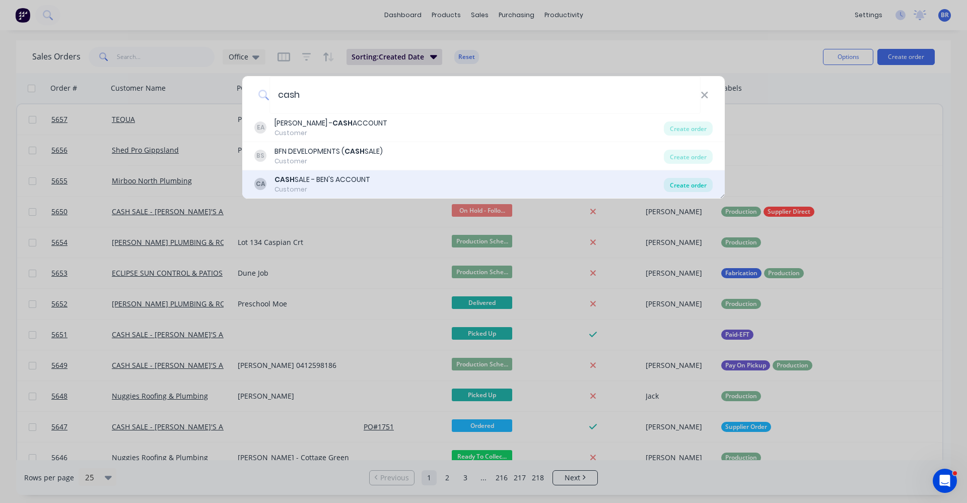
click at [689, 186] on div "Create order" at bounding box center [688, 185] width 49 height 14
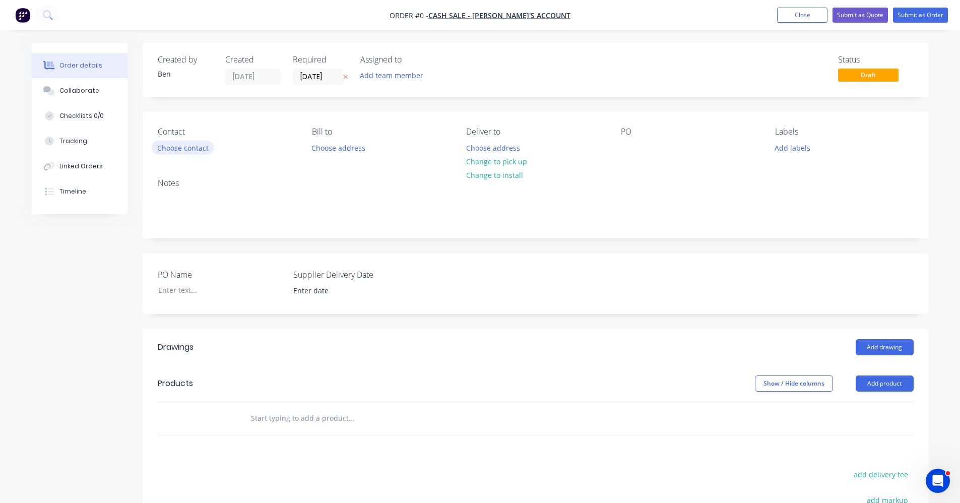
click at [178, 146] on button "Choose contact" at bounding box center [183, 148] width 62 height 14
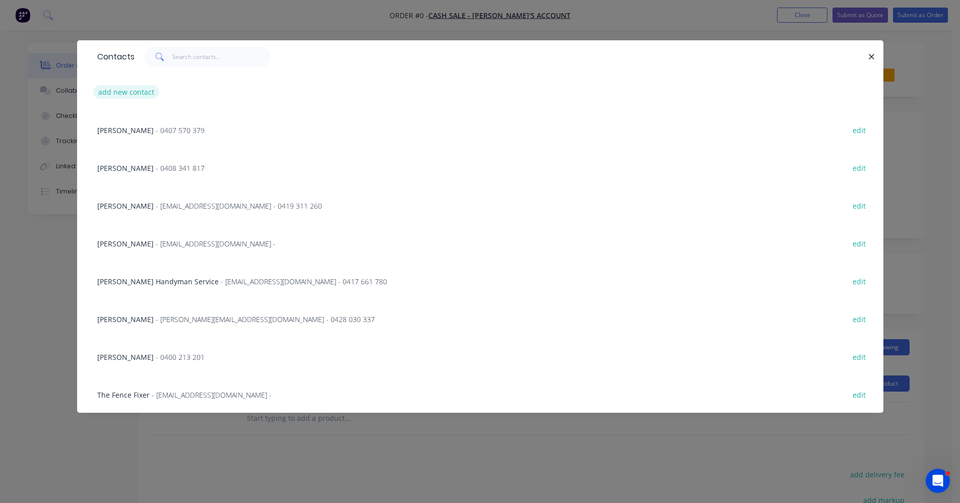
click at [137, 94] on button "add new contact" at bounding box center [126, 92] width 67 height 14
select select "AU"
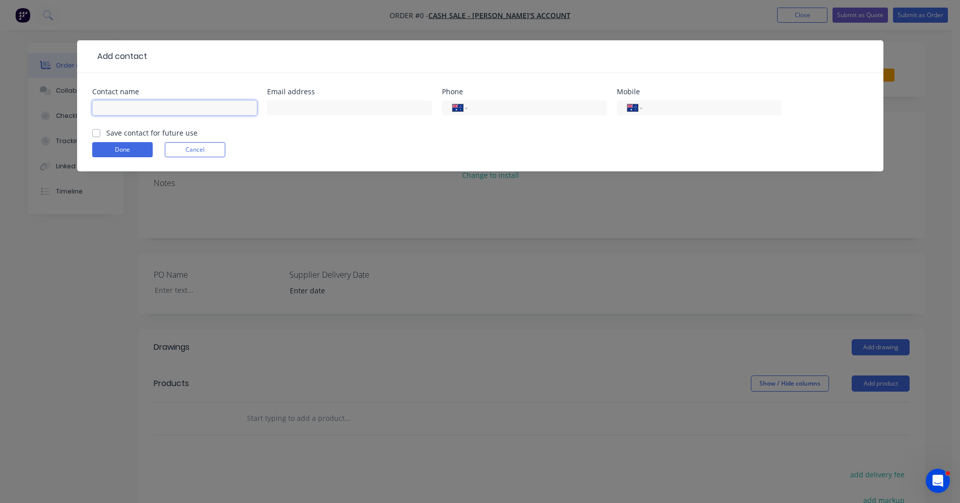
click at [140, 107] on input "text" at bounding box center [174, 107] width 165 height 15
type input "[PERSON_NAME]"
type input "mgsmowing@gmail.com"
click at [665, 109] on input "tel" at bounding box center [710, 108] width 121 height 11
type input "0455 450 319"
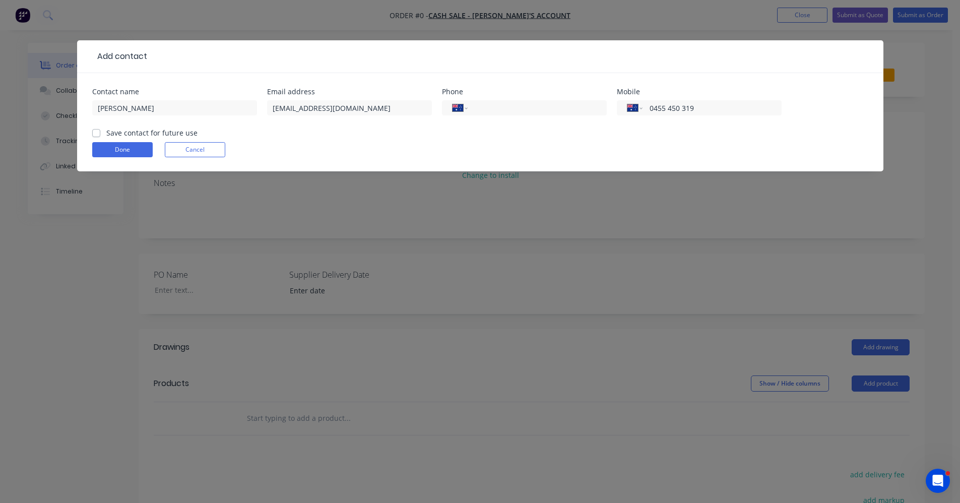
click at [106, 135] on label "Save contact for future use" at bounding box center [151, 132] width 91 height 11
click at [98, 135] on input "Save contact for future use" at bounding box center [96, 132] width 8 height 10
checkbox input "true"
click at [111, 148] on button "Done" at bounding box center [122, 149] width 60 height 15
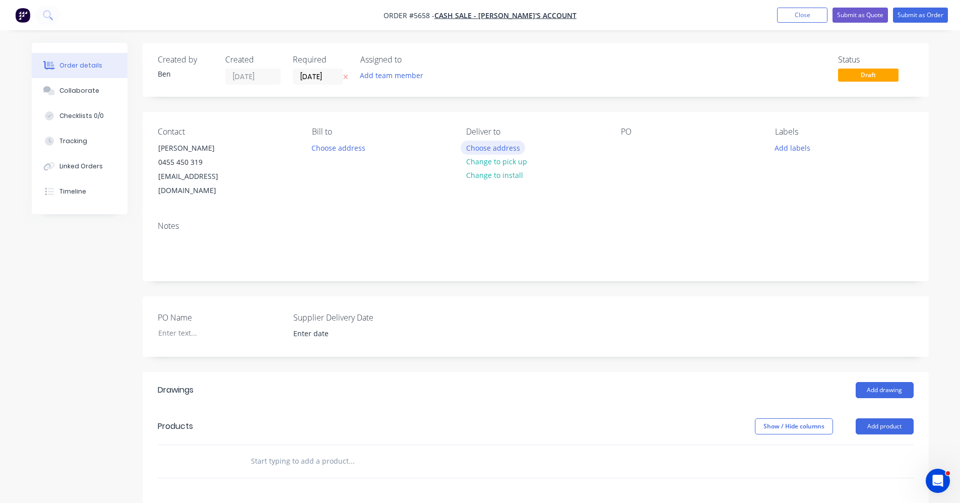
click at [495, 149] on button "Choose address" at bounding box center [493, 148] width 64 height 14
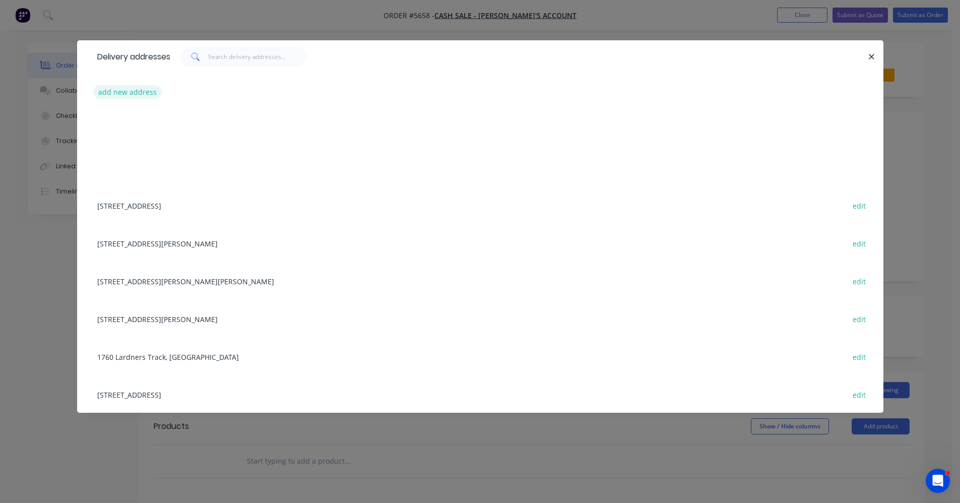
click at [126, 92] on button "add new address" at bounding box center [127, 92] width 69 height 14
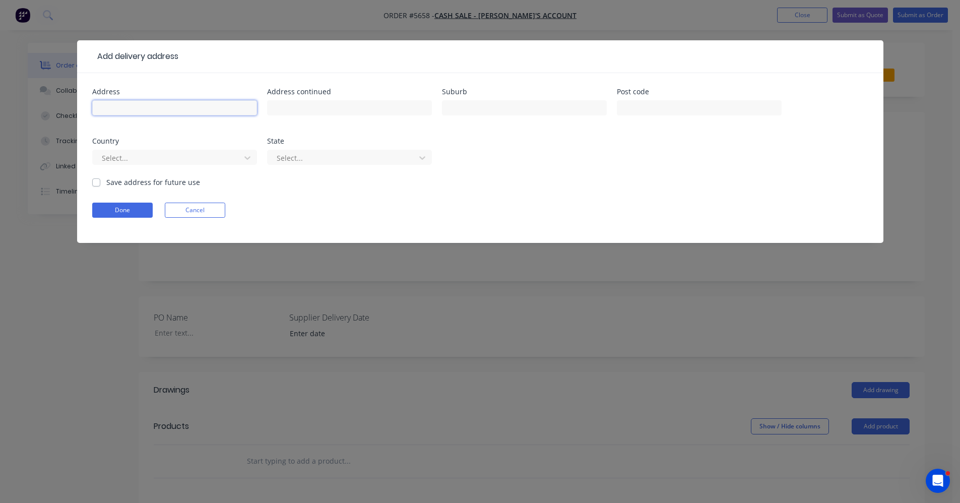
click at [169, 110] on input "text" at bounding box center [174, 107] width 165 height 15
type input "18 Austin Ave"
type input "Moe"
click at [106, 182] on label "Save address for future use" at bounding box center [153, 182] width 94 height 11
click at [97, 182] on input "Save address for future use" at bounding box center [96, 182] width 8 height 10
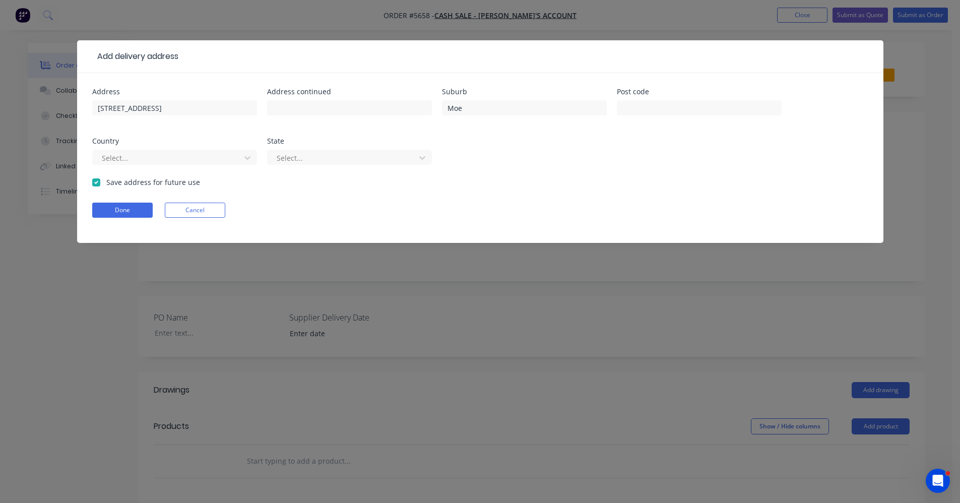
checkbox input "true"
click at [114, 208] on button "Done" at bounding box center [122, 210] width 60 height 15
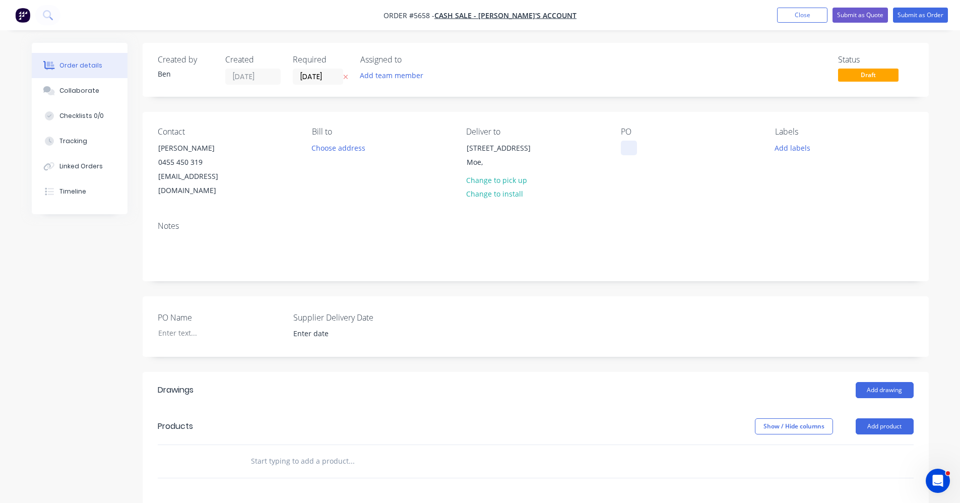
click at [626, 150] on div at bounding box center [629, 148] width 16 height 15
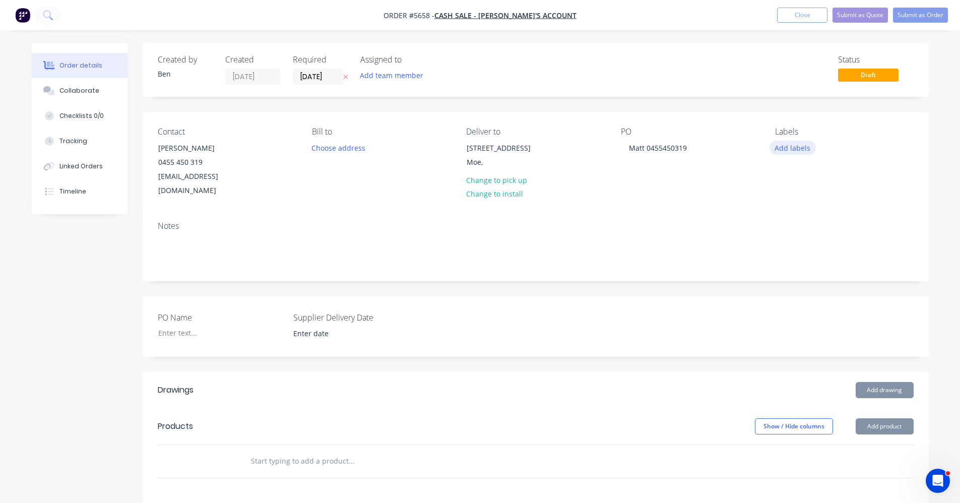
click at [790, 147] on button "Add labels" at bounding box center [792, 148] width 46 height 14
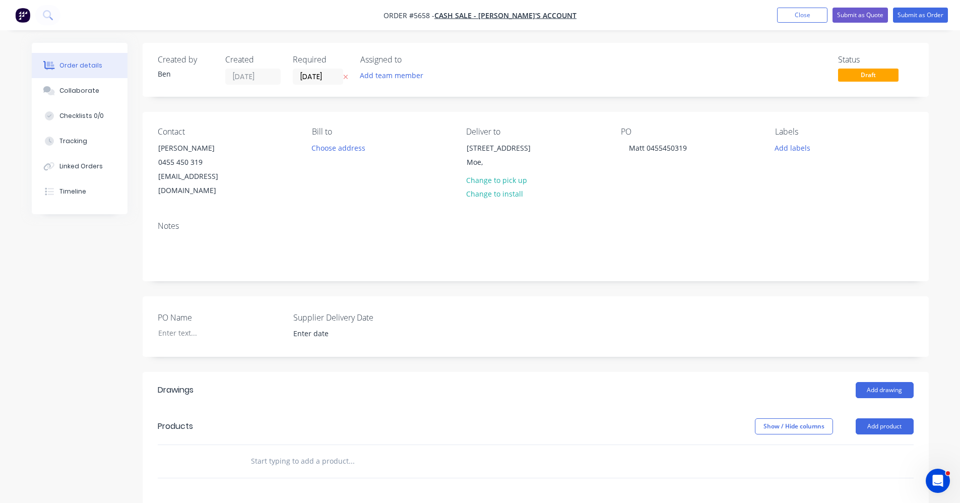
click at [706, 221] on div "Notes" at bounding box center [536, 226] width 756 height 10
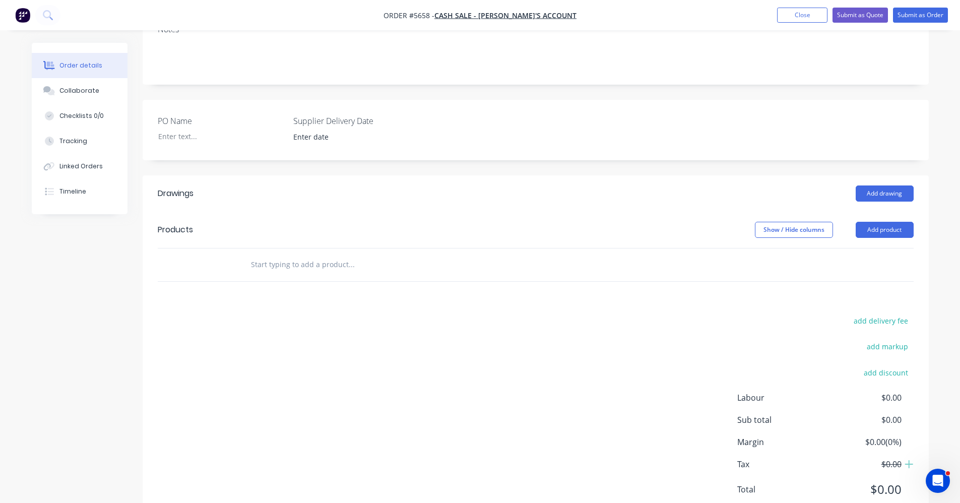
scroll to position [218, 0]
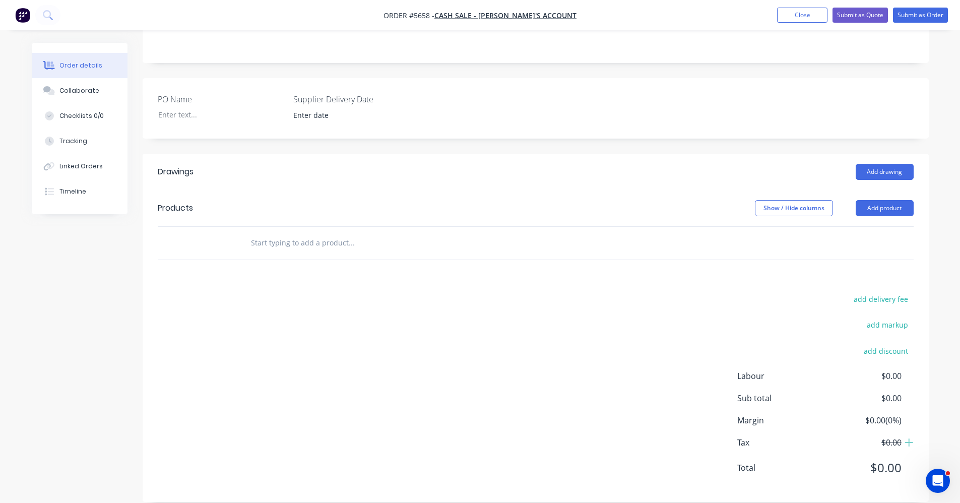
drag, startPoint x: 265, startPoint y: 226, endPoint x: 259, endPoint y: 225, distance: 6.7
click at [266, 233] on input "text" at bounding box center [351, 243] width 202 height 20
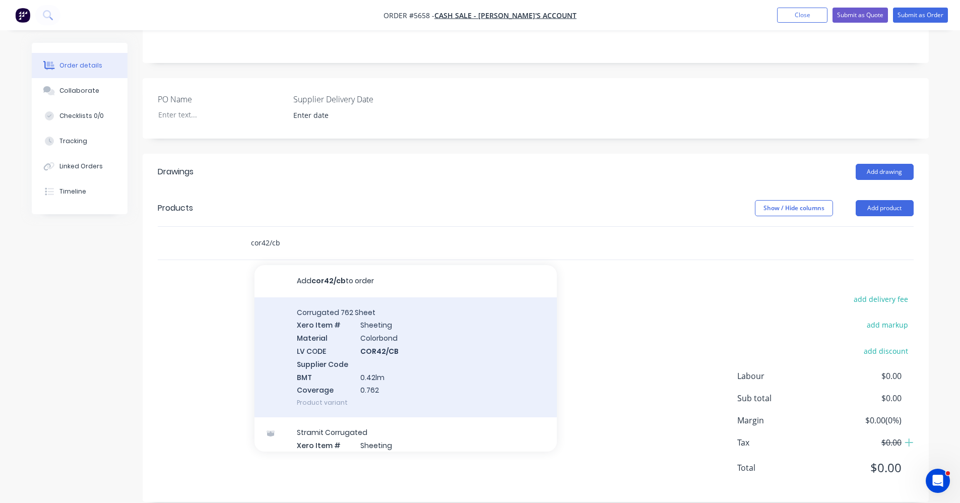
type input "cor42/cb"
click at [367, 325] on div "Corrugated 762 Sheet Xero Item # Sheeting Material Colorbond LV CODE COR42/CB S…" at bounding box center [405, 357] width 302 height 120
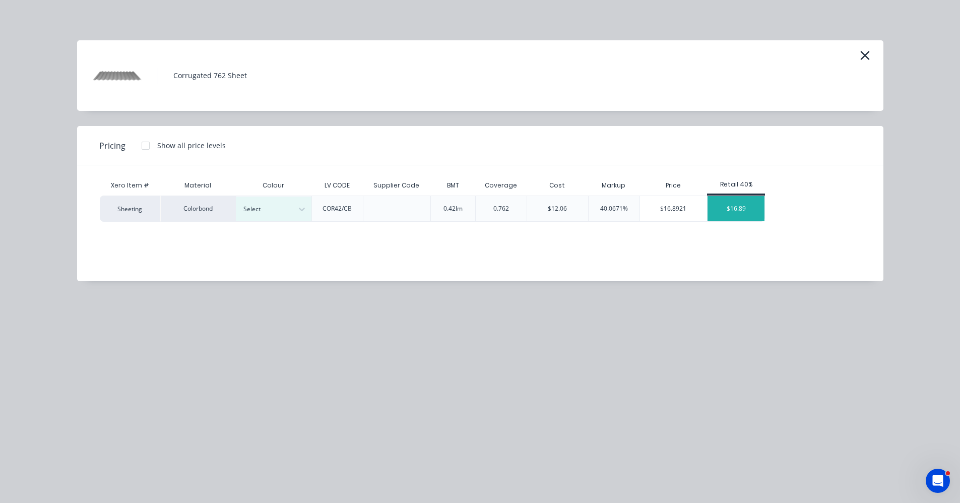
click at [738, 204] on div "$16.89" at bounding box center [735, 208] width 57 height 25
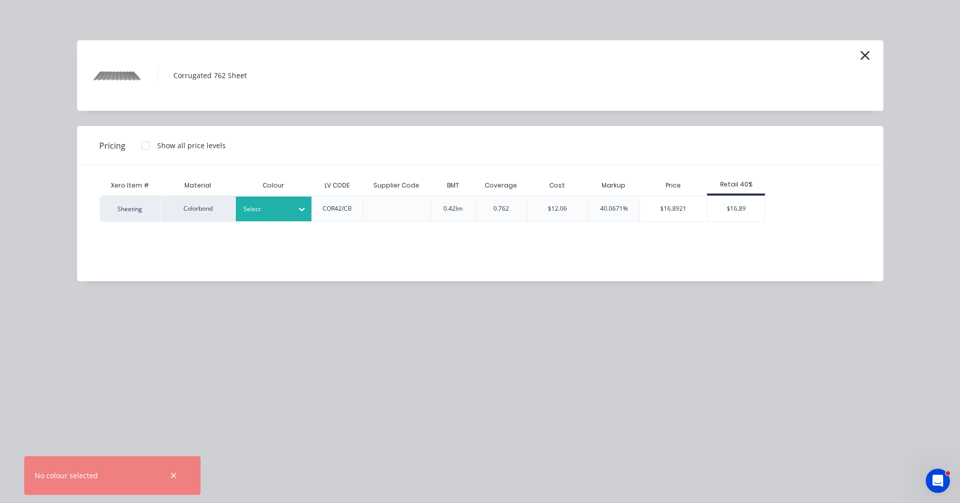
click at [259, 211] on div at bounding box center [265, 209] width 45 height 11
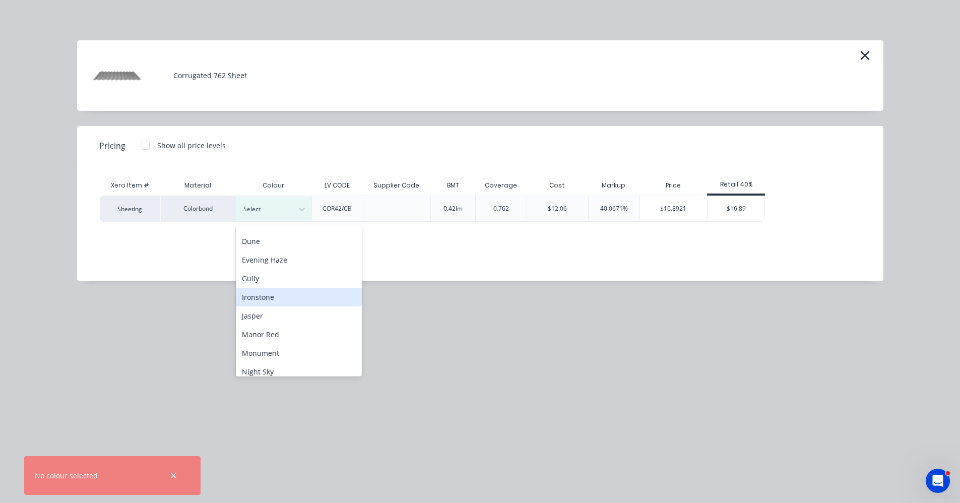
scroll to position [151, 0]
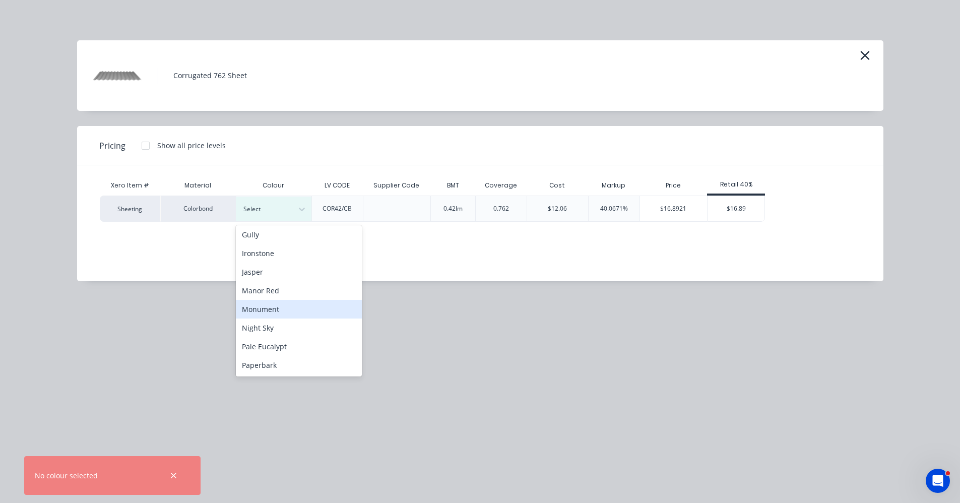
click at [272, 307] on div "Monument" at bounding box center [299, 309] width 126 height 19
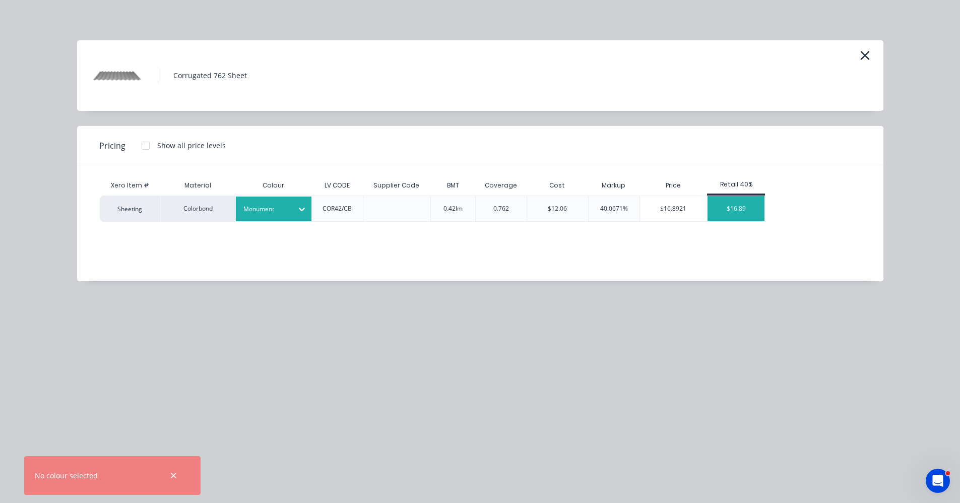
click at [727, 211] on div "$16.89" at bounding box center [735, 208] width 57 height 25
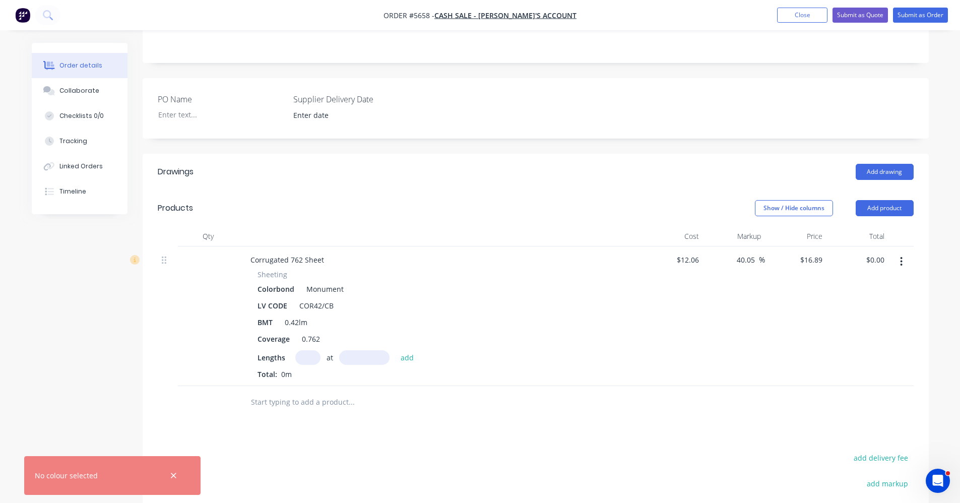
click at [308, 350] on input "text" at bounding box center [307, 357] width 25 height 15
type input "1"
type input "3400"
click at [396, 350] on button "add" at bounding box center [408, 357] width 24 height 14
type input "$57.43"
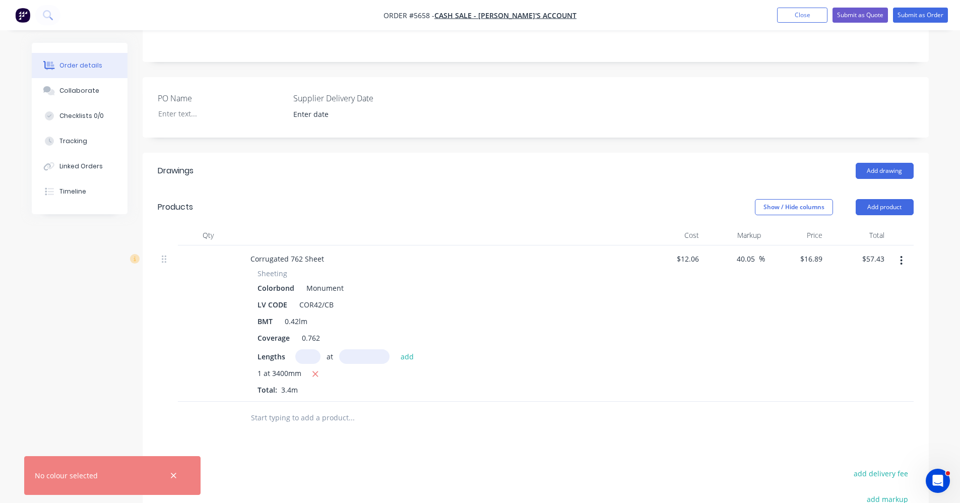
scroll to position [218, 0]
click at [881, 164] on button "Add drawing" at bounding box center [885, 172] width 58 height 16
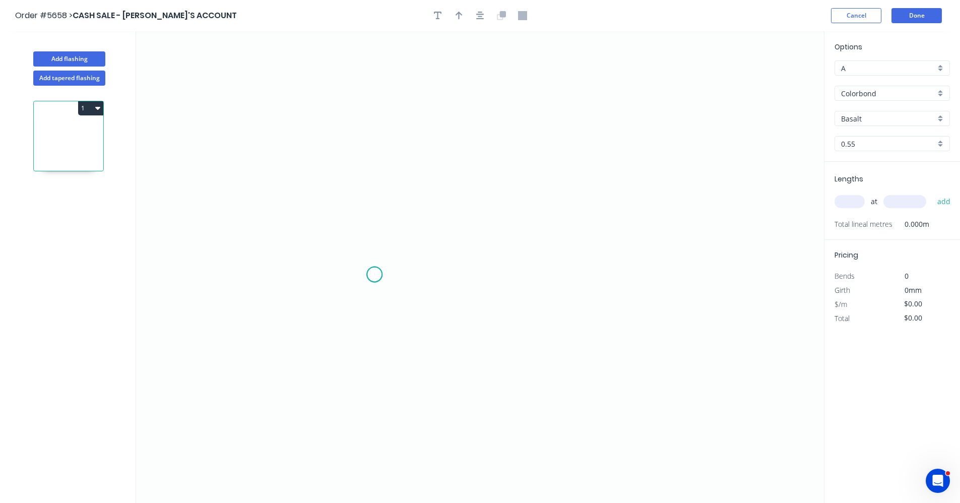
drag, startPoint x: 374, startPoint y: 275, endPoint x: 372, endPoint y: 231, distance: 43.4
click at [374, 273] on icon "0" at bounding box center [480, 267] width 688 height 472
click at [375, 115] on icon "0" at bounding box center [480, 267] width 688 height 472
click at [584, 146] on icon "0 ?" at bounding box center [480, 267] width 688 height 472
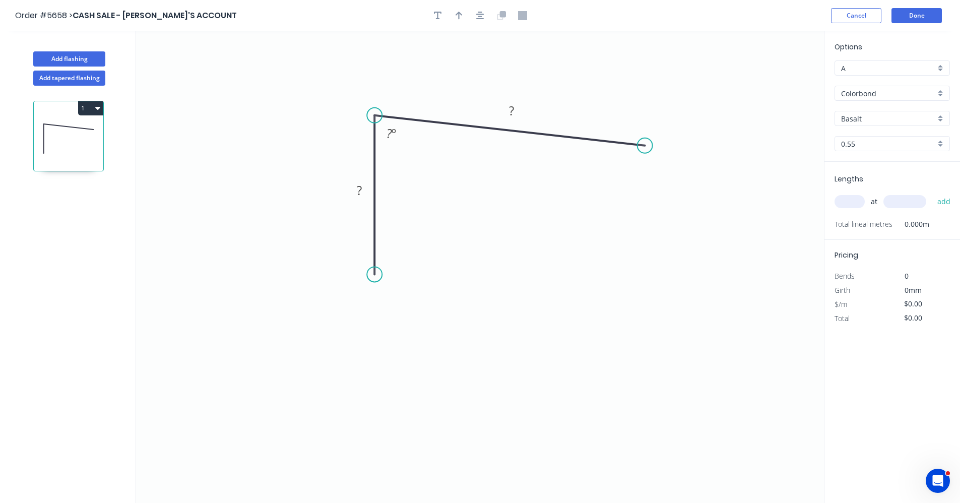
drag, startPoint x: 587, startPoint y: 150, endPoint x: 650, endPoint y: 147, distance: 63.1
click at [647, 146] on circle at bounding box center [644, 145] width 15 height 15
click at [669, 221] on div "Feather" at bounding box center [692, 223] width 101 height 21
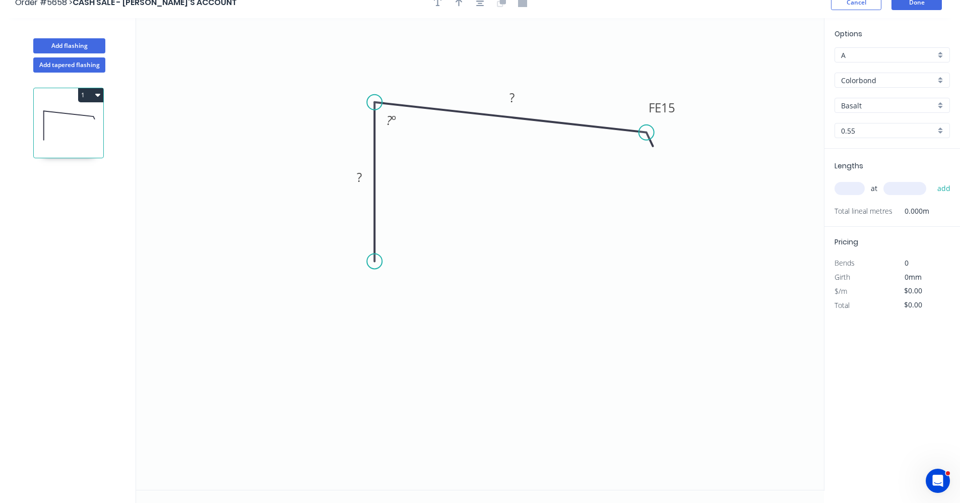
scroll to position [19, 0]
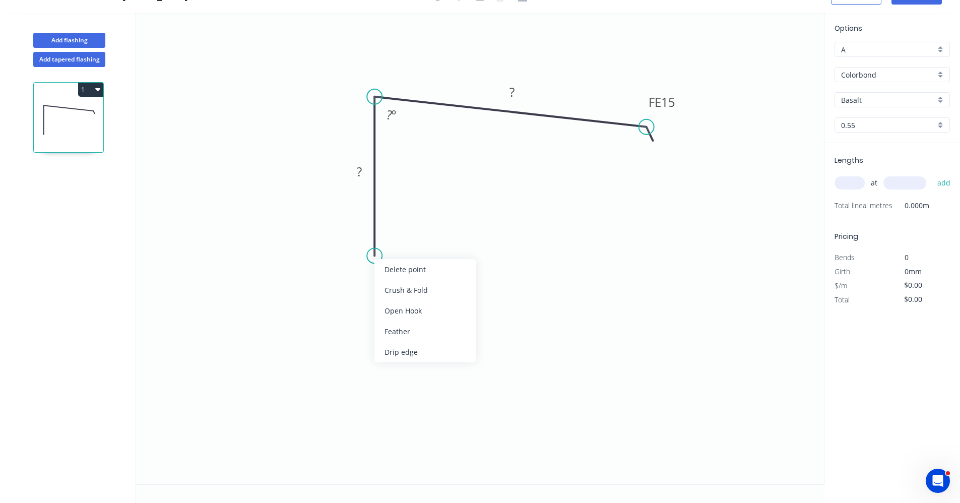
click at [408, 355] on div "Drip edge" at bounding box center [424, 352] width 101 height 21
click at [361, 175] on tspan "?" at bounding box center [359, 171] width 5 height 17
click at [515, 94] on rect at bounding box center [512, 93] width 20 height 14
type input "$16.97"
click at [393, 114] on tspan "º" at bounding box center [394, 114] width 5 height 17
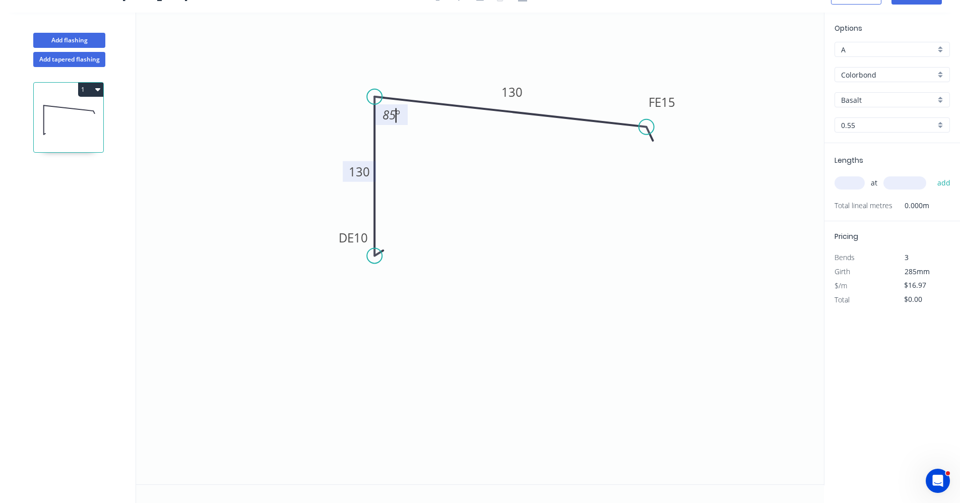
click at [941, 101] on div "Basalt" at bounding box center [891, 99] width 115 height 15
click at [874, 180] on div "Monument" at bounding box center [892, 180] width 114 height 18
type input "Monument"
click at [860, 180] on input "text" at bounding box center [849, 182] width 30 height 13
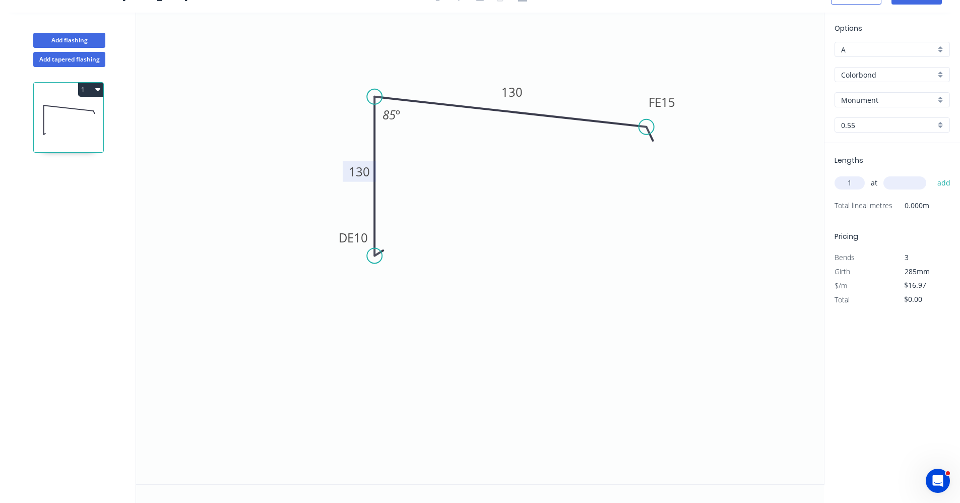
type input "1"
type input "6300"
click at [932, 174] on button "add" at bounding box center [944, 182] width 24 height 17
type input "$106.91"
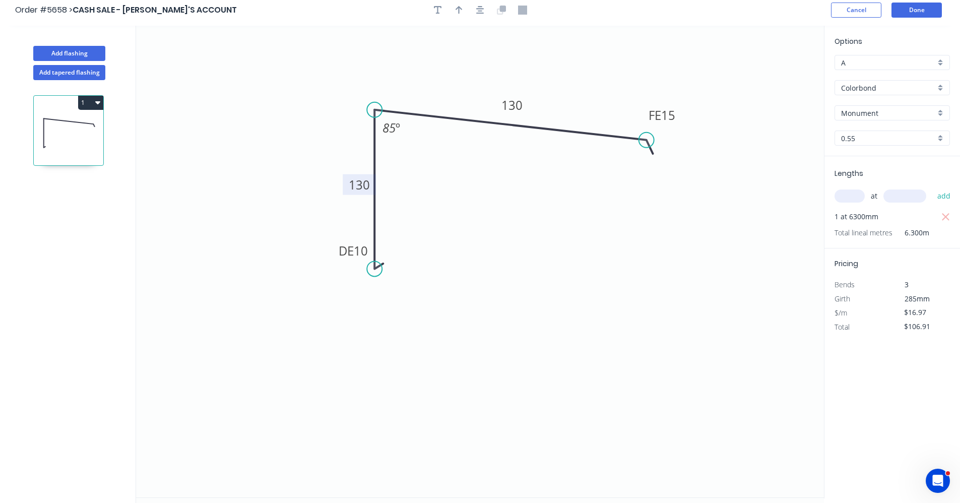
scroll to position [0, 0]
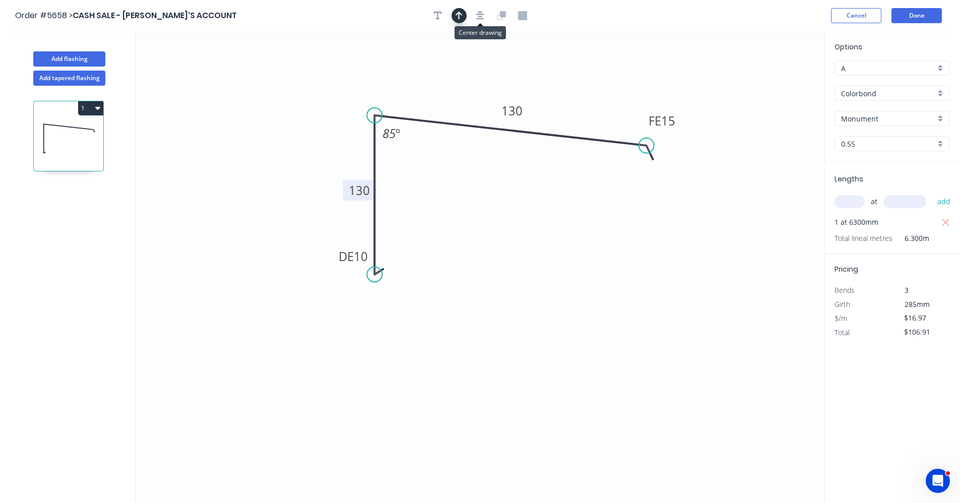
drag, startPoint x: 482, startPoint y: 21, endPoint x: 460, endPoint y: 13, distance: 23.1
click at [481, 20] on button "button" at bounding box center [480, 15] width 15 height 15
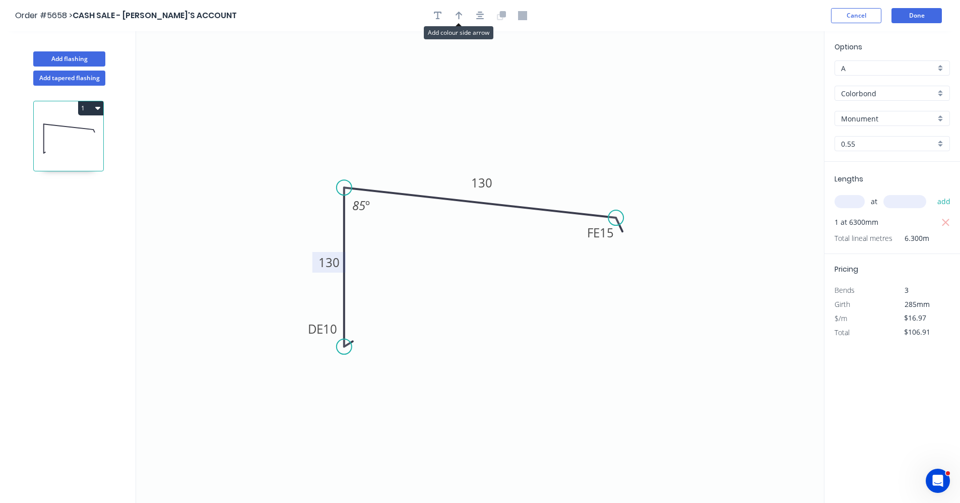
drag, startPoint x: 455, startPoint y: 12, endPoint x: 514, endPoint y: 37, distance: 64.4
click at [455, 13] on button "button" at bounding box center [458, 15] width 15 height 15
drag, startPoint x: 773, startPoint y: 80, endPoint x: 518, endPoint y: 196, distance: 280.3
click at [520, 195] on icon at bounding box center [524, 182] width 9 height 32
click at [611, 232] on tspan "15" at bounding box center [607, 232] width 14 height 17
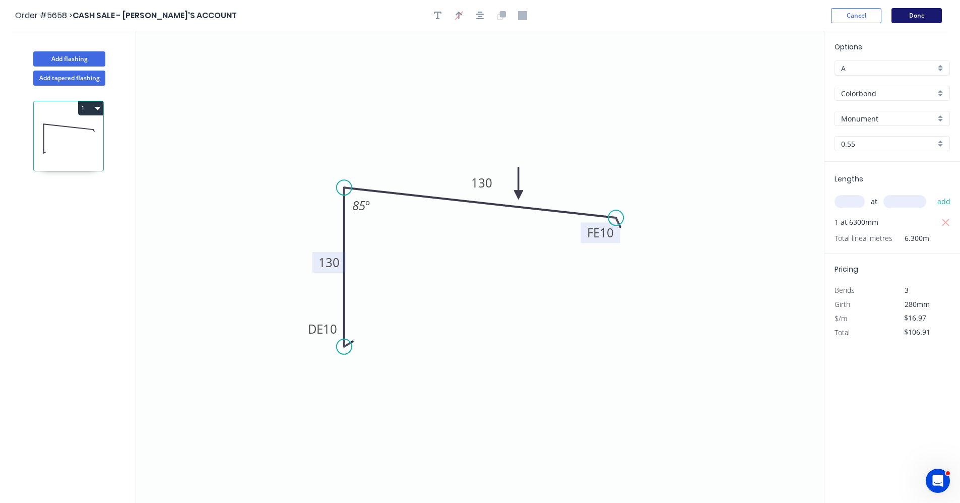
click at [918, 20] on button "Done" at bounding box center [916, 15] width 50 height 15
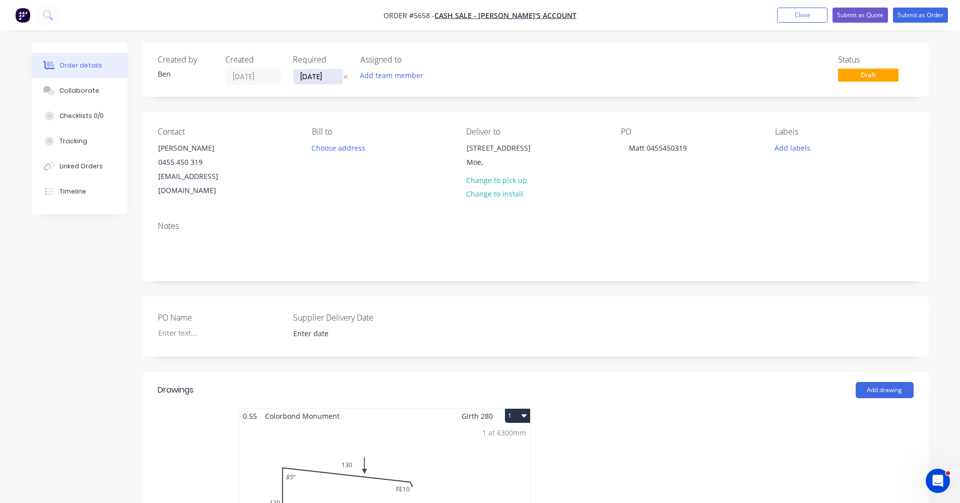
click at [307, 78] on input "[DATE]" at bounding box center [318, 76] width 50 height 15
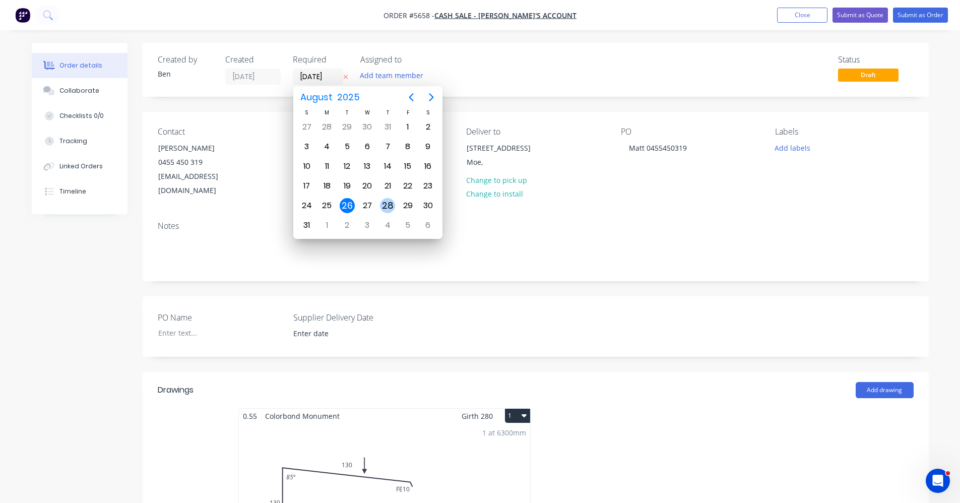
click at [392, 208] on div "28" at bounding box center [387, 205] width 15 height 15
type input "28/08/25"
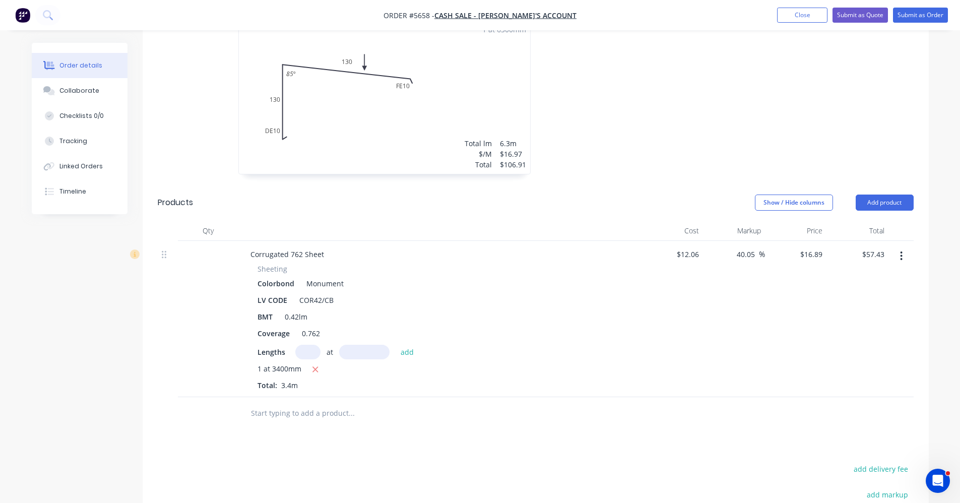
scroll to position [573, 0]
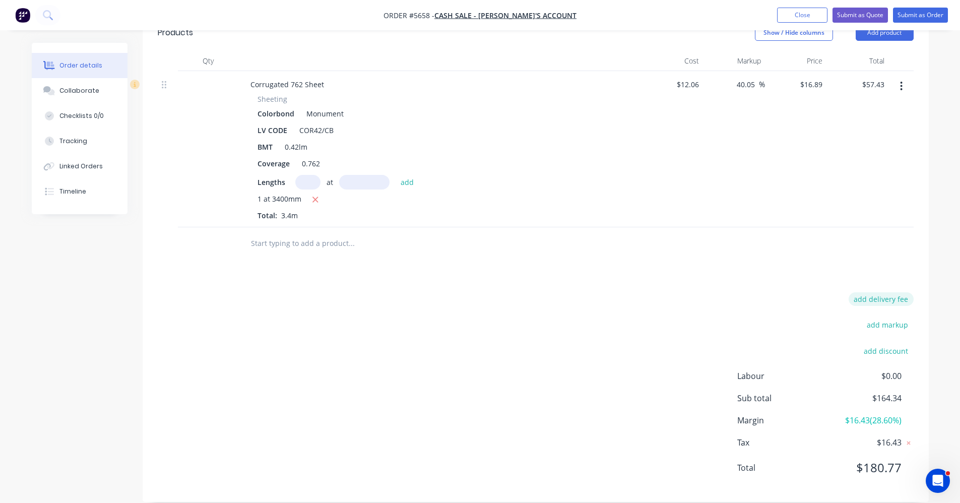
click at [884, 292] on button "add delivery fee" at bounding box center [881, 299] width 65 height 14
type input "75"
click input "submit" at bounding box center [0, 0] width 0 height 0
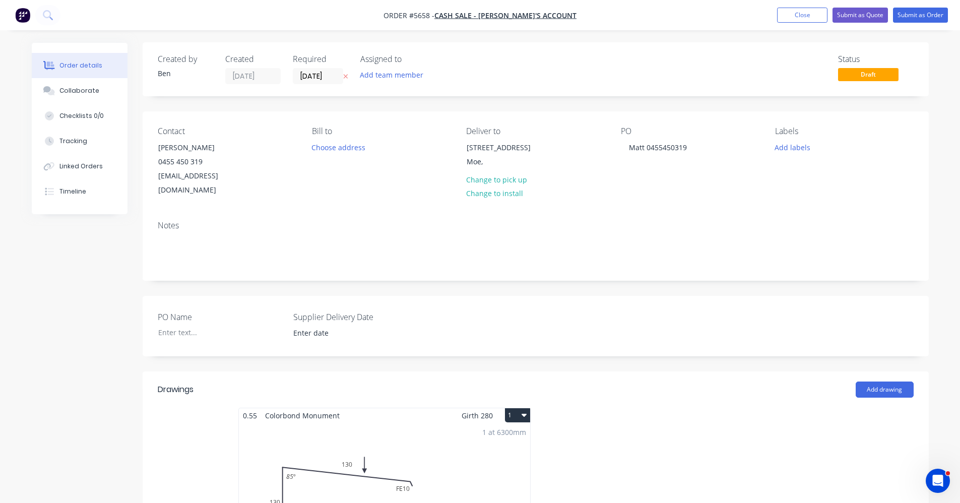
scroll to position [0, 0]
click at [856, 16] on button "Submit as Quote" at bounding box center [859, 15] width 55 height 15
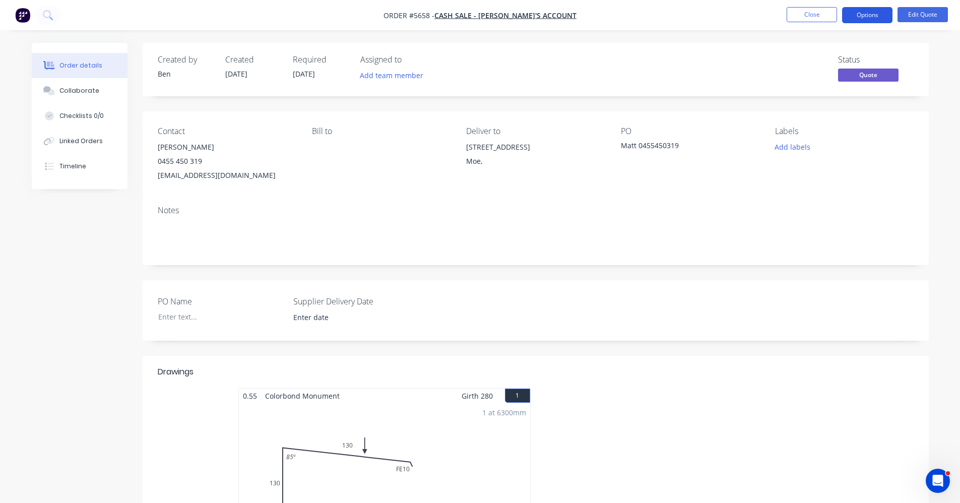
click at [878, 18] on button "Options" at bounding box center [867, 15] width 50 height 16
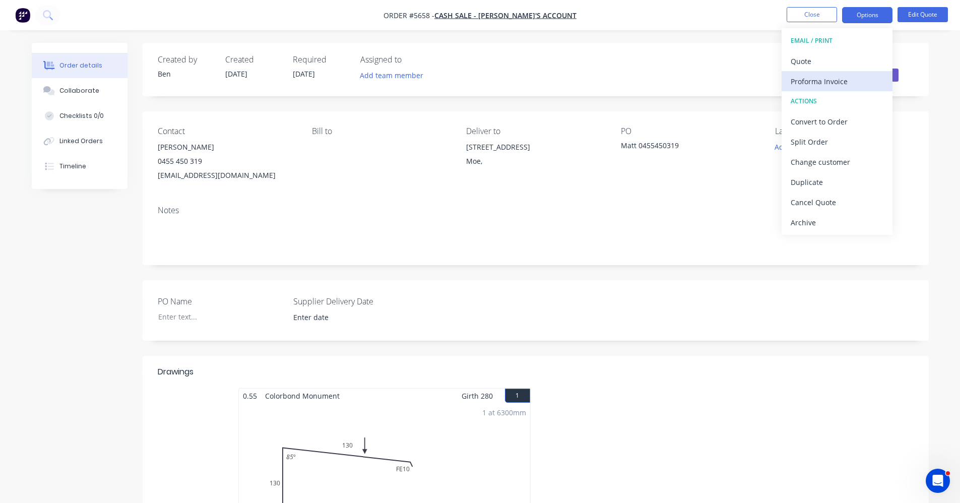
click at [838, 80] on div "Proforma Invoice" at bounding box center [837, 81] width 93 height 15
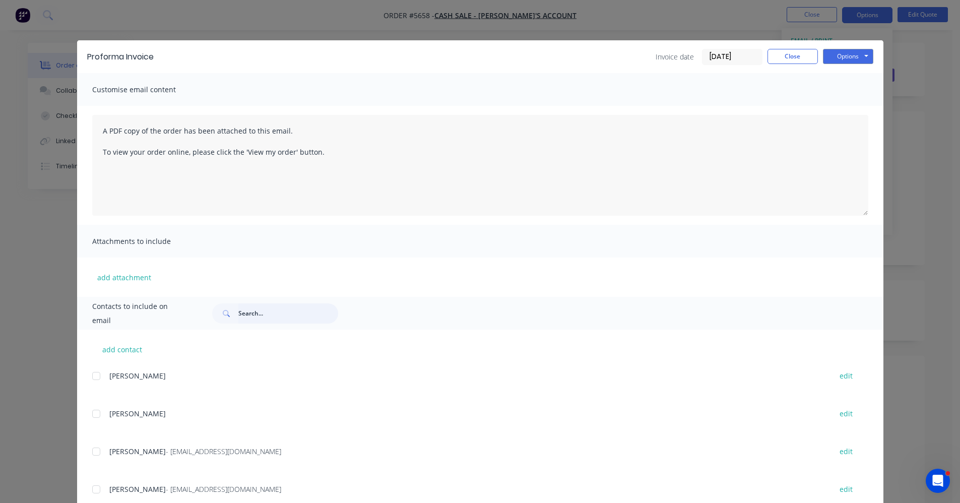
click at [249, 309] on input "text" at bounding box center [288, 313] width 100 height 20
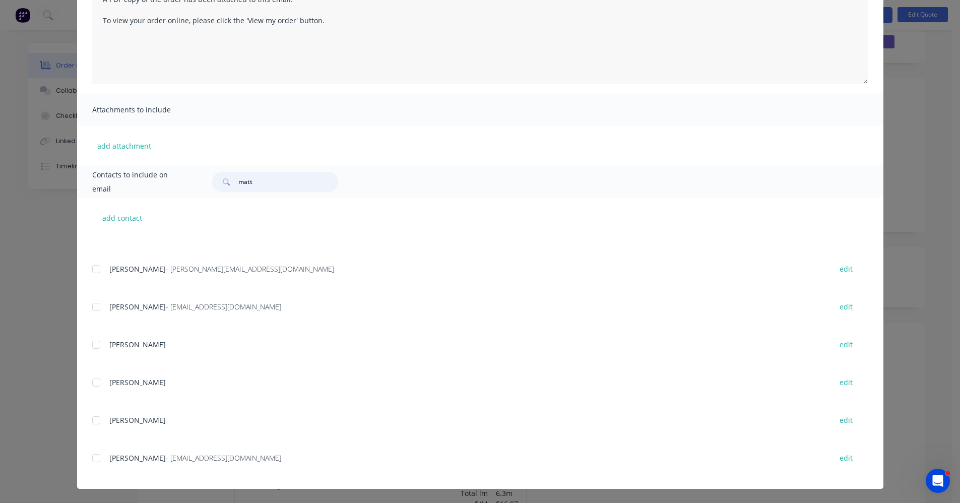
scroll to position [50, 0]
click at [89, 456] on div at bounding box center [96, 458] width 20 height 20
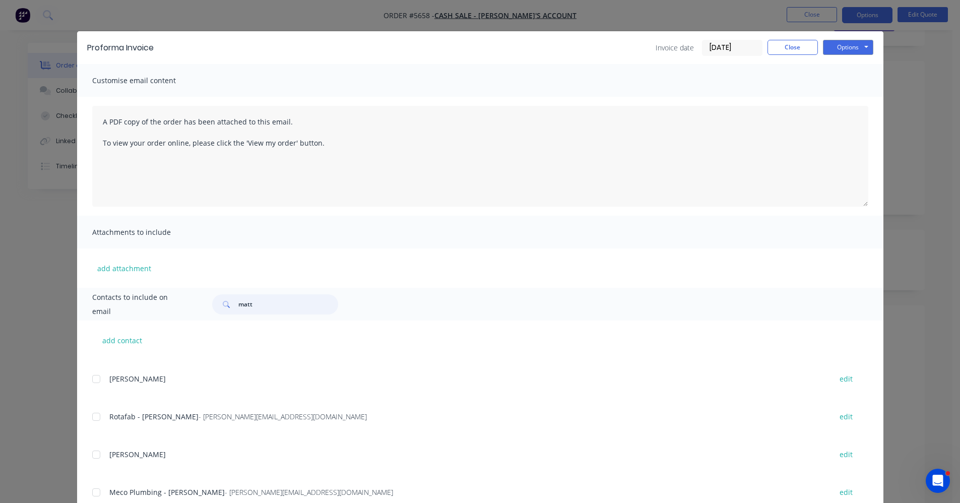
scroll to position [0, 0]
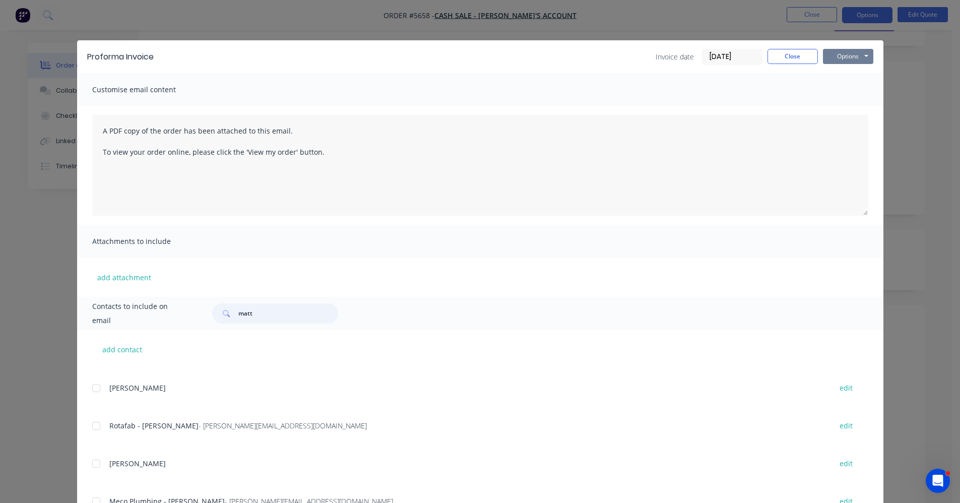
type input "matt"
click at [846, 57] on button "Options" at bounding box center [848, 56] width 50 height 15
click at [850, 108] on button "Email" at bounding box center [855, 107] width 64 height 17
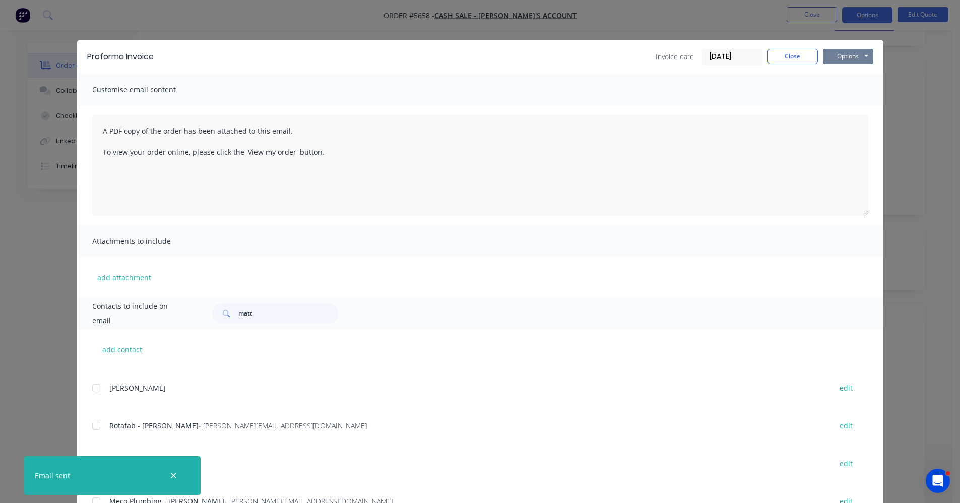
drag, startPoint x: 856, startPoint y: 55, endPoint x: 850, endPoint y: 62, distance: 9.7
click at [855, 55] on button "Options" at bounding box center [848, 56] width 50 height 15
click at [843, 93] on button "Print" at bounding box center [855, 91] width 64 height 17
drag, startPoint x: 783, startPoint y: 57, endPoint x: 820, endPoint y: 52, distance: 37.6
click at [785, 57] on button "Close" at bounding box center [792, 56] width 50 height 15
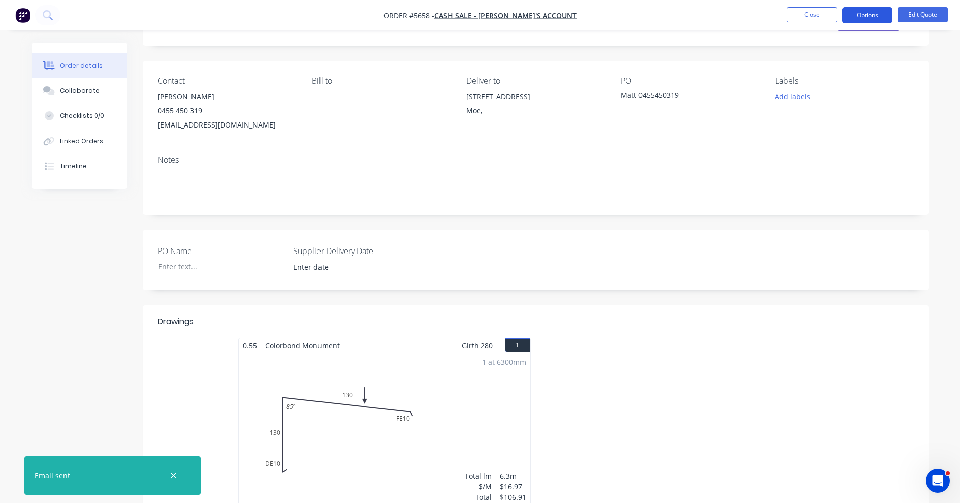
click at [876, 10] on button "Options" at bounding box center [867, 15] width 50 height 16
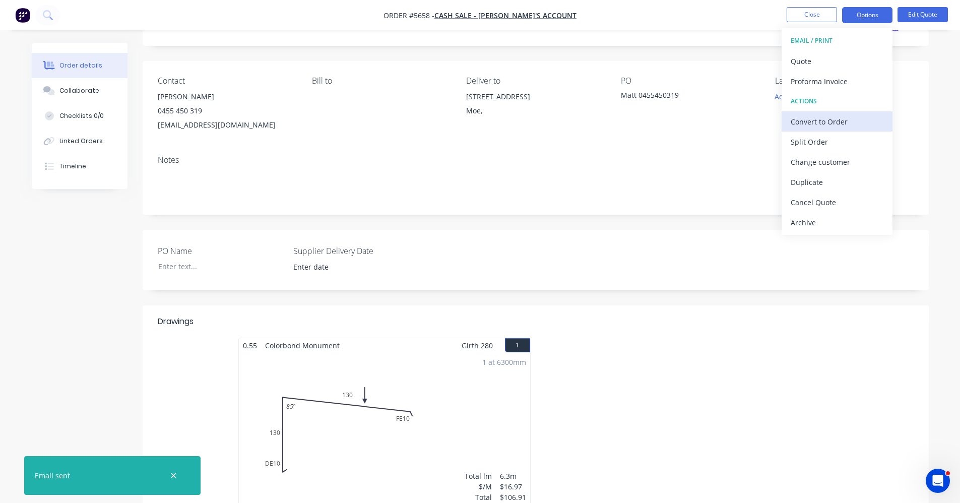
click at [817, 121] on div "Convert to Order" at bounding box center [837, 121] width 93 height 15
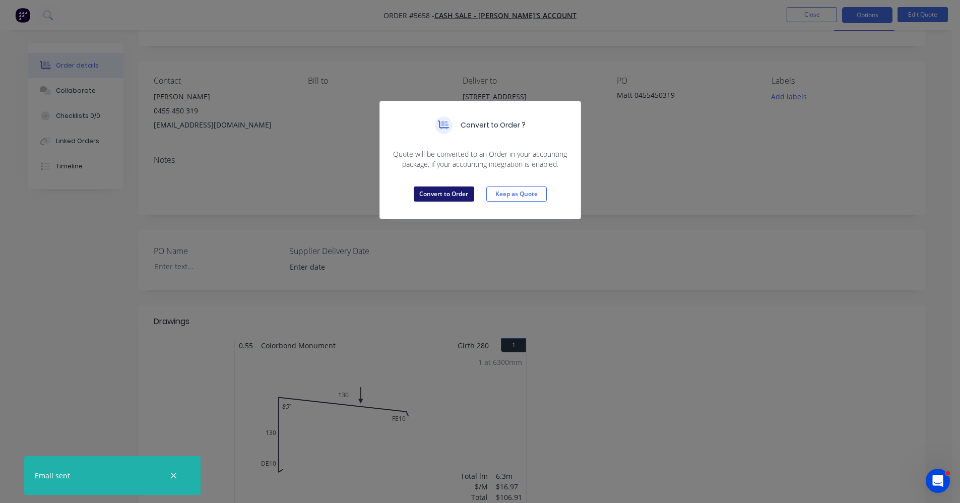
click at [434, 195] on button "Convert to Order" at bounding box center [444, 193] width 60 height 15
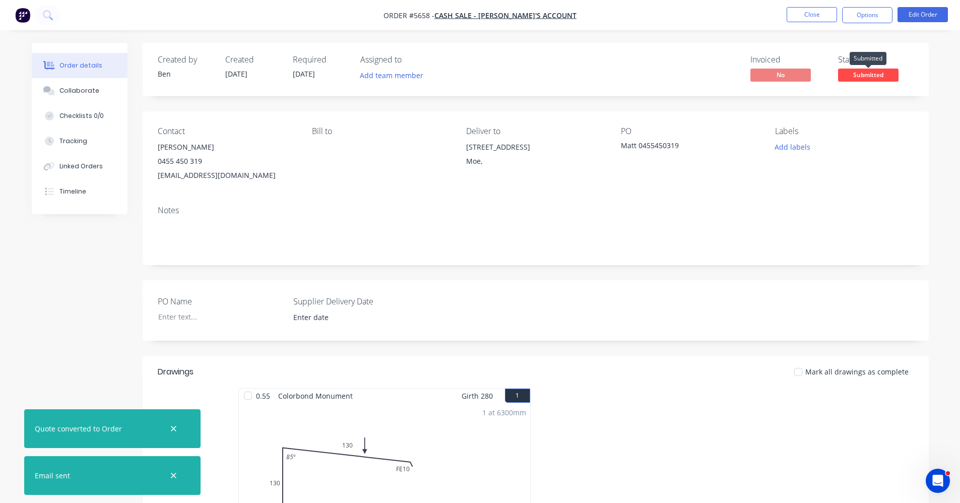
click at [872, 75] on span "Submitted" at bounding box center [868, 75] width 60 height 13
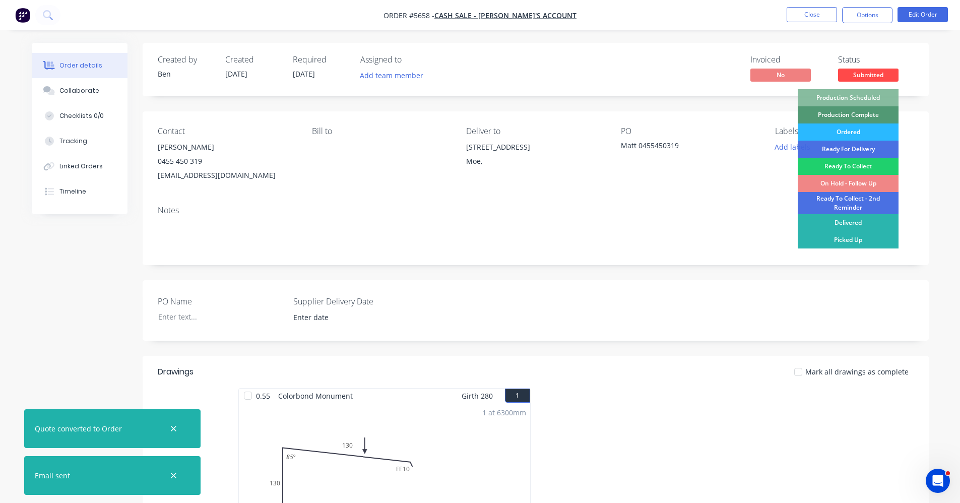
click at [837, 183] on div "On Hold - Follow Up" at bounding box center [848, 183] width 101 height 17
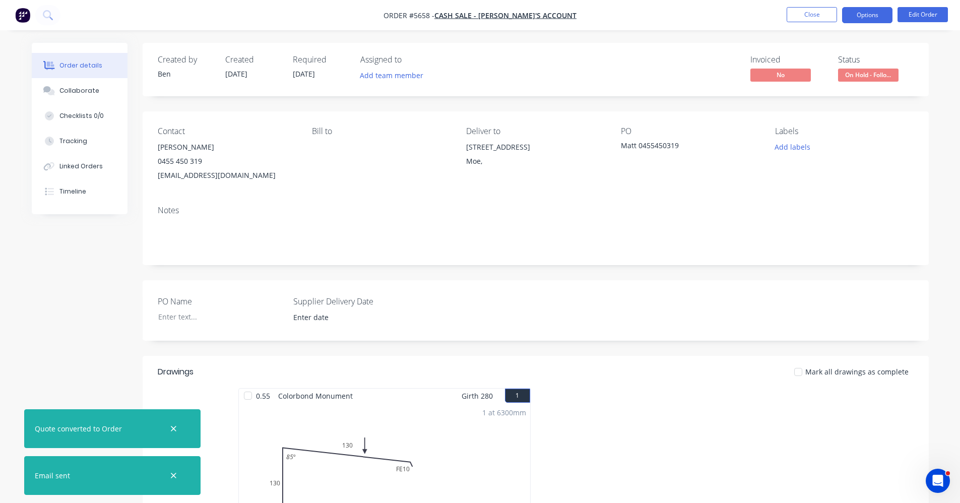
click at [870, 15] on button "Options" at bounding box center [867, 15] width 50 height 16
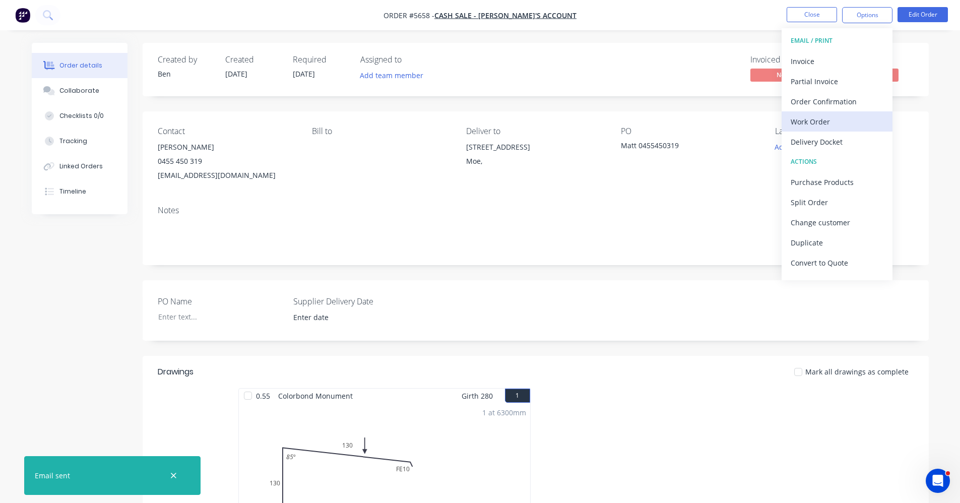
click at [815, 121] on div "Work Order" at bounding box center [837, 121] width 93 height 15
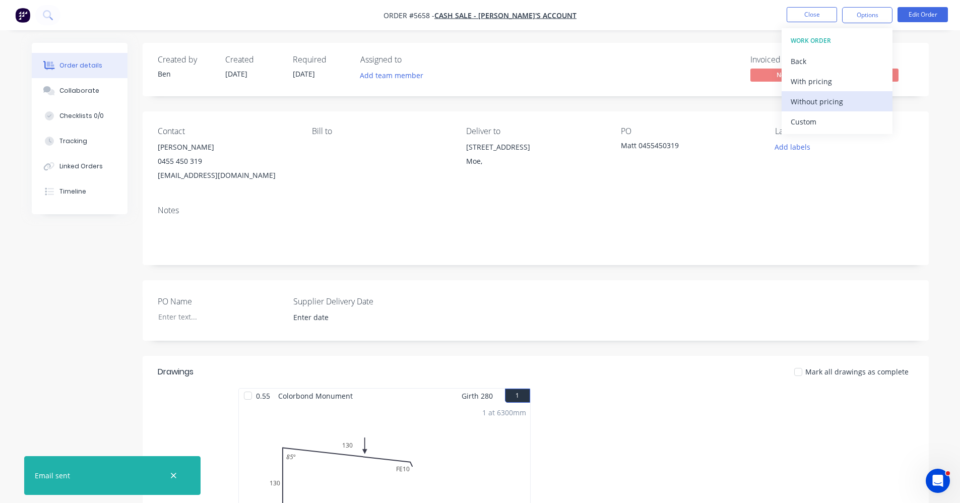
click at [839, 103] on div "Without pricing" at bounding box center [837, 101] width 93 height 15
click at [558, 199] on div "Notes" at bounding box center [536, 232] width 786 height 68
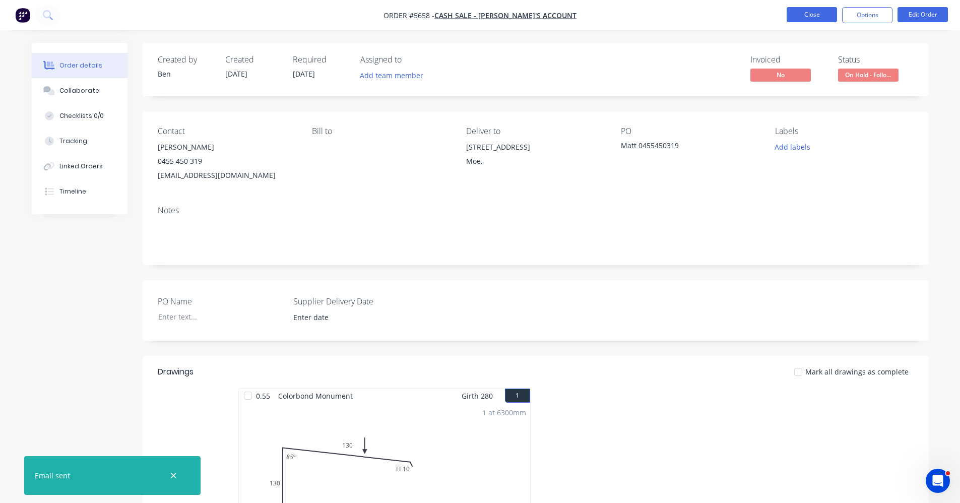
click at [802, 17] on button "Close" at bounding box center [812, 14] width 50 height 15
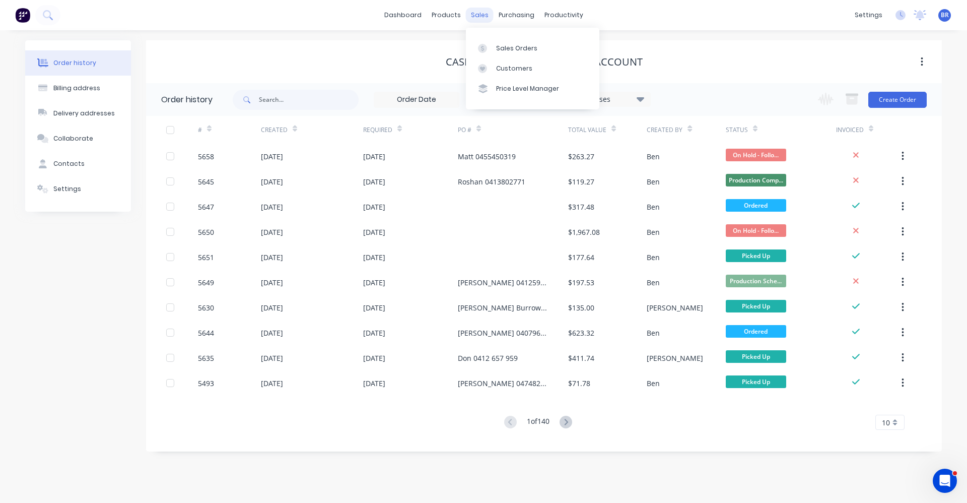
click at [476, 17] on div "sales" at bounding box center [480, 15] width 28 height 15
click at [526, 50] on div "Sales Orders" at bounding box center [516, 48] width 41 height 9
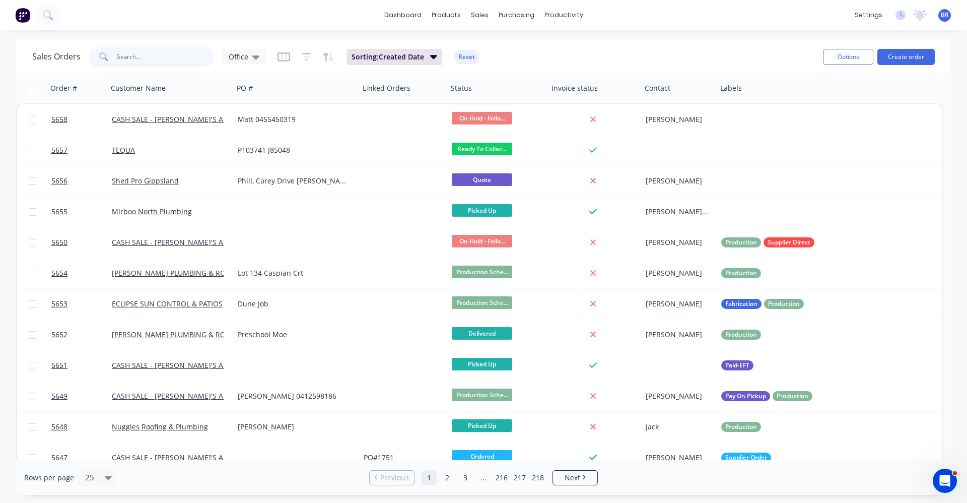
click at [146, 51] on input "text" at bounding box center [166, 57] width 98 height 20
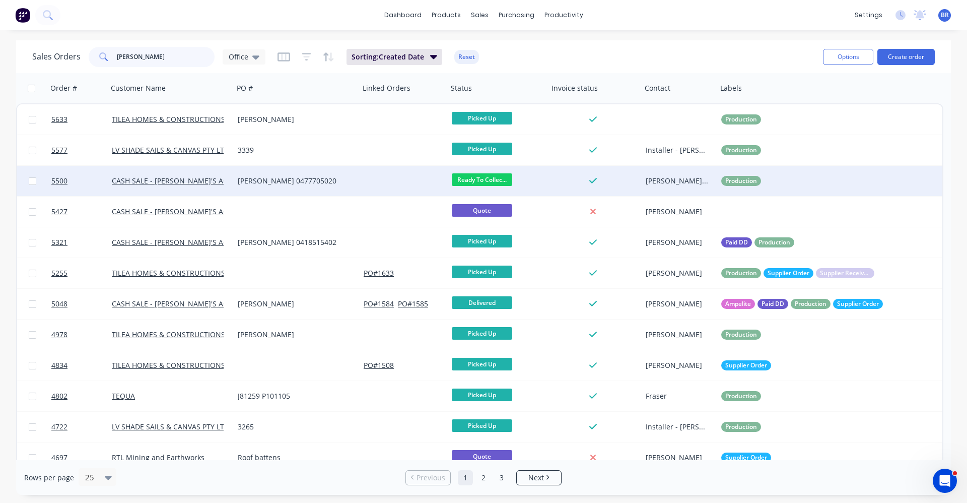
type input "tim"
click at [346, 176] on div "Tim 0477705020" at bounding box center [294, 181] width 112 height 10
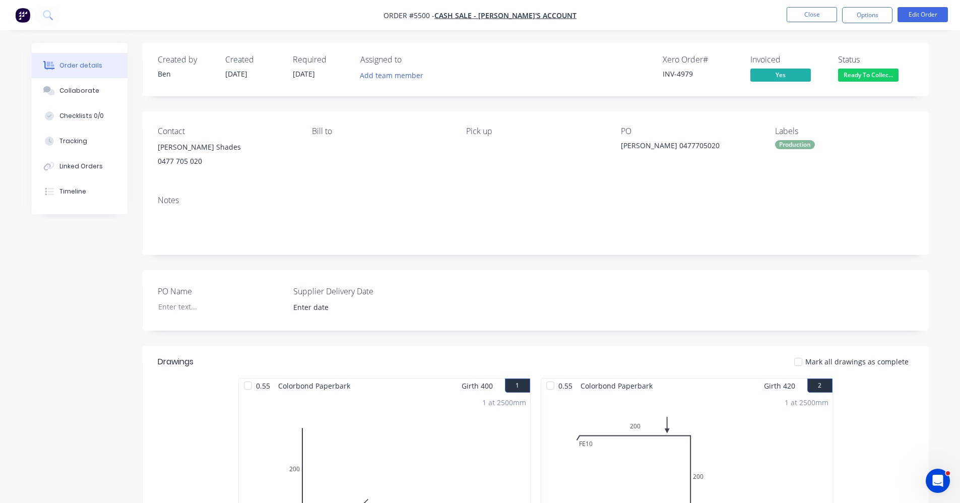
click at [792, 142] on div "Production" at bounding box center [795, 144] width 40 height 9
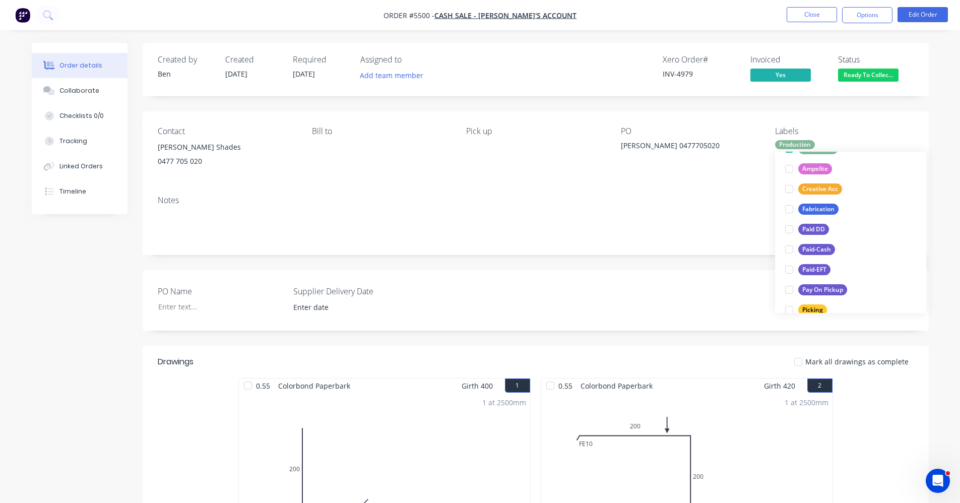
scroll to position [81, 0]
drag, startPoint x: 823, startPoint y: 271, endPoint x: 818, endPoint y: 265, distance: 8.6
click at [822, 269] on div "Paid-EFT" at bounding box center [814, 272] width 32 height 11
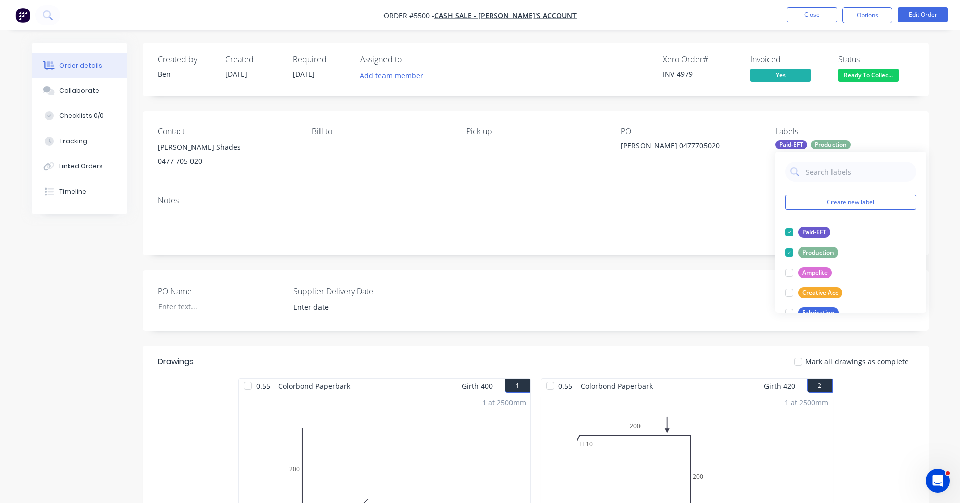
click at [565, 242] on div "Notes" at bounding box center [536, 221] width 786 height 68
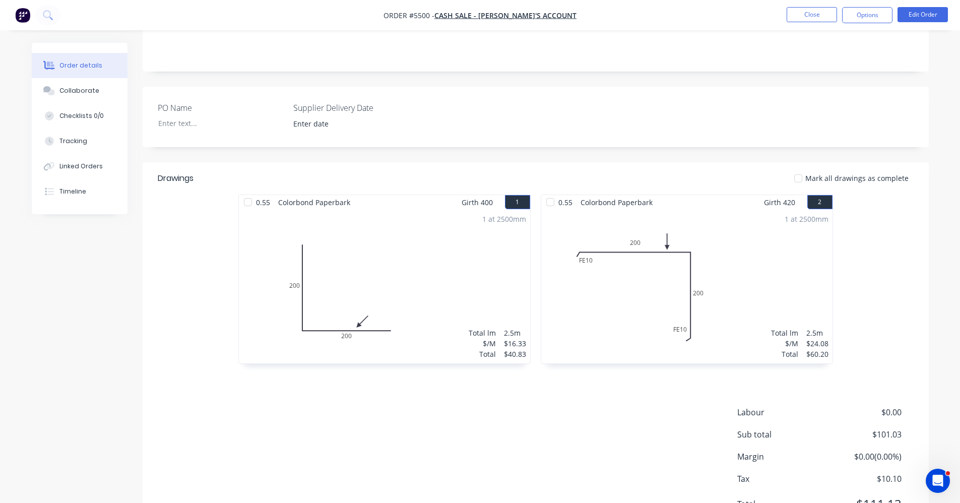
scroll to position [133, 0]
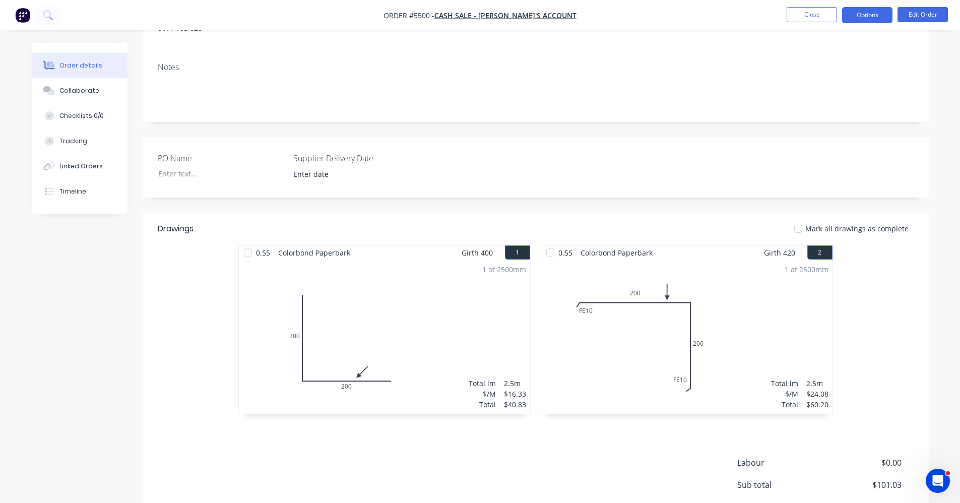
click at [864, 17] on button "Options" at bounding box center [867, 15] width 50 height 16
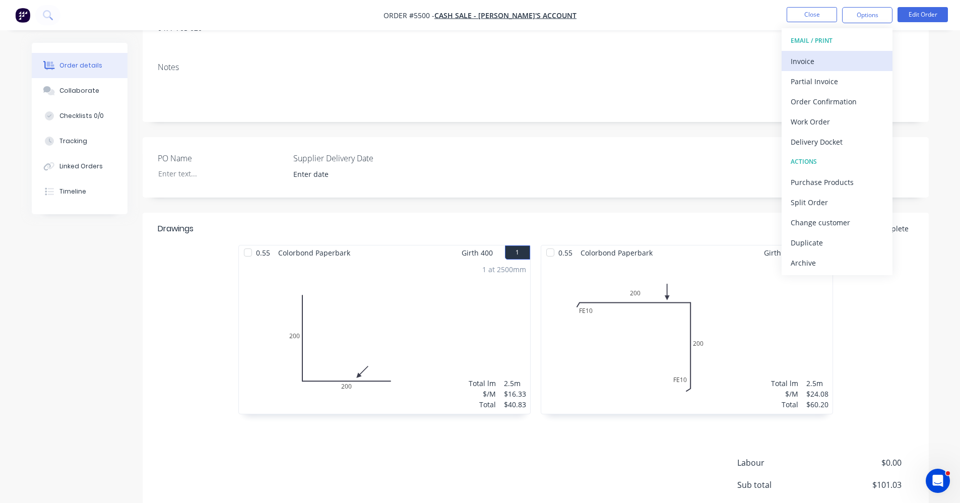
click at [816, 63] on div "Invoice" at bounding box center [837, 61] width 93 height 15
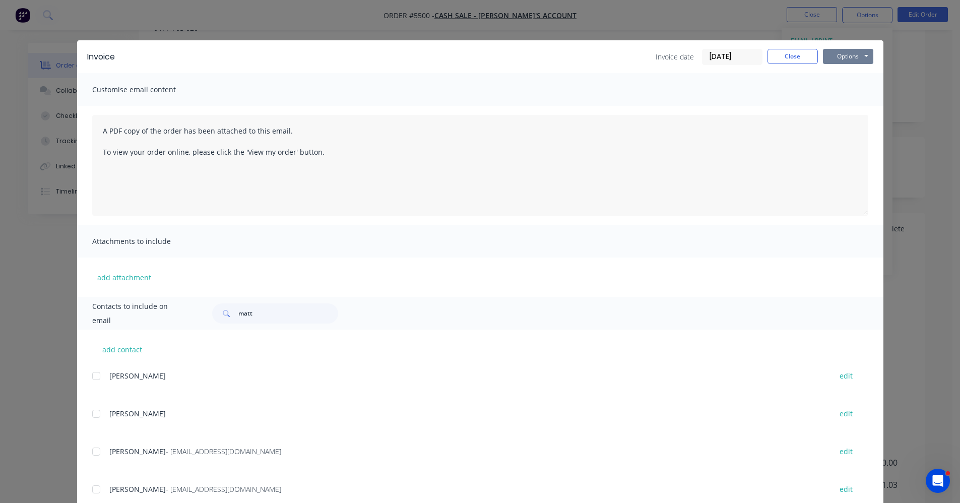
click at [843, 55] on button "Options" at bounding box center [848, 56] width 50 height 15
click at [849, 88] on button "Print" at bounding box center [855, 91] width 64 height 17
click at [794, 52] on button "Close" at bounding box center [792, 56] width 50 height 15
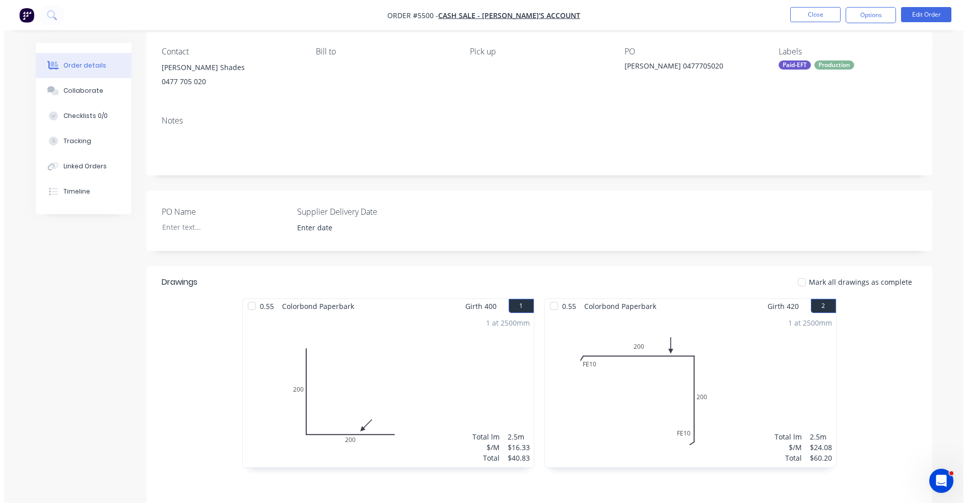
scroll to position [0, 0]
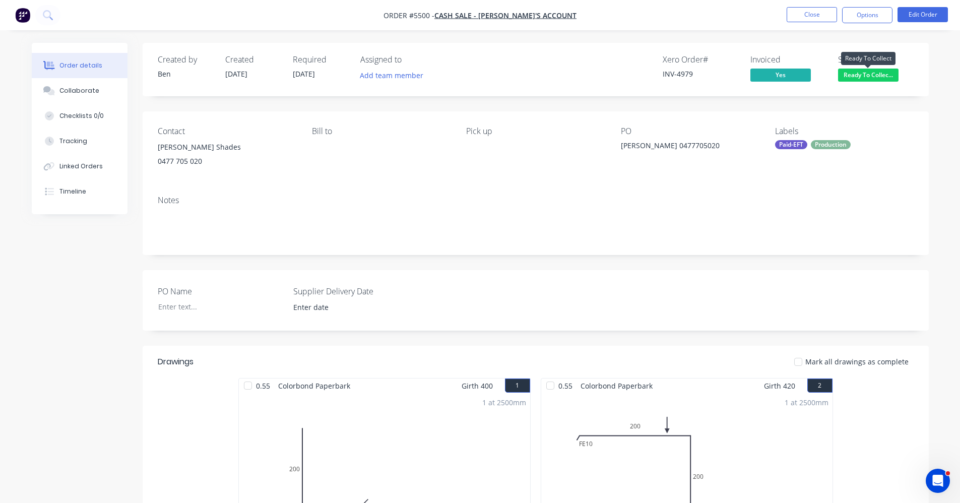
click at [862, 75] on span "Ready To Collec..." at bounding box center [868, 75] width 60 height 13
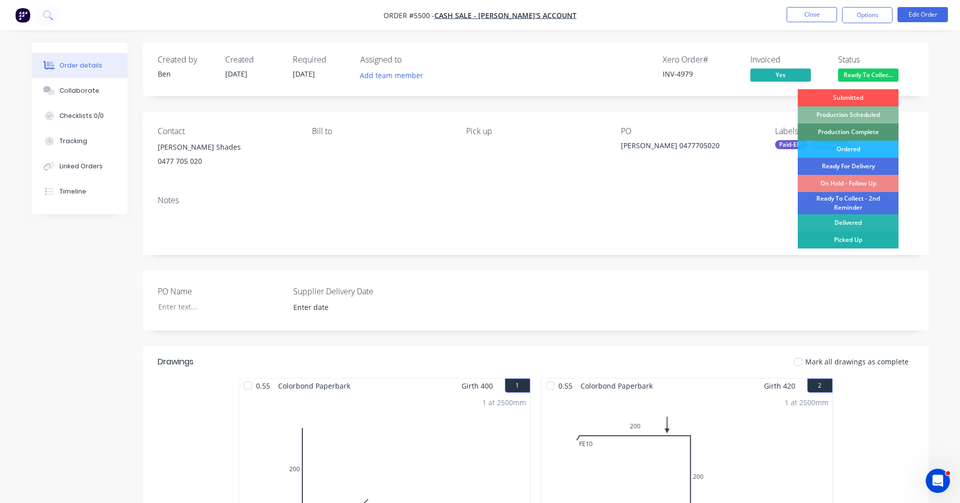
click at [852, 237] on div "Picked Up" at bounding box center [848, 239] width 101 height 17
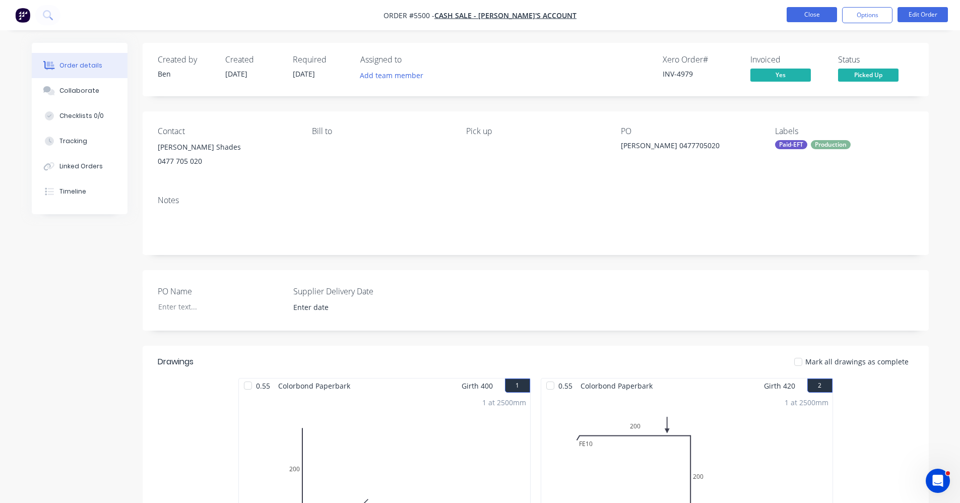
click at [818, 17] on button "Close" at bounding box center [812, 14] width 50 height 15
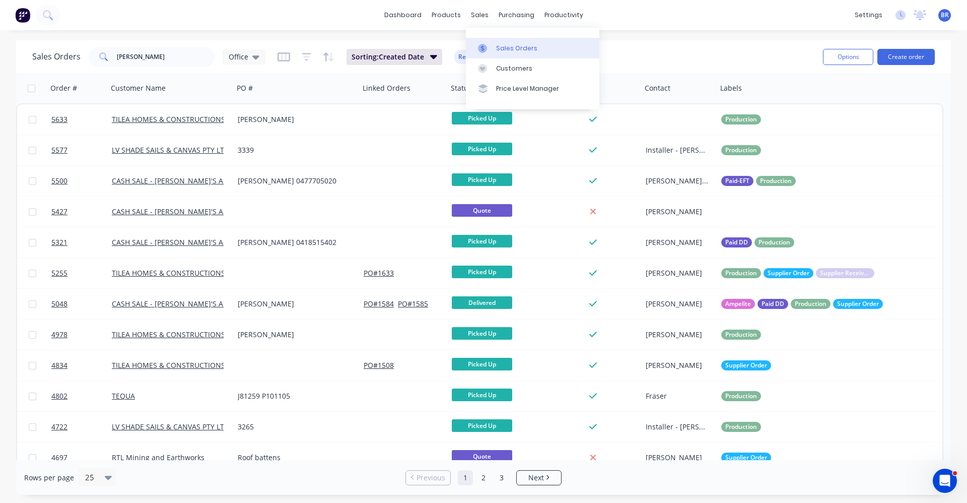
click at [515, 41] on link "Sales Orders" at bounding box center [533, 48] width 134 height 20
drag, startPoint x: 140, startPoint y: 63, endPoint x: 87, endPoint y: 52, distance: 54.0
click at [94, 55] on div "tim" at bounding box center [152, 57] width 126 height 20
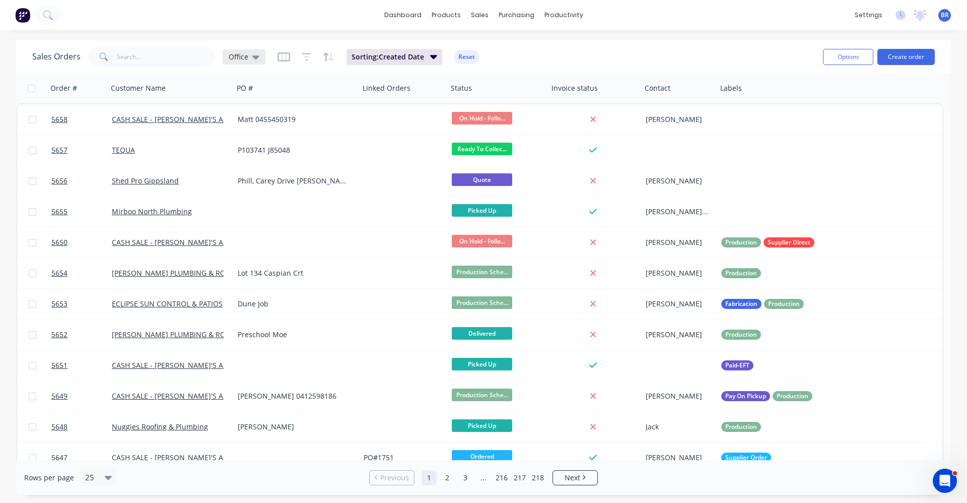
click at [254, 56] on icon at bounding box center [255, 57] width 7 height 4
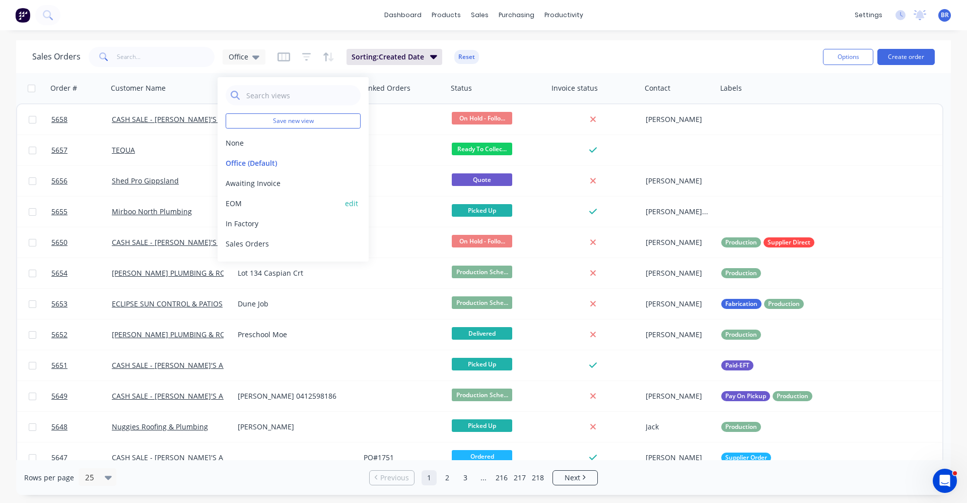
click at [250, 201] on button "EOM" at bounding box center [283, 203] width 115 height 11
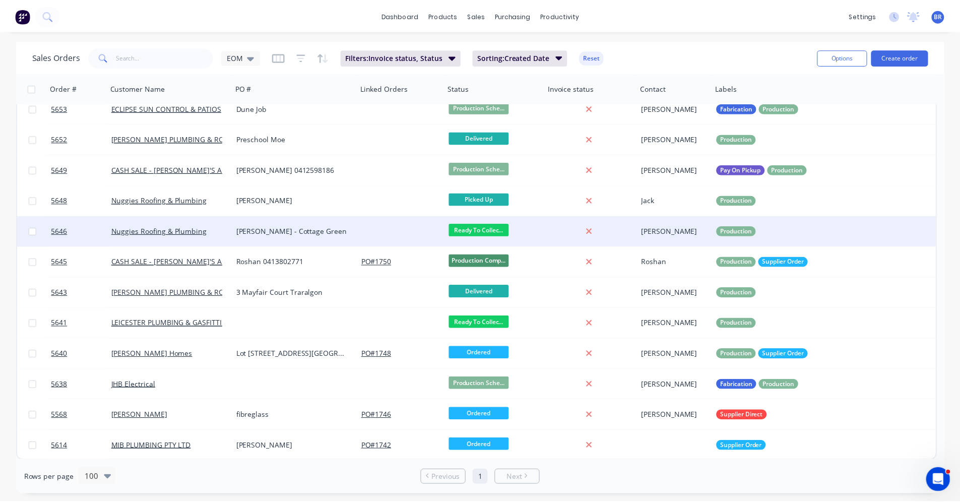
scroll to position [104, 0]
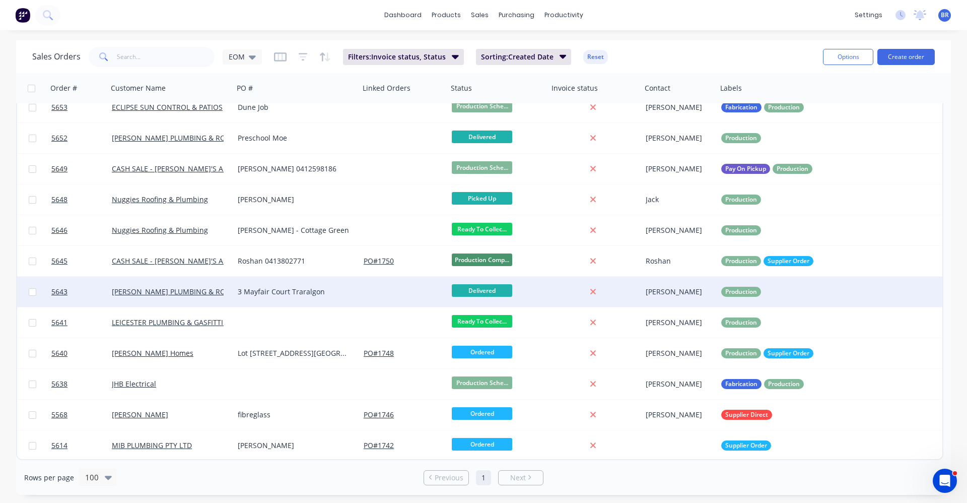
click at [348, 292] on div "3 Mayfair Court Traralgon" at bounding box center [294, 292] width 112 height 10
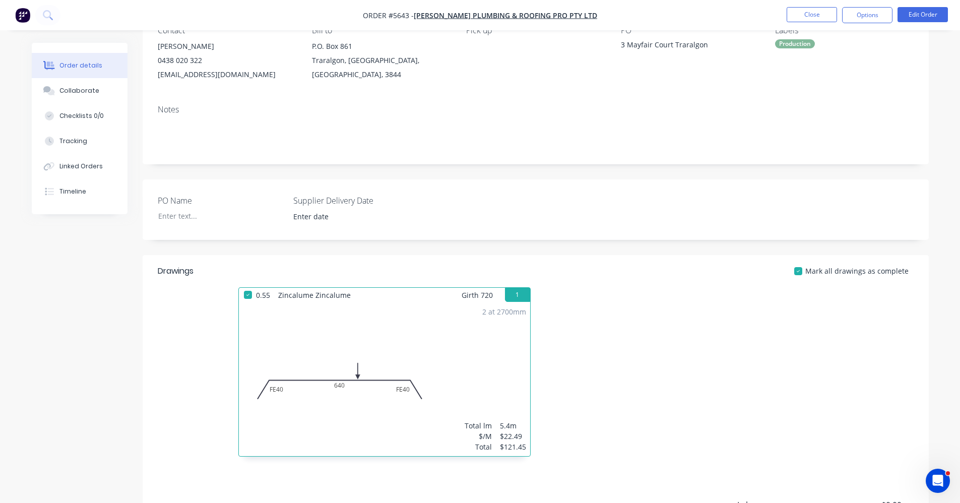
scroll to position [50, 0]
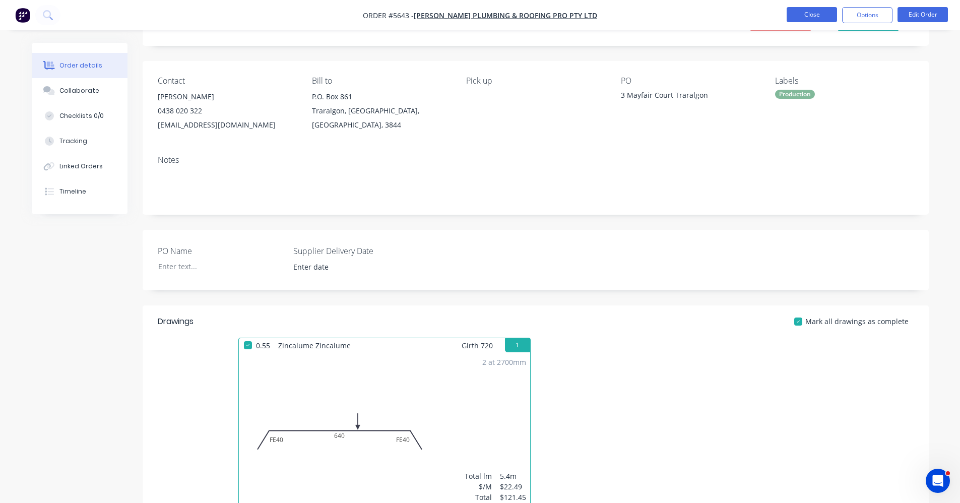
click at [817, 18] on button "Close" at bounding box center [812, 14] width 50 height 15
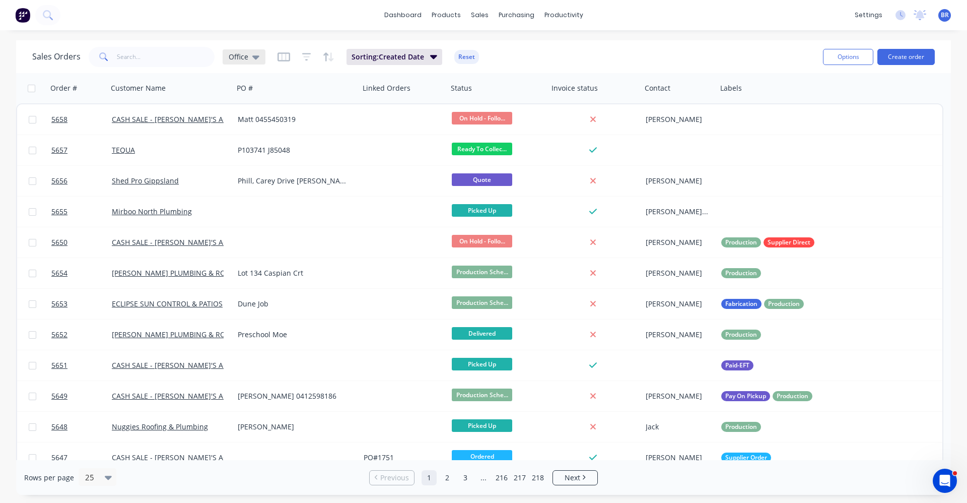
click at [248, 58] on div "Office" at bounding box center [244, 56] width 31 height 9
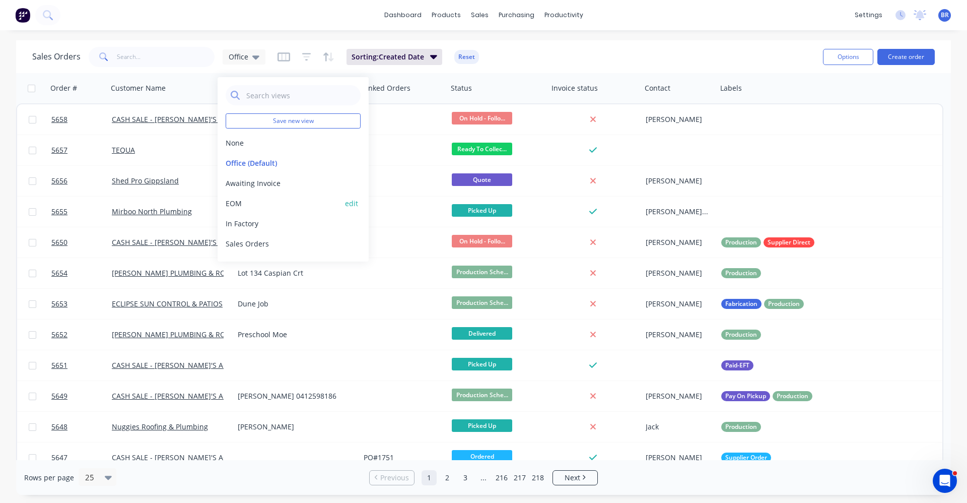
click at [238, 204] on button "EOM" at bounding box center [283, 203] width 115 height 11
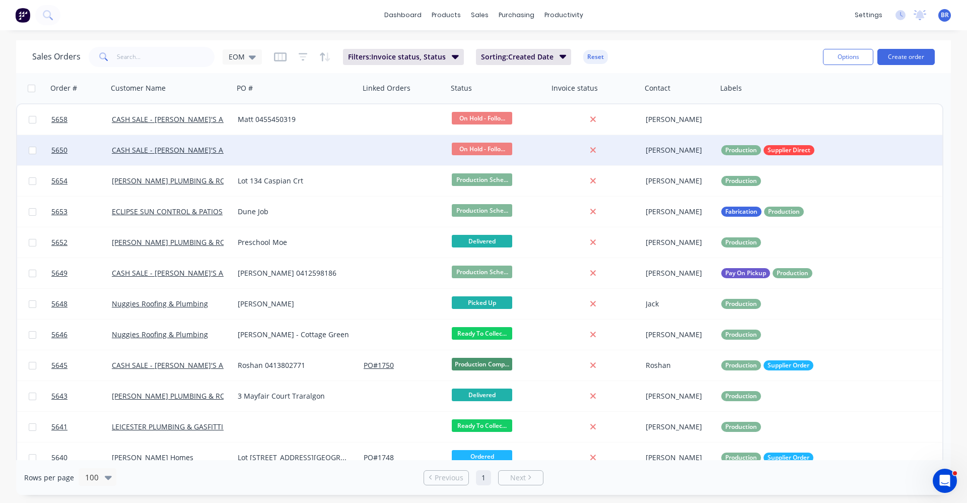
click at [320, 141] on div at bounding box center [297, 150] width 126 height 30
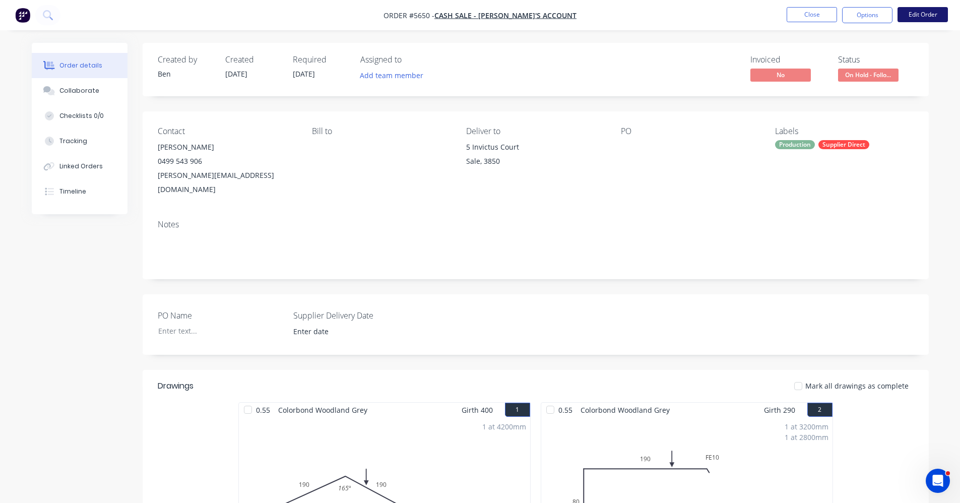
click at [920, 17] on button "Edit Order" at bounding box center [922, 14] width 50 height 15
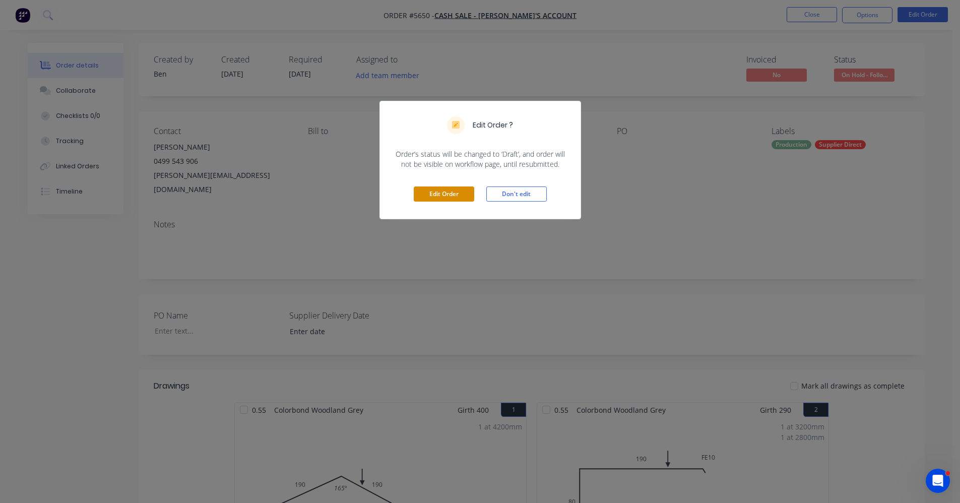
click at [446, 191] on button "Edit Order" at bounding box center [444, 193] width 60 height 15
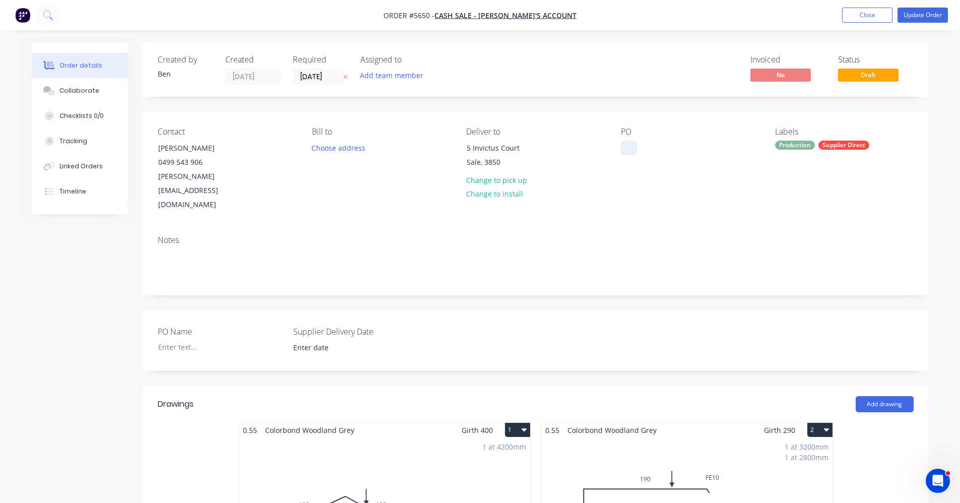
click at [629, 144] on div at bounding box center [629, 148] width 16 height 15
click at [923, 16] on button "Update Order" at bounding box center [922, 15] width 50 height 15
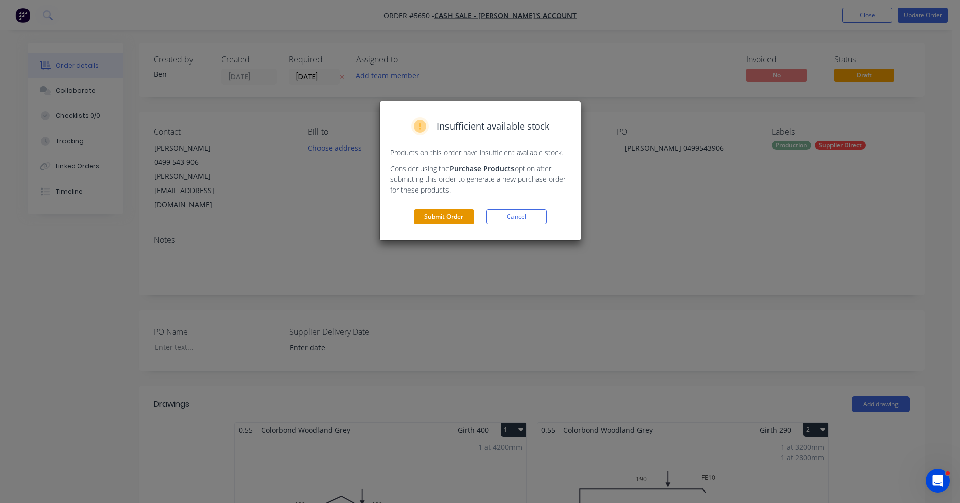
click at [436, 215] on button "Submit Order" at bounding box center [444, 216] width 60 height 15
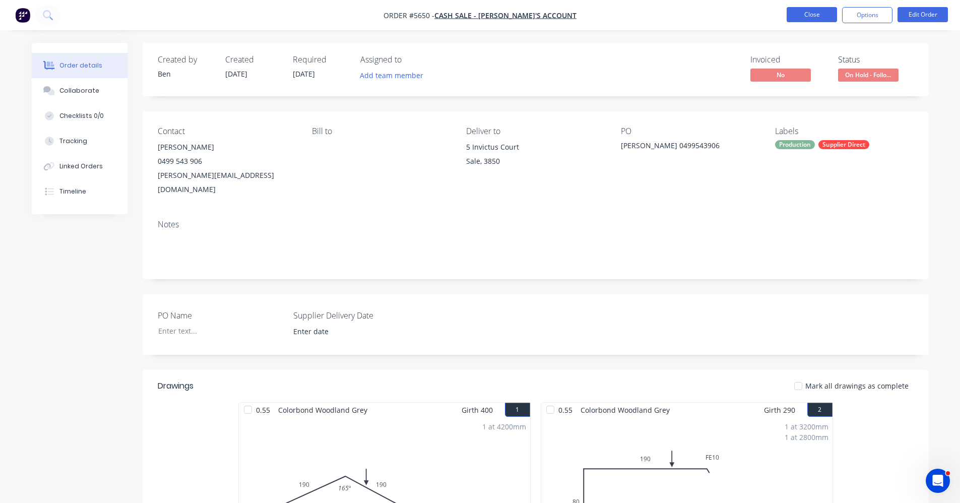
click at [809, 12] on button "Close" at bounding box center [812, 14] width 50 height 15
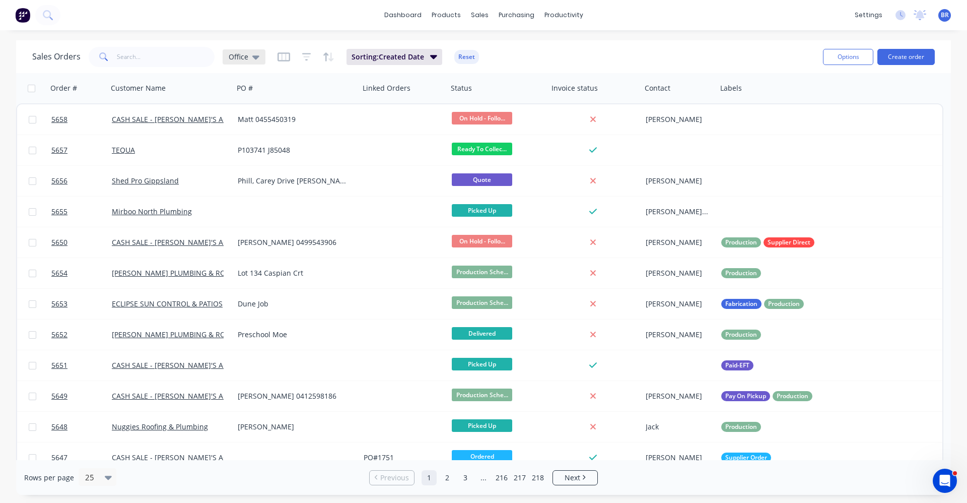
click at [242, 58] on span "Office" at bounding box center [239, 56] width 20 height 11
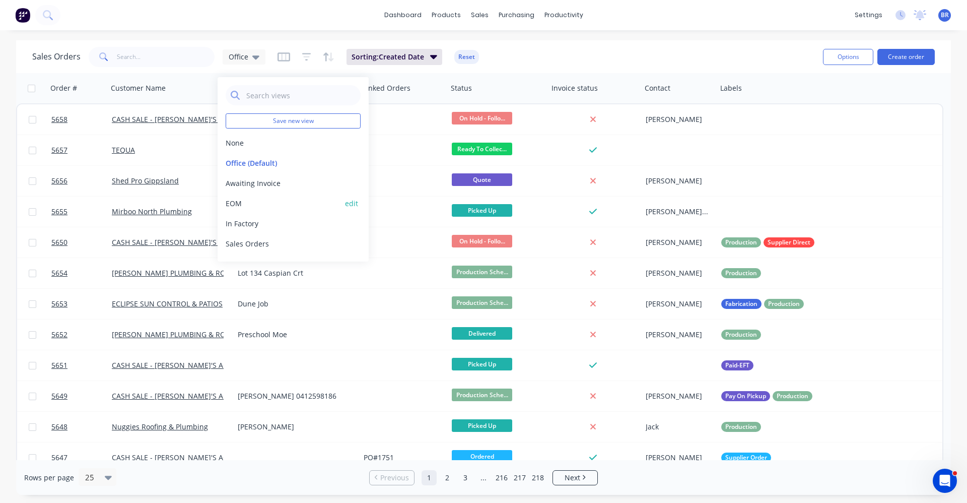
click at [246, 205] on button "EOM" at bounding box center [283, 203] width 115 height 11
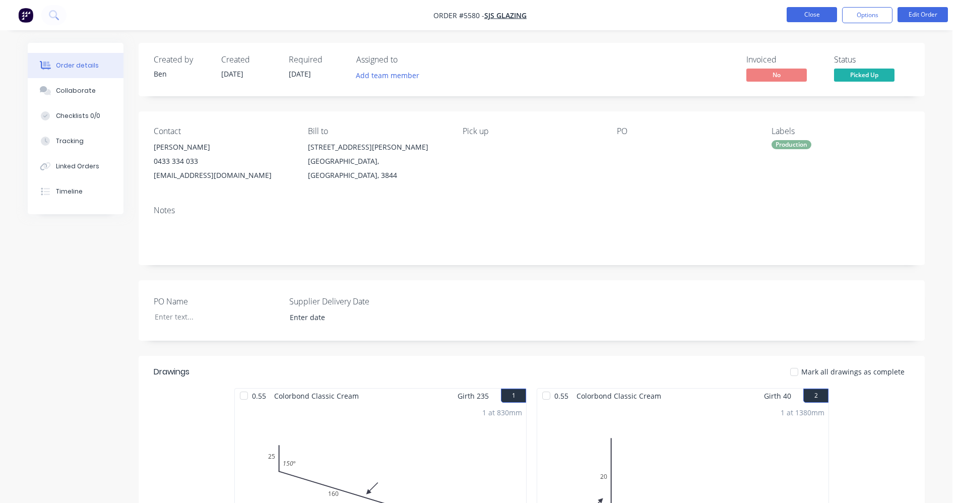
scroll to position [1058, 0]
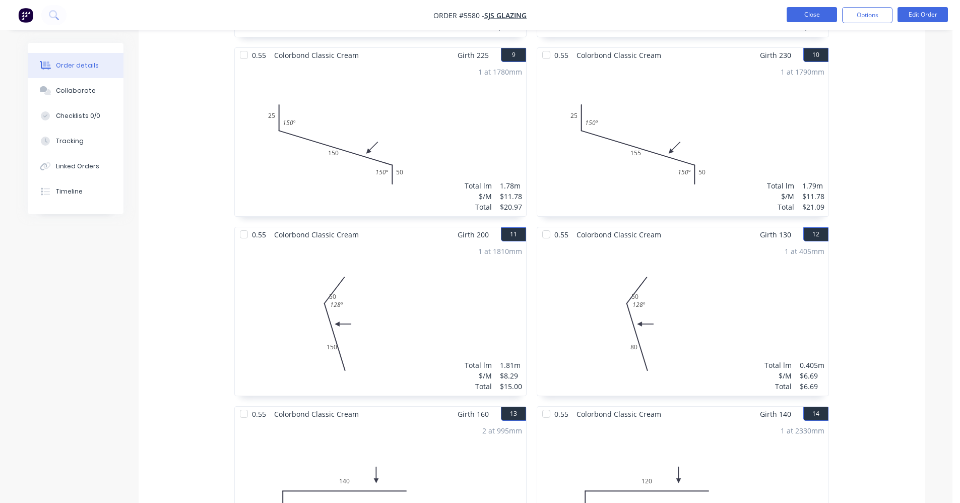
click at [810, 10] on button "Close" at bounding box center [812, 14] width 50 height 15
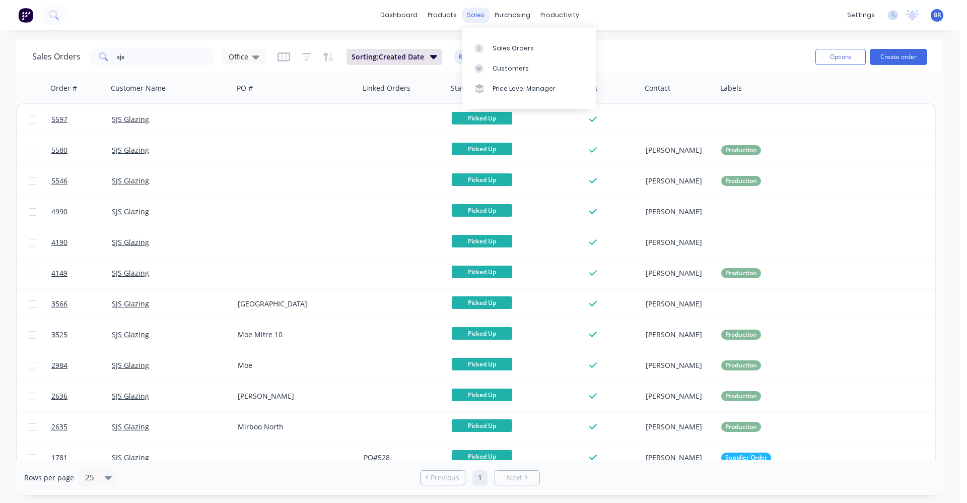
drag, startPoint x: 481, startPoint y: 16, endPoint x: 487, endPoint y: 21, distance: 7.9
click at [481, 16] on div "sales" at bounding box center [476, 15] width 28 height 15
click at [512, 44] on div "Sales Orders" at bounding box center [513, 48] width 41 height 9
click at [912, 56] on button "Create order" at bounding box center [898, 57] width 57 height 16
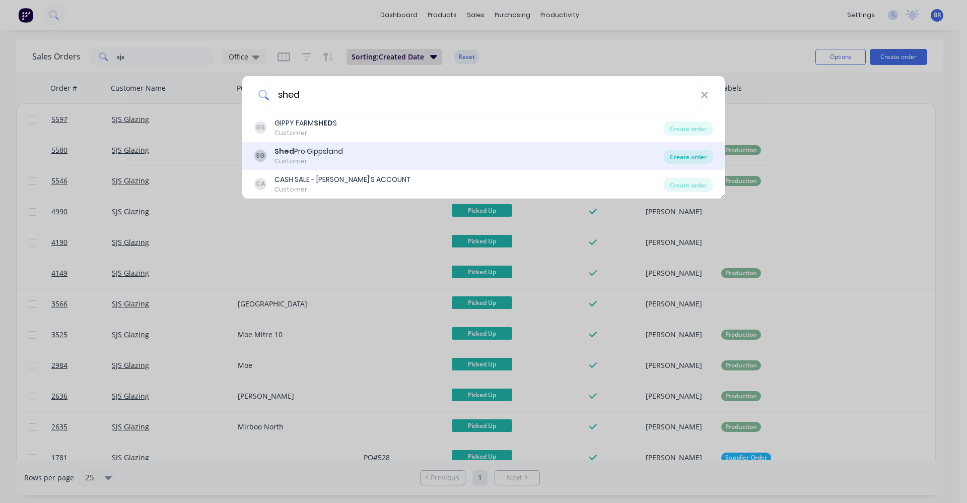
type input "shed"
click at [702, 158] on div "Create order" at bounding box center [688, 157] width 49 height 14
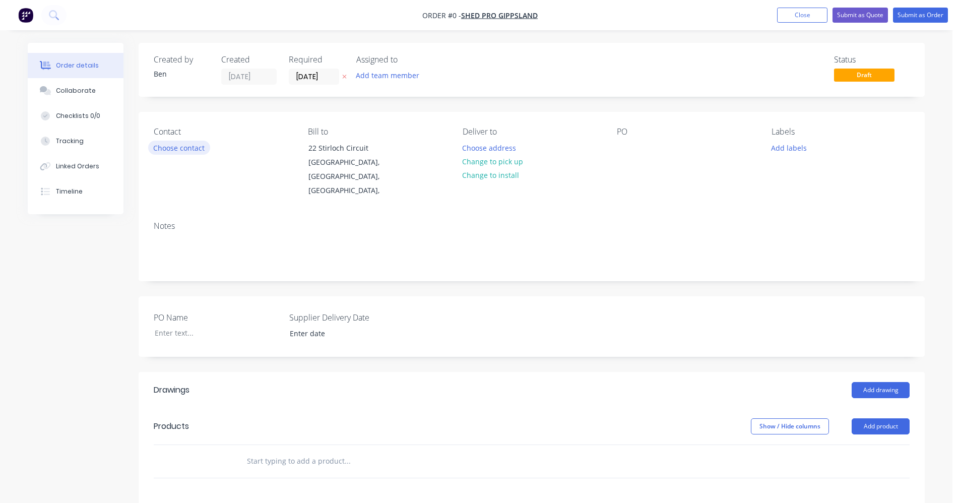
click at [176, 151] on button "Choose contact" at bounding box center [179, 148] width 62 height 14
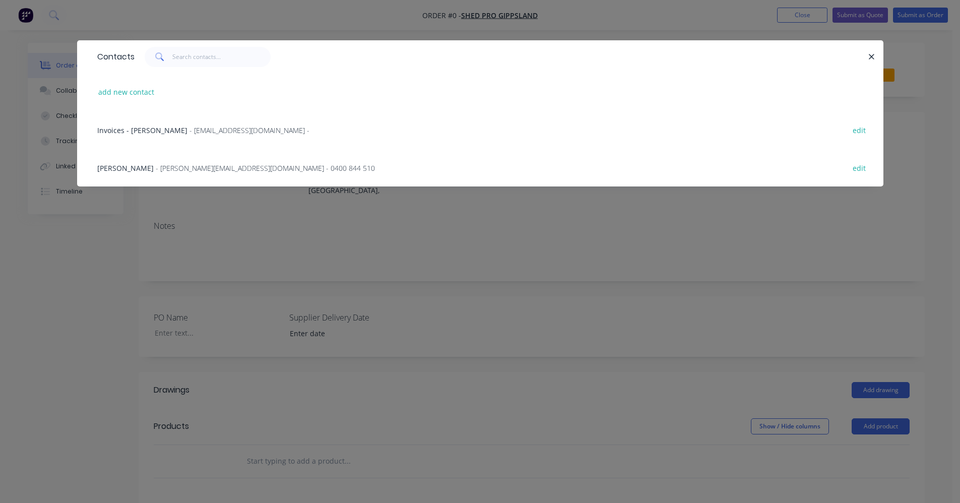
drag, startPoint x: 165, startPoint y: 167, endPoint x: 175, endPoint y: 165, distance: 10.2
click at [171, 165] on span "- [PERSON_NAME][EMAIL_ADDRESS][DOMAIN_NAME] - 0400 844 510" at bounding box center [265, 168] width 219 height 10
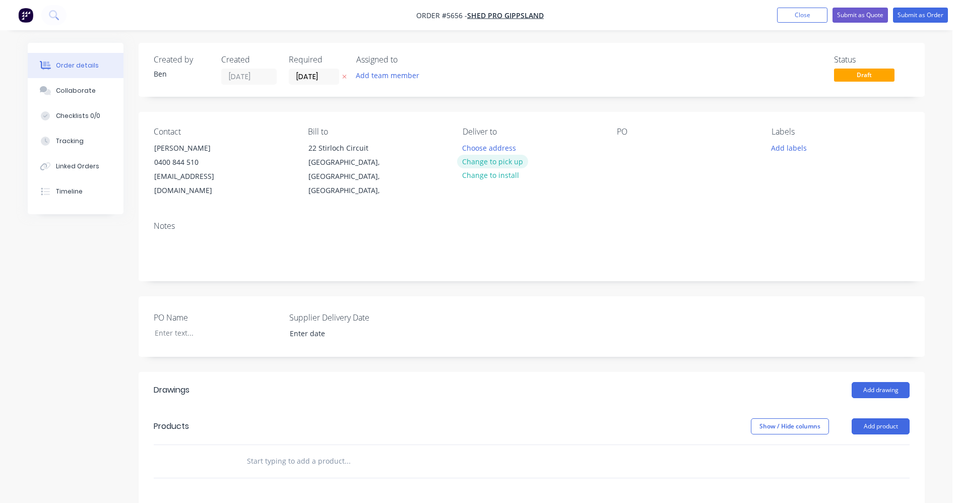
click at [498, 161] on button "Change to pick up" at bounding box center [493, 162] width 72 height 14
click at [633, 147] on div "PO" at bounding box center [686, 162] width 138 height 71
click at [623, 147] on div at bounding box center [625, 148] width 16 height 15
click at [787, 147] on button "Add labels" at bounding box center [788, 148] width 46 height 14
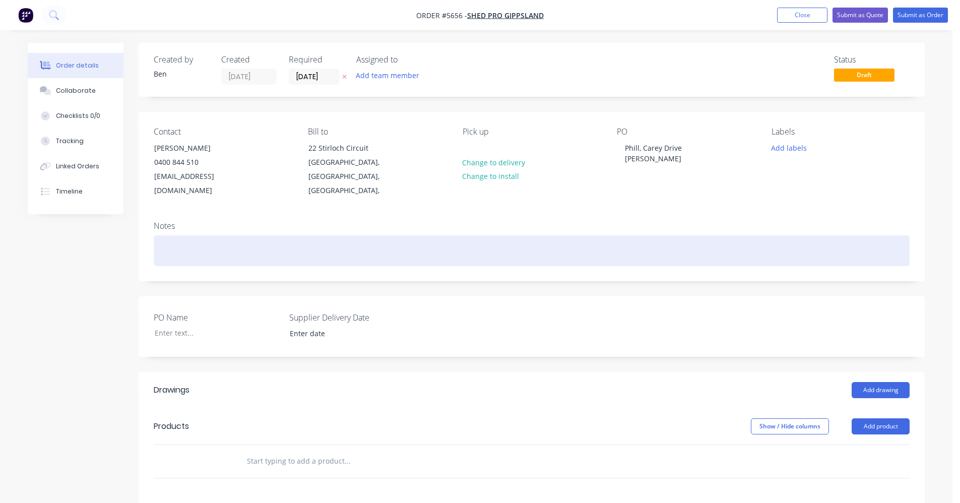
click at [611, 239] on div at bounding box center [532, 250] width 756 height 31
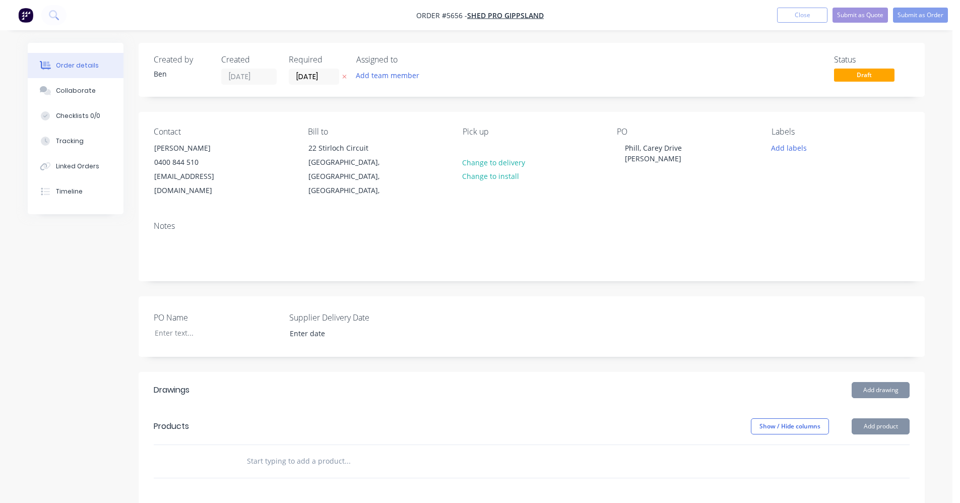
click at [299, 451] on input "text" at bounding box center [347, 461] width 202 height 20
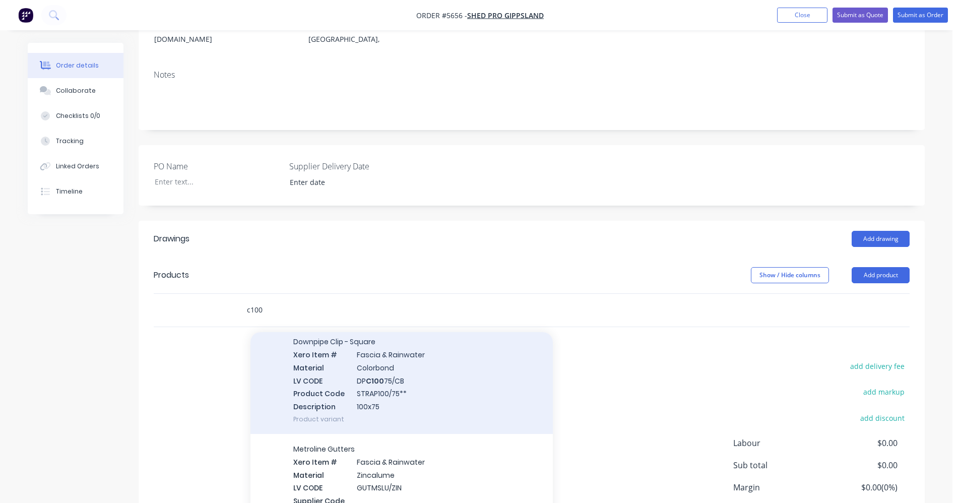
scroll to position [20690, 0]
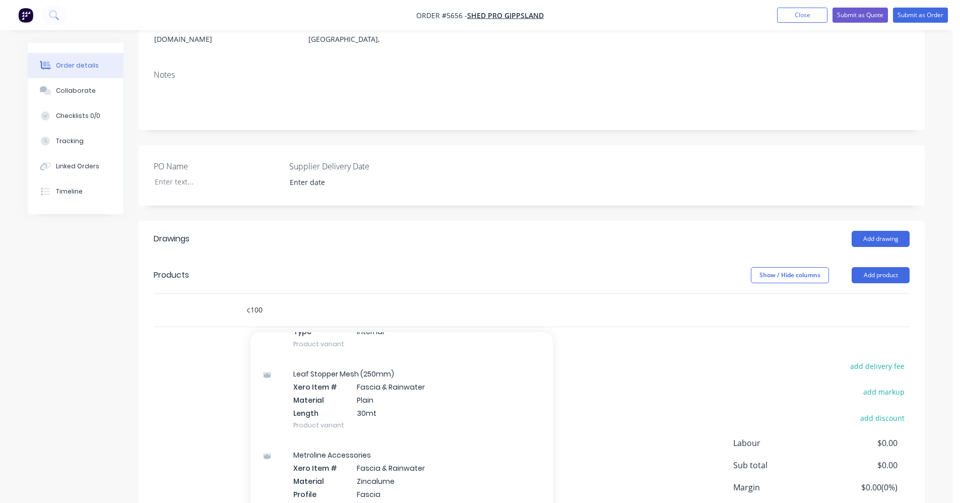
drag, startPoint x: 281, startPoint y: 302, endPoint x: 154, endPoint y: 282, distance: 128.6
click at [159, 294] on div "c100 Add c100 to order Ceiling [PERSON_NAME] Xero Item # Battens LV CODE BAT22/…" at bounding box center [532, 310] width 756 height 33
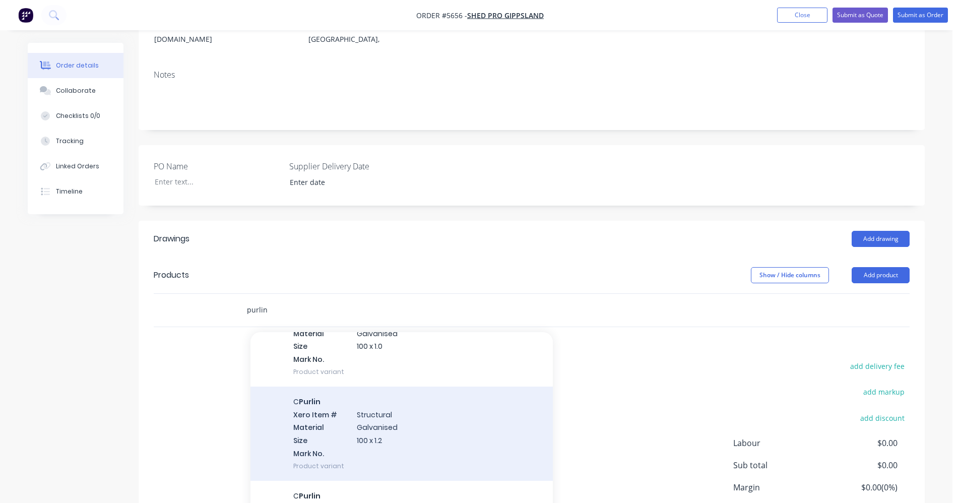
scroll to position [554, 0]
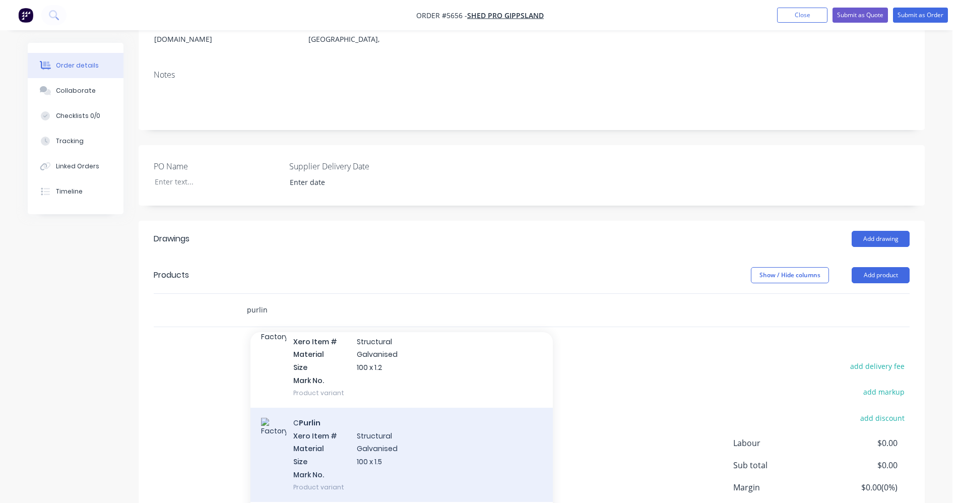
type input "purlin"
click at [360, 438] on div "C Purlin Xero Item # Structural Material Galvanised Size 100 x 1.5 Mark No. Pro…" at bounding box center [401, 455] width 302 height 94
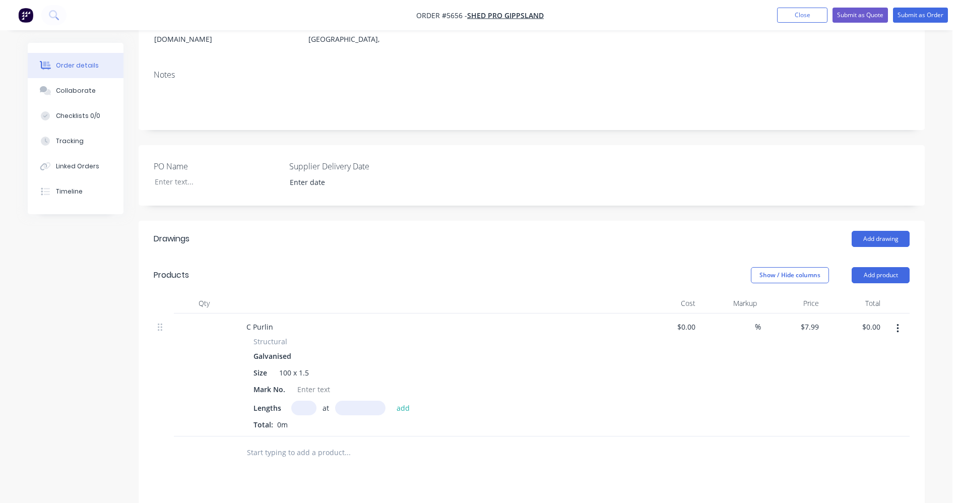
click at [307, 401] on input "text" at bounding box center [303, 408] width 25 height 15
type input "1"
type input "2200"
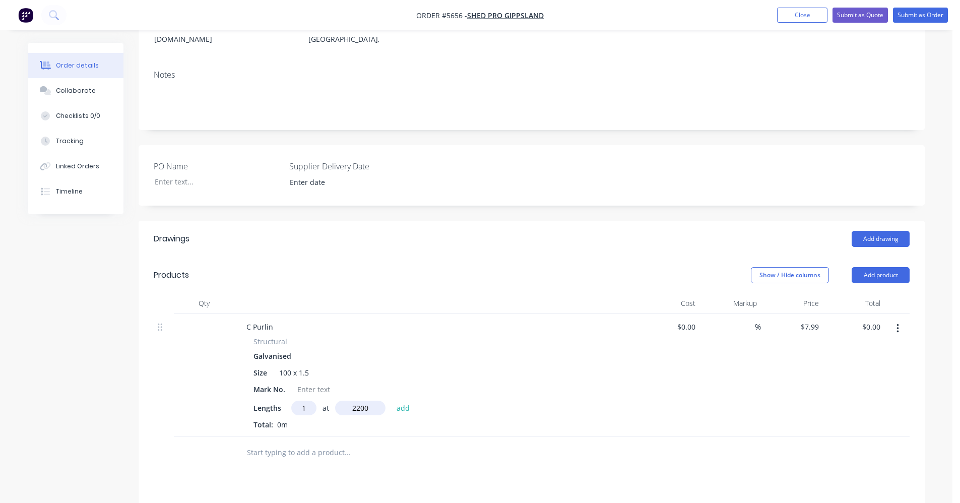
click at [392, 401] on button "add" at bounding box center [404, 408] width 24 height 14
type input "$17.58"
click at [256, 459] on input "text" at bounding box center [347, 469] width 202 height 20
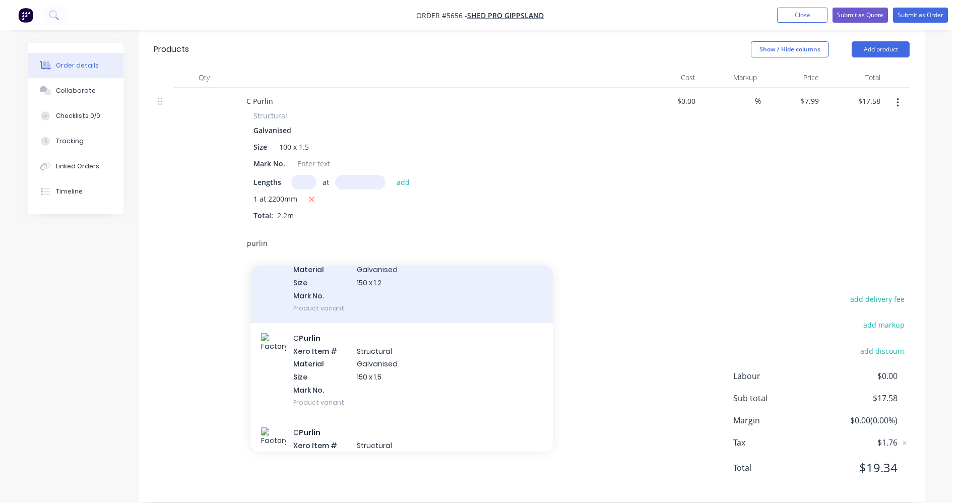
scroll to position [857, 0]
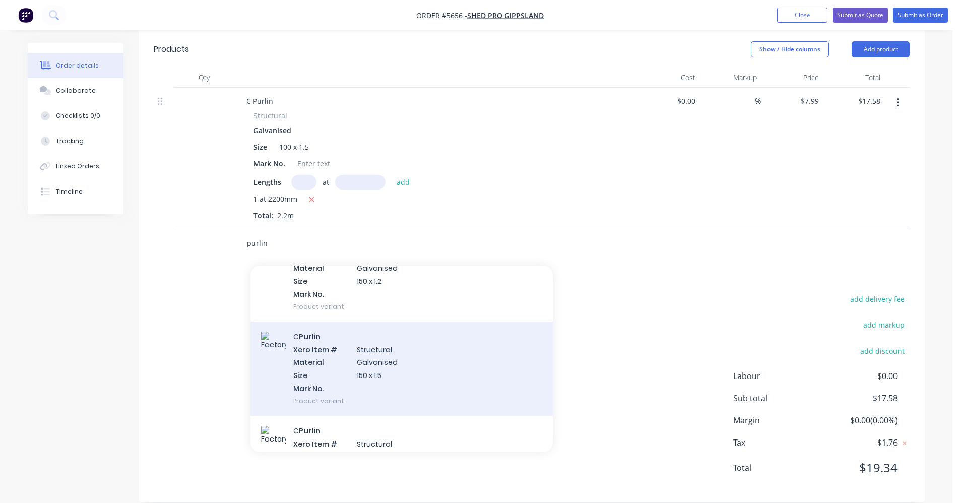
type input "purlin"
click at [379, 350] on div "C Purlin Xero Item # Structural Material Galvanised Size 150 x 1.5 Mark No. Pro…" at bounding box center [401, 368] width 302 height 94
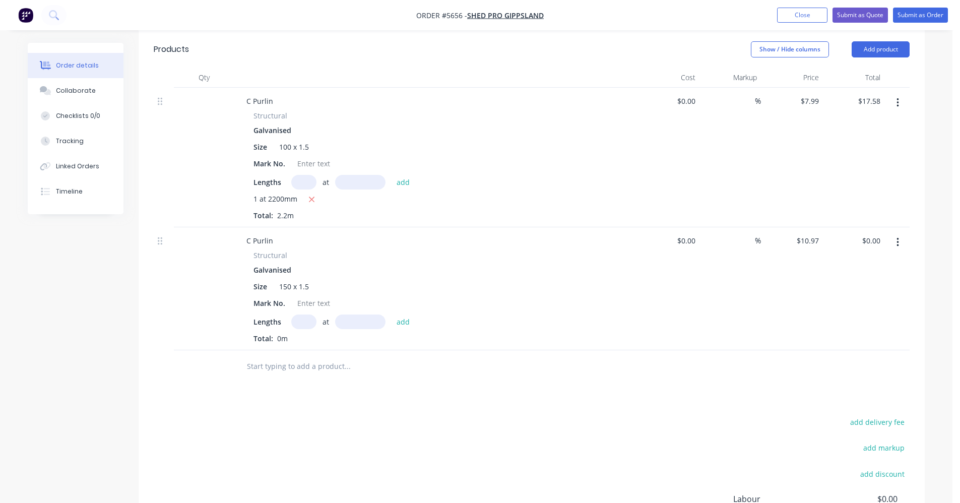
click at [307, 314] on input "text" at bounding box center [303, 321] width 25 height 15
type input "2"
type input "2600"
click at [392, 314] on button "add" at bounding box center [404, 321] width 24 height 14
type input "$57.04"
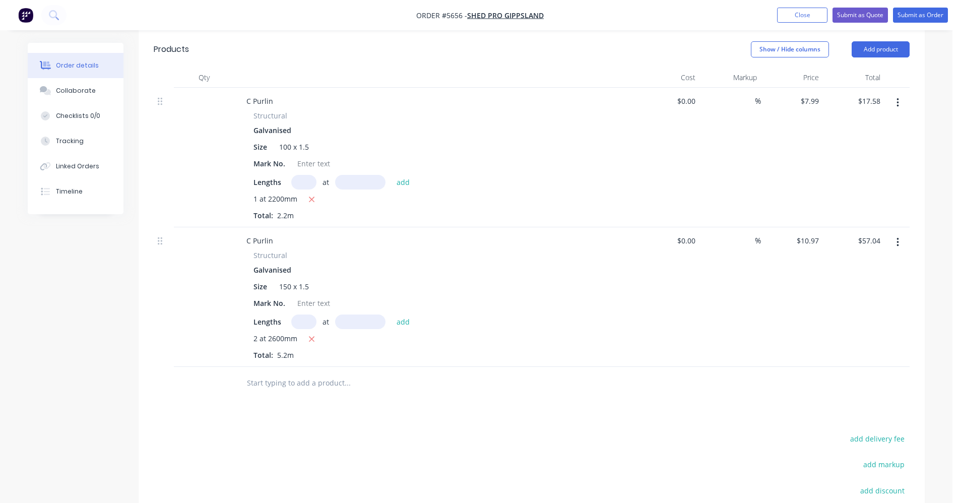
click at [276, 375] on input "text" at bounding box center [347, 383] width 202 height 20
type input "g"
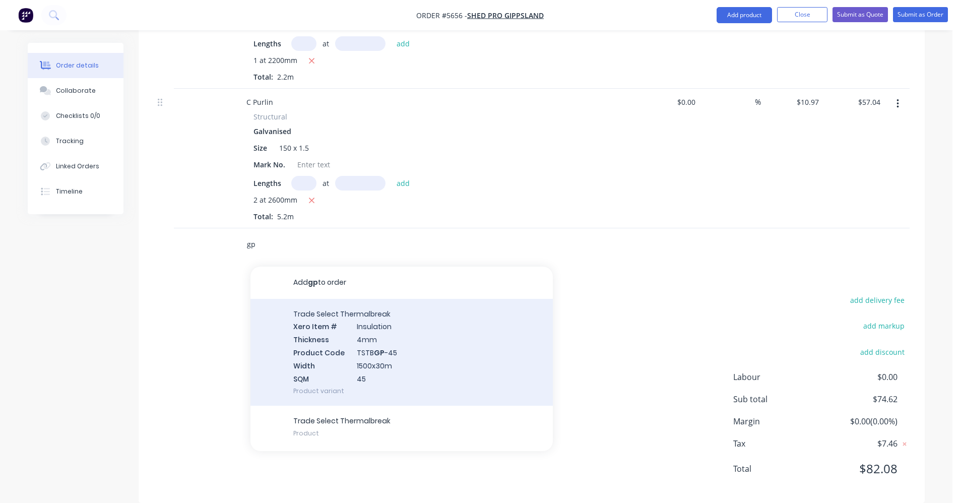
scroll to position [516, 0]
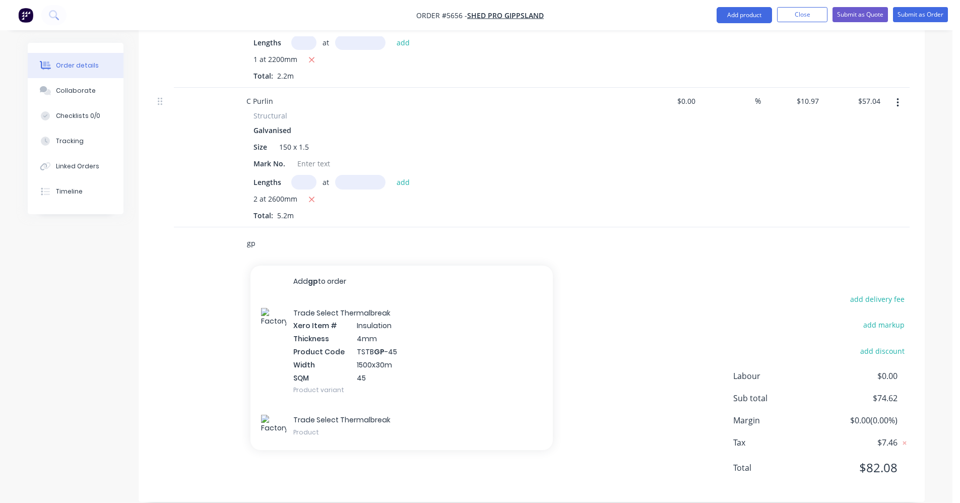
drag, startPoint x: 267, startPoint y: 232, endPoint x: 177, endPoint y: 224, distance: 90.0
click at [177, 227] on div "gp Add gp to order Trade Select Thermalbreak Xero Item # Insulation Thickness 4…" at bounding box center [532, 243] width 756 height 33
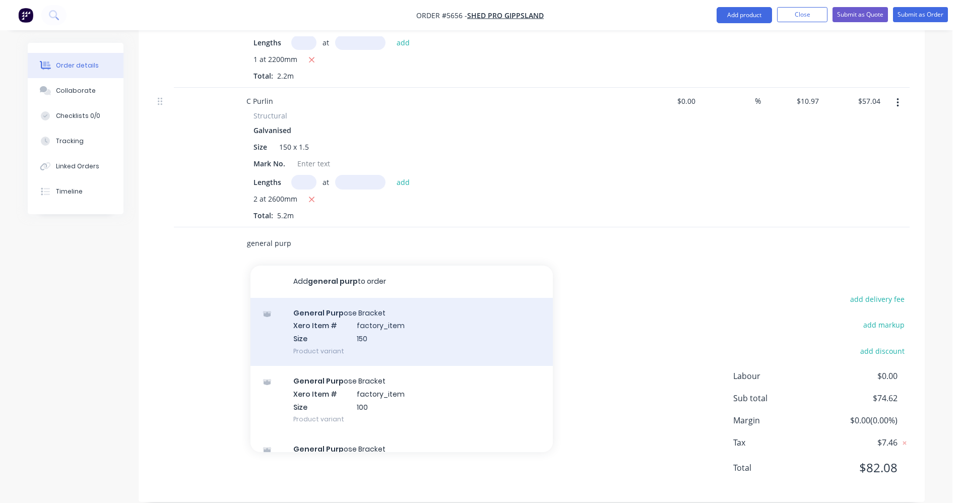
type input "general purp"
click at [383, 310] on div "General Purp ose Bracket Xero Item # factory_item Size 150 Product variant" at bounding box center [401, 332] width 302 height 68
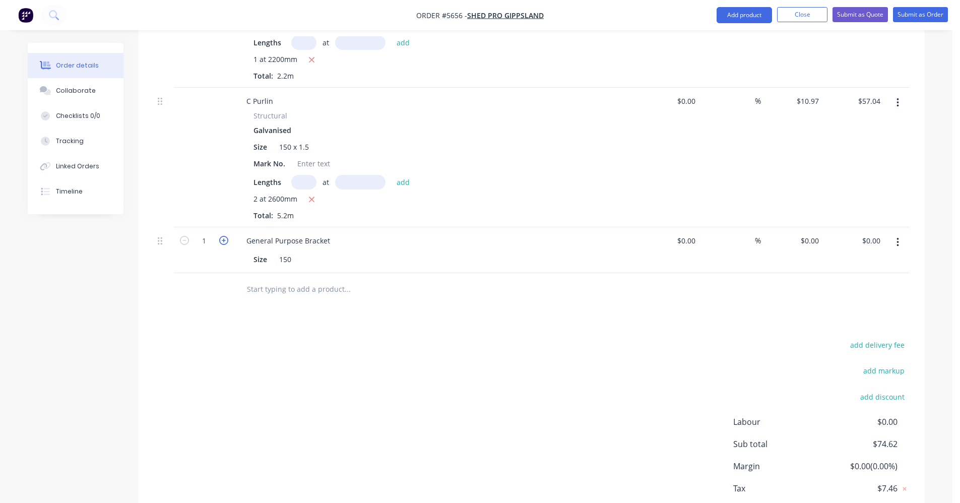
click at [223, 236] on icon "button" at bounding box center [223, 240] width 9 height 9
type input "2"
click at [294, 279] on input "text" at bounding box center [347, 289] width 202 height 20
type input "r"
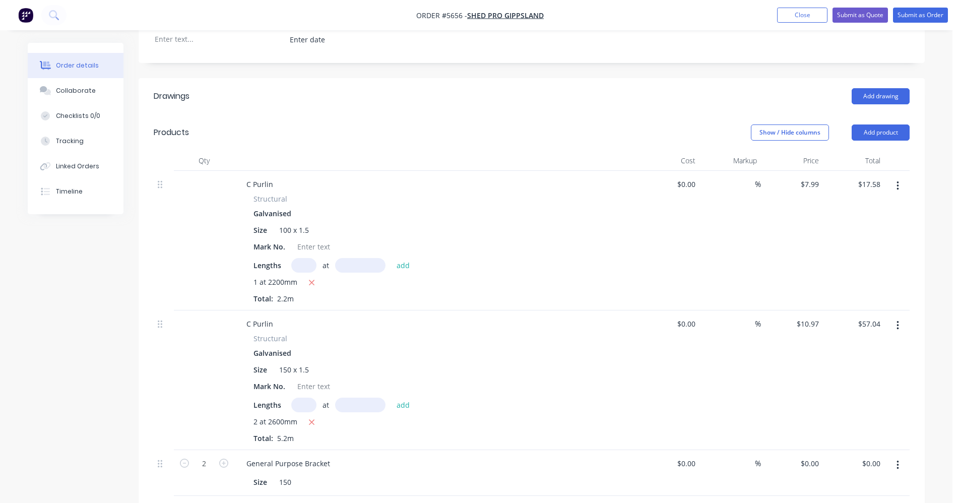
scroll to position [214, 0]
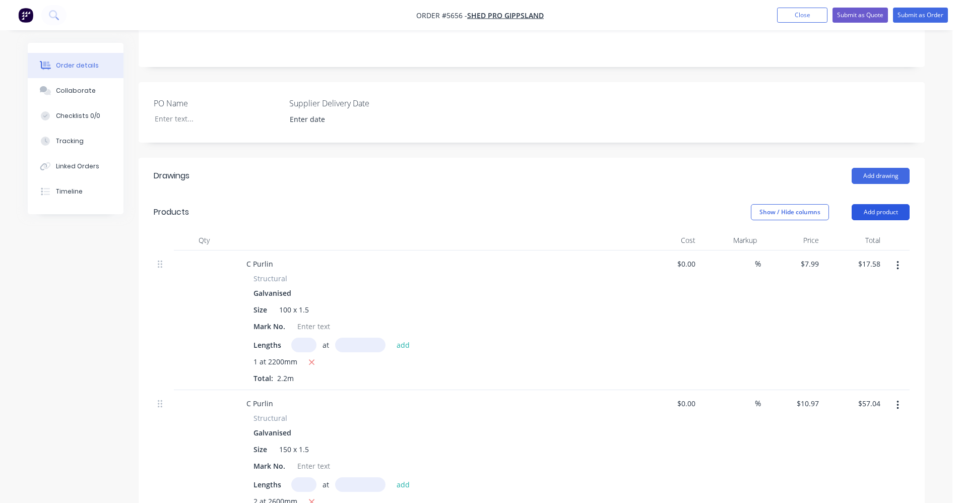
click at [887, 204] on button "Add product" at bounding box center [881, 212] width 58 height 16
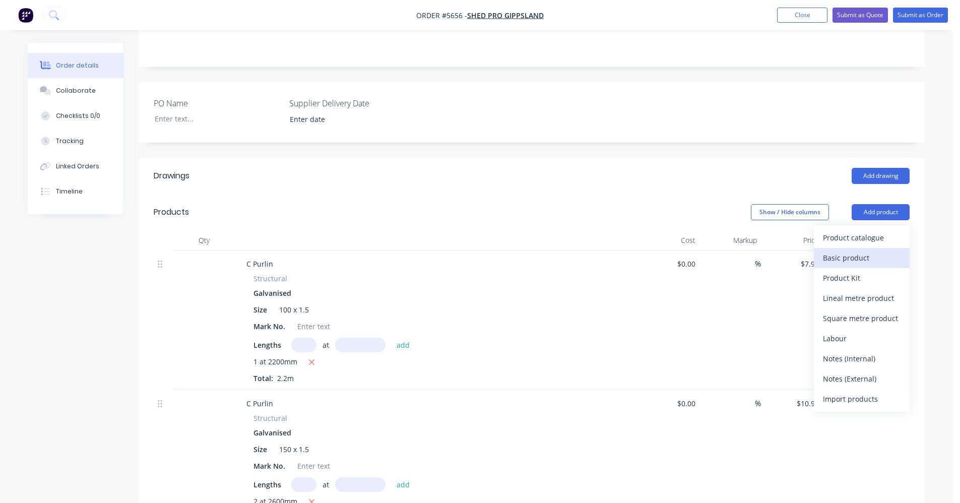
click at [853, 250] on div "Basic product" at bounding box center [862, 257] width 78 height 15
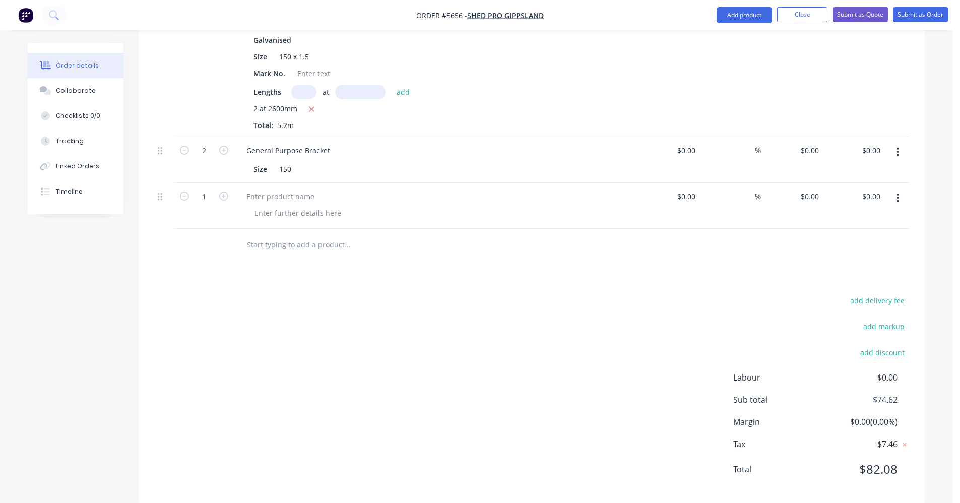
scroll to position [608, 0]
click at [266, 187] on div at bounding box center [280, 194] width 84 height 15
click at [279, 187] on div at bounding box center [280, 194] width 84 height 15
paste div
click at [283, 204] on div at bounding box center [297, 211] width 103 height 15
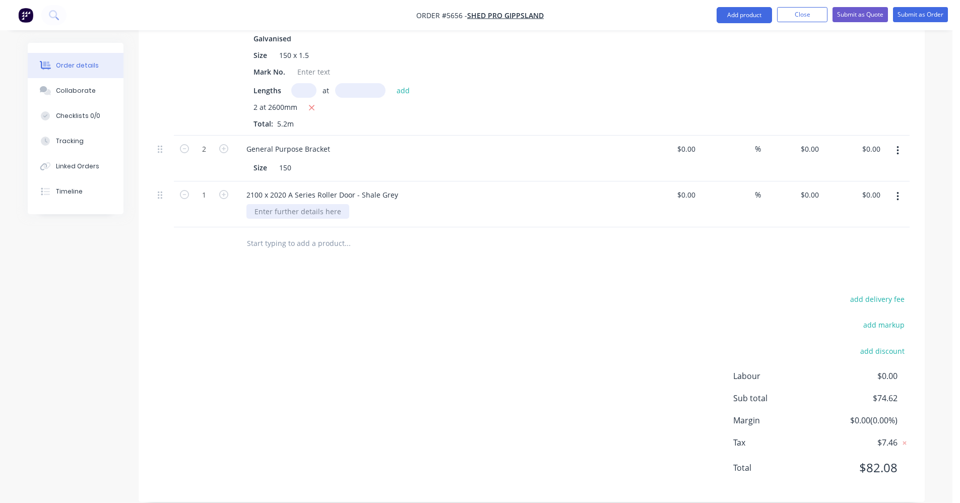
paste div
type input "0"
click at [818, 187] on input "0" at bounding box center [811, 194] width 23 height 15
type input "$0.00"
click at [696, 187] on input at bounding box center [687, 194] width 23 height 15
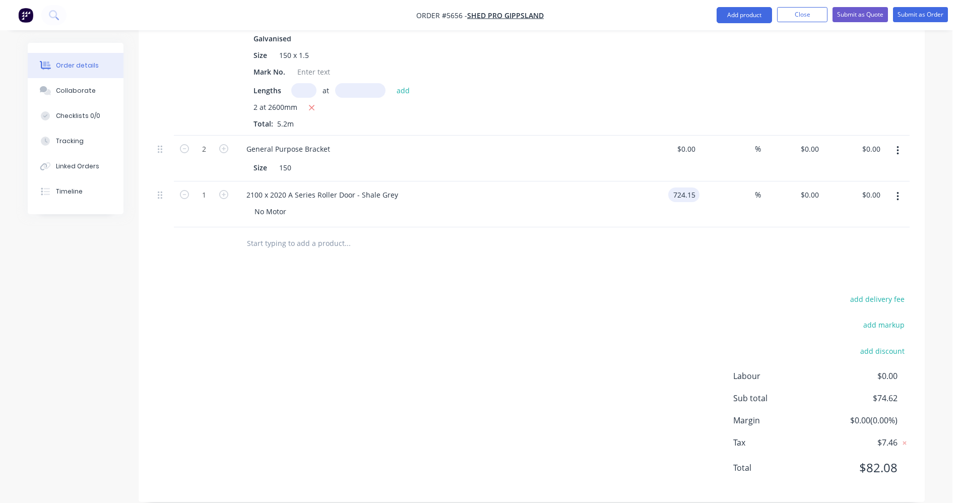
type input "$724.15"
type input "10"
type input "796.565"
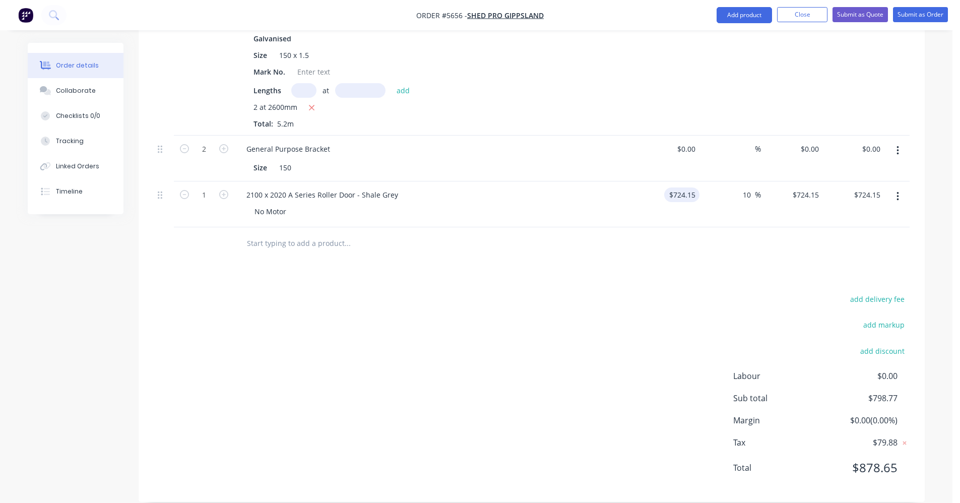
type input "$796.57"
type input "$796.565"
type input "$0.00"
type input "796.565"
type input "0"
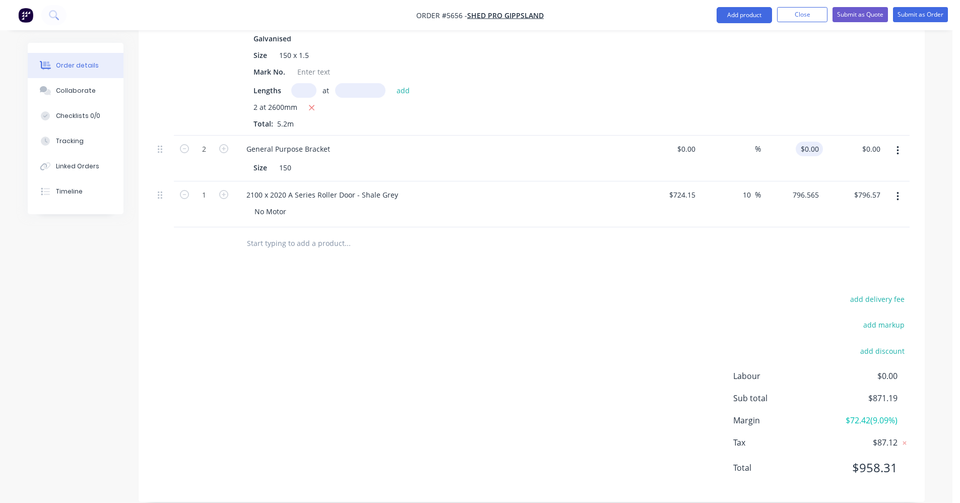
type input "$796.565"
type input "$0.00"
type input "796.565"
type input "0"
type input "$796.565"
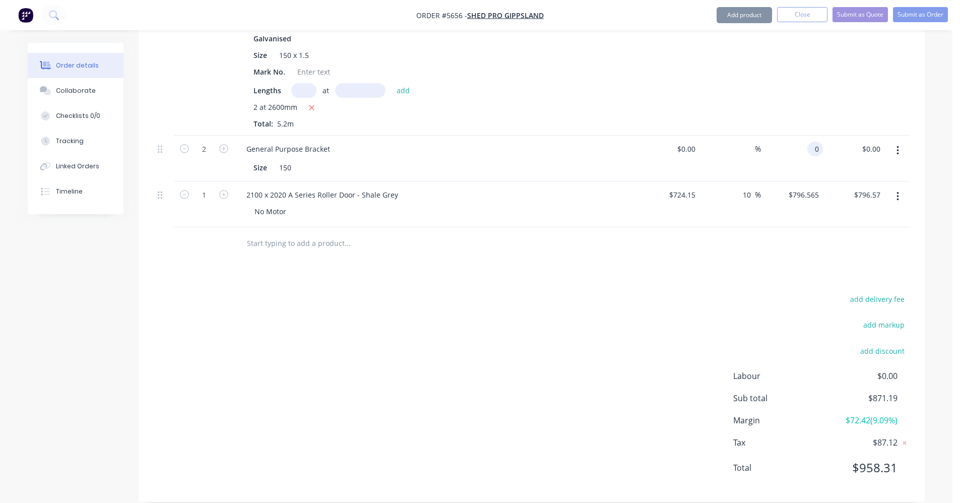
type input "$0.00"
type input "796.565"
type input "0"
type input "$796.565"
type input "$0.00"
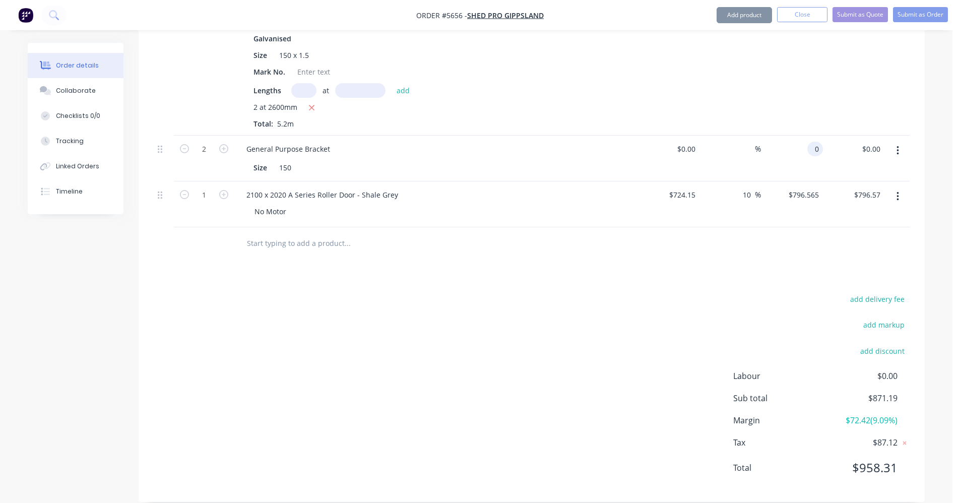
type input "796.565"
type input "0"
type input "$796.565"
type input "$0.00"
type input "796.565"
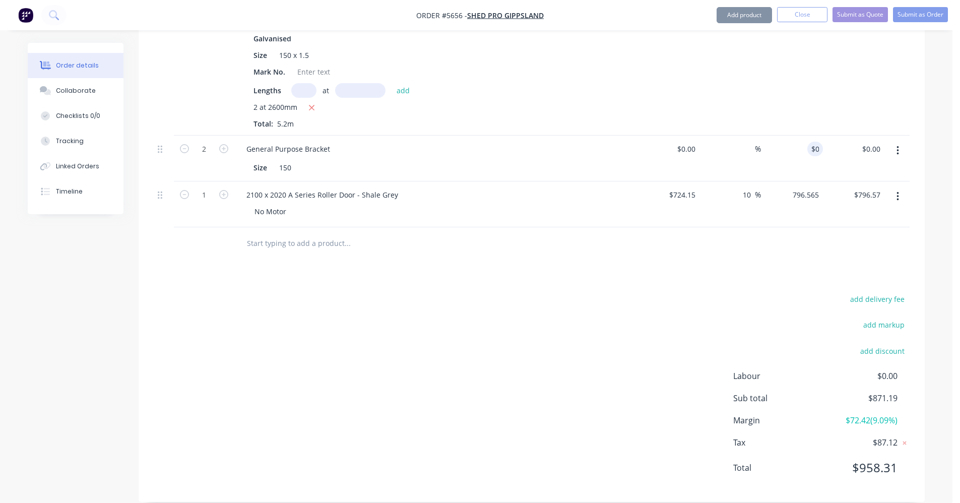
type input "0"
type input "$796.565"
type input "$0.00"
type input "796.565"
type input "0"
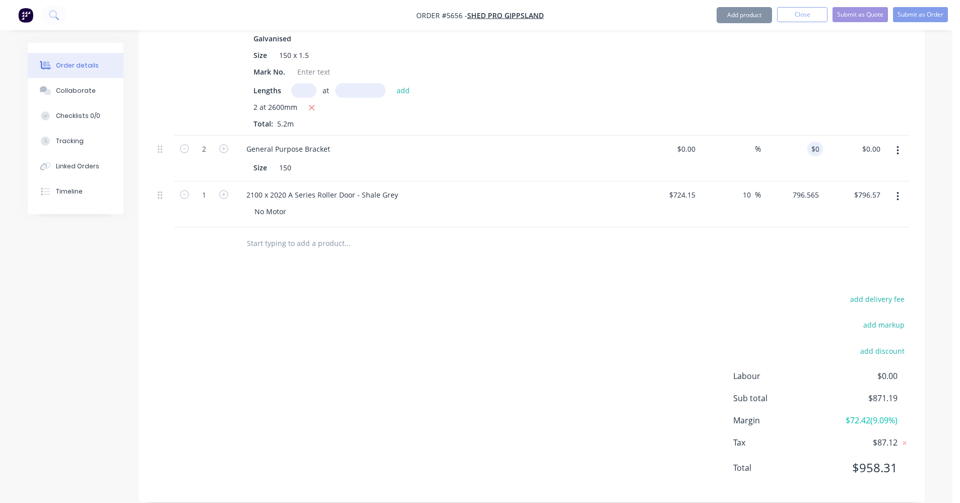
type input "$796.565"
type input "$0.00"
type input "796.565"
type input "0"
type input "$796.565"
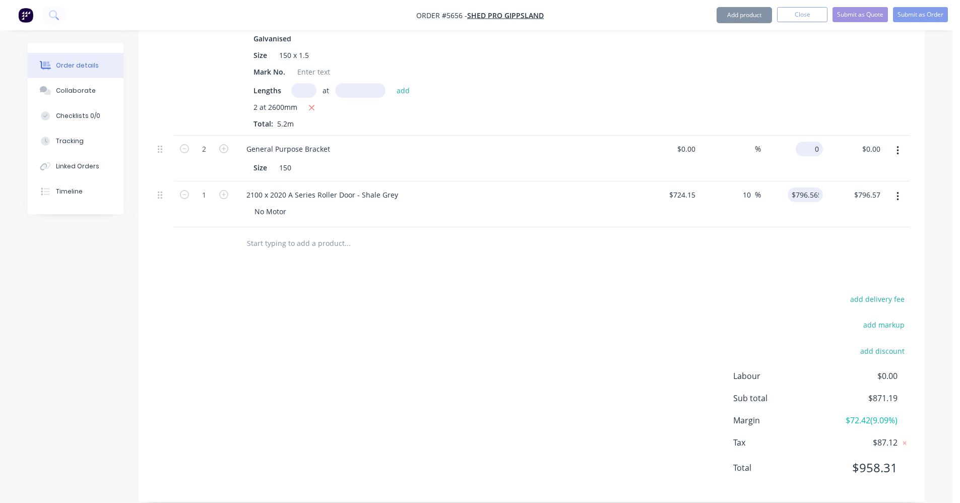
type input "$0.00"
type input "796.565"
type input "0"
type input "$796.565"
type input "$0.00"
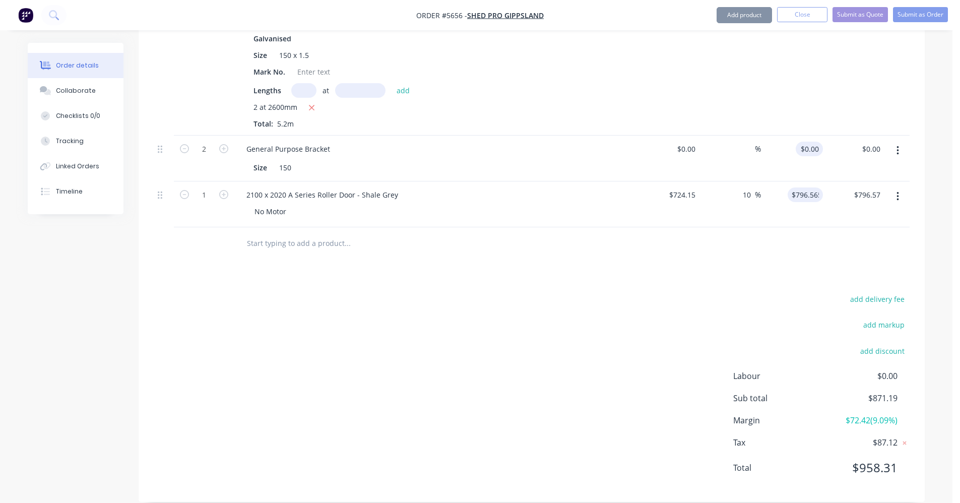
type input "796.565"
type input "0"
type input "$796.565"
type input "$0.00"
type input "796.565"
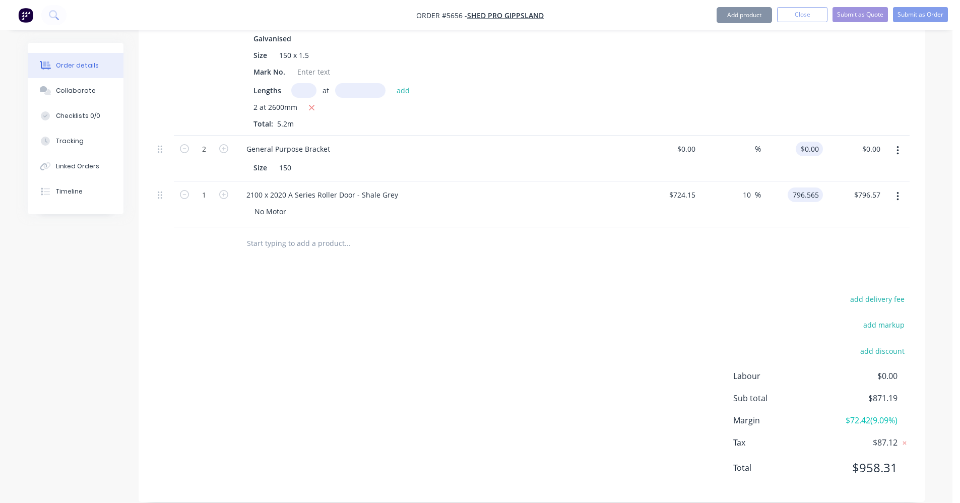
type input "0"
type input "$796.565"
type input "$0.00"
type input "796.565"
type input "0"
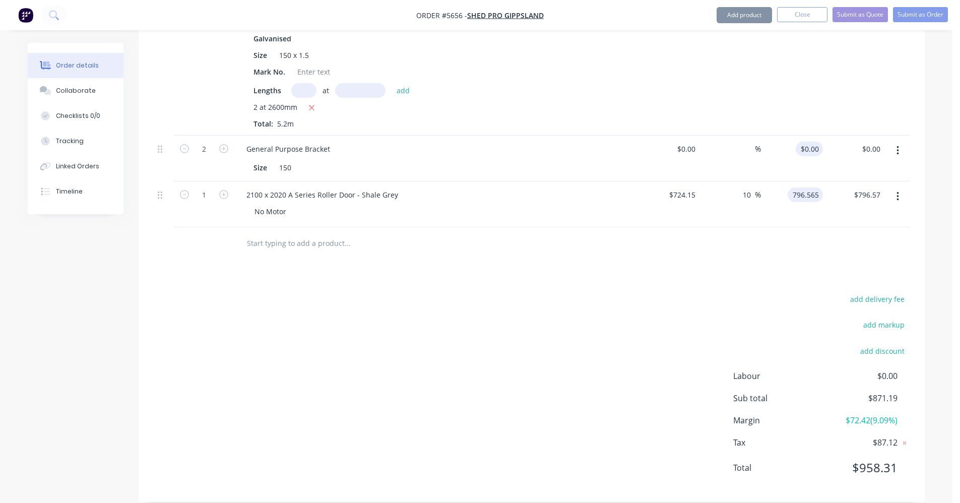
type input "$796.565"
type input "$0.00"
type input "796.565"
type input "0"
type input "$796.565"
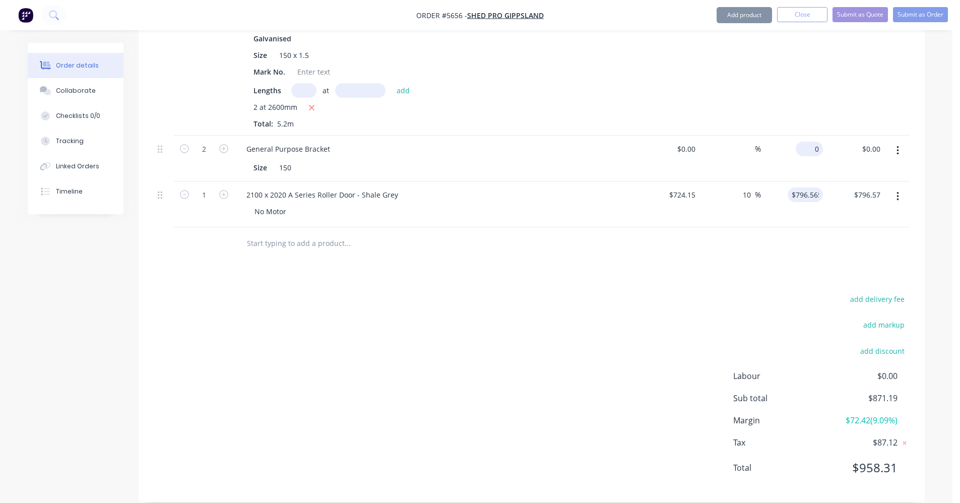
type input "$0.00"
type input "796.565"
type input "0"
type input "$796.565"
type input "$0.00"
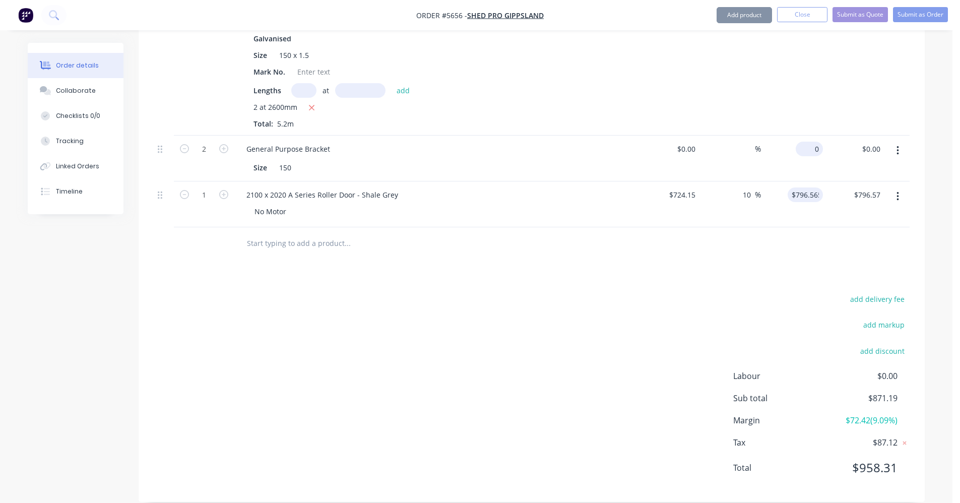
type input "796.565"
type input "0"
type input "$796.565"
click at [822, 142] on input "0" at bounding box center [811, 149] width 23 height 15
type input "$0.00"
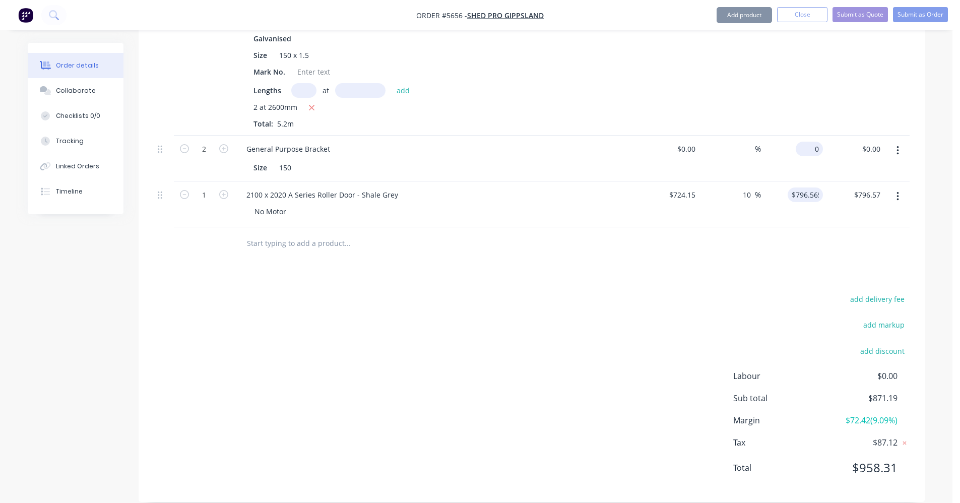
type input "796.565"
type input "0"
type input "$796.565"
type input "0"
type input "$796.565"
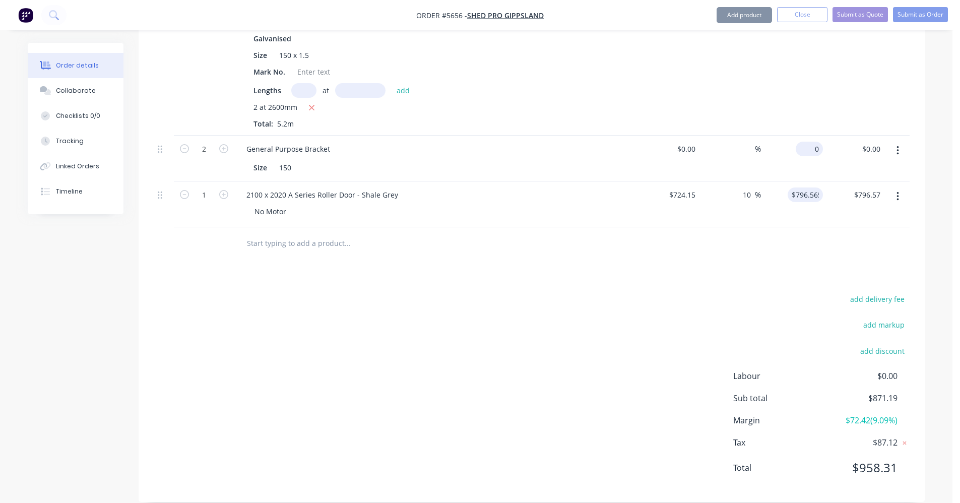
type input "0"
type input "$796.565"
type input "$0.00"
type input "796.565"
type input "0"
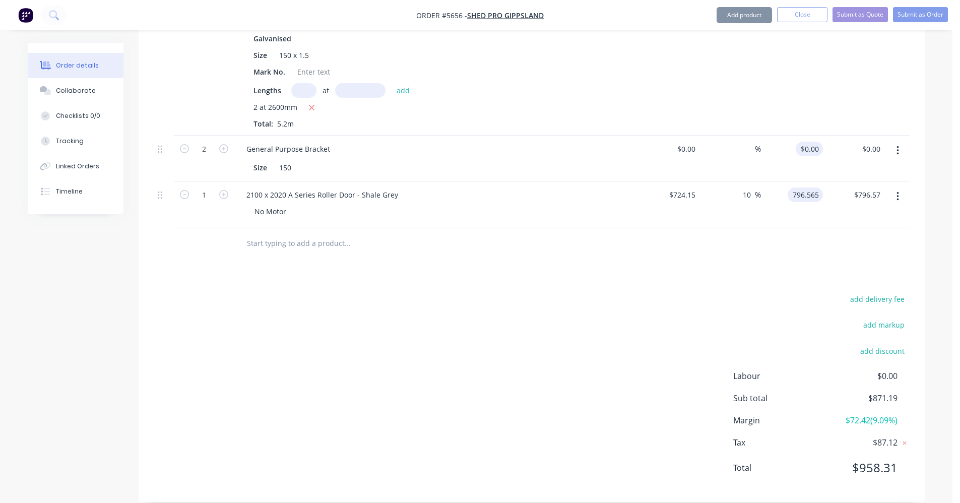
type input "$796.565"
type input "$0.00"
type input "796.565"
type input "0"
type input "$796.565"
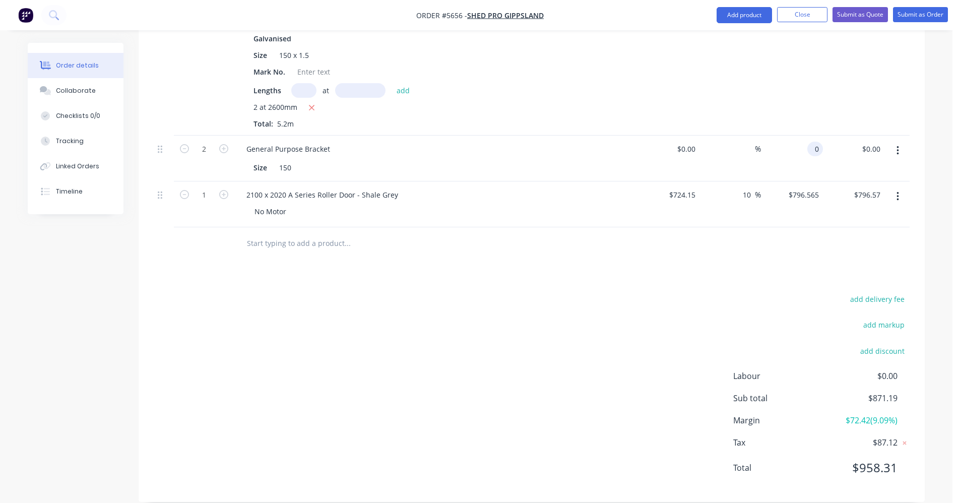
type input "$0.00"
type input "796.565"
type input "0"
type input "$796.565"
type input "$0.00"
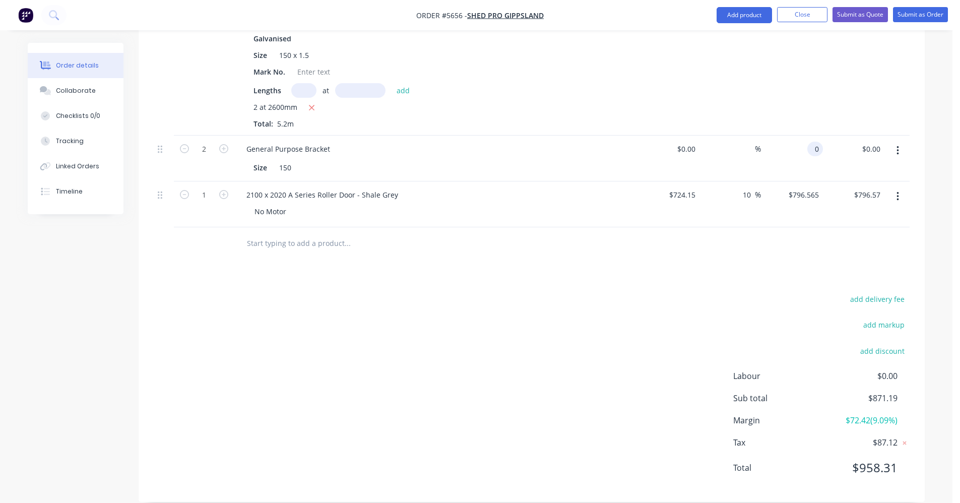
type input "796.565"
type input "0"
type input "$796.565"
type input "$0.00"
type input "796.565"
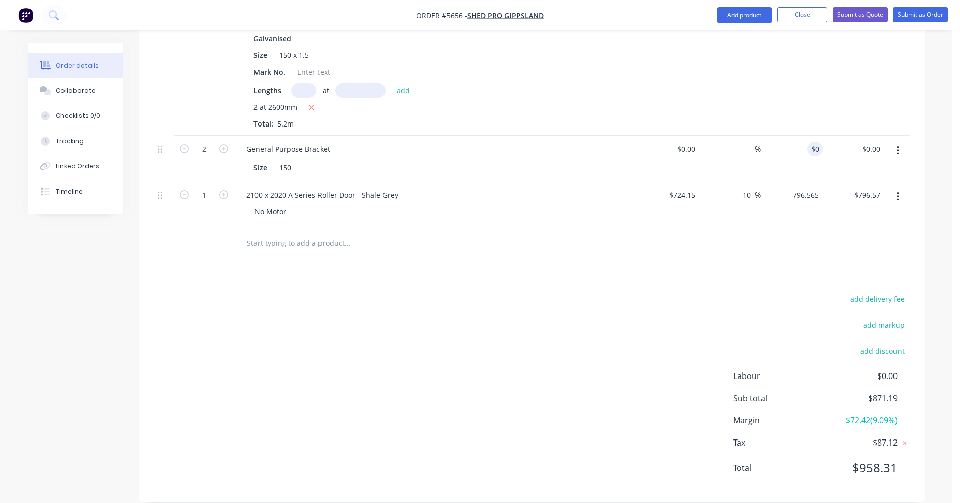
type input "0"
type input "$796.565"
type input "$0.00"
type input "796.565"
type input "0"
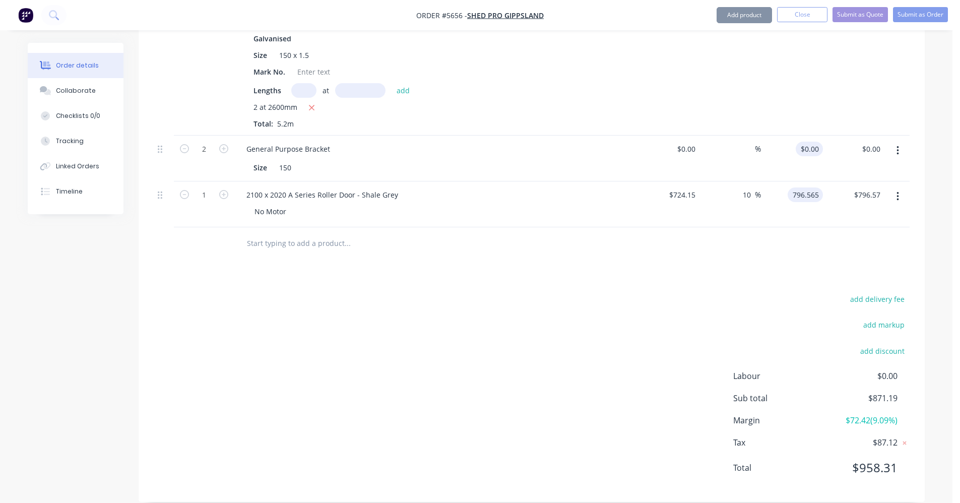
type input "$796.565"
type input "$0.00"
type input "796.565"
type input "0"
type input "$796.565"
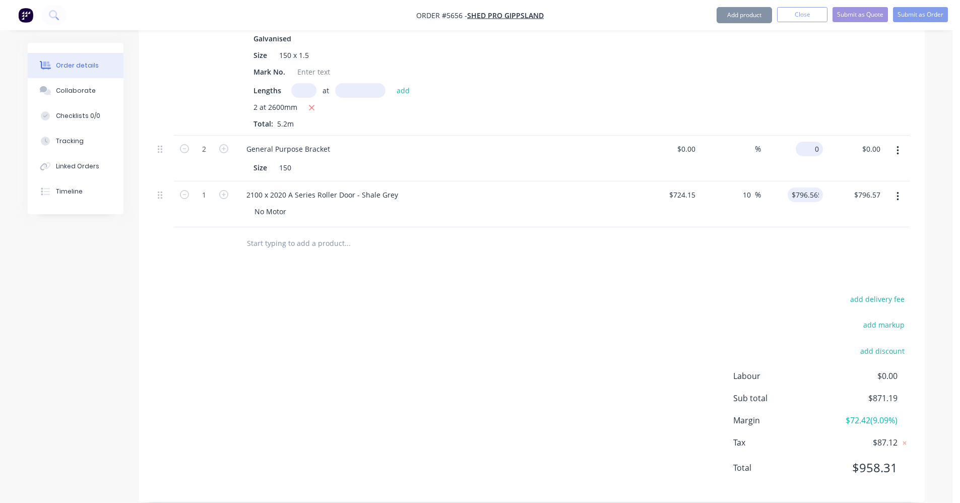
type input "$0.00"
type input "796.565"
type input "0"
type input "$796.565"
type input "$0.00"
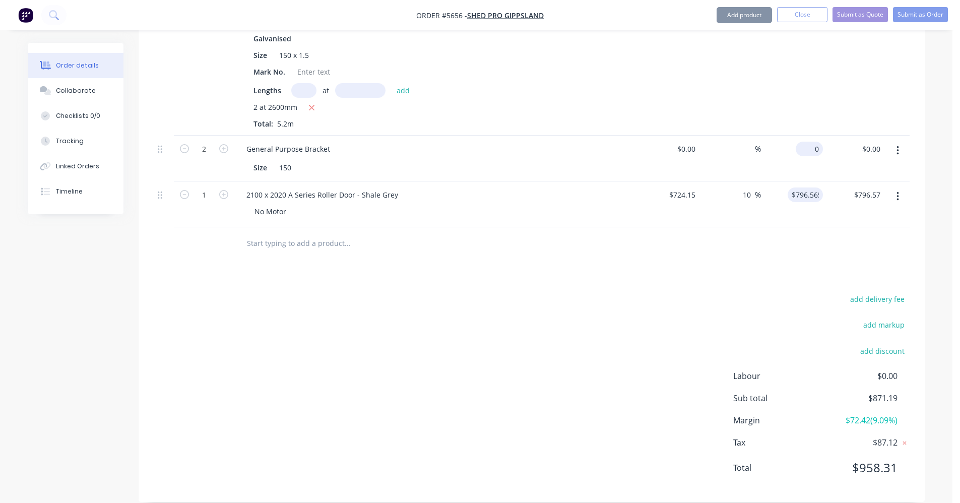
type input "796.565"
type input "0"
type input "$796.565"
type input "$0.00"
type input "796.565"
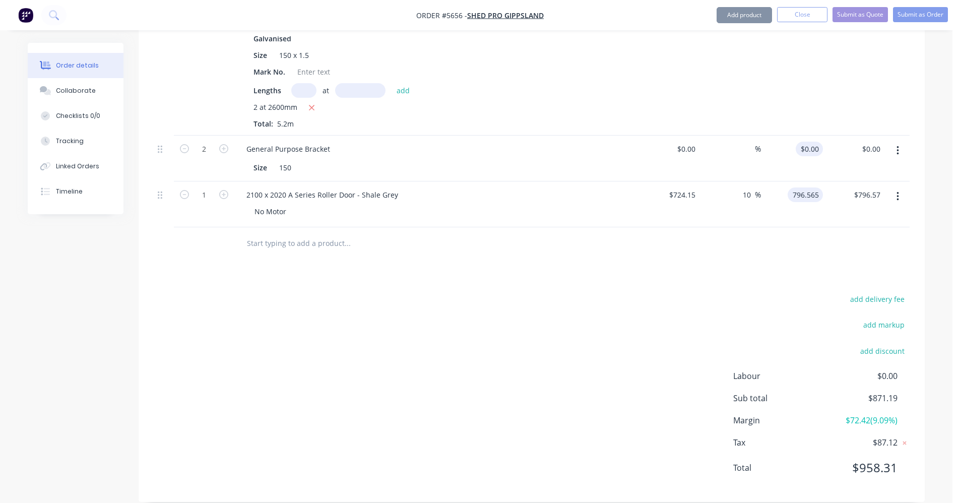
type input "0"
type input "$796.565"
type input "0"
type input "$796.565"
type input "$0.00"
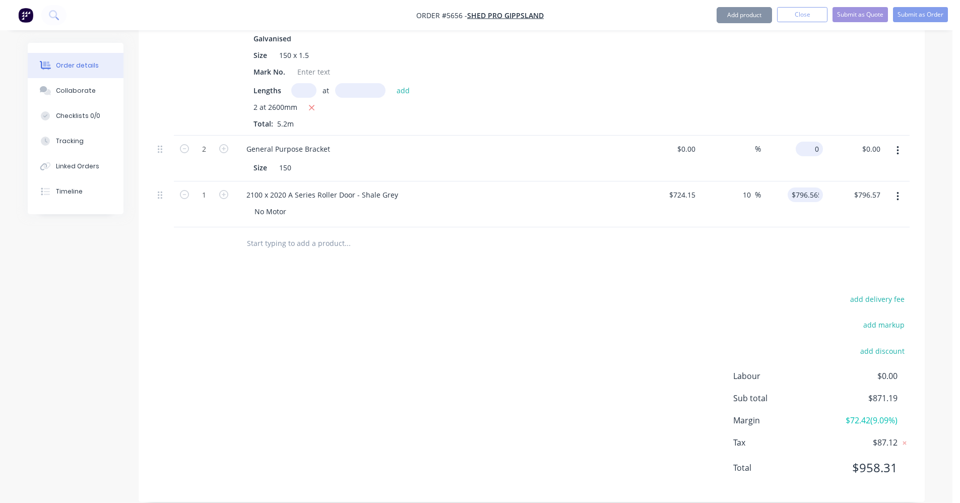
type input "796.565"
click at [817, 142] on input "$0.00" at bounding box center [811, 149] width 23 height 15
type input "0"
type input "$796.565"
type input "0.00"
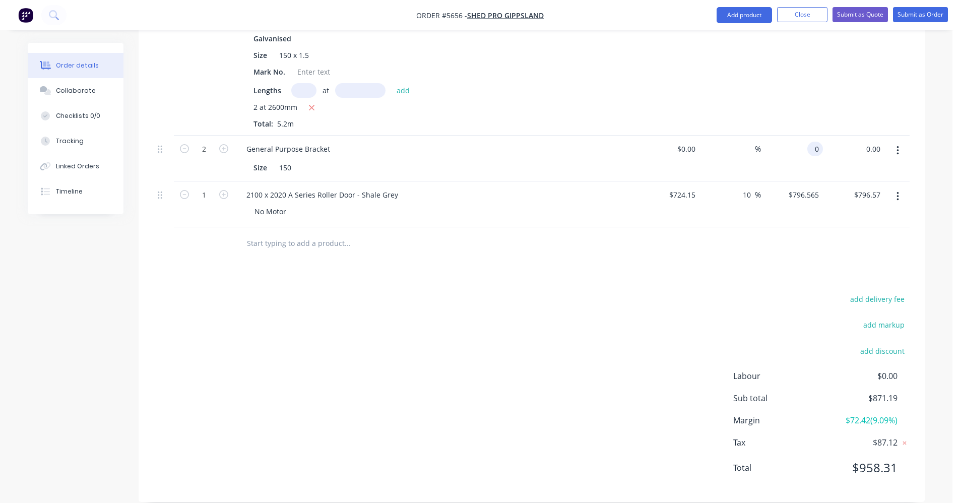
type input "$0.00"
type input "0.00"
type input "0"
type input "$0.00"
click at [815, 142] on input "0" at bounding box center [817, 149] width 12 height 15
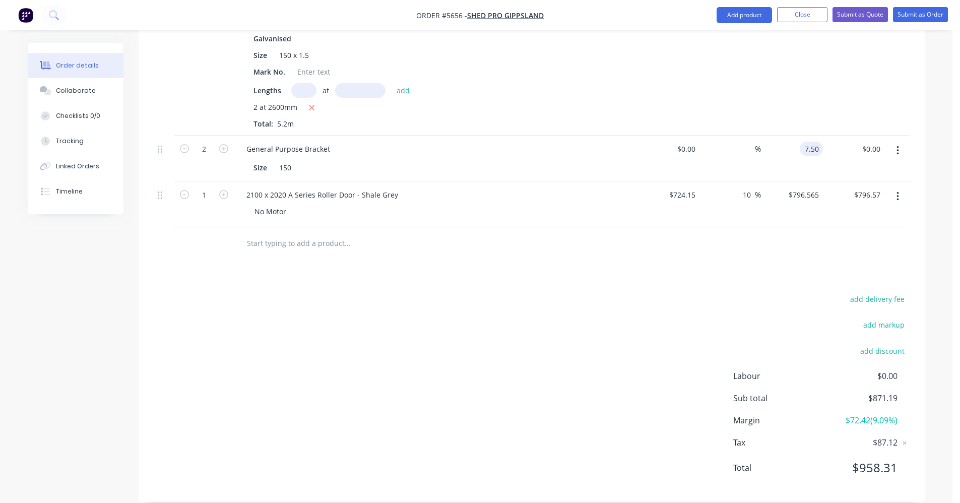
type input "$7.50"
type input "$15.00"
click at [524, 273] on div "Drawings Add drawing Products Show / Hide columns Add product Qty Cost Markup P…" at bounding box center [532, 133] width 786 height 738
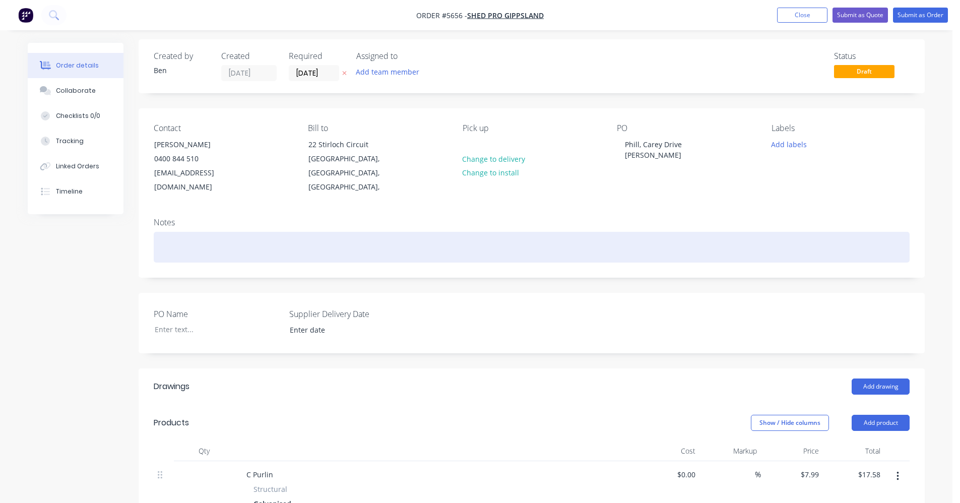
scroll to position [0, 0]
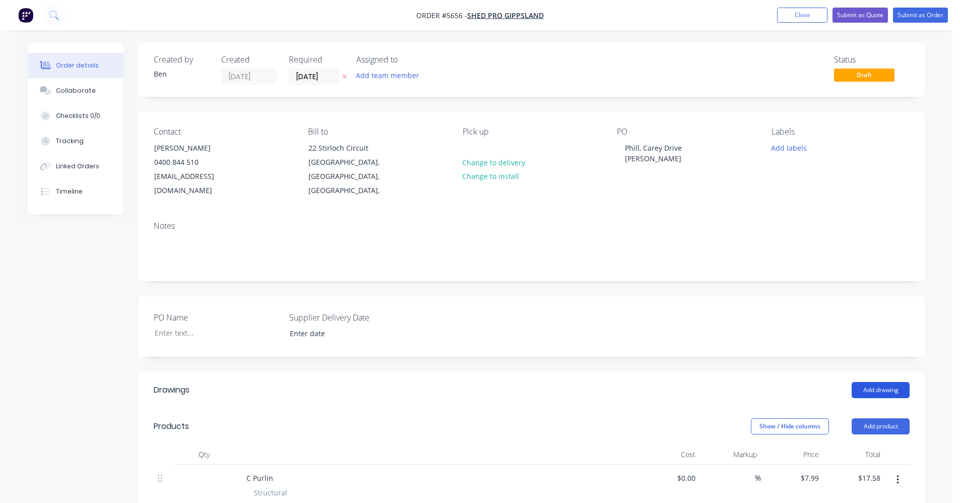
click at [887, 382] on button "Add drawing" at bounding box center [881, 390] width 58 height 16
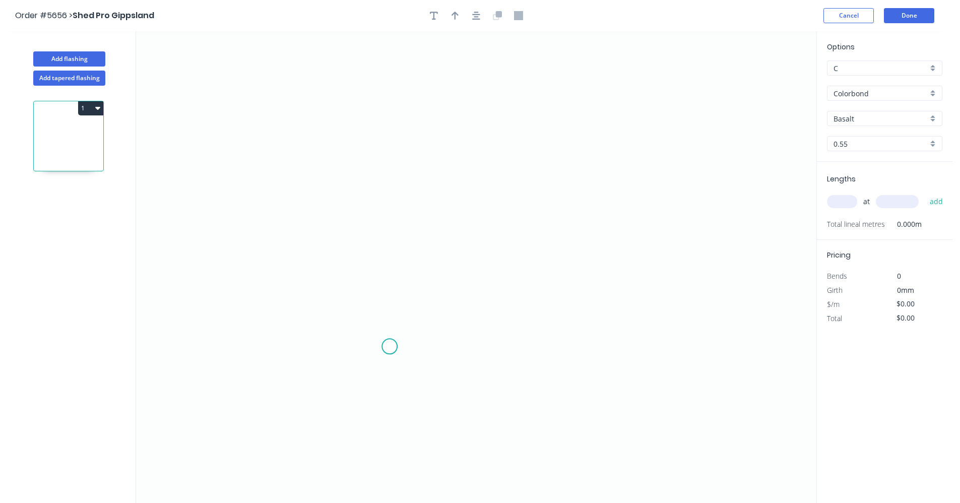
click at [390, 347] on icon "0" at bounding box center [476, 267] width 680 height 472
click at [393, 168] on icon "0" at bounding box center [476, 267] width 680 height 472
click at [588, 163] on icon "0 ?" at bounding box center [476, 267] width 680 height 472
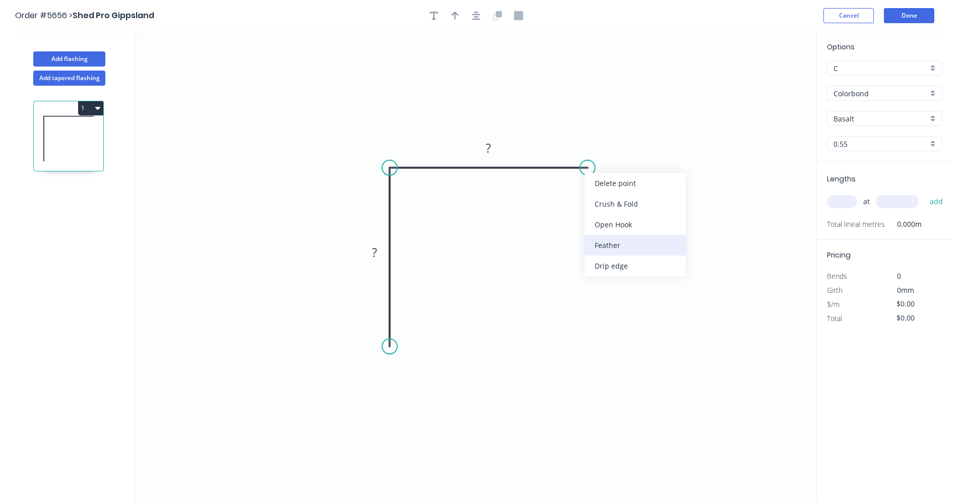
click at [622, 244] on div "Feather" at bounding box center [635, 245] width 101 height 21
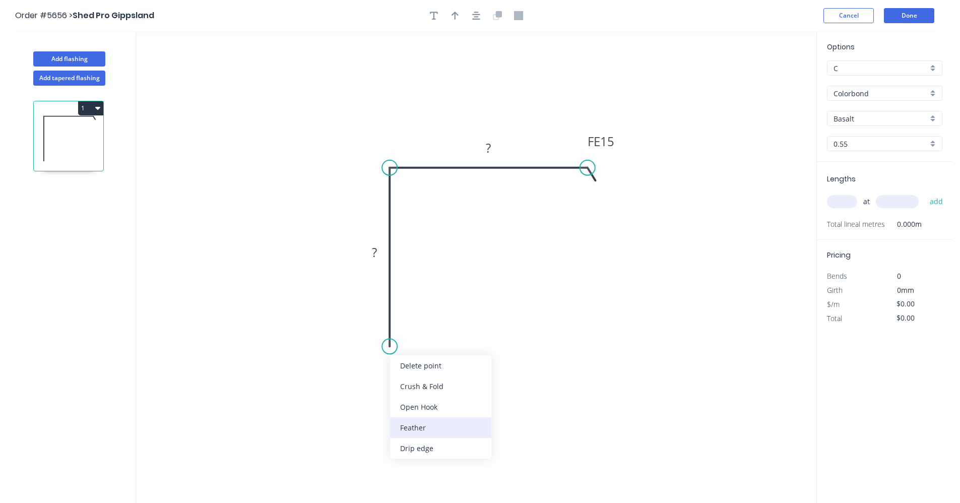
click at [442, 430] on div "Feather" at bounding box center [440, 427] width 101 height 21
click at [425, 378] on div "Flip bend" at bounding box center [445, 382] width 101 height 21
click at [420, 329] on tspan "15" at bounding box center [417, 328] width 14 height 17
type input "$8.28"
click at [906, 122] on input "Basalt" at bounding box center [880, 118] width 94 height 11
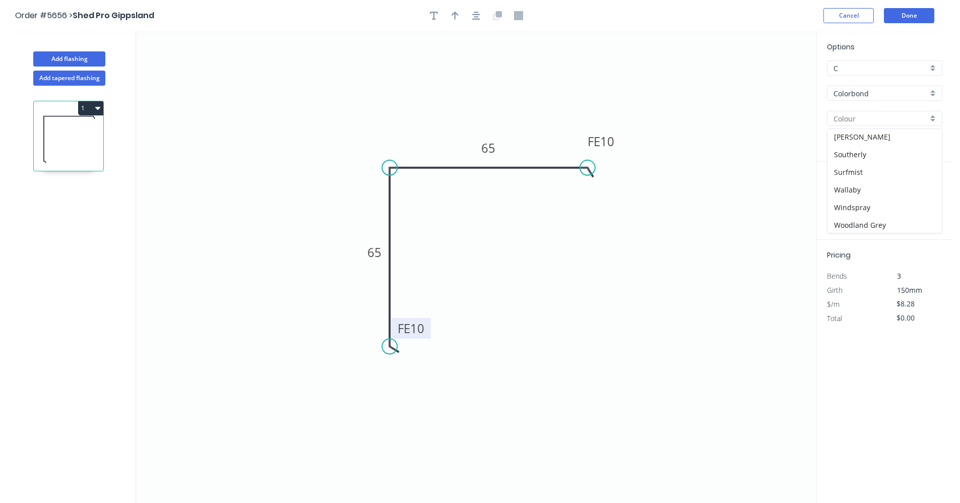
scroll to position [284, 0]
click at [868, 208] on div "Windspray" at bounding box center [884, 207] width 114 height 18
type input "Windspray"
click at [846, 202] on input "text" at bounding box center [842, 201] width 30 height 13
type input "2"
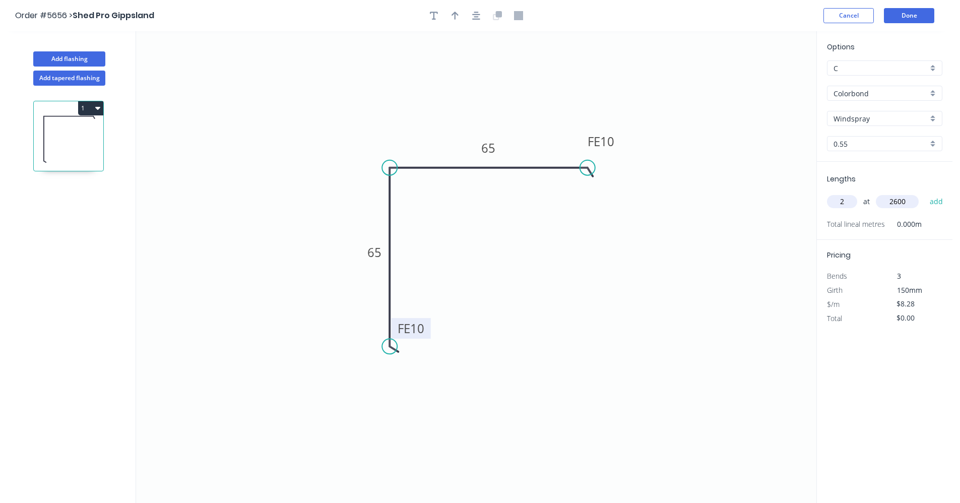
type input "2600"
click at [925, 193] on button "add" at bounding box center [937, 201] width 24 height 17
type input "$43.06"
type input "1"
type input "2400"
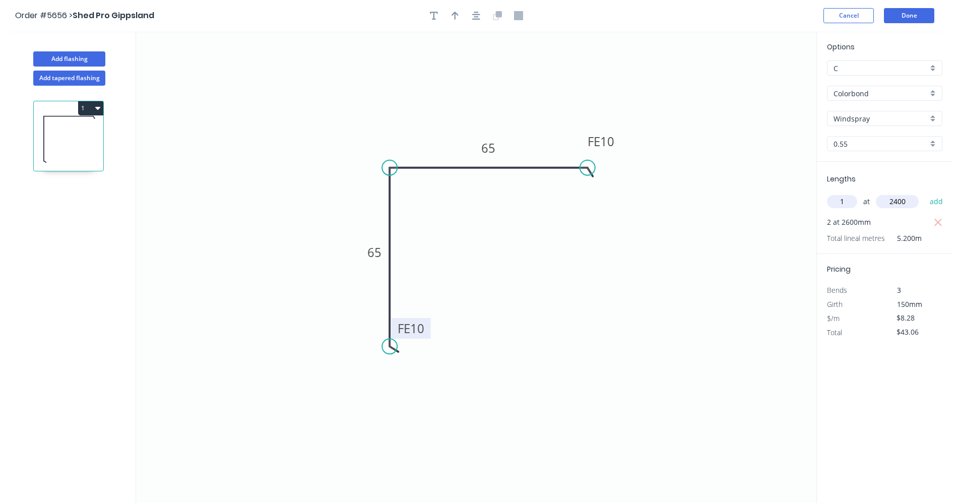
click at [925, 193] on button "add" at bounding box center [937, 201] width 24 height 17
type input "$62.93"
click at [478, 16] on icon "button" at bounding box center [476, 15] width 8 height 9
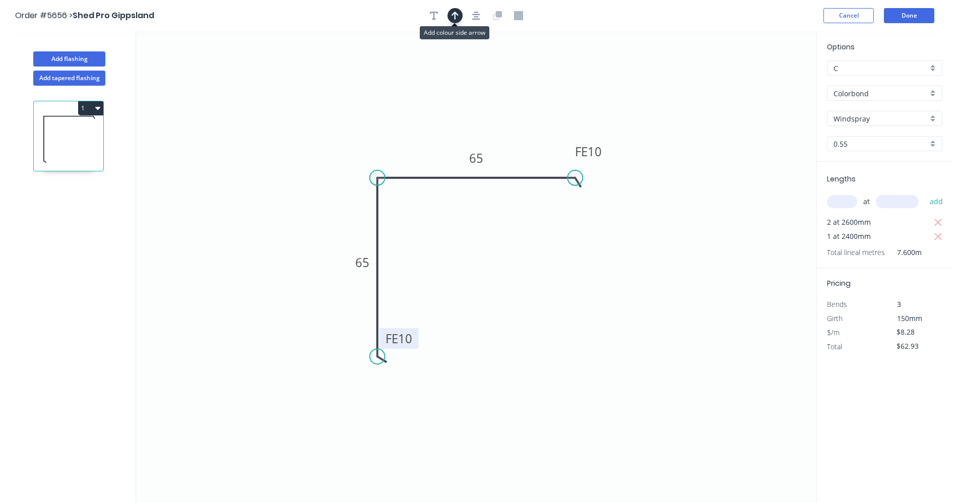
drag, startPoint x: 458, startPoint y: 17, endPoint x: 501, endPoint y: 60, distance: 61.3
click at [458, 18] on icon "button" at bounding box center [454, 15] width 7 height 9
drag, startPoint x: 766, startPoint y: 81, endPoint x: 450, endPoint y: 166, distance: 327.7
click at [450, 166] on icon at bounding box center [449, 154] width 9 height 32
click at [899, 20] on button "Done" at bounding box center [909, 15] width 50 height 15
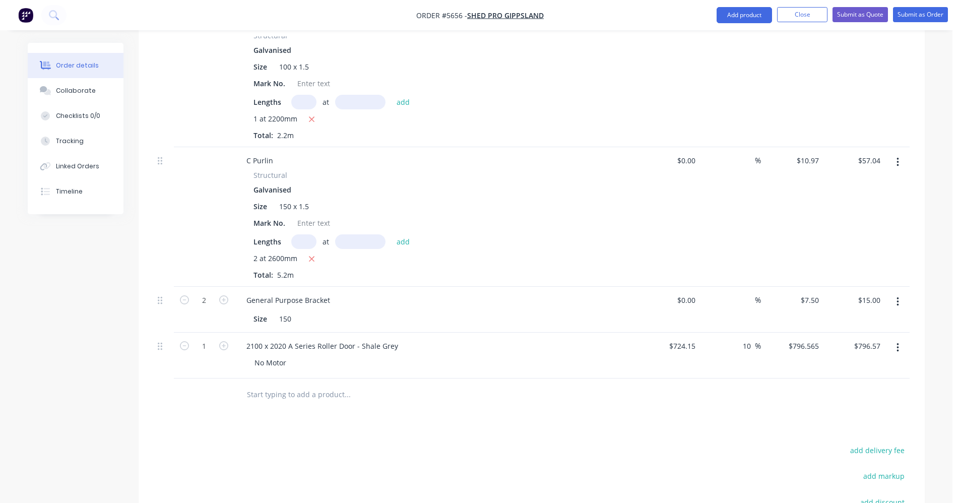
scroll to position [586, 0]
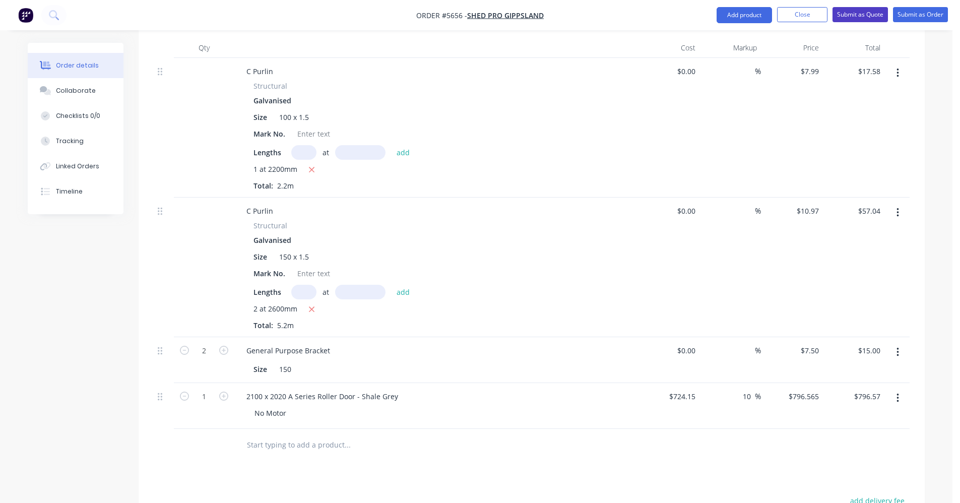
click at [860, 16] on button "Submit as Quote" at bounding box center [859, 14] width 55 height 15
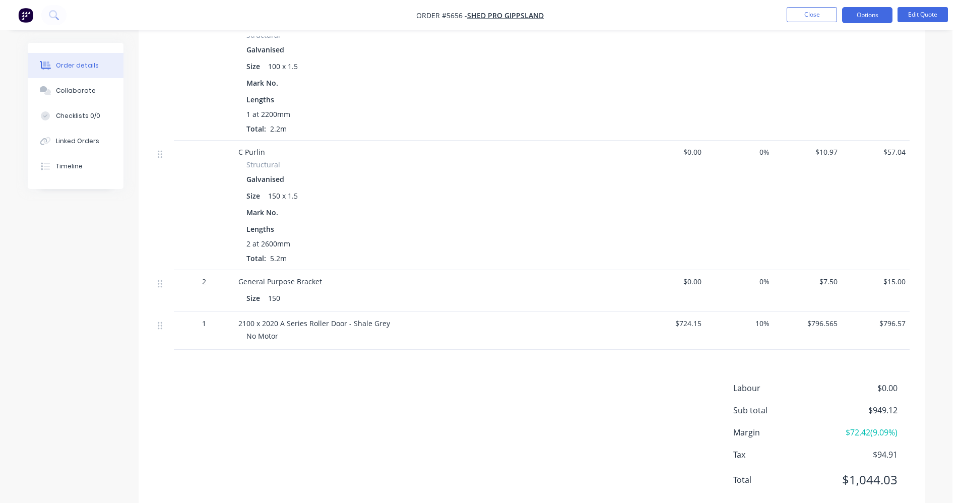
scroll to position [639, 0]
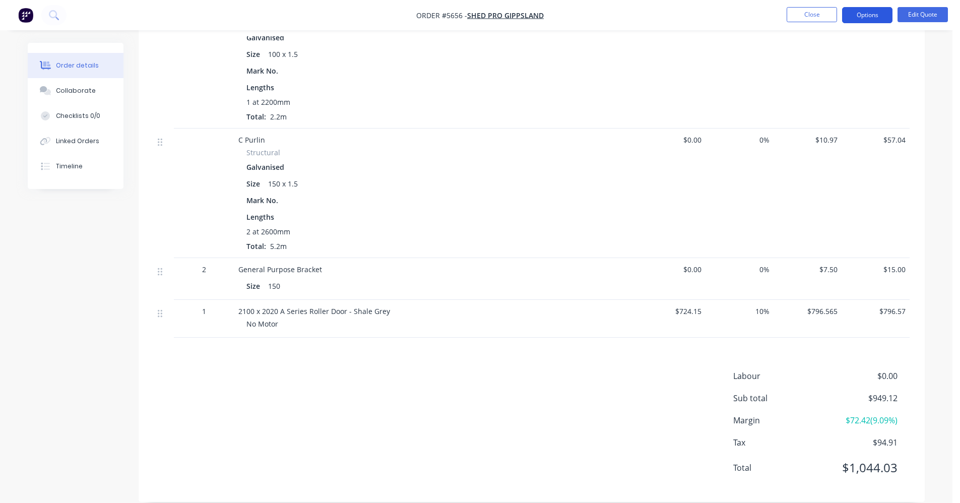
click at [867, 15] on button "Options" at bounding box center [867, 15] width 50 height 16
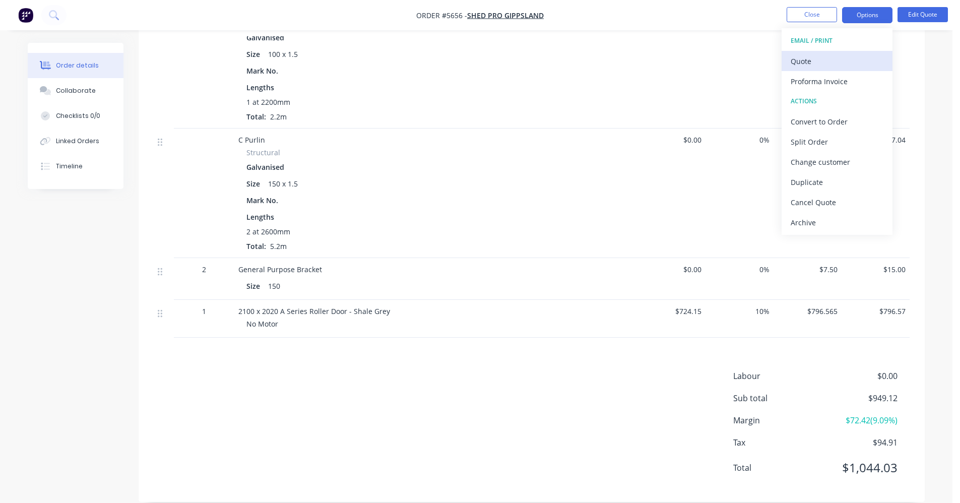
click at [818, 64] on div "Quote" at bounding box center [837, 61] width 93 height 15
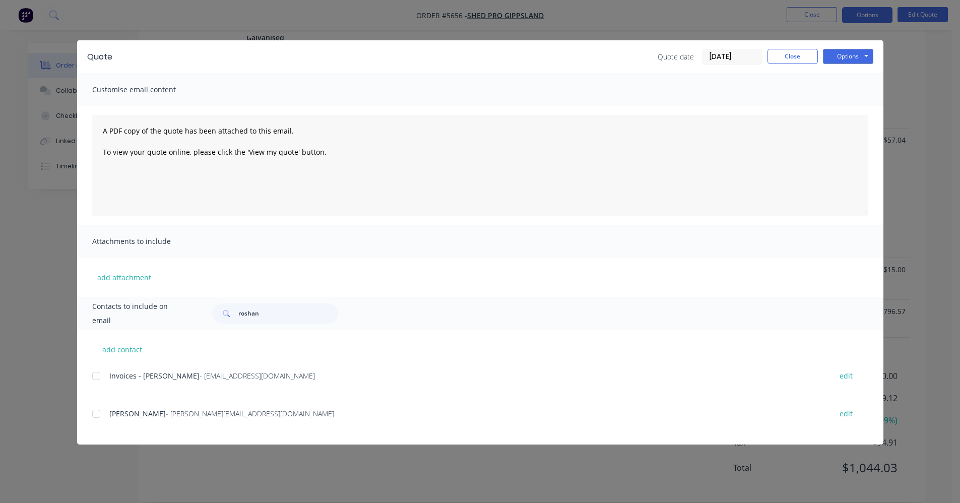
click at [98, 414] on div at bounding box center [96, 414] width 20 height 20
click at [851, 57] on button "Options" at bounding box center [848, 56] width 50 height 15
click at [863, 106] on button "Email" at bounding box center [855, 107] width 64 height 17
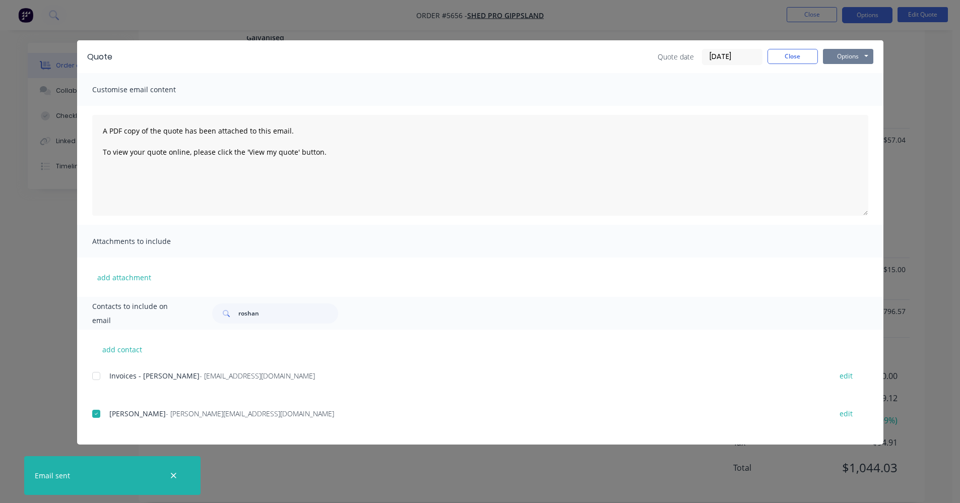
click at [851, 55] on button "Options" at bounding box center [848, 56] width 50 height 15
drag, startPoint x: 853, startPoint y: 106, endPoint x: 848, endPoint y: 94, distance: 13.6
click at [848, 94] on div "Preview Print Email" at bounding box center [855, 91] width 64 height 50
click at [847, 90] on button "Print" at bounding box center [855, 91] width 64 height 17
click at [792, 55] on button "Close" at bounding box center [792, 56] width 50 height 15
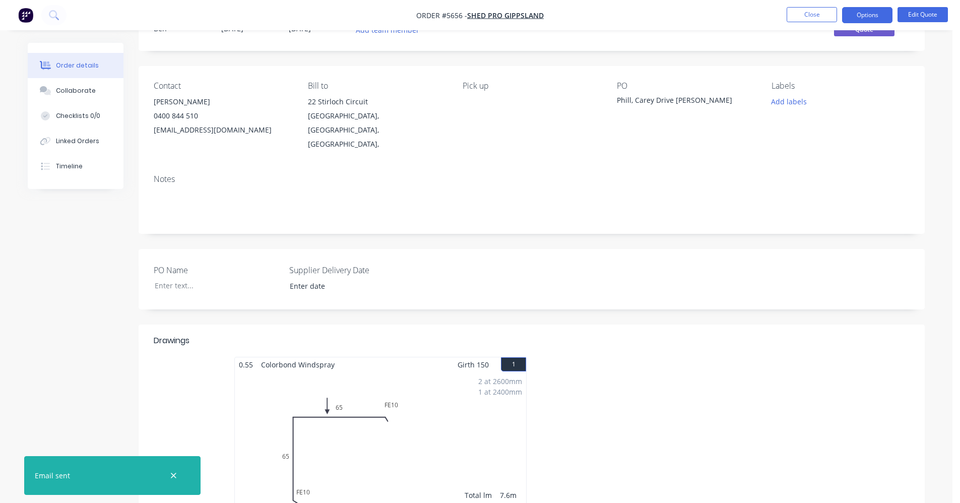
scroll to position [0, 0]
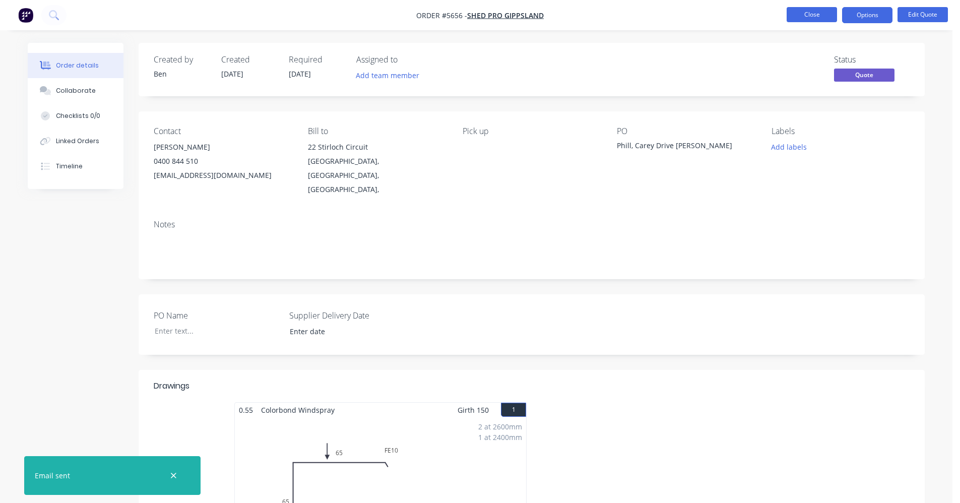
click at [808, 11] on button "Close" at bounding box center [812, 14] width 50 height 15
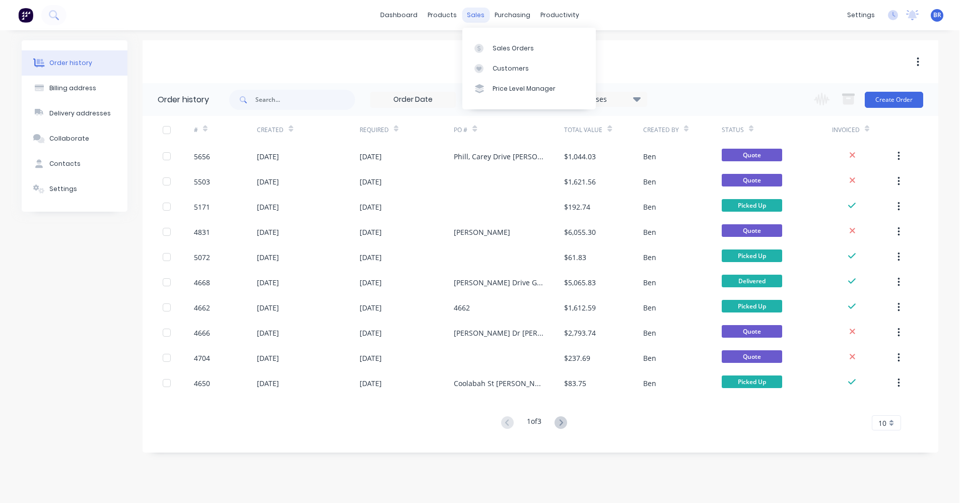
click at [482, 21] on div "sales" at bounding box center [476, 15] width 28 height 15
click at [507, 44] on div "Sales Orders" at bounding box center [513, 48] width 41 height 9
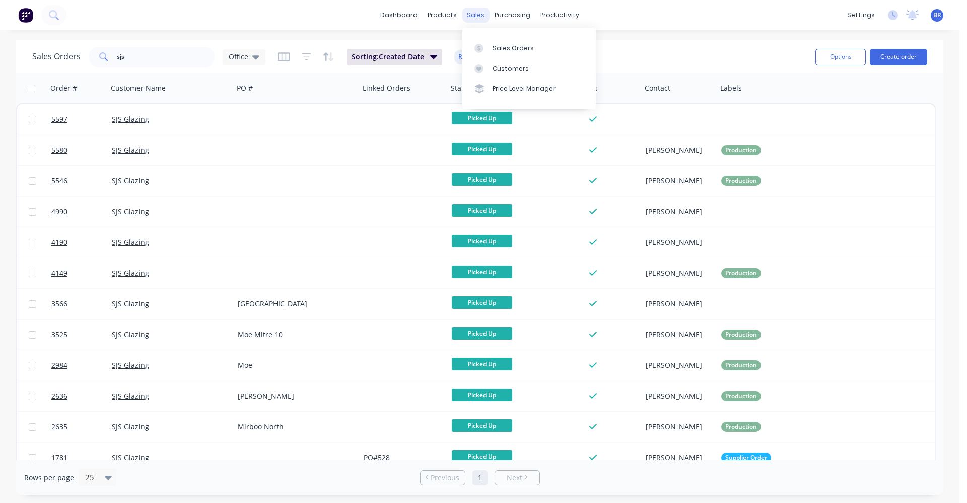
click at [487, 13] on div "sales" at bounding box center [476, 15] width 28 height 15
click at [480, 45] on icon at bounding box center [479, 48] width 9 height 9
drag, startPoint x: 62, startPoint y: 58, endPoint x: 54, endPoint y: 59, distance: 8.6
click at [51, 58] on div "Sales Orders sjs Office" at bounding box center [148, 57] width 233 height 20
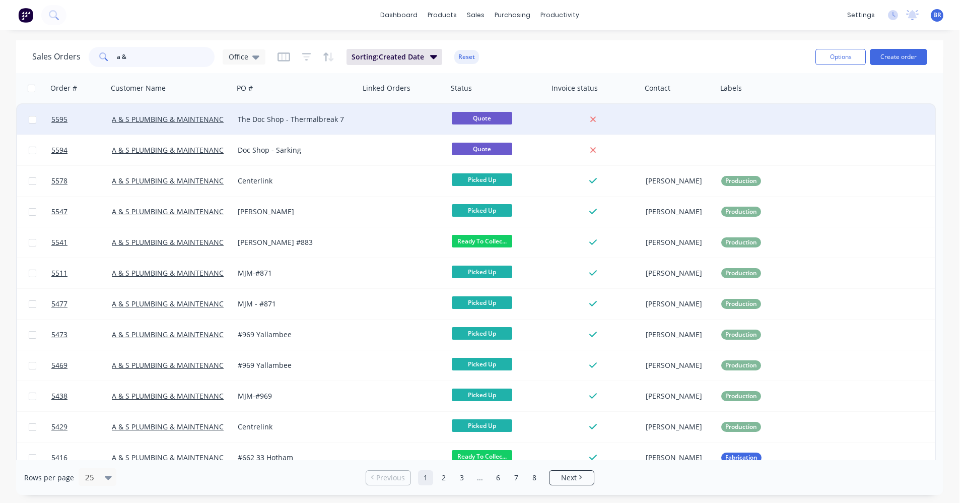
type input "a &"
click at [329, 122] on div "The Doc Shop - Thermalbreak 7" at bounding box center [294, 119] width 112 height 10
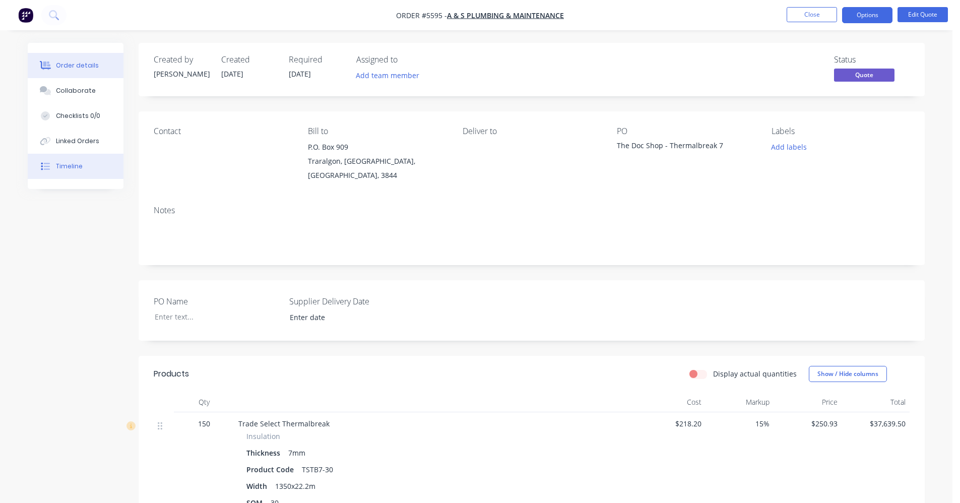
click at [86, 169] on button "Timeline" at bounding box center [76, 166] width 96 height 25
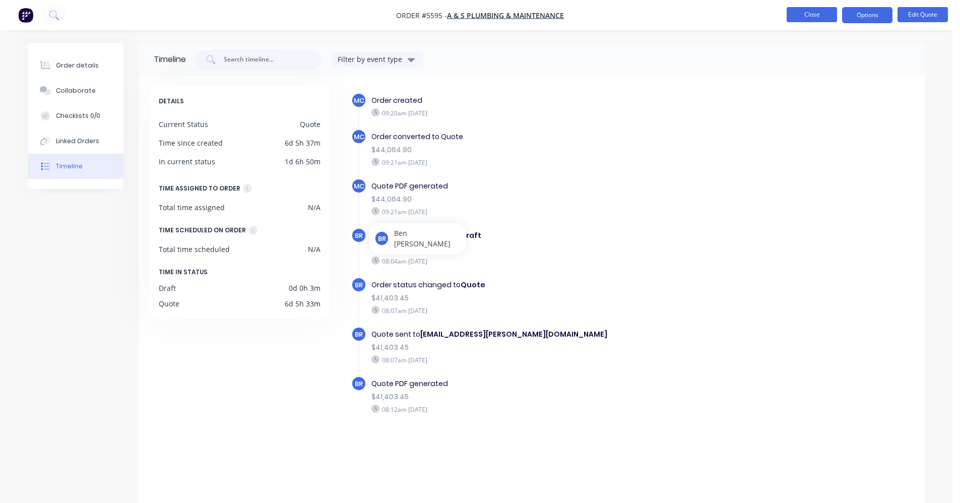
click at [814, 12] on button "Close" at bounding box center [812, 14] width 50 height 15
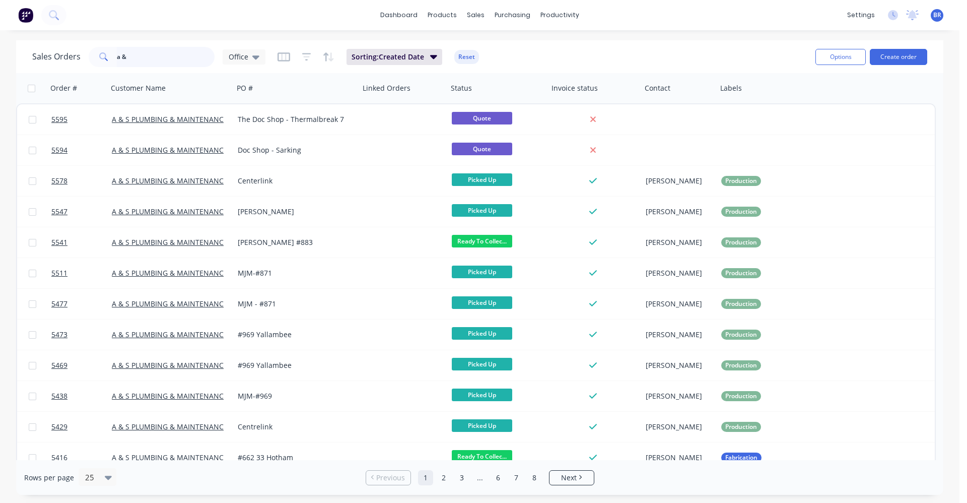
click at [0, 26] on html "dashboard products sales purchasing productivity dashboard products Product Cat…" at bounding box center [483, 251] width 967 height 503
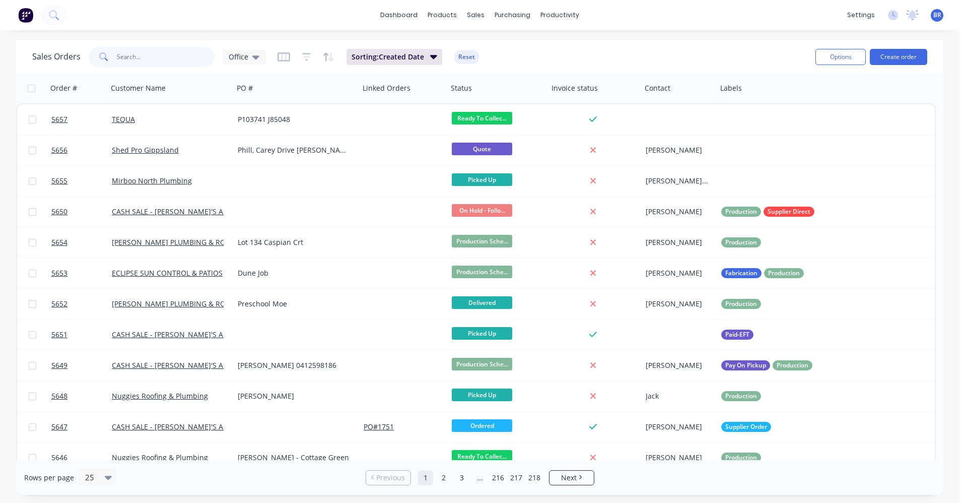
click at [142, 60] on input "text" at bounding box center [166, 57] width 98 height 20
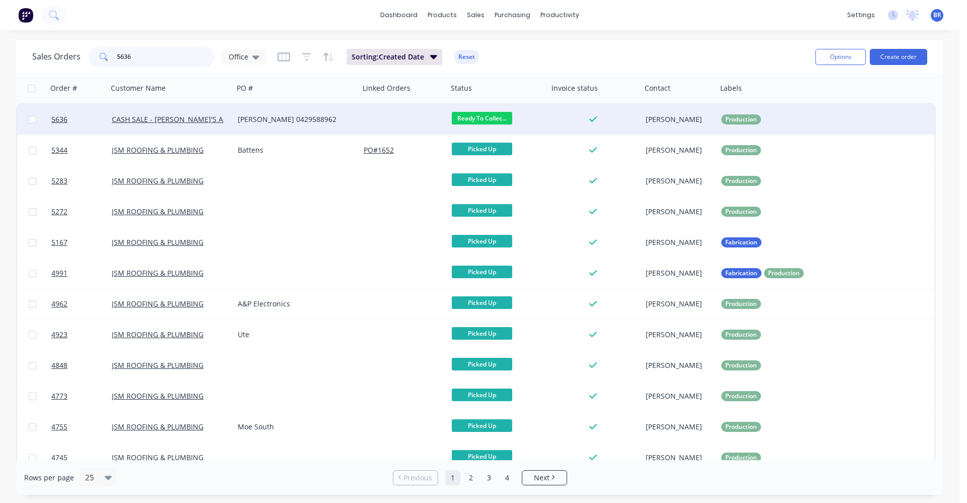
type input "5636"
click at [352, 125] on div "[PERSON_NAME] 0429588962" at bounding box center [297, 119] width 126 height 30
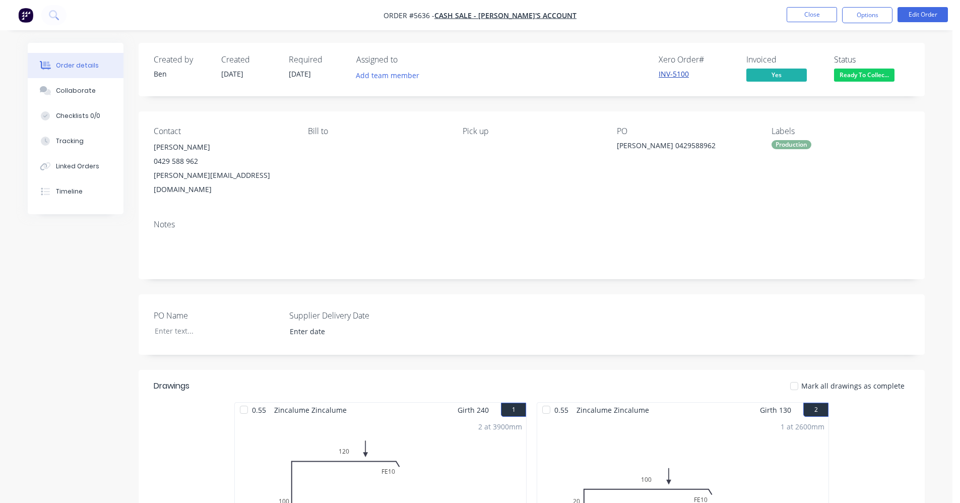
click at [673, 74] on link "INV-5100" at bounding box center [674, 74] width 30 height 10
click at [72, 183] on button "Timeline" at bounding box center [76, 191] width 96 height 25
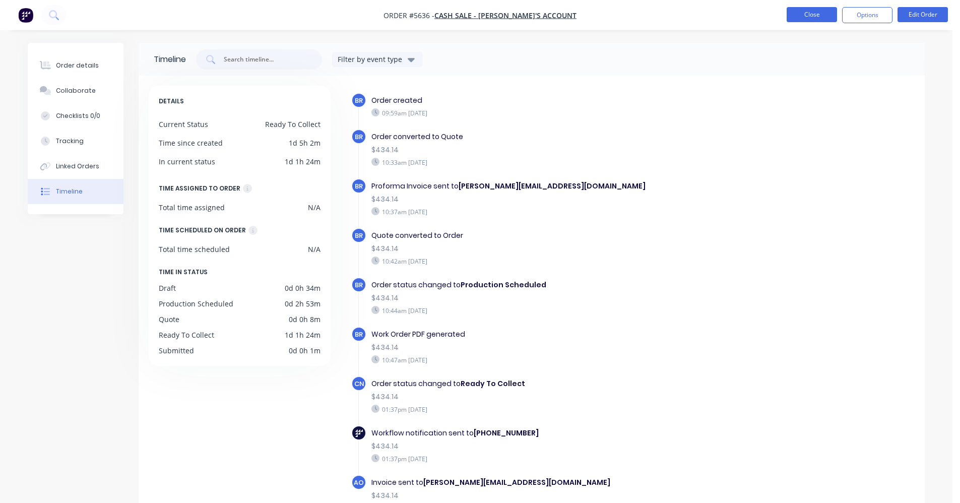
click at [803, 18] on button "Close" at bounding box center [812, 14] width 50 height 15
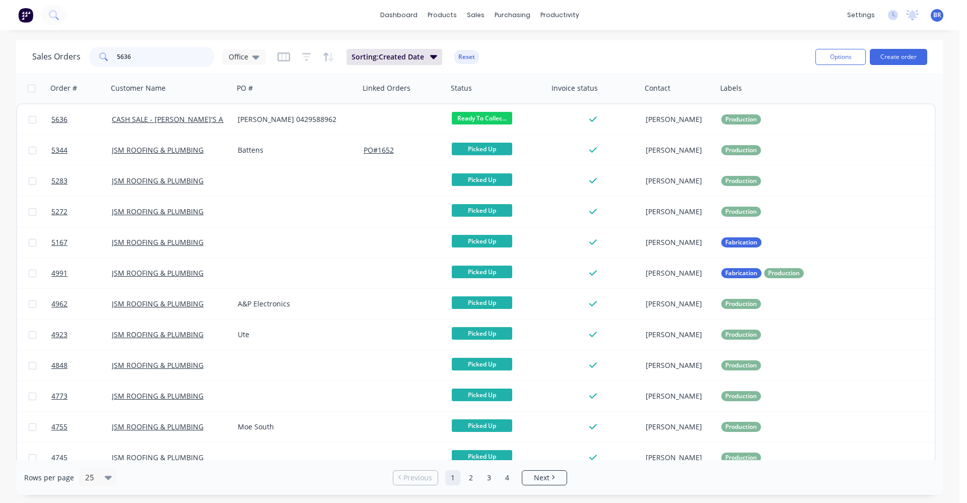
drag, startPoint x: 133, startPoint y: 52, endPoint x: 80, endPoint y: 56, distance: 53.6
click at [80, 56] on div "Sales Orders 5636 Office" at bounding box center [148, 57] width 233 height 20
click at [511, 52] on div "Sales Orders" at bounding box center [513, 48] width 41 height 9
click at [142, 58] on input "5636" at bounding box center [166, 57] width 98 height 20
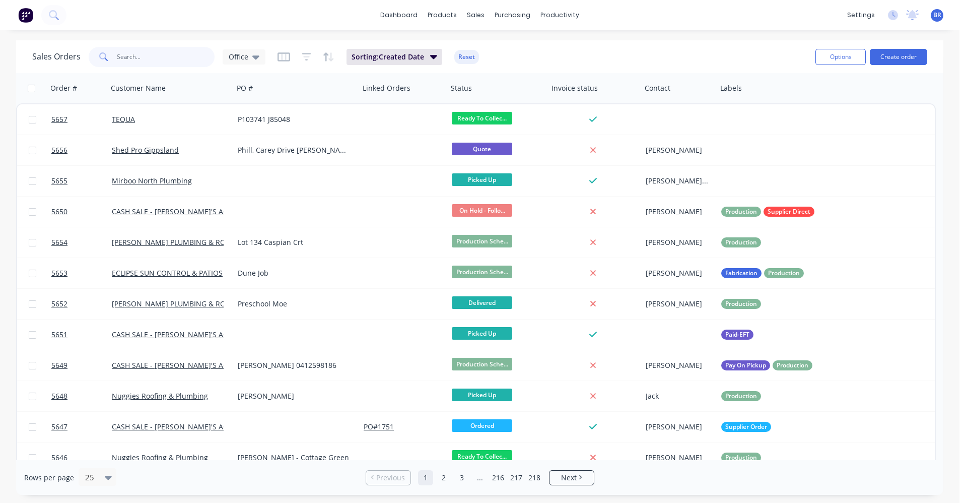
click at [123, 54] on input "text" at bounding box center [166, 57] width 98 height 20
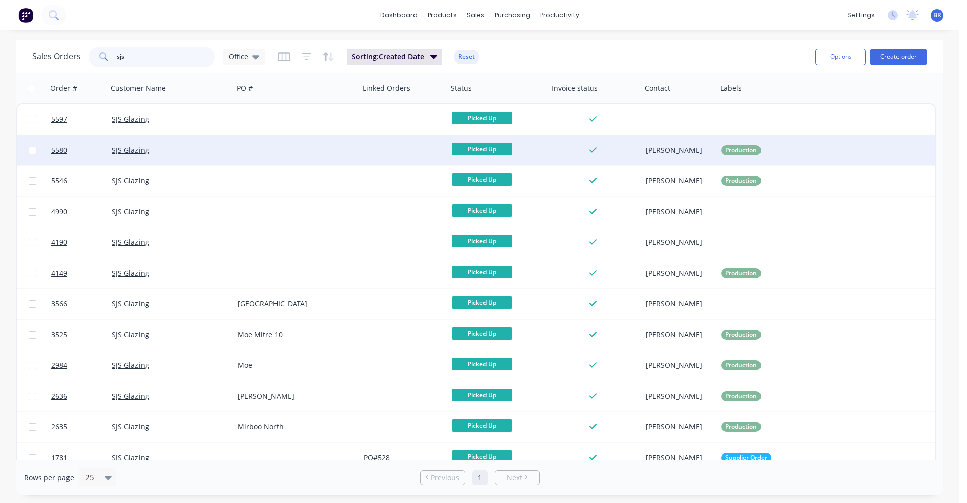
type input "sjs"
click at [300, 148] on div at bounding box center [297, 150] width 126 height 30
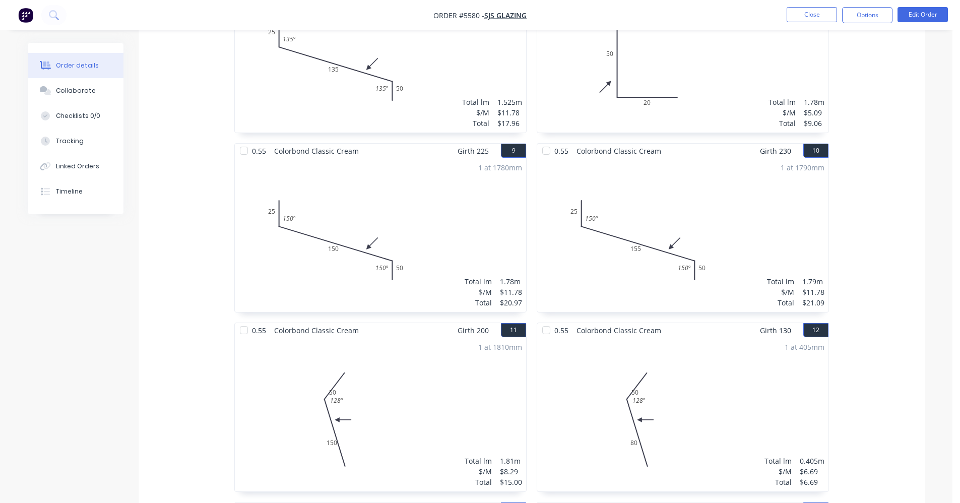
scroll to position [1058, 0]
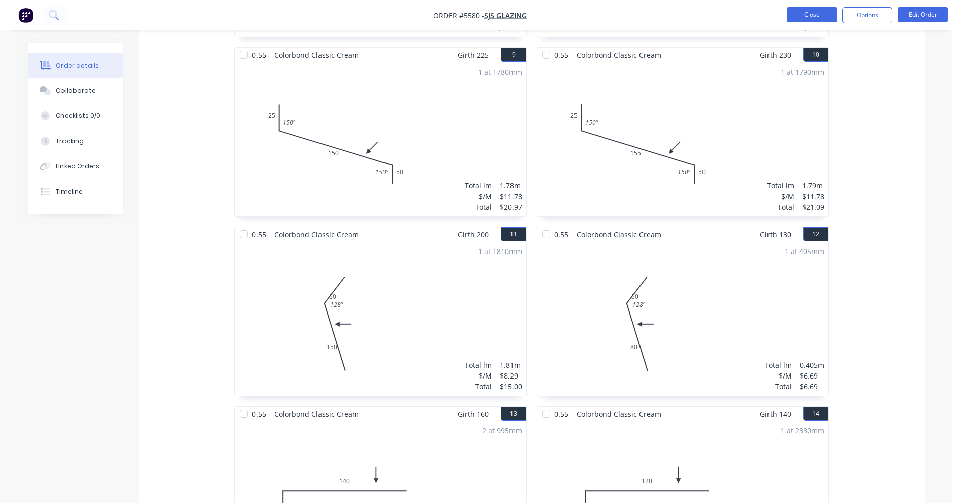
click at [811, 16] on button "Close" at bounding box center [812, 14] width 50 height 15
